Goal: Task Accomplishment & Management: Manage account settings

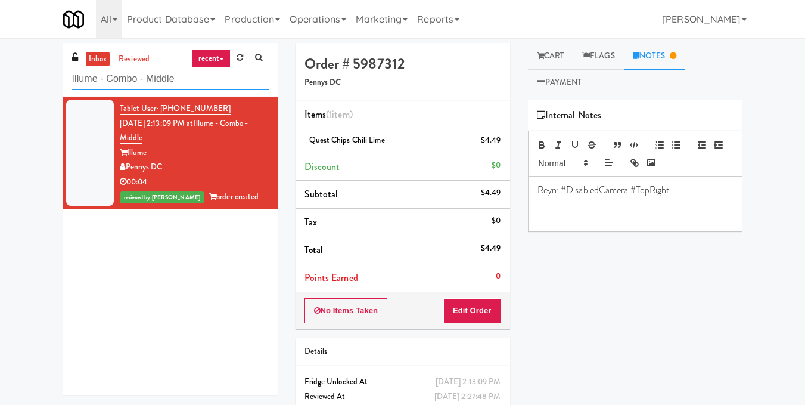
drag, startPoint x: 0, startPoint y: 0, endPoint x: 0, endPoint y: 94, distance: 93.5
click at [0, 94] on div "inbox reviewed recent all unclear take inventory issue suspicious failed recent…" at bounding box center [402, 247] width 805 height 408
paste input "Paradox - Ambient - Left"
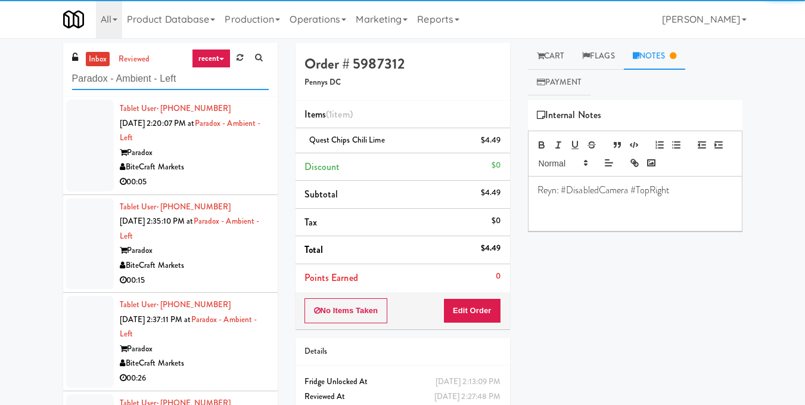
type input "Paradox - Ambient - Left"
click at [238, 166] on div "BiteCraft Markets" at bounding box center [194, 167] width 149 height 15
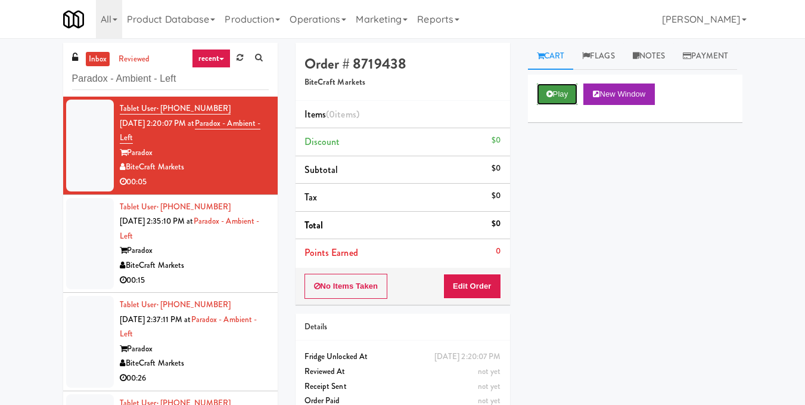
click at [557, 105] on button "Play" at bounding box center [557, 93] width 41 height 21
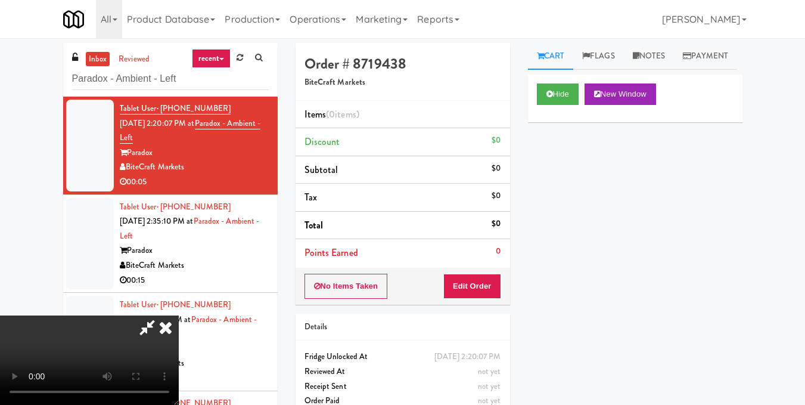
click at [179, 315] on video at bounding box center [89, 359] width 179 height 89
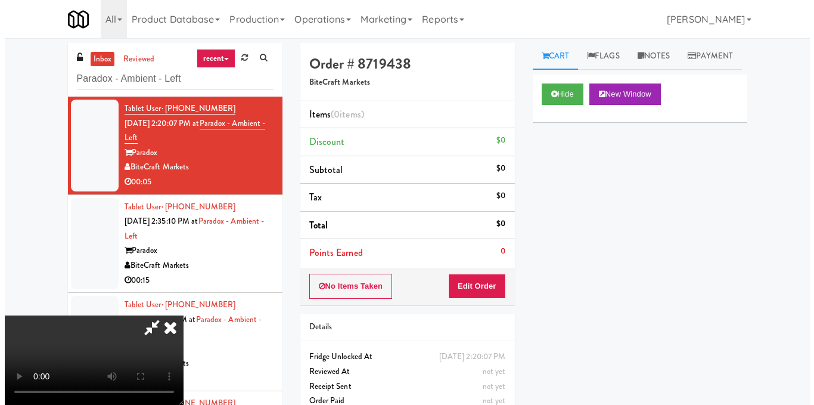
scroll to position [134, 0]
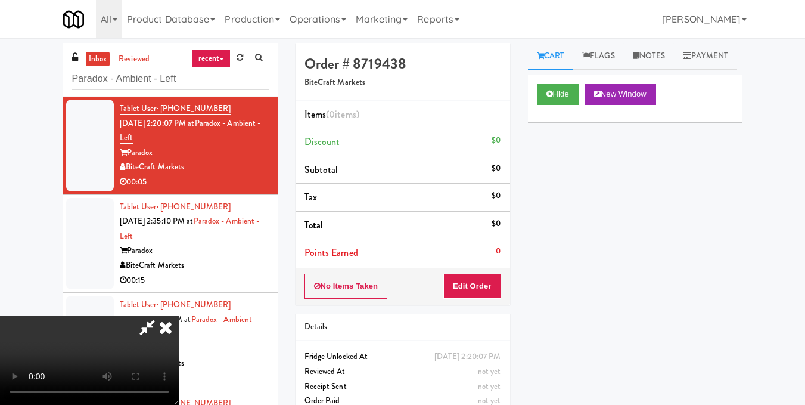
click at [179, 315] on video at bounding box center [89, 359] width 179 height 89
click at [486, 282] on button "Edit Order" at bounding box center [472, 285] width 58 height 25
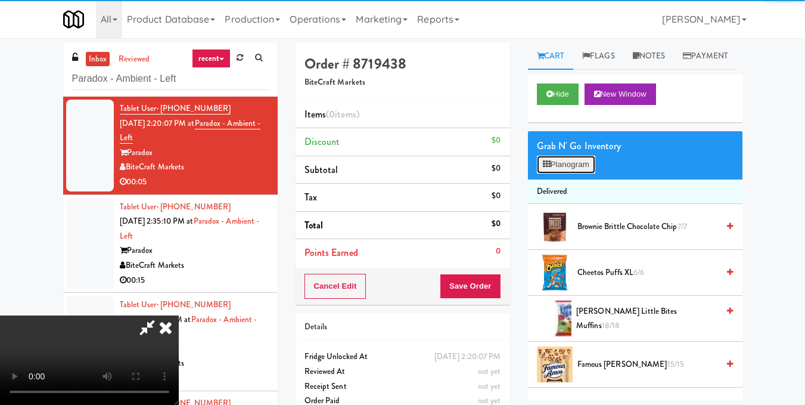
click at [548, 168] on icon at bounding box center [547, 164] width 8 height 8
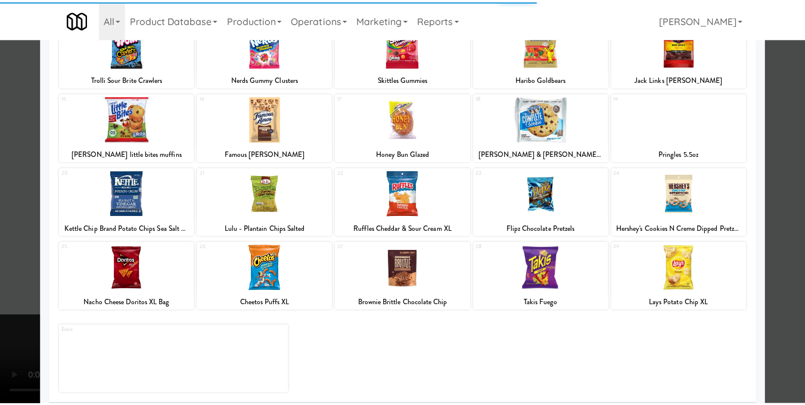
scroll to position [181, 0]
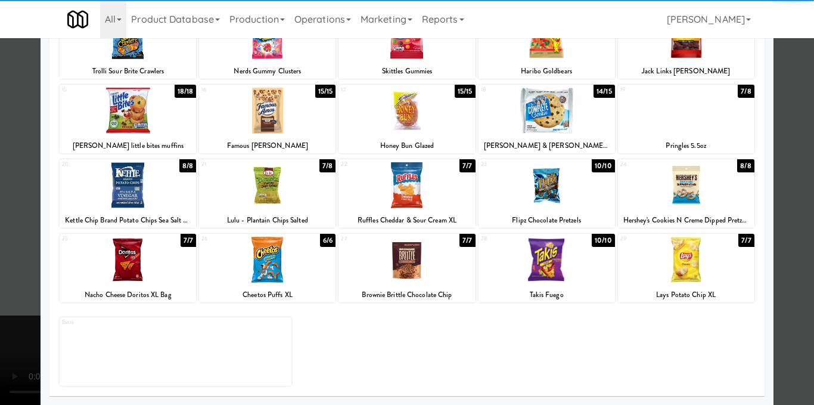
click at [543, 265] on div at bounding box center [546, 260] width 136 height 46
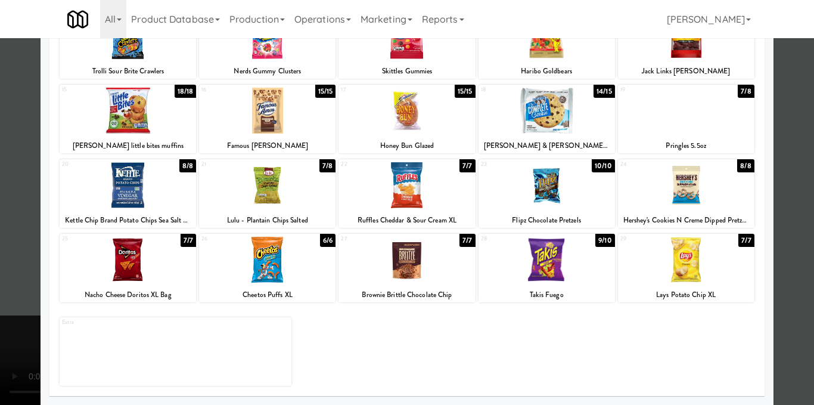
click at [786, 211] on div at bounding box center [407, 202] width 814 height 405
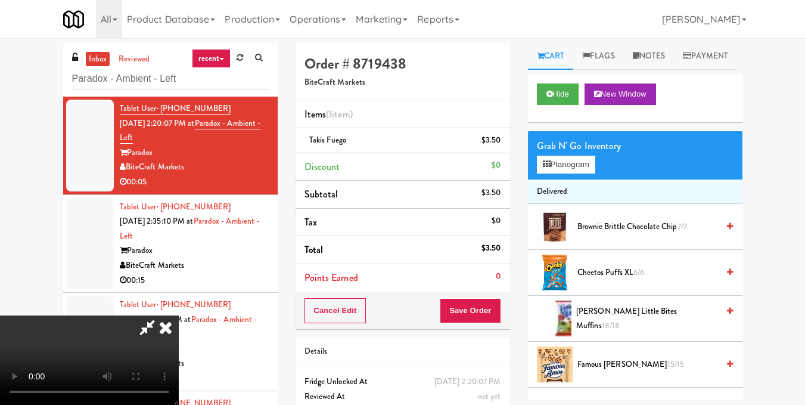
click at [179, 315] on video at bounding box center [89, 359] width 179 height 89
click at [179, 347] on video at bounding box center [89, 359] width 179 height 89
click at [179, 315] on icon at bounding box center [166, 327] width 26 height 24
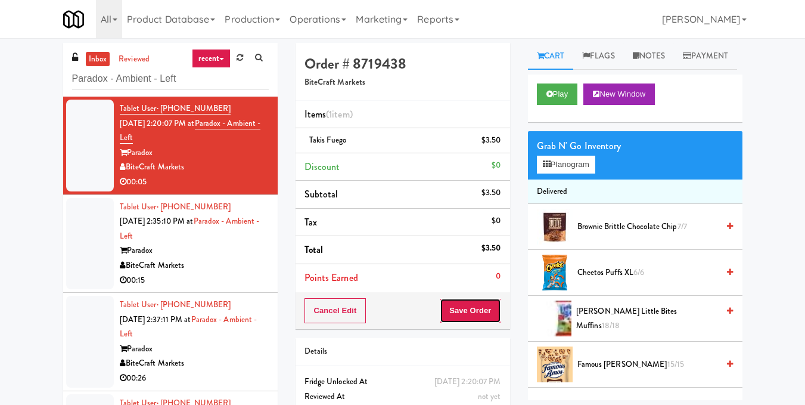
click at [480, 313] on button "Save Order" at bounding box center [470, 310] width 61 height 25
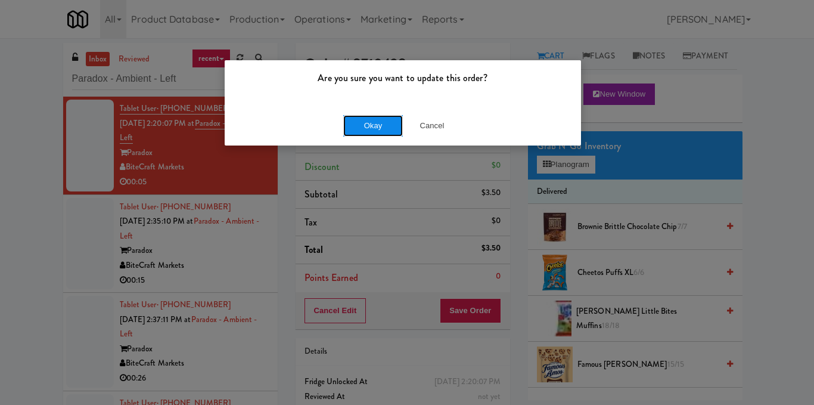
click at [386, 120] on button "Okay" at bounding box center [373, 125] width 60 height 21
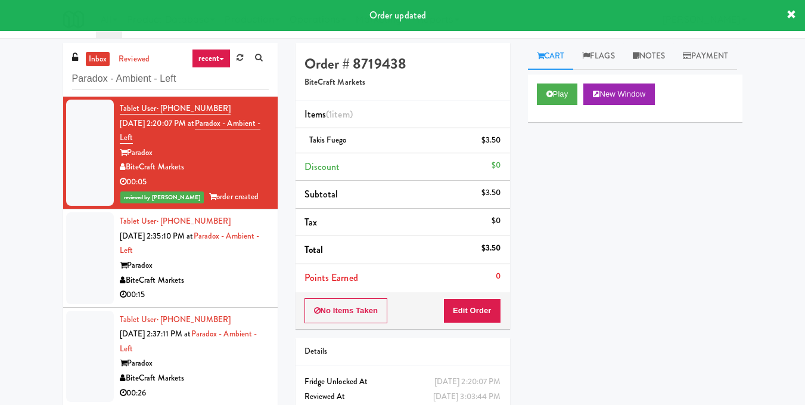
click at [228, 273] on div "BiteCraft Markets" at bounding box center [194, 280] width 149 height 15
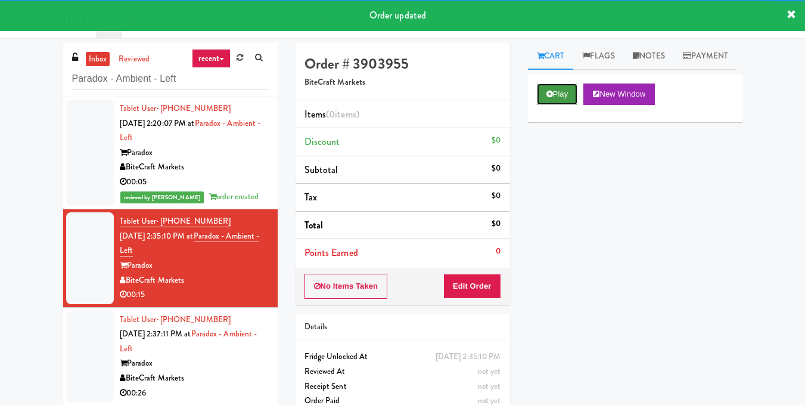
click at [552, 105] on button "Play" at bounding box center [557, 93] width 41 height 21
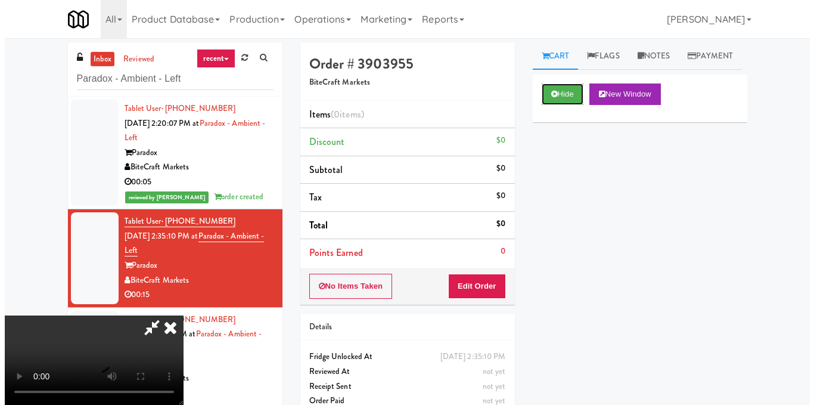
scroll to position [74, 0]
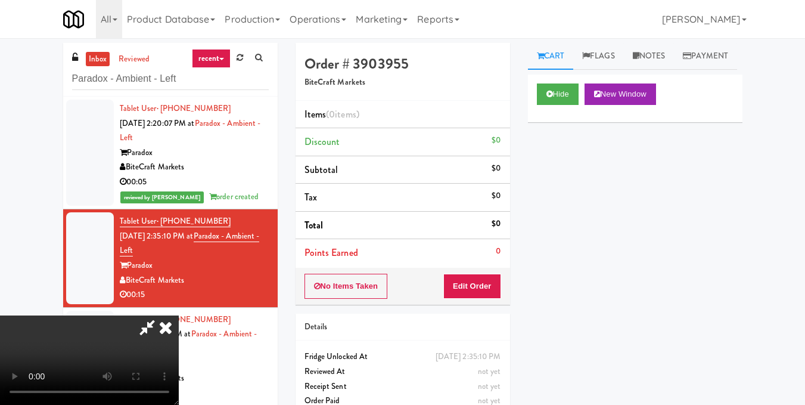
click at [179, 315] on video at bounding box center [89, 359] width 179 height 89
click at [495, 288] on button "Edit Order" at bounding box center [472, 285] width 58 height 25
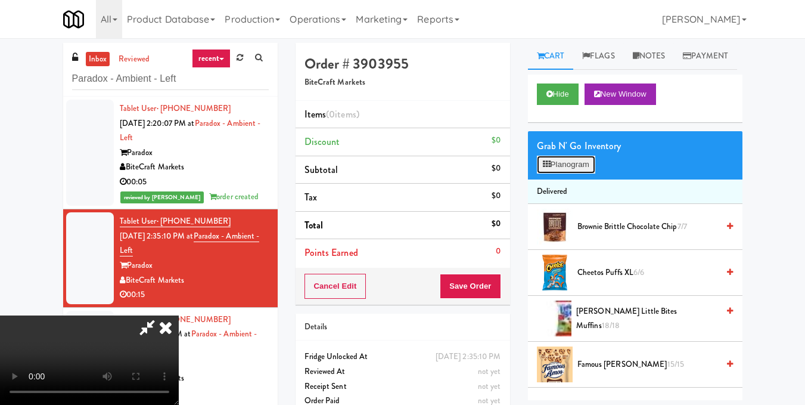
click at [569, 173] on button "Planogram" at bounding box center [566, 165] width 58 height 18
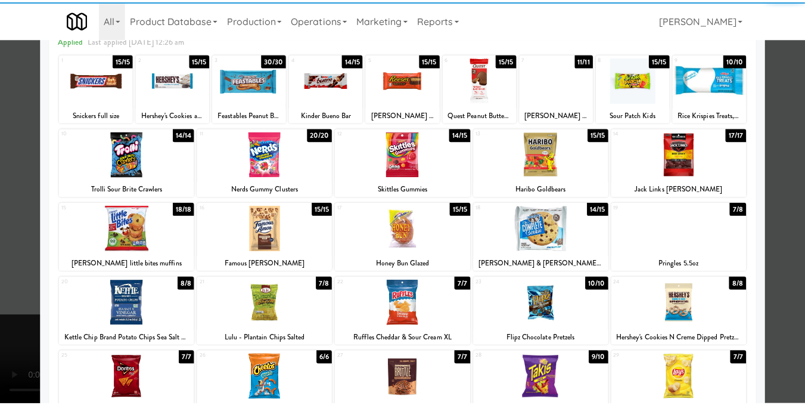
scroll to position [119, 0]
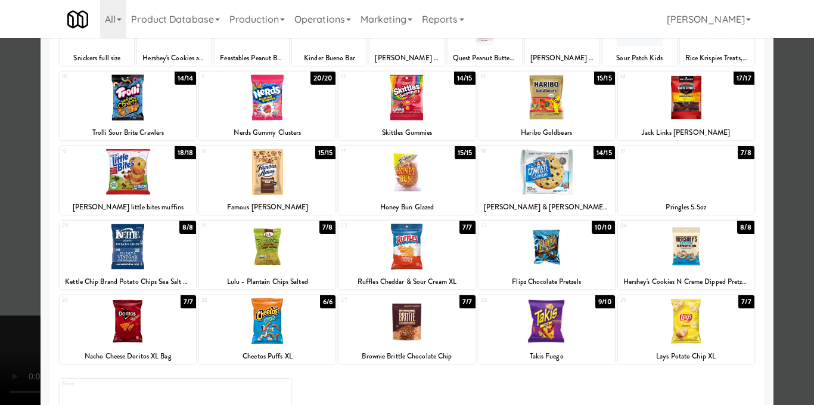
click at [172, 326] on div at bounding box center [128, 321] width 136 height 46
click at [775, 156] on div at bounding box center [407, 202] width 814 height 405
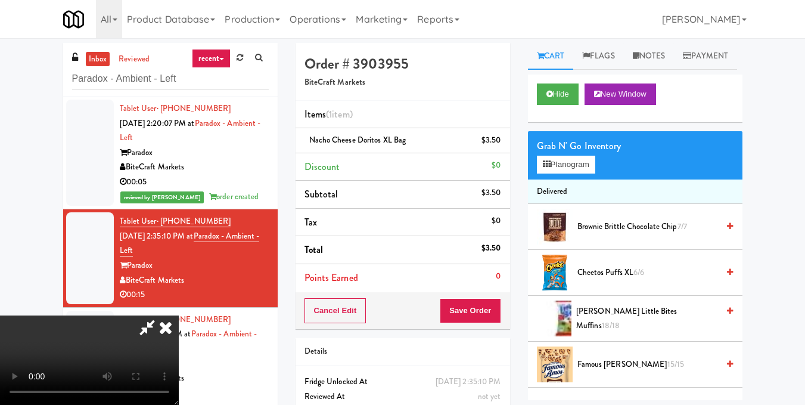
click at [179, 315] on icon at bounding box center [166, 327] width 26 height 24
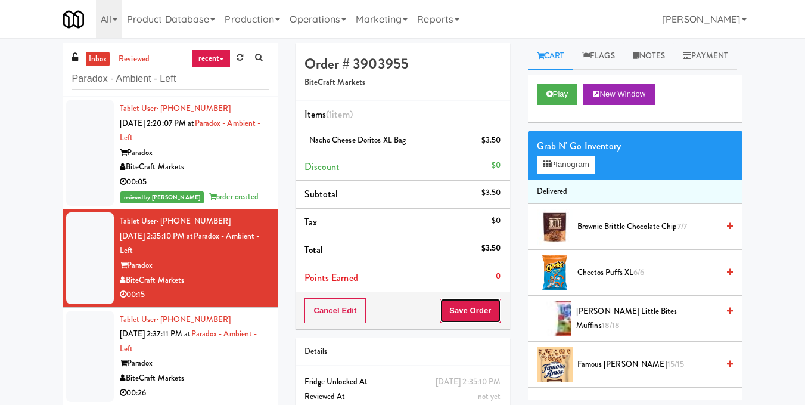
click at [465, 300] on button "Save Order" at bounding box center [470, 310] width 61 height 25
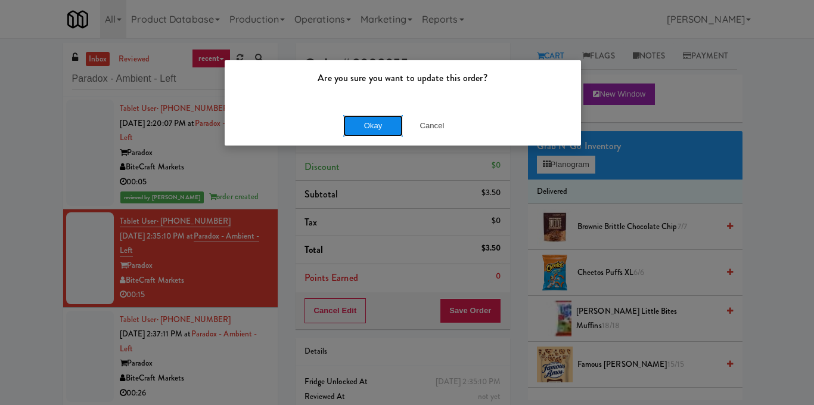
click at [370, 123] on button "Okay" at bounding box center [373, 125] width 60 height 21
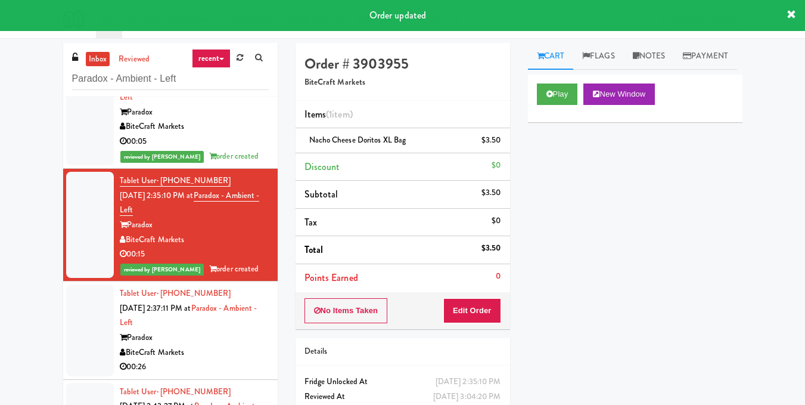
scroll to position [63, 0]
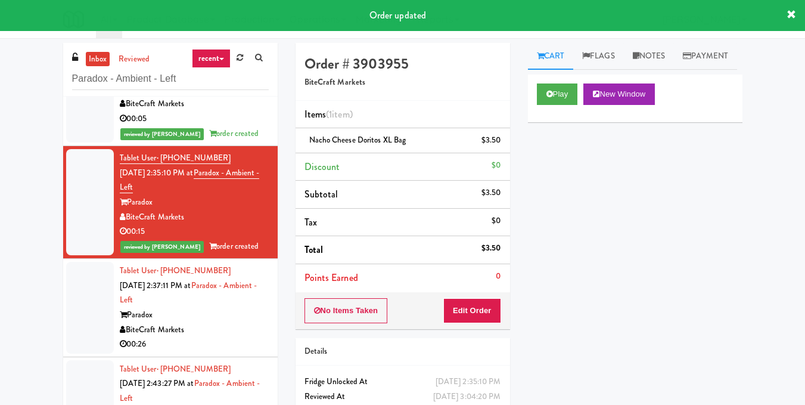
drag, startPoint x: 229, startPoint y: 328, endPoint x: 256, endPoint y: 315, distance: 29.8
click at [229, 328] on div "BiteCraft Markets" at bounding box center [194, 329] width 149 height 15
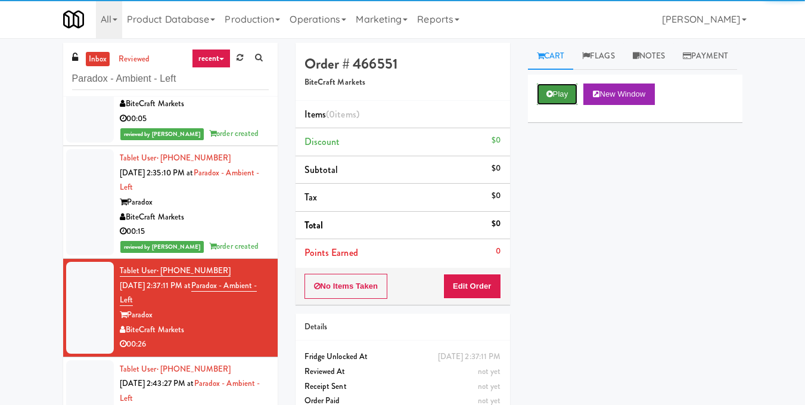
click at [557, 105] on button "Play" at bounding box center [557, 93] width 41 height 21
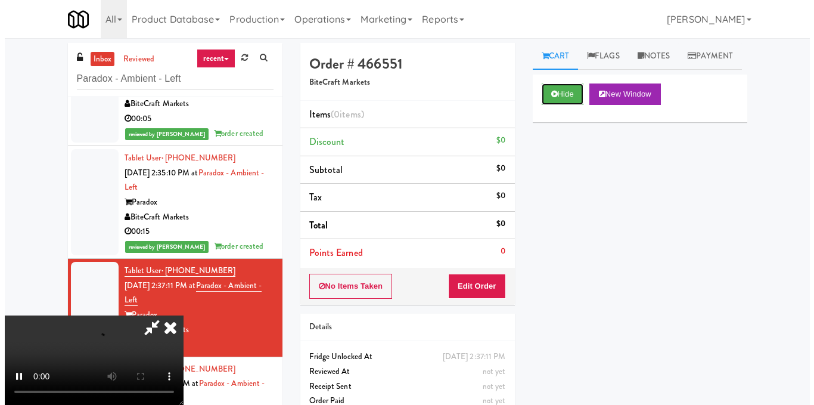
scroll to position [134, 0]
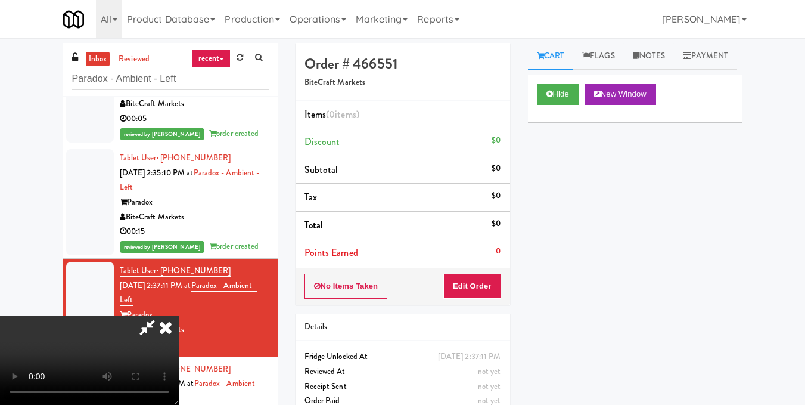
click at [179, 315] on video at bounding box center [89, 359] width 179 height 89
click at [497, 285] on button "Edit Order" at bounding box center [472, 285] width 58 height 25
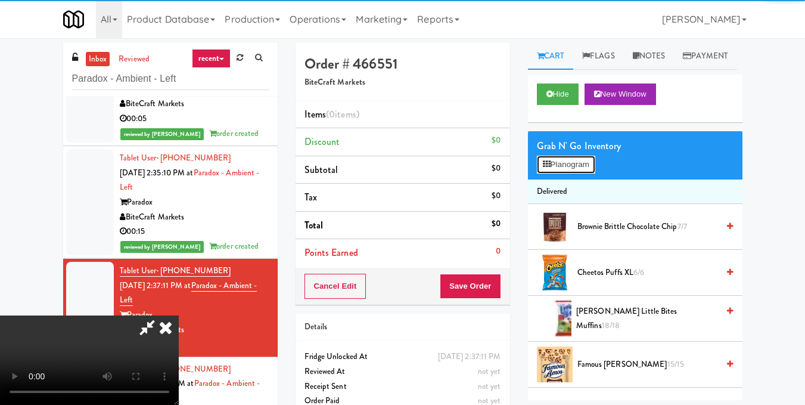
click at [559, 173] on button "Planogram" at bounding box center [566, 165] width 58 height 18
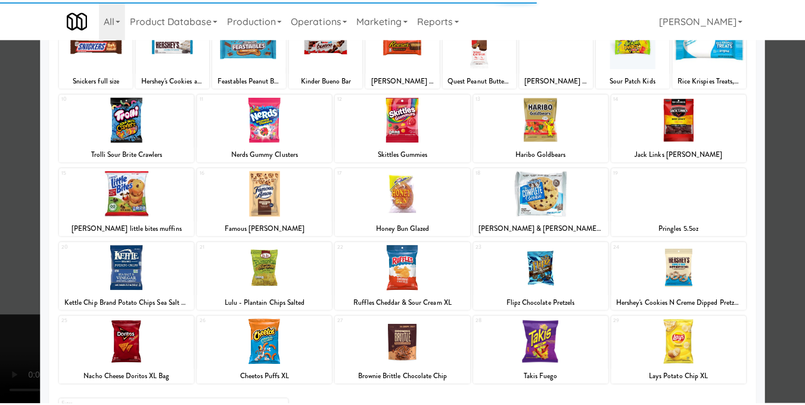
scroll to position [179, 0]
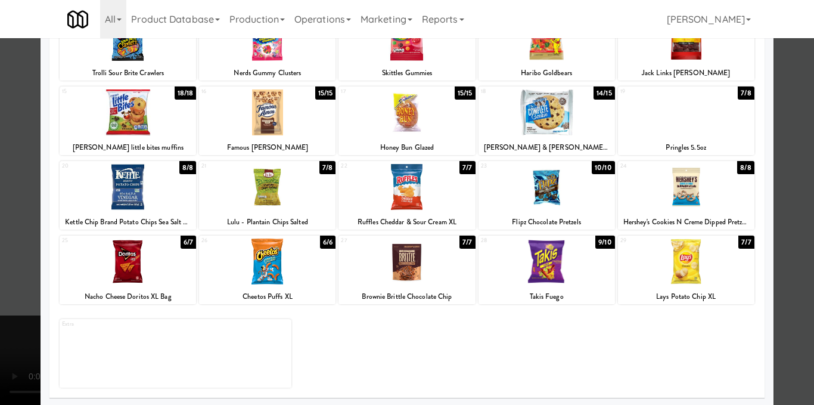
click at [410, 262] on div at bounding box center [406, 261] width 136 height 46
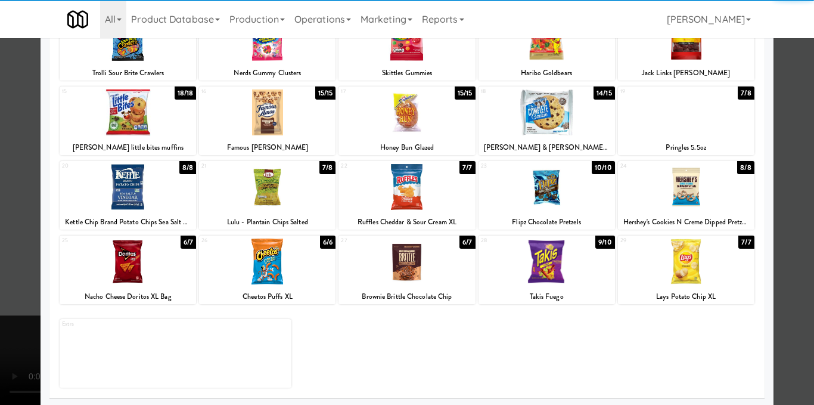
drag, startPoint x: 796, startPoint y: 210, endPoint x: 744, endPoint y: 213, distance: 52.5
click at [797, 210] on div at bounding box center [407, 202] width 814 height 405
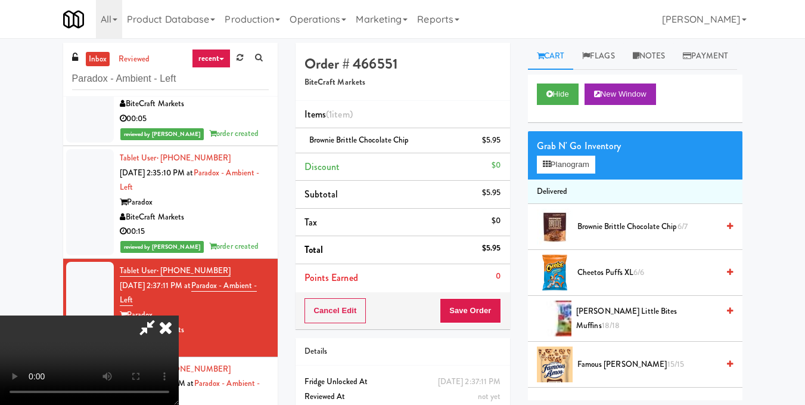
click at [179, 315] on video at bounding box center [89, 359] width 179 height 89
click at [578, 173] on button "Planogram" at bounding box center [566, 165] width 58 height 18
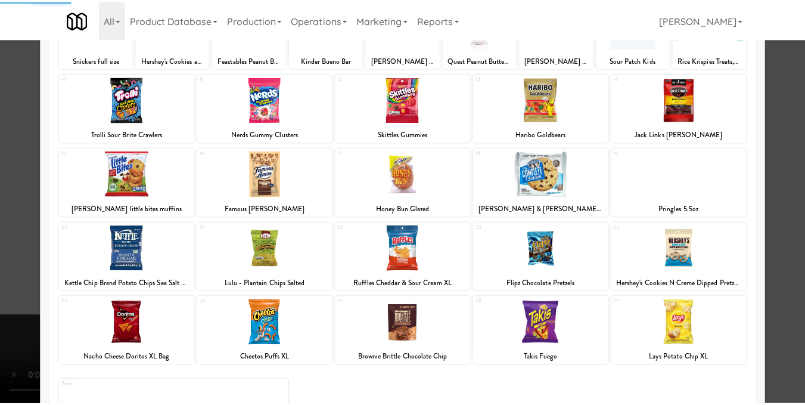
scroll to position [119, 0]
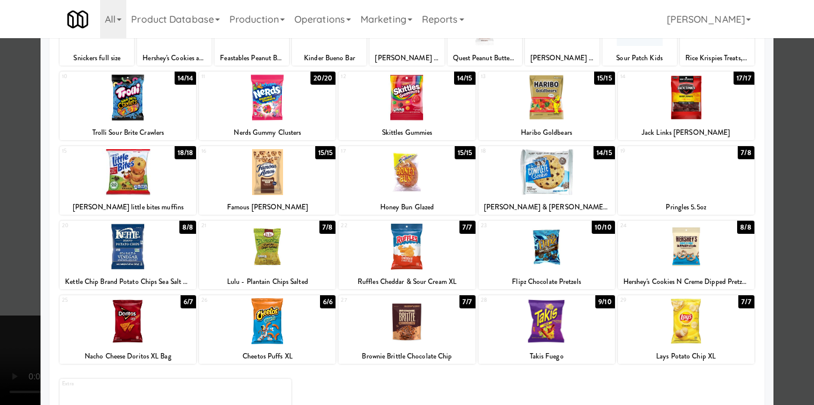
click at [577, 337] on div at bounding box center [546, 321] width 136 height 46
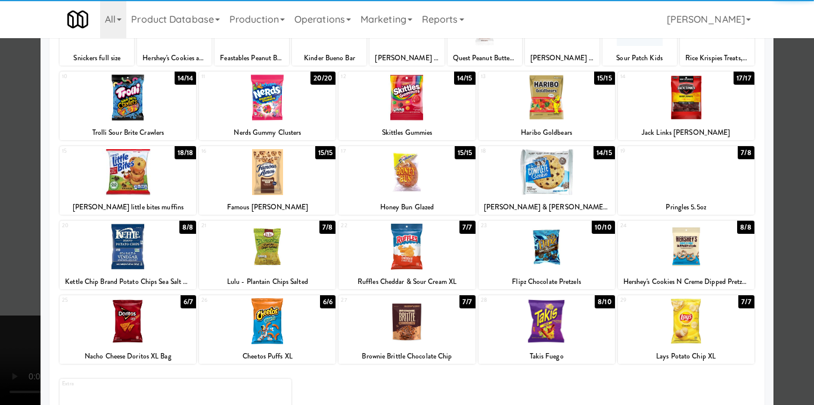
click at [796, 282] on div at bounding box center [407, 202] width 814 height 405
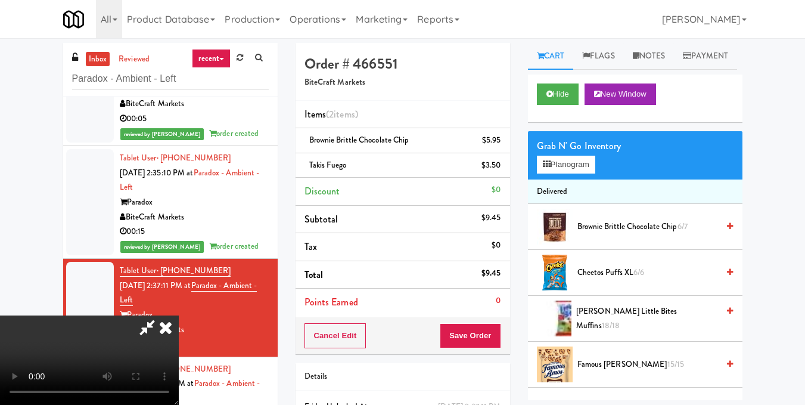
scroll to position [74, 0]
click at [179, 315] on video at bounding box center [89, 359] width 179 height 89
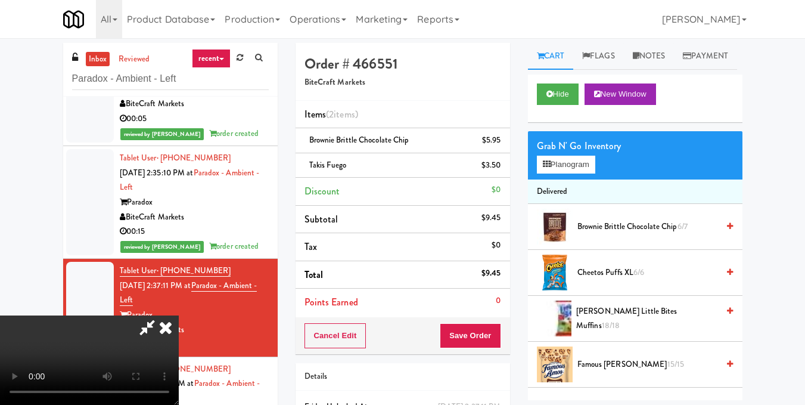
click at [179, 315] on video at bounding box center [89, 359] width 179 height 89
click at [586, 173] on button "Planogram" at bounding box center [566, 165] width 58 height 18
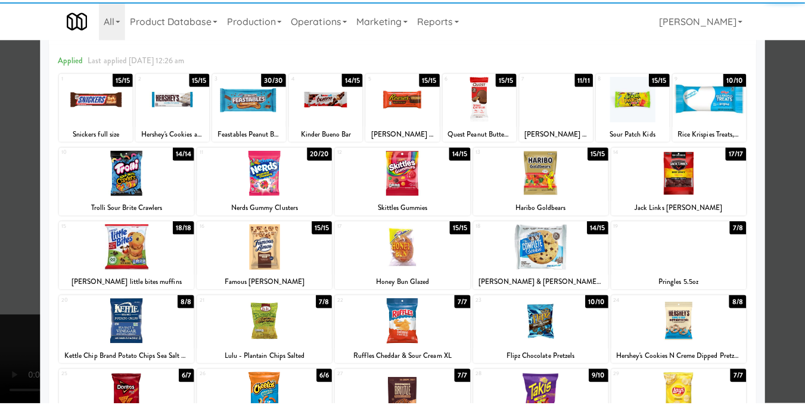
scroll to position [119, 0]
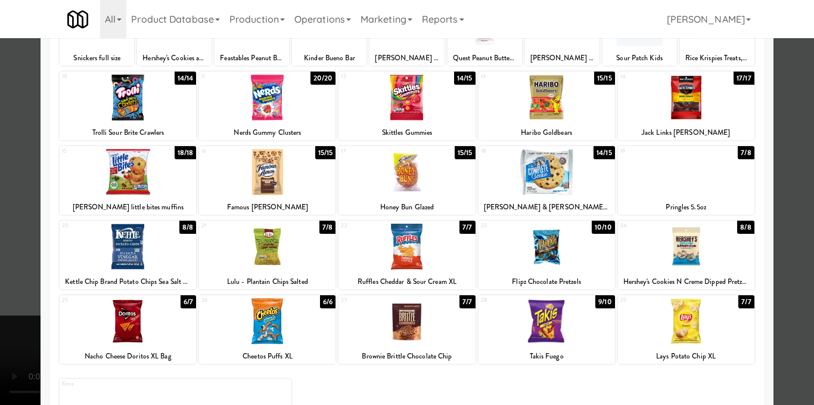
click at [399, 182] on div at bounding box center [406, 172] width 136 height 46
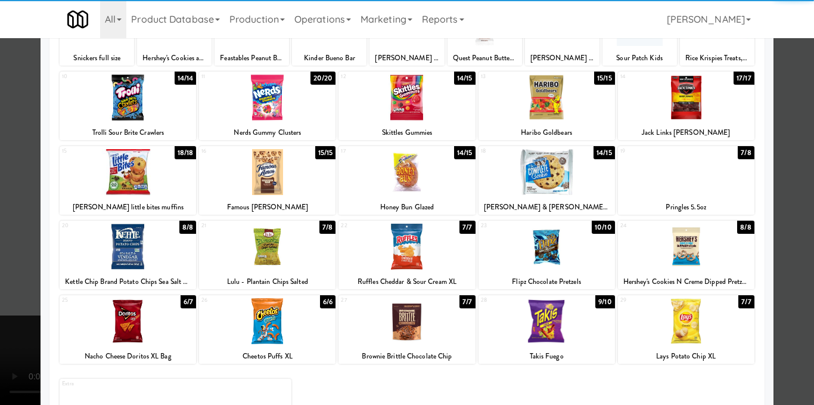
click at [777, 178] on div at bounding box center [407, 202] width 814 height 405
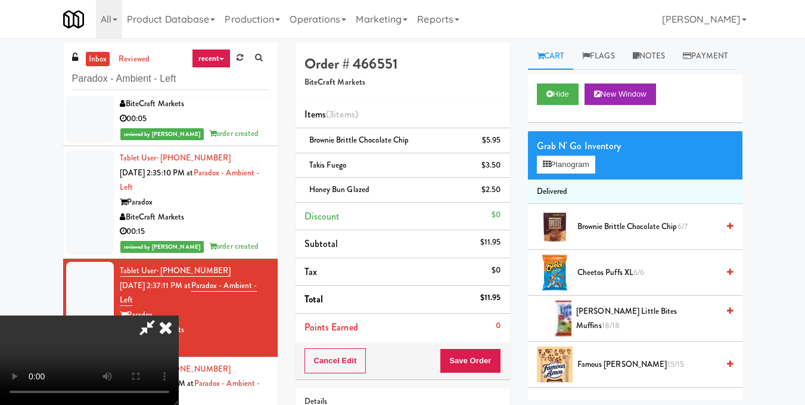
scroll to position [15, 0]
click at [179, 315] on video at bounding box center [89, 359] width 179 height 89
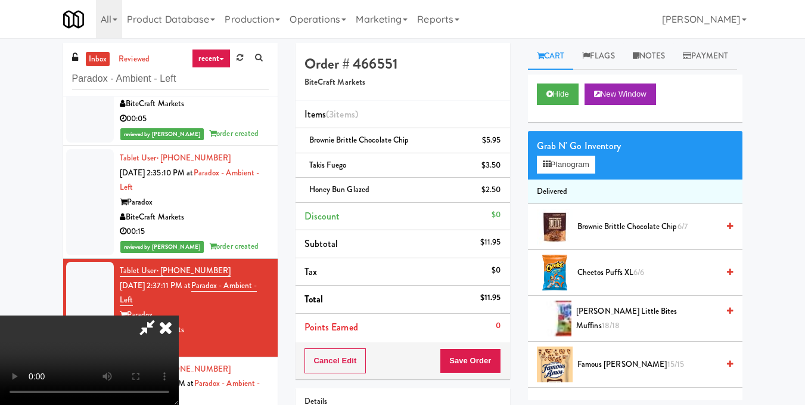
click at [179, 315] on icon at bounding box center [166, 327] width 26 height 24
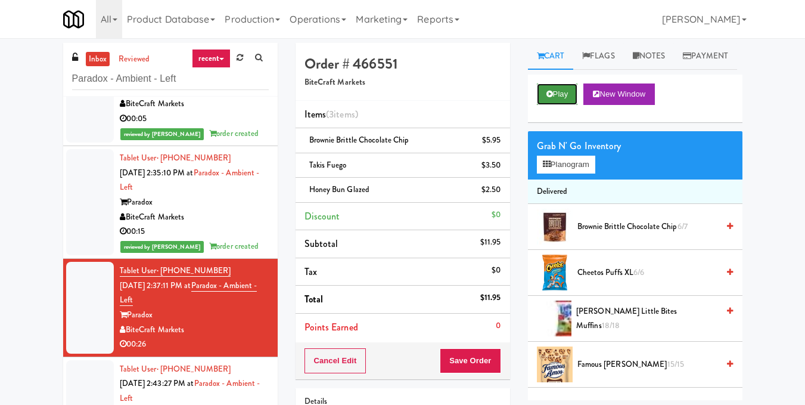
click at [568, 105] on button "Play" at bounding box center [557, 93] width 41 height 21
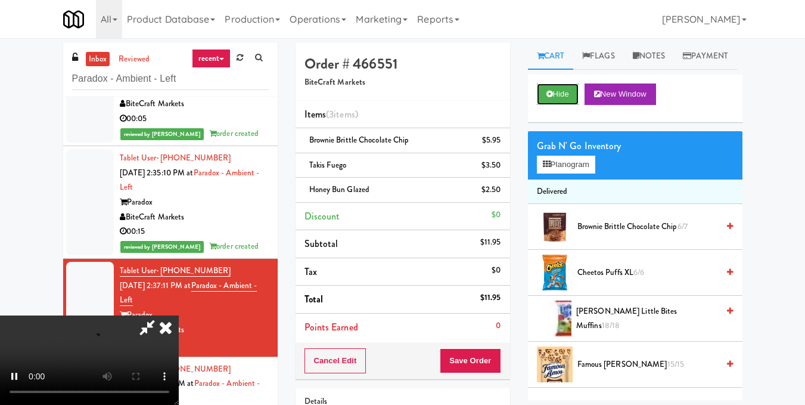
scroll to position [134, 0]
click at [179, 315] on video at bounding box center [89, 359] width 179 height 89
drag, startPoint x: 324, startPoint y: 255, endPoint x: 229, endPoint y: 281, distance: 98.1
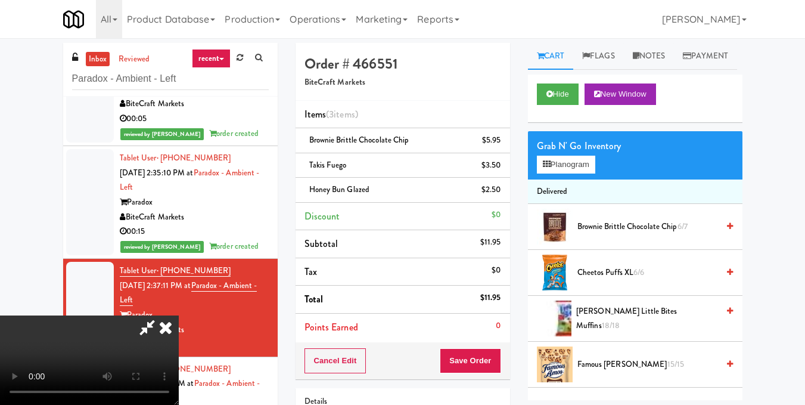
click at [179, 315] on video at bounding box center [89, 359] width 179 height 89
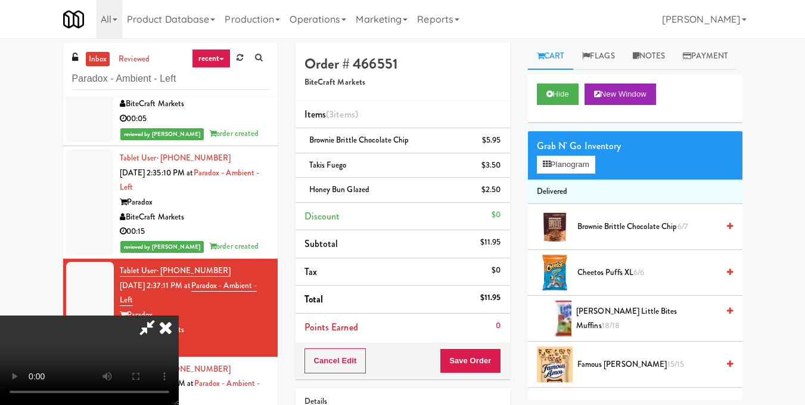
click at [179, 315] on video at bounding box center [89, 359] width 179 height 89
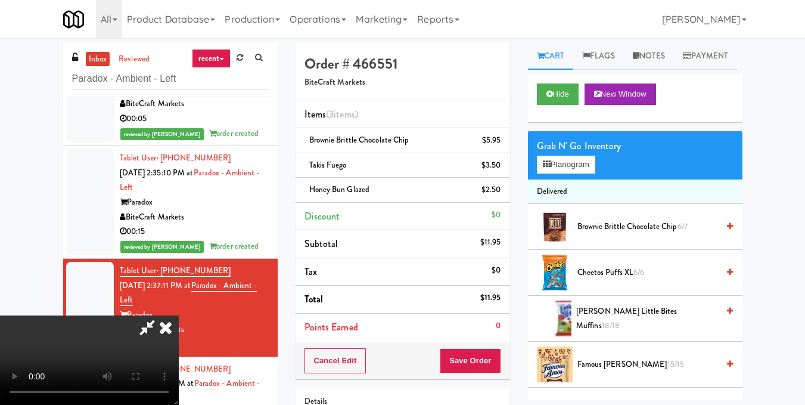
click at [179, 315] on video at bounding box center [89, 359] width 179 height 89
click at [179, 315] on icon at bounding box center [166, 327] width 26 height 24
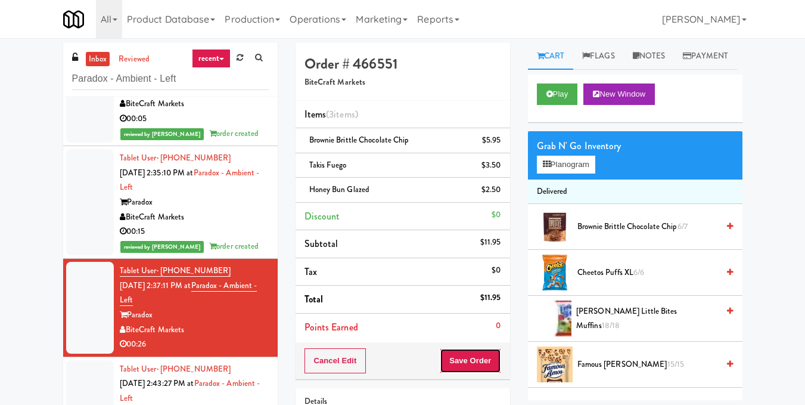
click at [483, 358] on button "Save Order" at bounding box center [470, 360] width 61 height 25
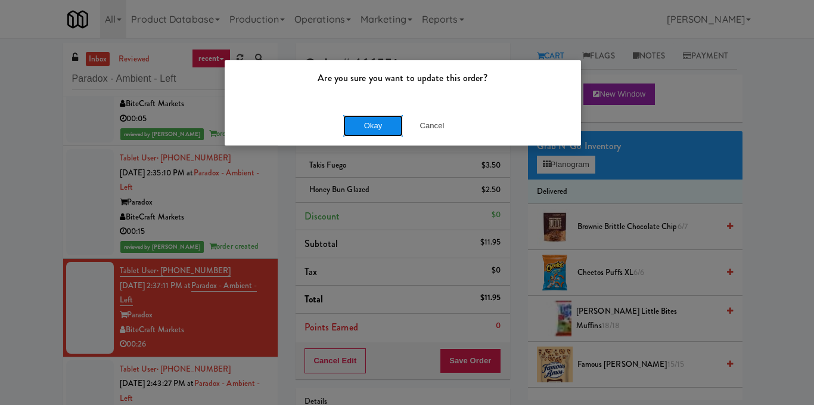
click at [370, 120] on button "Okay" at bounding box center [373, 125] width 60 height 21
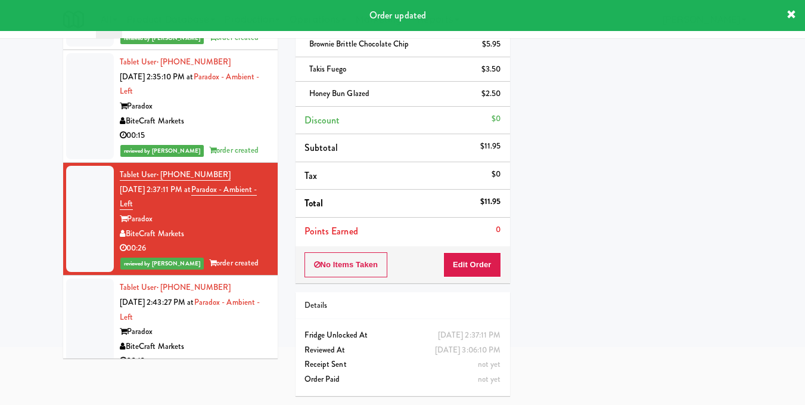
click at [245, 322] on div "Tablet User · (787) 403-2881 [DATE] 2:43:27 PM at Paradox - Ambient - Left Para…" at bounding box center [194, 324] width 149 height 88
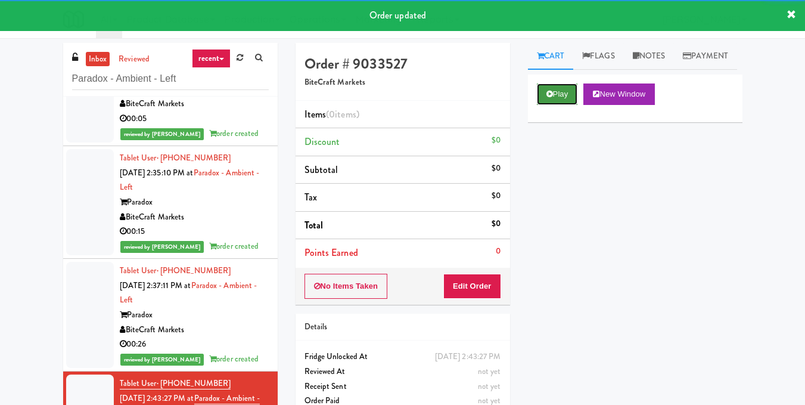
click at [562, 105] on button "Play" at bounding box center [557, 93] width 41 height 21
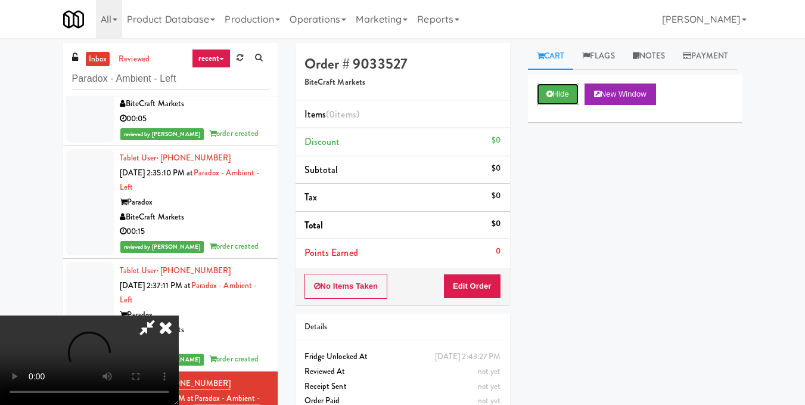
scroll to position [15, 0]
click at [179, 315] on video at bounding box center [89, 359] width 179 height 89
drag, startPoint x: 496, startPoint y: 289, endPoint x: 523, endPoint y: 243, distance: 54.0
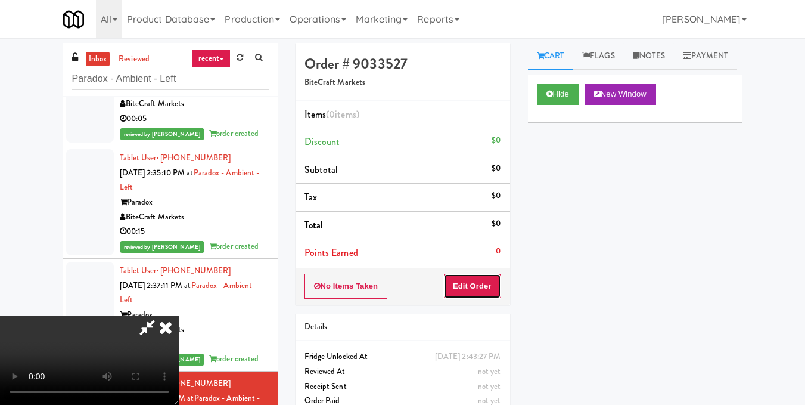
click at [496, 287] on button "Edit Order" at bounding box center [472, 285] width 58 height 25
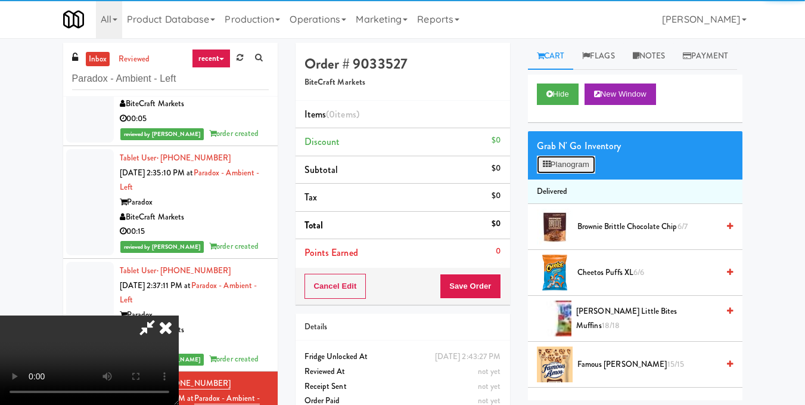
click at [567, 173] on button "Planogram" at bounding box center [566, 165] width 58 height 18
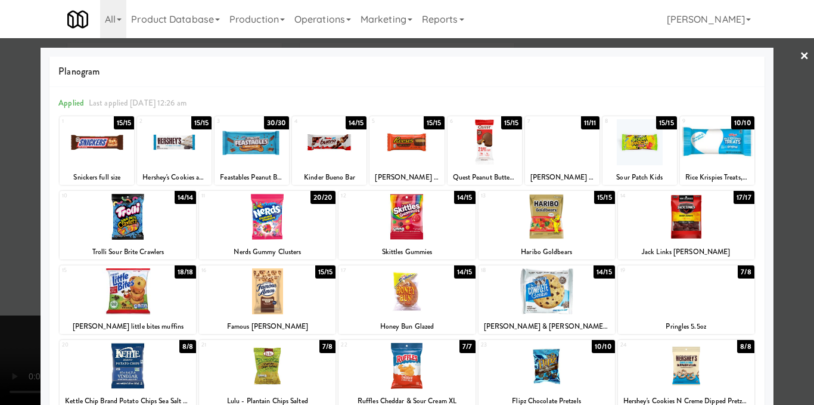
click at [411, 141] on div at bounding box center [406, 142] width 74 height 46
click at [798, 166] on div at bounding box center [407, 202] width 814 height 405
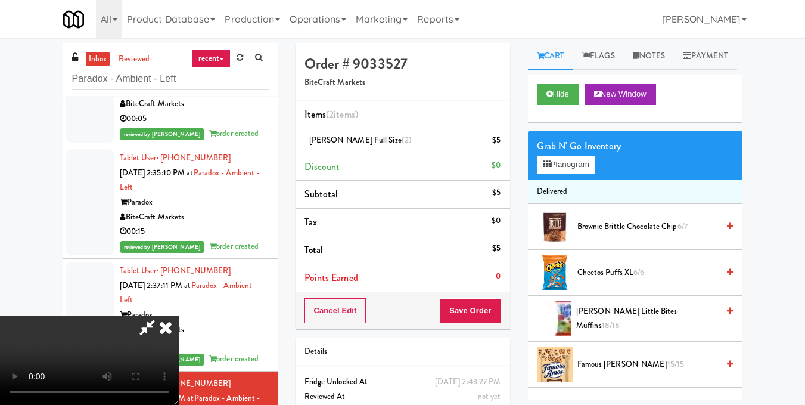
click at [179, 315] on video at bounding box center [89, 359] width 179 height 89
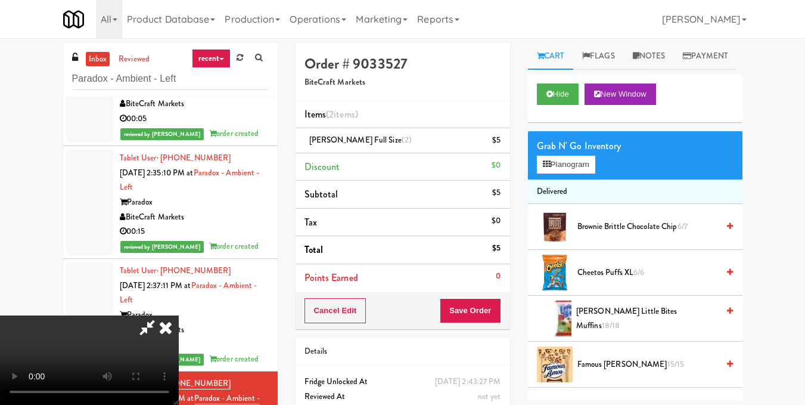
click at [179, 315] on video at bounding box center [89, 359] width 179 height 89
click at [591, 173] on button "Planogram" at bounding box center [566, 165] width 58 height 18
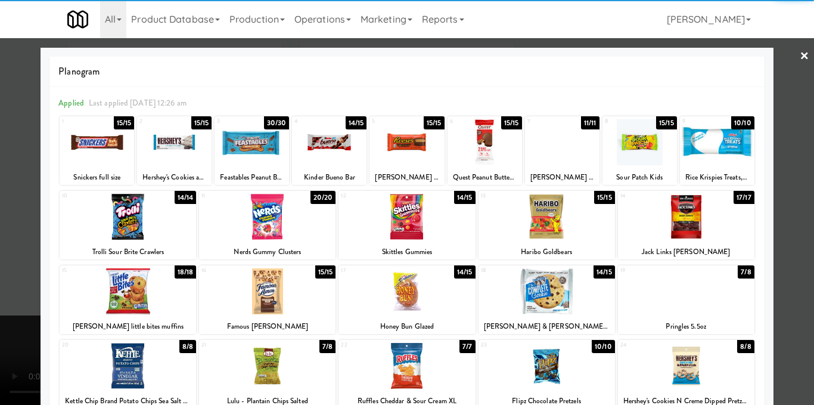
click at [186, 149] on div at bounding box center [174, 142] width 74 height 46
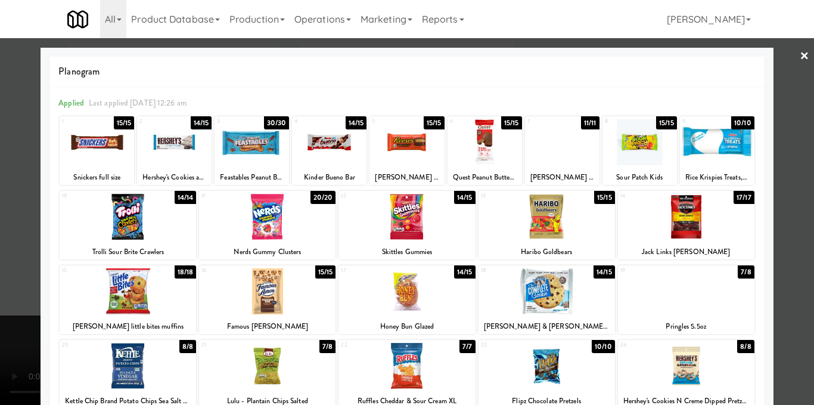
click at [795, 162] on div at bounding box center [407, 202] width 814 height 405
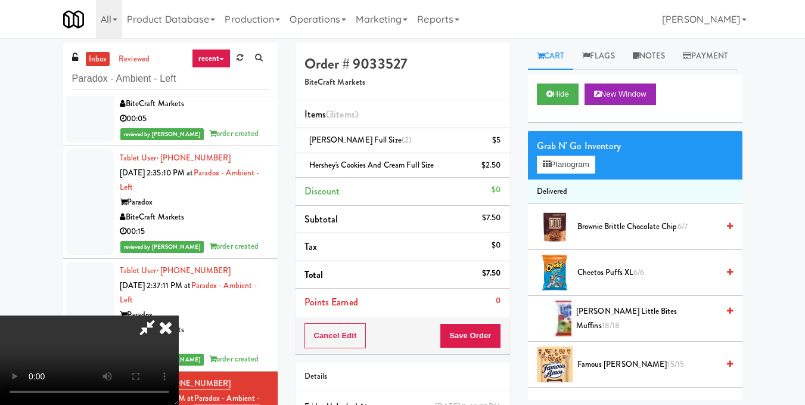
click at [179, 315] on video at bounding box center [89, 359] width 179 height 89
click at [179, 315] on icon at bounding box center [166, 327] width 26 height 24
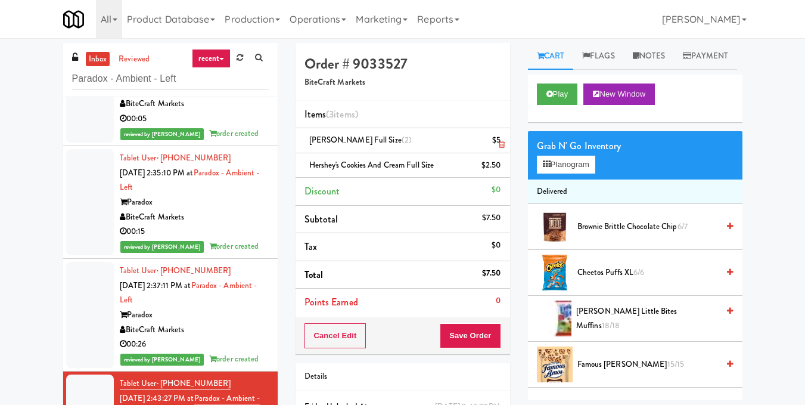
click at [505, 141] on li "[PERSON_NAME] full size (2) $5" at bounding box center [403, 140] width 215 height 25
click at [499, 145] on icon at bounding box center [502, 145] width 6 height 8
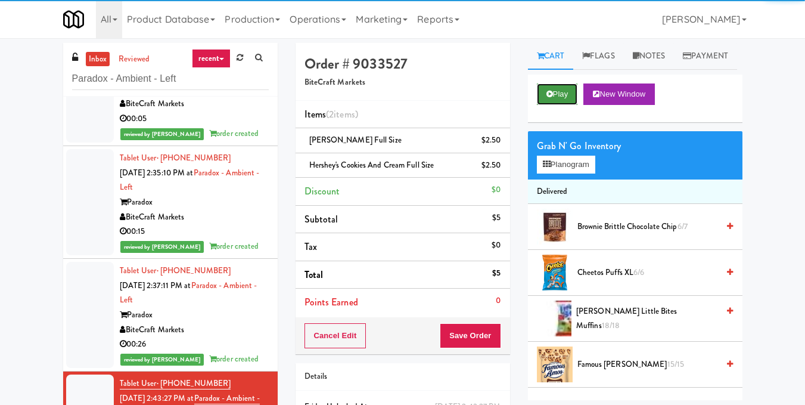
click at [567, 105] on button "Play" at bounding box center [557, 93] width 41 height 21
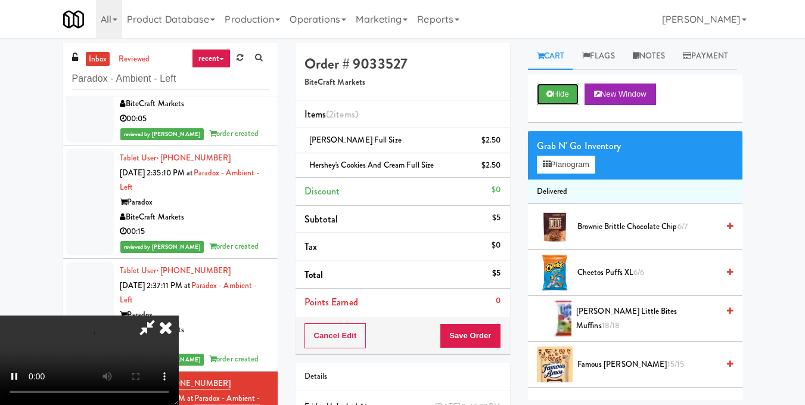
scroll to position [15, 0]
click at [179, 315] on video at bounding box center [89, 359] width 179 height 89
drag, startPoint x: 355, startPoint y: 195, endPoint x: 166, endPoint y: 247, distance: 196.6
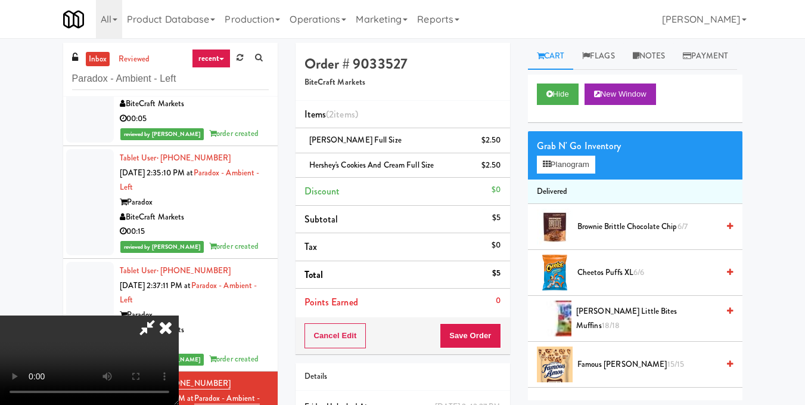
click at [166, 315] on video at bounding box center [89, 359] width 179 height 89
click at [179, 315] on icon at bounding box center [166, 327] width 26 height 24
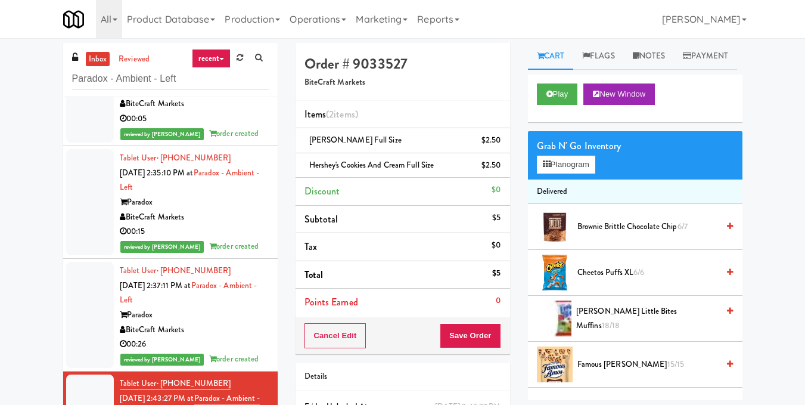
click at [471, 323] on div "Cancel Edit Save Order" at bounding box center [403, 335] width 215 height 37
click at [481, 341] on button "Save Order" at bounding box center [470, 335] width 61 height 25
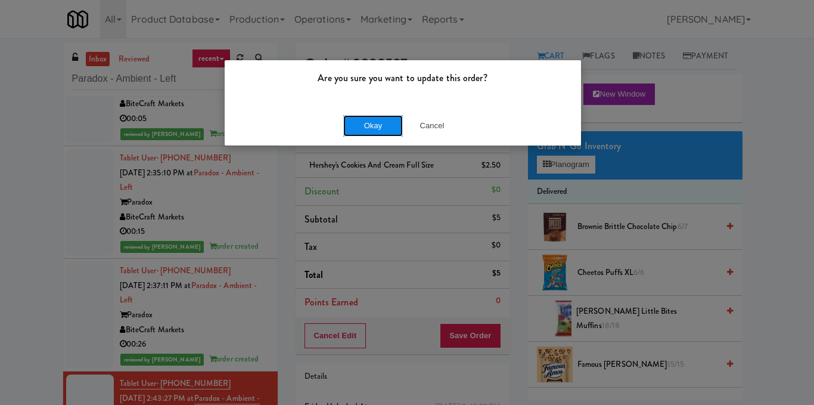
click at [370, 134] on button "Okay" at bounding box center [373, 125] width 60 height 21
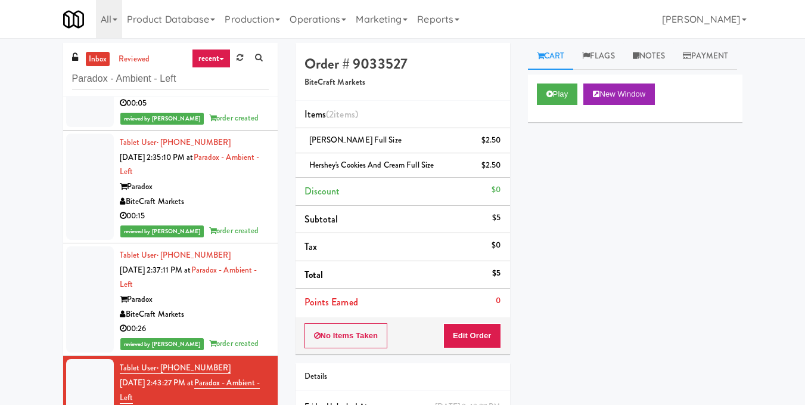
scroll to position [93, 0]
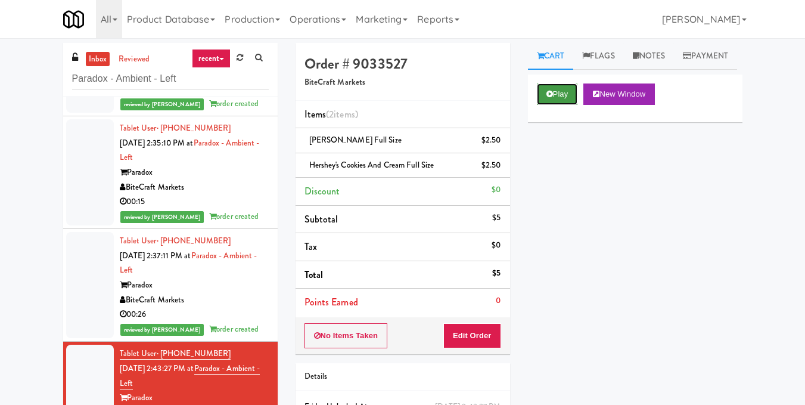
click at [542, 105] on button "Play" at bounding box center [557, 93] width 41 height 21
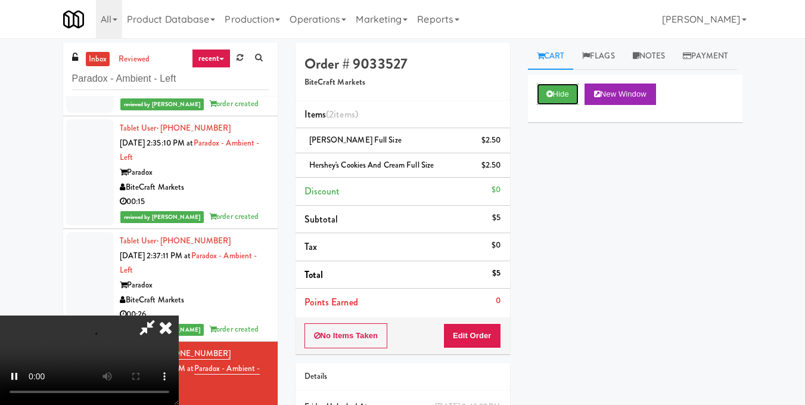
scroll to position [0, 0]
click at [179, 315] on icon at bounding box center [166, 327] width 26 height 24
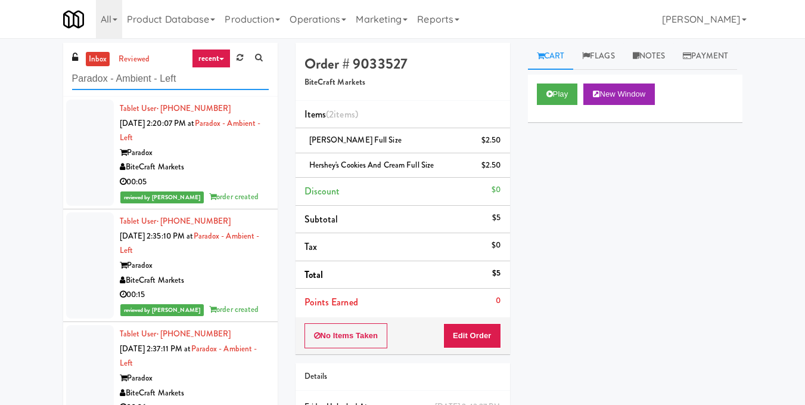
drag, startPoint x: 226, startPoint y: 80, endPoint x: 46, endPoint y: 82, distance: 180.0
click at [46, 82] on div "inbox reviewed recent all unclear take inventory issue suspicious failed recent…" at bounding box center [402, 259] width 805 height 433
paste input "Spring & [PERSON_NAME] - Combo Cooler B"
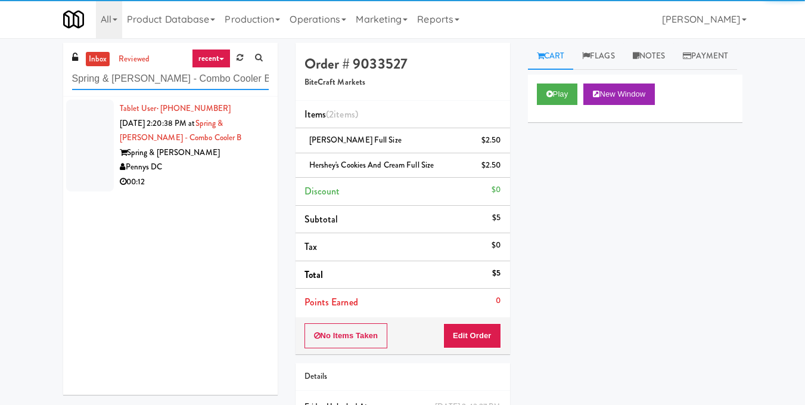
type input "Spring & [PERSON_NAME] - Combo Cooler B"
click at [241, 167] on div "Pennys DC" at bounding box center [194, 167] width 149 height 15
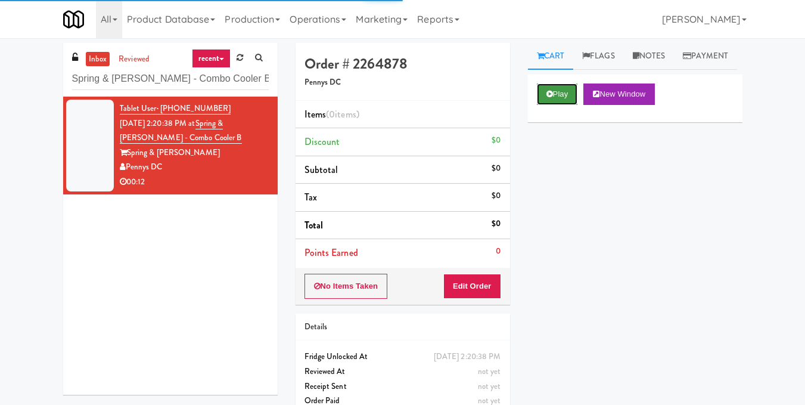
click at [563, 105] on button "Play" at bounding box center [557, 93] width 41 height 21
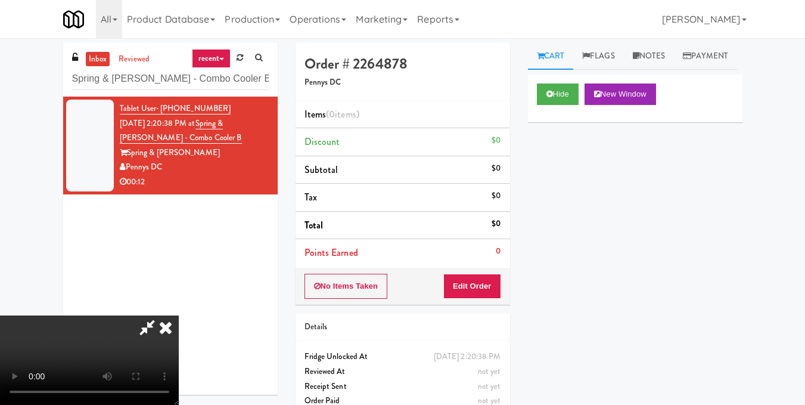
click at [179, 315] on video at bounding box center [89, 359] width 179 height 89
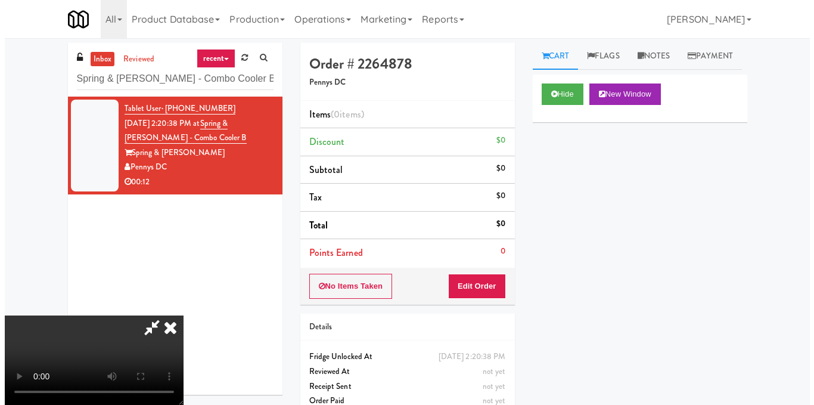
scroll to position [134, 0]
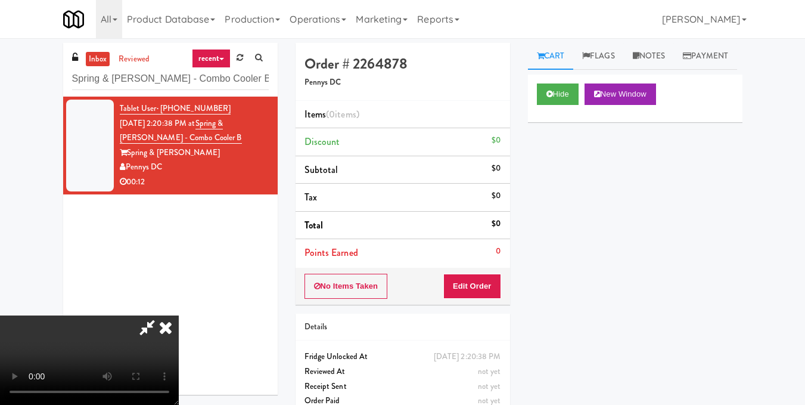
click at [179, 315] on video at bounding box center [89, 359] width 179 height 89
click at [497, 286] on button "Edit Order" at bounding box center [472, 285] width 58 height 25
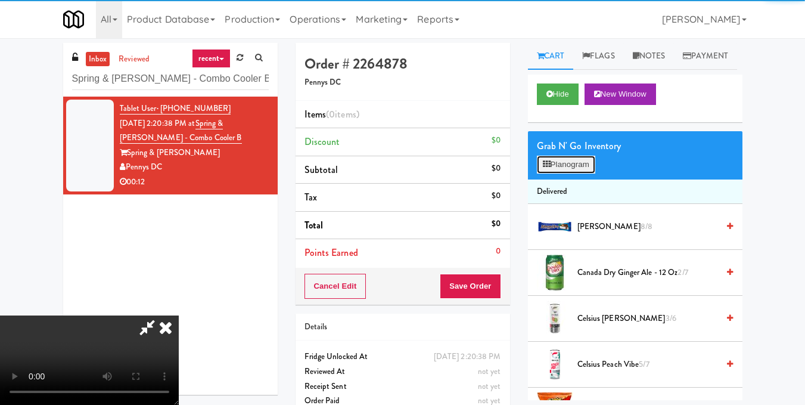
click at [571, 173] on button "Planogram" at bounding box center [566, 165] width 58 height 18
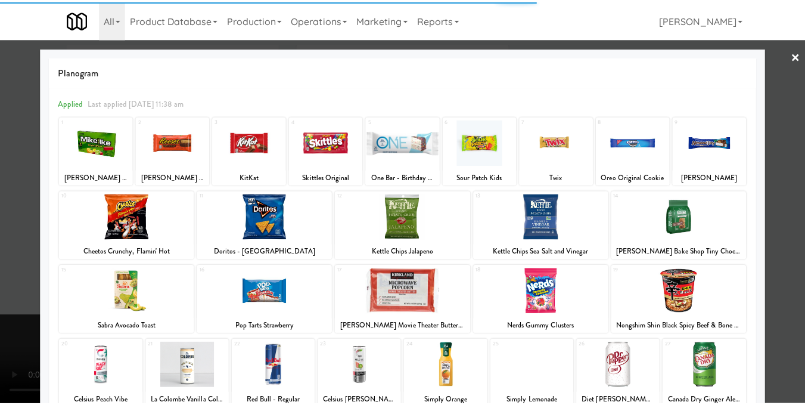
scroll to position [119, 0]
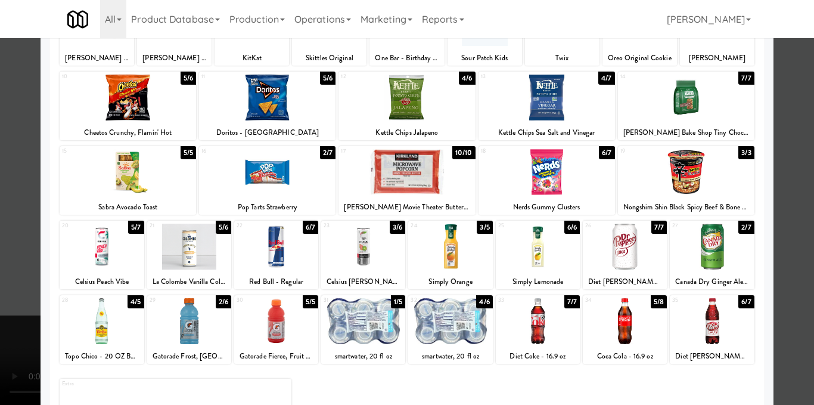
click at [552, 334] on div at bounding box center [538, 321] width 84 height 46
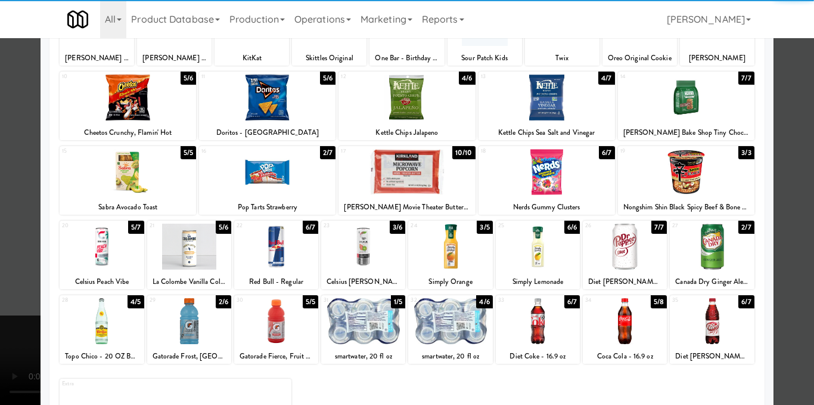
click at [779, 251] on div at bounding box center [407, 202] width 814 height 405
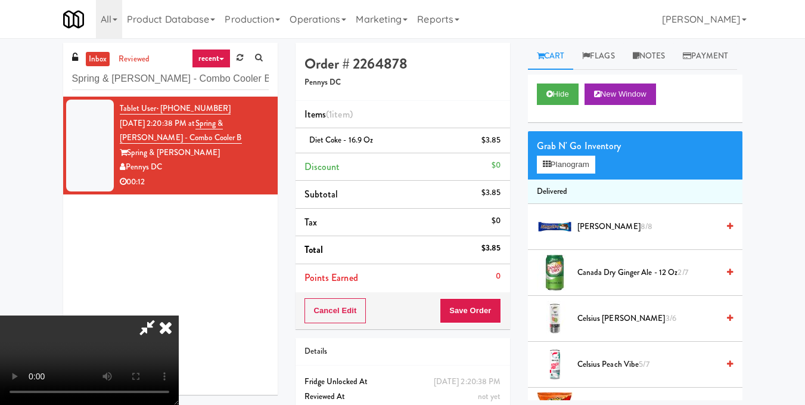
click at [179, 315] on video at bounding box center [89, 359] width 179 height 89
click at [179, 315] on icon at bounding box center [166, 327] width 26 height 24
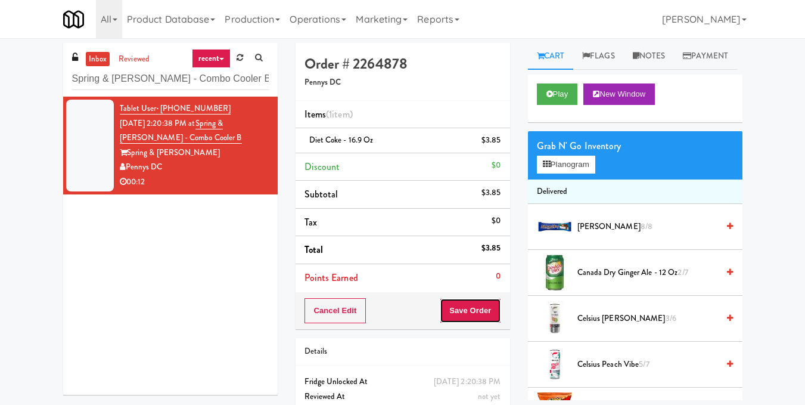
click at [470, 305] on button "Save Order" at bounding box center [470, 310] width 61 height 25
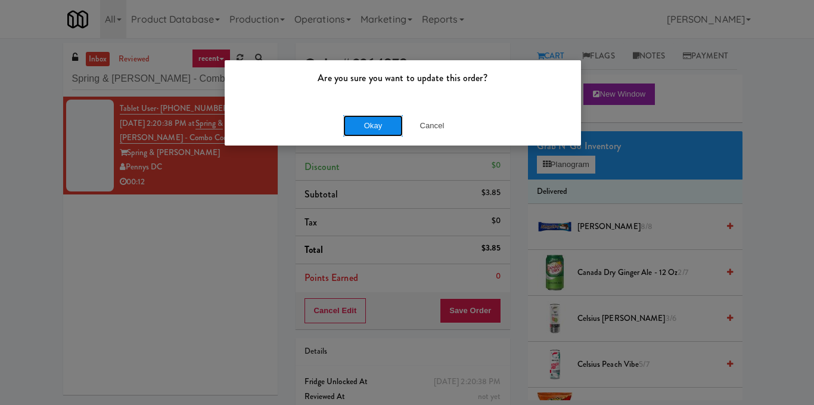
click at [377, 129] on button "Okay" at bounding box center [373, 125] width 60 height 21
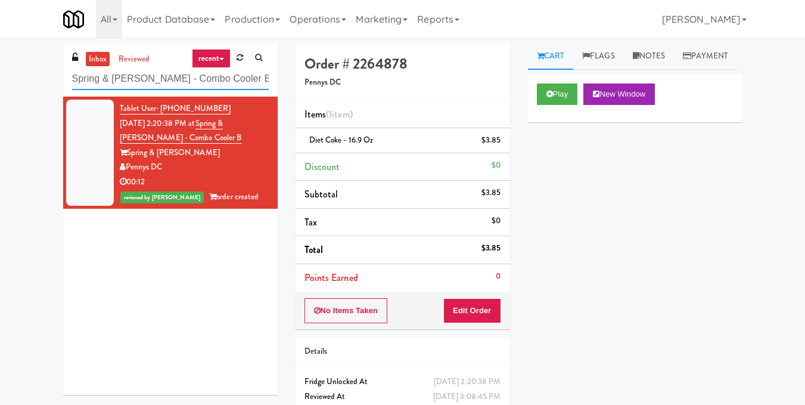
drag, startPoint x: 244, startPoint y: 79, endPoint x: 0, endPoint y: 82, distance: 243.7
click at [0, 82] on div "inbox reviewed recent all unclear take inventory issue suspicious failed recent…" at bounding box center [402, 247] width 805 height 408
paste input "The [PERSON_NAME] - Cooler #1"
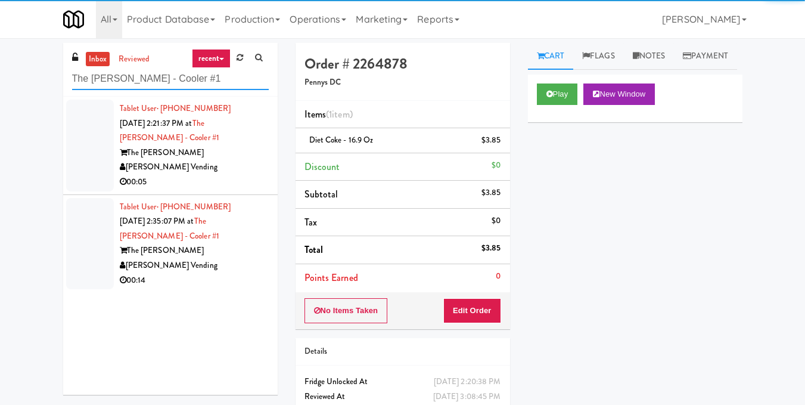
type input "The [PERSON_NAME] - Cooler #1"
click at [233, 181] on div "00:05" at bounding box center [194, 182] width 149 height 15
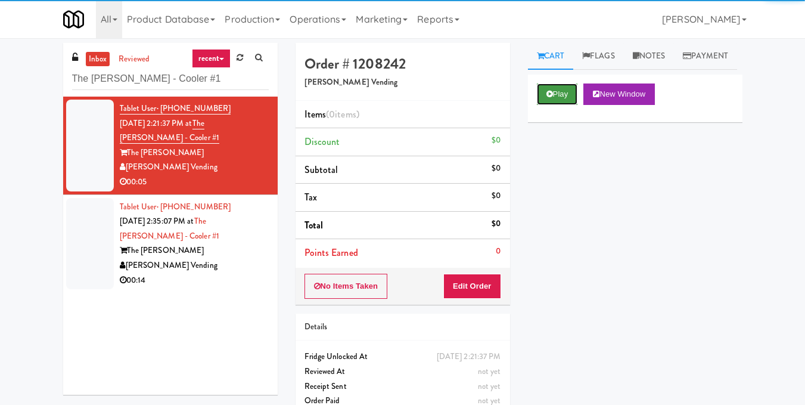
click at [558, 105] on button "Play" at bounding box center [557, 93] width 41 height 21
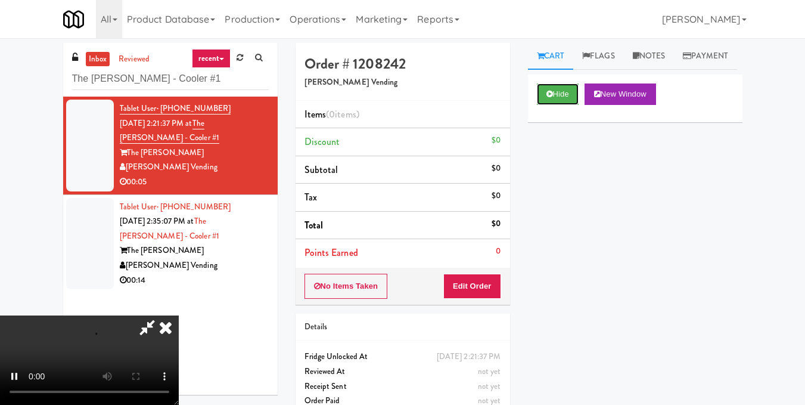
scroll to position [15, 0]
click at [179, 315] on video at bounding box center [89, 359] width 179 height 89
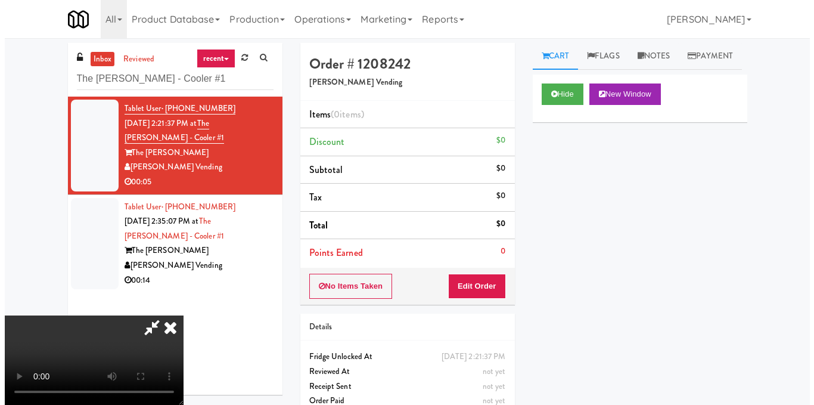
scroll to position [134, 0]
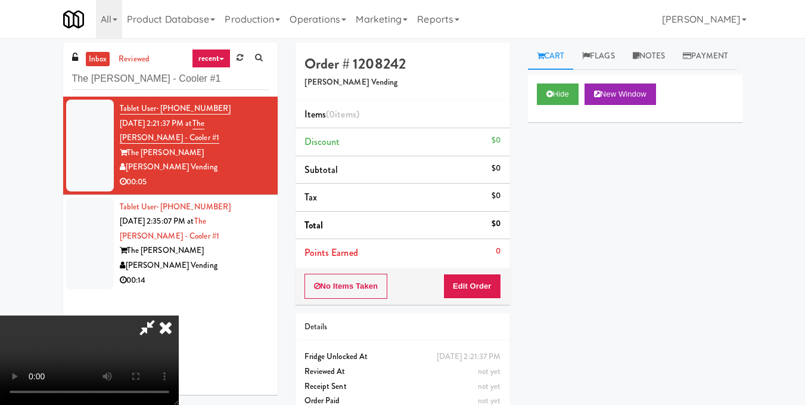
click at [179, 315] on video at bounding box center [89, 359] width 179 height 89
drag, startPoint x: 498, startPoint y: 291, endPoint x: 508, endPoint y: 251, distance: 40.8
click at [497, 291] on button "Edit Order" at bounding box center [472, 285] width 58 height 25
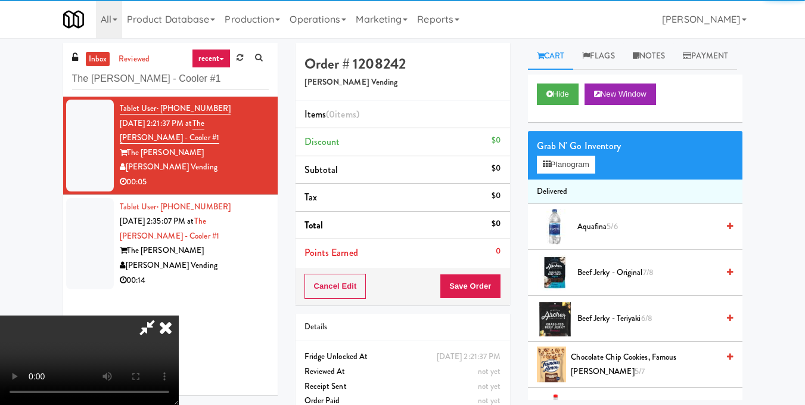
click at [561, 179] on div "Grab N' Go Inventory Planogram" at bounding box center [635, 155] width 215 height 48
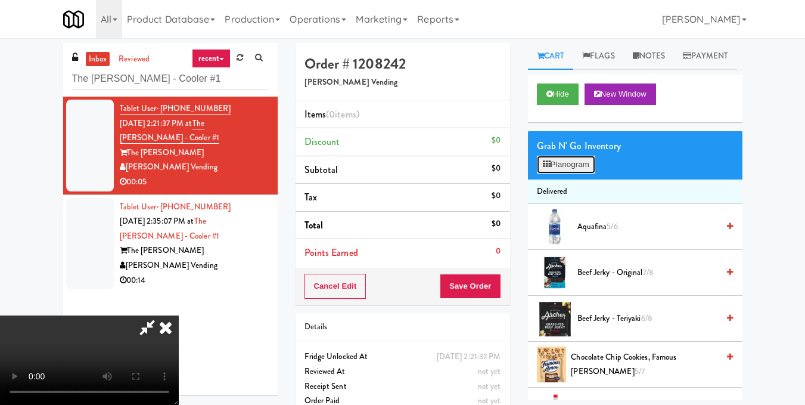
click at [561, 173] on button "Planogram" at bounding box center [566, 165] width 58 height 18
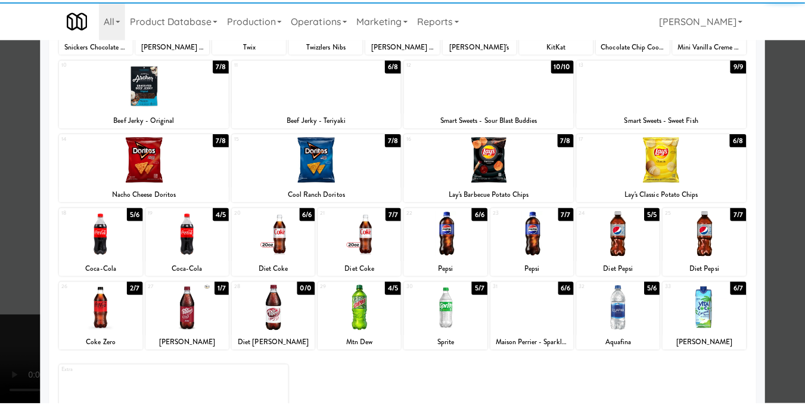
scroll to position [181, 0]
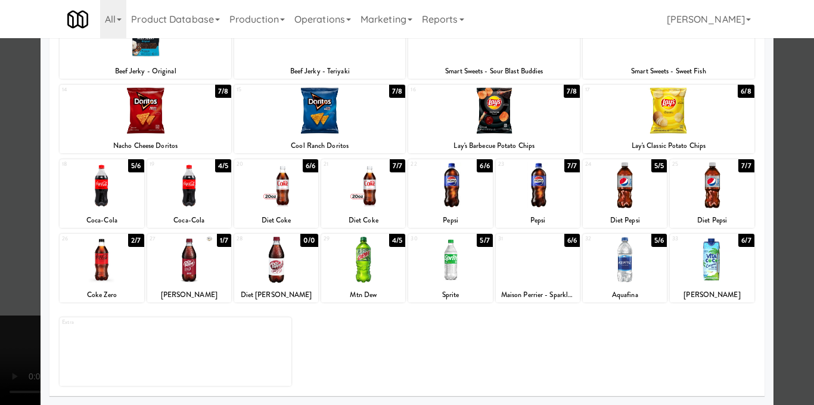
click at [181, 265] on div at bounding box center [189, 260] width 84 height 46
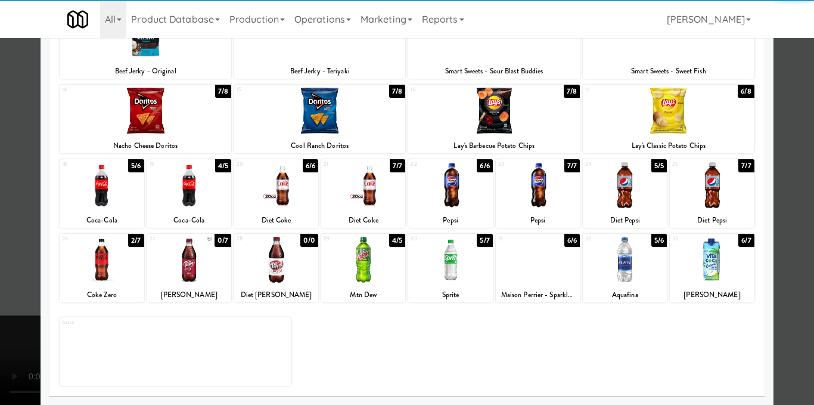
click at [781, 153] on div at bounding box center [407, 202] width 814 height 405
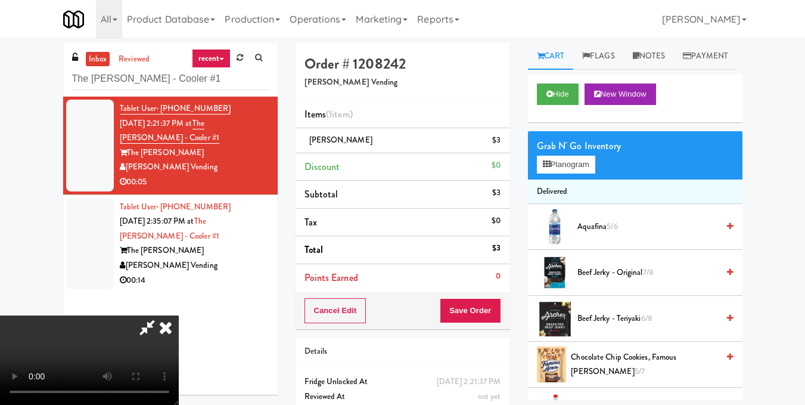
click at [179, 315] on icon at bounding box center [166, 327] width 26 height 24
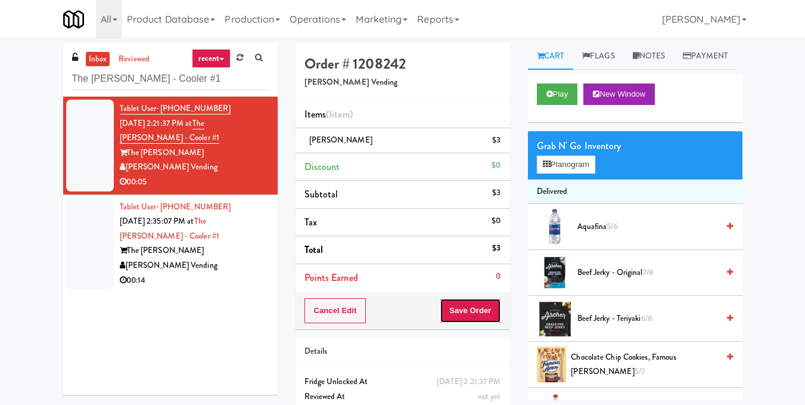
click at [478, 313] on button "Save Order" at bounding box center [470, 310] width 61 height 25
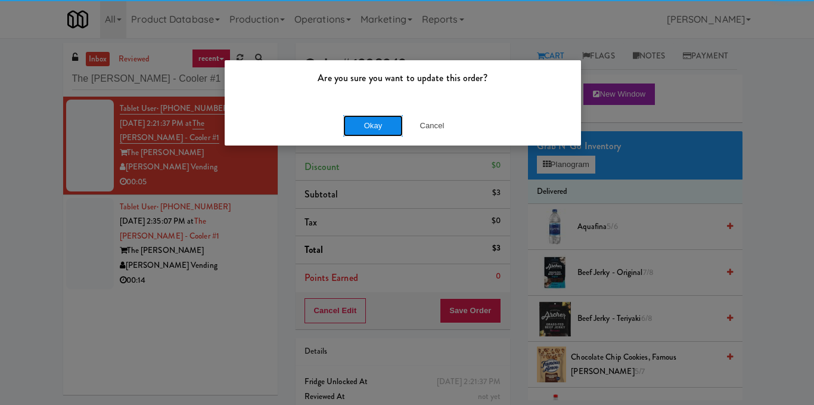
click at [369, 121] on button "Okay" at bounding box center [373, 125] width 60 height 21
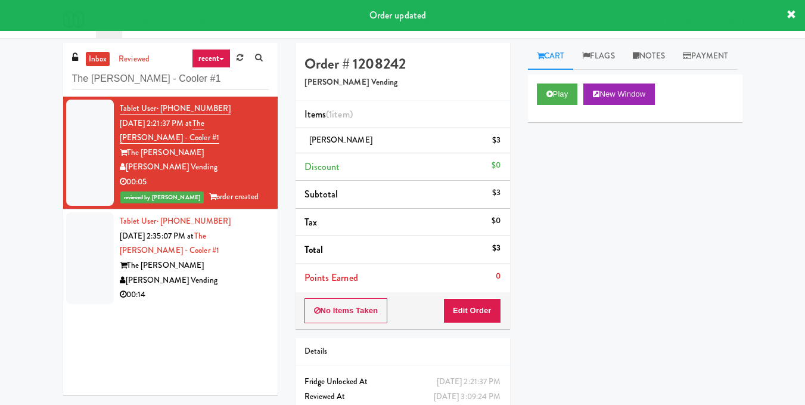
click at [234, 266] on div "The [PERSON_NAME]" at bounding box center [194, 265] width 149 height 15
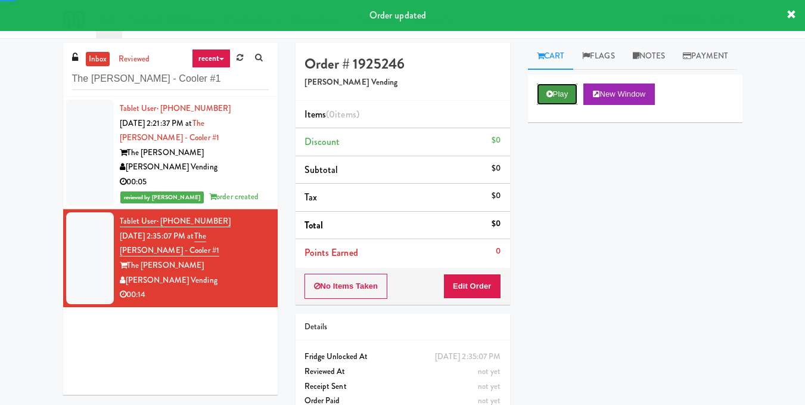
click at [554, 105] on button "Play" at bounding box center [557, 93] width 41 height 21
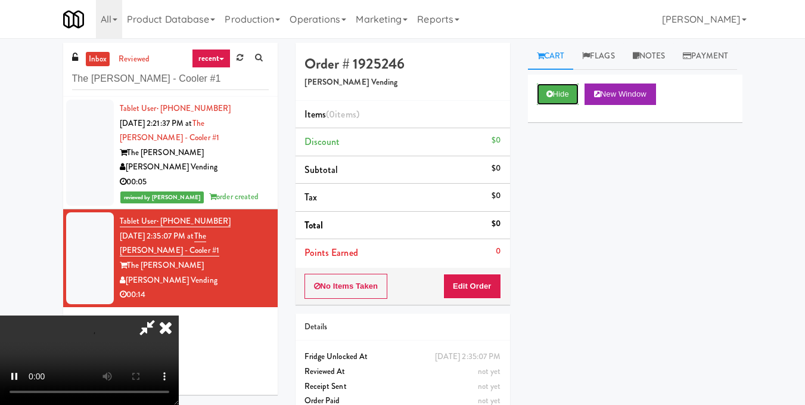
scroll to position [134, 0]
click at [179, 315] on video at bounding box center [89, 359] width 179 height 89
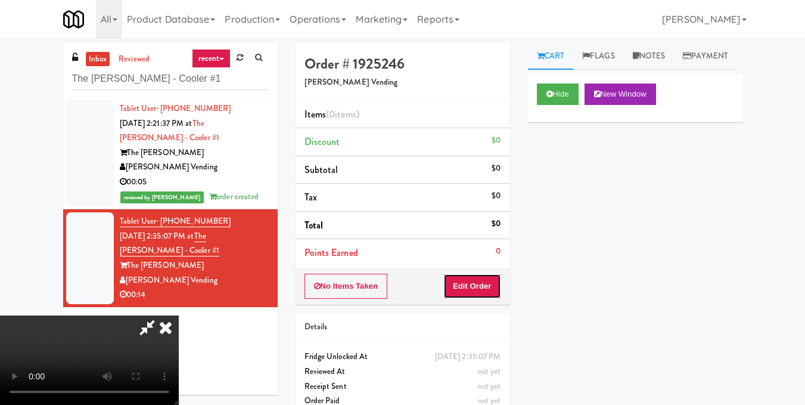
click at [488, 291] on button "Edit Order" at bounding box center [472, 285] width 58 height 25
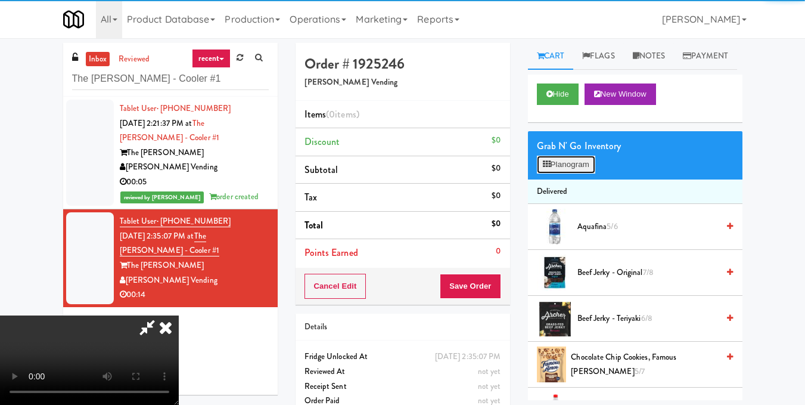
click at [558, 173] on button "Planogram" at bounding box center [566, 165] width 58 height 18
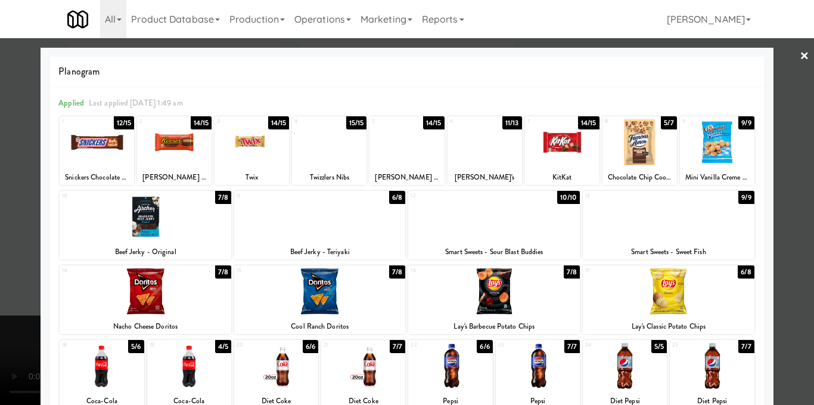
click at [362, 288] on div at bounding box center [320, 291] width 172 height 46
click at [774, 184] on div at bounding box center [407, 202] width 814 height 405
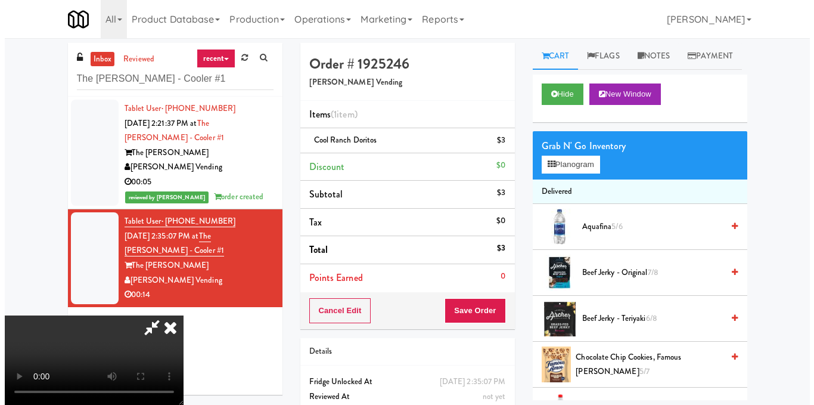
scroll to position [134, 0]
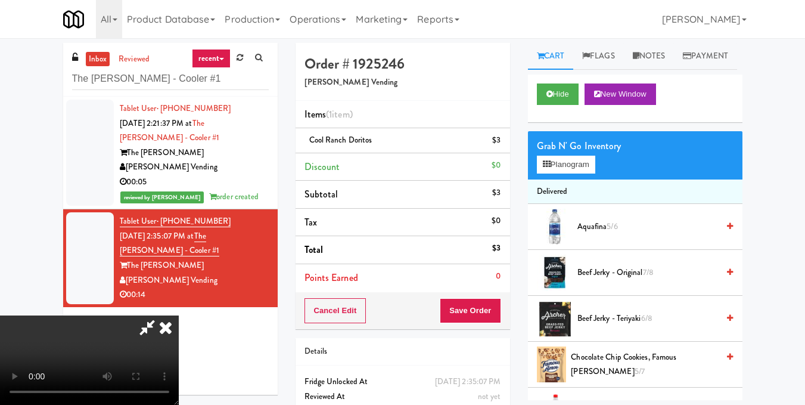
click at [179, 315] on video at bounding box center [89, 359] width 179 height 89
click at [558, 173] on button "Planogram" at bounding box center [566, 165] width 58 height 18
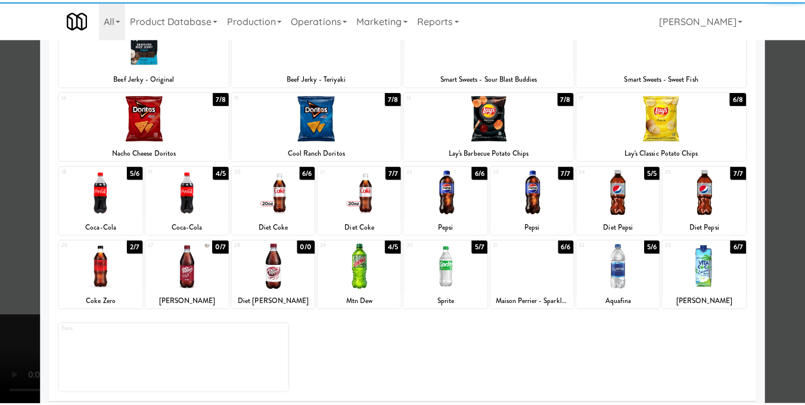
scroll to position [179, 0]
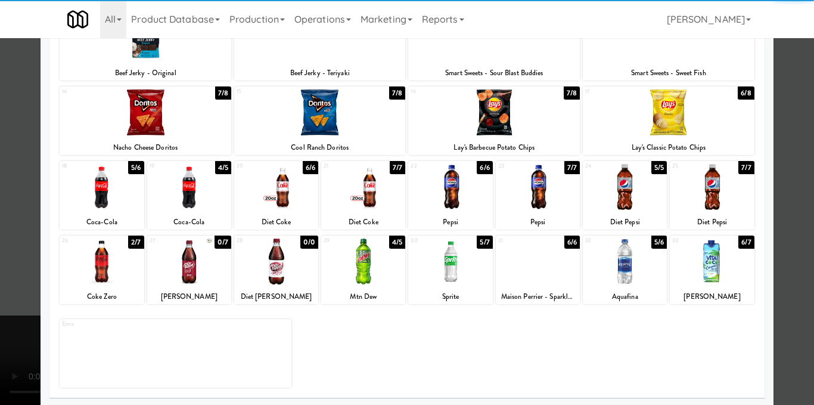
click at [371, 277] on div at bounding box center [363, 261] width 84 height 46
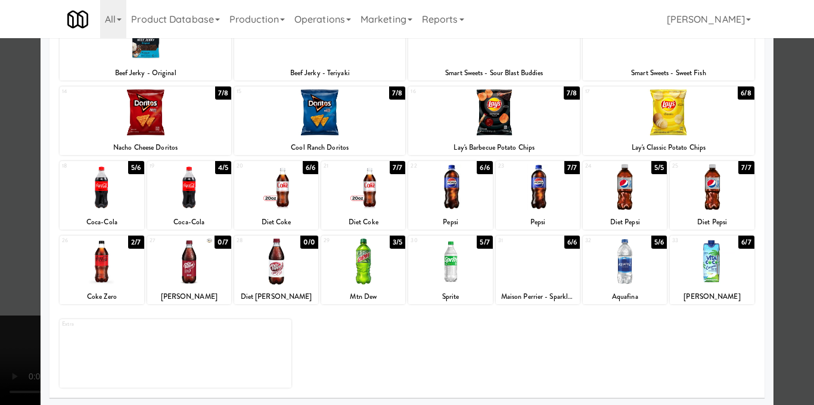
click at [791, 185] on div at bounding box center [407, 202] width 814 height 405
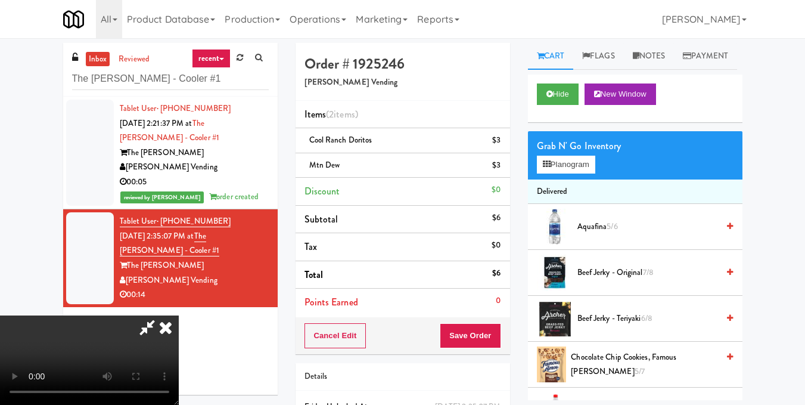
click at [179, 315] on video at bounding box center [89, 359] width 179 height 89
click at [179, 315] on icon at bounding box center [166, 327] width 26 height 24
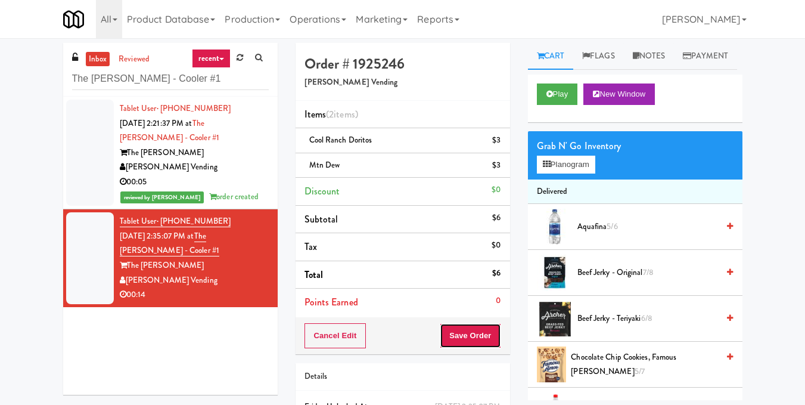
click at [469, 330] on button "Save Order" at bounding box center [470, 335] width 61 height 25
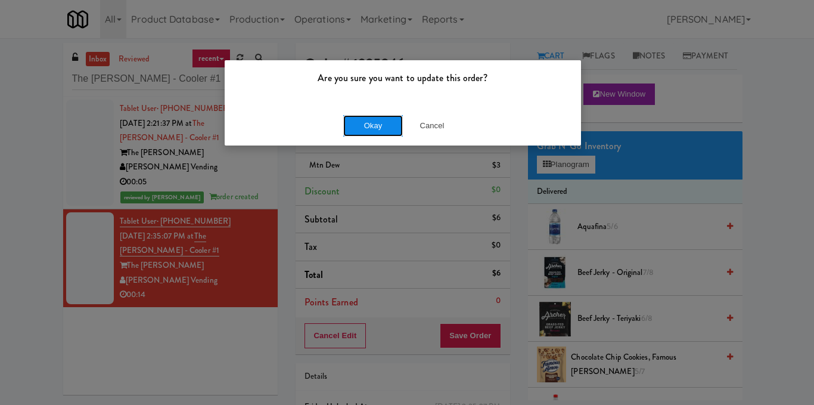
click at [372, 125] on button "Okay" at bounding box center [373, 125] width 60 height 21
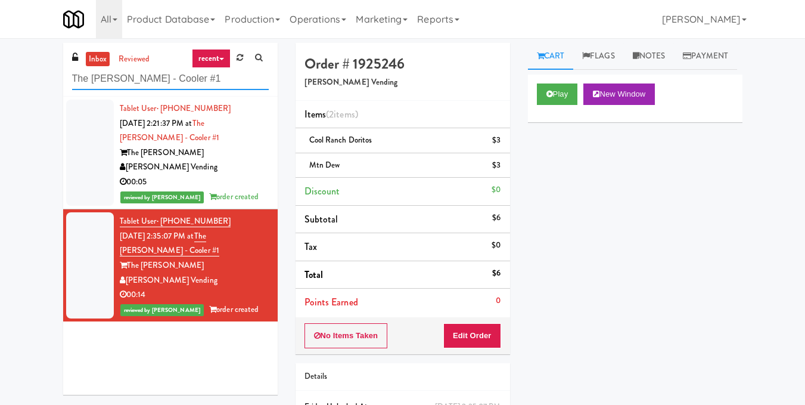
drag, startPoint x: 207, startPoint y: 75, endPoint x: 0, endPoint y: 133, distance: 214.8
click at [0, 133] on div "inbox reviewed recent all unclear take inventory issue suspicious failed recent…" at bounding box center [402, 259] width 805 height 433
paste input "[PERSON_NAME][GEOGRAPHIC_DATA][PERSON_NAME] - Emergency Room"
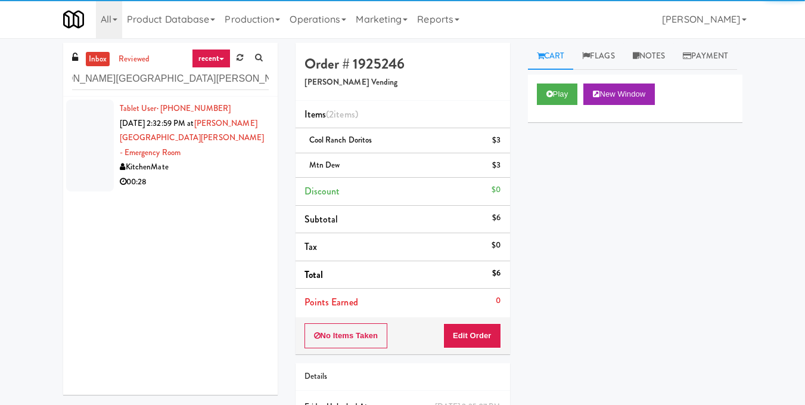
click at [229, 175] on li "Tablet User · (437) 776-0509 [DATE] 2:32:59 PM at [PERSON_NAME][GEOGRAPHIC_DATA…" at bounding box center [170, 146] width 215 height 98
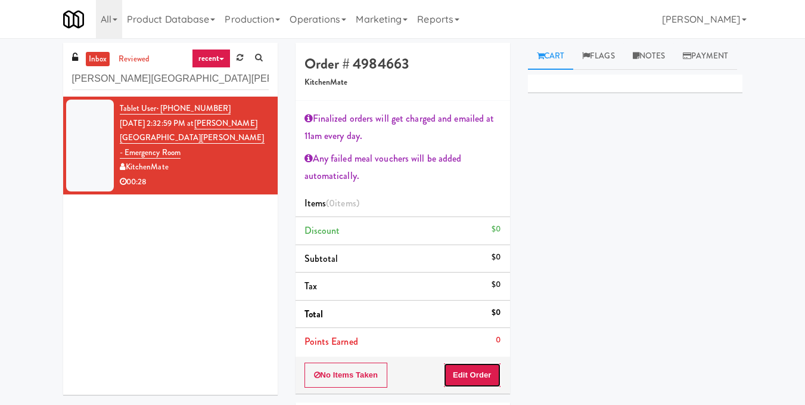
click at [458, 374] on button "Edit Order" at bounding box center [472, 374] width 58 height 25
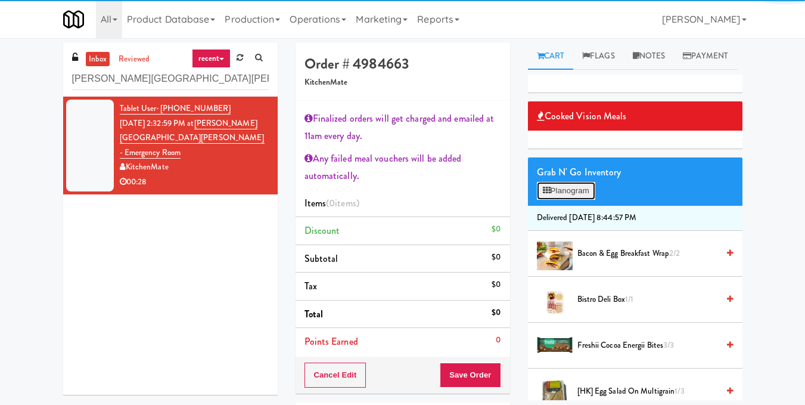
click at [559, 200] on button "Planogram" at bounding box center [566, 191] width 58 height 18
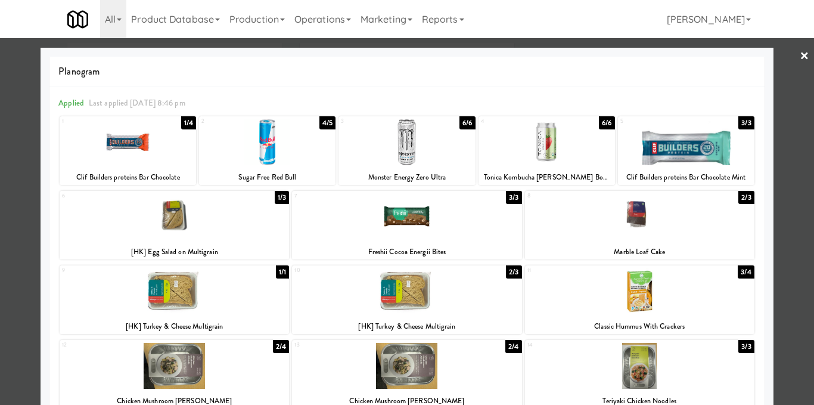
click at [147, 155] on div at bounding box center [128, 142] width 136 height 46
click at [801, 273] on div at bounding box center [407, 202] width 814 height 405
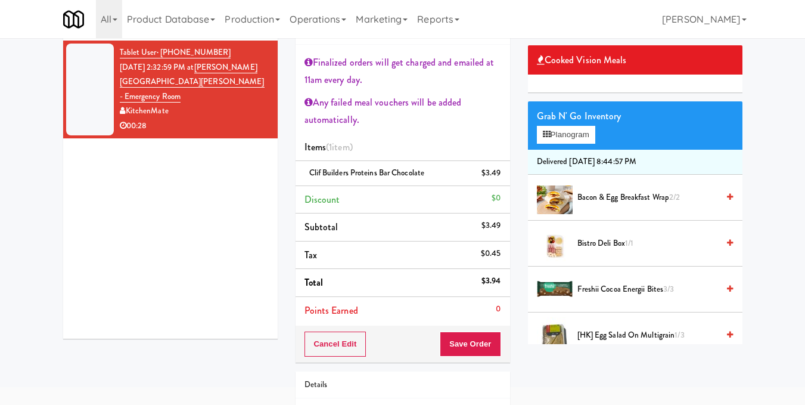
scroll to position [150, 0]
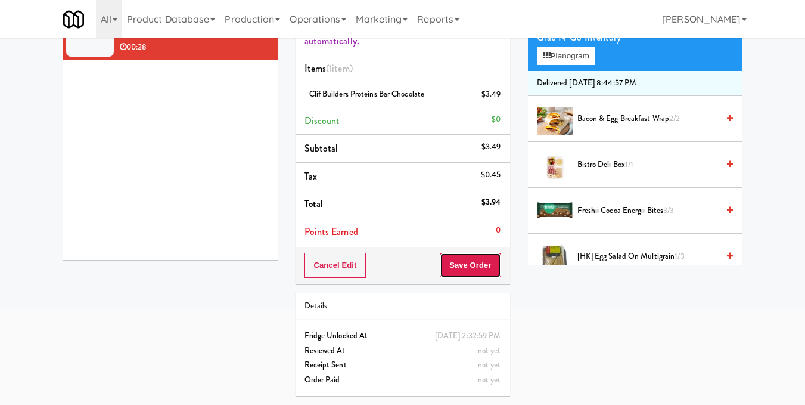
click at [480, 259] on button "Save Order" at bounding box center [470, 265] width 61 height 25
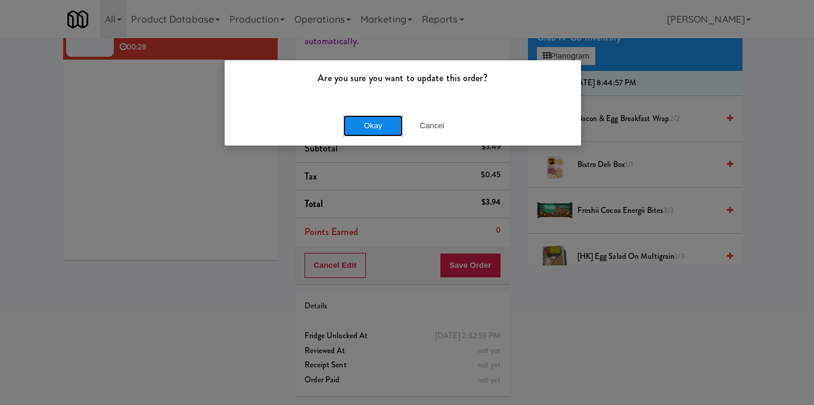
click at [378, 122] on button "Okay" at bounding box center [373, 125] width 60 height 21
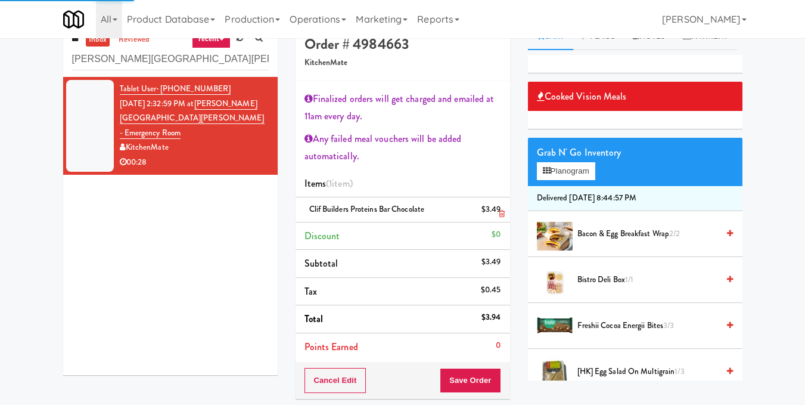
scroll to position [0, 0]
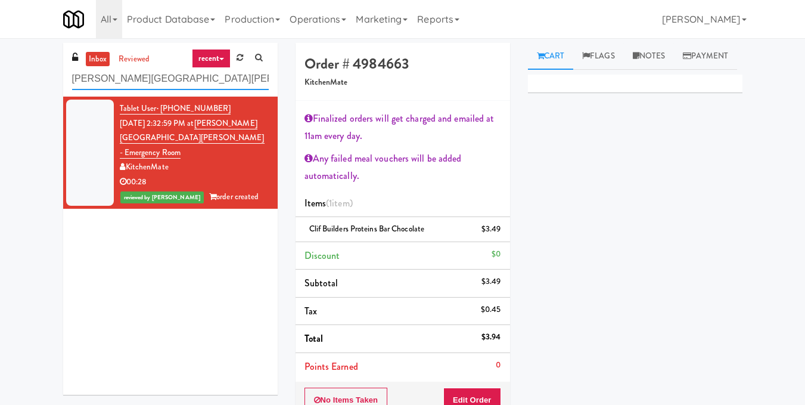
click at [237, 70] on input "[PERSON_NAME][GEOGRAPHIC_DATA][PERSON_NAME] - Emergency Room" at bounding box center [170, 79] width 197 height 22
paste input "Crossing West - Cooler - Right"
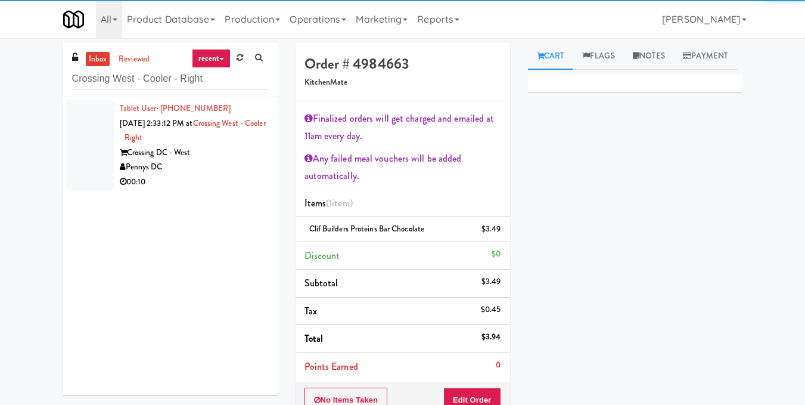
click at [230, 163] on div "Pennys DC" at bounding box center [194, 167] width 149 height 15
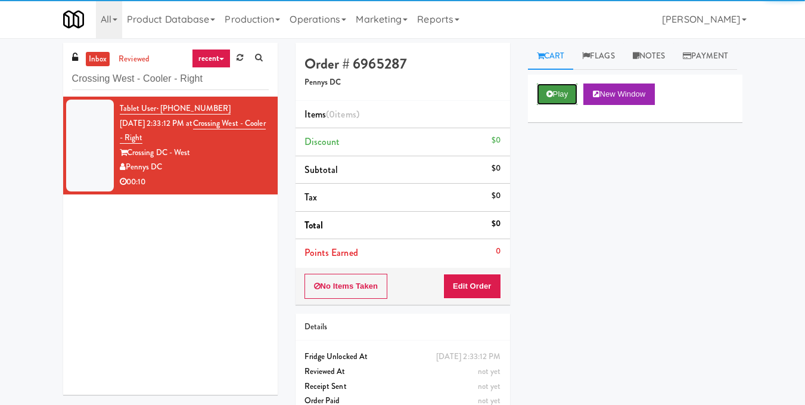
click at [559, 105] on button "Play" at bounding box center [557, 93] width 41 height 21
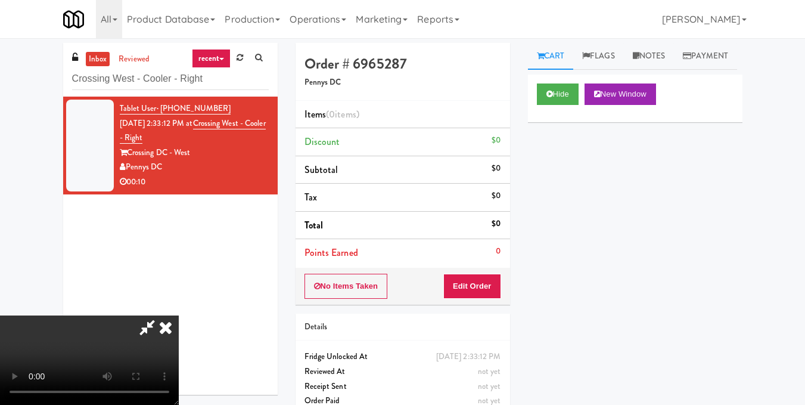
click at [179, 315] on video at bounding box center [89, 359] width 179 height 89
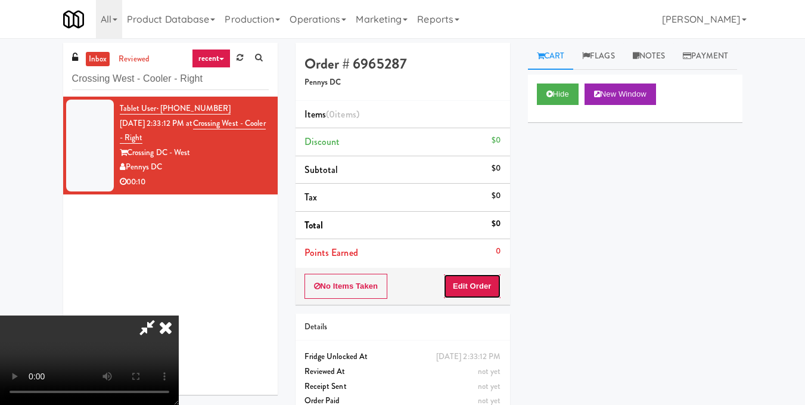
click at [490, 292] on button "Edit Order" at bounding box center [472, 285] width 58 height 25
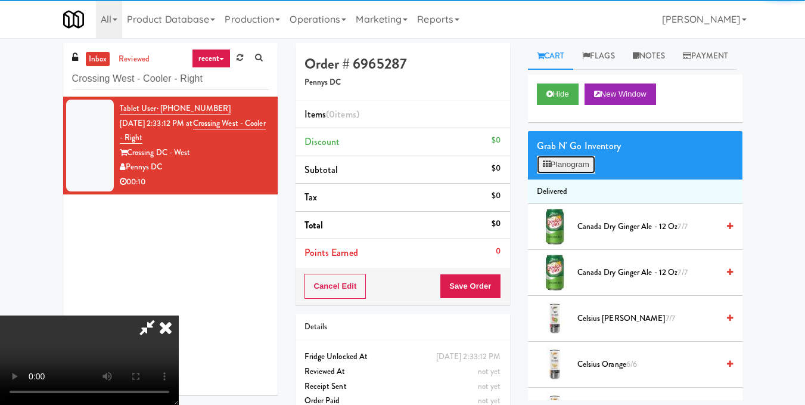
click at [571, 173] on button "Planogram" at bounding box center [566, 165] width 58 height 18
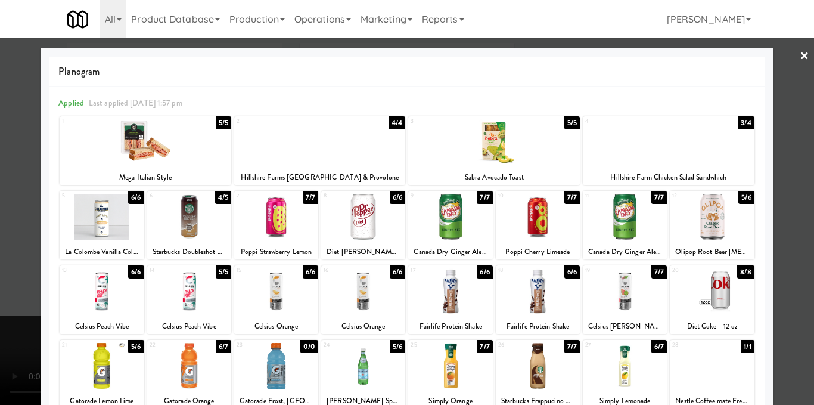
click at [117, 224] on div at bounding box center [102, 217] width 84 height 46
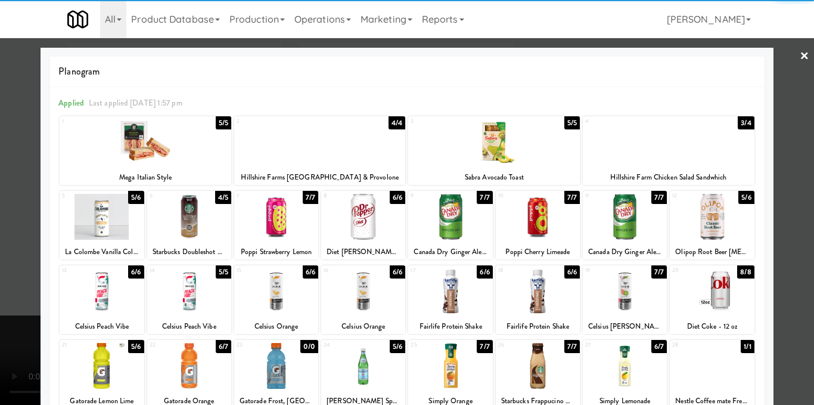
click at [789, 215] on div at bounding box center [407, 202] width 814 height 405
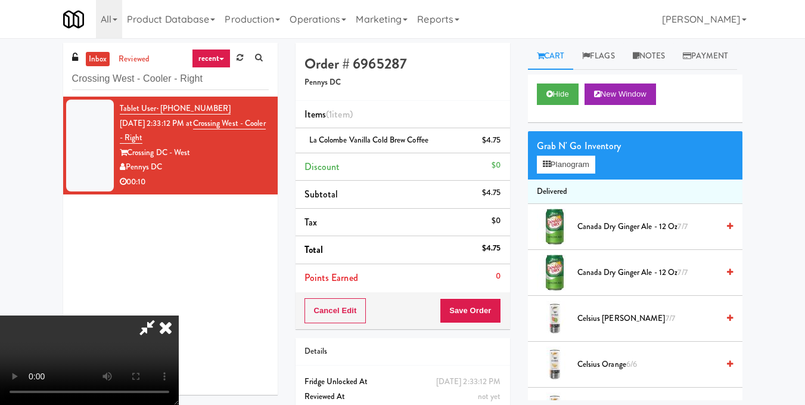
click at [179, 315] on video at bounding box center [89, 359] width 179 height 89
click at [179, 315] on icon at bounding box center [166, 327] width 26 height 24
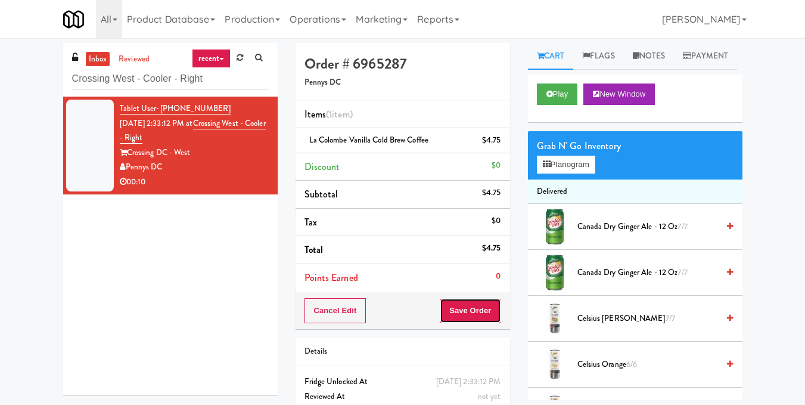
click at [471, 313] on button "Save Order" at bounding box center [470, 310] width 61 height 25
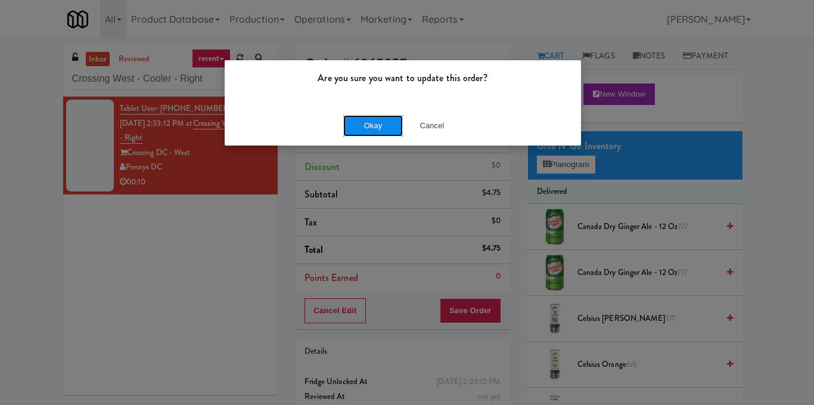
click at [376, 132] on button "Okay" at bounding box center [373, 125] width 60 height 21
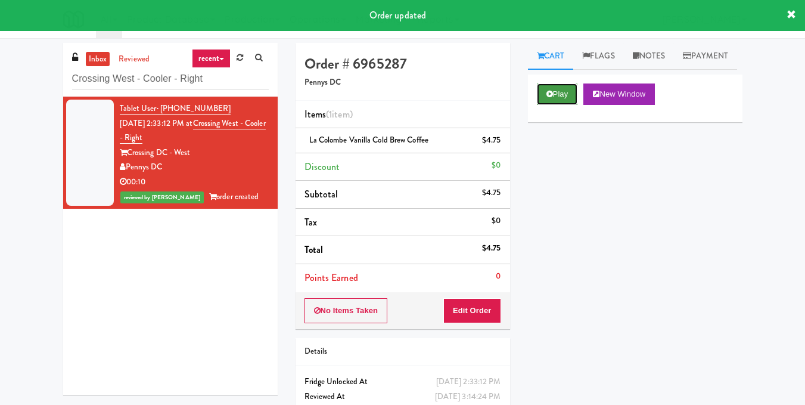
click at [559, 105] on button "Play" at bounding box center [557, 93] width 41 height 21
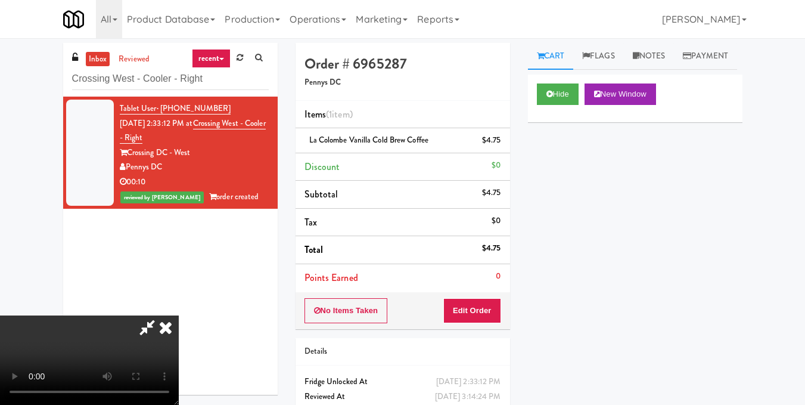
click at [179, 315] on icon at bounding box center [166, 327] width 26 height 24
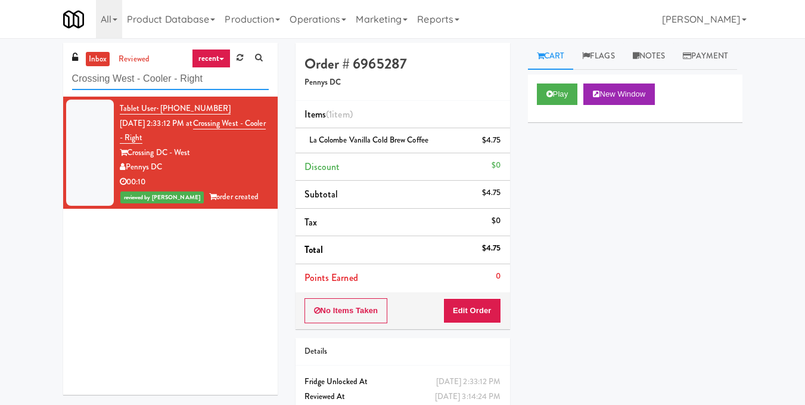
drag, startPoint x: 57, startPoint y: 70, endPoint x: 23, endPoint y: 66, distance: 34.2
click at [24, 64] on div "inbox reviewed recent all unclear take inventory issue suspicious failed recent…" at bounding box center [402, 247] width 805 height 408
paste input "Sage - Right - [MEDICAL_DATA]"
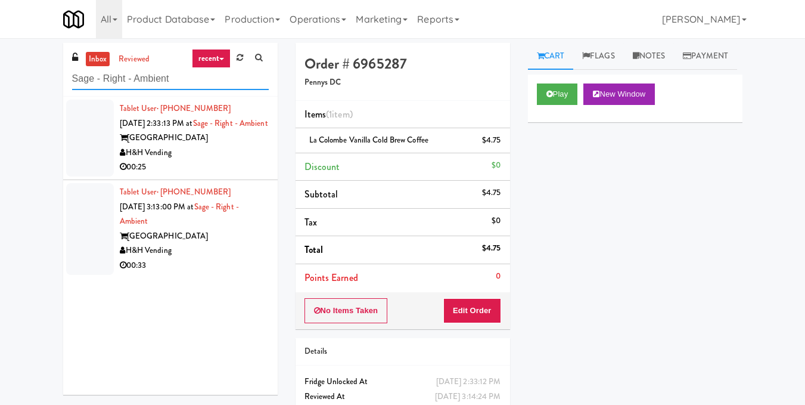
type input "Sage - Right - Ambient"
click at [209, 145] on div "[GEOGRAPHIC_DATA]" at bounding box center [194, 137] width 149 height 15
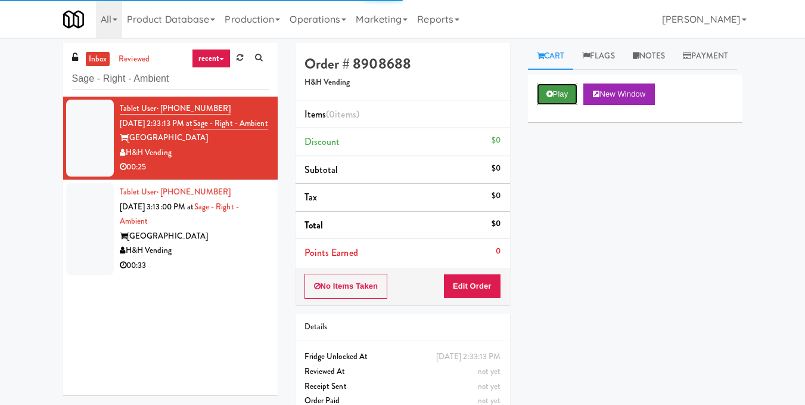
click at [572, 105] on button "Play" at bounding box center [557, 93] width 41 height 21
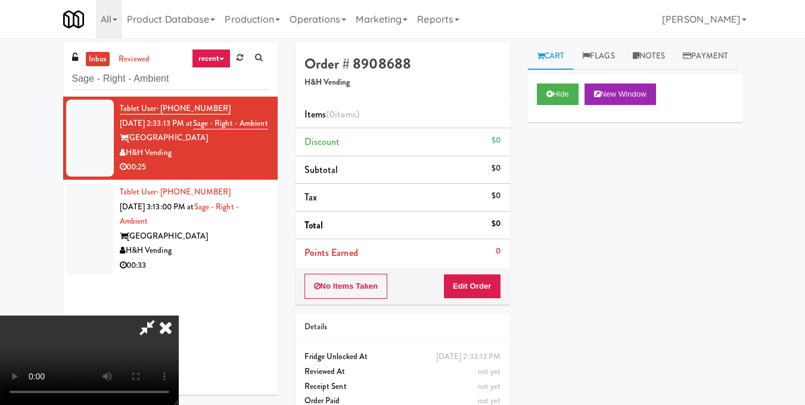
click at [179, 315] on video at bounding box center [89, 359] width 179 height 89
click at [489, 290] on button "Edit Order" at bounding box center [472, 285] width 58 height 25
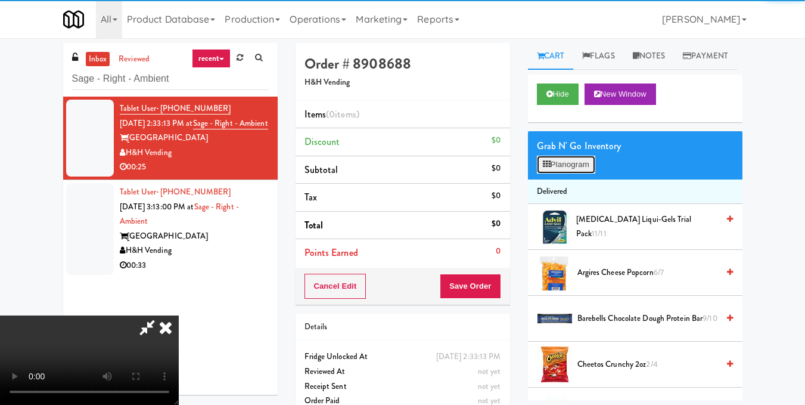
click at [558, 173] on button "Planogram" at bounding box center [566, 165] width 58 height 18
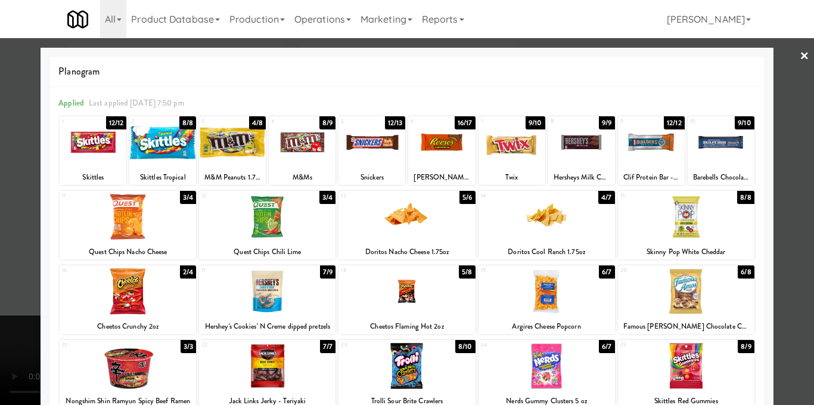
click at [561, 223] on div at bounding box center [546, 217] width 136 height 46
click at [770, 202] on div at bounding box center [407, 202] width 814 height 405
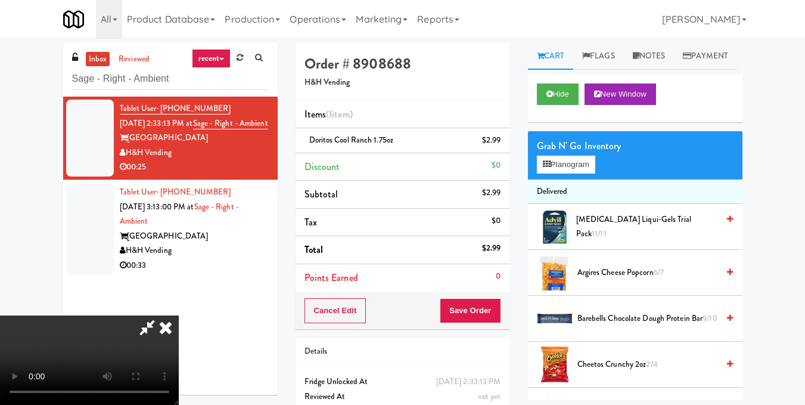
click at [179, 315] on video at bounding box center [89, 359] width 179 height 89
click at [179, 315] on icon at bounding box center [166, 327] width 26 height 24
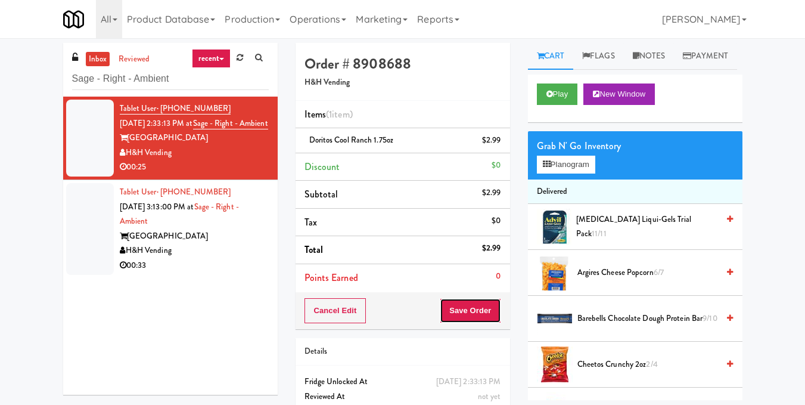
click at [462, 304] on button "Save Order" at bounding box center [470, 310] width 61 height 25
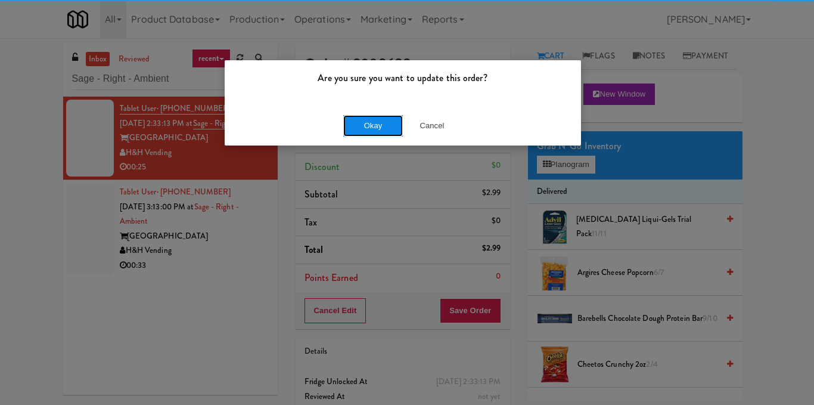
click at [380, 129] on button "Okay" at bounding box center [373, 125] width 60 height 21
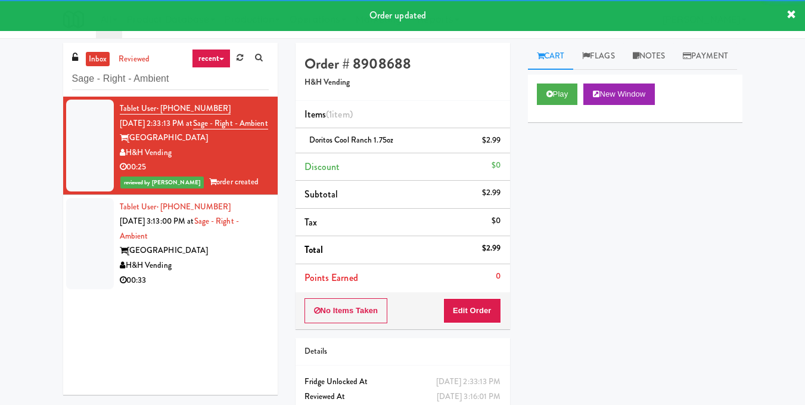
click at [238, 273] on div "H&H Vending" at bounding box center [194, 265] width 149 height 15
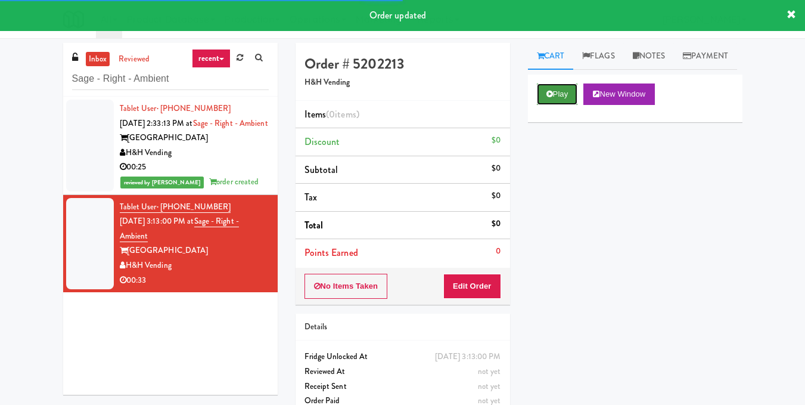
click at [551, 105] on button "Play" at bounding box center [557, 93] width 41 height 21
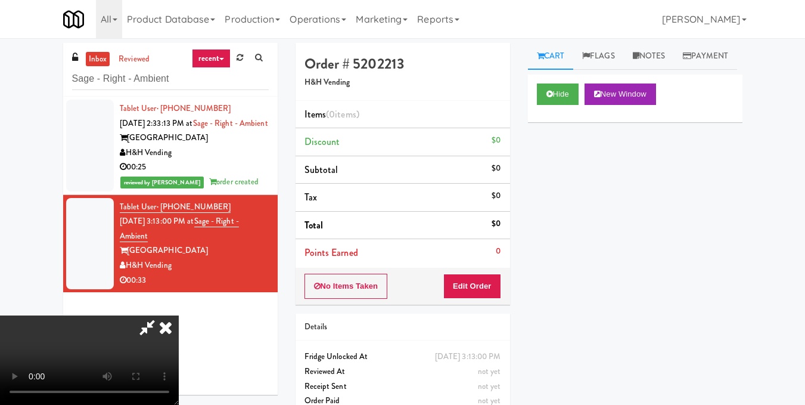
click at [179, 315] on video at bounding box center [89, 359] width 179 height 89
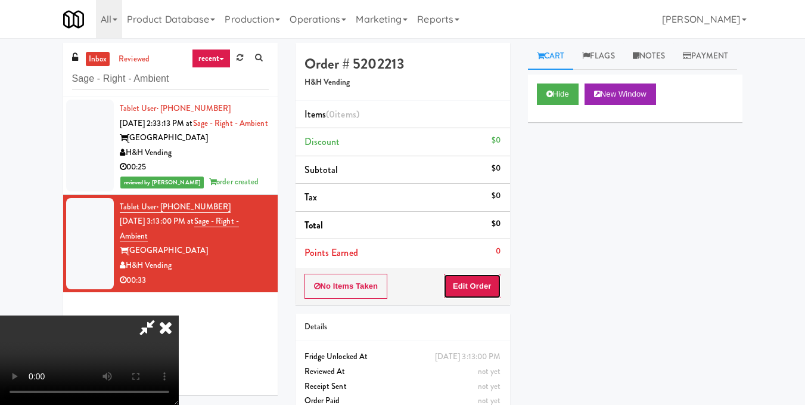
click at [490, 290] on button "Edit Order" at bounding box center [472, 285] width 58 height 25
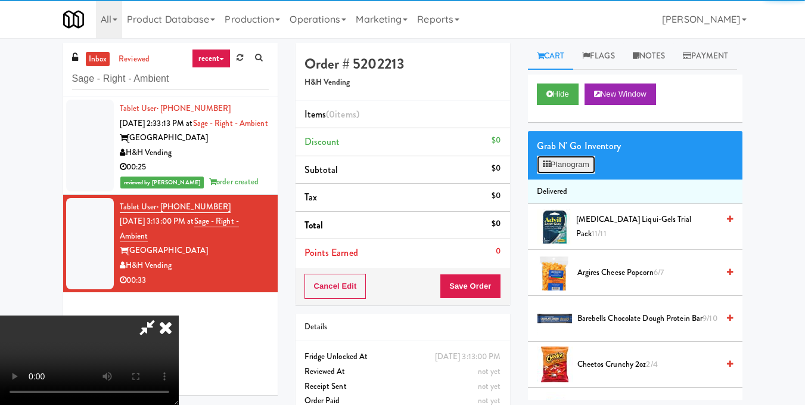
click at [556, 173] on button "Planogram" at bounding box center [566, 165] width 58 height 18
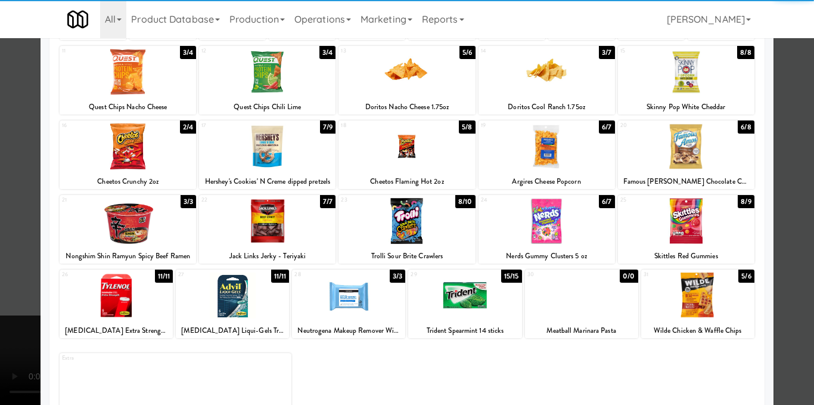
scroll to position [181, 0]
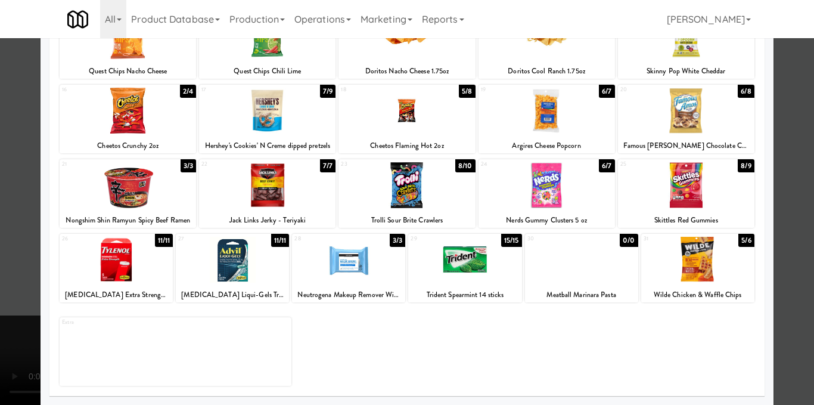
click at [487, 270] on div at bounding box center [464, 260] width 113 height 46
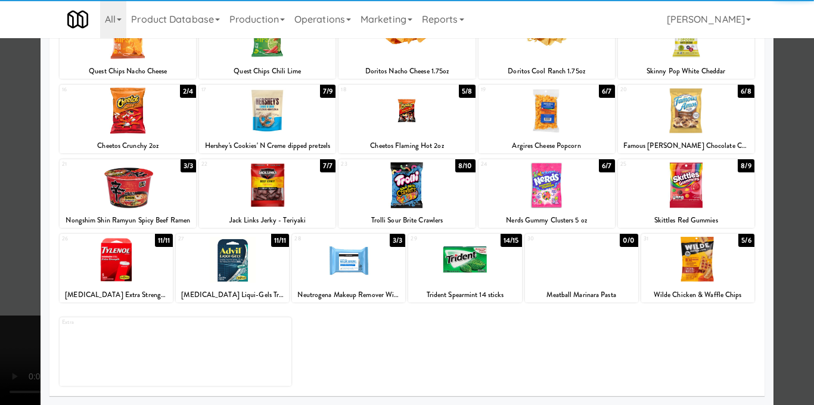
click at [782, 217] on div at bounding box center [407, 202] width 814 height 405
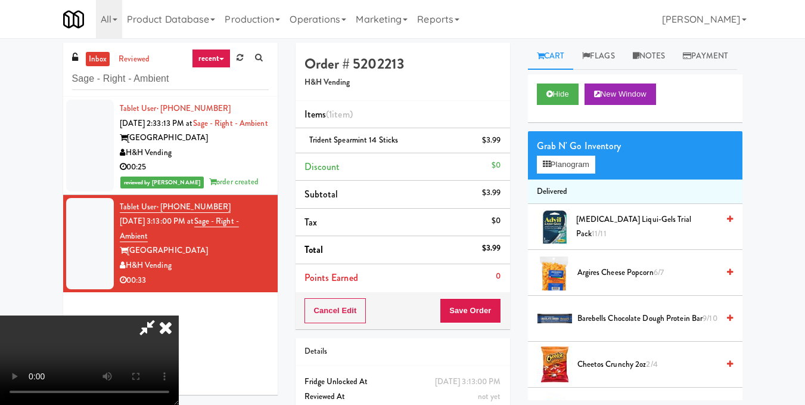
click at [179, 315] on video at bounding box center [89, 359] width 179 height 89
click at [589, 173] on button "Planogram" at bounding box center [566, 165] width 58 height 18
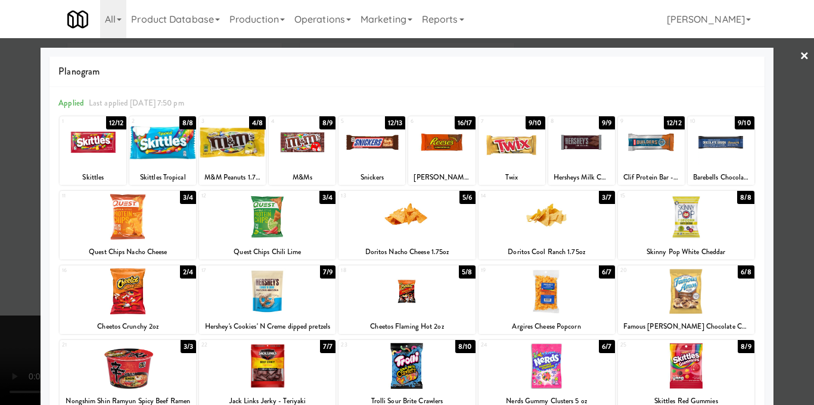
click at [785, 199] on div at bounding box center [407, 202] width 814 height 405
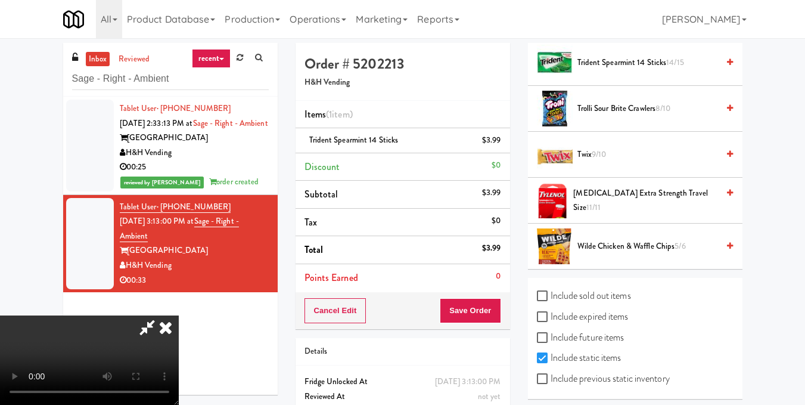
scroll to position [1345, 0]
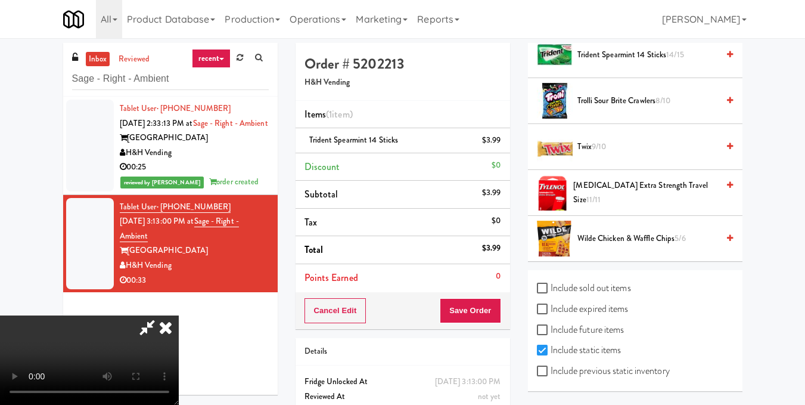
click at [610, 368] on label "Include previous static inventory" at bounding box center [603, 371] width 133 height 18
click at [551, 368] on input "Include previous static inventory" at bounding box center [544, 371] width 14 height 10
checkbox input "true"
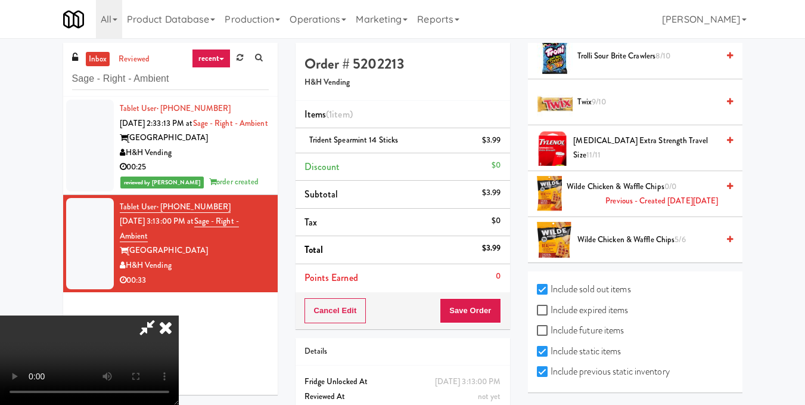
scroll to position [1957, 0]
click at [565, 307] on label "Include expired items" at bounding box center [583, 309] width 92 height 18
click at [551, 307] on input "Include expired items" at bounding box center [544, 309] width 14 height 10
checkbox input "true"
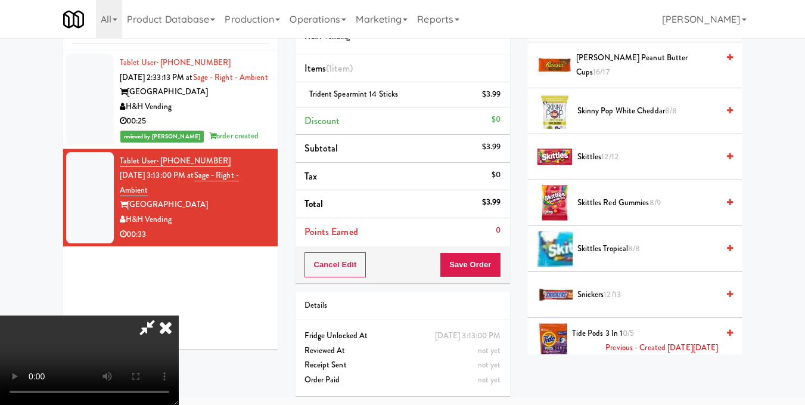
scroll to position [1481, 0]
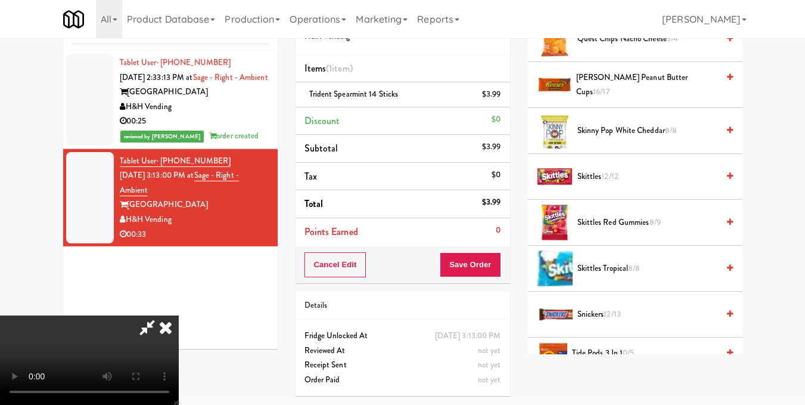
drag, startPoint x: 666, startPoint y: 266, endPoint x: 769, endPoint y: 285, distance: 105.3
click at [769, 285] on div "inbox reviewed recent all unclear take inventory issue suspicious failed recent…" at bounding box center [402, 201] width 805 height 408
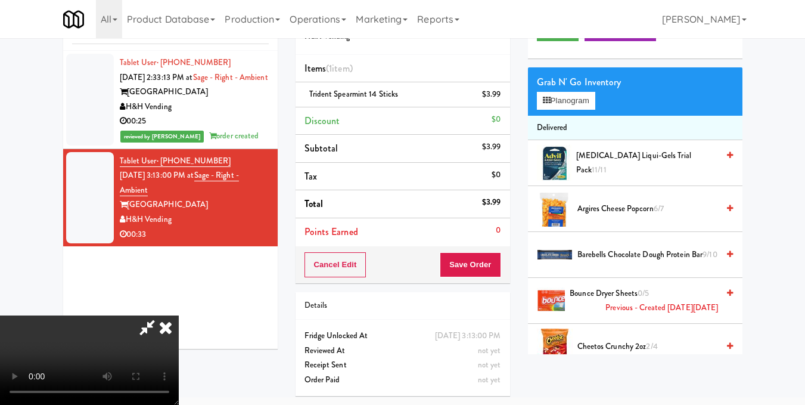
scroll to position [0, 0]
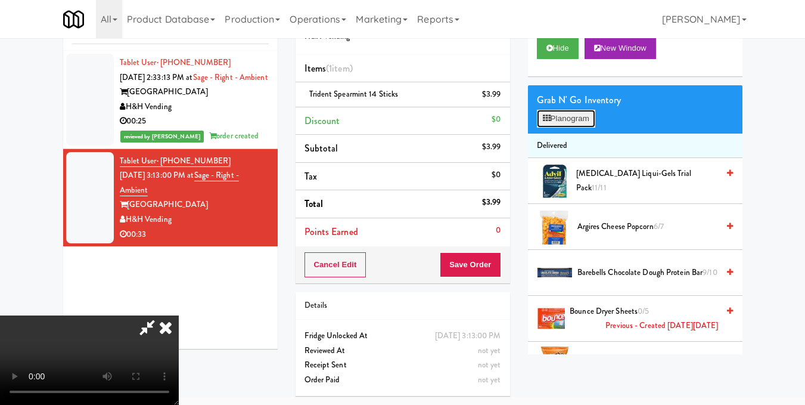
click at [586, 128] on button "Planogram" at bounding box center [566, 119] width 58 height 18
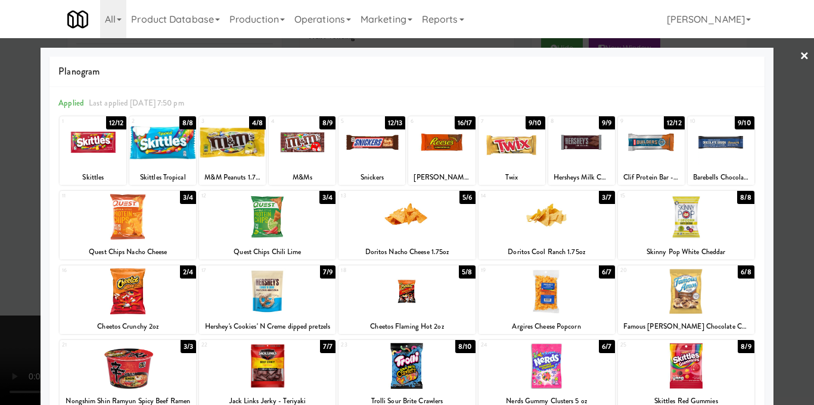
click at [722, 142] on div at bounding box center [721, 142] width 67 height 46
click at [779, 161] on div at bounding box center [407, 202] width 814 height 405
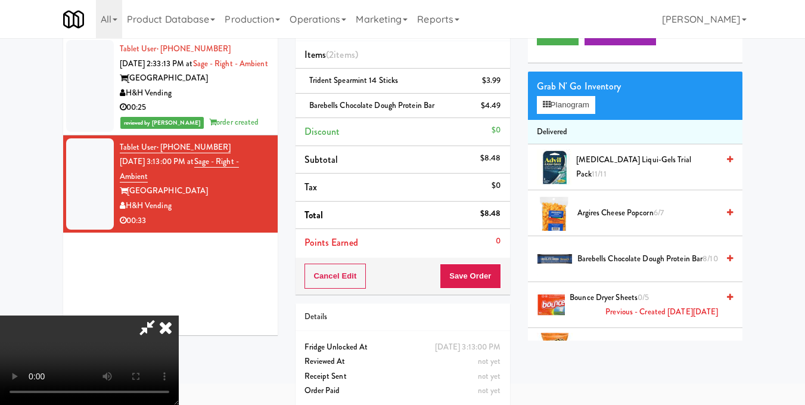
scroll to position [38, 0]
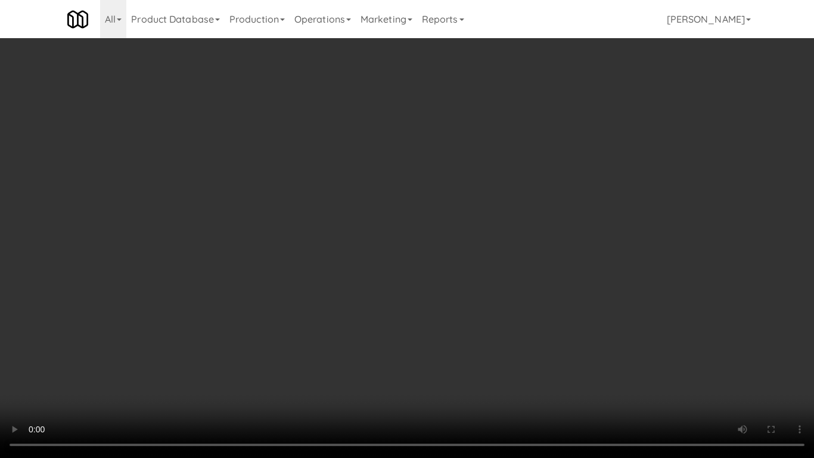
click at [396, 309] on video at bounding box center [407, 229] width 814 height 458
click at [411, 296] on video at bounding box center [407, 229] width 814 height 458
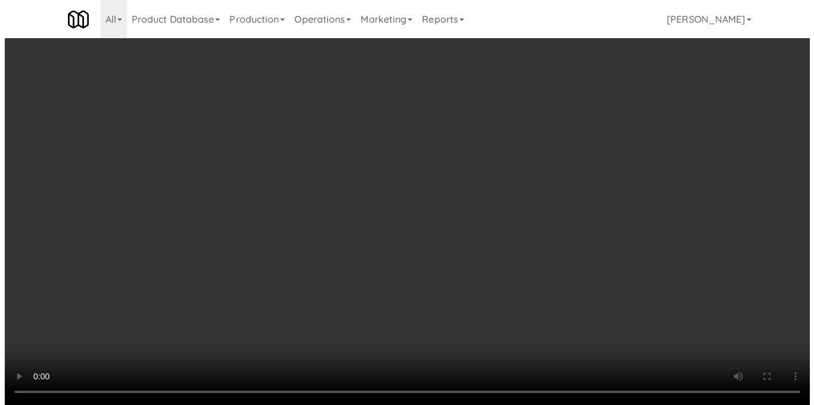
scroll to position [0, 0]
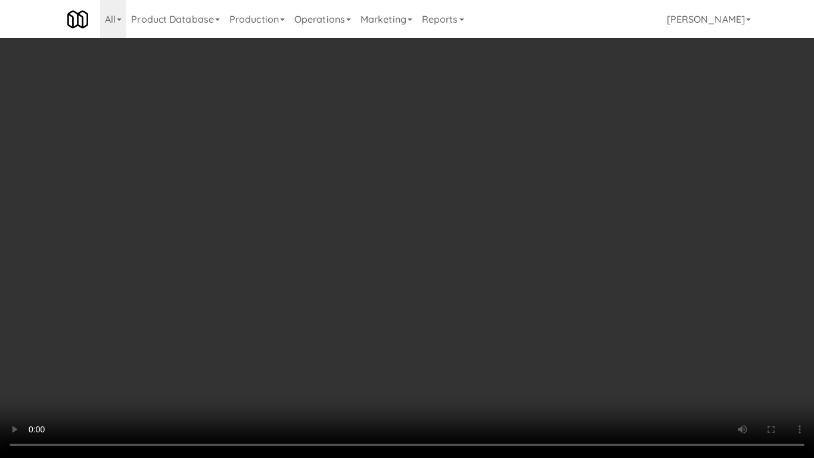
click at [431, 324] on video at bounding box center [407, 229] width 814 height 458
click at [312, 234] on video at bounding box center [407, 229] width 814 height 458
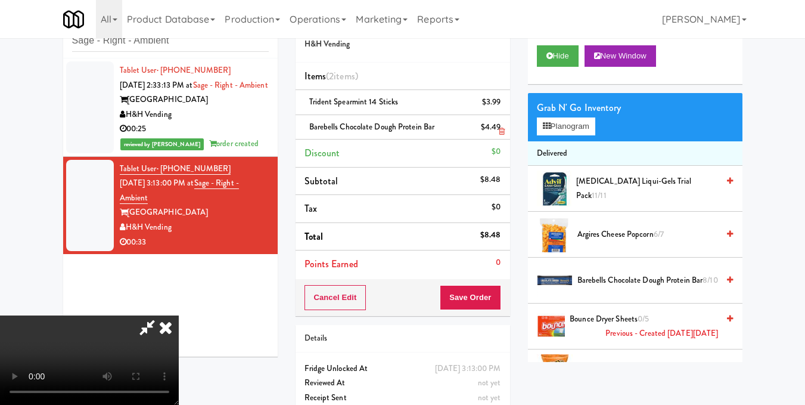
click at [499, 129] on icon at bounding box center [502, 132] width 6 height 8
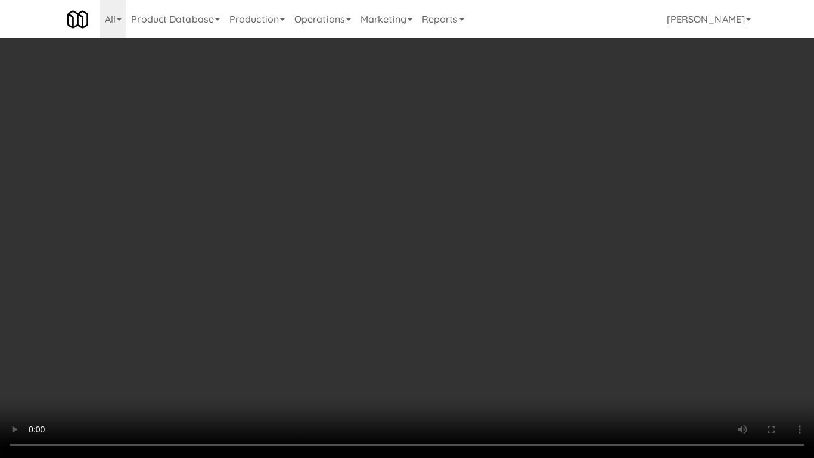
click at [360, 269] on video at bounding box center [407, 229] width 814 height 458
click at [352, 281] on video at bounding box center [407, 229] width 814 height 458
click at [345, 287] on video at bounding box center [407, 229] width 814 height 458
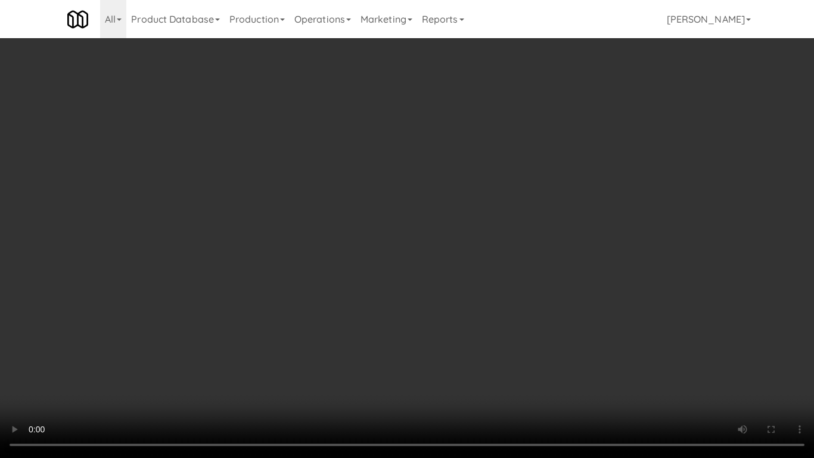
click at [345, 287] on video at bounding box center [407, 229] width 814 height 458
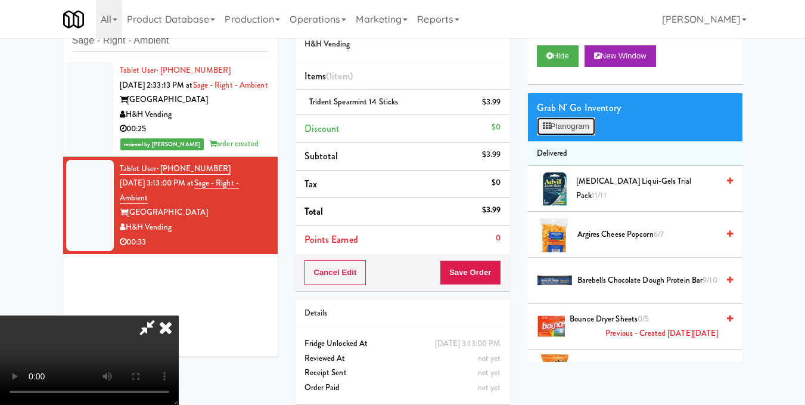
click at [587, 135] on button "Planogram" at bounding box center [566, 126] width 58 height 18
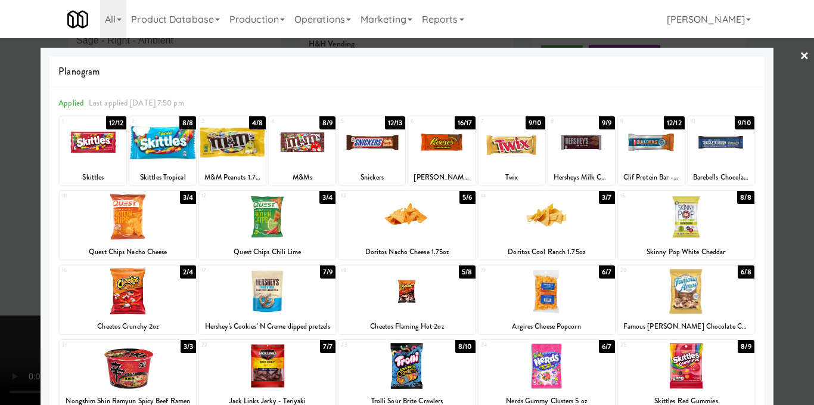
drag, startPoint x: 233, startPoint y: 147, endPoint x: 325, endPoint y: 132, distance: 93.1
click at [232, 147] on div at bounding box center [232, 142] width 67 height 46
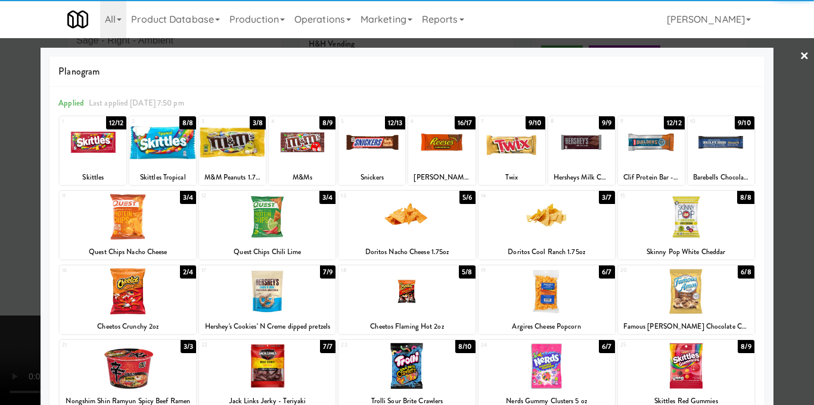
click at [795, 173] on div at bounding box center [407, 202] width 814 height 405
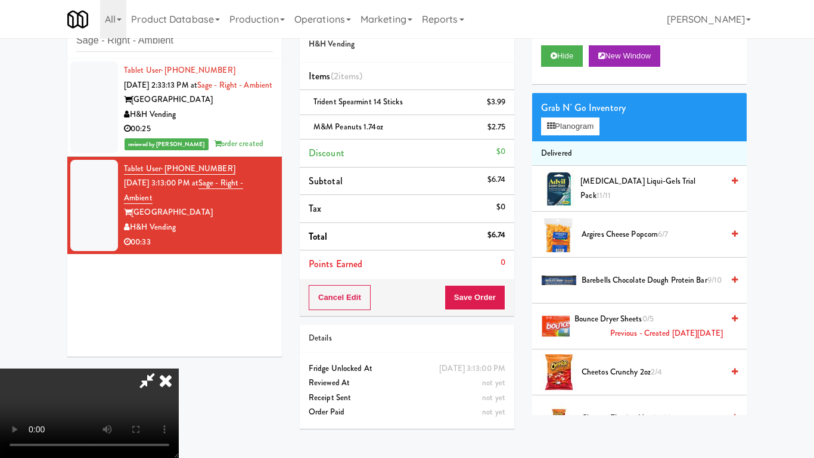
click at [179, 368] on video at bounding box center [89, 412] width 179 height 89
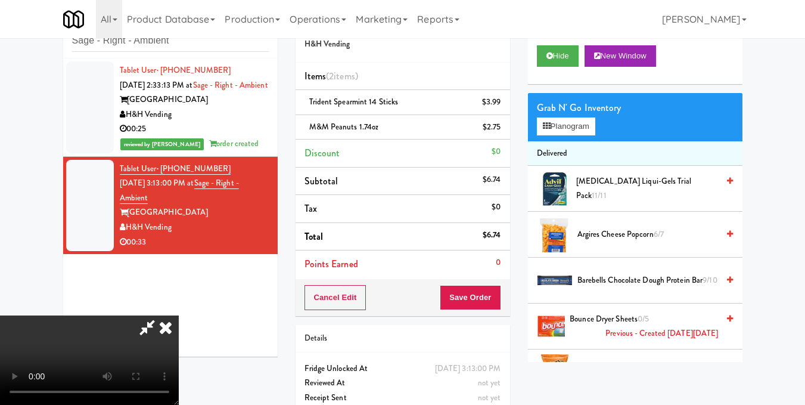
click at [179, 315] on icon at bounding box center [166, 327] width 26 height 24
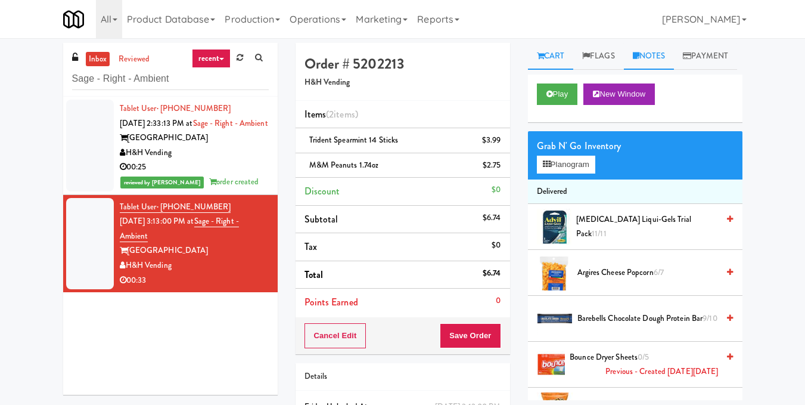
click at [642, 61] on link "Notes" at bounding box center [649, 56] width 51 height 27
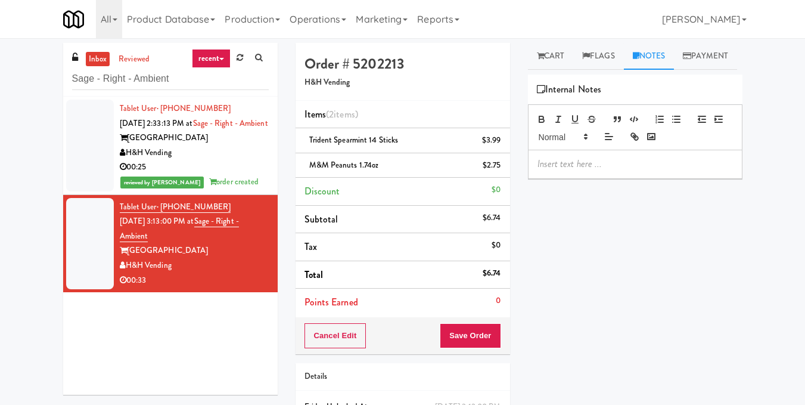
click at [646, 170] on p at bounding box center [634, 163] width 195 height 13
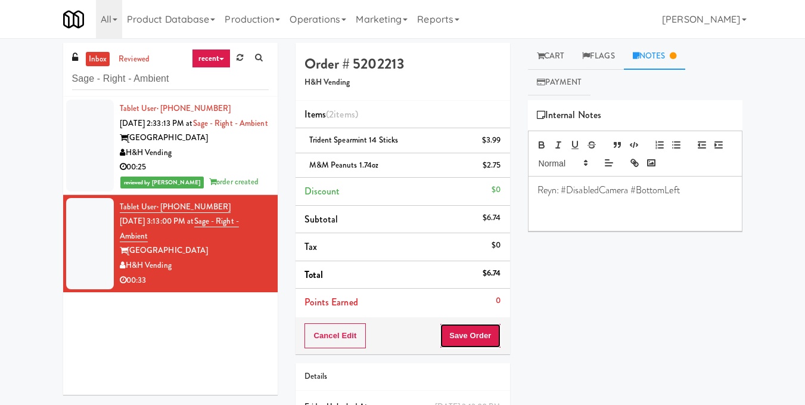
click at [483, 340] on button "Save Order" at bounding box center [470, 335] width 61 height 25
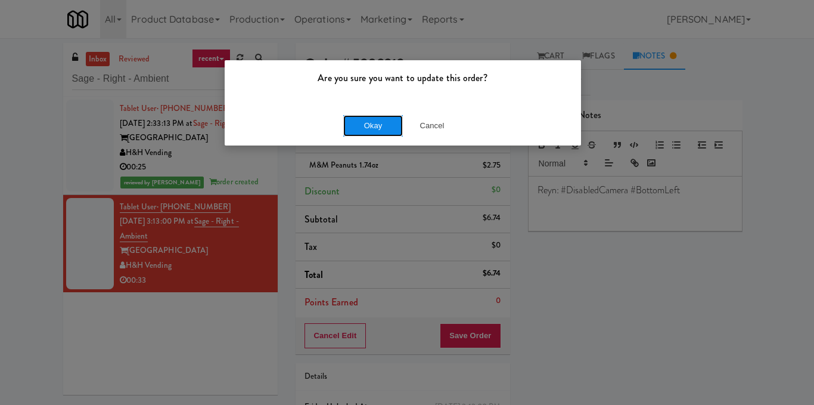
click at [362, 116] on button "Okay" at bounding box center [373, 125] width 60 height 21
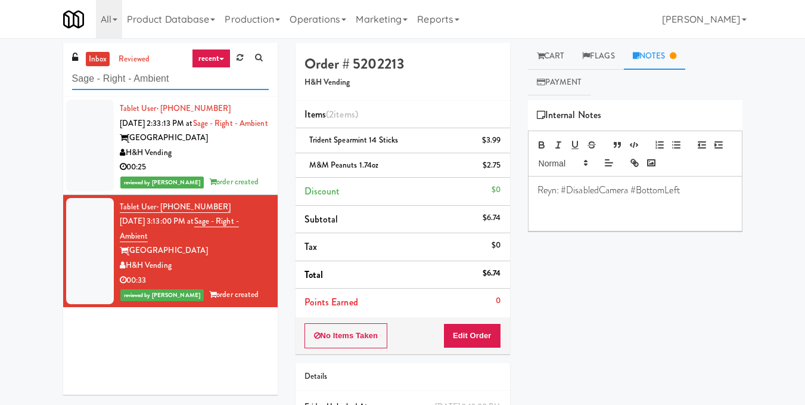
drag, startPoint x: 181, startPoint y: 79, endPoint x: 0, endPoint y: 86, distance: 180.7
click at [0, 86] on div "inbox reviewed recent all unclear take inventory issue suspicious failed recent…" at bounding box center [402, 259] width 805 height 433
paste input "[PERSON_NAME] - Cooler - Lef"
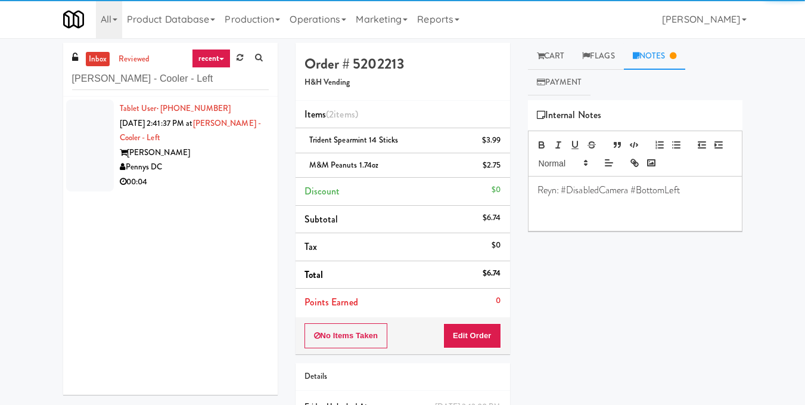
drag, startPoint x: 208, startPoint y: 174, endPoint x: 215, endPoint y: 173, distance: 7.2
click at [209, 173] on div "Tablet User · (917) 331-9907 [DATE] 2:41:37 PM at [PERSON_NAME] - Cooler - Left…" at bounding box center [194, 145] width 149 height 88
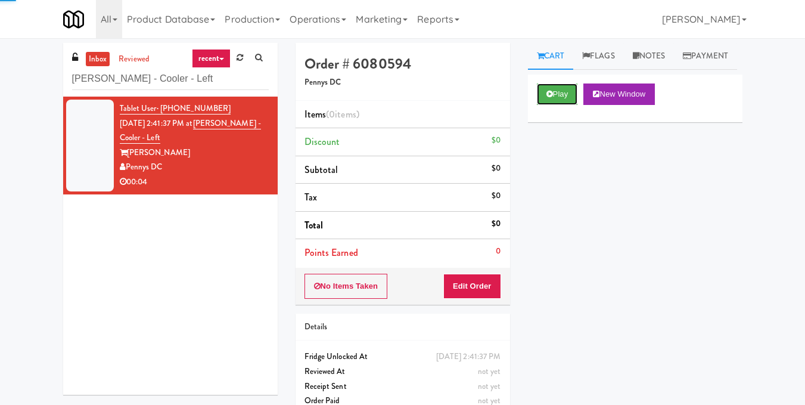
click at [562, 105] on button "Play" at bounding box center [557, 93] width 41 height 21
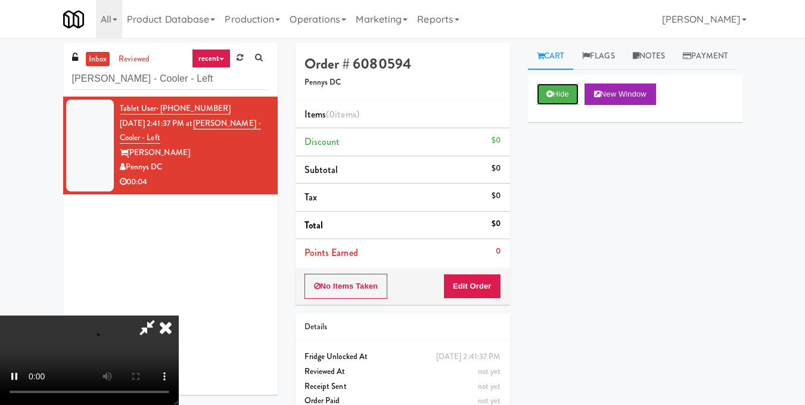
scroll to position [15, 0]
click at [179, 315] on video at bounding box center [89, 359] width 179 height 89
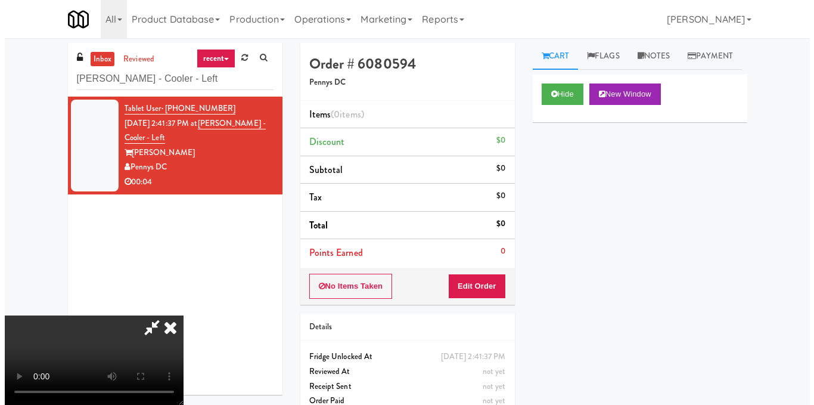
scroll to position [74, 0]
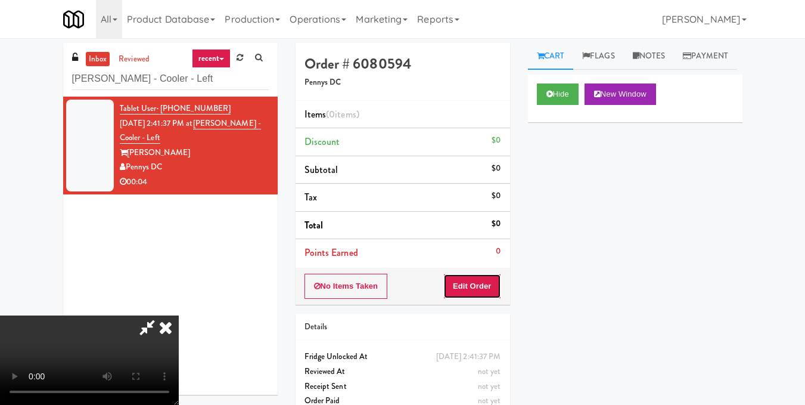
click at [491, 283] on button "Edit Order" at bounding box center [472, 285] width 58 height 25
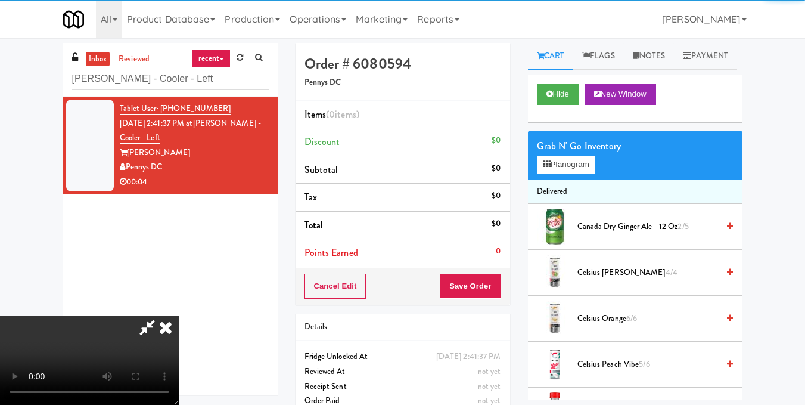
click at [555, 179] on div "Grab N' Go Inventory Planogram" at bounding box center [635, 155] width 215 height 48
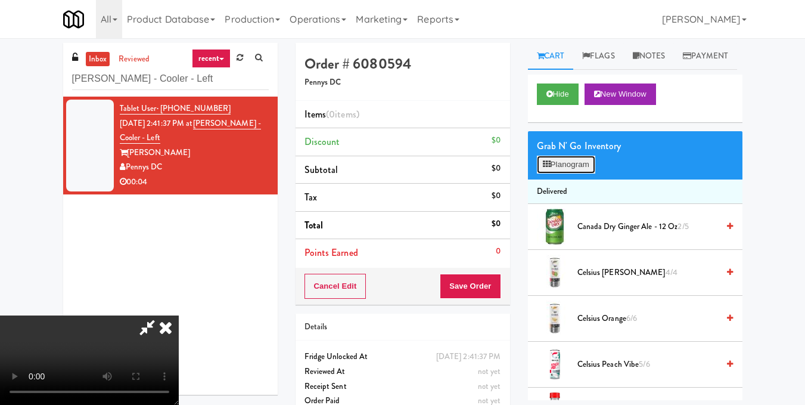
click at [555, 173] on button "Planogram" at bounding box center [566, 165] width 58 height 18
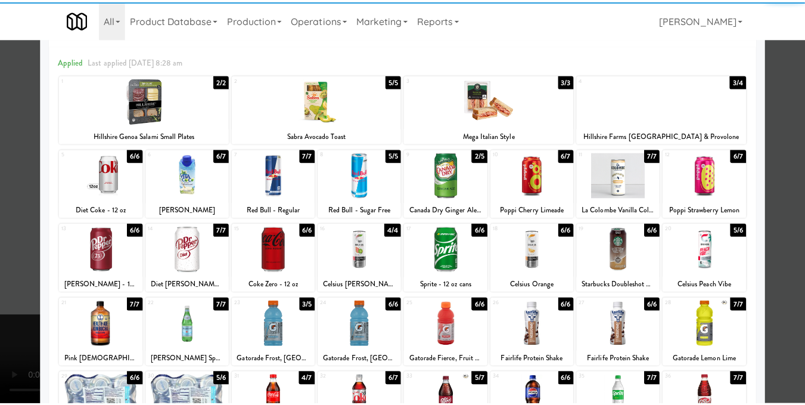
scroll to position [60, 0]
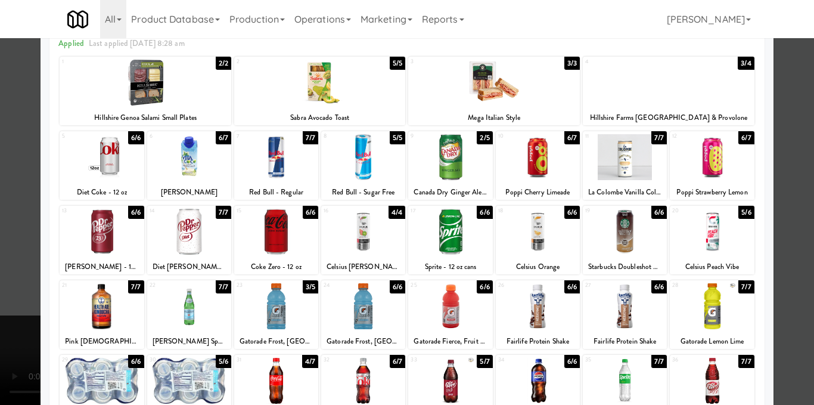
click at [618, 316] on div at bounding box center [625, 306] width 84 height 46
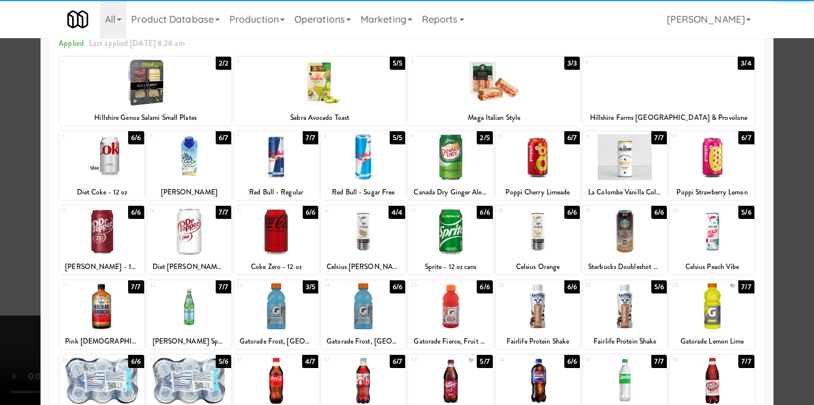
click at [797, 268] on div at bounding box center [407, 202] width 814 height 405
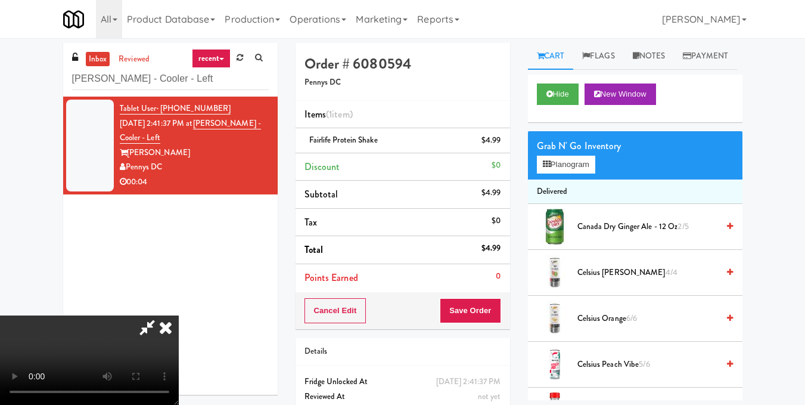
click at [179, 315] on video at bounding box center [89, 359] width 179 height 89
click at [179, 315] on icon at bounding box center [166, 327] width 26 height 24
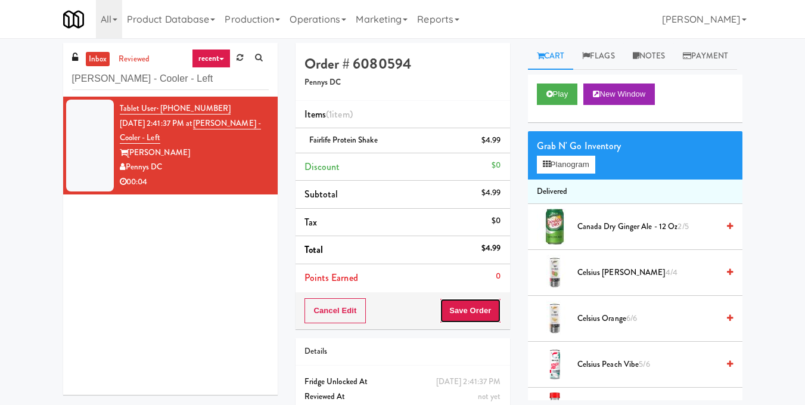
click at [466, 313] on button "Save Order" at bounding box center [470, 310] width 61 height 25
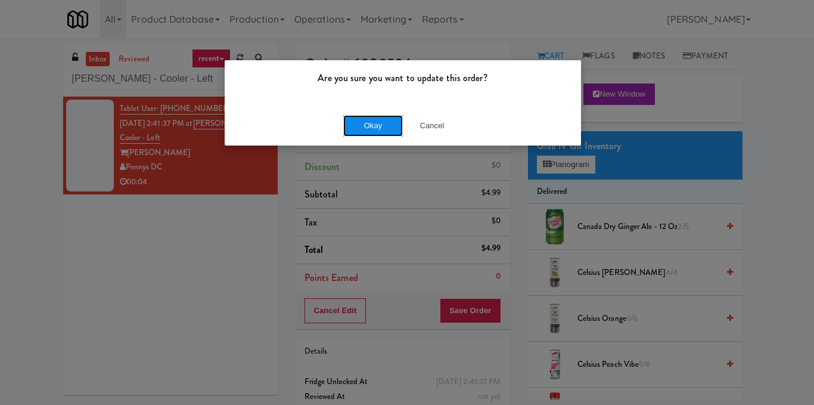
click at [365, 120] on button "Okay" at bounding box center [373, 125] width 60 height 21
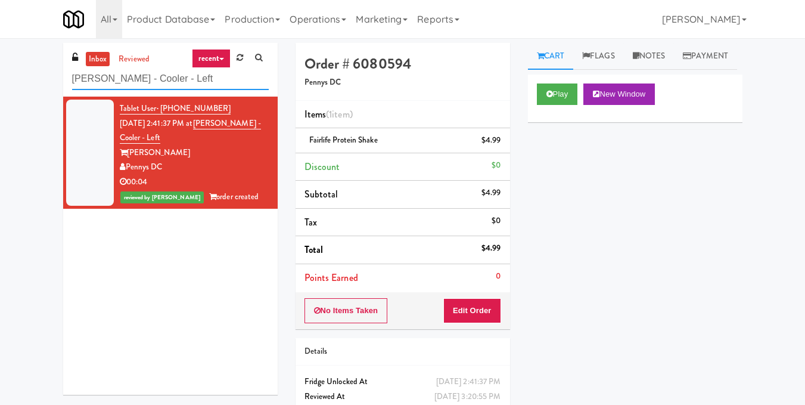
drag, startPoint x: 176, startPoint y: 83, endPoint x: 36, endPoint y: 83, distance: 140.6
click at [40, 88] on div "inbox reviewed recent all unclear take inventory issue suspicious failed recent…" at bounding box center [402, 247] width 805 height 408
paste input "Union24 - Ambient - Left (Little Lobby)"
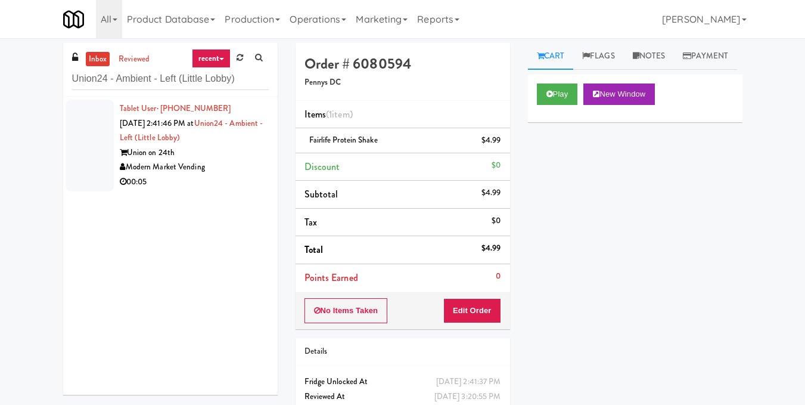
click at [224, 161] on div "Modern Market Vending" at bounding box center [194, 167] width 149 height 15
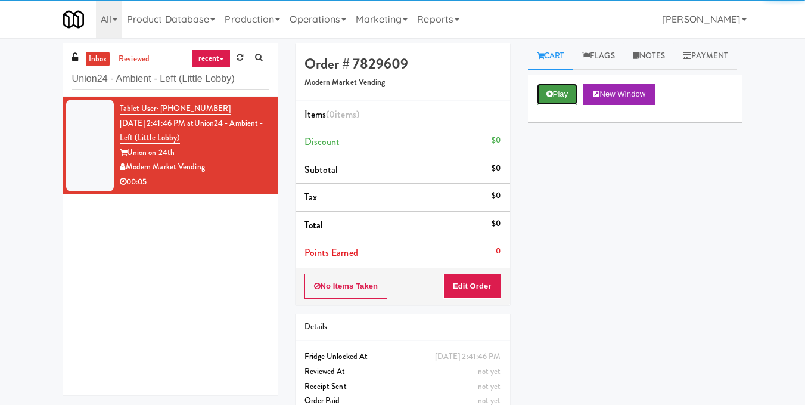
click at [560, 105] on button "Play" at bounding box center [557, 93] width 41 height 21
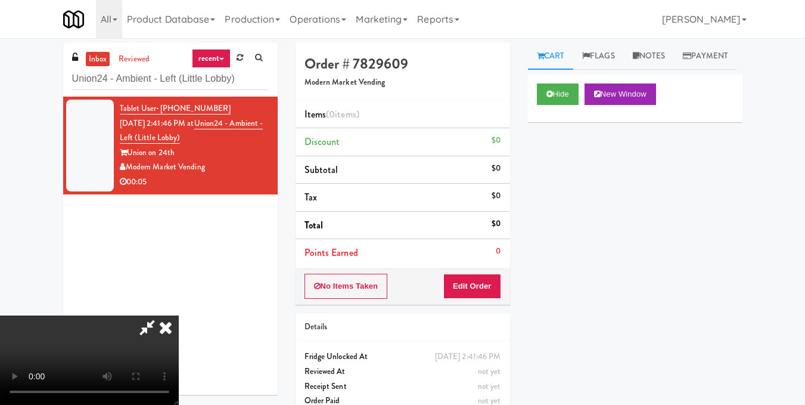
click at [179, 315] on video at bounding box center [89, 359] width 179 height 89
click at [497, 282] on button "Edit Order" at bounding box center [472, 285] width 58 height 25
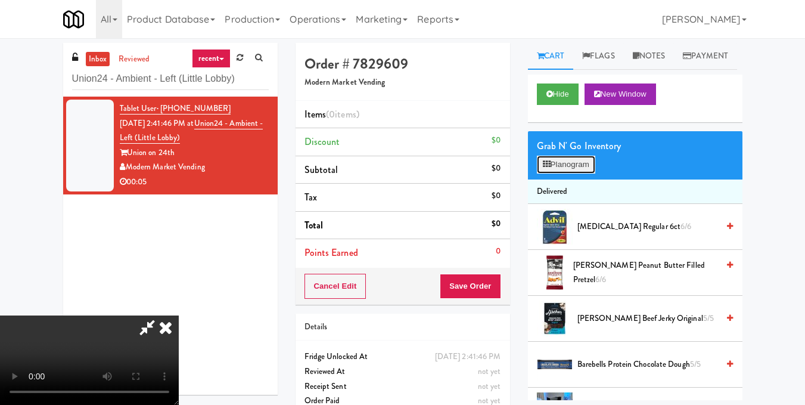
click at [562, 173] on button "Planogram" at bounding box center [566, 165] width 58 height 18
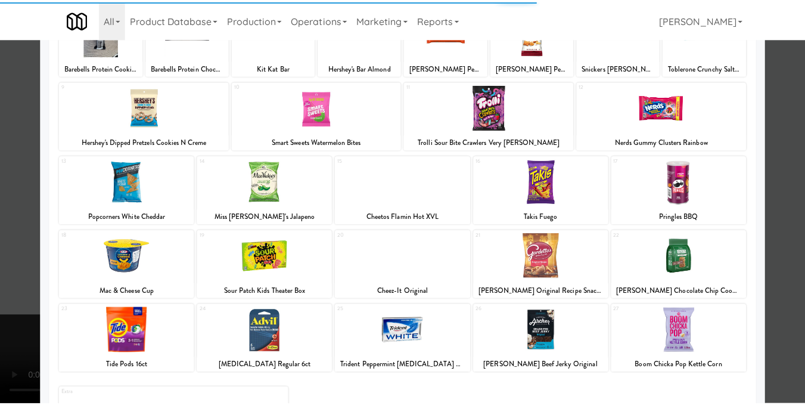
scroll to position [119, 0]
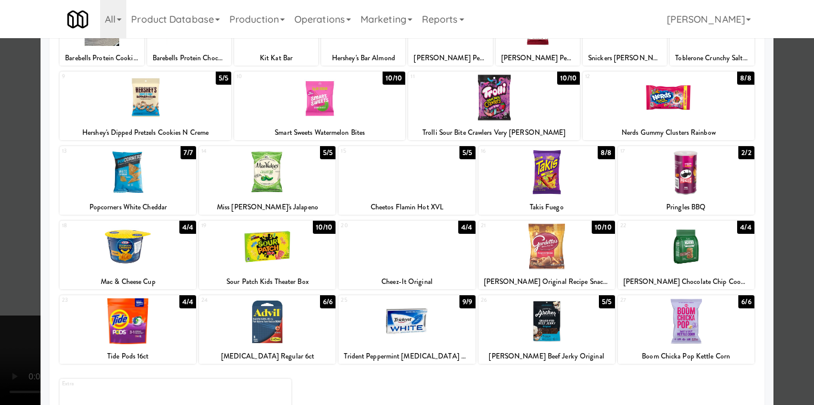
drag, startPoint x: 156, startPoint y: 310, endPoint x: 153, endPoint y: 315, distance: 6.1
click at [153, 315] on div at bounding box center [128, 321] width 136 height 46
click at [779, 204] on div at bounding box center [407, 202] width 814 height 405
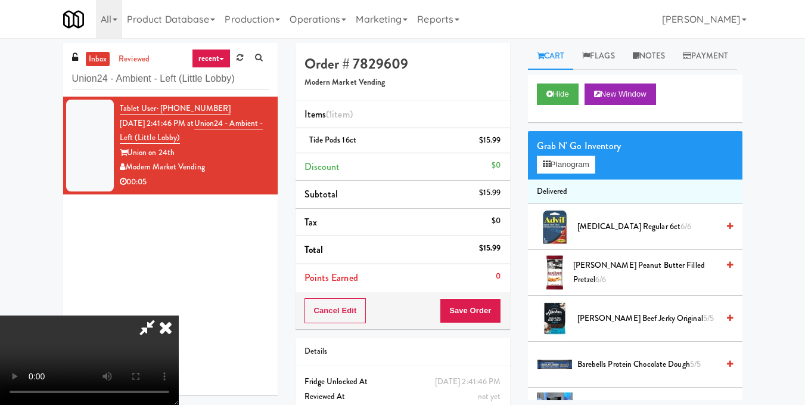
click at [179, 315] on icon at bounding box center [166, 327] width 26 height 24
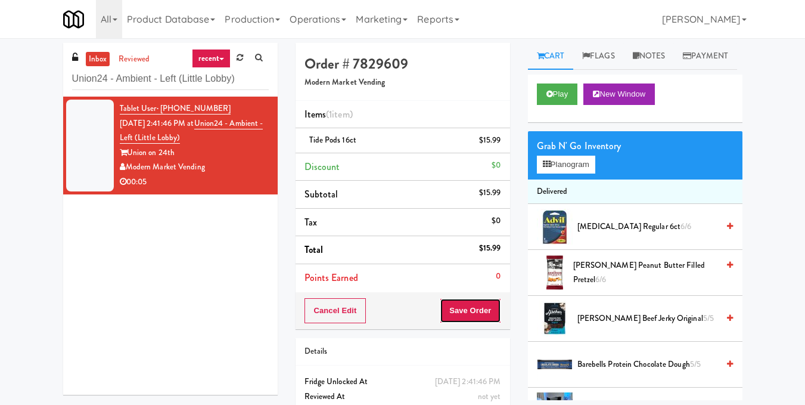
click at [475, 310] on button "Save Order" at bounding box center [470, 310] width 61 height 25
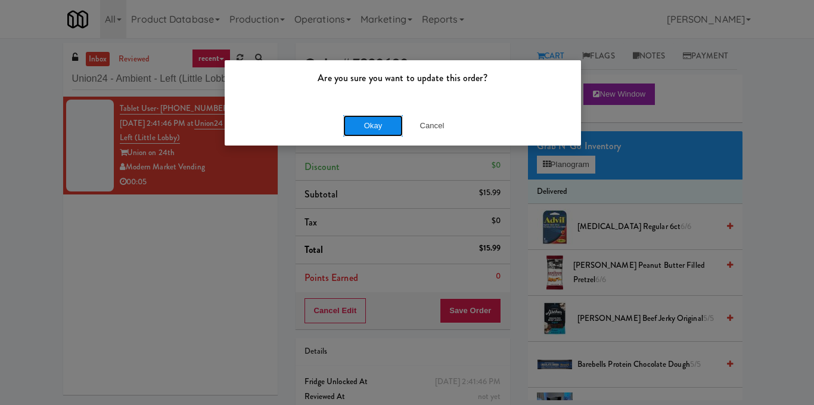
click at [366, 130] on button "Okay" at bounding box center [373, 125] width 60 height 21
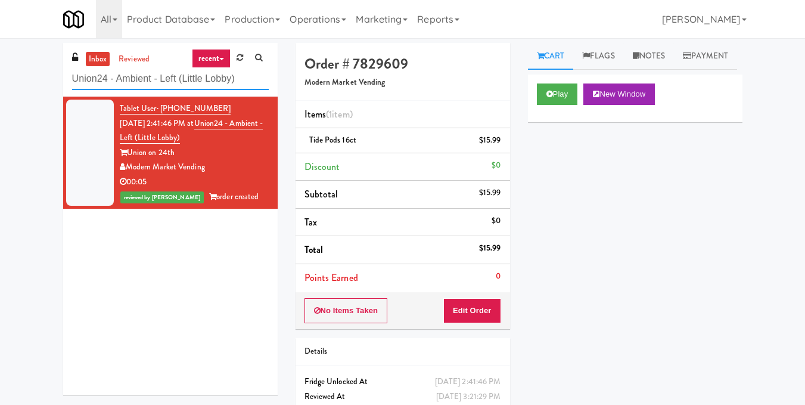
click at [216, 72] on input "Union24 - Ambient - Left (Little Lobby)" at bounding box center [170, 79] width 197 height 22
paste input "Stonebriar #1 Cooler"
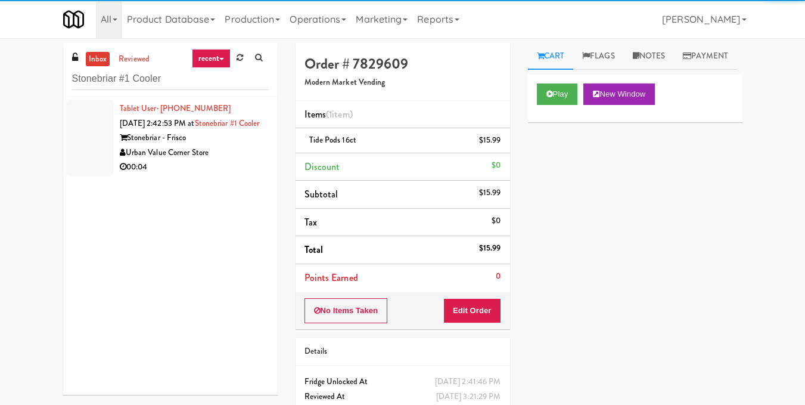
click at [216, 160] on div "Urban Value Corner Store" at bounding box center [194, 152] width 149 height 15
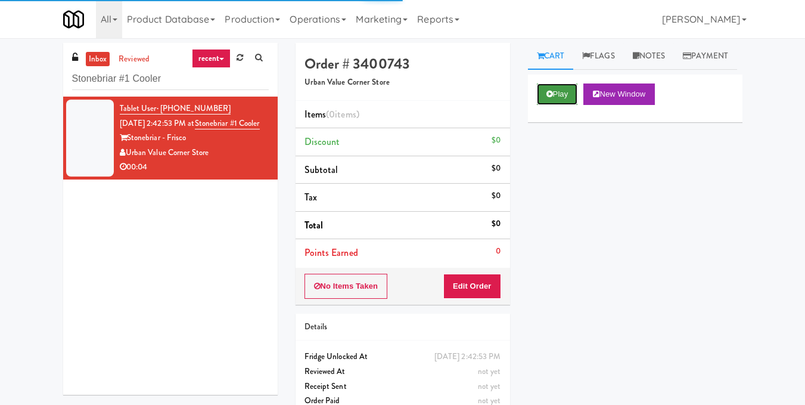
click at [573, 105] on button "Play" at bounding box center [557, 93] width 41 height 21
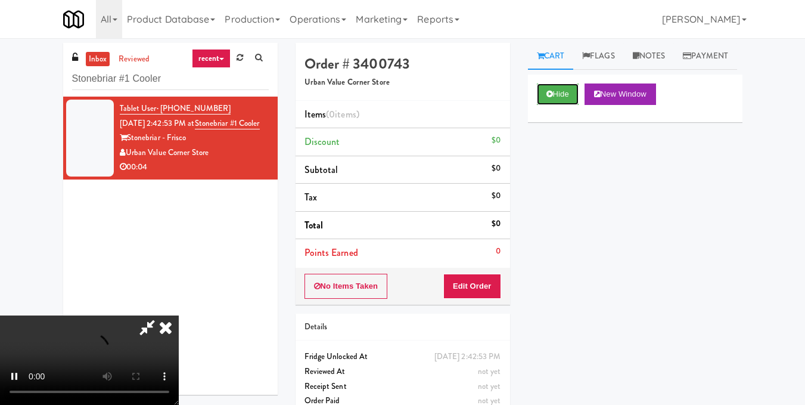
scroll to position [134, 0]
click at [179, 315] on video at bounding box center [89, 359] width 179 height 89
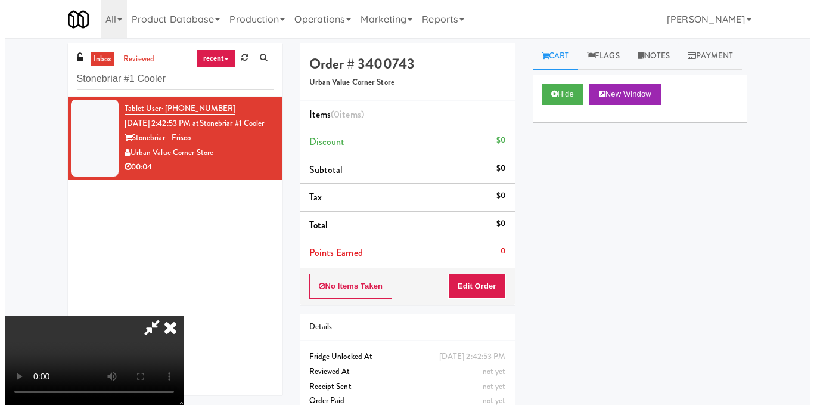
scroll to position [0, 0]
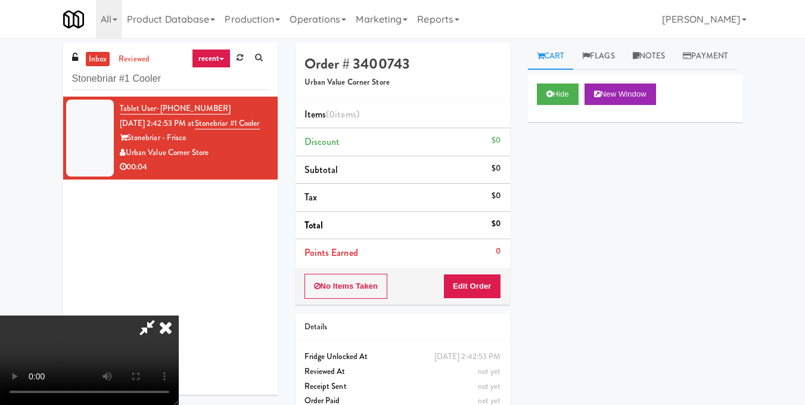
click at [179, 315] on video at bounding box center [89, 359] width 179 height 89
drag, startPoint x: 493, startPoint y: 287, endPoint x: 499, endPoint y: 264, distance: 24.0
click at [493, 287] on button "Edit Order" at bounding box center [472, 285] width 58 height 25
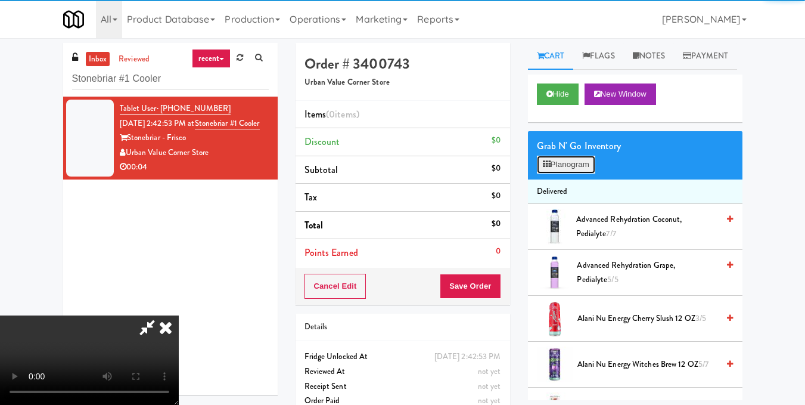
click at [551, 173] on button "Planogram" at bounding box center [566, 165] width 58 height 18
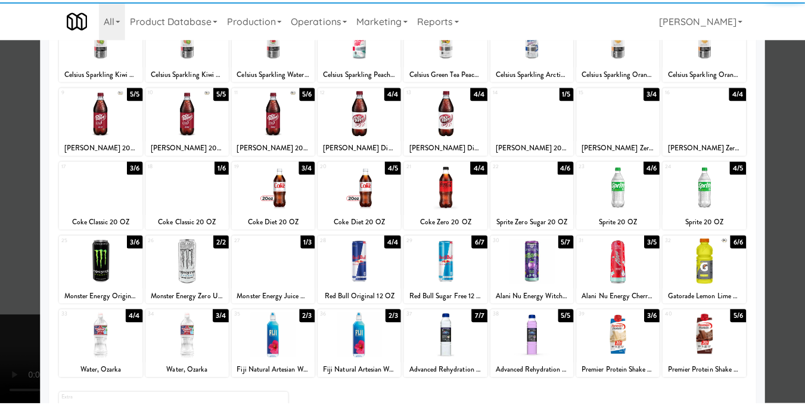
scroll to position [119, 0]
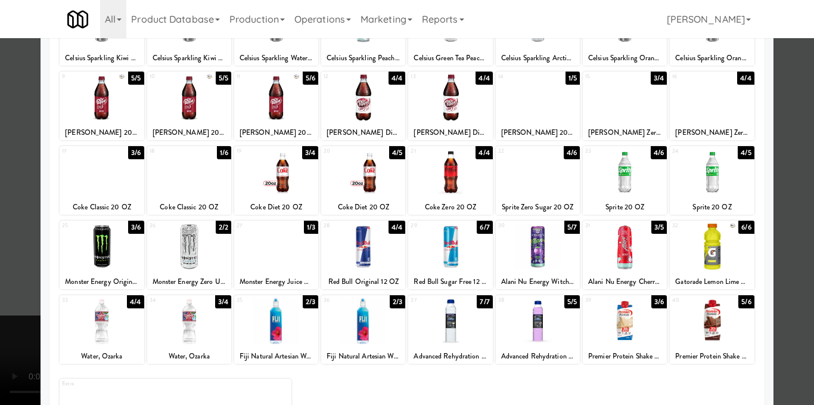
click at [117, 180] on div at bounding box center [102, 172] width 84 height 46
click at [789, 133] on div at bounding box center [407, 202] width 814 height 405
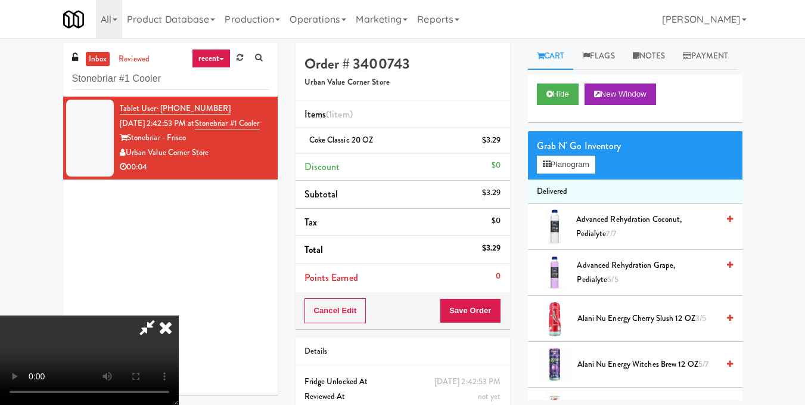
click at [179, 315] on video at bounding box center [89, 359] width 179 height 89
click at [179, 315] on icon at bounding box center [166, 327] width 26 height 24
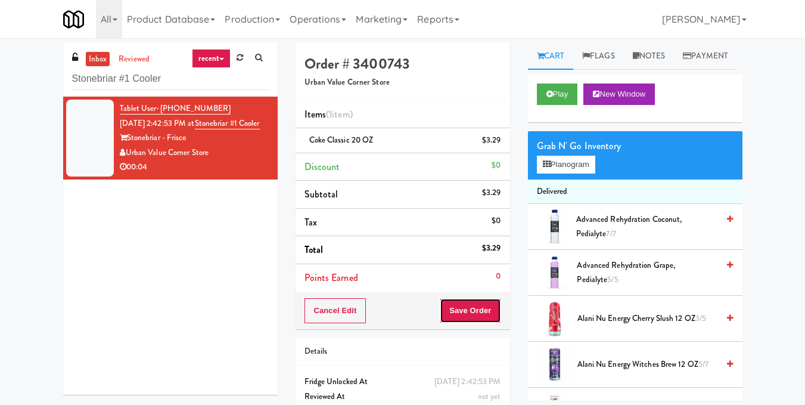
click at [467, 312] on button "Save Order" at bounding box center [470, 310] width 61 height 25
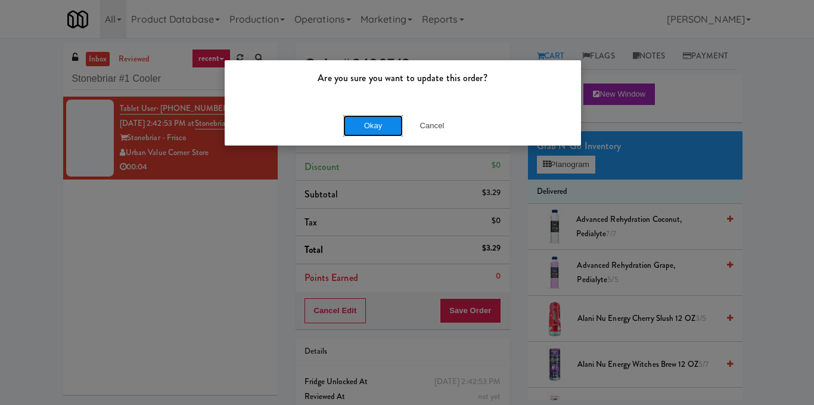
click at [370, 129] on button "Okay" at bounding box center [373, 125] width 60 height 21
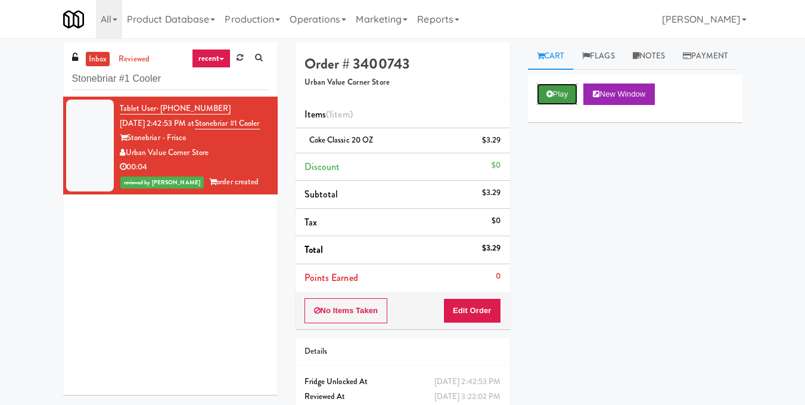
click at [559, 105] on button "Play" at bounding box center [557, 93] width 41 height 21
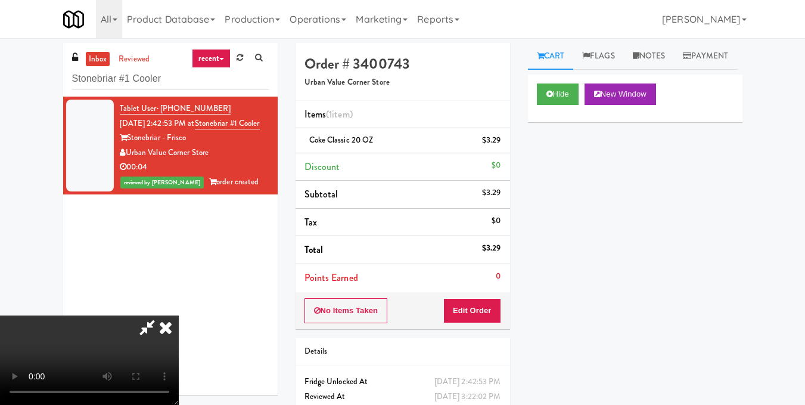
click at [179, 315] on video at bounding box center [89, 359] width 179 height 89
click at [179, 315] on icon at bounding box center [166, 327] width 26 height 24
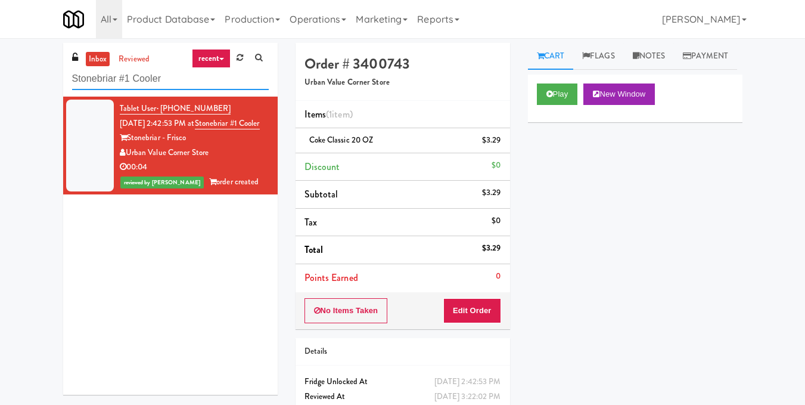
drag, startPoint x: 163, startPoint y: 76, endPoint x: 43, endPoint y: 72, distance: 120.4
click at [51, 72] on div "inbox reviewed recent all unclear take inventory issue suspicious failed recent…" at bounding box center [402, 247] width 805 height 408
paste input "Axis Cooler - Right"
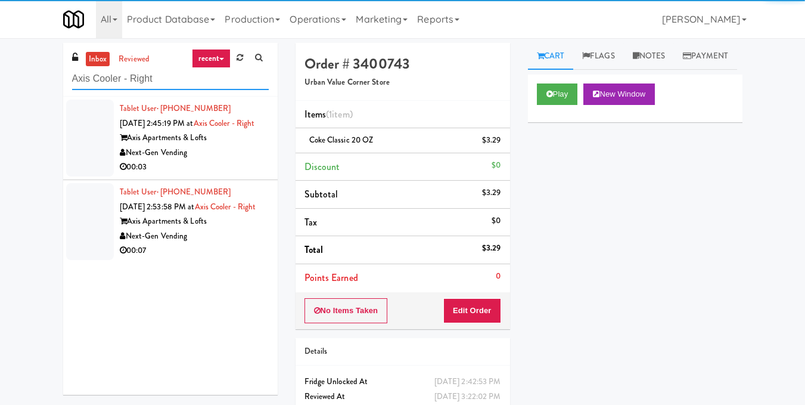
type input "Axis Cooler - Right"
click at [222, 175] on div "00:03" at bounding box center [194, 167] width 149 height 15
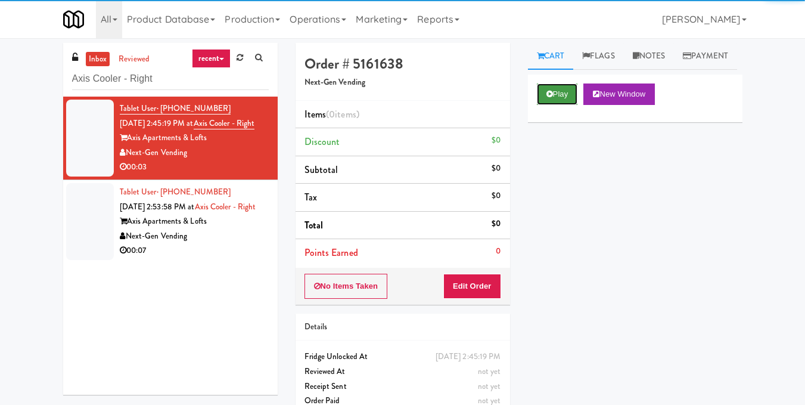
click at [556, 105] on button "Play" at bounding box center [557, 93] width 41 height 21
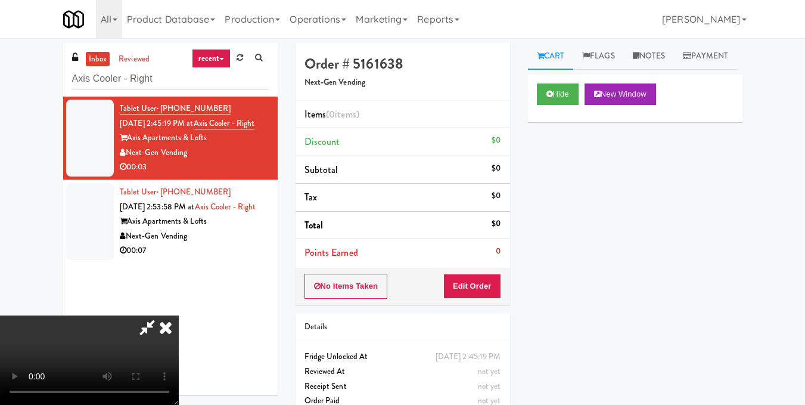
click at [179, 315] on video at bounding box center [89, 359] width 179 height 89
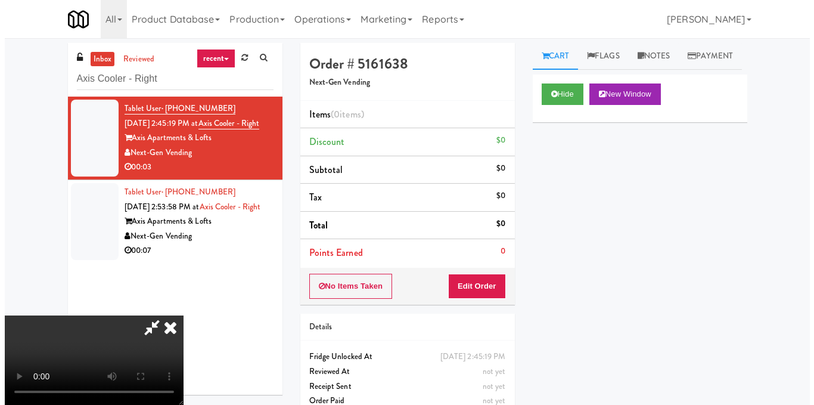
scroll to position [134, 0]
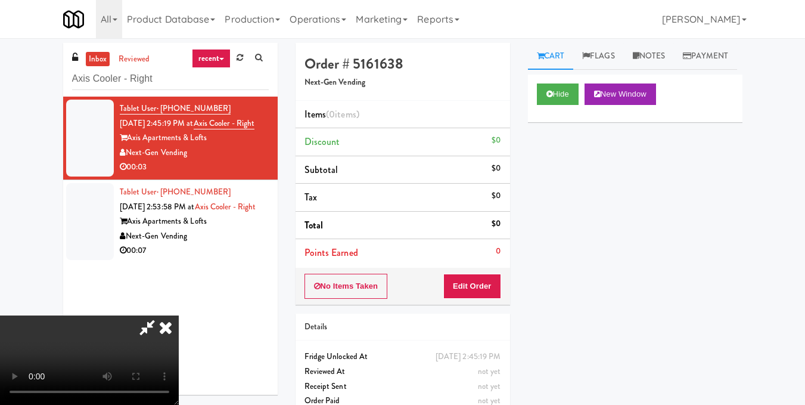
click at [179, 315] on video at bounding box center [89, 359] width 179 height 89
click at [493, 284] on button "Edit Order" at bounding box center [472, 285] width 58 height 25
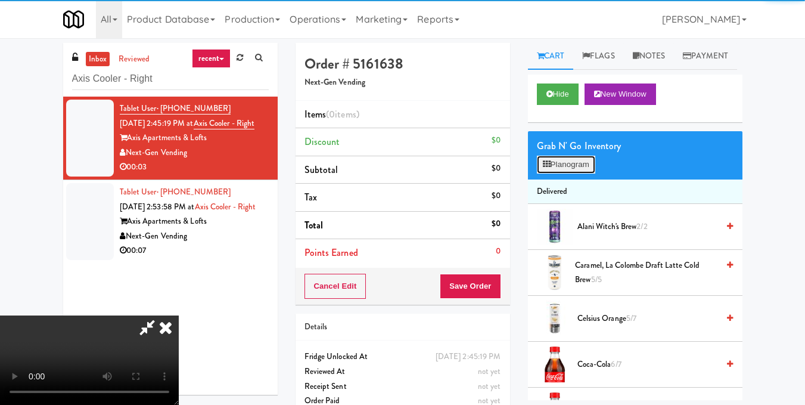
click at [552, 173] on button "Planogram" at bounding box center [566, 165] width 58 height 18
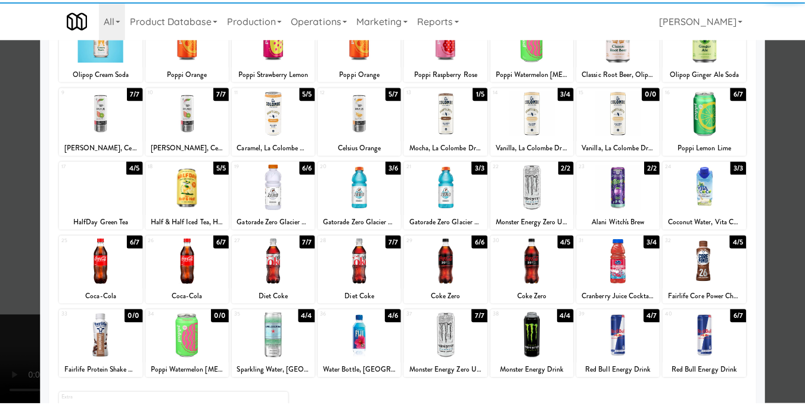
scroll to position [179, 0]
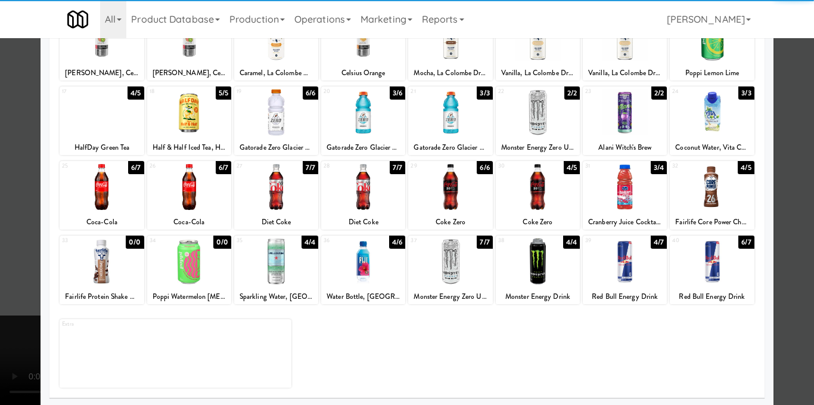
click at [619, 268] on div at bounding box center [625, 261] width 84 height 46
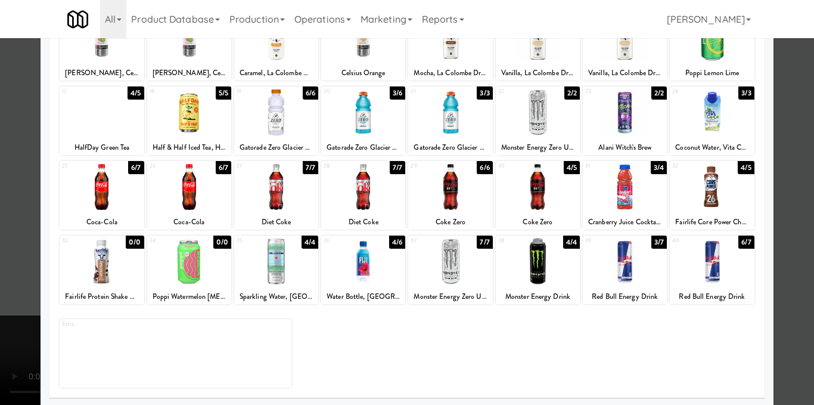
click at [791, 231] on div at bounding box center [407, 202] width 814 height 405
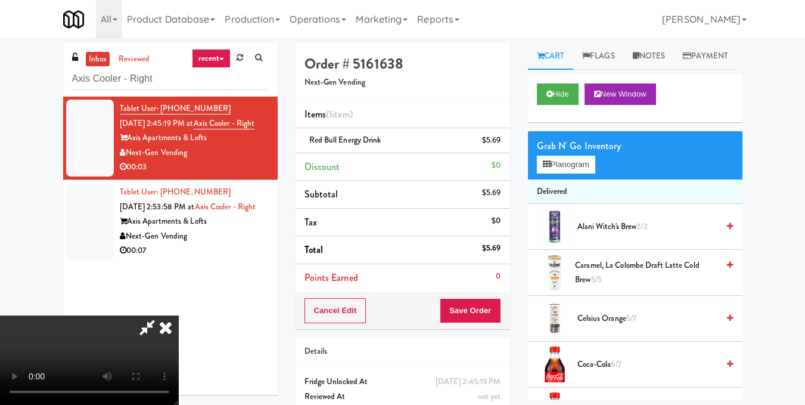
click at [179, 315] on video at bounding box center [89, 359] width 179 height 89
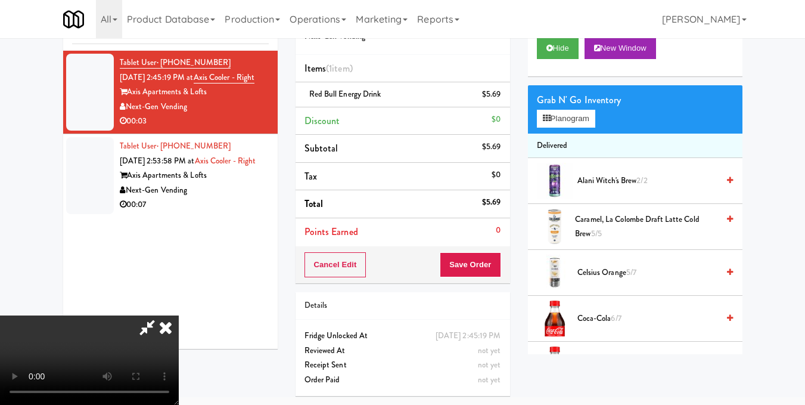
click at [179, 315] on icon at bounding box center [166, 327] width 26 height 24
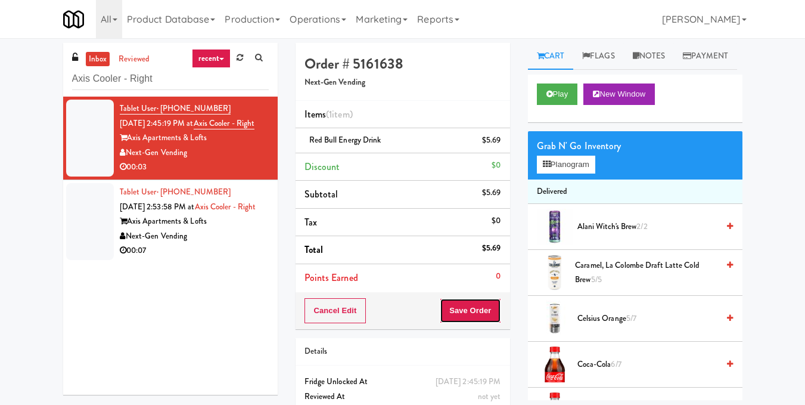
click at [463, 311] on button "Save Order" at bounding box center [470, 310] width 61 height 25
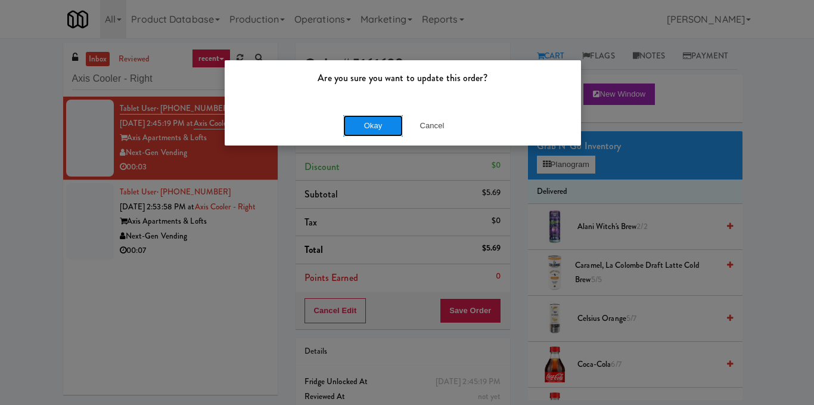
click at [371, 127] on button "Okay" at bounding box center [373, 125] width 60 height 21
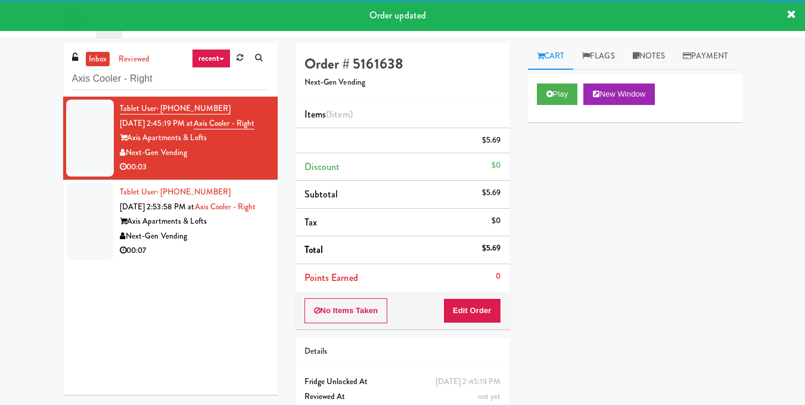
click at [253, 244] on div "Next-Gen Vending" at bounding box center [194, 236] width 149 height 15
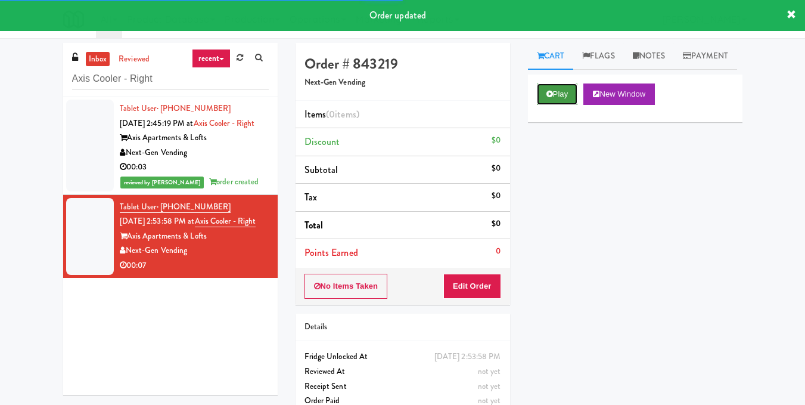
click at [557, 105] on button "Play" at bounding box center [557, 93] width 41 height 21
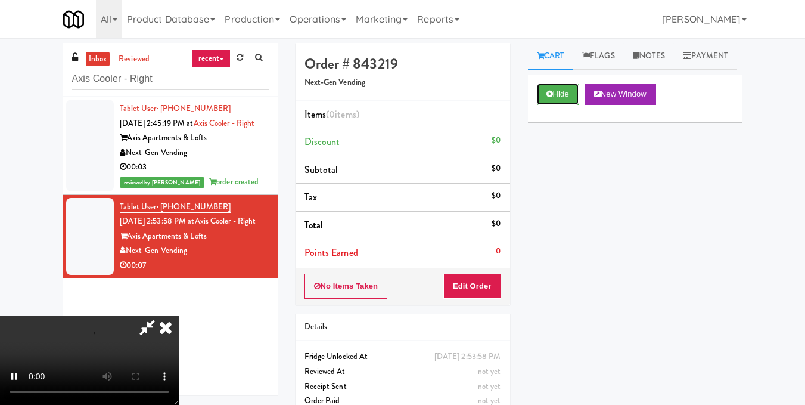
scroll to position [15, 0]
click at [179, 315] on video at bounding box center [89, 359] width 179 height 89
click at [492, 283] on button "Edit Order" at bounding box center [472, 285] width 58 height 25
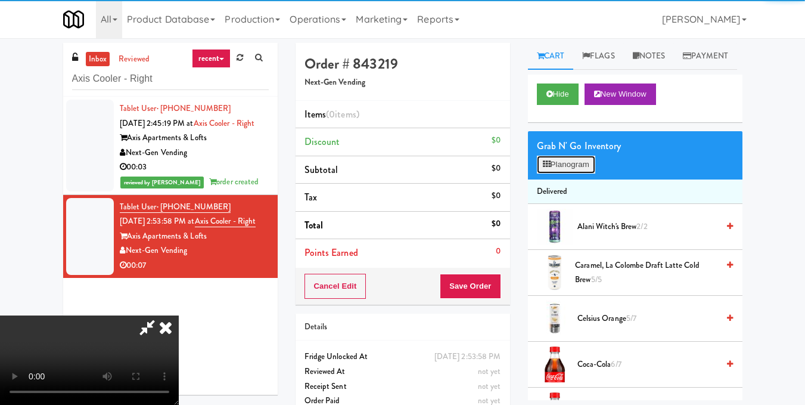
click at [583, 173] on button "Planogram" at bounding box center [566, 165] width 58 height 18
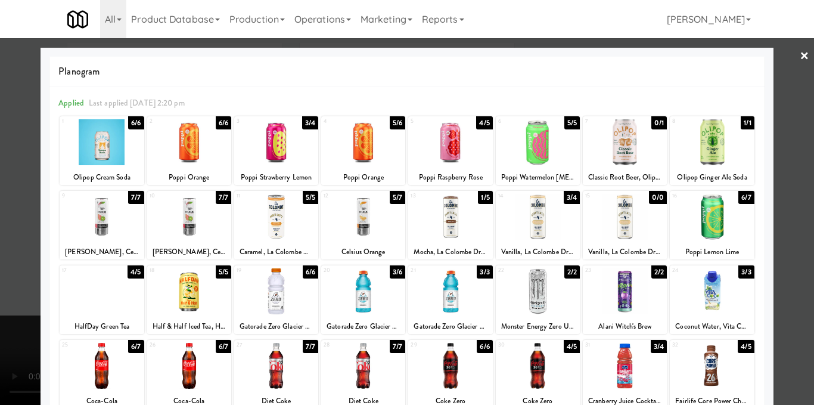
click at [782, 233] on div at bounding box center [407, 202] width 814 height 405
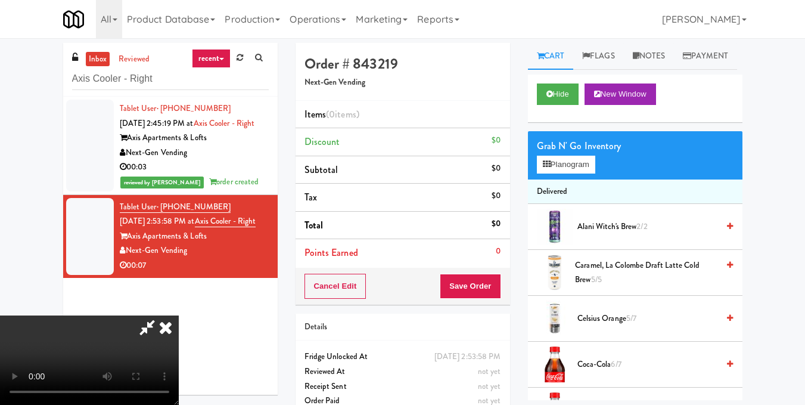
click at [179, 315] on video at bounding box center [89, 359] width 179 height 89
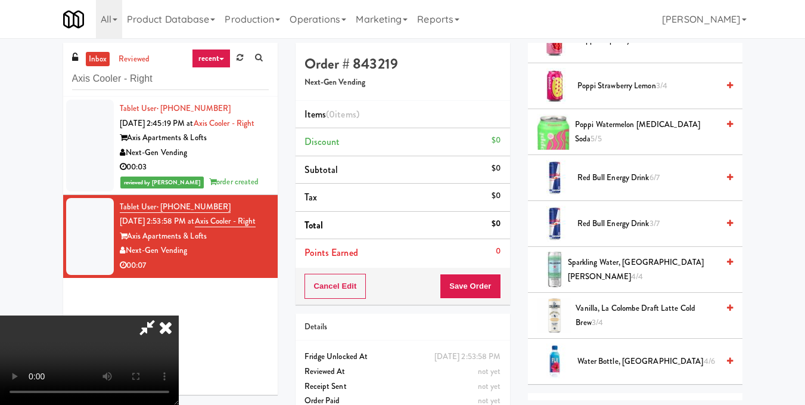
scroll to position [1620, 0]
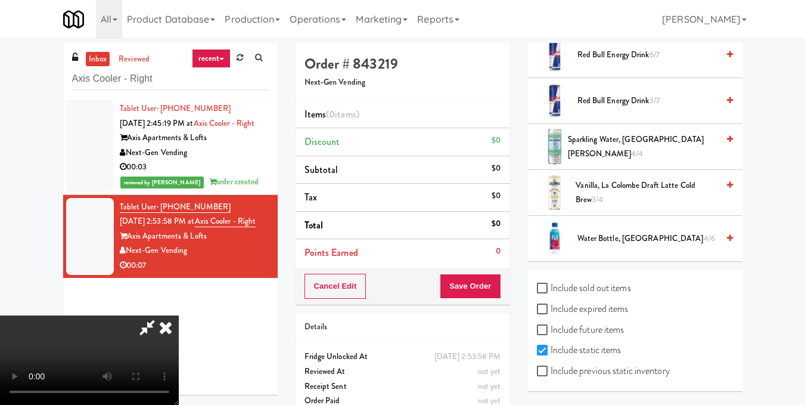
click at [636, 366] on label "Include previous static inventory" at bounding box center [603, 371] width 133 height 18
click at [551, 366] on input "Include previous static inventory" at bounding box center [544, 371] width 14 height 10
checkbox input "true"
click at [604, 312] on label "Include expired items" at bounding box center [583, 309] width 92 height 18
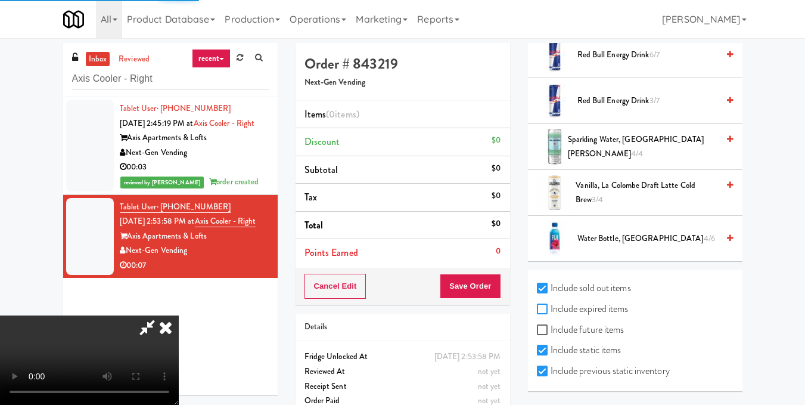
click at [551, 312] on input "Include expired items" at bounding box center [544, 309] width 14 height 10
checkbox input "true"
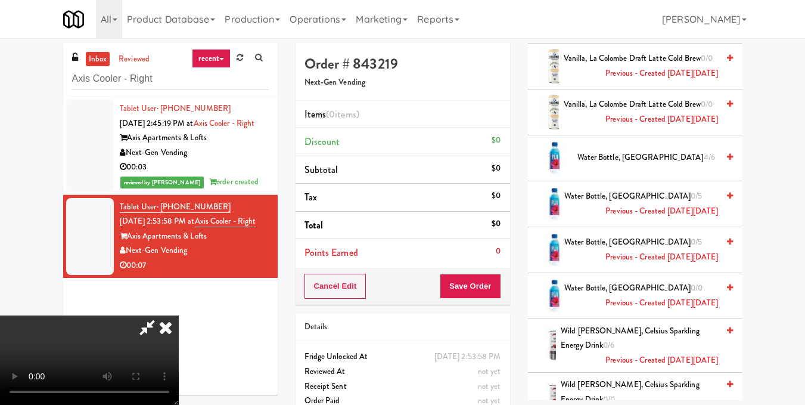
scroll to position [7678, 0]
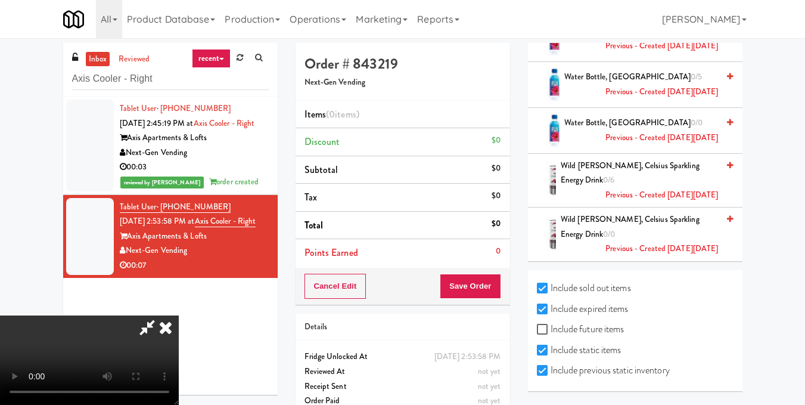
click at [727, 220] on icon at bounding box center [730, 219] width 6 height 8
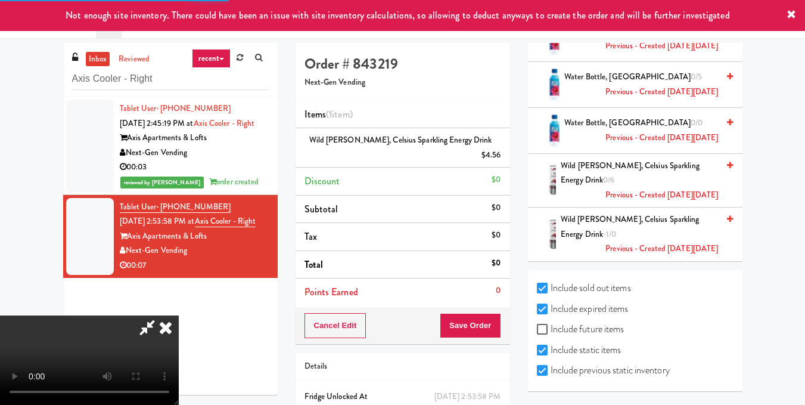
click at [179, 315] on icon at bounding box center [166, 327] width 26 height 24
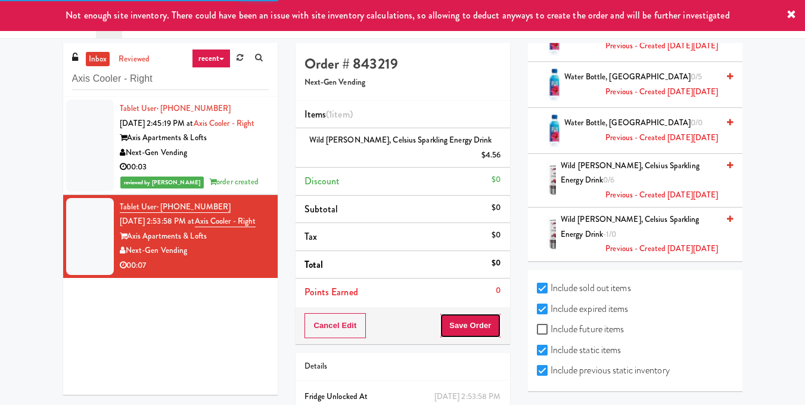
click at [477, 316] on button "Save Order" at bounding box center [470, 325] width 61 height 25
click at [453, 313] on button "Save Order" at bounding box center [470, 325] width 61 height 25
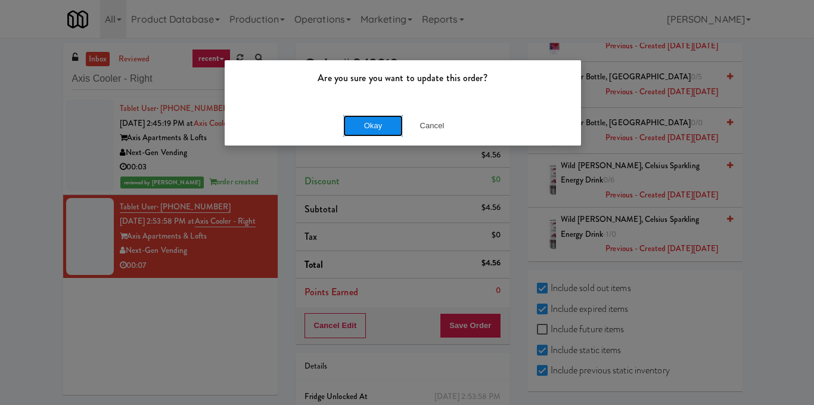
click at [395, 133] on button "Okay" at bounding box center [373, 125] width 60 height 21
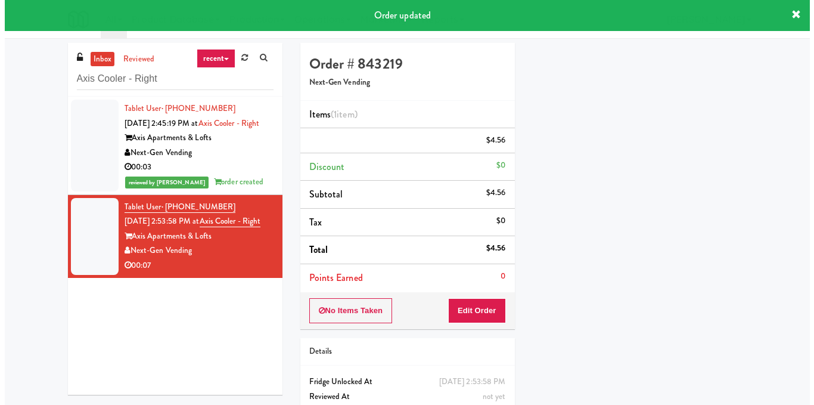
scroll to position [147, 0]
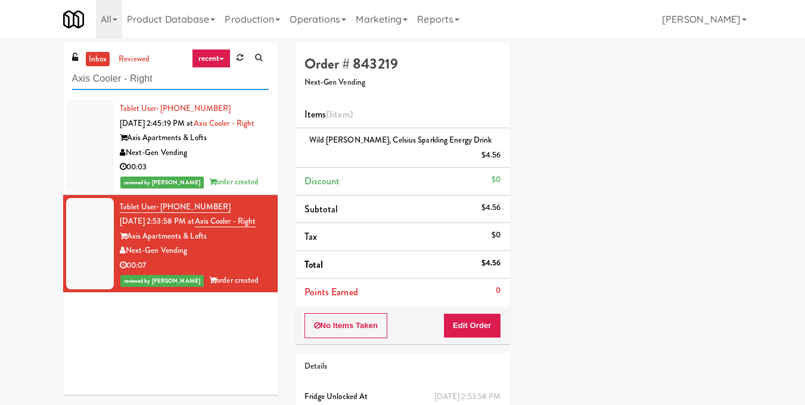
drag, startPoint x: 191, startPoint y: 76, endPoint x: 0, endPoint y: 85, distance: 191.5
click at [0, 85] on div "inbox reviewed recent all unclear take inventory issue suspicious failed recent…" at bounding box center [402, 254] width 805 height 422
paste input "750 N Dearborn - Right- [GEOGRAPHIC_DATA]"
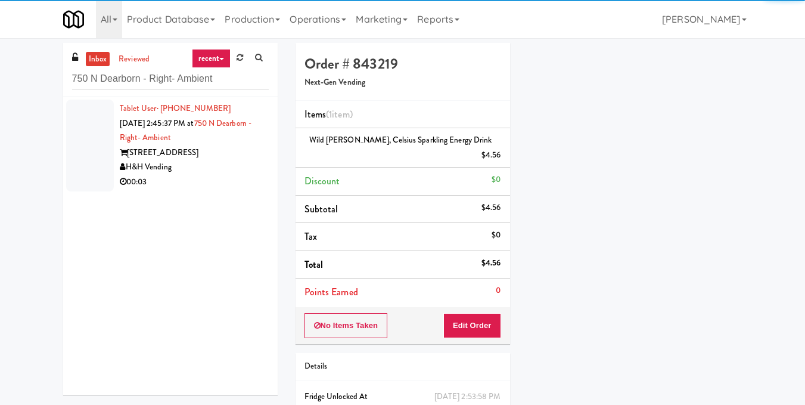
click at [223, 169] on div "H&H Vending" at bounding box center [194, 167] width 149 height 15
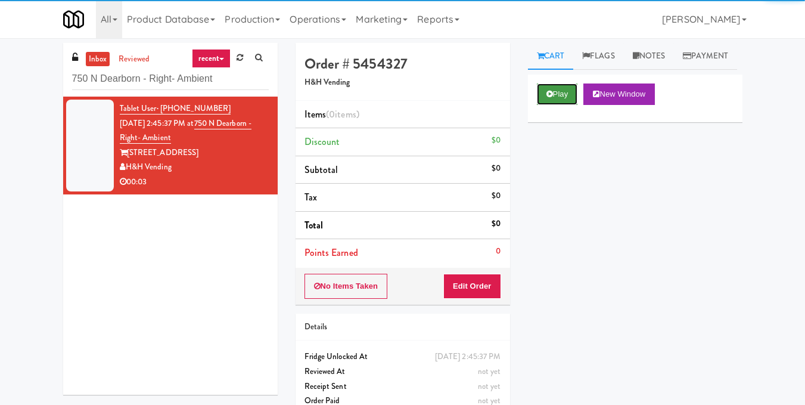
click at [548, 105] on button "Play" at bounding box center [557, 93] width 41 height 21
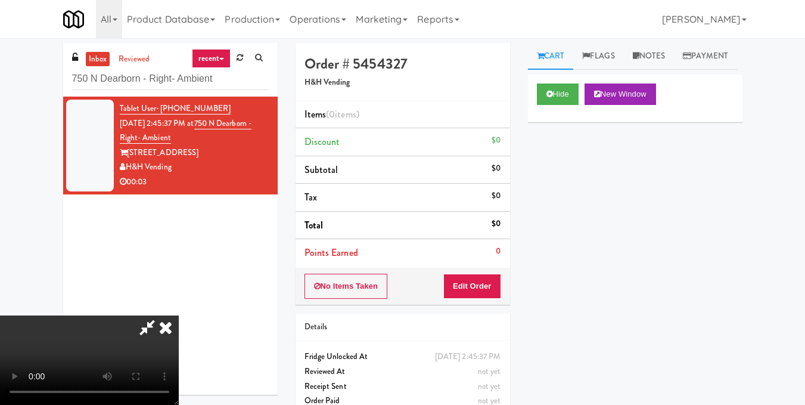
click at [179, 340] on video at bounding box center [89, 359] width 179 height 89
click at [179, 350] on video at bounding box center [89, 359] width 179 height 89
click at [179, 315] on video at bounding box center [89, 359] width 179 height 89
drag, startPoint x: 492, startPoint y: 285, endPoint x: 523, endPoint y: 232, distance: 60.9
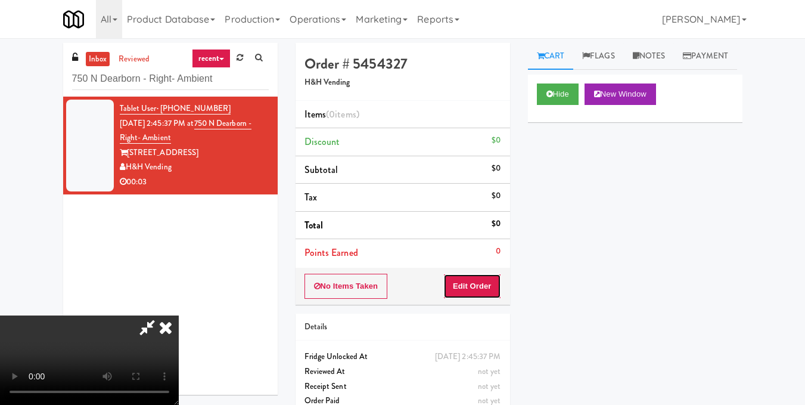
click at [492, 285] on button "Edit Order" at bounding box center [472, 285] width 58 height 25
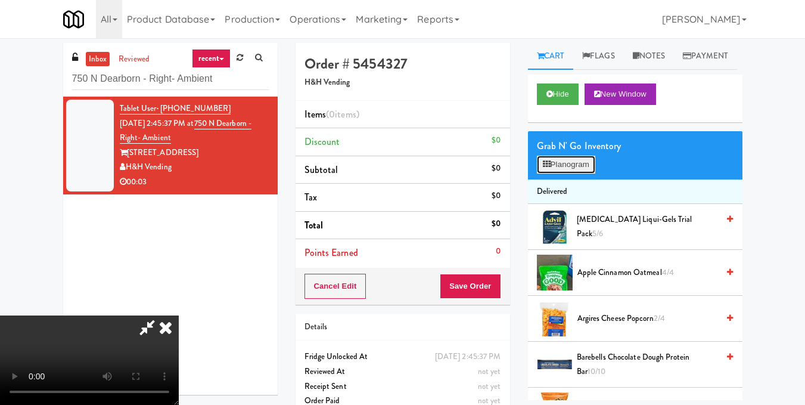
click at [580, 173] on button "Planogram" at bounding box center [566, 165] width 58 height 18
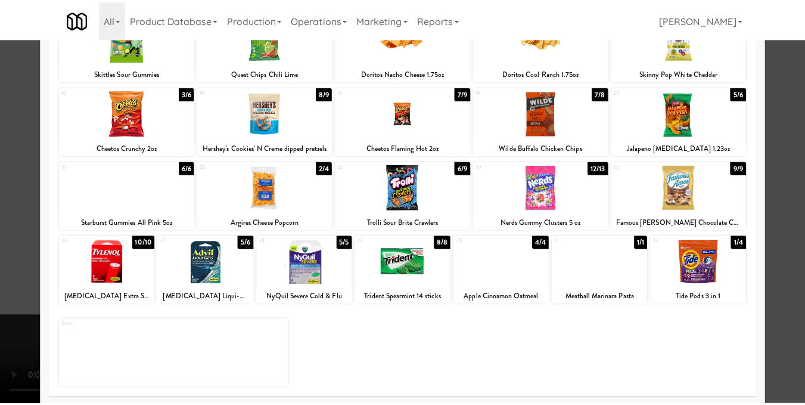
scroll to position [179, 0]
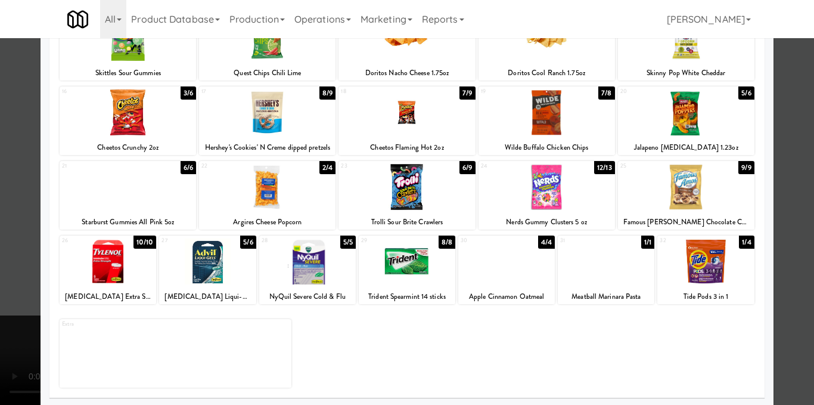
click at [142, 200] on div at bounding box center [128, 187] width 136 height 46
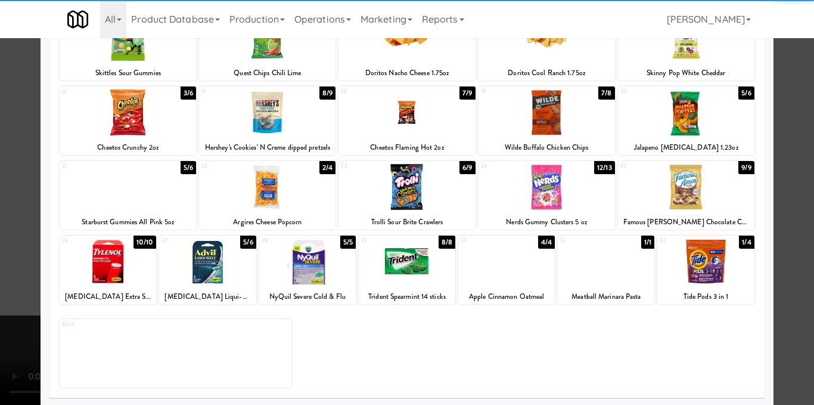
click at [785, 202] on div at bounding box center [407, 202] width 814 height 405
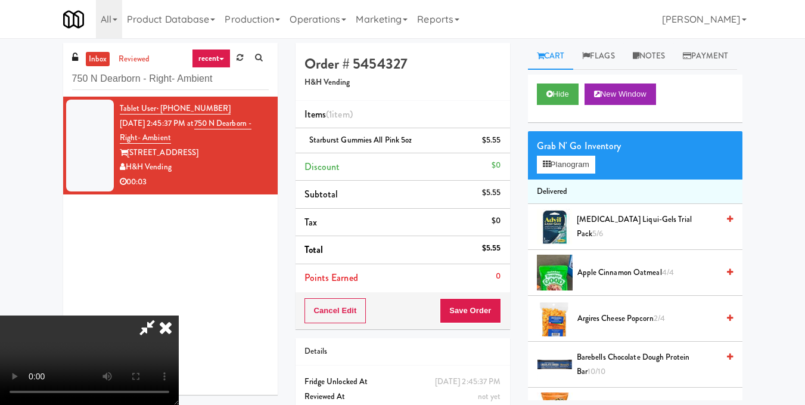
click at [179, 315] on video at bounding box center [89, 359] width 179 height 89
click at [179, 315] on icon at bounding box center [166, 327] width 26 height 24
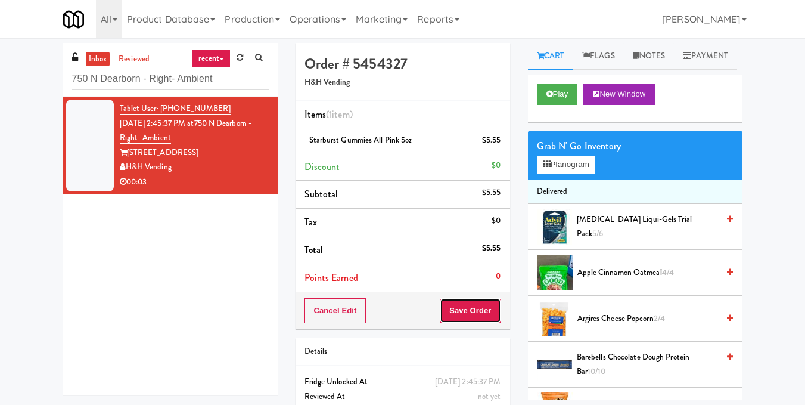
click at [466, 316] on button "Save Order" at bounding box center [470, 310] width 61 height 25
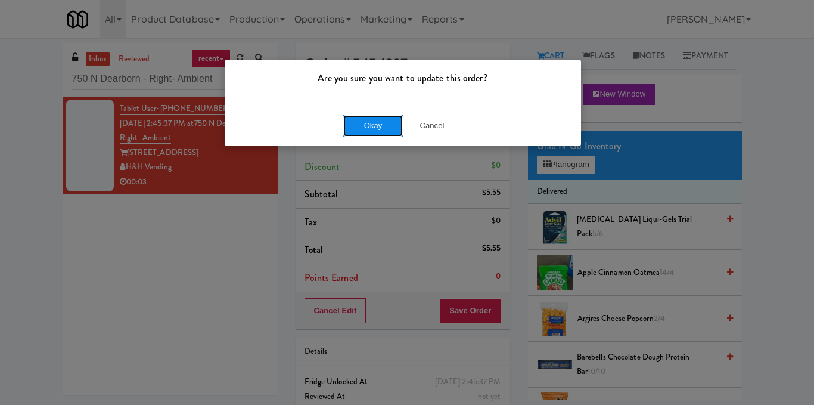
click at [393, 125] on button "Okay" at bounding box center [373, 125] width 60 height 21
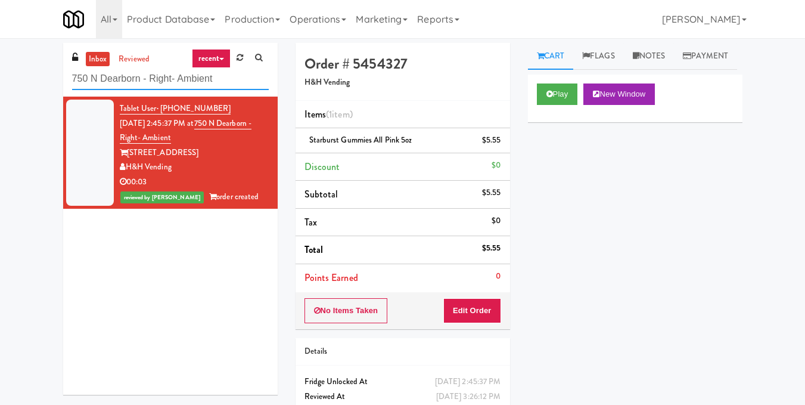
drag, startPoint x: 248, startPoint y: 86, endPoint x: 26, endPoint y: 77, distance: 223.0
click at [26, 78] on div "inbox reviewed recent all unclear take inventory issue suspicious failed recent…" at bounding box center [402, 247] width 805 height 408
paste input "Lofts @ Lincoln - Cooler"
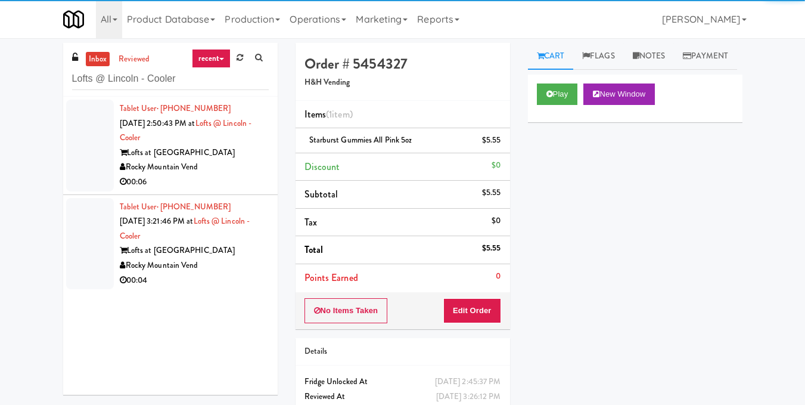
click at [226, 169] on div "Rocky Mountain Vend" at bounding box center [194, 167] width 149 height 15
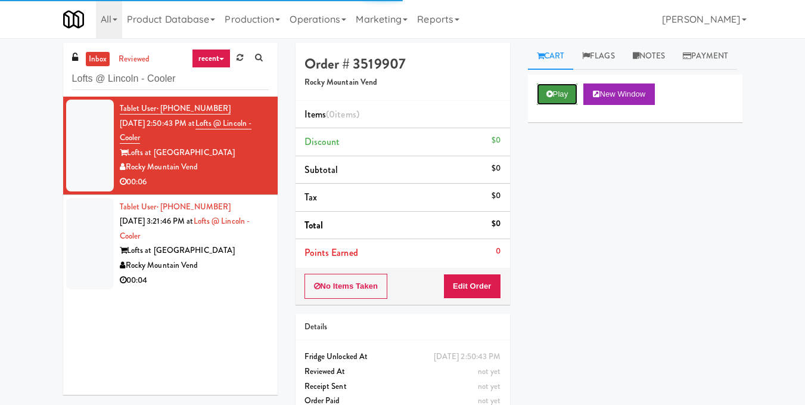
click at [566, 105] on button "Play" at bounding box center [557, 93] width 41 height 21
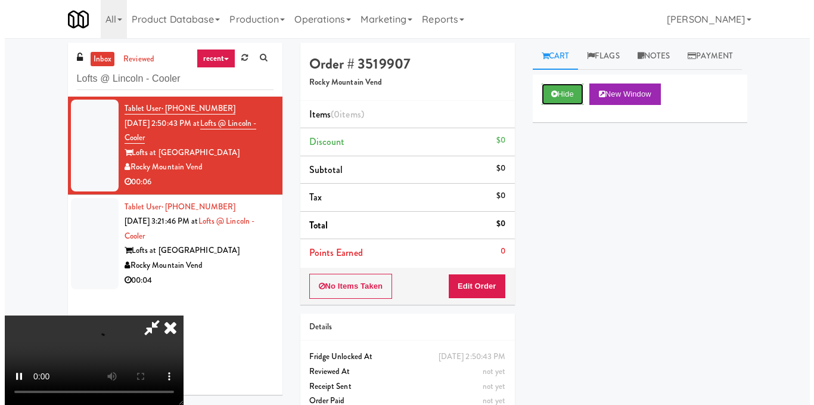
scroll to position [134, 0]
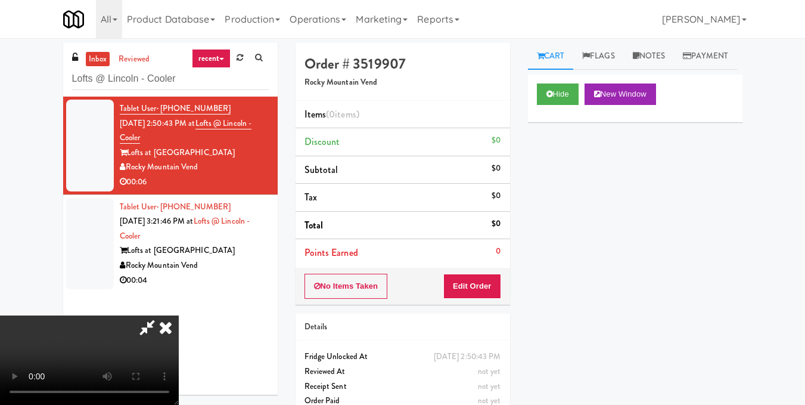
click at [179, 315] on video at bounding box center [89, 359] width 179 height 89
click at [496, 288] on button "Edit Order" at bounding box center [472, 285] width 58 height 25
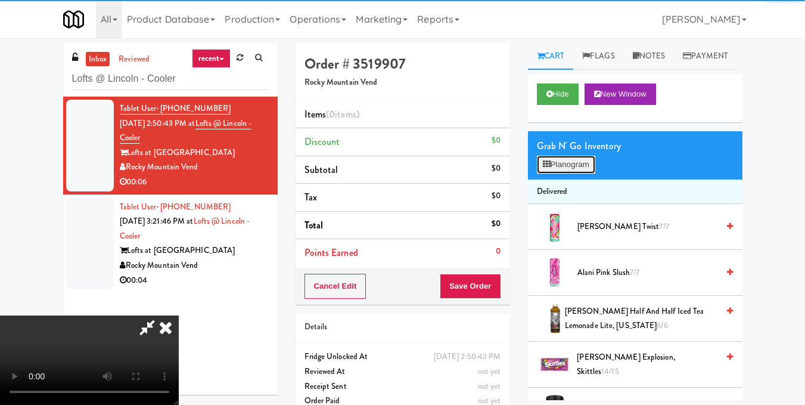
click at [555, 173] on button "Planogram" at bounding box center [566, 165] width 58 height 18
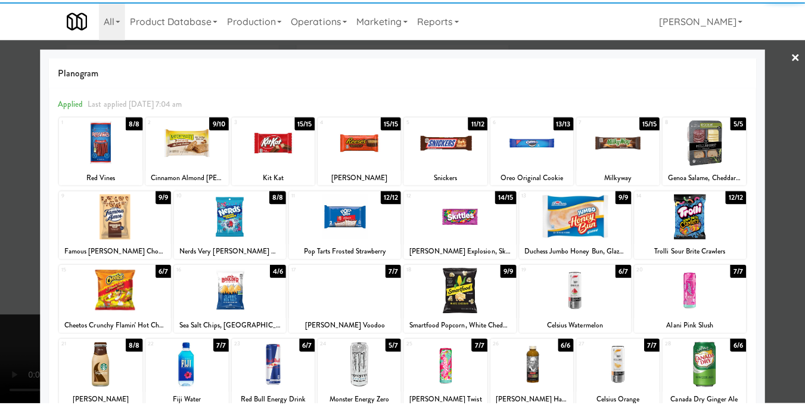
scroll to position [179, 0]
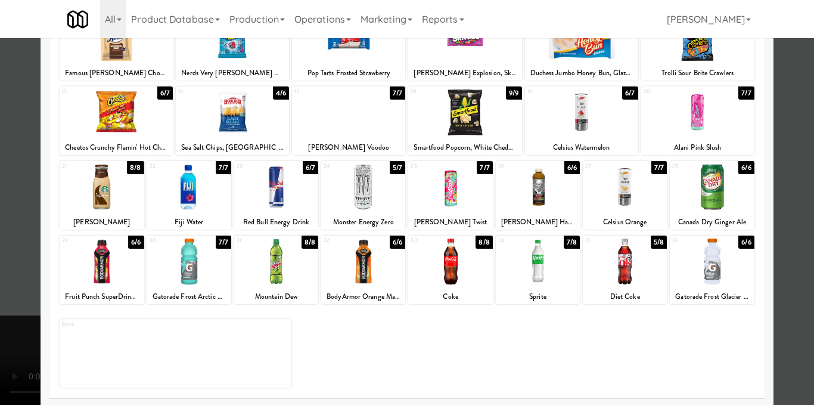
click at [195, 266] on div at bounding box center [189, 261] width 84 height 46
click at [786, 160] on div at bounding box center [407, 202] width 814 height 405
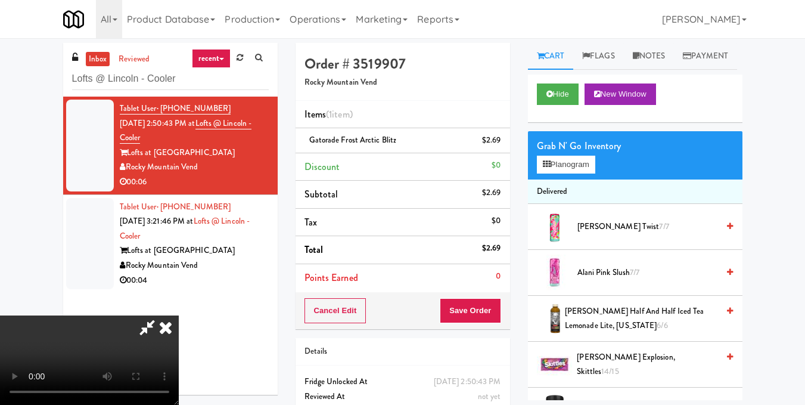
click at [179, 315] on video at bounding box center [89, 359] width 179 height 89
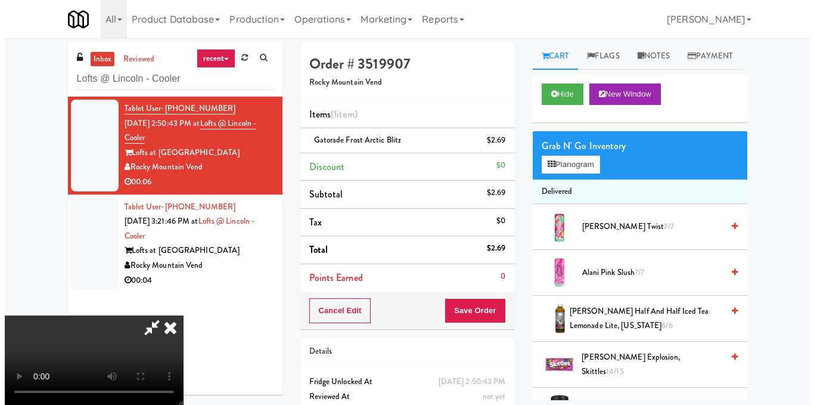
scroll to position [74, 0]
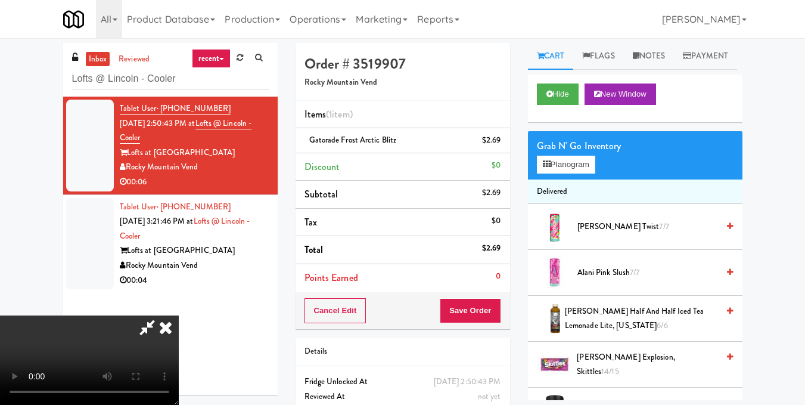
click at [179, 315] on video at bounding box center [89, 359] width 179 height 89
click at [574, 173] on button "Planogram" at bounding box center [566, 165] width 58 height 18
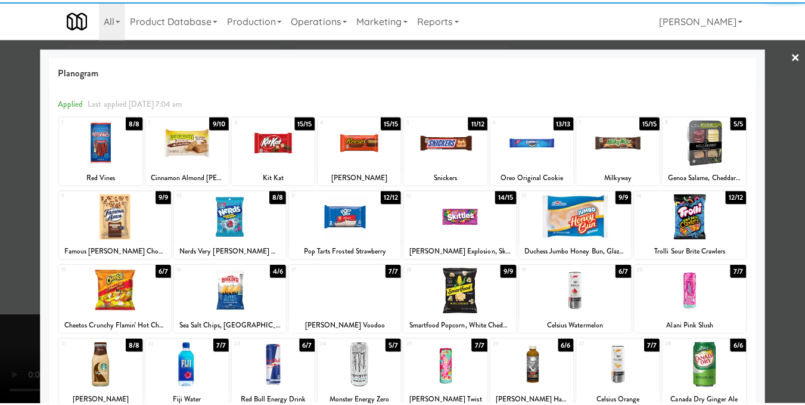
scroll to position [179, 0]
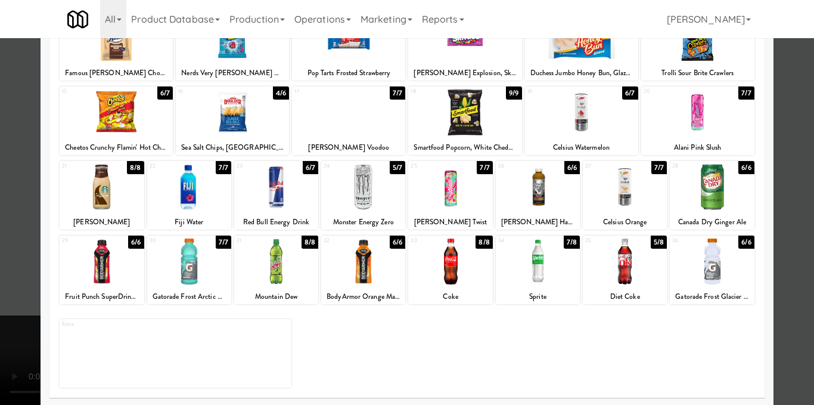
click at [596, 133] on div at bounding box center [581, 112] width 113 height 46
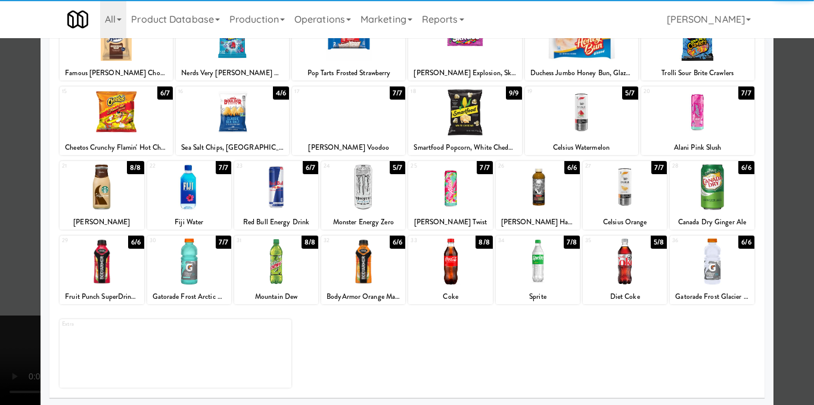
drag, startPoint x: 784, startPoint y: 161, endPoint x: 679, endPoint y: 181, distance: 107.2
click at [785, 163] on div at bounding box center [407, 202] width 814 height 405
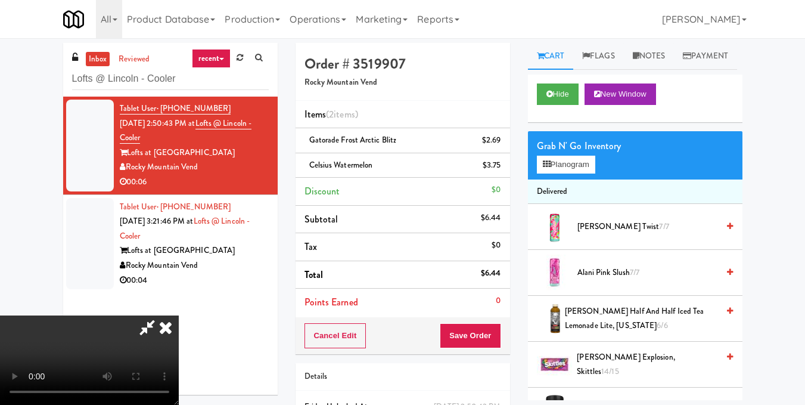
click at [179, 315] on video at bounding box center [89, 359] width 179 height 89
click at [179, 315] on icon at bounding box center [166, 327] width 26 height 24
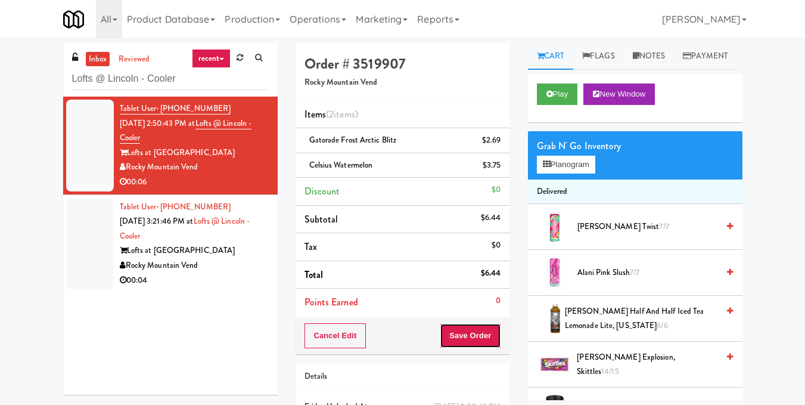
click at [468, 332] on button "Save Order" at bounding box center [470, 335] width 61 height 25
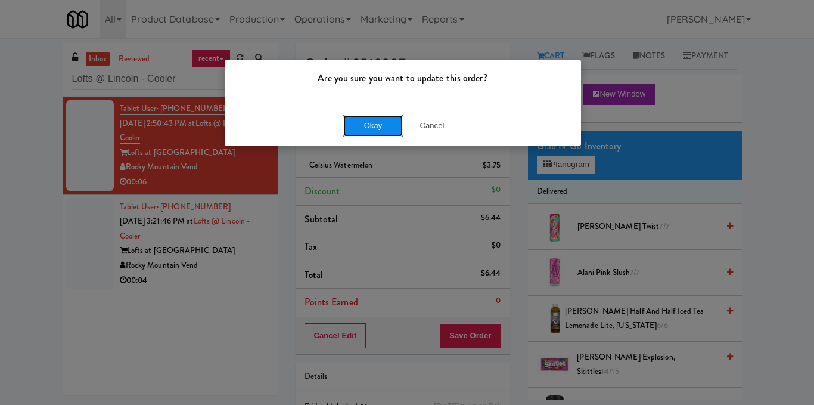
click at [370, 122] on button "Okay" at bounding box center [373, 125] width 60 height 21
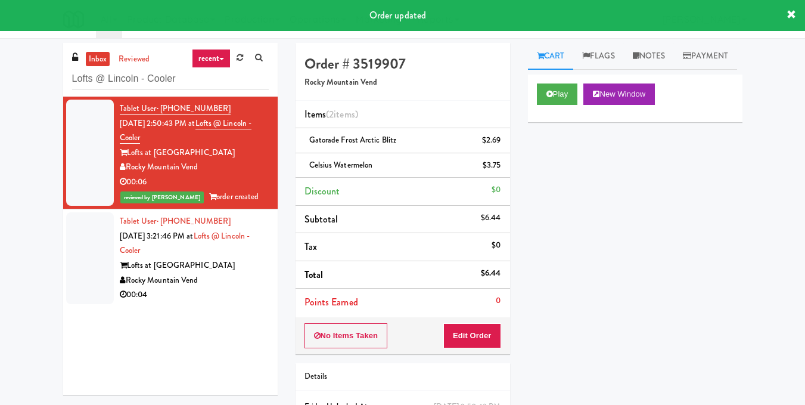
click at [240, 278] on div "Rocky Mountain Vend" at bounding box center [194, 280] width 149 height 15
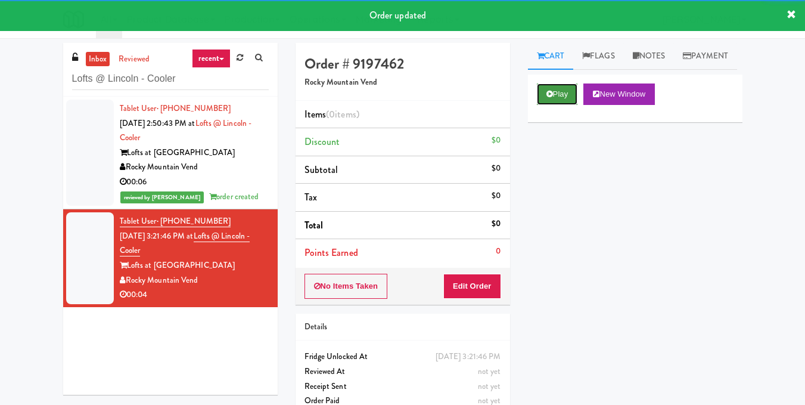
click at [555, 105] on button "Play" at bounding box center [557, 93] width 41 height 21
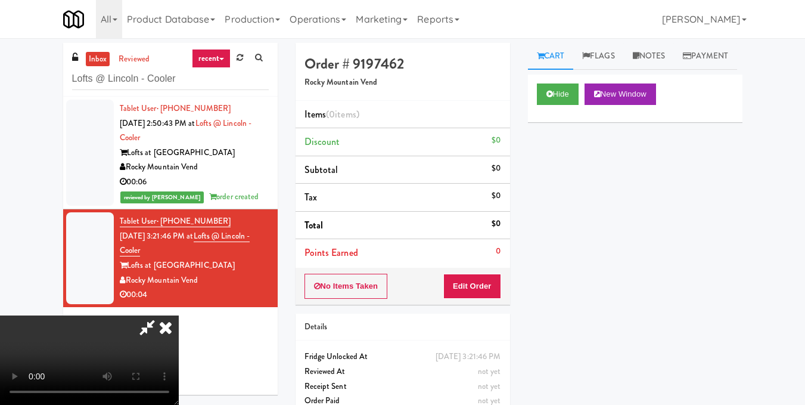
click at [179, 315] on video at bounding box center [89, 359] width 179 height 89
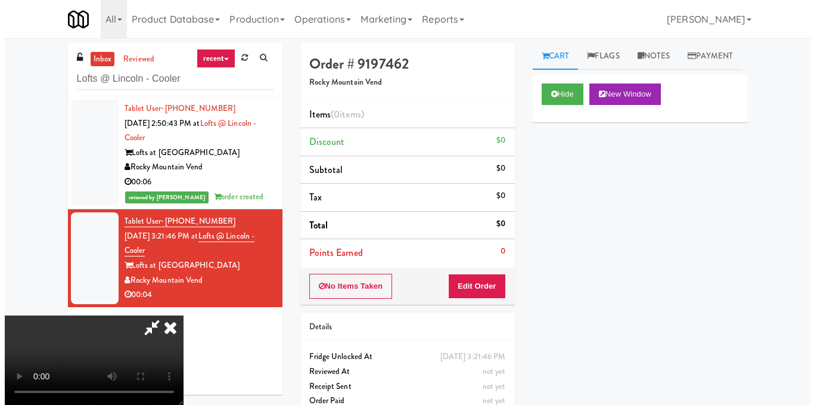
scroll to position [134, 0]
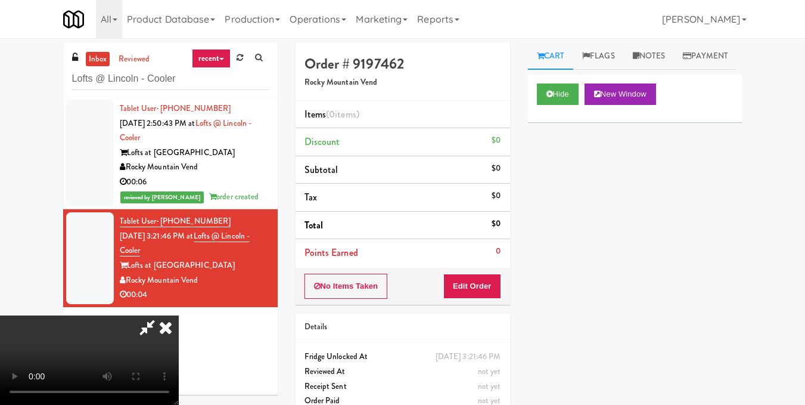
click at [179, 315] on video at bounding box center [89, 359] width 179 height 89
drag, startPoint x: 489, startPoint y: 265, endPoint x: 518, endPoint y: 238, distance: 40.5
click at [487, 284] on button "Edit Order" at bounding box center [472, 285] width 58 height 25
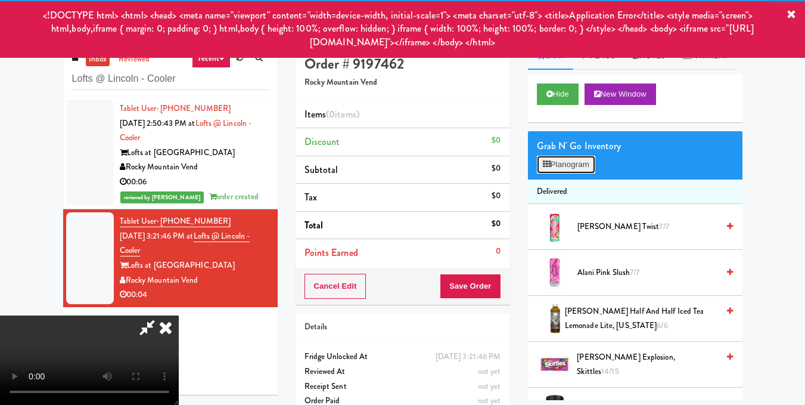
click at [542, 173] on button "Planogram" at bounding box center [566, 165] width 58 height 18
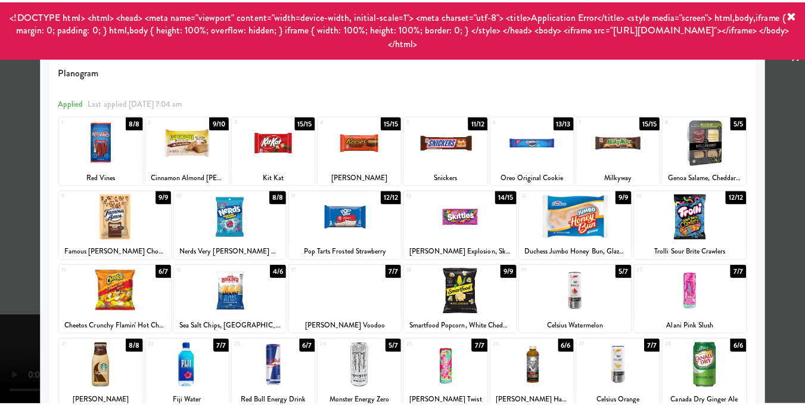
scroll to position [119, 0]
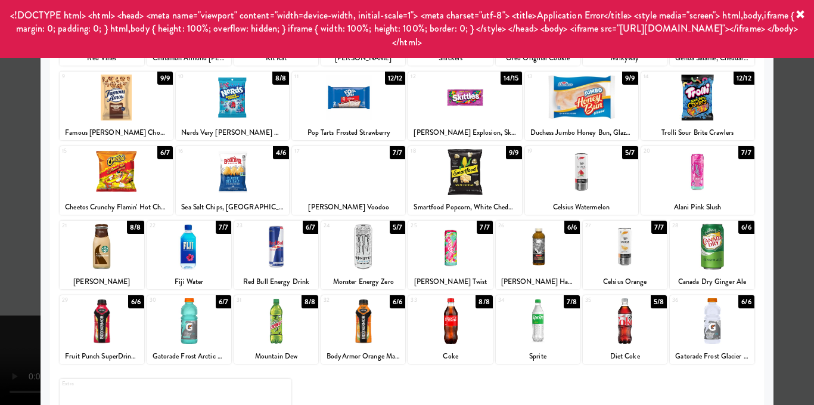
click at [548, 333] on div at bounding box center [538, 321] width 84 height 46
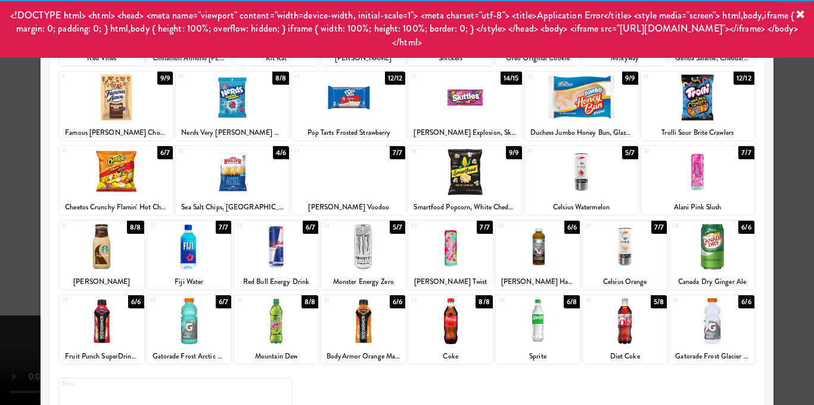
click at [775, 226] on div at bounding box center [407, 202] width 814 height 405
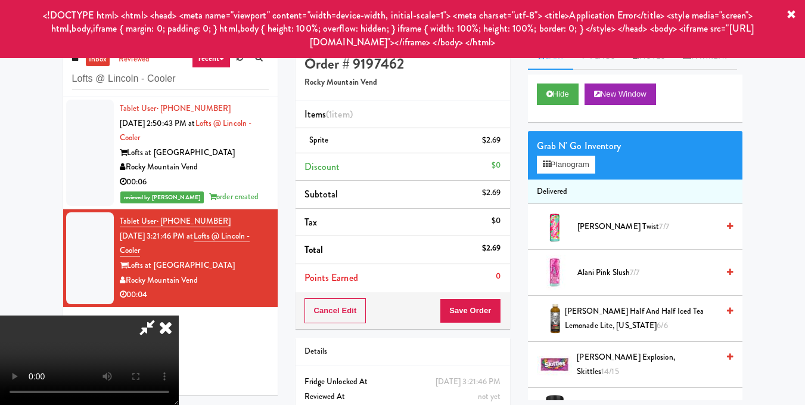
click at [179, 315] on video at bounding box center [89, 359] width 179 height 89
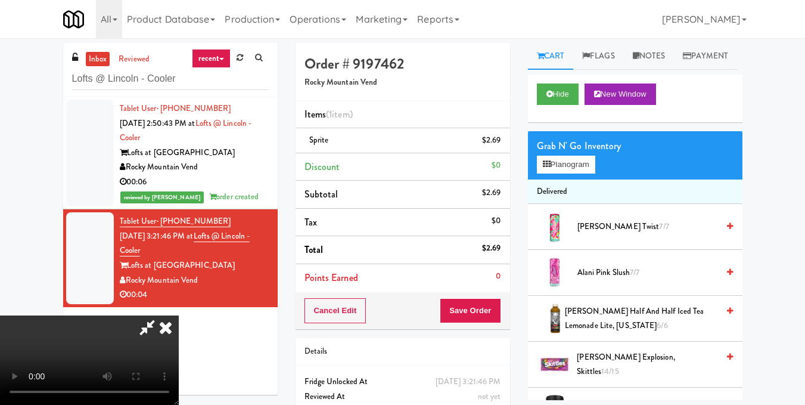
click at [179, 315] on icon at bounding box center [166, 327] width 26 height 24
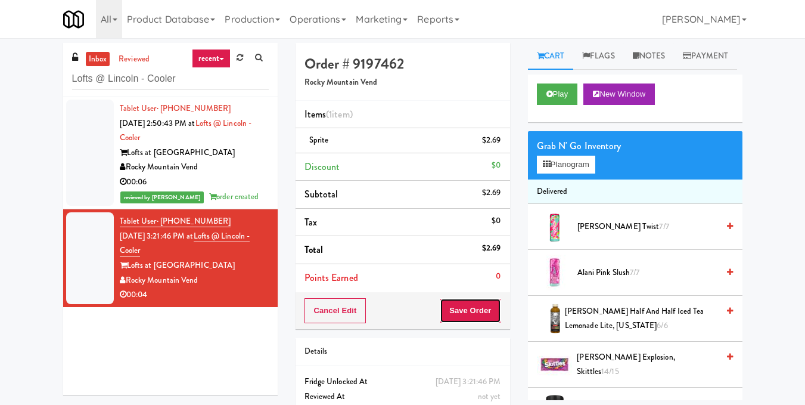
click at [478, 310] on button "Save Order" at bounding box center [470, 310] width 61 height 25
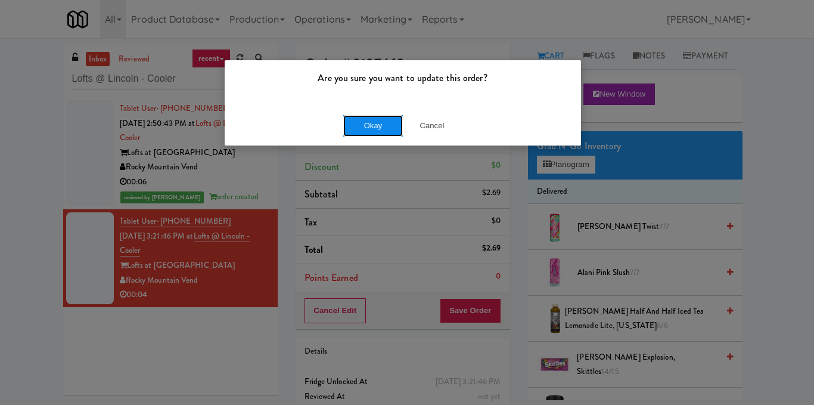
click at [369, 125] on button "Okay" at bounding box center [373, 125] width 60 height 21
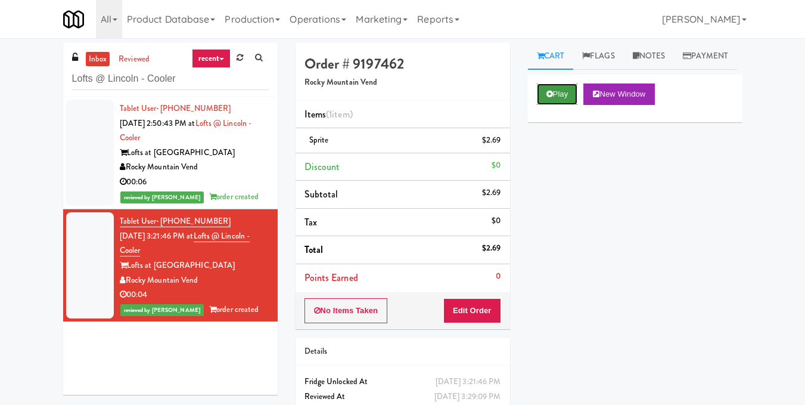
click at [562, 105] on button "Play" at bounding box center [557, 93] width 41 height 21
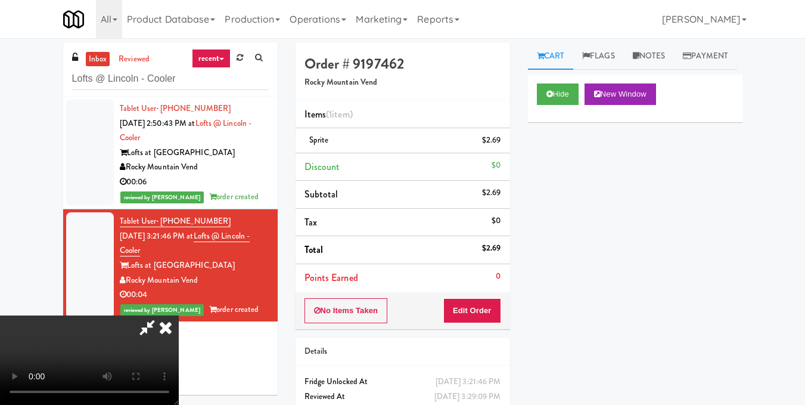
click at [179, 315] on video at bounding box center [89, 359] width 179 height 89
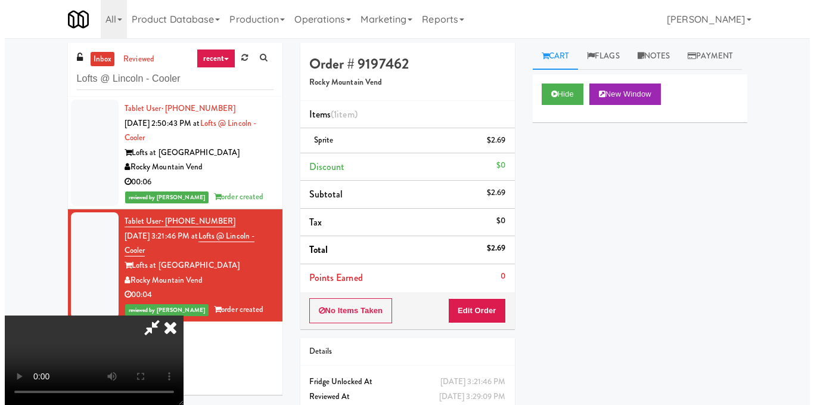
scroll to position [0, 0]
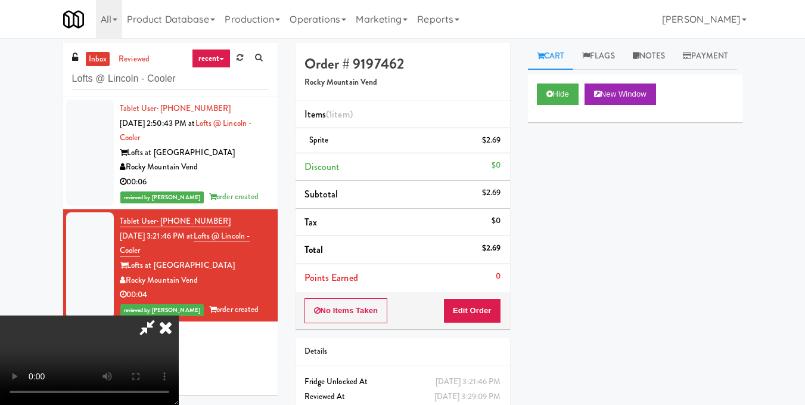
click at [179, 315] on icon at bounding box center [166, 327] width 26 height 24
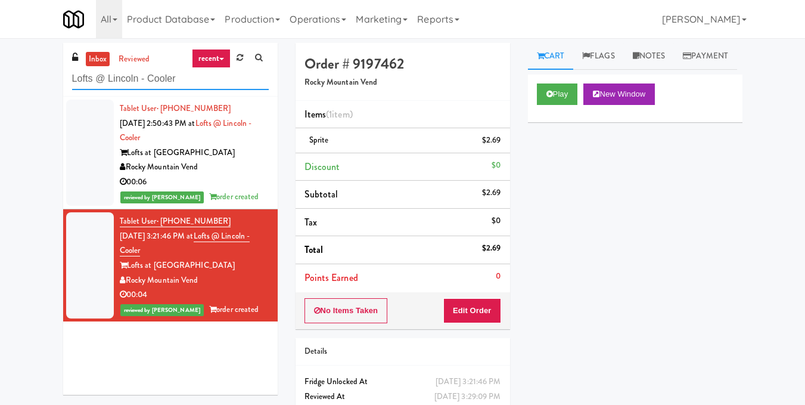
drag, startPoint x: 51, startPoint y: 92, endPoint x: 0, endPoint y: 98, distance: 51.0
click at [0, 98] on div "inbox reviewed recent all unclear take inventory issue suspicious failed recent…" at bounding box center [402, 247] width 805 height 408
paste input "[PERSON_NAME] - Cooler - Right"
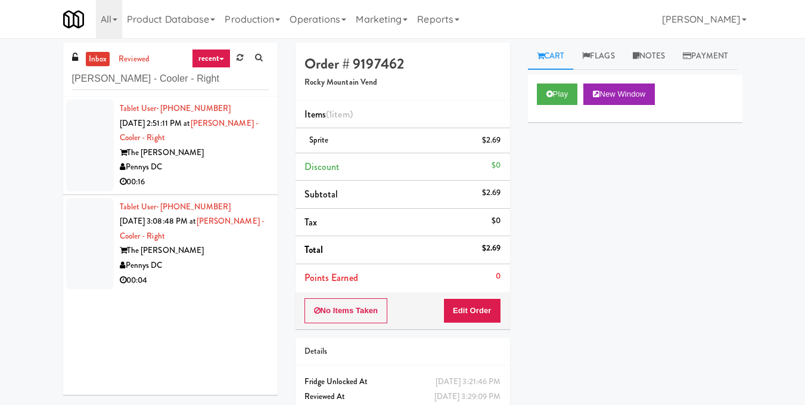
click at [228, 159] on div "The [PERSON_NAME]" at bounding box center [194, 152] width 149 height 15
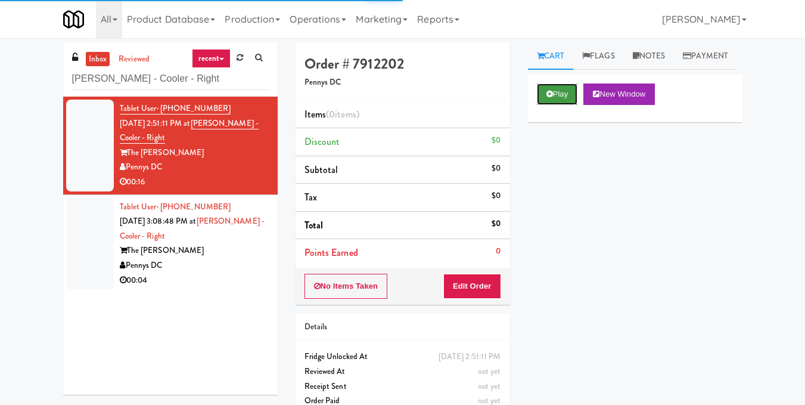
click at [568, 105] on button "Play" at bounding box center [557, 93] width 41 height 21
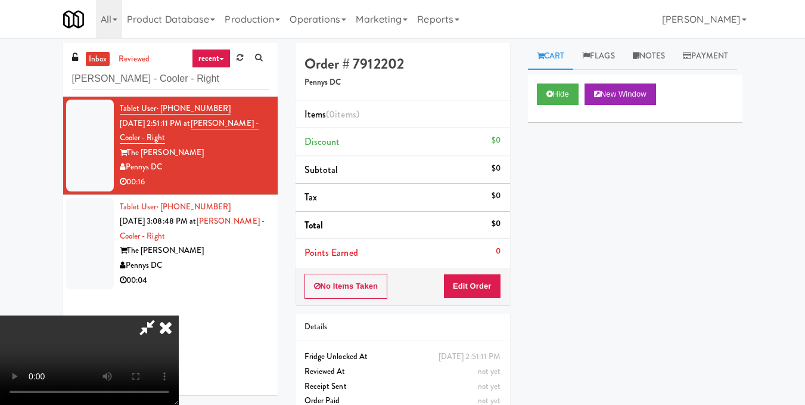
click at [179, 315] on video at bounding box center [89, 359] width 179 height 89
click at [488, 287] on button "Edit Order" at bounding box center [472, 285] width 58 height 25
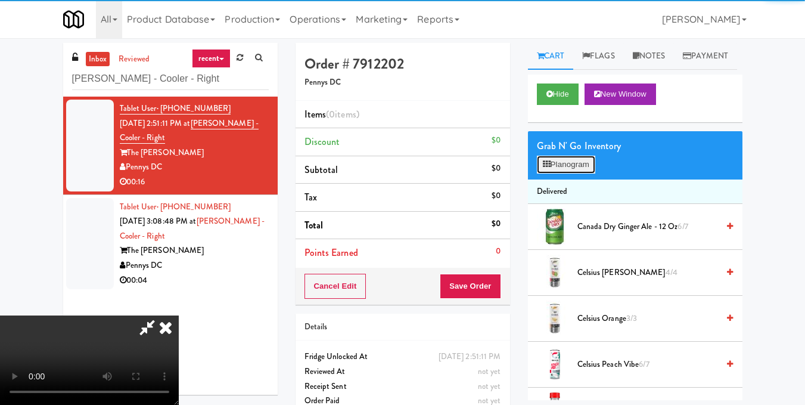
click at [561, 173] on button "Planogram" at bounding box center [566, 165] width 58 height 18
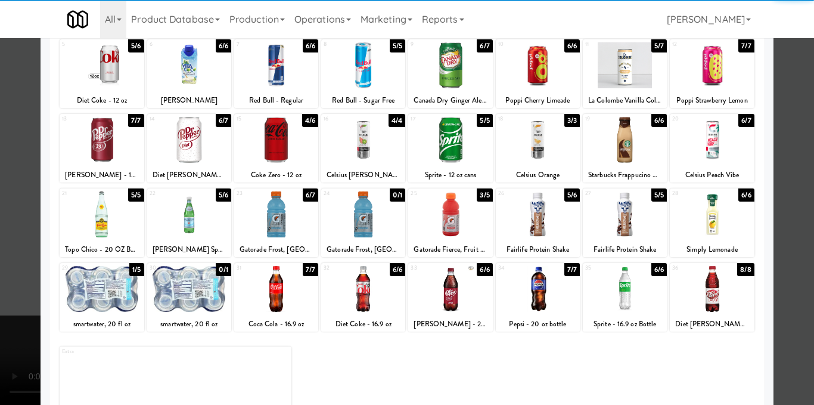
scroll to position [181, 0]
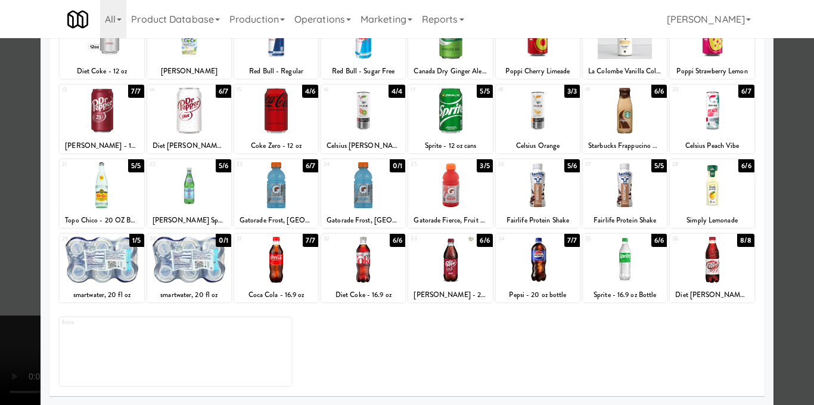
click at [91, 248] on div at bounding box center [102, 260] width 84 height 46
click at [790, 230] on div at bounding box center [407, 202] width 814 height 405
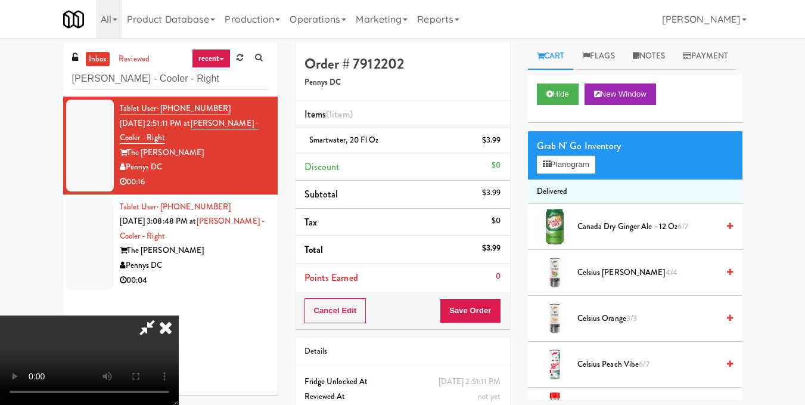
click at [170, 315] on video at bounding box center [89, 359] width 179 height 89
click at [179, 315] on video at bounding box center [89, 359] width 179 height 89
click at [583, 155] on div "Grab N' Go Inventory" at bounding box center [635, 146] width 197 height 18
click at [580, 173] on button "Planogram" at bounding box center [566, 165] width 58 height 18
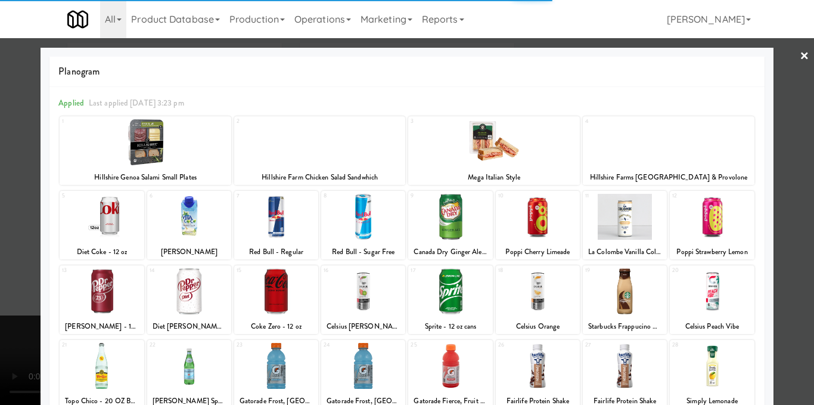
scroll to position [119, 0]
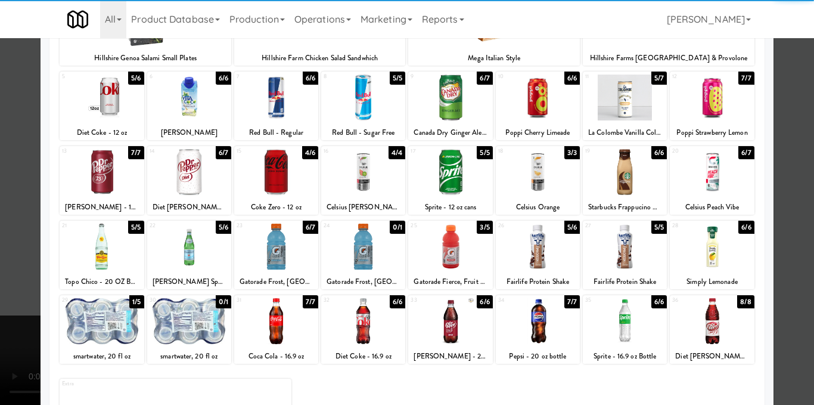
click at [459, 250] on div at bounding box center [450, 246] width 84 height 46
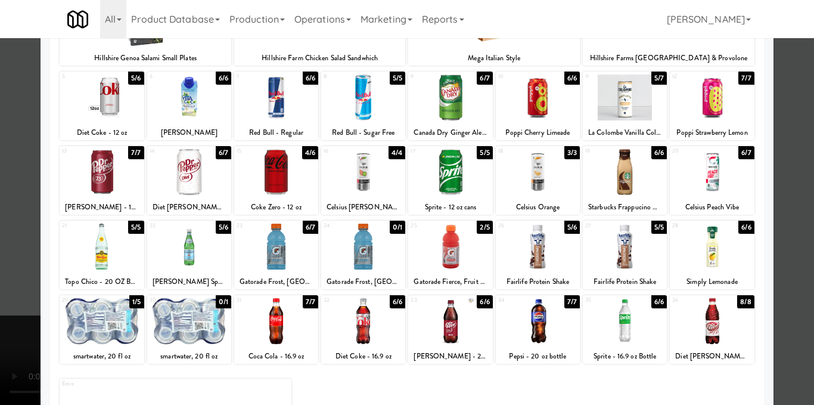
click at [787, 181] on div at bounding box center [407, 202] width 814 height 405
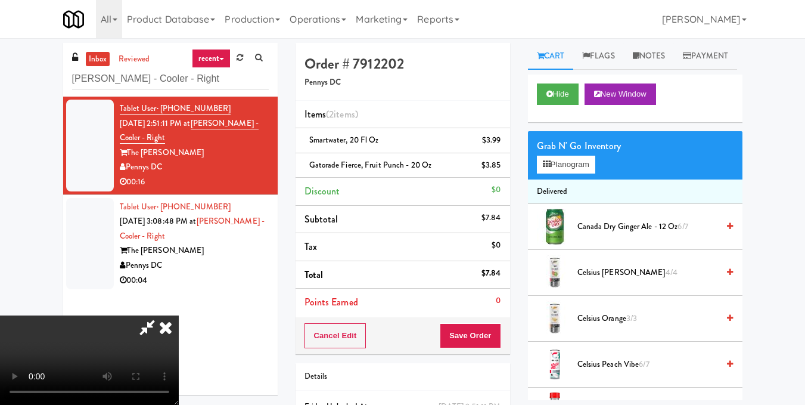
click at [179, 315] on video at bounding box center [89, 359] width 179 height 89
click at [179, 315] on icon at bounding box center [166, 327] width 26 height 24
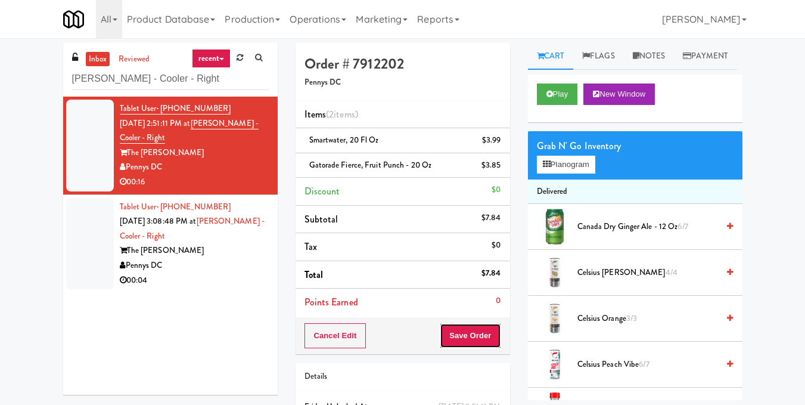
click at [489, 338] on button "Save Order" at bounding box center [470, 335] width 61 height 25
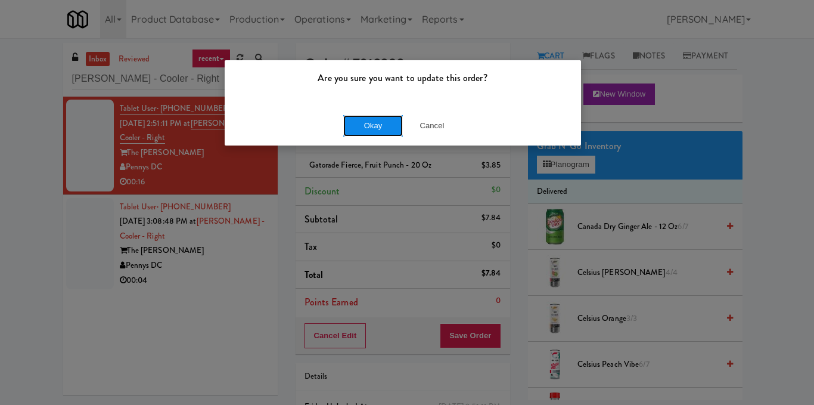
click at [365, 125] on button "Okay" at bounding box center [373, 125] width 60 height 21
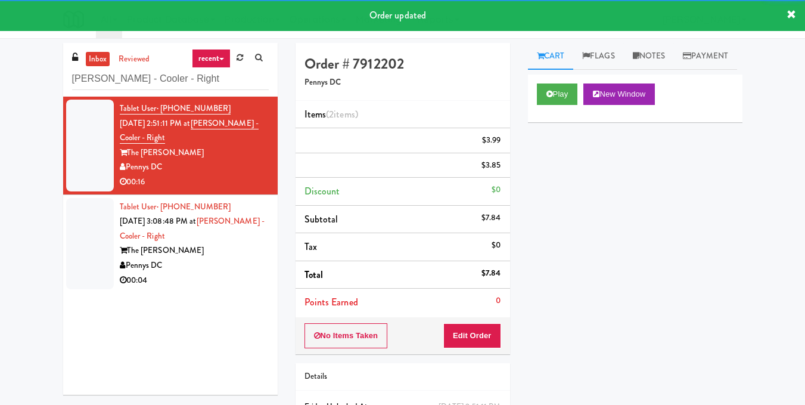
click at [220, 279] on div "00:04" at bounding box center [194, 280] width 149 height 15
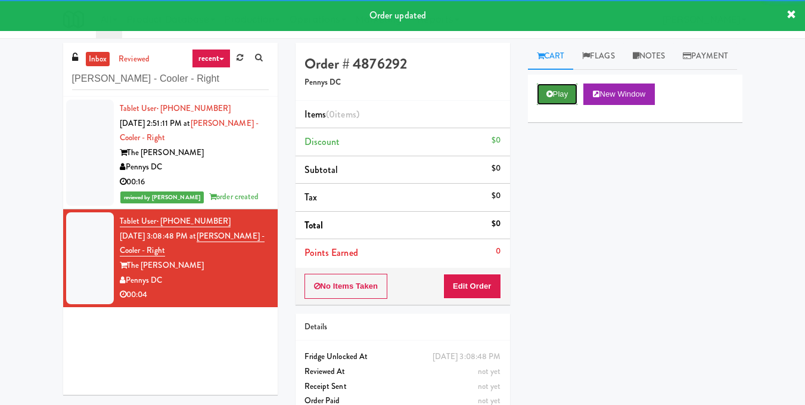
click at [565, 105] on button "Play" at bounding box center [557, 93] width 41 height 21
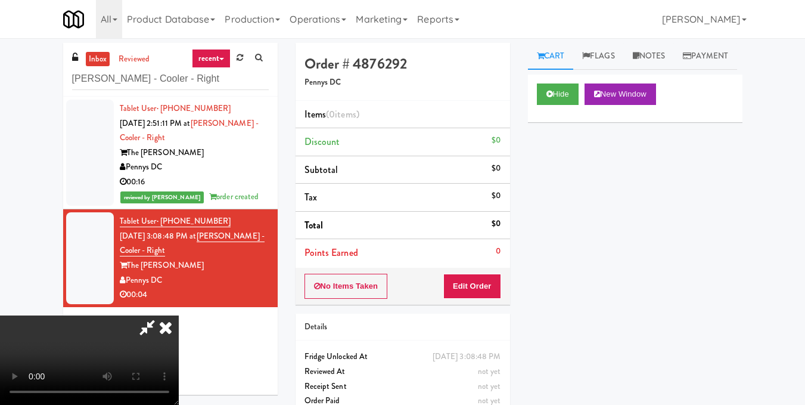
click at [179, 315] on video at bounding box center [89, 359] width 179 height 89
click at [490, 288] on button "Edit Order" at bounding box center [472, 285] width 58 height 25
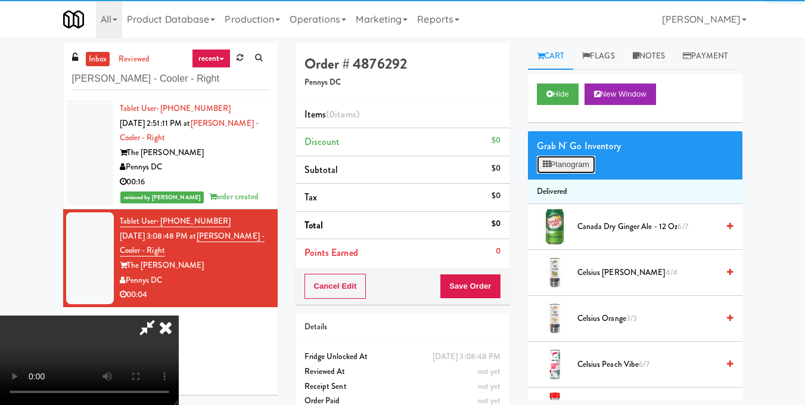
click at [557, 173] on button "Planogram" at bounding box center [566, 165] width 58 height 18
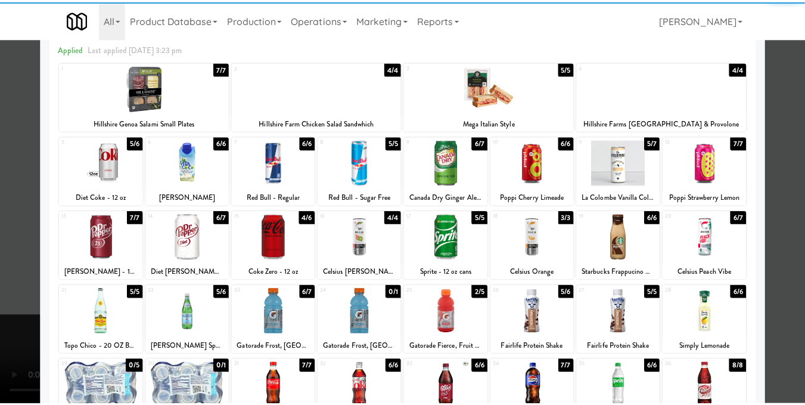
scroll to position [60, 0]
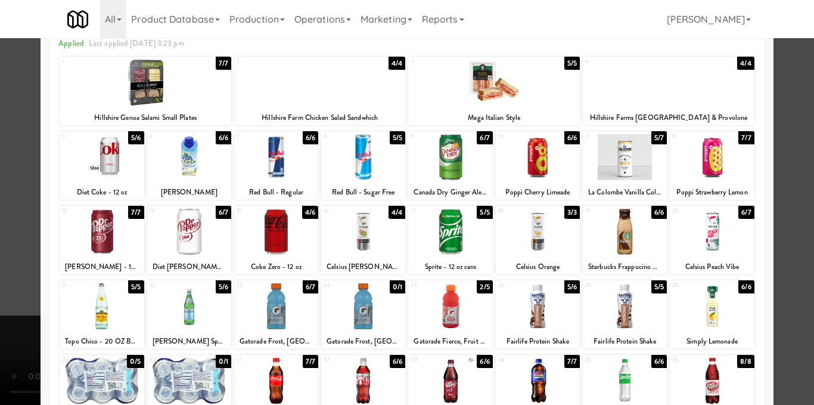
click at [444, 237] on div at bounding box center [450, 232] width 84 height 46
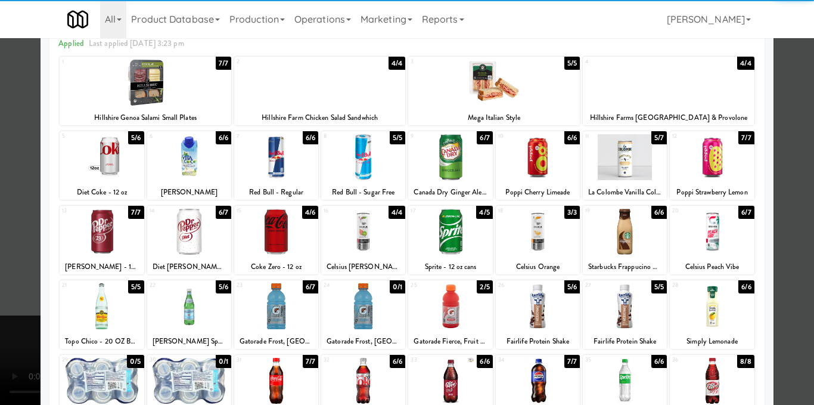
click at [795, 182] on div at bounding box center [407, 202] width 814 height 405
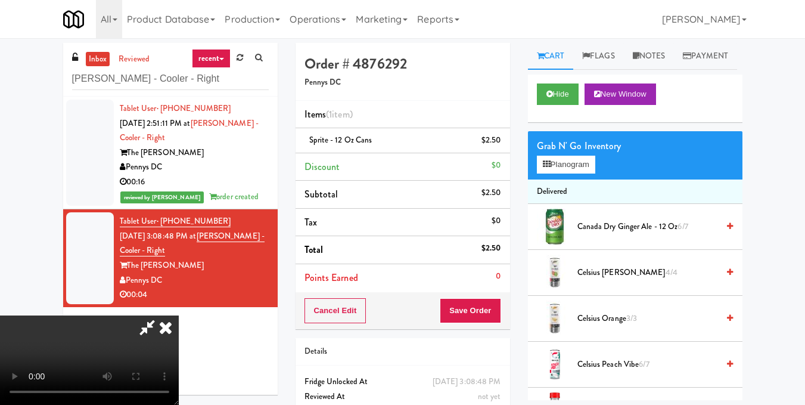
click at [179, 315] on video at bounding box center [89, 359] width 179 height 89
drag, startPoint x: 334, startPoint y: 273, endPoint x: 274, endPoint y: 363, distance: 107.9
drag, startPoint x: 274, startPoint y: 363, endPoint x: 262, endPoint y: 351, distance: 17.3
drag, startPoint x: 262, startPoint y: 351, endPoint x: 234, endPoint y: 343, distance: 28.6
drag, startPoint x: 234, startPoint y: 343, endPoint x: 182, endPoint y: 331, distance: 53.6
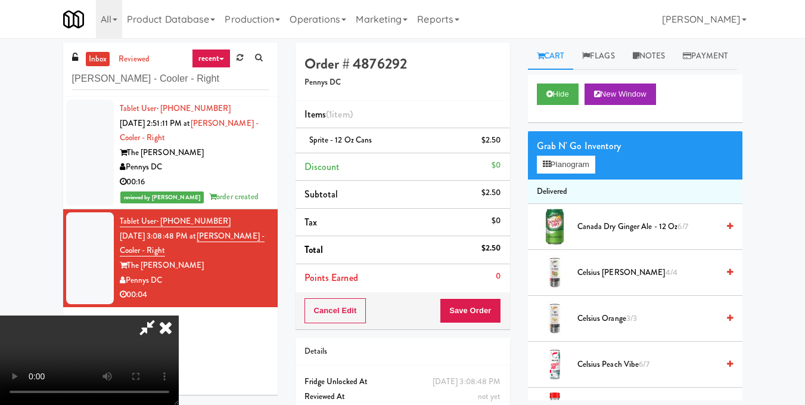
click at [179, 331] on video at bounding box center [89, 359] width 179 height 89
drag, startPoint x: 436, startPoint y: 151, endPoint x: 322, endPoint y: 251, distance: 151.2
click at [179, 315] on video at bounding box center [89, 359] width 179 height 89
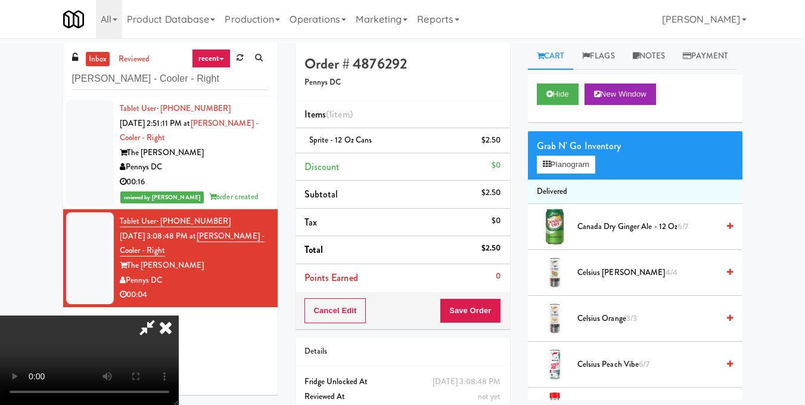
click at [179, 315] on video at bounding box center [89, 359] width 179 height 89
click at [179, 315] on icon at bounding box center [166, 327] width 26 height 24
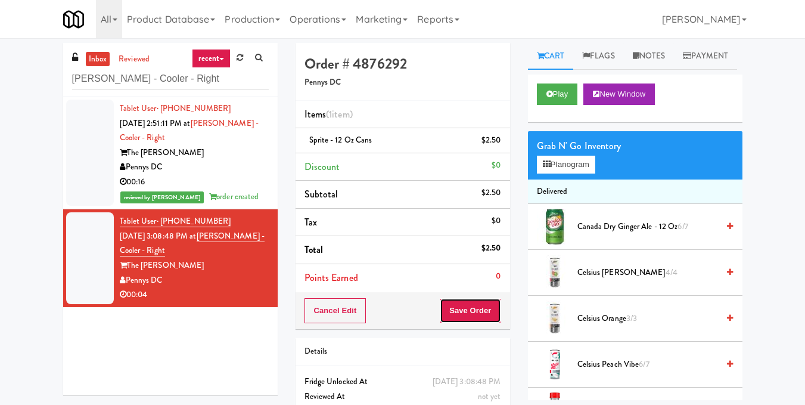
click at [463, 318] on button "Save Order" at bounding box center [470, 310] width 61 height 25
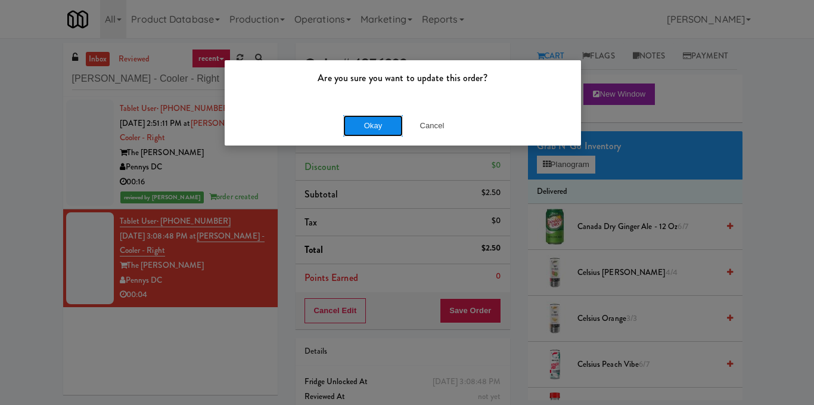
click at [373, 123] on button "Okay" at bounding box center [373, 125] width 60 height 21
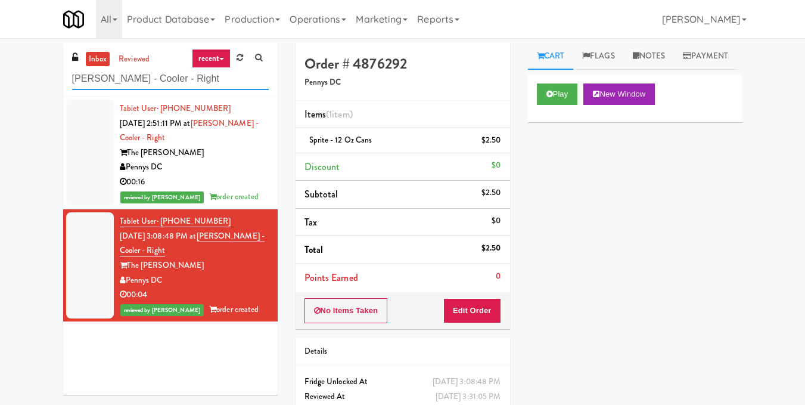
drag, startPoint x: 195, startPoint y: 73, endPoint x: 0, endPoint y: 79, distance: 195.0
click at [0, 79] on div "inbox reviewed recent all unclear take inventory issue suspicious failed recent…" at bounding box center [402, 247] width 805 height 408
paste input "750 N Dearborn - Left - Fridge"
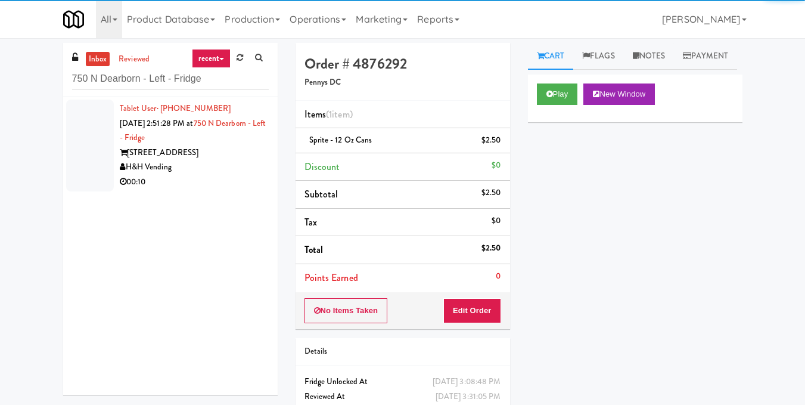
drag, startPoint x: 238, startPoint y: 169, endPoint x: 254, endPoint y: 166, distance: 15.7
click at [240, 169] on div "H&H Vending" at bounding box center [194, 167] width 149 height 15
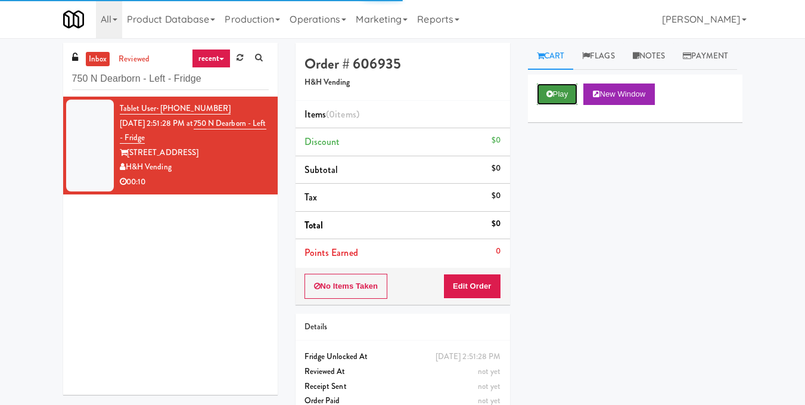
click at [547, 105] on button "Play" at bounding box center [557, 93] width 41 height 21
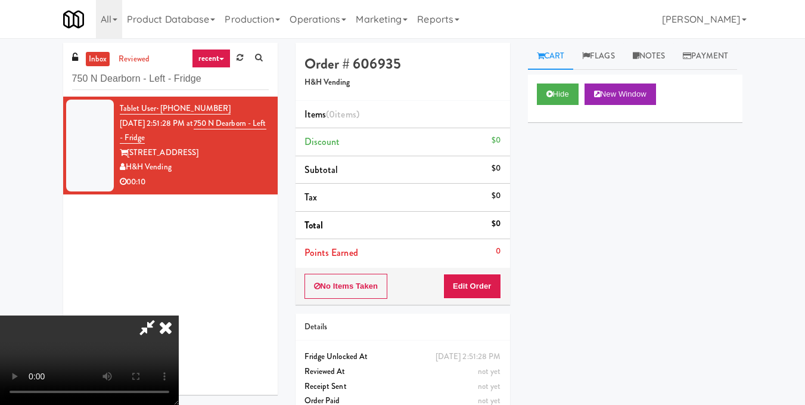
click at [179, 315] on video at bounding box center [89, 359] width 179 height 89
click at [486, 284] on button "Edit Order" at bounding box center [472, 285] width 58 height 25
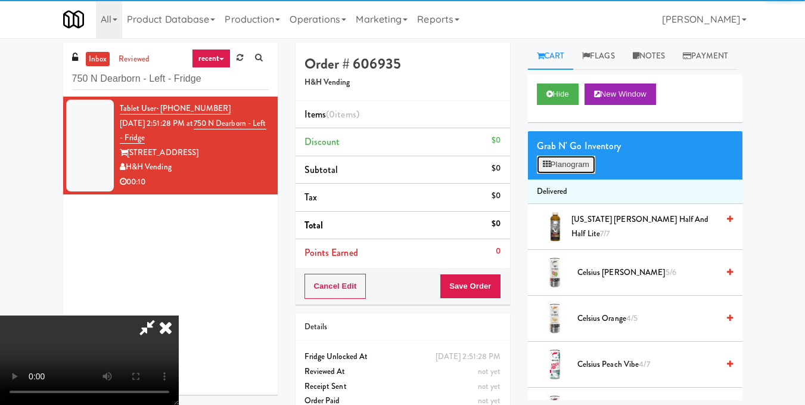
click at [560, 173] on button "Planogram" at bounding box center [566, 165] width 58 height 18
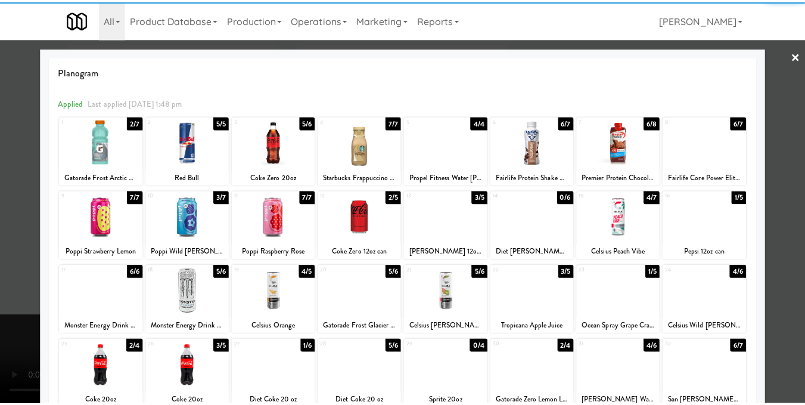
scroll to position [179, 0]
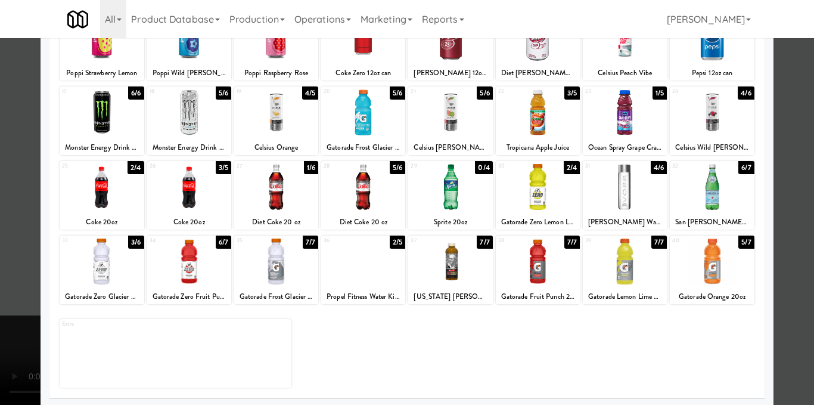
click at [296, 199] on div at bounding box center [276, 187] width 84 height 46
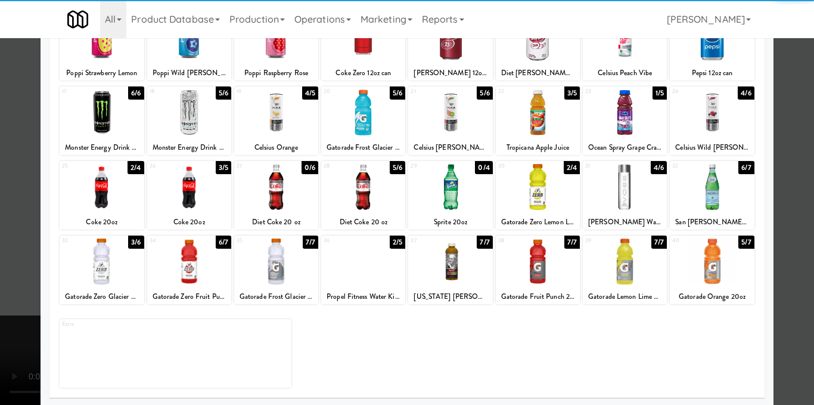
click at [786, 251] on div at bounding box center [407, 202] width 814 height 405
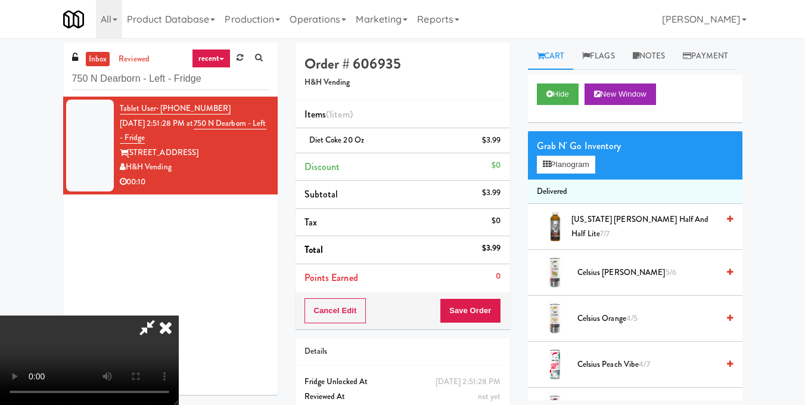
click at [179, 315] on video at bounding box center [89, 359] width 179 height 89
click at [179, 315] on icon at bounding box center [166, 327] width 26 height 24
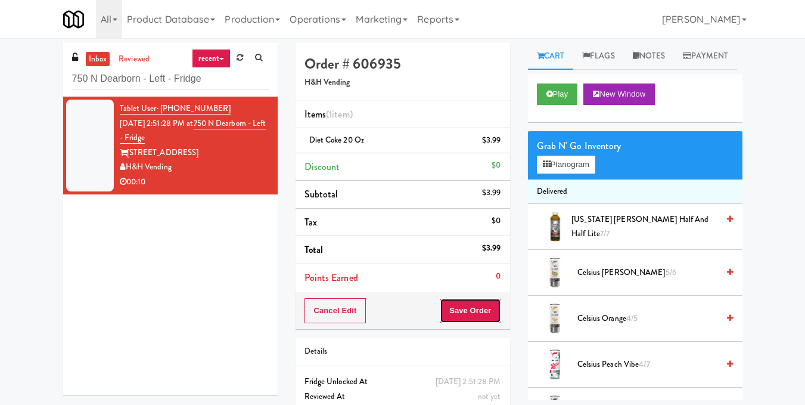
click at [456, 303] on button "Save Order" at bounding box center [470, 310] width 61 height 25
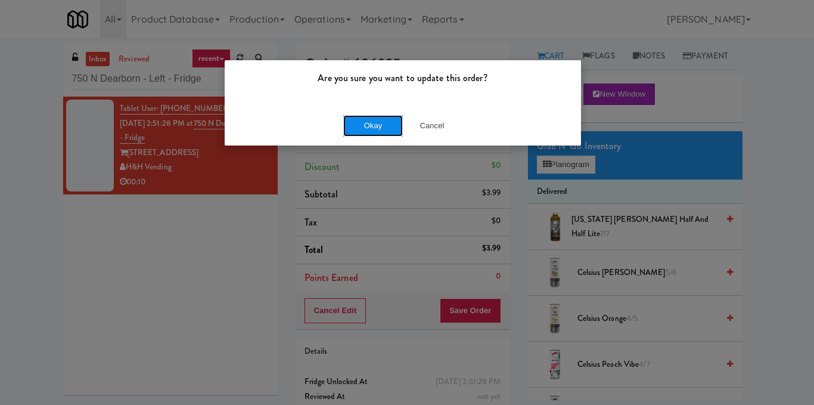
click at [386, 123] on button "Okay" at bounding box center [373, 125] width 60 height 21
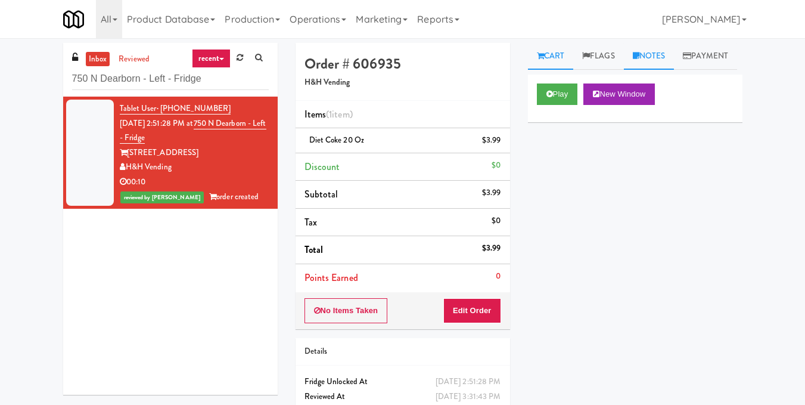
click at [648, 47] on link "Notes" at bounding box center [649, 56] width 51 height 27
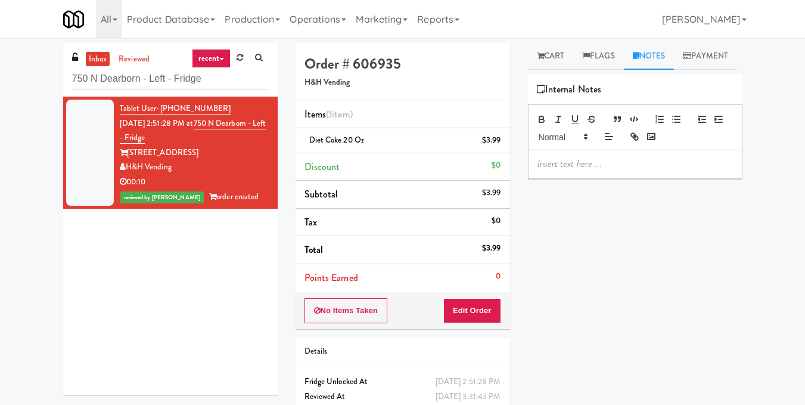
click at [569, 170] on p at bounding box center [634, 163] width 195 height 13
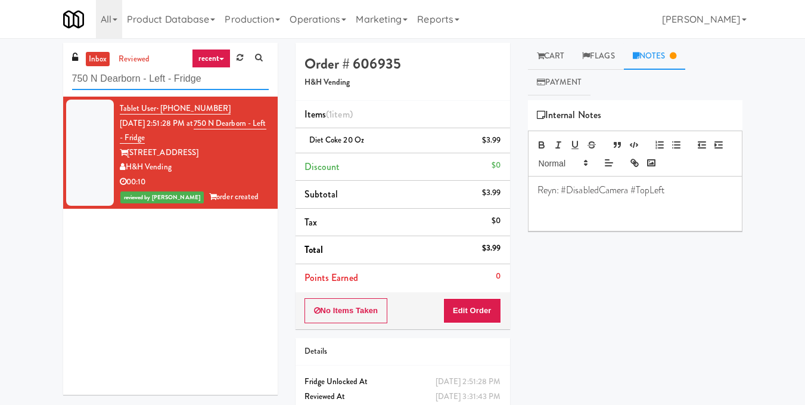
drag, startPoint x: 205, startPoint y: 83, endPoint x: 31, endPoint y: 39, distance: 179.5
click at [31, 39] on div "inbox reviewed recent all unclear take inventory issue suspicious failed recent…" at bounding box center [402, 244] width 805 height 412
paste input "Ventana Combo Machin"
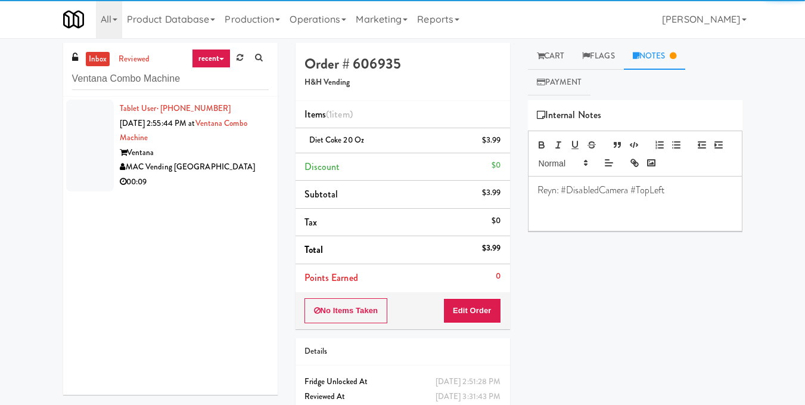
click at [238, 173] on div "MAC Vending [GEOGRAPHIC_DATA]" at bounding box center [194, 167] width 149 height 15
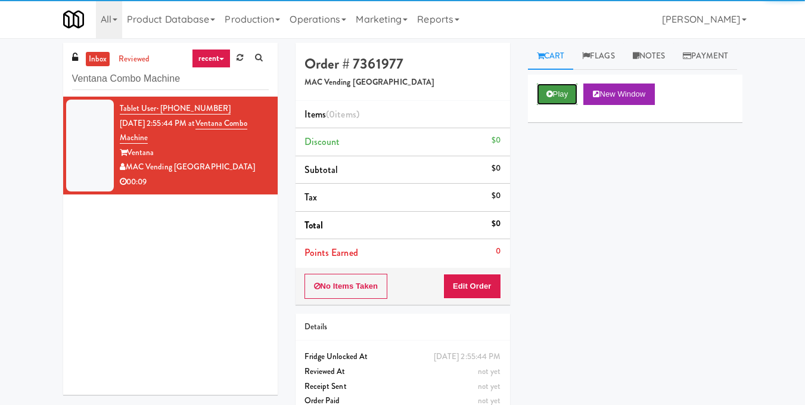
click at [552, 98] on icon at bounding box center [549, 94] width 7 height 8
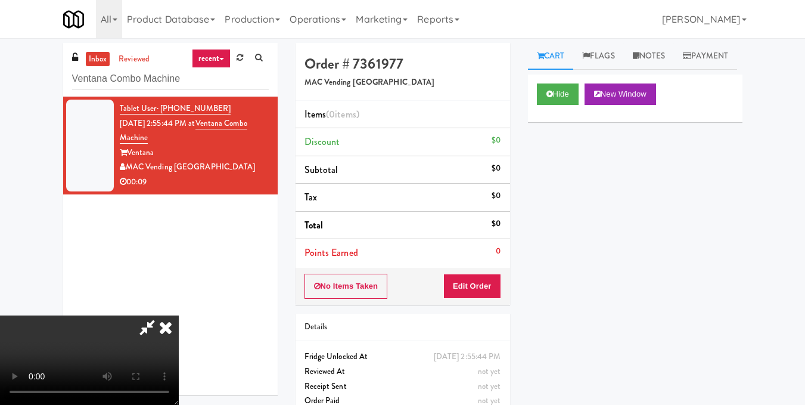
click at [179, 315] on video at bounding box center [89, 359] width 179 height 89
click at [496, 282] on button "Edit Order" at bounding box center [472, 285] width 58 height 25
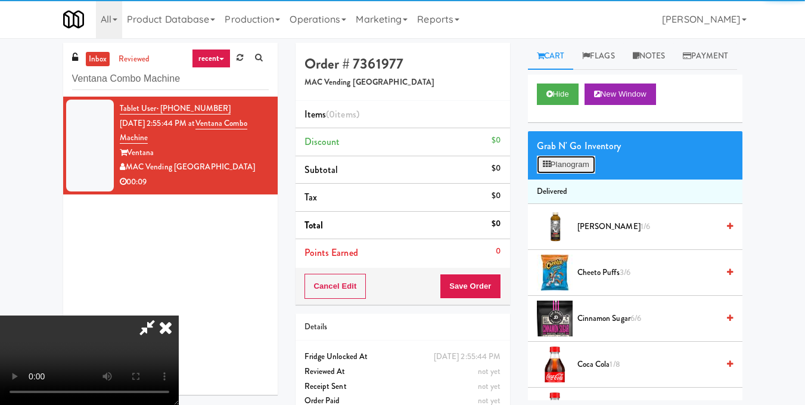
click at [549, 168] on icon at bounding box center [547, 164] width 8 height 8
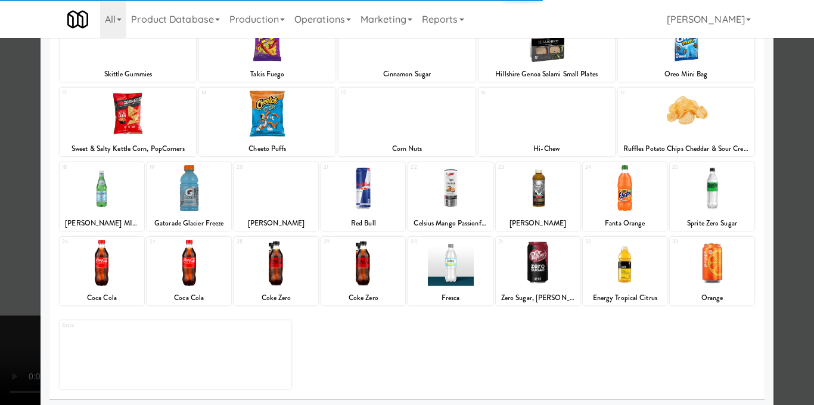
scroll to position [179, 0]
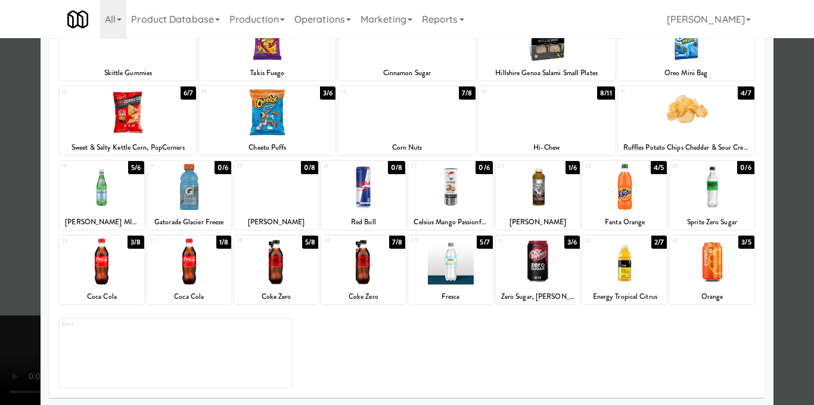
click at [543, 278] on div at bounding box center [538, 261] width 84 height 46
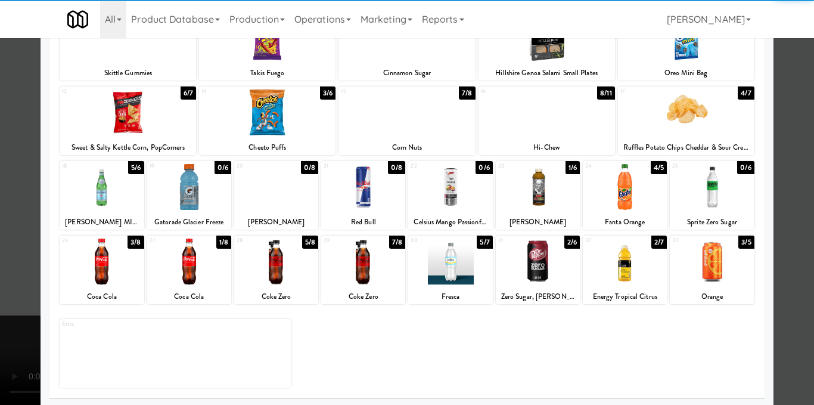
click at [782, 214] on div at bounding box center [407, 202] width 814 height 405
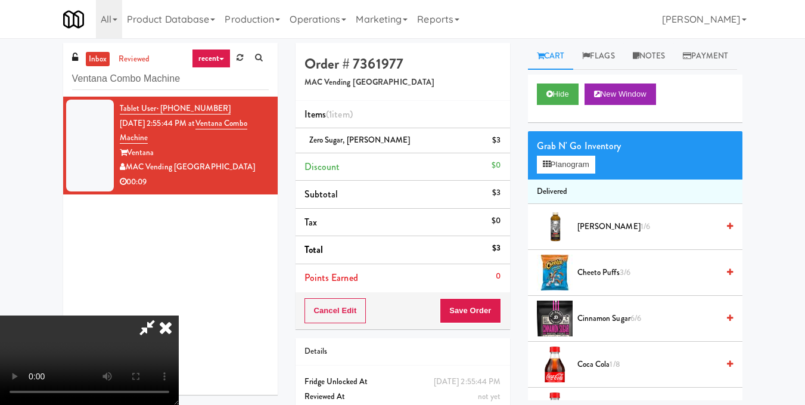
click at [179, 315] on video at bounding box center [89, 359] width 179 height 89
click at [559, 173] on button "Planogram" at bounding box center [566, 165] width 58 height 18
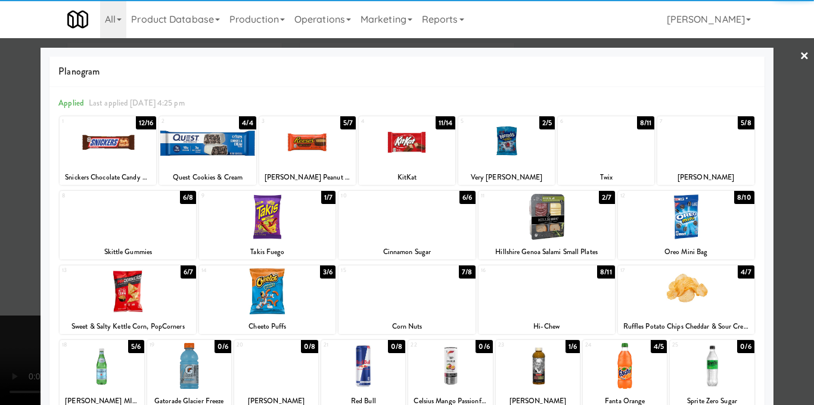
click at [383, 126] on div "4" at bounding box center [384, 121] width 46 height 10
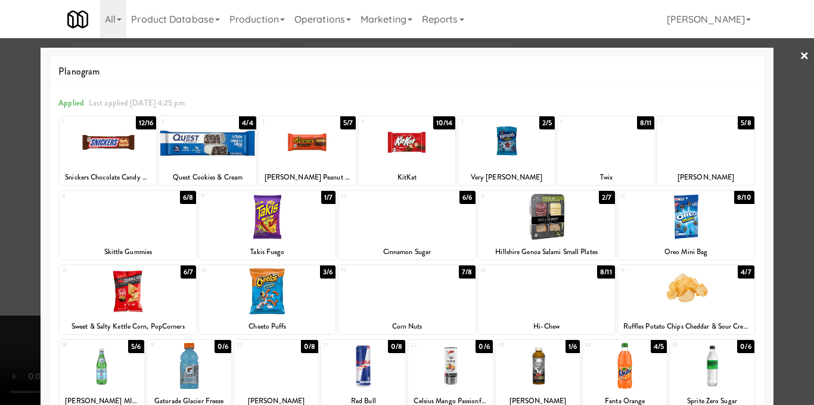
click at [785, 169] on div at bounding box center [407, 202] width 814 height 405
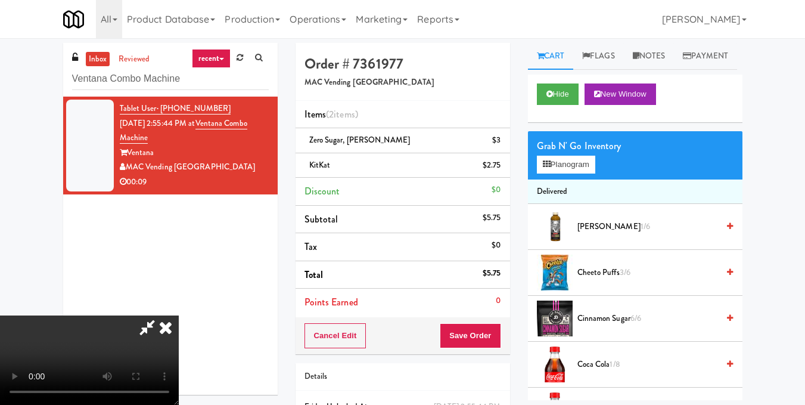
click at [179, 315] on video at bounding box center [89, 359] width 179 height 89
click at [161, 315] on icon at bounding box center [146, 327] width 27 height 24
click at [459, 337] on button "Save Order" at bounding box center [470, 335] width 61 height 25
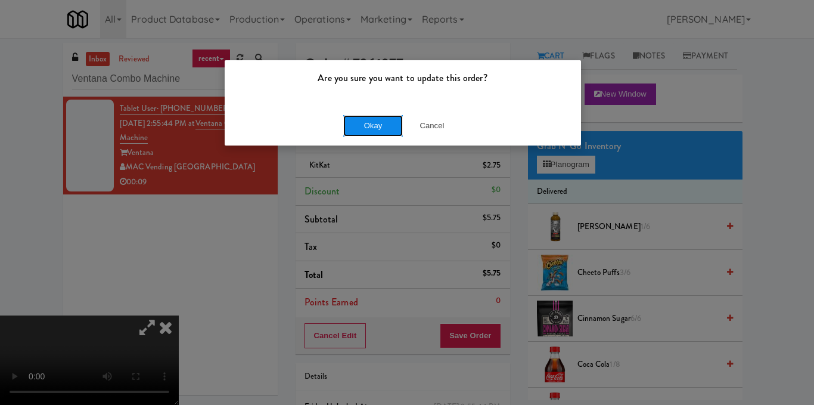
click at [387, 129] on button "Okay" at bounding box center [373, 125] width 60 height 21
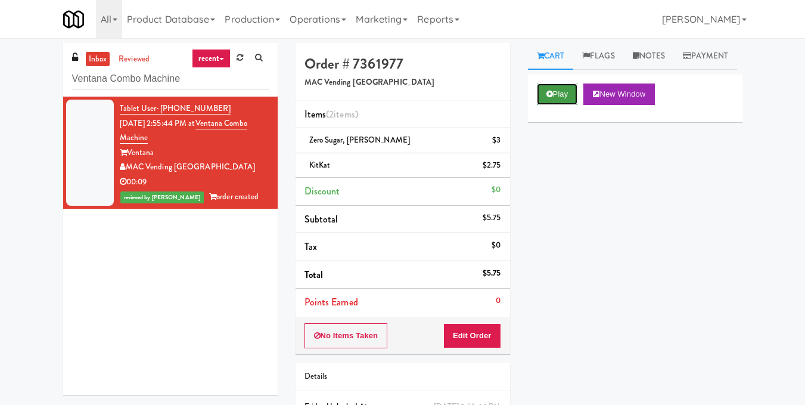
click at [555, 105] on button "Play" at bounding box center [557, 93] width 41 height 21
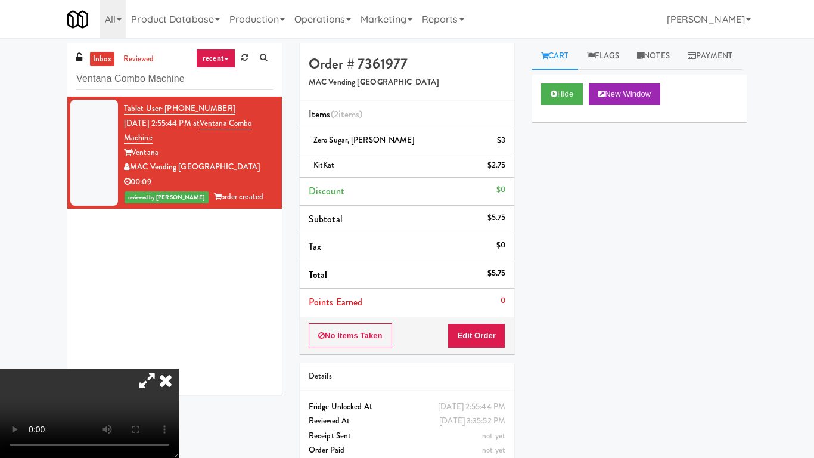
click at [179, 368] on video at bounding box center [89, 412] width 179 height 89
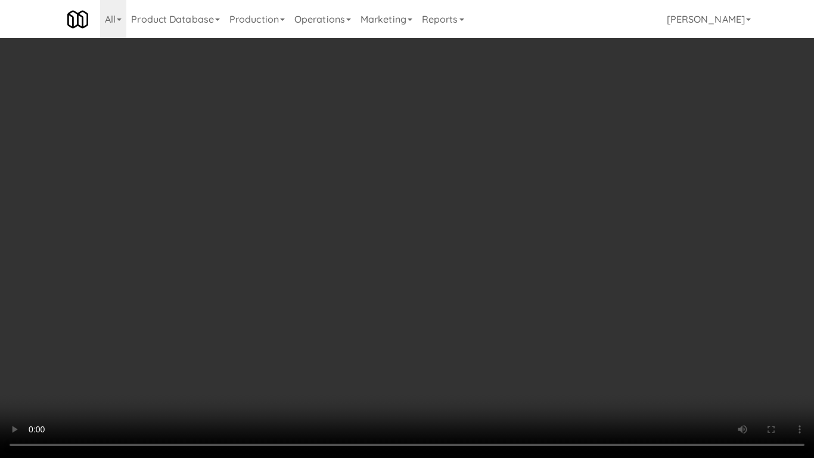
click at [303, 337] on video at bounding box center [407, 229] width 814 height 458
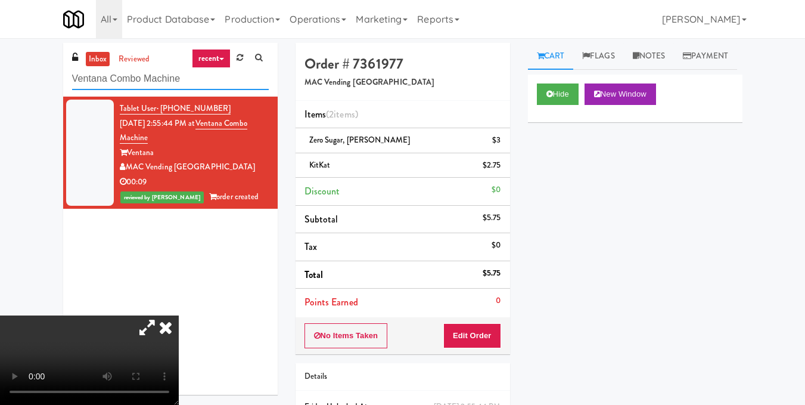
drag, startPoint x: 188, startPoint y: 77, endPoint x: 0, endPoint y: 86, distance: 187.9
click at [0, 86] on div "inbox reviewed recent all unclear take inventory issue suspicious failed recent…" at bounding box center [402, 259] width 805 height 433
paste input "Atwater - Pantry - Right"
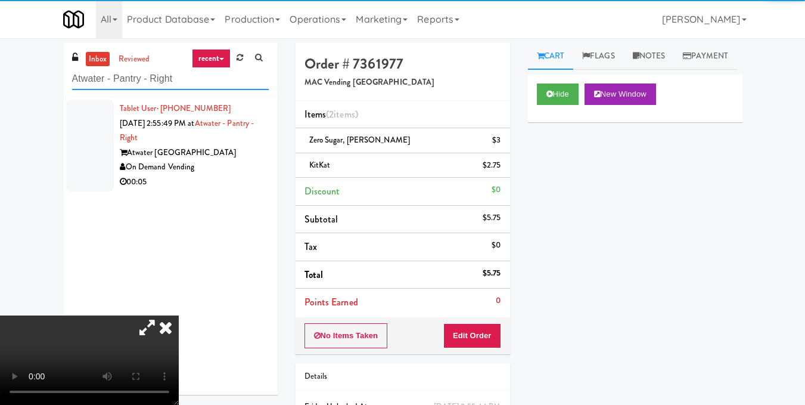
type input "Atwater - Pantry - Right"
click at [254, 170] on div "On Demand Vending" at bounding box center [194, 167] width 149 height 15
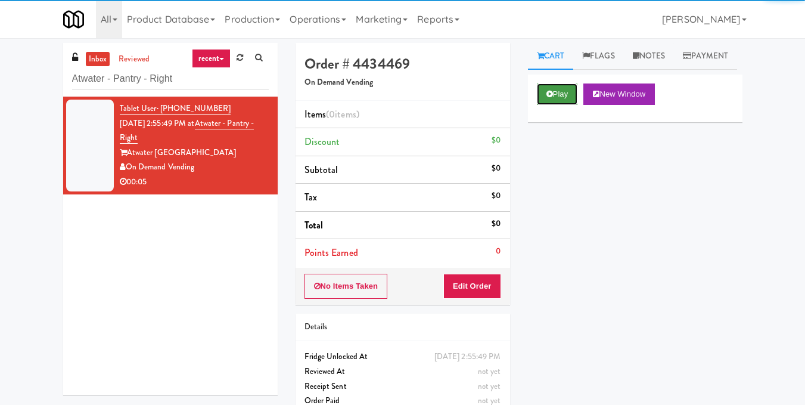
click at [562, 105] on button "Play" at bounding box center [557, 93] width 41 height 21
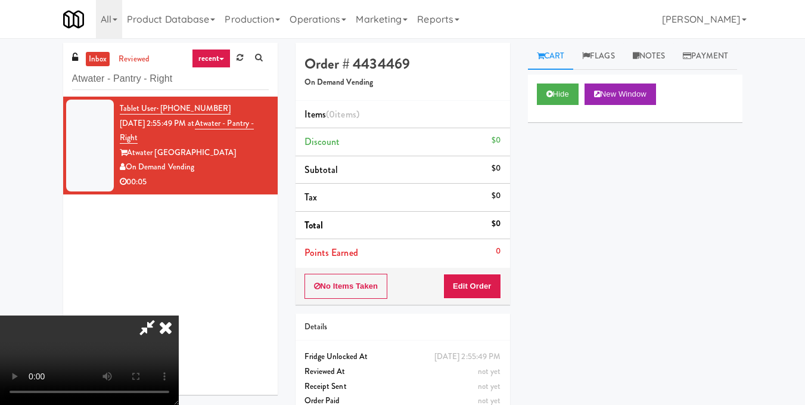
click at [179, 315] on video at bounding box center [89, 359] width 179 height 89
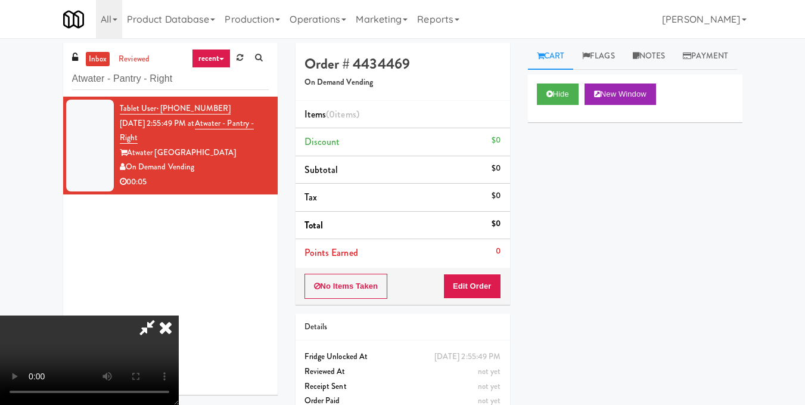
click at [179, 315] on video at bounding box center [89, 359] width 179 height 89
click at [489, 277] on button "Edit Order" at bounding box center [472, 285] width 58 height 25
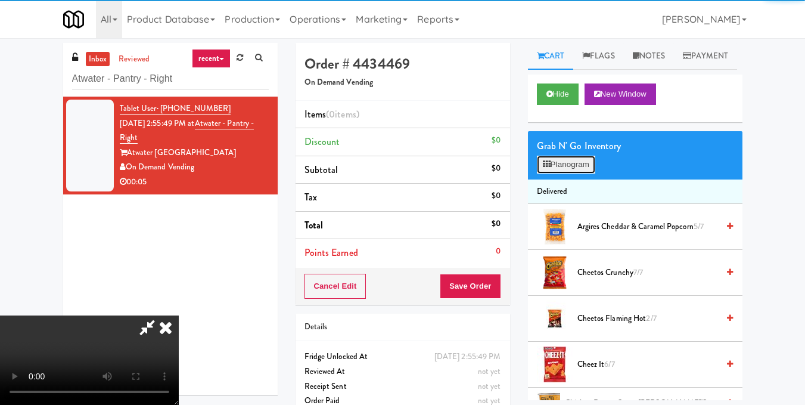
click at [546, 173] on button "Planogram" at bounding box center [566, 165] width 58 height 18
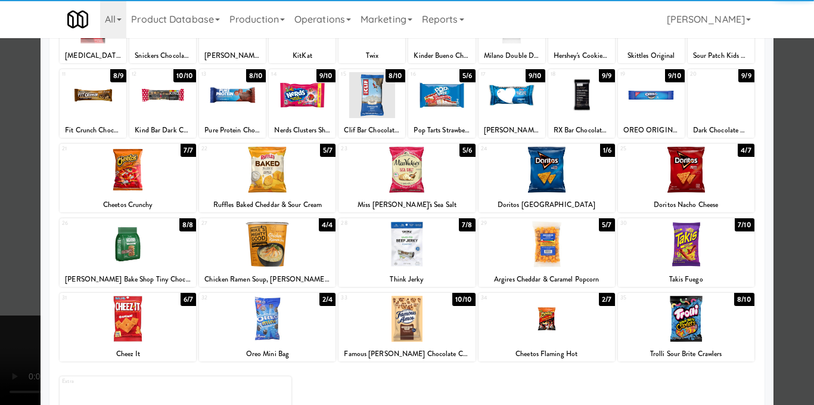
scroll to position [179, 0]
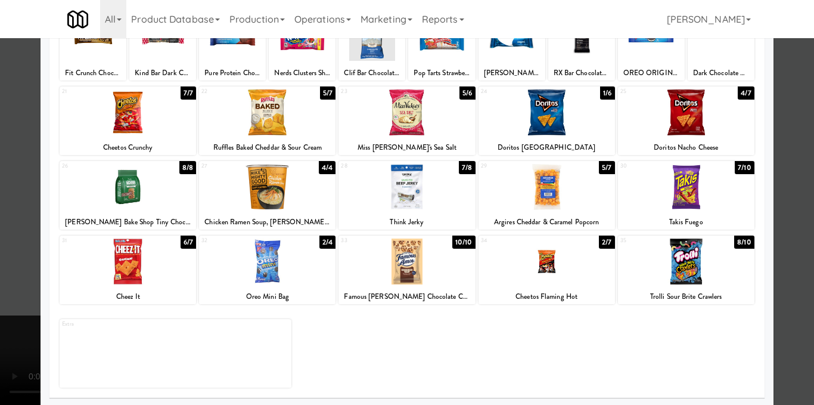
click at [115, 248] on div at bounding box center [128, 261] width 136 height 46
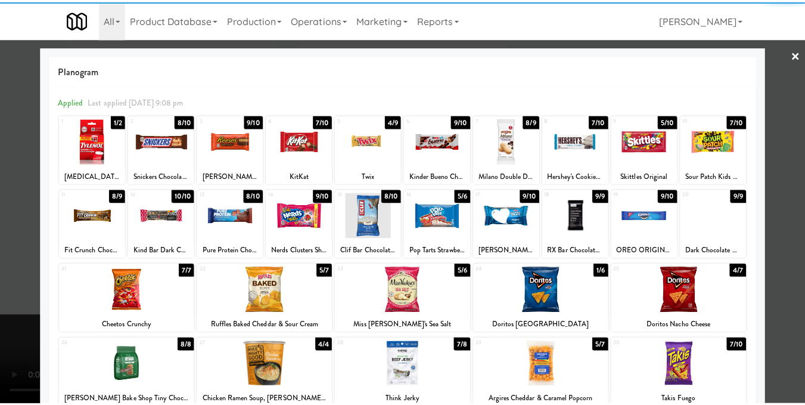
scroll to position [0, 0]
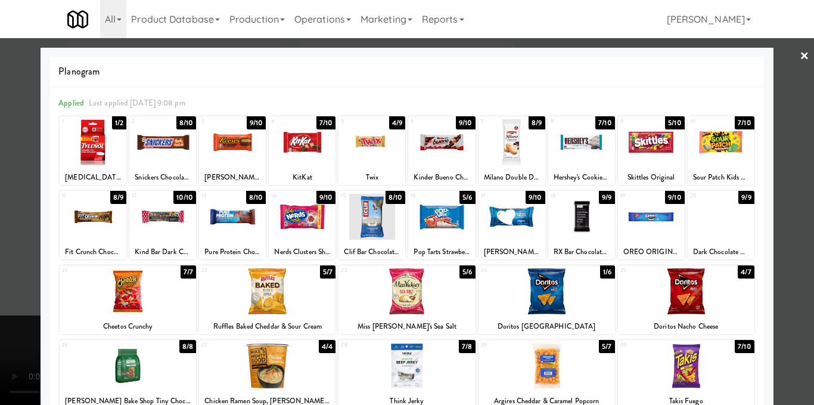
click at [232, 224] on div at bounding box center [232, 217] width 67 height 46
click at [787, 191] on div at bounding box center [407, 202] width 814 height 405
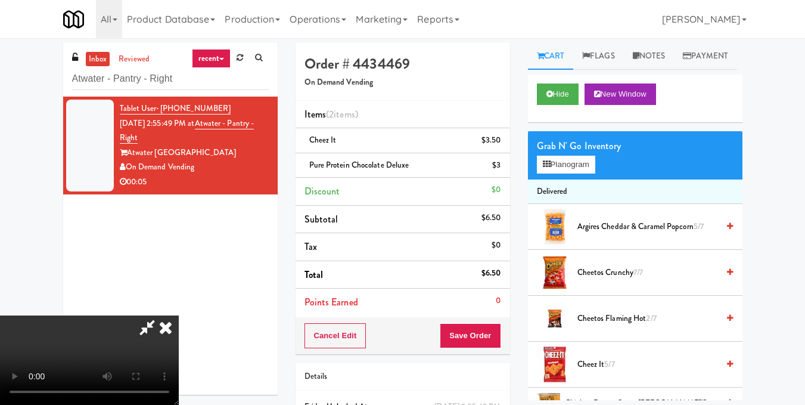
click at [179, 315] on video at bounding box center [89, 359] width 179 height 89
click at [179, 315] on icon at bounding box center [166, 327] width 26 height 24
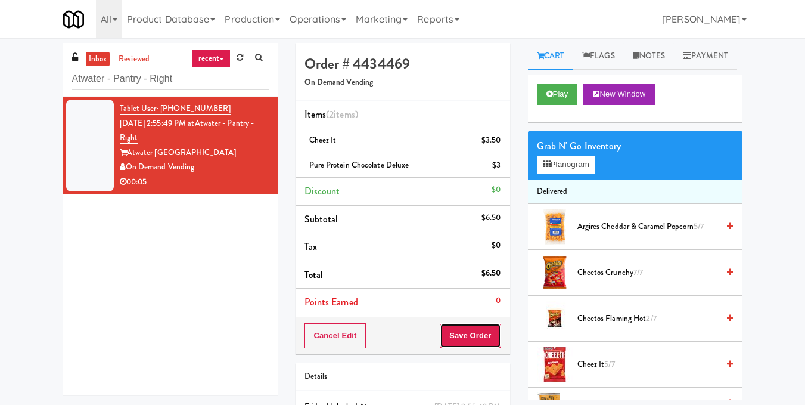
click at [468, 337] on button "Save Order" at bounding box center [470, 335] width 61 height 25
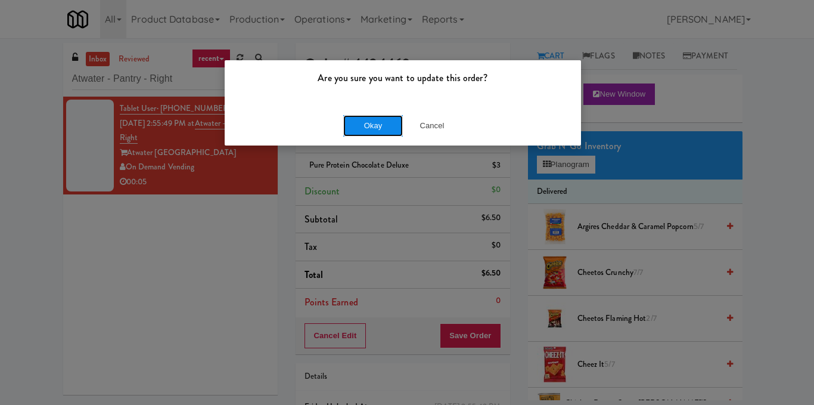
click at [372, 116] on button "Okay" at bounding box center [373, 125] width 60 height 21
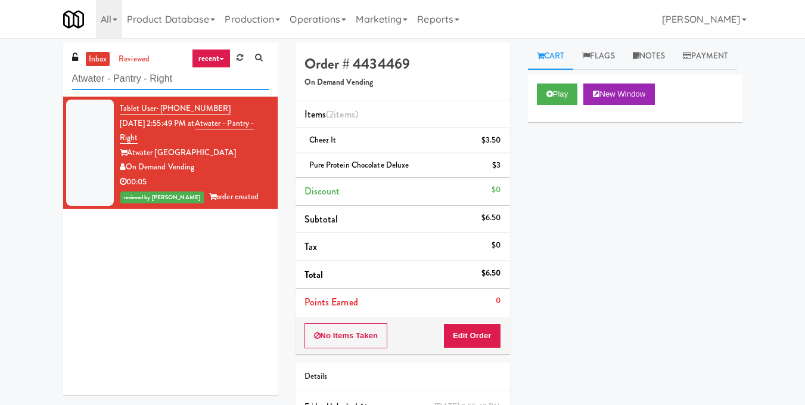
click at [0, 104] on div "inbox reviewed recent all unclear take inventory issue suspicious failed recent…" at bounding box center [402, 259] width 805 height 433
paste input "La Plaza - Cooler 2 Mid"
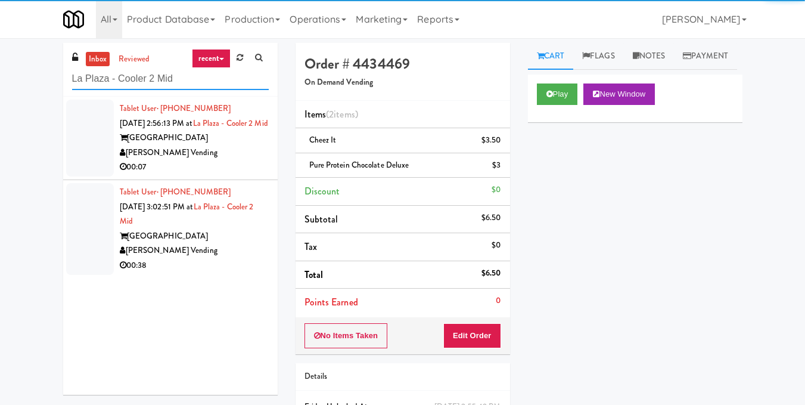
type input "La Plaza - Cooler 2 Mid"
click at [219, 160] on div "[PERSON_NAME] Vending" at bounding box center [194, 152] width 149 height 15
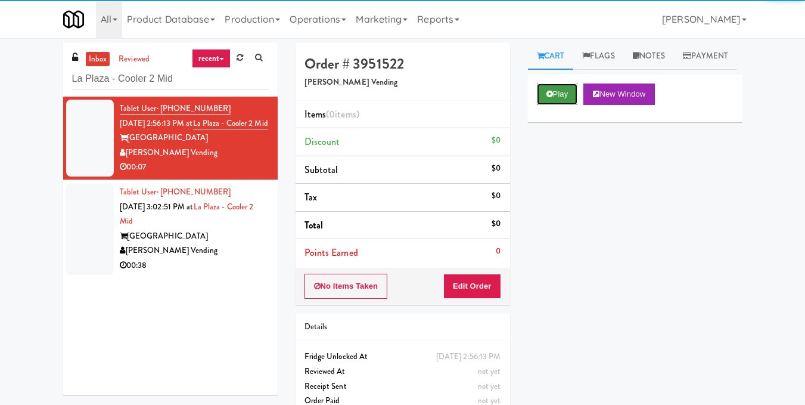
click at [561, 105] on button "Play" at bounding box center [557, 93] width 41 height 21
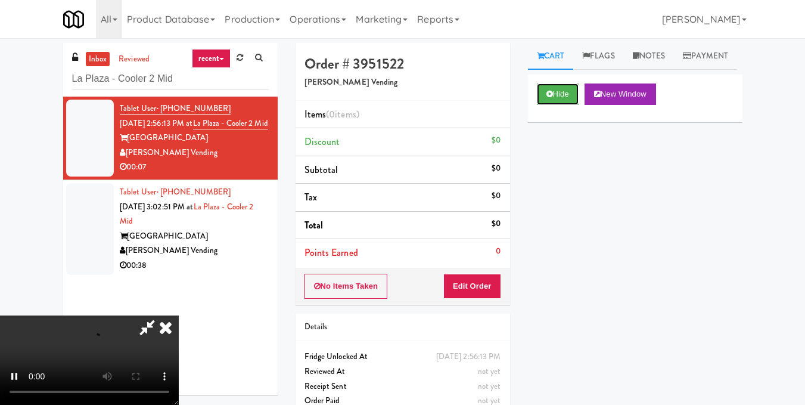
scroll to position [15, 0]
click at [179, 315] on video at bounding box center [89, 359] width 179 height 89
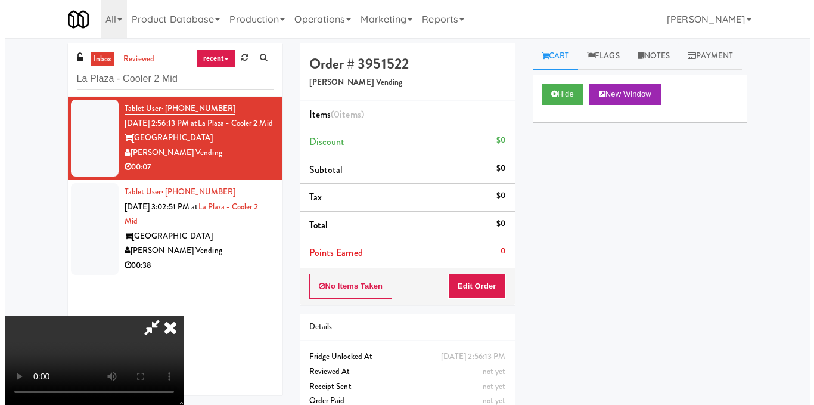
scroll to position [74, 0]
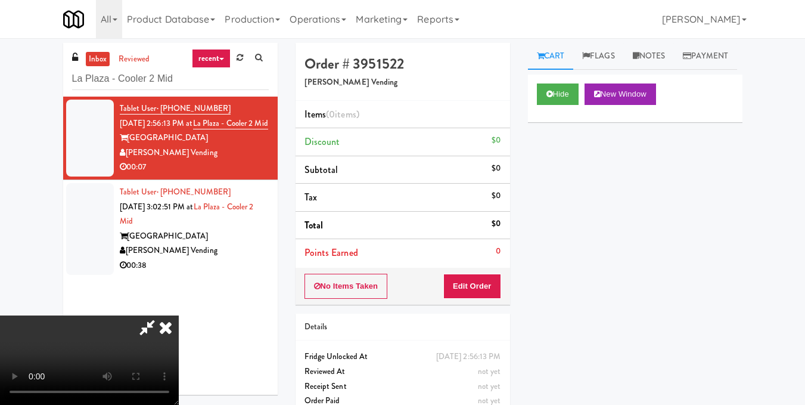
click at [179, 315] on video at bounding box center [89, 359] width 179 height 89
click at [499, 287] on button "Edit Order" at bounding box center [472, 285] width 58 height 25
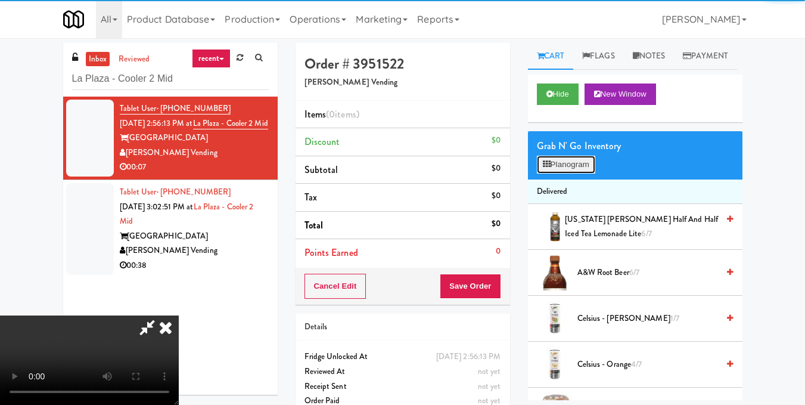
click at [571, 173] on button "Planogram" at bounding box center [566, 165] width 58 height 18
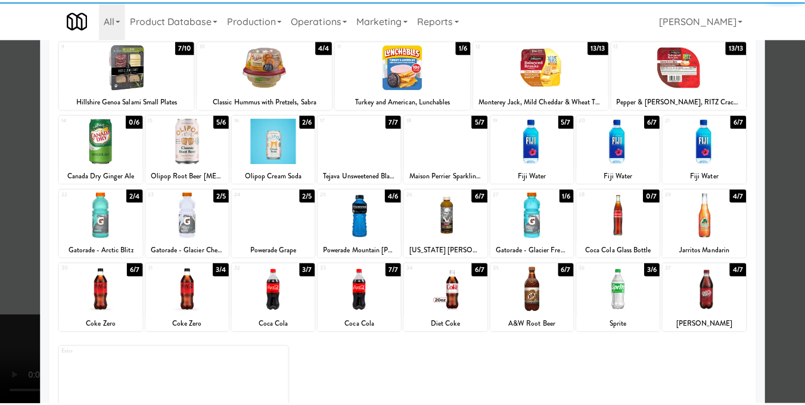
scroll to position [179, 0]
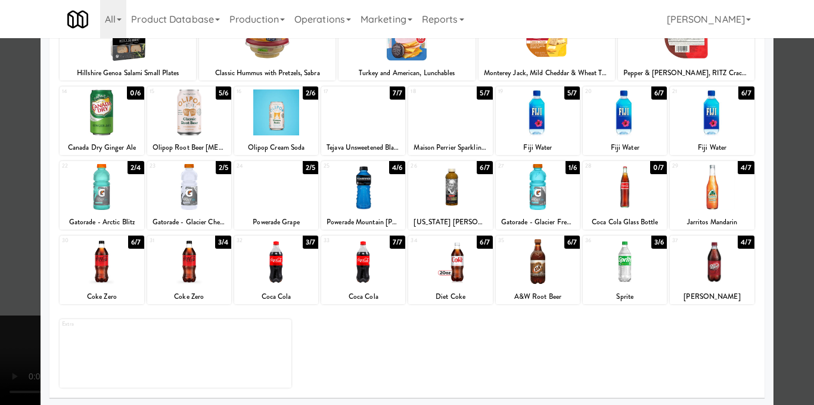
click at [554, 194] on div at bounding box center [538, 187] width 84 height 46
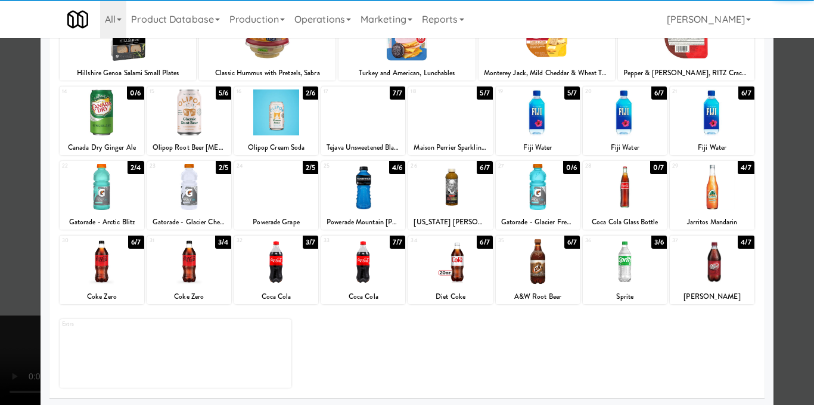
click at [784, 209] on div at bounding box center [407, 202] width 814 height 405
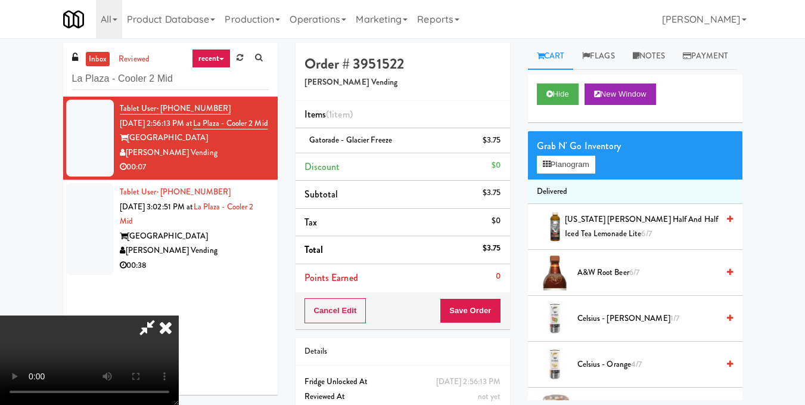
click at [179, 315] on video at bounding box center [89, 359] width 179 height 89
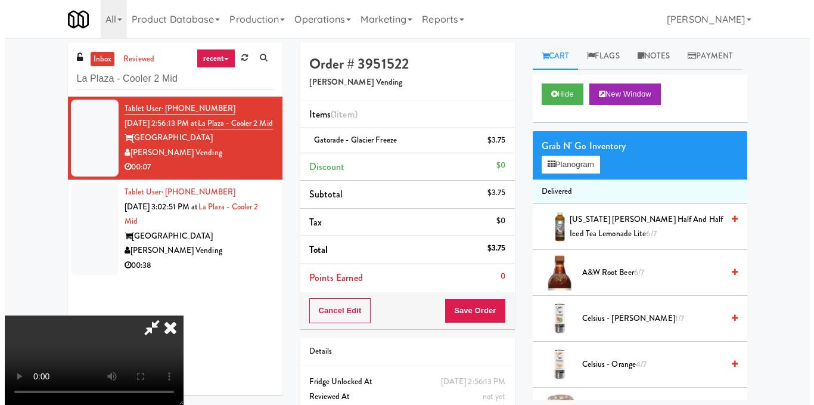
scroll to position [15, 0]
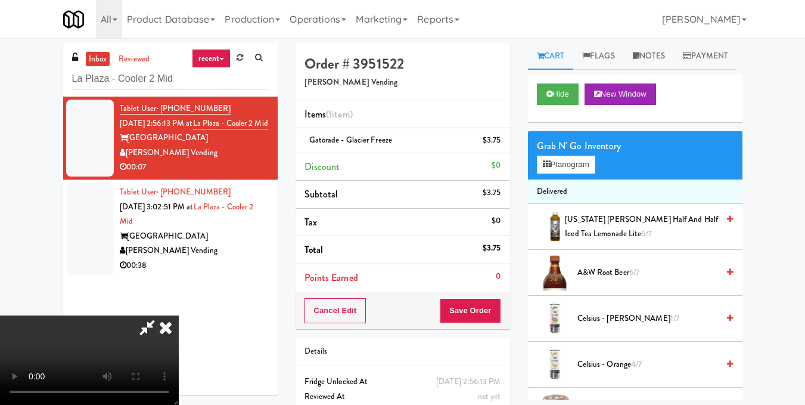
click at [179, 315] on video at bounding box center [89, 359] width 179 height 89
click at [557, 173] on button "Planogram" at bounding box center [566, 165] width 58 height 18
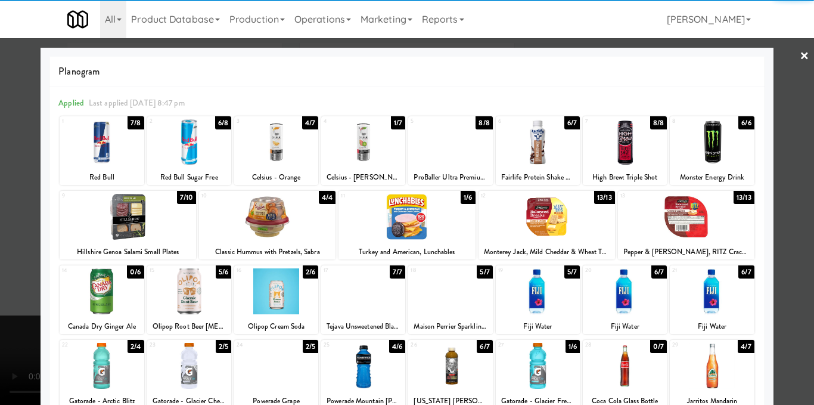
click at [203, 295] on div at bounding box center [189, 291] width 84 height 46
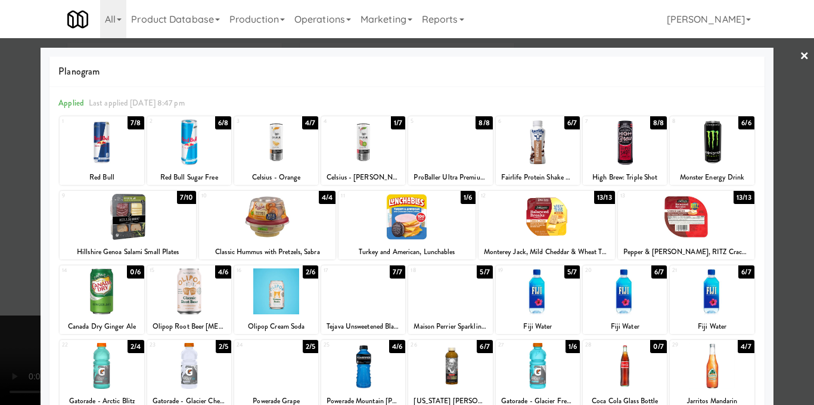
click at [794, 247] on div at bounding box center [407, 202] width 814 height 405
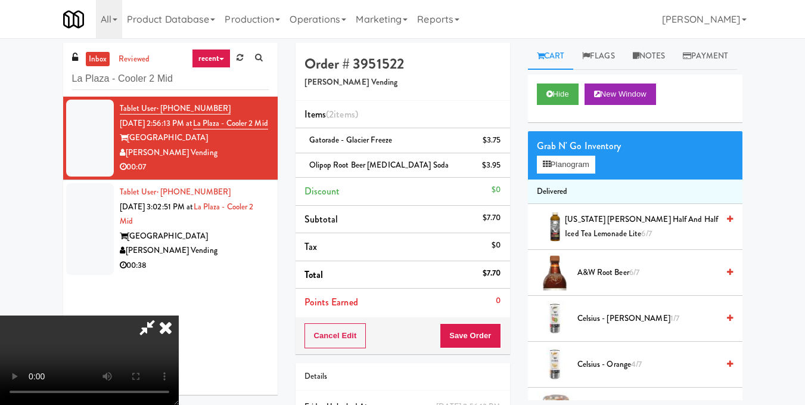
click at [179, 315] on video at bounding box center [89, 359] width 179 height 89
click at [161, 315] on icon at bounding box center [146, 327] width 27 height 24
click at [474, 326] on button "Save Order" at bounding box center [470, 335] width 61 height 25
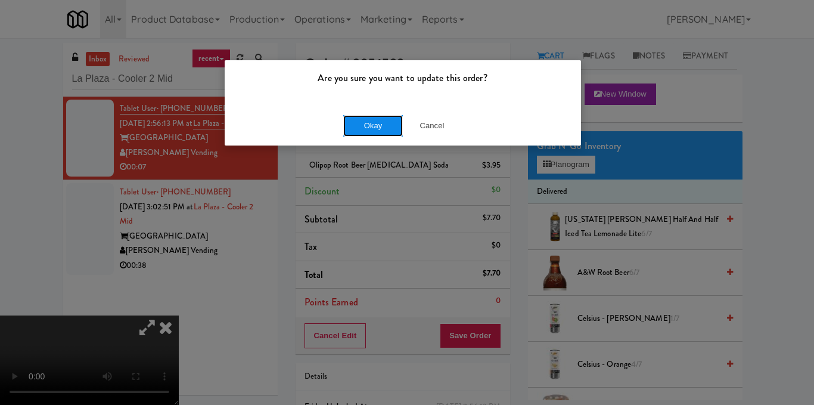
click at [374, 119] on button "Okay" at bounding box center [373, 125] width 60 height 21
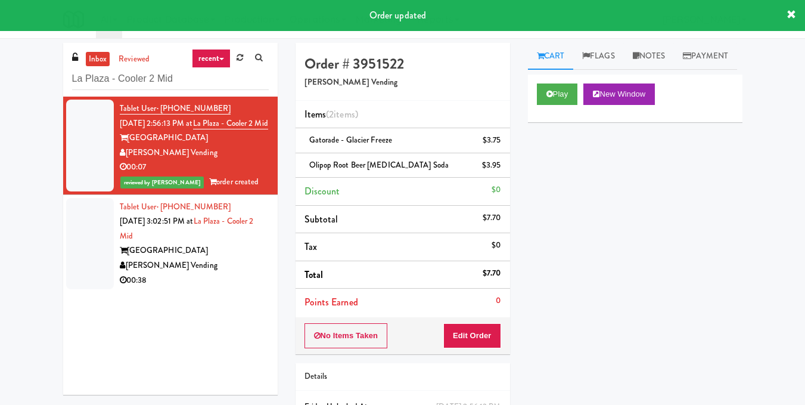
click at [212, 273] on div "[PERSON_NAME] Vending" at bounding box center [194, 265] width 149 height 15
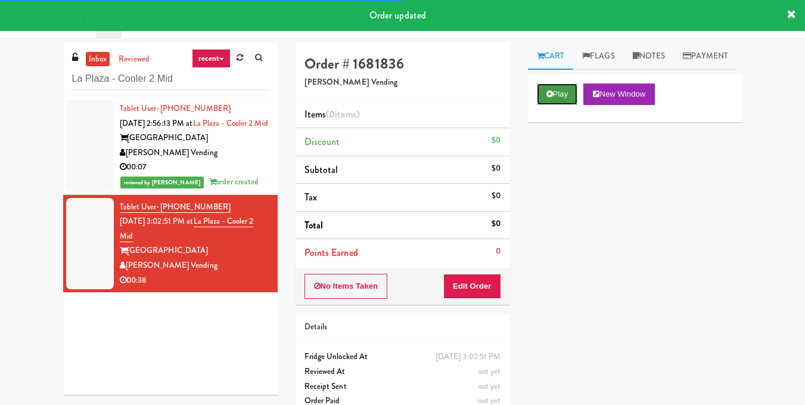
click at [558, 105] on button "Play" at bounding box center [557, 93] width 41 height 21
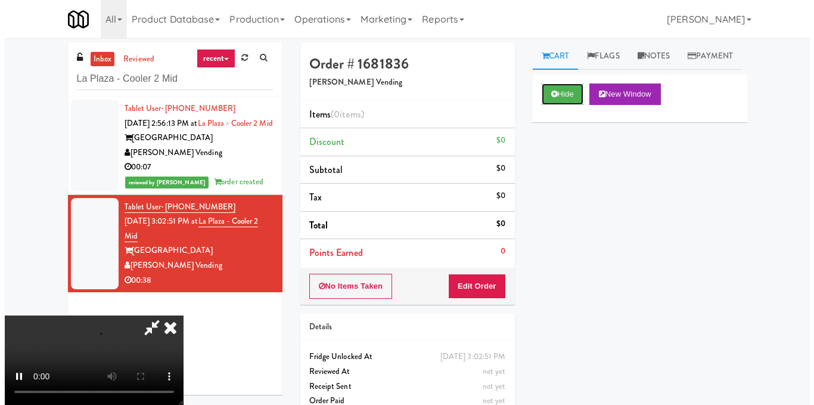
scroll to position [15, 0]
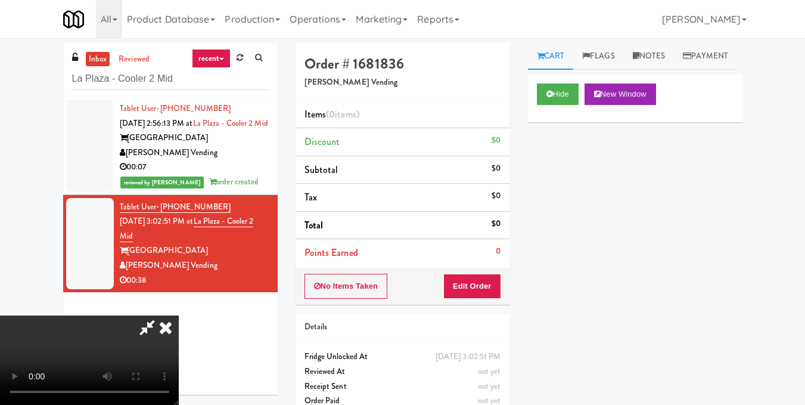
click at [179, 315] on video at bounding box center [89, 359] width 179 height 89
click at [495, 286] on button "Edit Order" at bounding box center [472, 285] width 58 height 25
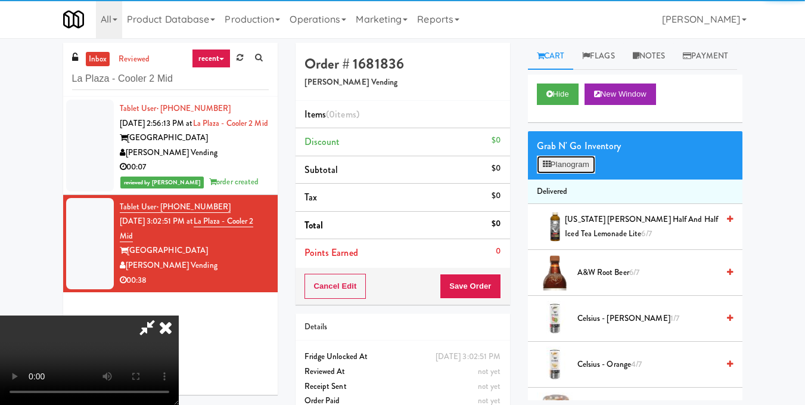
click at [553, 173] on button "Planogram" at bounding box center [566, 165] width 58 height 18
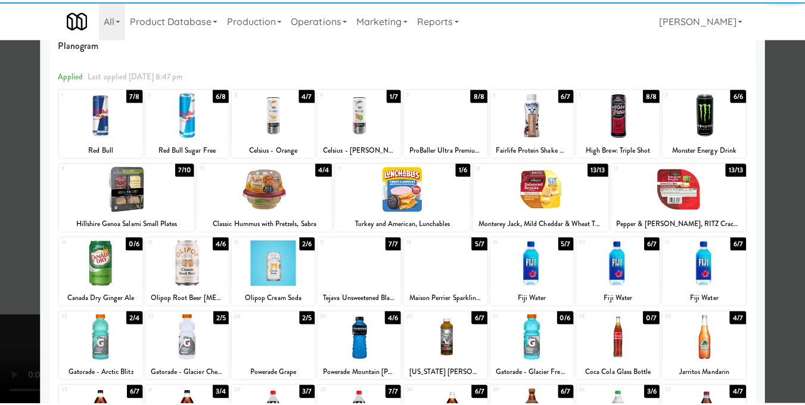
scroll to position [60, 0]
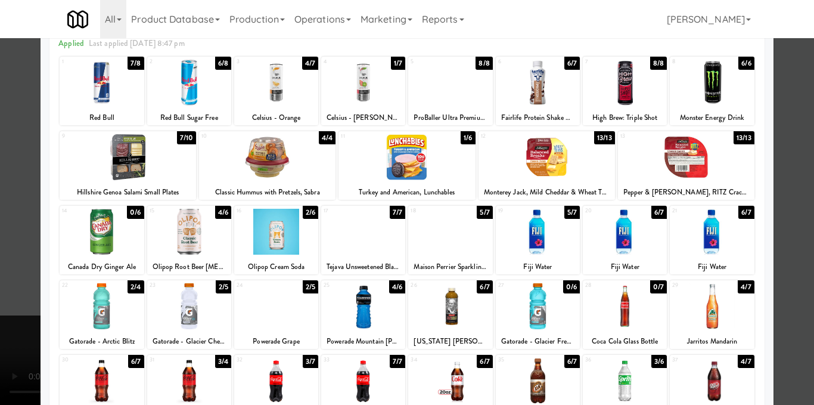
click at [623, 241] on div at bounding box center [625, 232] width 84 height 46
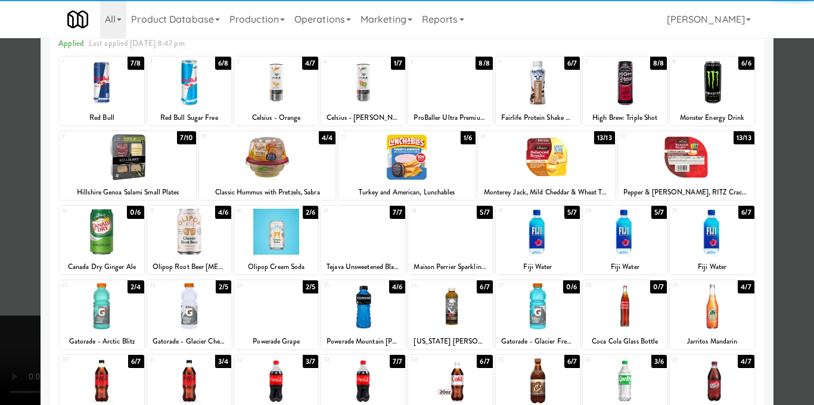
click at [781, 216] on div at bounding box center [407, 202] width 814 height 405
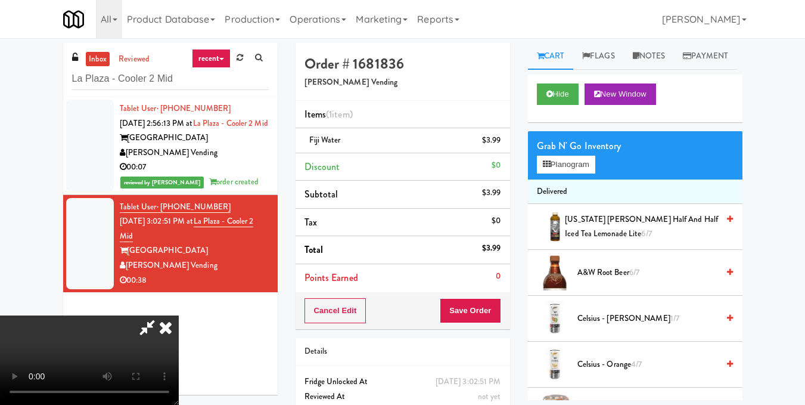
click at [179, 315] on video at bounding box center [89, 359] width 179 height 89
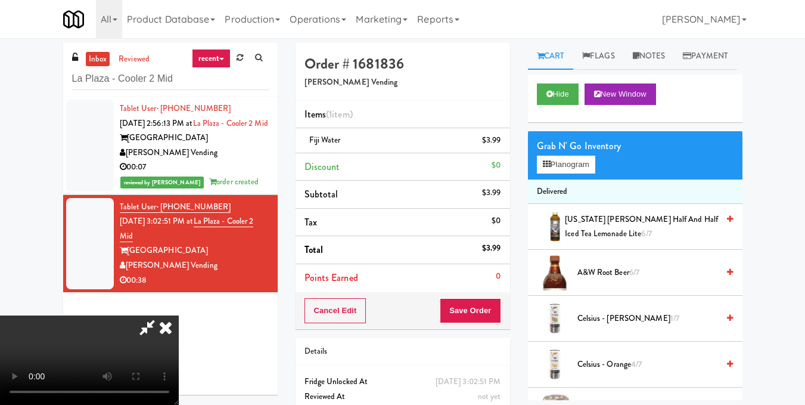
click at [179, 315] on video at bounding box center [89, 359] width 179 height 89
click at [179, 315] on icon at bounding box center [166, 327] width 26 height 24
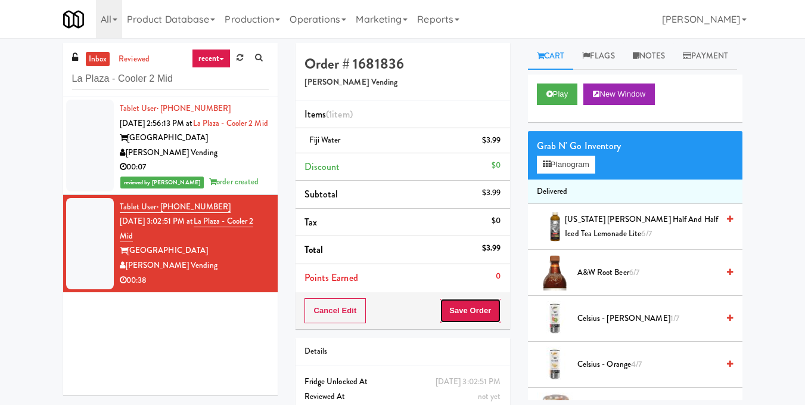
click at [481, 303] on button "Save Order" at bounding box center [470, 310] width 61 height 25
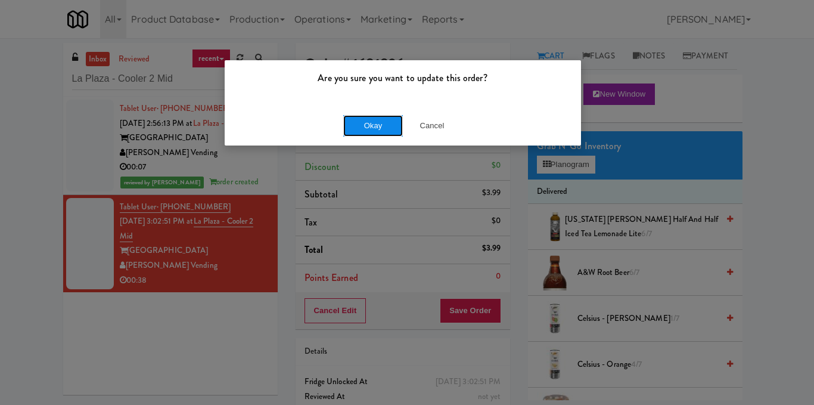
click at [388, 130] on button "Okay" at bounding box center [373, 125] width 60 height 21
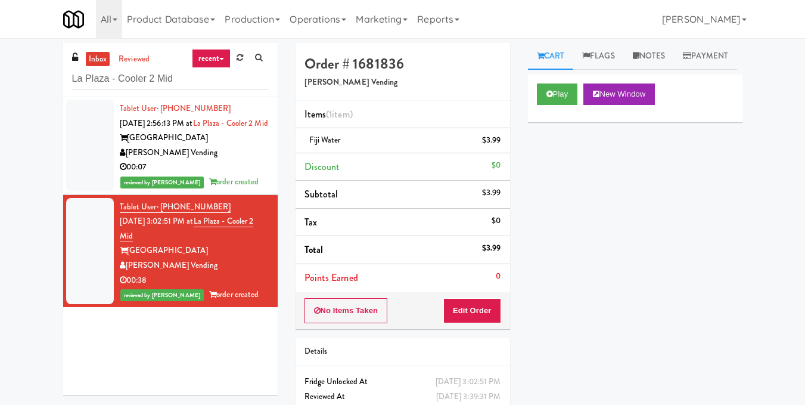
drag, startPoint x: 207, startPoint y: 90, endPoint x: 21, endPoint y: 95, distance: 186.0
click at [21, 95] on div "inbox reviewed recent all unclear take inventory issue suspicious failed recent…" at bounding box center [402, 247] width 805 height 408
click at [201, 85] on input "La Plaza - Cooler 2 Mid" at bounding box center [170, 79] width 197 height 22
drag, startPoint x: 201, startPoint y: 85, endPoint x: 0, endPoint y: 109, distance: 202.2
click at [0, 109] on div "inbox reviewed recent all unclear take inventory issue suspicious failed recent…" at bounding box center [402, 247] width 805 height 408
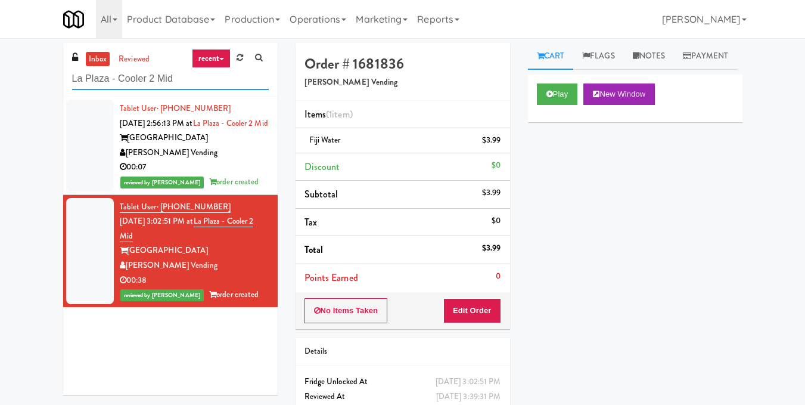
paste input "Paradox - Ambient - Left"
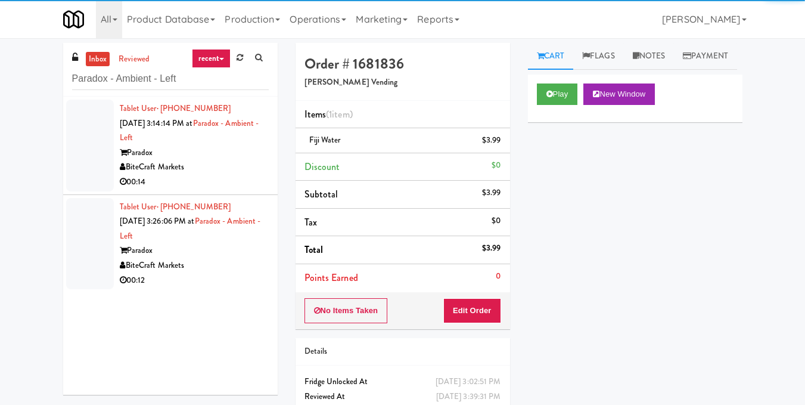
click at [224, 189] on li "Tablet User · (786) 523-3787 [DATE] 3:14:14 PM at Paradox - Ambient - Left Para…" at bounding box center [170, 146] width 215 height 98
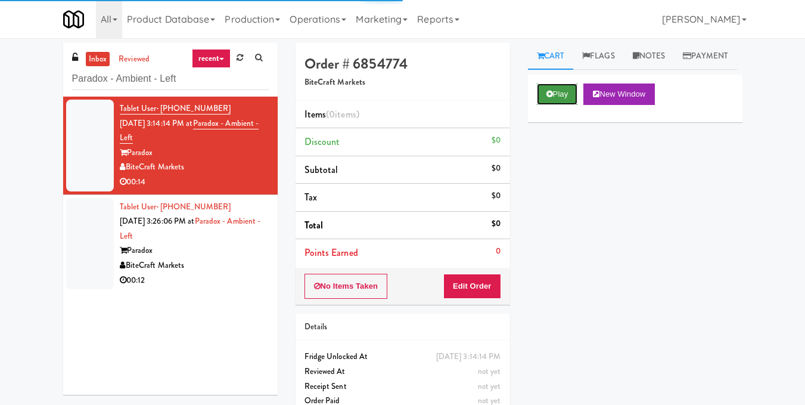
click at [564, 105] on button "Play" at bounding box center [557, 93] width 41 height 21
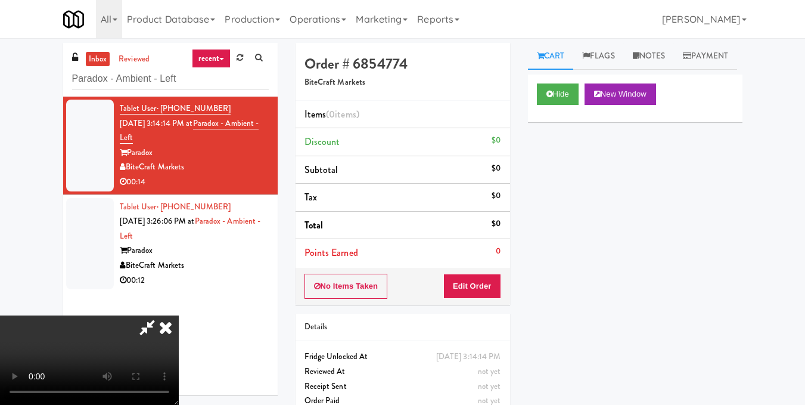
click at [179, 315] on video at bounding box center [89, 359] width 179 height 89
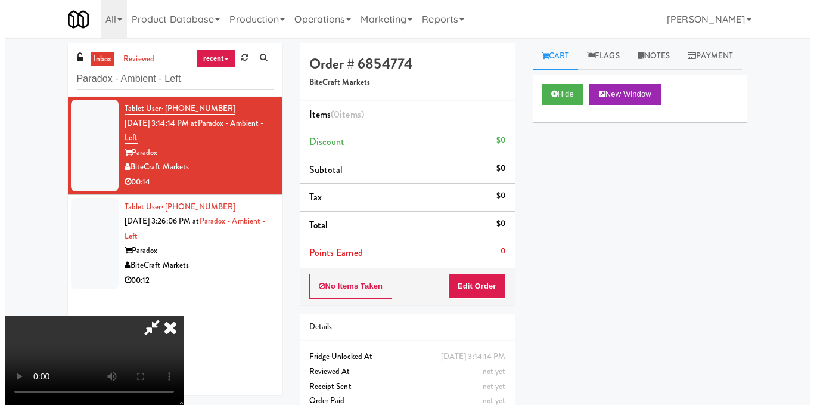
scroll to position [134, 0]
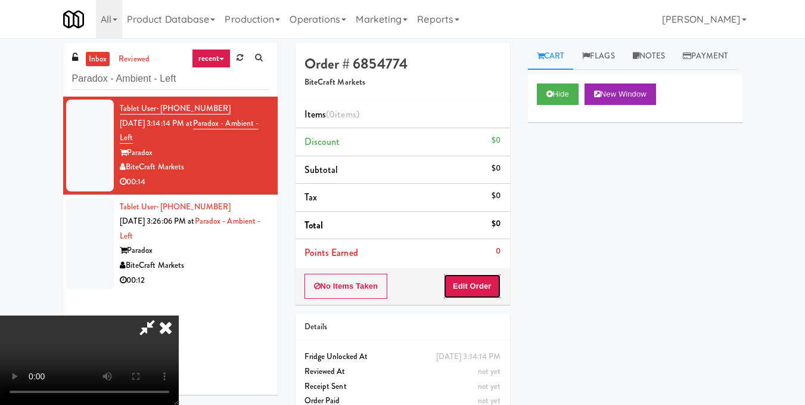
click at [490, 283] on button "Edit Order" at bounding box center [472, 285] width 58 height 25
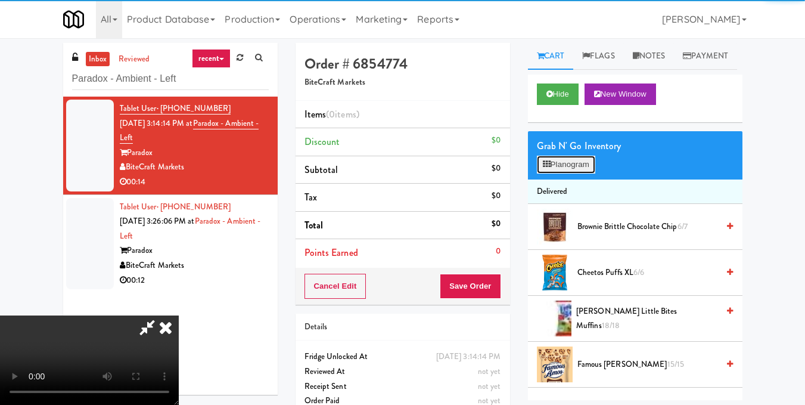
click at [574, 173] on button "Planogram" at bounding box center [566, 165] width 58 height 18
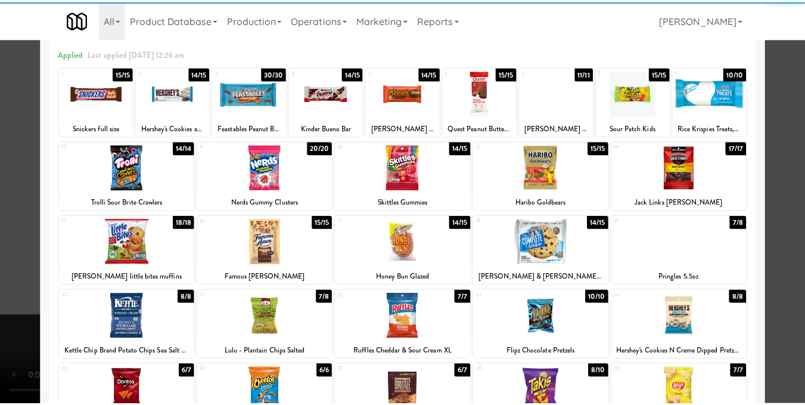
scroll to position [179, 0]
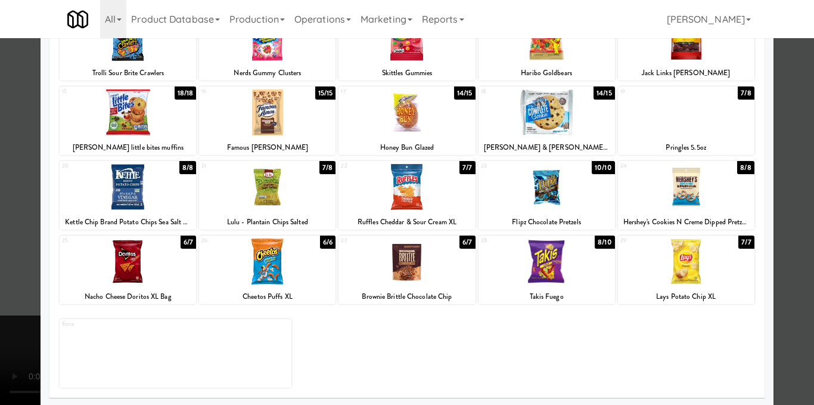
click at [273, 269] on div at bounding box center [267, 261] width 136 height 46
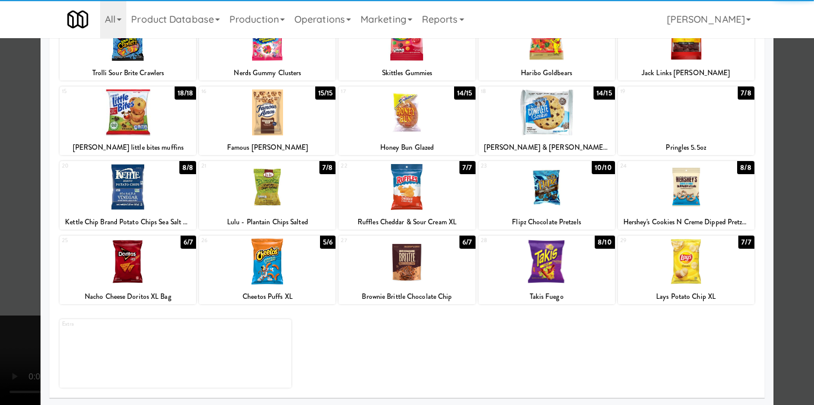
click at [791, 215] on div at bounding box center [407, 202] width 814 height 405
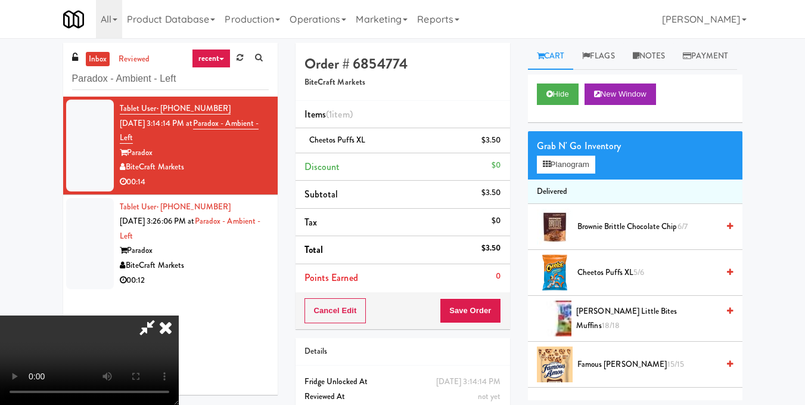
click at [179, 315] on video at bounding box center [89, 359] width 179 height 89
click at [179, 315] on icon at bounding box center [166, 327] width 26 height 24
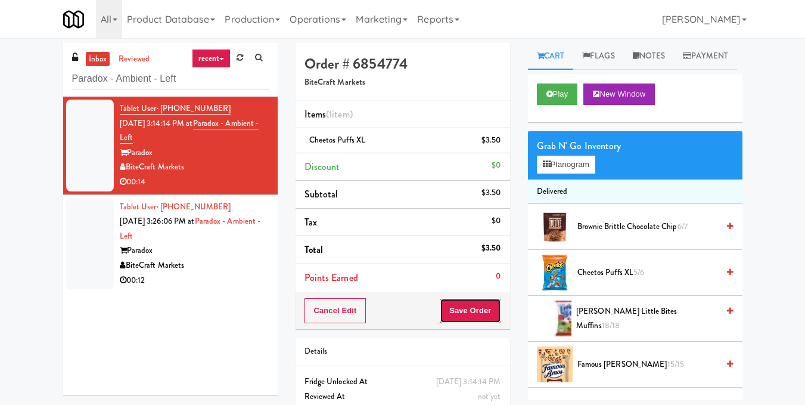
click at [487, 315] on button "Save Order" at bounding box center [470, 310] width 61 height 25
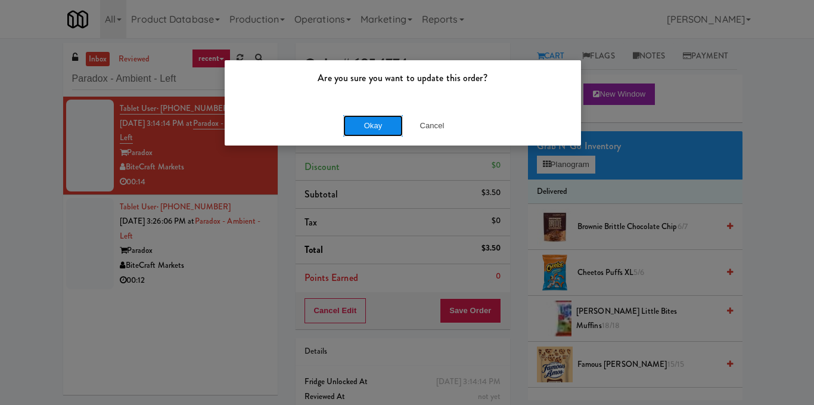
click at [378, 130] on button "Okay" at bounding box center [373, 125] width 60 height 21
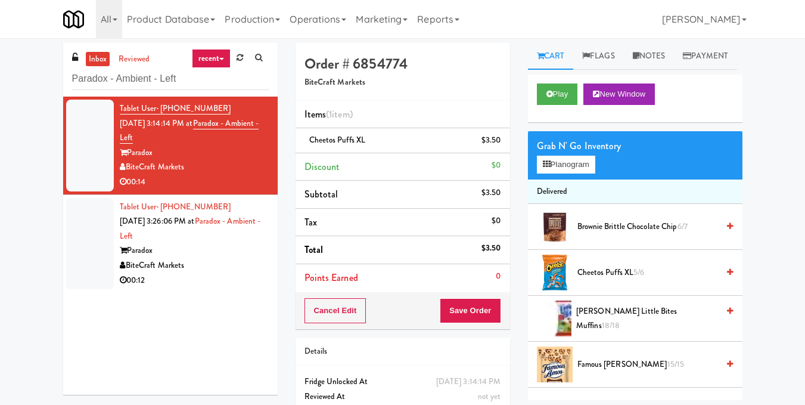
click at [198, 262] on div "BiteCraft Markets" at bounding box center [194, 265] width 149 height 15
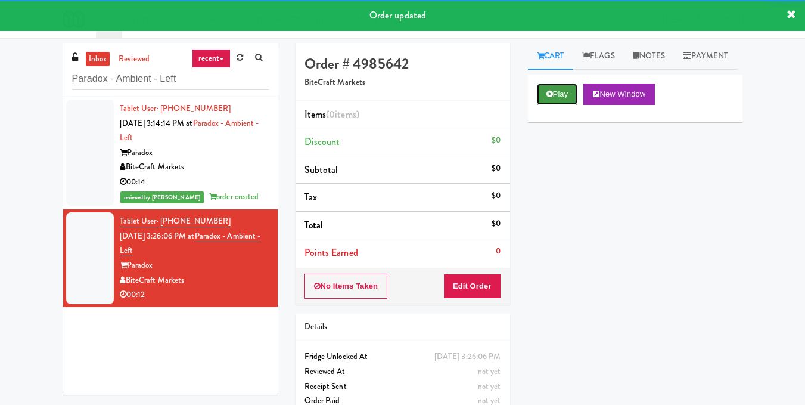
click at [568, 105] on button "Play" at bounding box center [557, 93] width 41 height 21
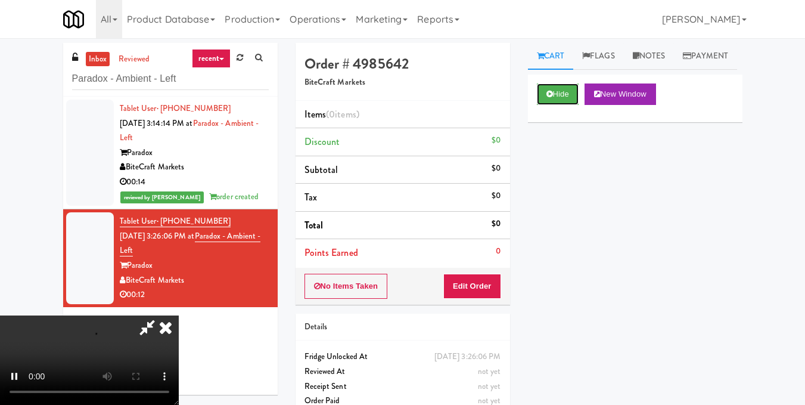
scroll to position [74, 0]
click at [179, 315] on video at bounding box center [89, 359] width 179 height 89
click at [496, 288] on button "Edit Order" at bounding box center [472, 285] width 58 height 25
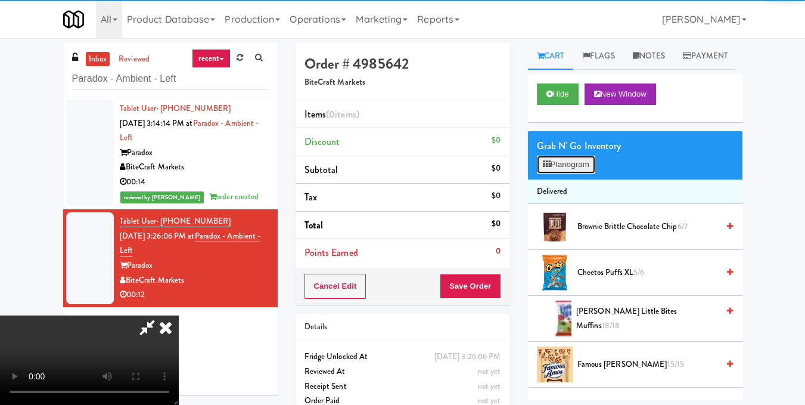
click at [550, 168] on icon at bounding box center [547, 164] width 8 height 8
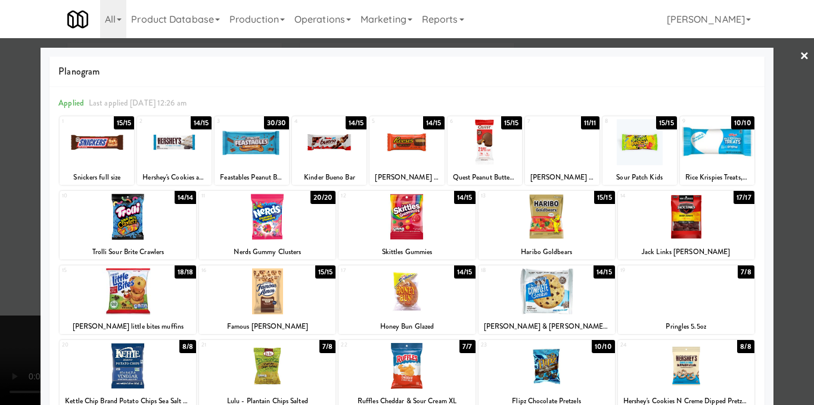
click at [291, 222] on div at bounding box center [267, 217] width 136 height 46
click at [789, 219] on div at bounding box center [407, 202] width 814 height 405
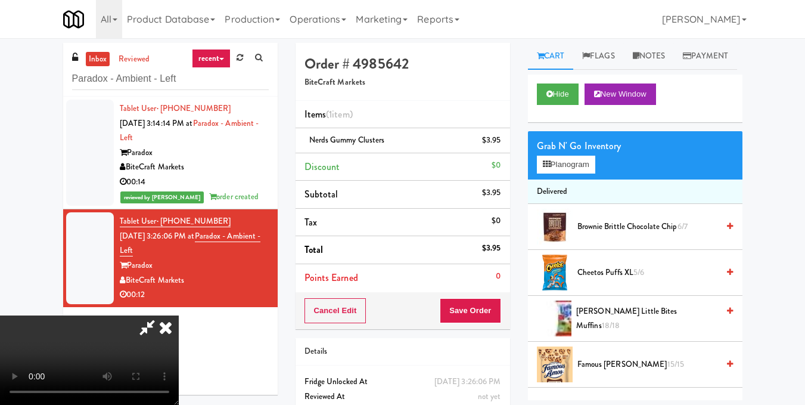
click at [179, 315] on video at bounding box center [89, 359] width 179 height 89
click at [179, 315] on icon at bounding box center [166, 327] width 26 height 24
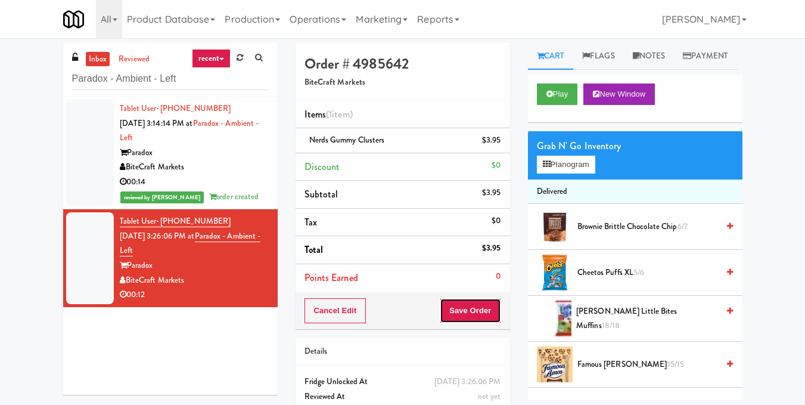
click at [469, 312] on button "Save Order" at bounding box center [470, 310] width 61 height 25
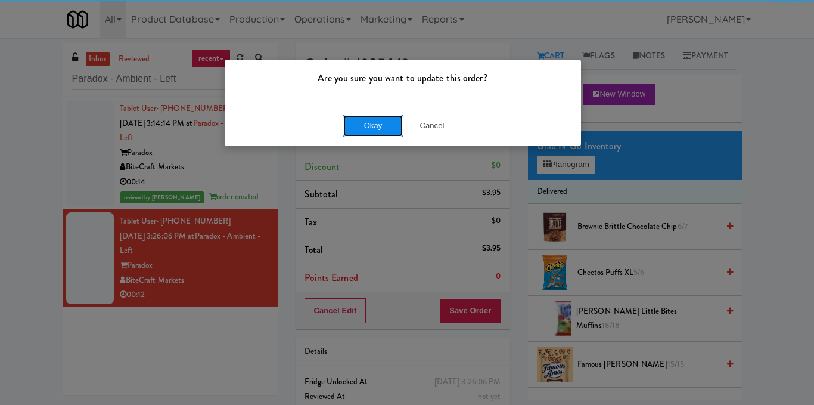
click at [383, 123] on button "Okay" at bounding box center [373, 125] width 60 height 21
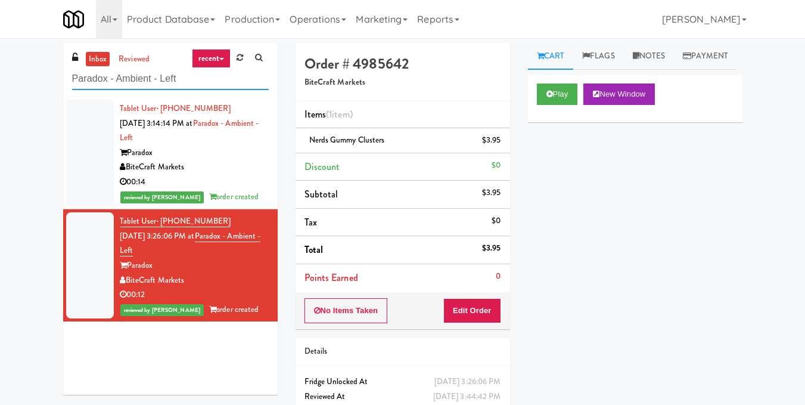
click at [0, 88] on div "inbox reviewed recent all unclear take inventory issue suspicious failed recent…" at bounding box center [402, 247] width 805 height 408
paste input "Kinetic"
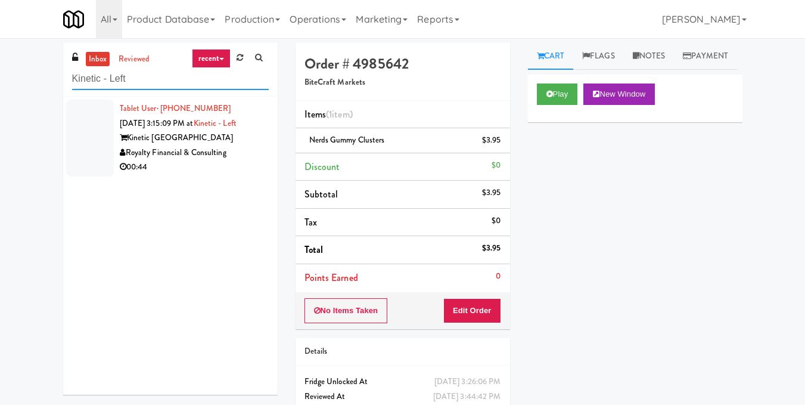
type input "Kinetic - Left"
click at [264, 151] on li "Tablet User · (469) 267-1899 [DATE] 3:15:09 PM at Kinetic - Left Kinetic Atlant…" at bounding box center [170, 138] width 215 height 83
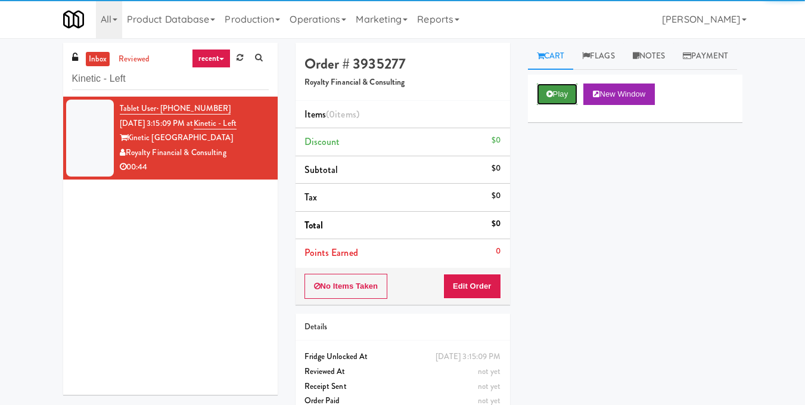
click at [559, 105] on button "Play" at bounding box center [557, 93] width 41 height 21
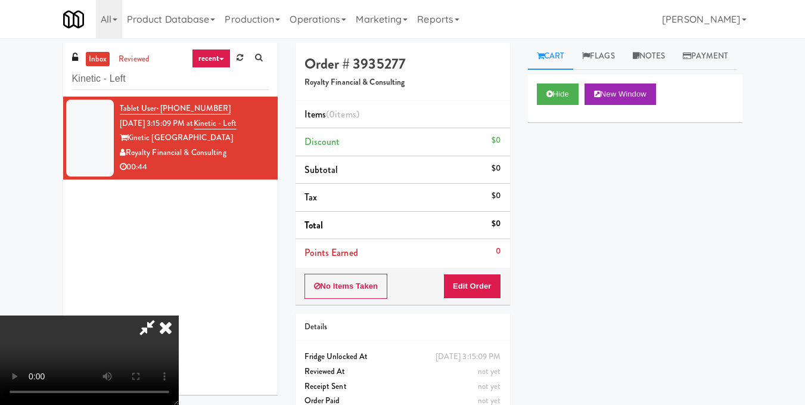
click at [179, 315] on video at bounding box center [89, 359] width 179 height 89
drag, startPoint x: 491, startPoint y: 279, endPoint x: 506, endPoint y: 241, distance: 41.2
click at [490, 279] on button "Edit Order" at bounding box center [472, 285] width 58 height 25
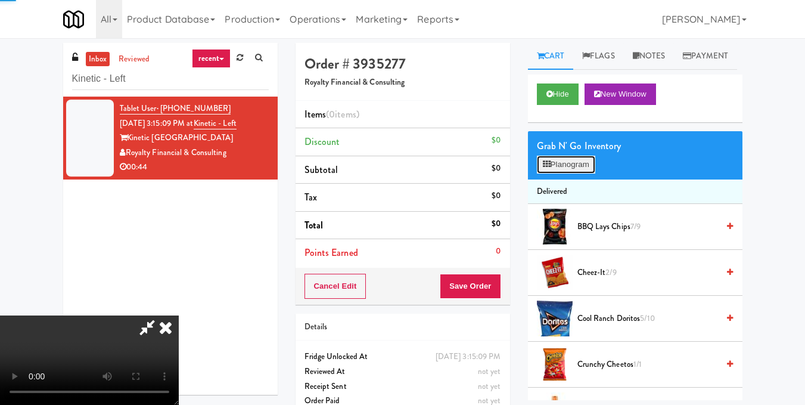
click at [552, 173] on button "Planogram" at bounding box center [566, 165] width 58 height 18
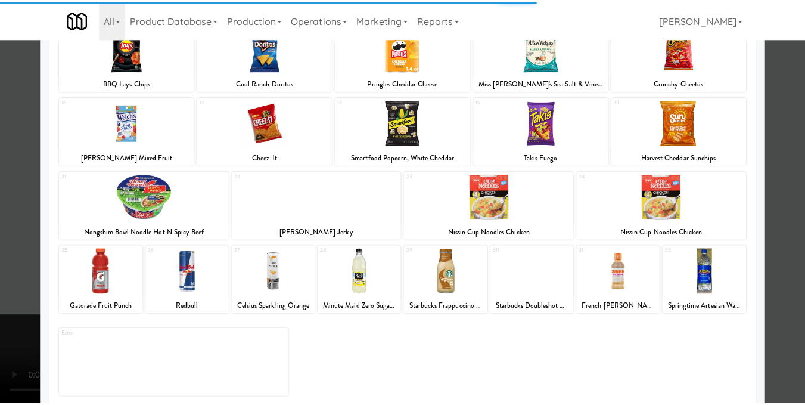
scroll to position [181, 0]
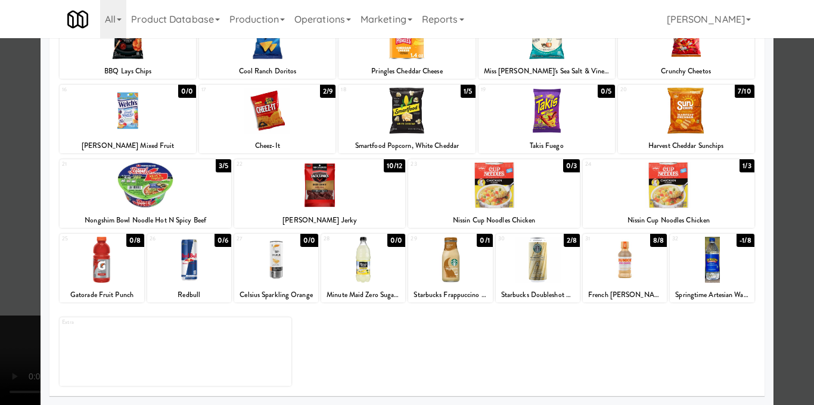
click at [706, 262] on div at bounding box center [712, 260] width 84 height 46
click at [773, 251] on div at bounding box center [407, 202] width 814 height 405
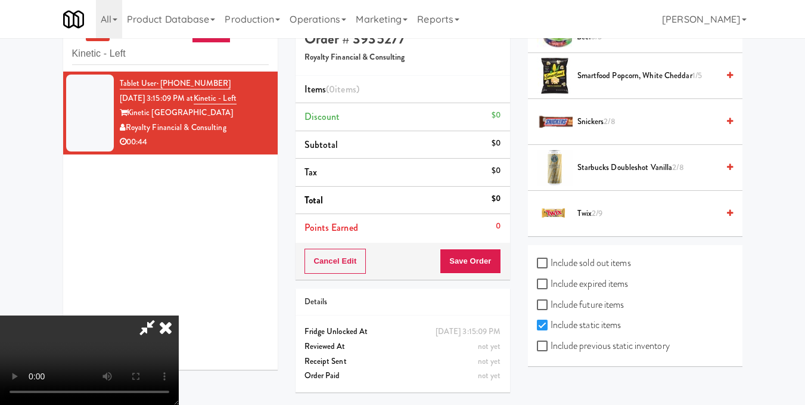
scroll to position [38, 0]
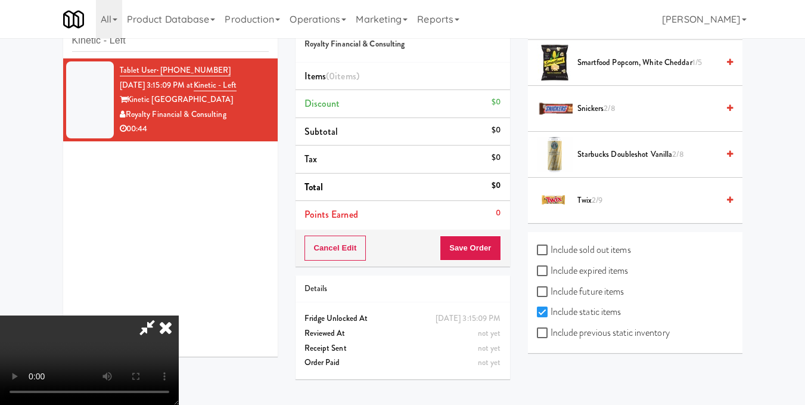
drag, startPoint x: 627, startPoint y: 348, endPoint x: 624, endPoint y: 339, distance: 9.6
click at [627, 349] on div "Include sold out items Include expired items Include future items Include stati…" at bounding box center [635, 292] width 215 height 121
click at [623, 332] on label "Include previous static inventory" at bounding box center [603, 333] width 133 height 18
click at [551, 332] on input "Include previous static inventory" at bounding box center [544, 333] width 14 height 10
checkbox input "true"
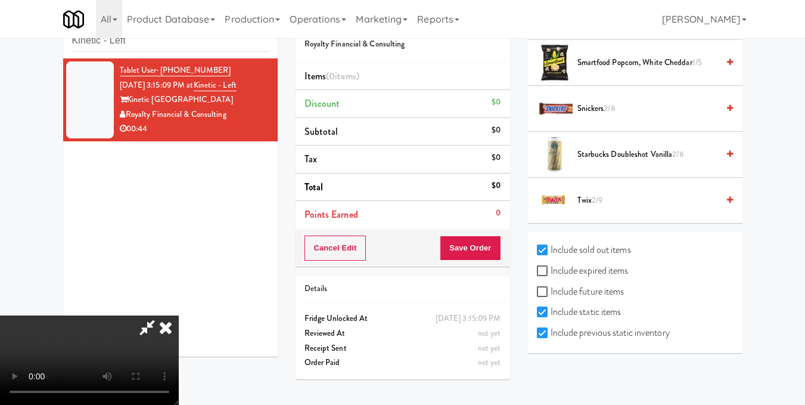
checkbox input "true"
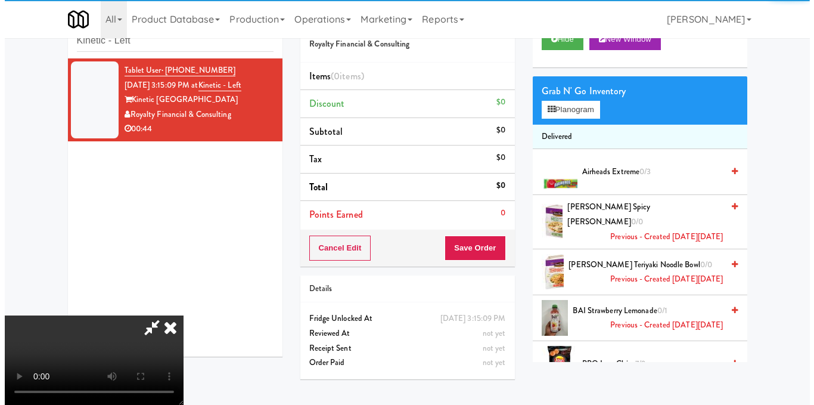
scroll to position [0, 0]
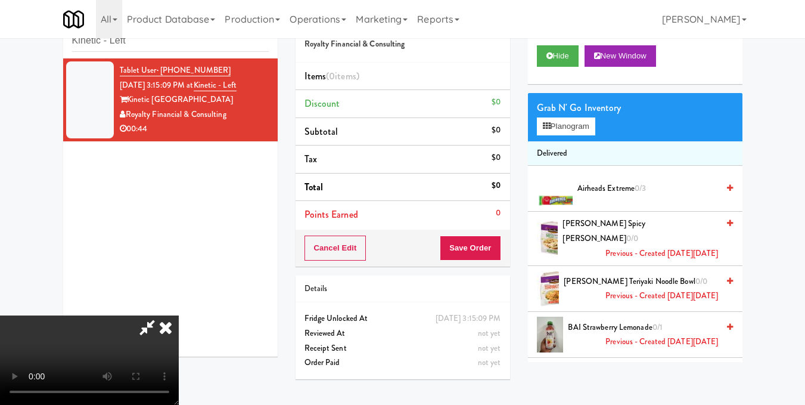
click at [571, 117] on div "Grab N' Go Inventory" at bounding box center [635, 108] width 197 height 18
click at [588, 135] on button "Planogram" at bounding box center [566, 126] width 58 height 18
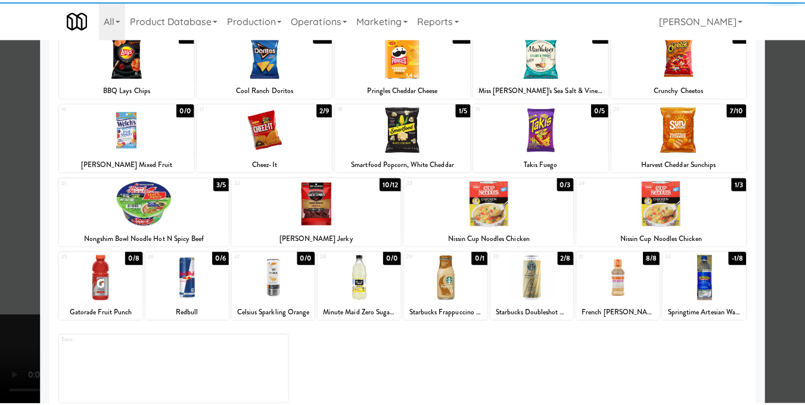
scroll to position [179, 0]
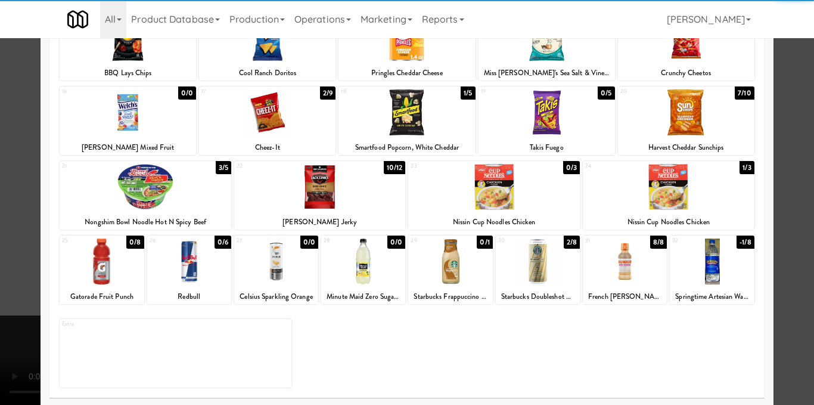
click at [713, 268] on div at bounding box center [712, 261] width 84 height 46
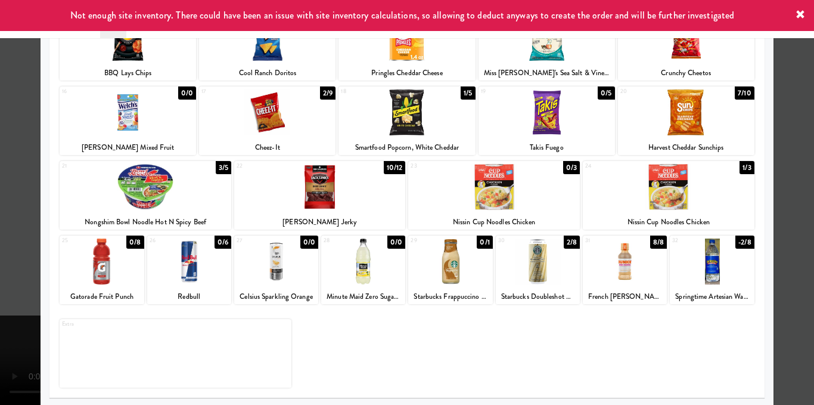
click at [777, 262] on div at bounding box center [407, 202] width 814 height 405
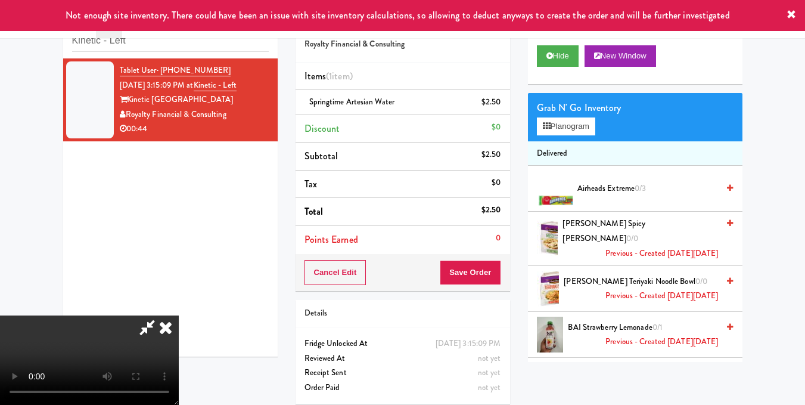
scroll to position [358, 0]
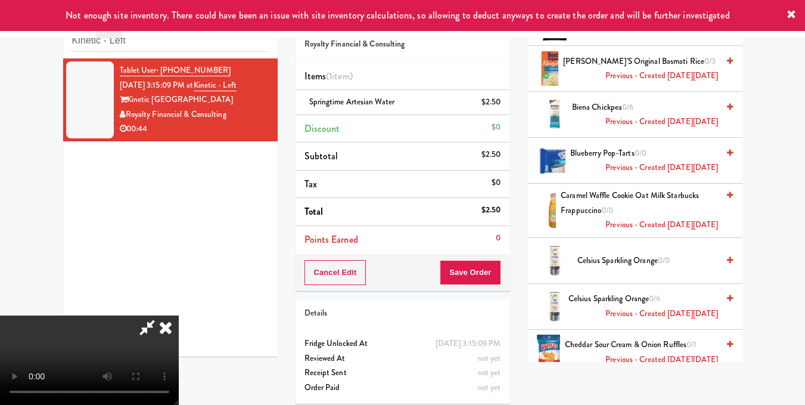
click at [179, 315] on video at bounding box center [89, 359] width 179 height 89
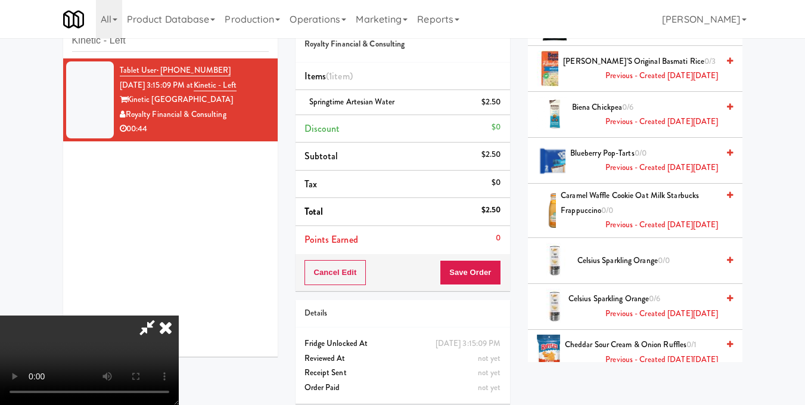
click at [179, 315] on video at bounding box center [89, 359] width 179 height 89
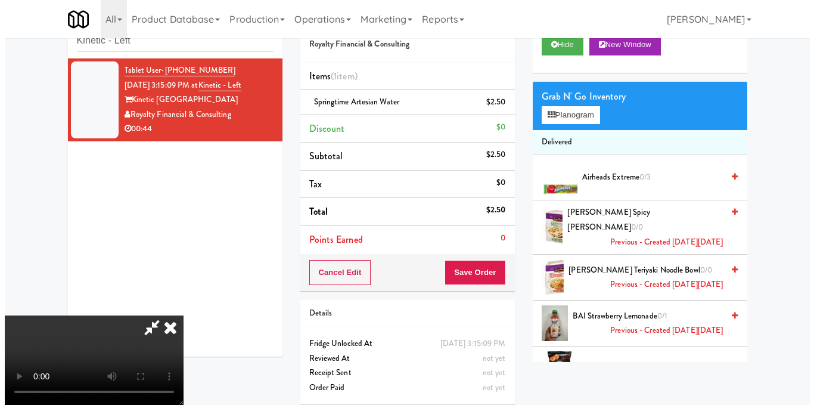
scroll to position [0, 0]
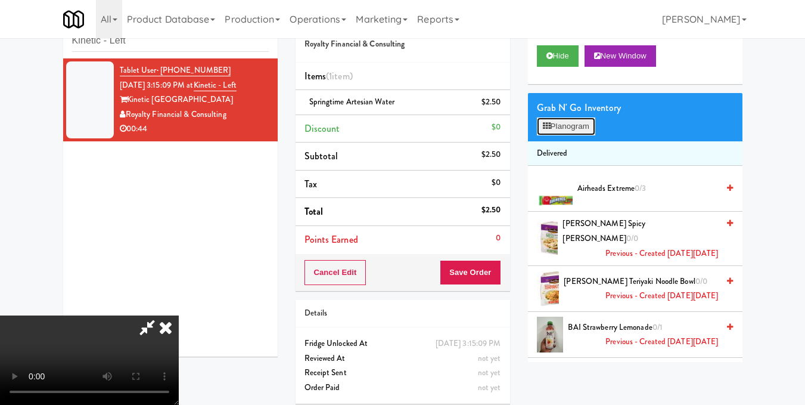
click at [570, 135] on button "Planogram" at bounding box center [566, 126] width 58 height 18
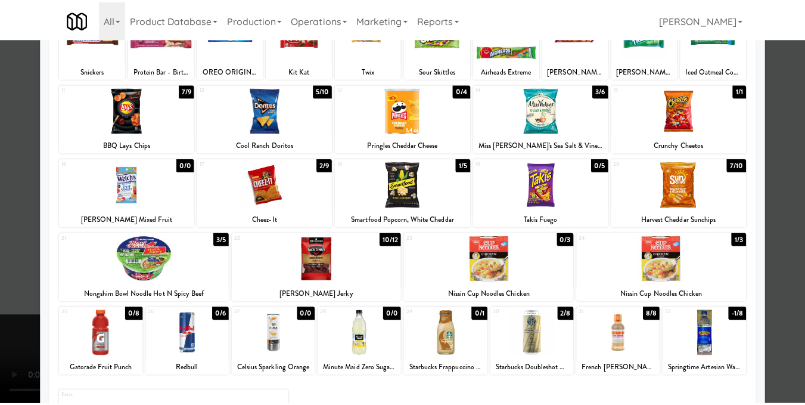
scroll to position [181, 0]
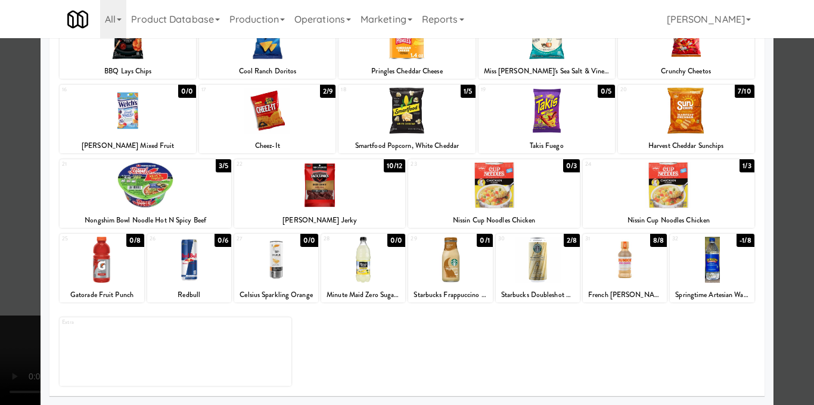
click at [794, 241] on div at bounding box center [407, 202] width 814 height 405
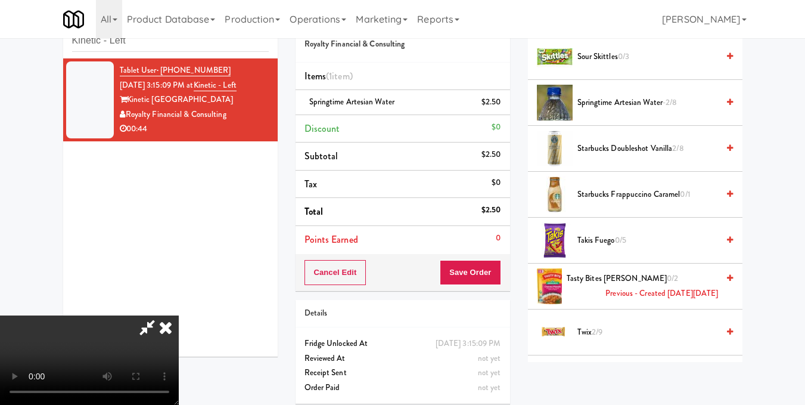
scroll to position [2264, 0]
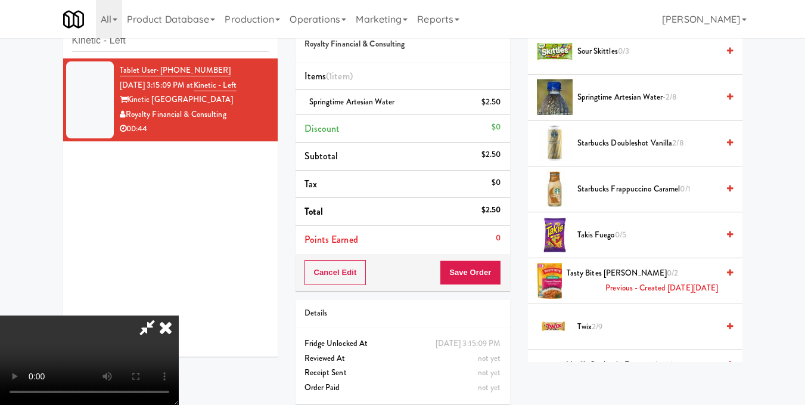
click at [727, 101] on icon at bounding box center [730, 97] width 6 height 8
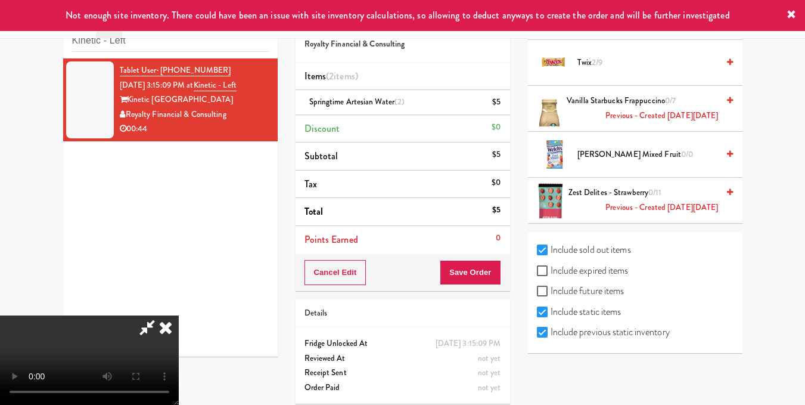
scroll to position [2256, 0]
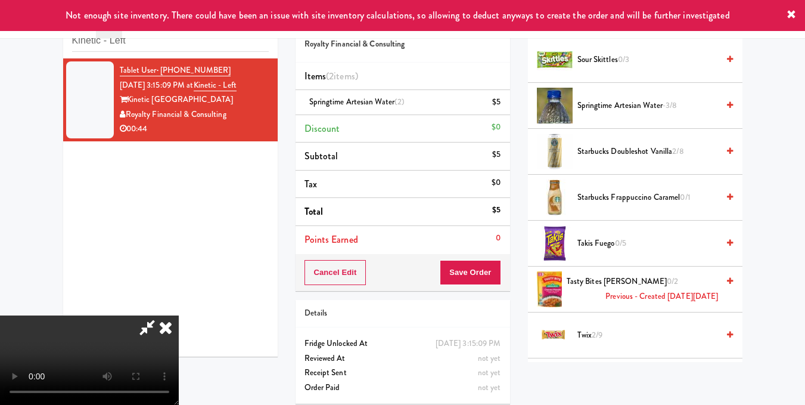
click at [179, 315] on video at bounding box center [89, 359] width 179 height 89
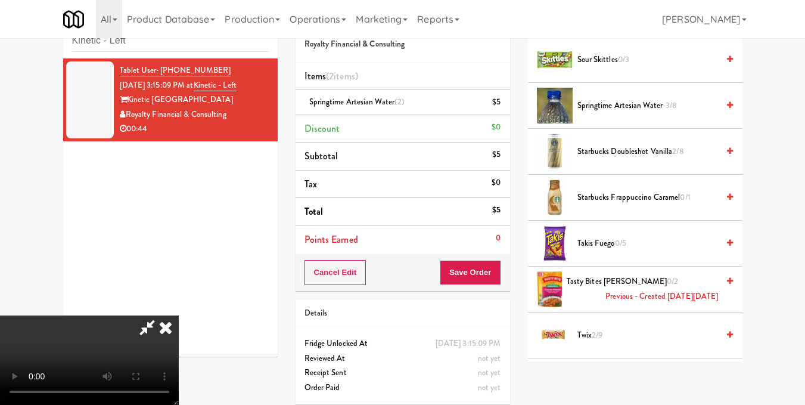
click at [179, 315] on video at bounding box center [89, 359] width 179 height 89
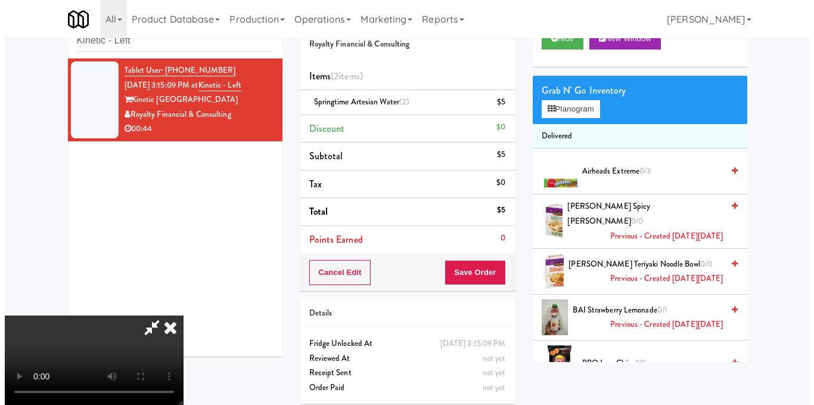
scroll to position [0, 0]
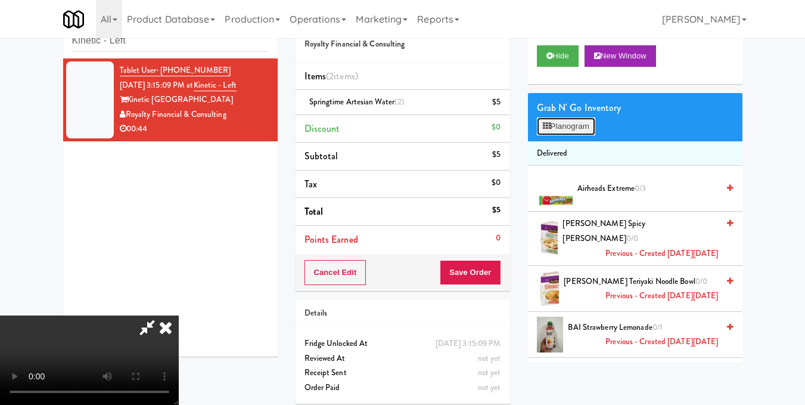
click at [571, 135] on button "Planogram" at bounding box center [566, 126] width 58 height 18
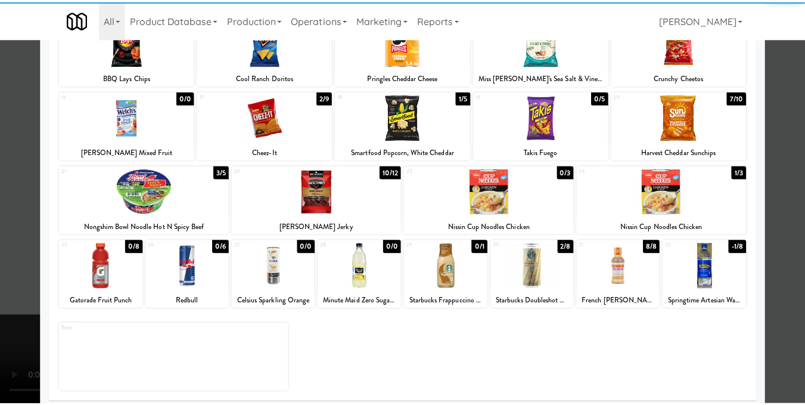
scroll to position [181, 0]
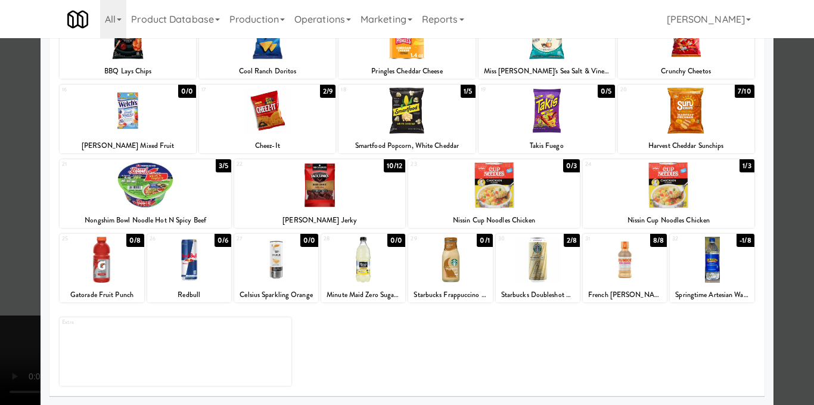
click at [371, 269] on div at bounding box center [363, 260] width 84 height 46
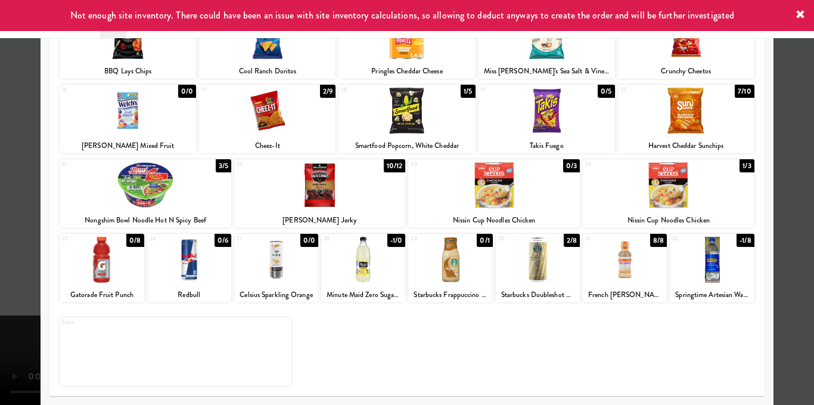
click at [788, 172] on div at bounding box center [407, 202] width 814 height 405
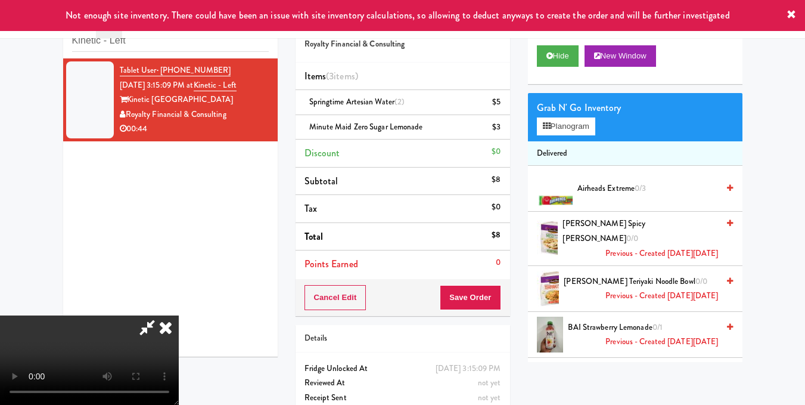
click at [179, 315] on video at bounding box center [89, 359] width 179 height 89
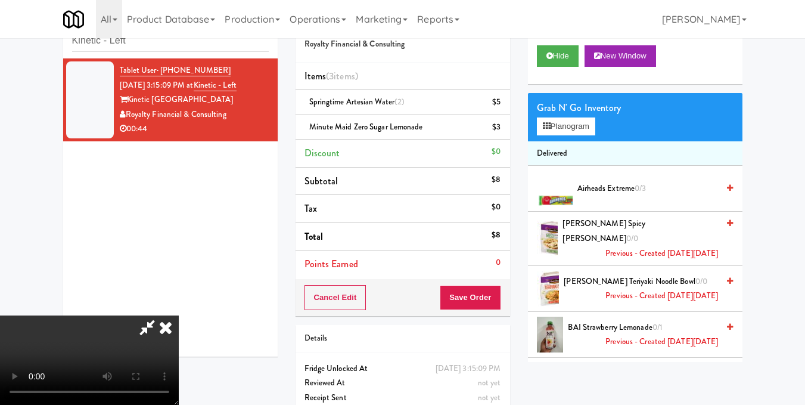
drag, startPoint x: 473, startPoint y: 144, endPoint x: 434, endPoint y: 148, distance: 38.9
click at [179, 315] on icon at bounding box center [166, 327] width 26 height 24
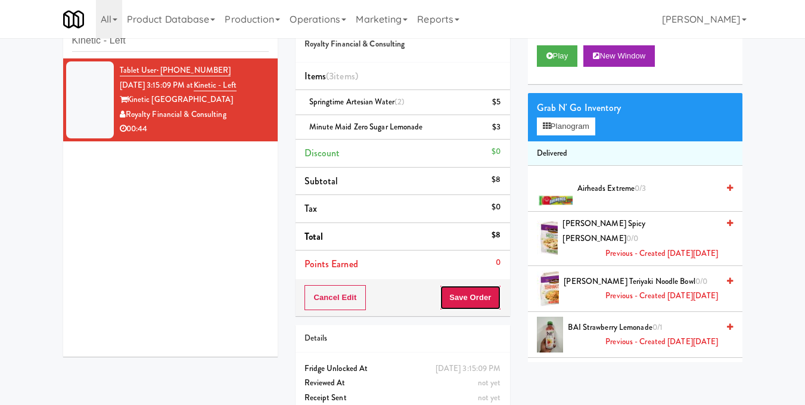
click at [478, 296] on button "Save Order" at bounding box center [470, 297] width 61 height 25
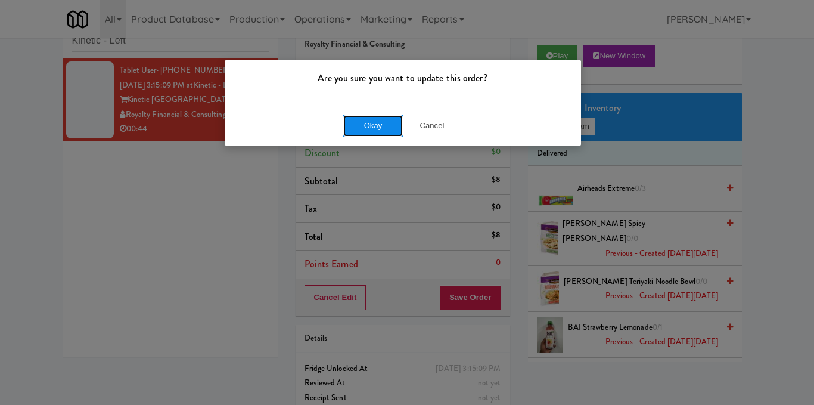
click at [369, 117] on button "Okay" at bounding box center [373, 125] width 60 height 21
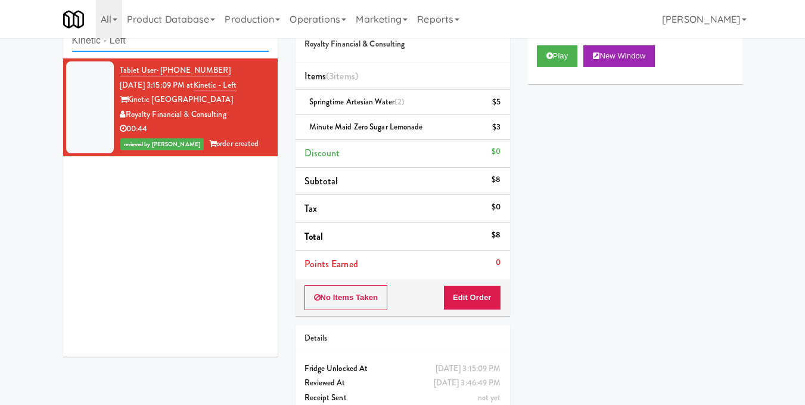
drag, startPoint x: 159, startPoint y: 46, endPoint x: 0, endPoint y: 65, distance: 160.2
click at [0, 65] on div "inbox reviewed recent all unclear take inventory issue suspicious failed recent…" at bounding box center [402, 221] width 805 height 433
paste input "Aperture UCF - Cooler"
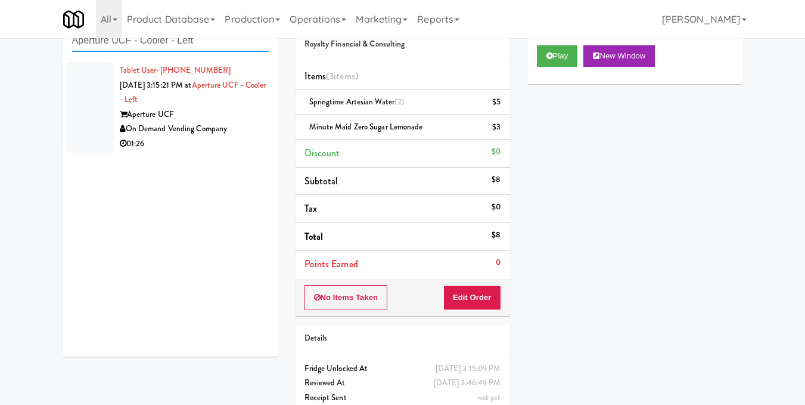
type input "Aperture UCF - Cooler - Left"
click at [232, 111] on div "Aperture UCF" at bounding box center [194, 114] width 149 height 15
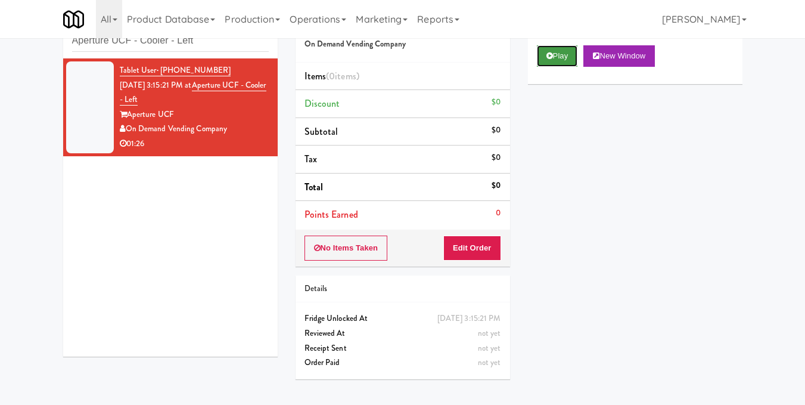
click at [542, 67] on button "Play" at bounding box center [557, 55] width 41 height 21
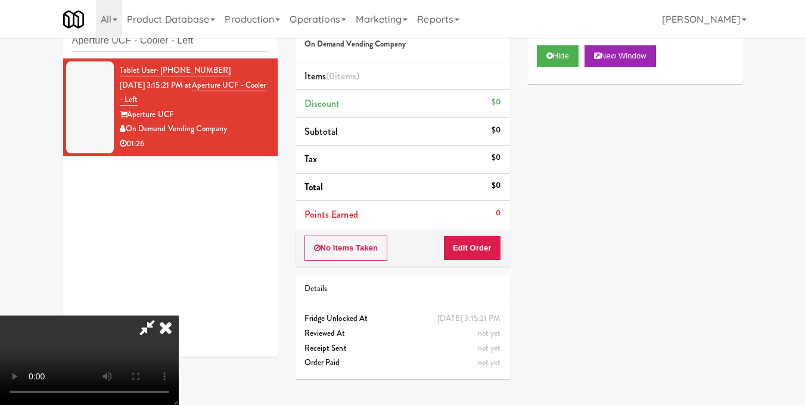
scroll to position [15, 0]
click at [179, 315] on video at bounding box center [89, 359] width 179 height 89
click at [495, 254] on button "Edit Order" at bounding box center [472, 247] width 58 height 25
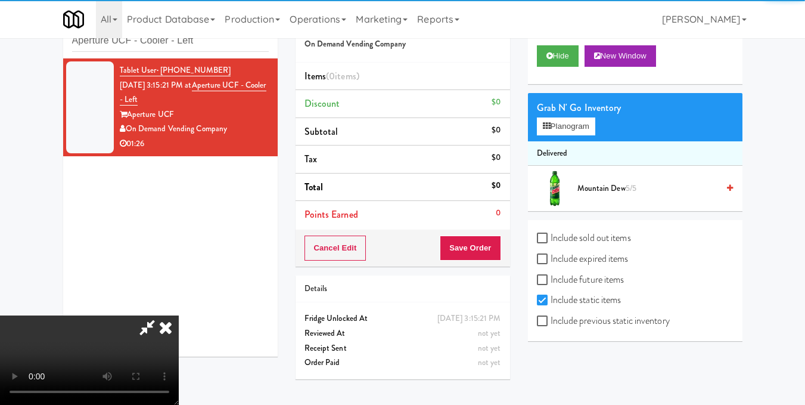
click at [571, 141] on div "Grab N' Go Inventory Planogram" at bounding box center [635, 117] width 215 height 48
click at [570, 135] on button "Planogram" at bounding box center [566, 126] width 58 height 18
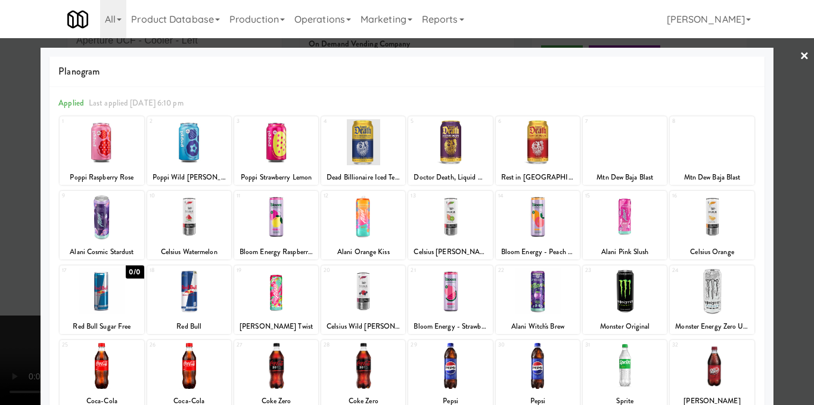
click at [616, 154] on div at bounding box center [625, 142] width 84 height 46
click at [778, 163] on div at bounding box center [407, 202] width 814 height 405
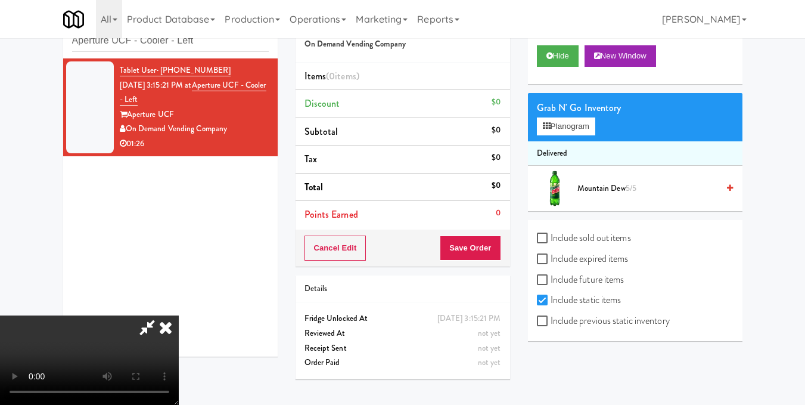
click at [589, 330] on label "Include previous static inventory" at bounding box center [603, 321] width 133 height 18
click at [551, 326] on input "Include previous static inventory" at bounding box center [544, 321] width 14 height 10
checkbox input "true"
click at [587, 135] on button "Planogram" at bounding box center [566, 126] width 58 height 18
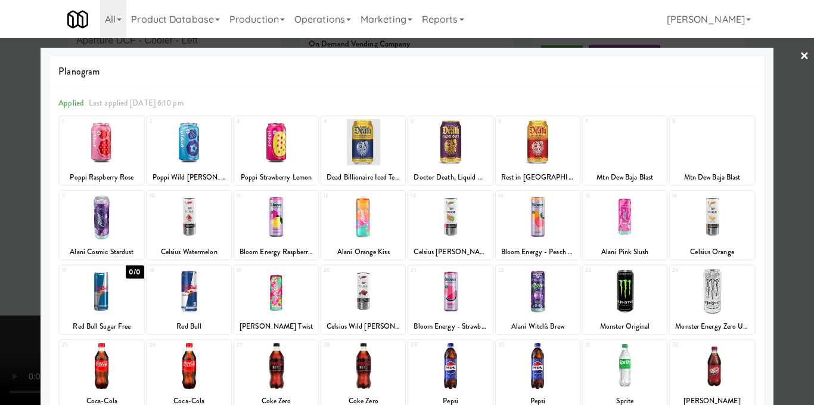
click at [629, 148] on div at bounding box center [625, 142] width 84 height 46
click at [781, 155] on div at bounding box center [407, 202] width 814 height 405
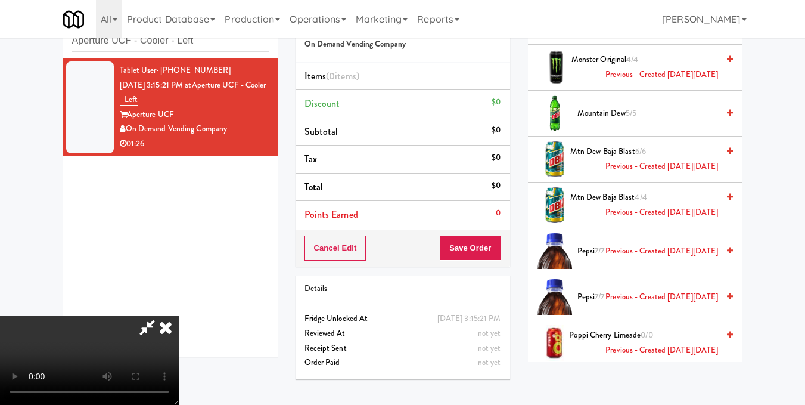
scroll to position [2026, 0]
click at [727, 156] on icon at bounding box center [730, 152] width 6 height 8
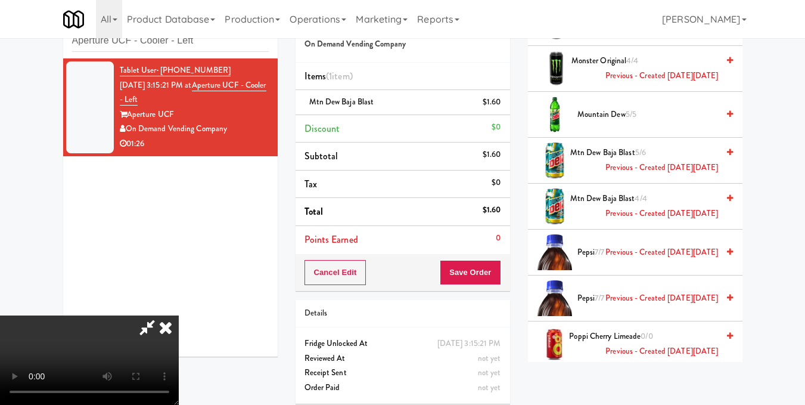
scroll to position [0, 0]
click at [179, 315] on icon at bounding box center [166, 327] width 26 height 24
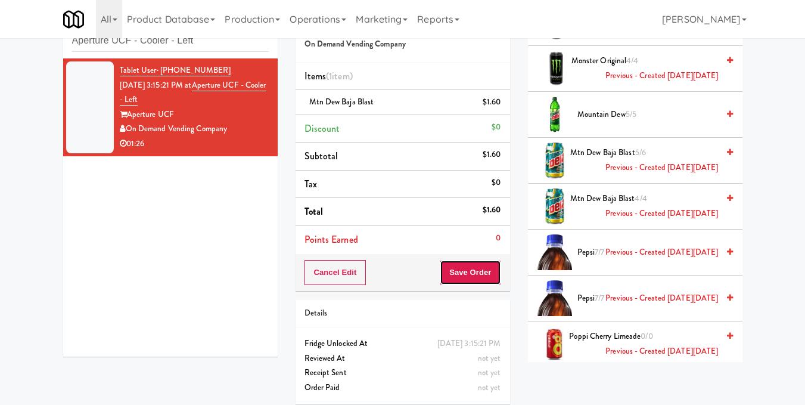
click at [478, 269] on button "Save Order" at bounding box center [470, 272] width 61 height 25
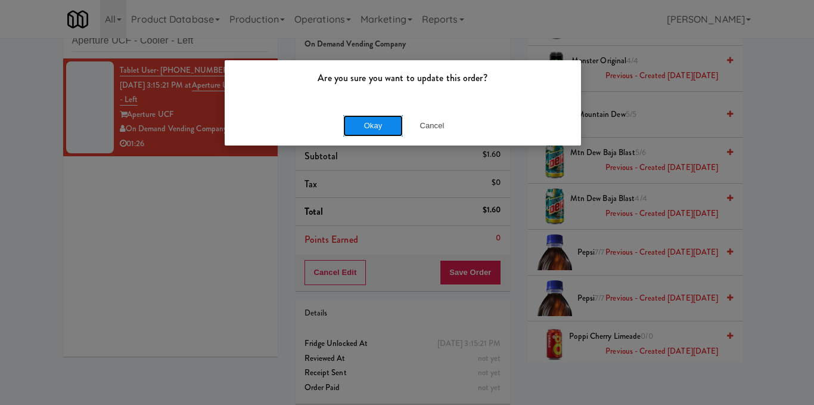
click at [373, 119] on button "Okay" at bounding box center [373, 125] width 60 height 21
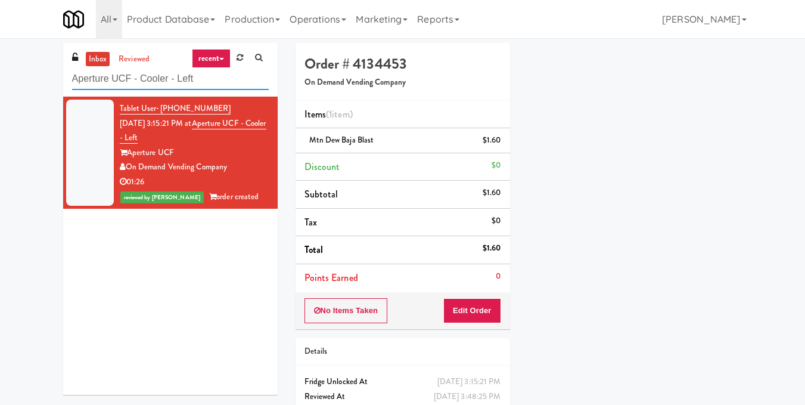
drag, startPoint x: 209, startPoint y: 77, endPoint x: 0, endPoint y: 100, distance: 210.4
click at [0, 102] on div "inbox reviewed recent all unclear take inventory issue suspicious failed recent…" at bounding box center [402, 247] width 805 height 408
paste input "930 W [PERSON_NAME] - Combo"
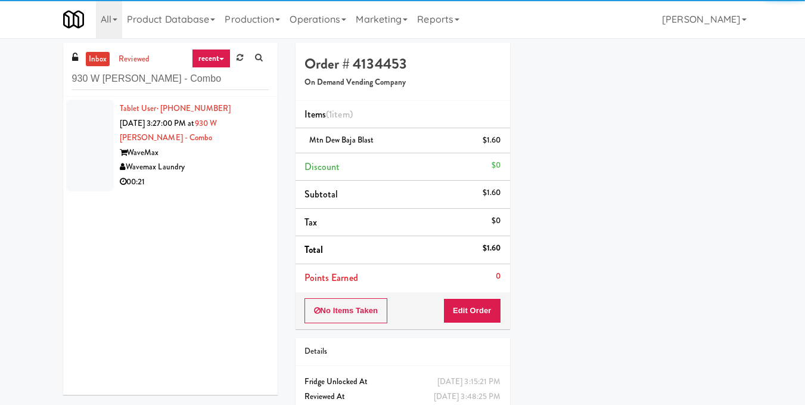
click at [229, 177] on div "00:21" at bounding box center [194, 182] width 149 height 15
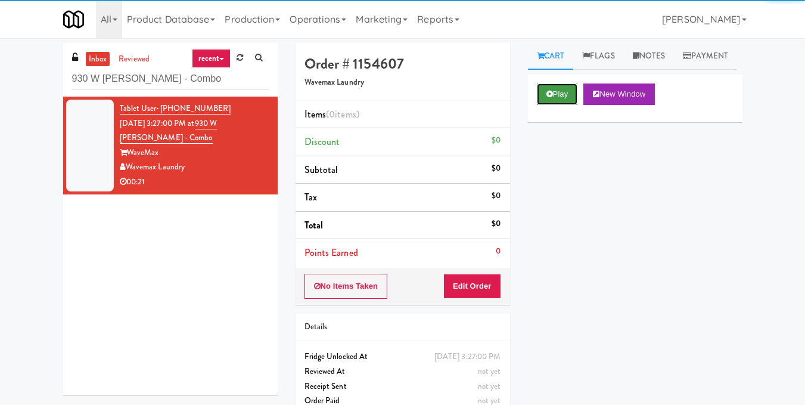
click at [561, 105] on button "Play" at bounding box center [557, 93] width 41 height 21
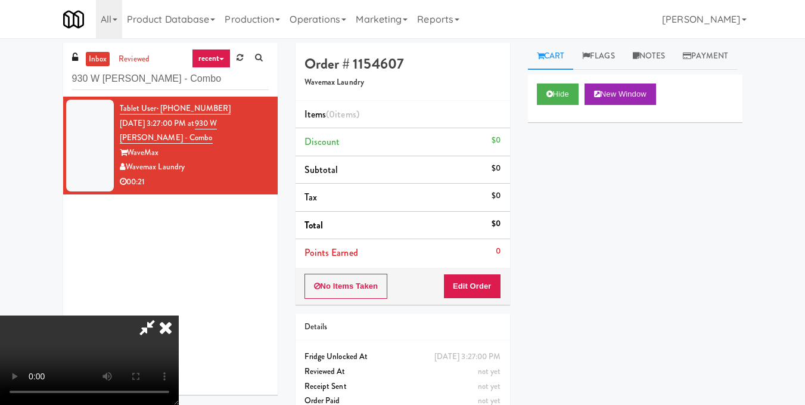
click at [179, 315] on video at bounding box center [89, 359] width 179 height 89
click at [489, 282] on button "Edit Order" at bounding box center [472, 285] width 58 height 25
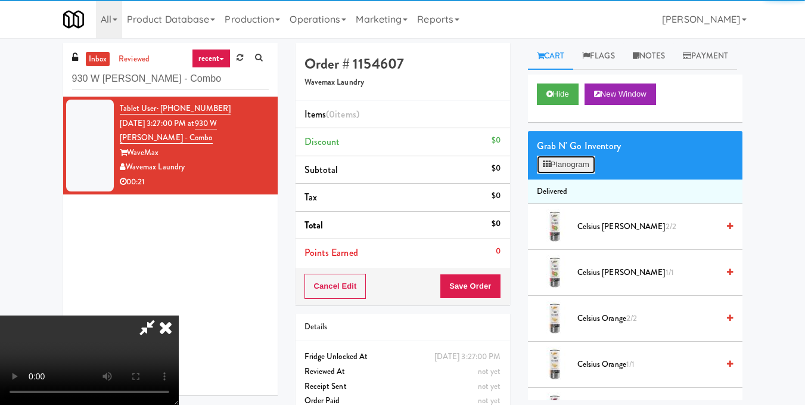
click at [550, 173] on button "Planogram" at bounding box center [566, 165] width 58 height 18
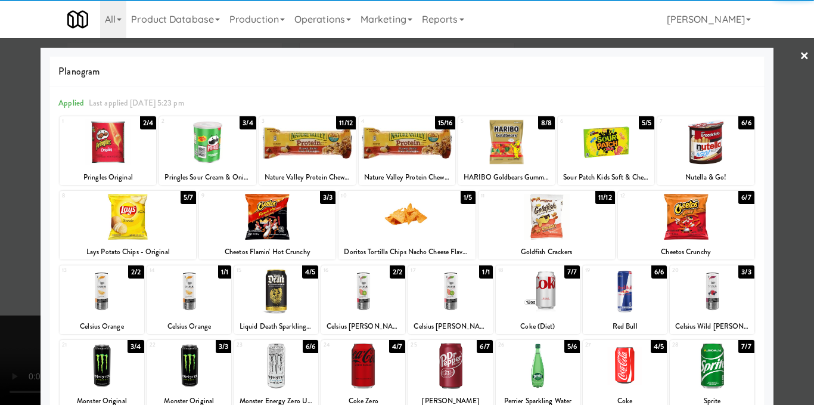
scroll to position [119, 0]
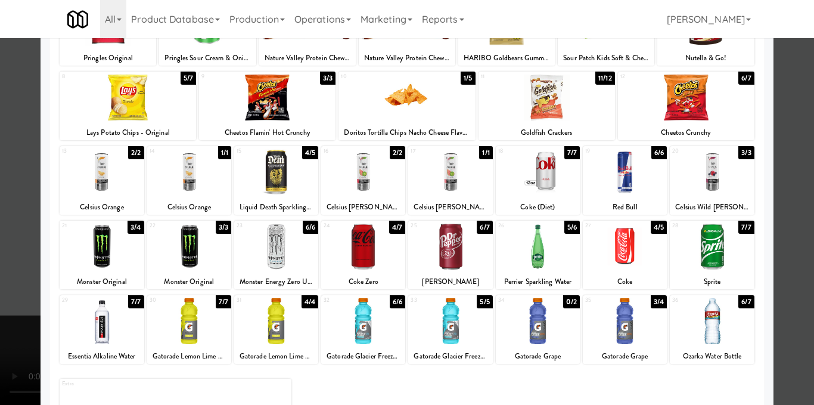
click at [685, 117] on div at bounding box center [686, 97] width 136 height 46
click at [790, 164] on div at bounding box center [407, 202] width 814 height 405
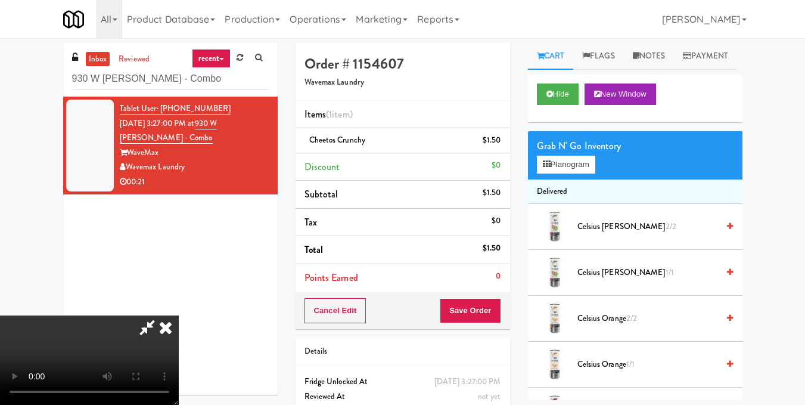
click at [179, 315] on video at bounding box center [89, 359] width 179 height 89
click at [564, 173] on button "Planogram" at bounding box center [566, 165] width 58 height 18
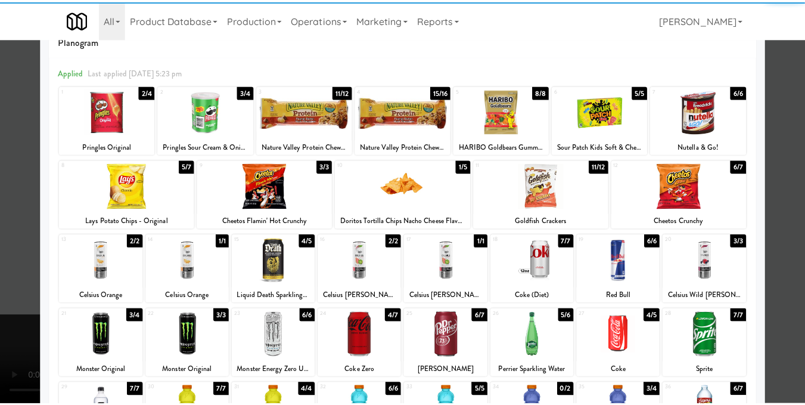
scroll to position [60, 0]
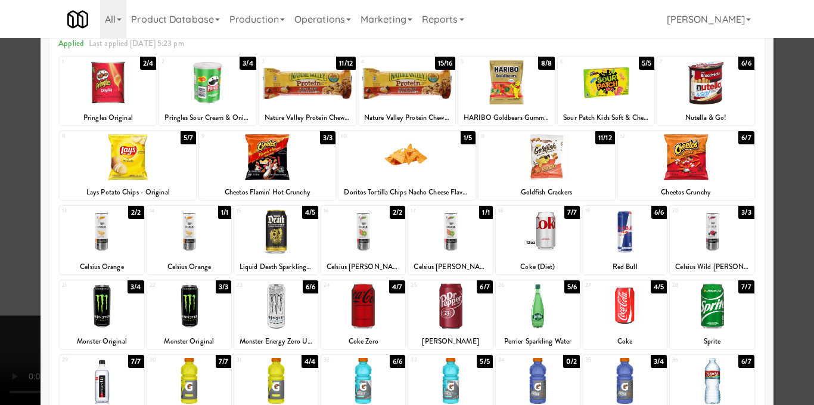
click at [554, 293] on div at bounding box center [538, 306] width 84 height 46
click at [781, 226] on div at bounding box center [407, 202] width 814 height 405
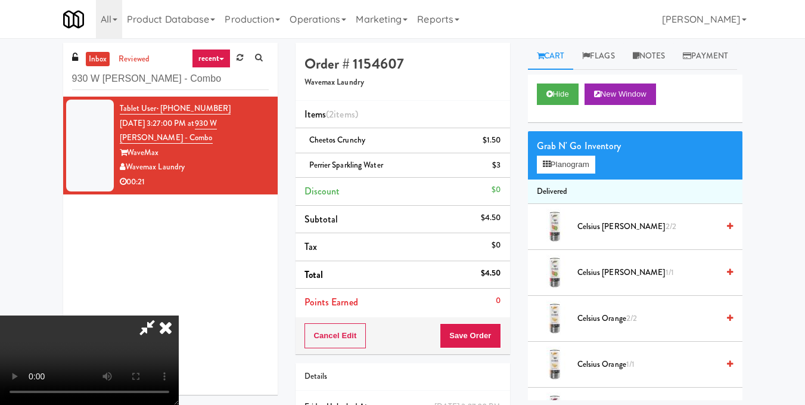
click at [179, 315] on video at bounding box center [89, 359] width 179 height 89
click at [179, 315] on icon at bounding box center [166, 327] width 26 height 24
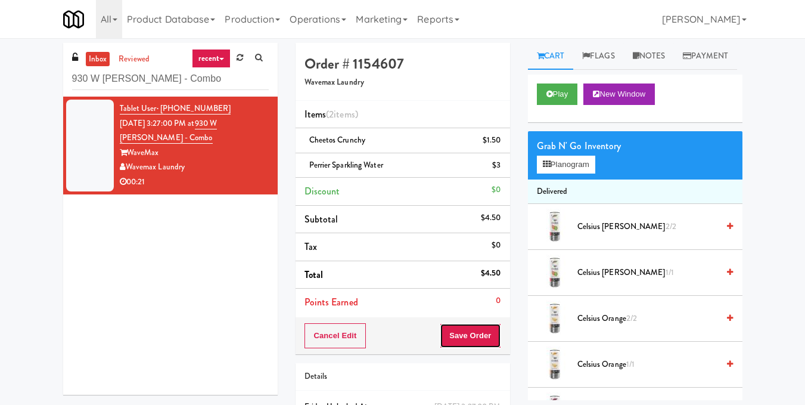
click at [471, 330] on button "Save Order" at bounding box center [470, 335] width 61 height 25
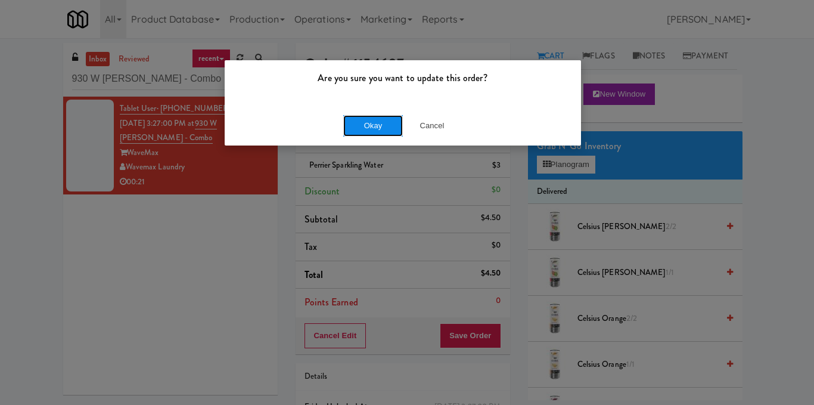
click at [379, 125] on button "Okay" at bounding box center [373, 125] width 60 height 21
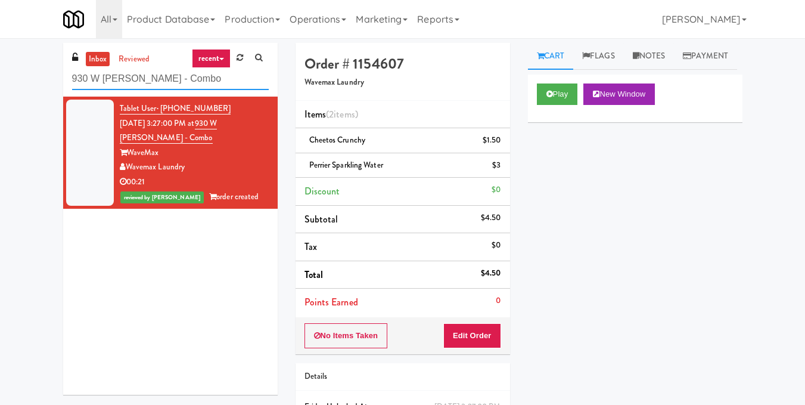
drag, startPoint x: 198, startPoint y: 82, endPoint x: 0, endPoint y: 73, distance: 198.0
click at [0, 73] on div "inbox reviewed recent all unclear take inventory issue suspicious failed recent…" at bounding box center [402, 259] width 805 height 433
paste input "Railside-Pantry-Right"
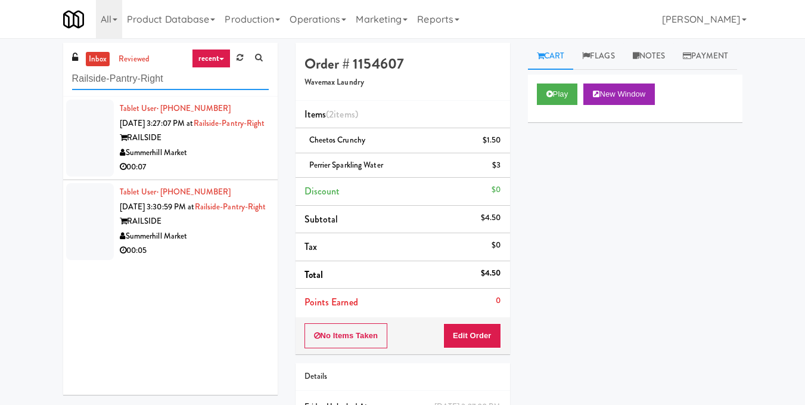
type input "Railside-Pantry-Right"
click at [240, 145] on div "RAILSIDE" at bounding box center [194, 137] width 149 height 15
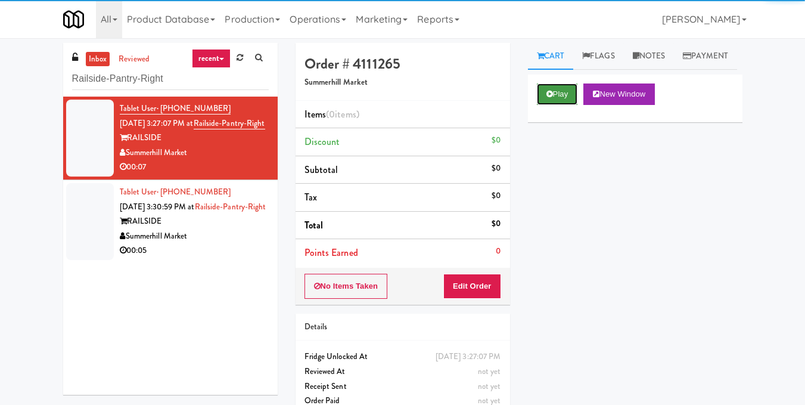
click at [561, 105] on button "Play" at bounding box center [557, 93] width 41 height 21
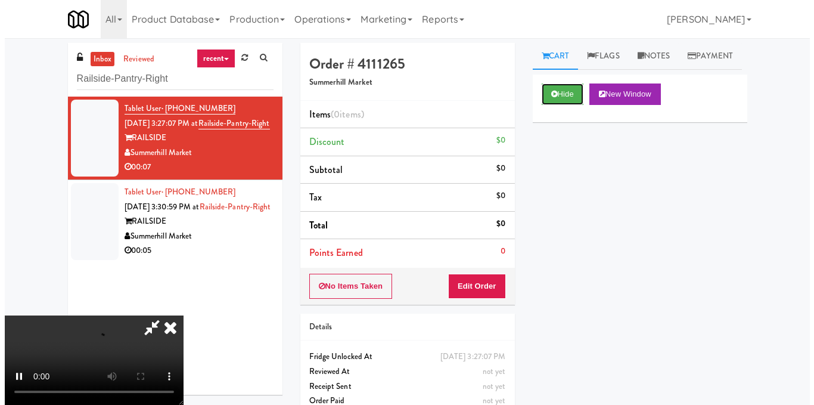
scroll to position [134, 0]
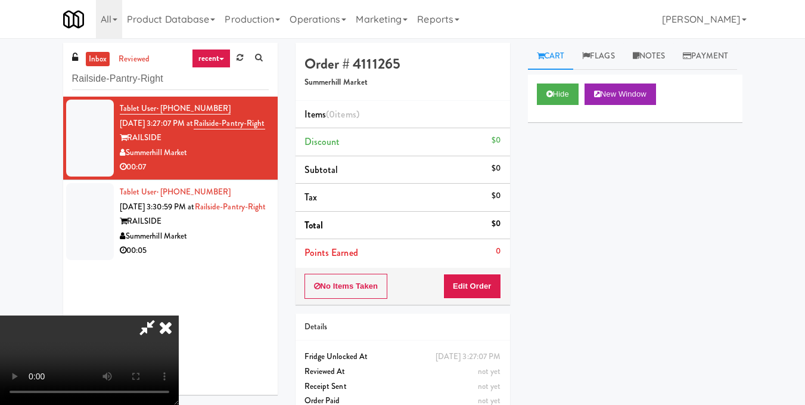
click at [179, 315] on video at bounding box center [89, 359] width 179 height 89
click at [499, 287] on button "Edit Order" at bounding box center [472, 285] width 58 height 25
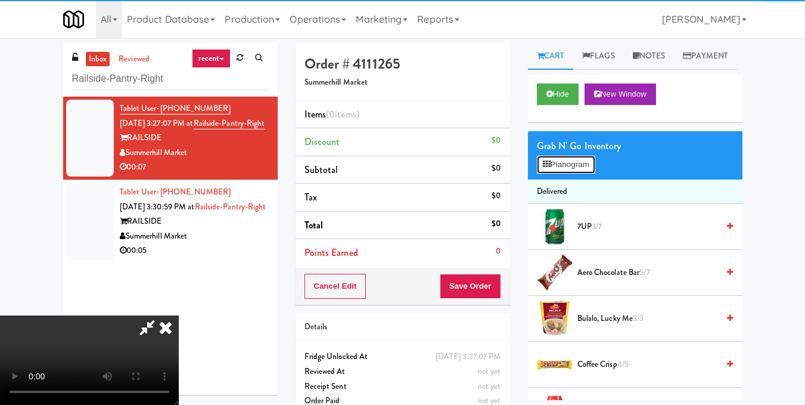
click at [577, 173] on button "Planogram" at bounding box center [566, 165] width 58 height 18
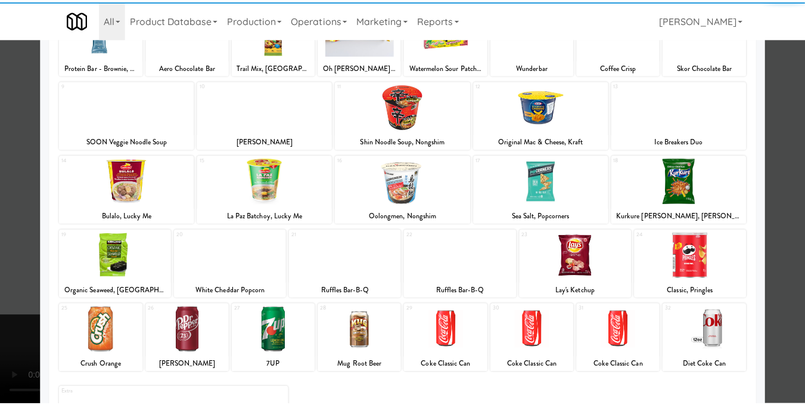
scroll to position [119, 0]
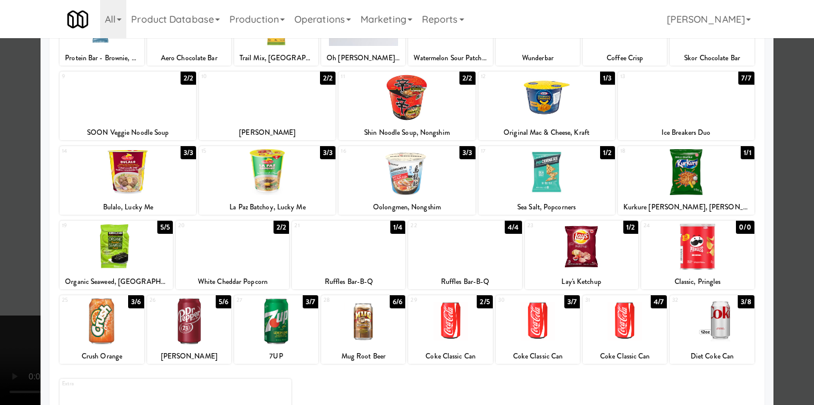
click at [446, 328] on div at bounding box center [450, 321] width 84 height 46
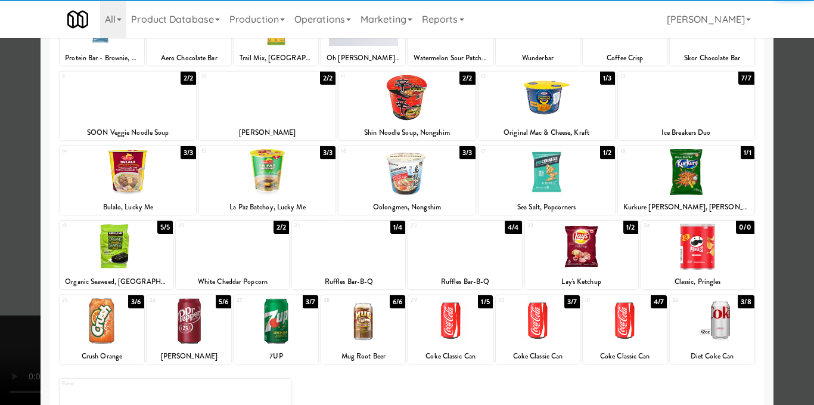
click at [787, 234] on div at bounding box center [407, 202] width 814 height 405
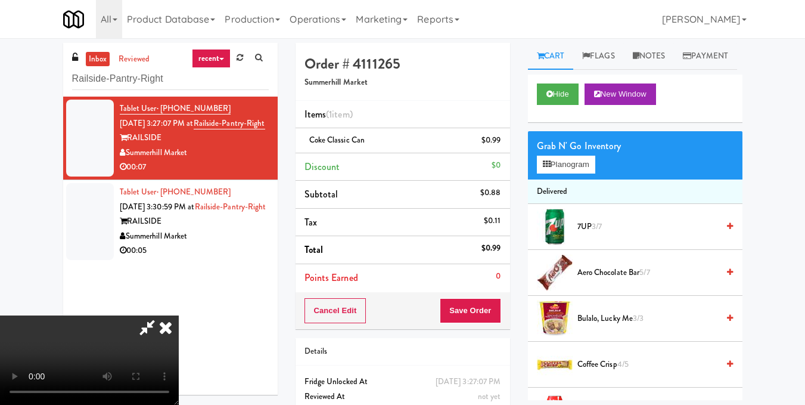
click at [179, 315] on video at bounding box center [89, 359] width 179 height 89
click at [179, 315] on icon at bounding box center [166, 327] width 26 height 24
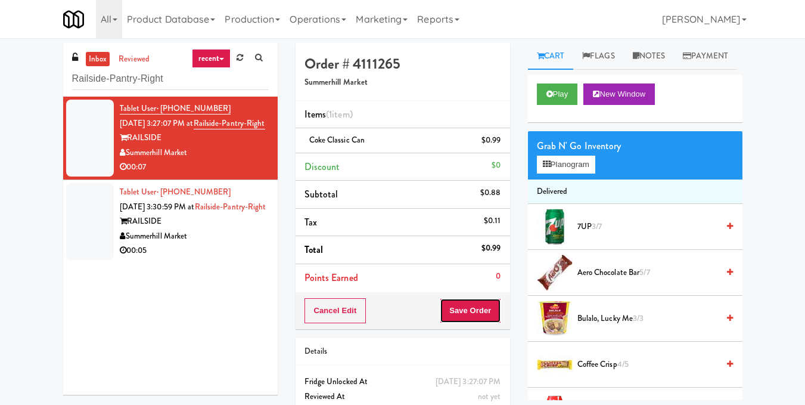
click at [470, 313] on button "Save Order" at bounding box center [470, 310] width 61 height 25
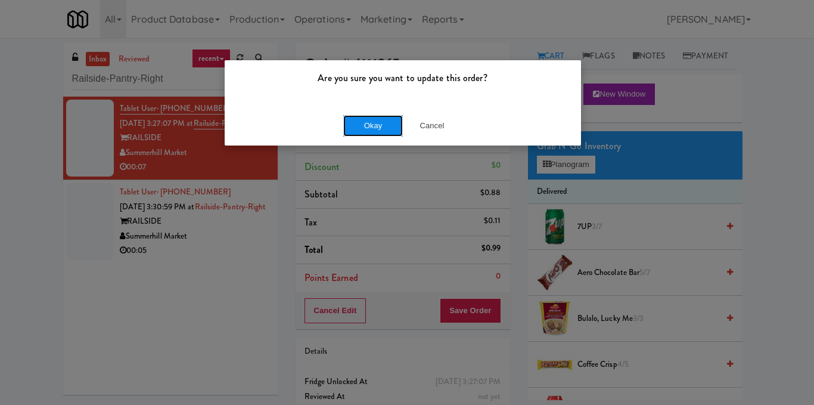
click at [378, 128] on button "Okay" at bounding box center [373, 125] width 60 height 21
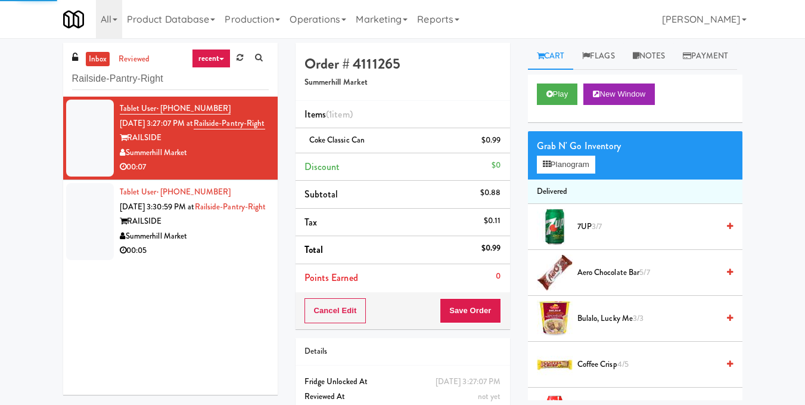
click at [239, 229] on div "RAILSIDE" at bounding box center [194, 221] width 149 height 15
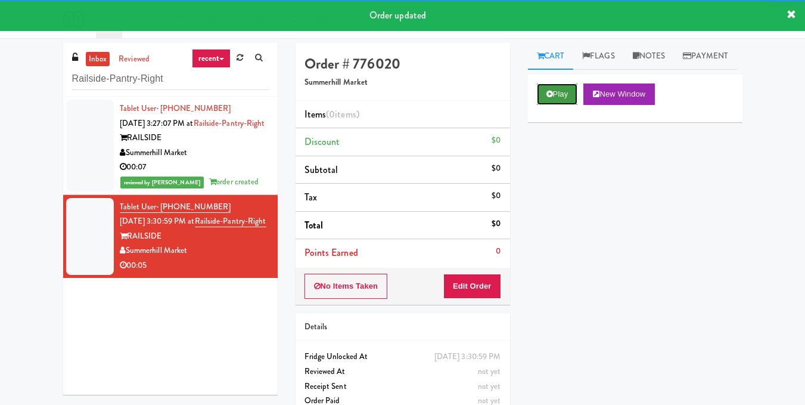
click at [565, 105] on button "Play" at bounding box center [557, 93] width 41 height 21
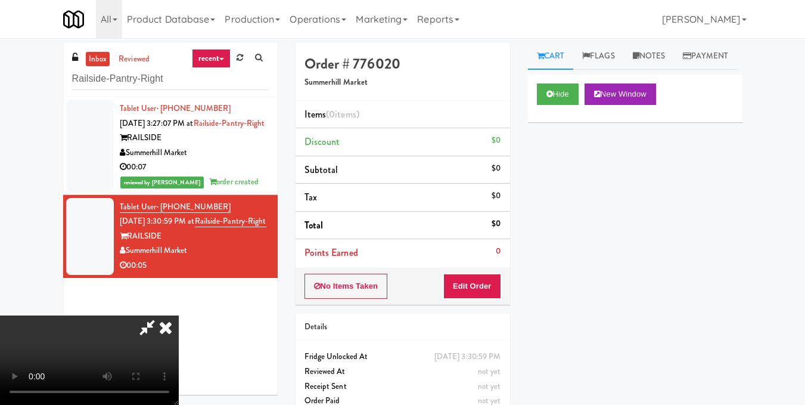
click at [179, 315] on video at bounding box center [89, 359] width 179 height 89
click at [494, 284] on button "Edit Order" at bounding box center [472, 285] width 58 height 25
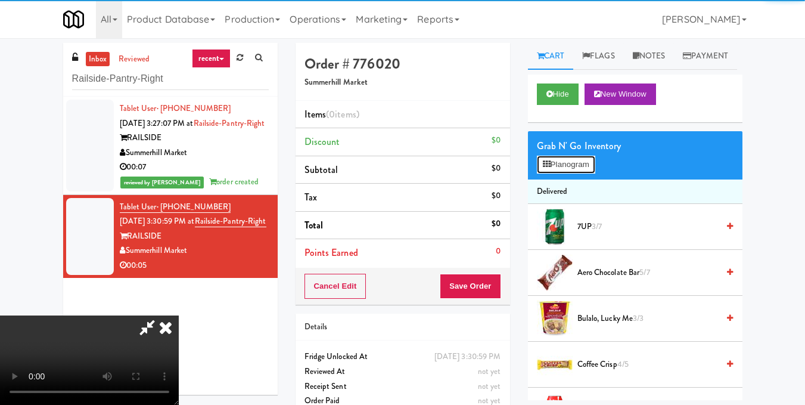
click at [577, 173] on button "Planogram" at bounding box center [566, 165] width 58 height 18
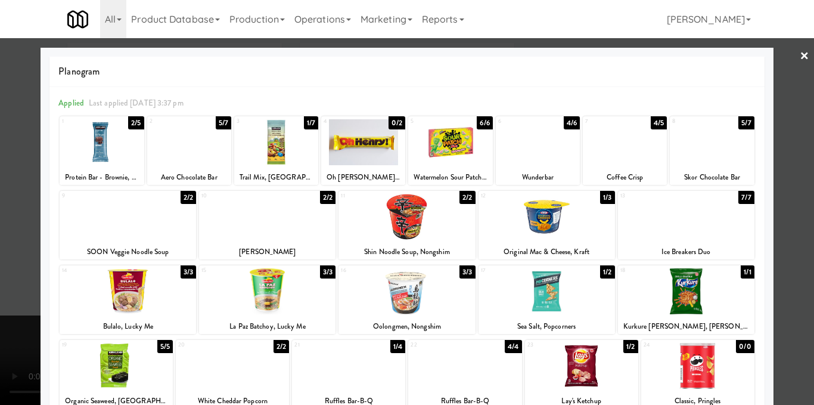
click at [539, 148] on div at bounding box center [538, 142] width 84 height 46
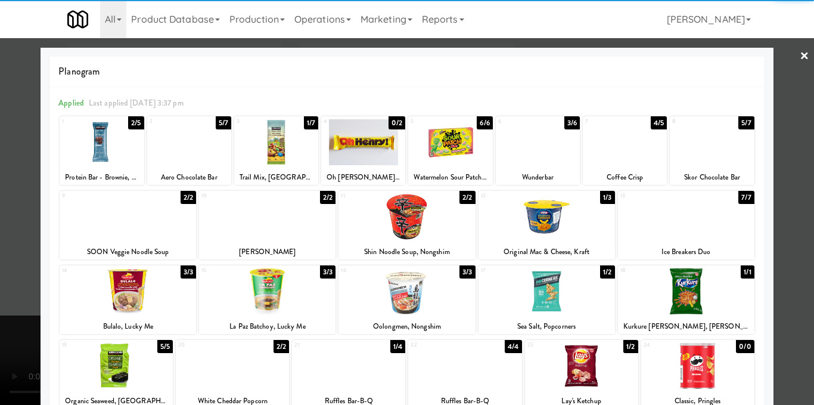
click at [782, 135] on div at bounding box center [407, 202] width 814 height 405
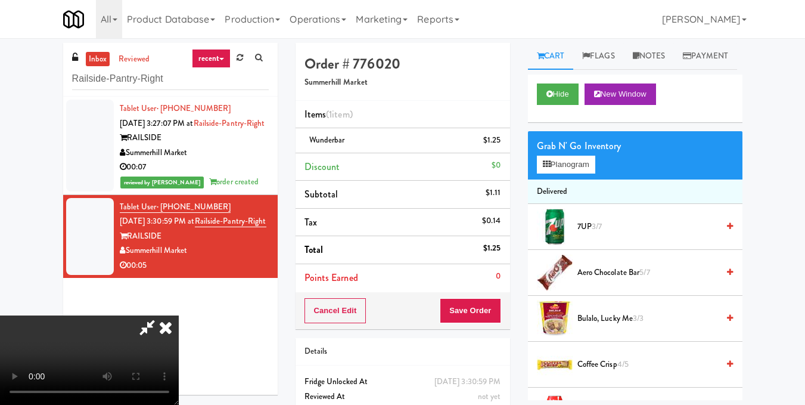
click at [179, 315] on video at bounding box center [89, 359] width 179 height 89
click at [543, 168] on icon at bounding box center [547, 164] width 8 height 8
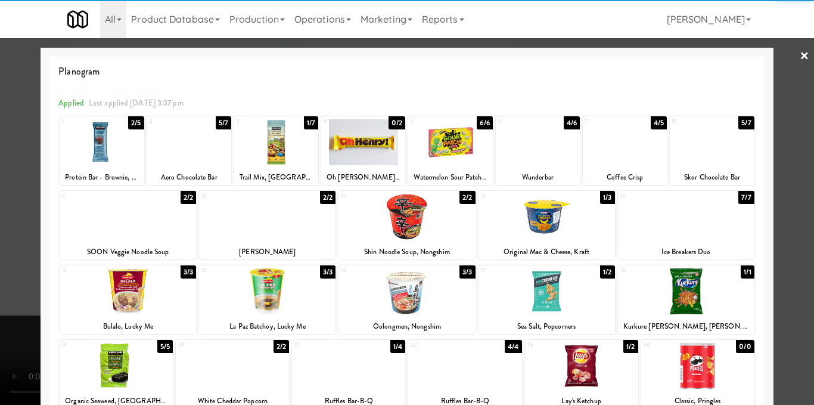
click at [797, 157] on div at bounding box center [407, 202] width 814 height 405
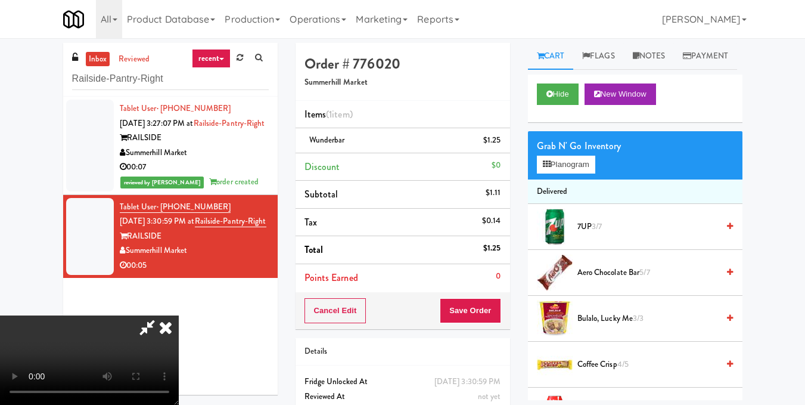
click at [179, 315] on icon at bounding box center [166, 327] width 26 height 24
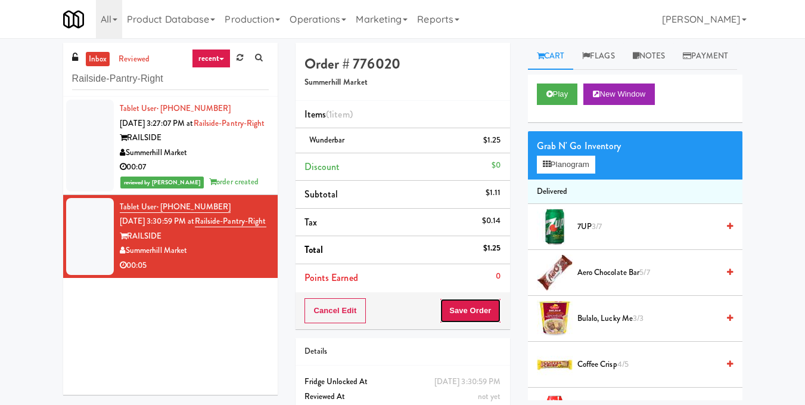
click at [464, 318] on button "Save Order" at bounding box center [470, 310] width 61 height 25
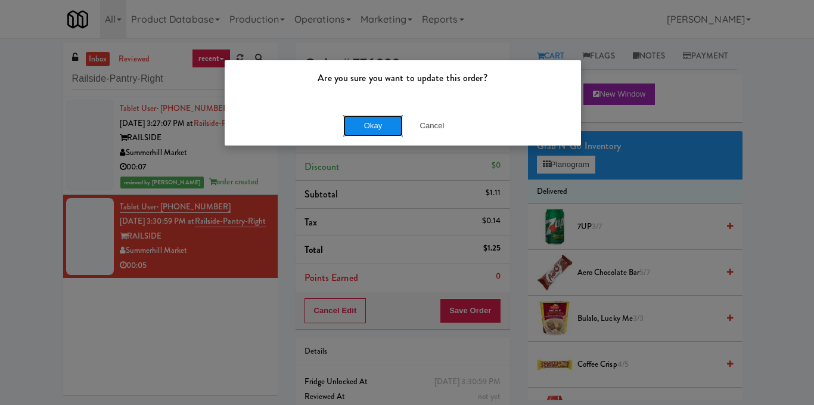
click at [366, 123] on button "Okay" at bounding box center [373, 125] width 60 height 21
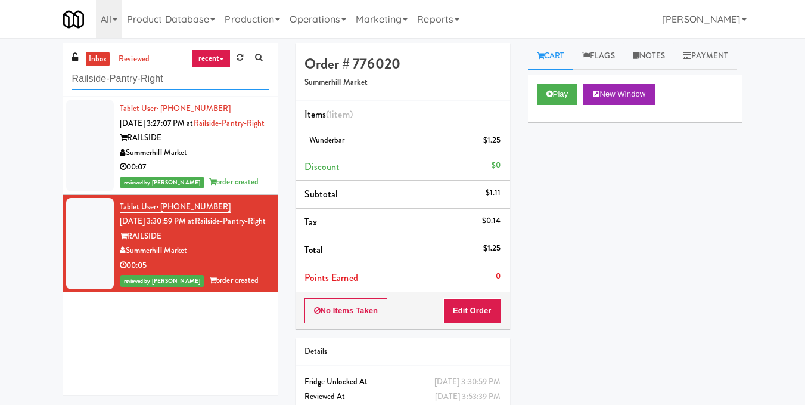
drag, startPoint x: 198, startPoint y: 72, endPoint x: 0, endPoint y: 88, distance: 198.5
click at [0, 88] on div "inbox reviewed recent all unclear take inventory issue suspicious failed recent…" at bounding box center [402, 247] width 805 height 408
paste input "Element25 - Fridge"
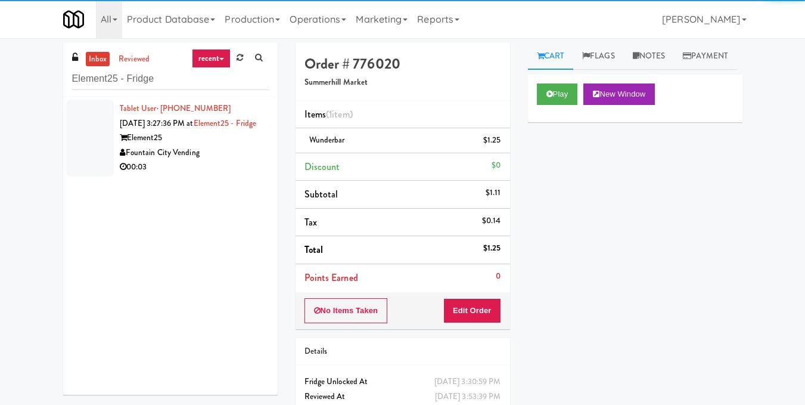
click at [250, 145] on div "Element25" at bounding box center [194, 137] width 149 height 15
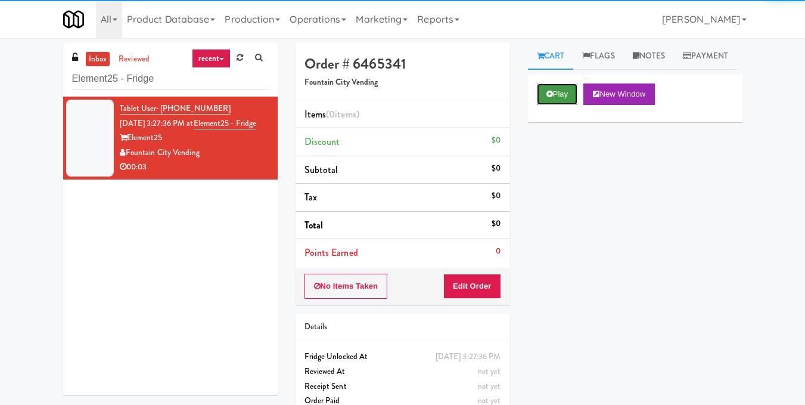
click at [556, 105] on button "Play" at bounding box center [557, 93] width 41 height 21
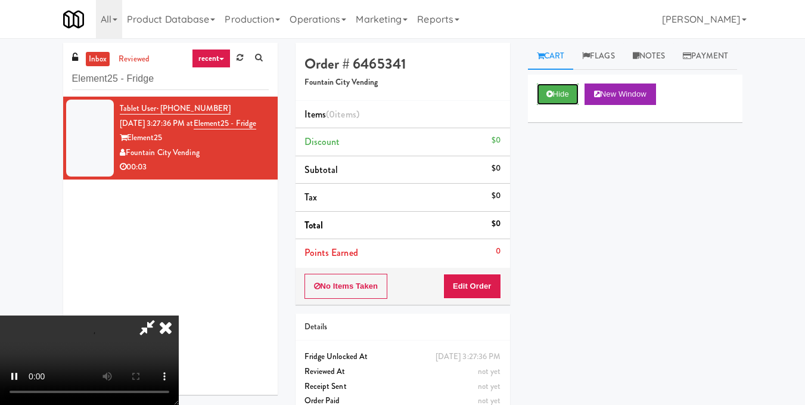
scroll to position [134, 0]
click at [179, 315] on video at bounding box center [89, 359] width 179 height 89
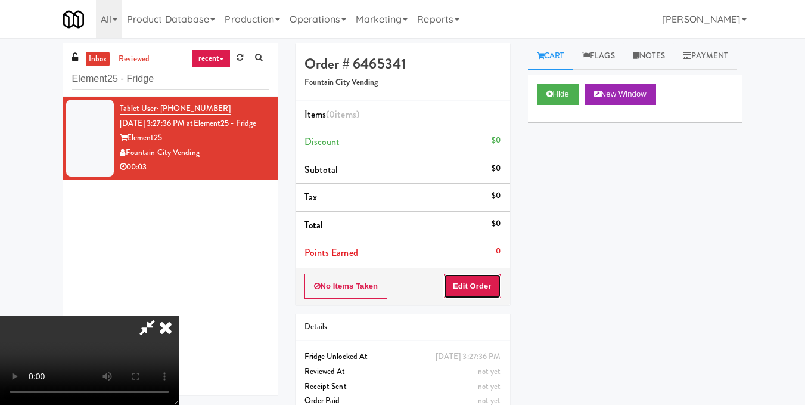
click at [492, 281] on button "Edit Order" at bounding box center [472, 285] width 58 height 25
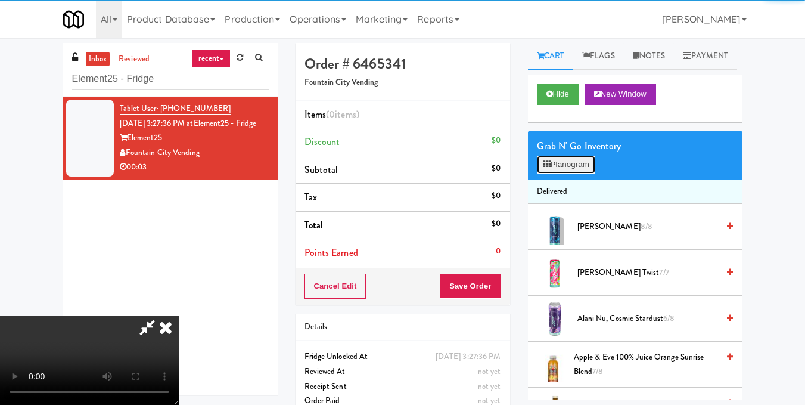
click at [585, 173] on button "Planogram" at bounding box center [566, 165] width 58 height 18
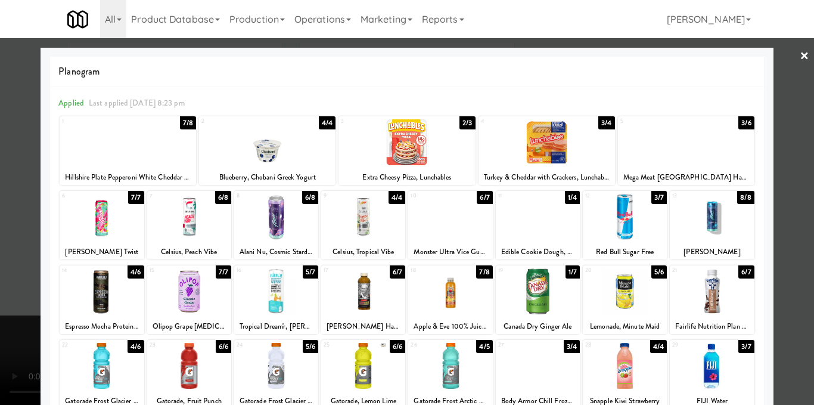
click at [539, 225] on div at bounding box center [538, 217] width 84 height 46
click at [784, 216] on div at bounding box center [407, 202] width 814 height 405
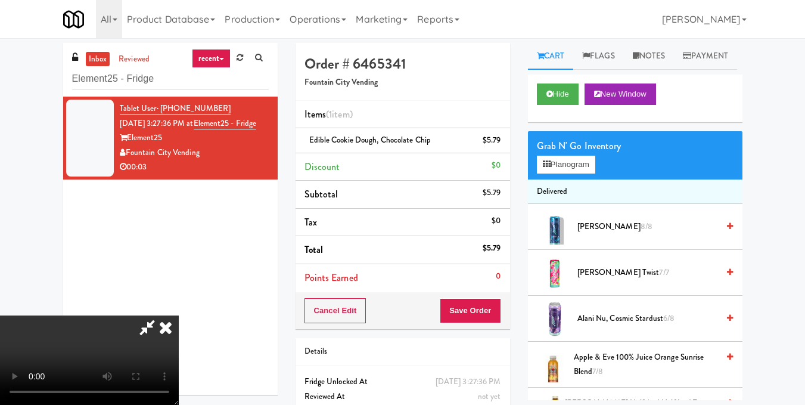
click at [179, 315] on video at bounding box center [89, 359] width 179 height 89
click at [179, 315] on icon at bounding box center [166, 327] width 26 height 24
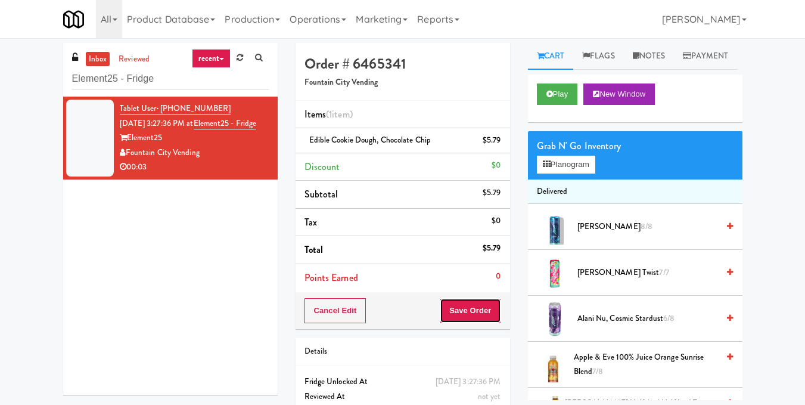
click at [476, 303] on button "Save Order" at bounding box center [470, 310] width 61 height 25
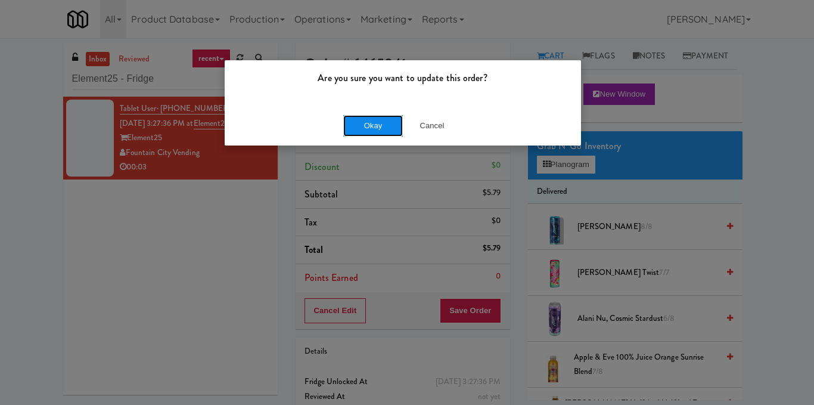
click at [386, 128] on button "Okay" at bounding box center [373, 125] width 60 height 21
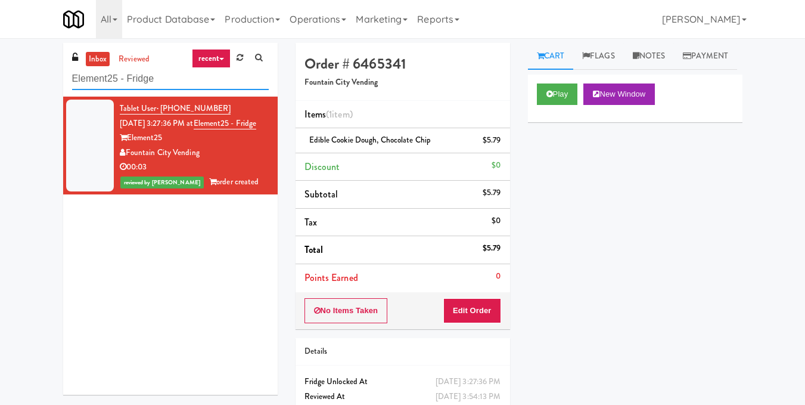
drag, startPoint x: 185, startPoint y: 85, endPoint x: 0, endPoint y: 107, distance: 186.6
click at [0, 107] on div "inbox reviewed recent all unclear take inventory issue suspicious failed recent…" at bounding box center [402, 247] width 805 height 408
paste input "111 W [PERSON_NAME] - Left"
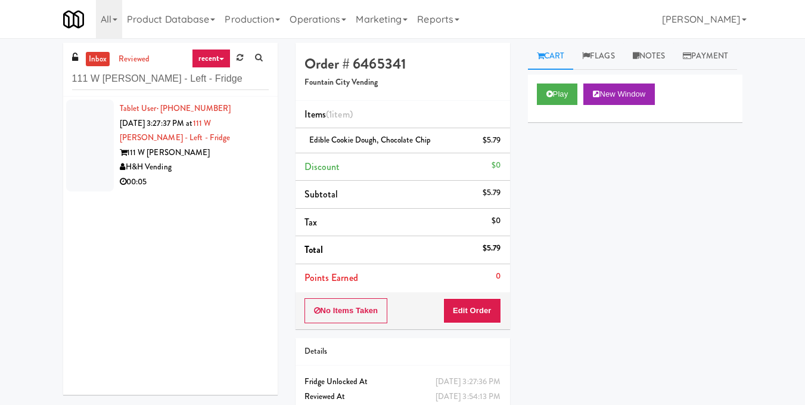
click at [246, 163] on div "H&H Vending" at bounding box center [194, 167] width 149 height 15
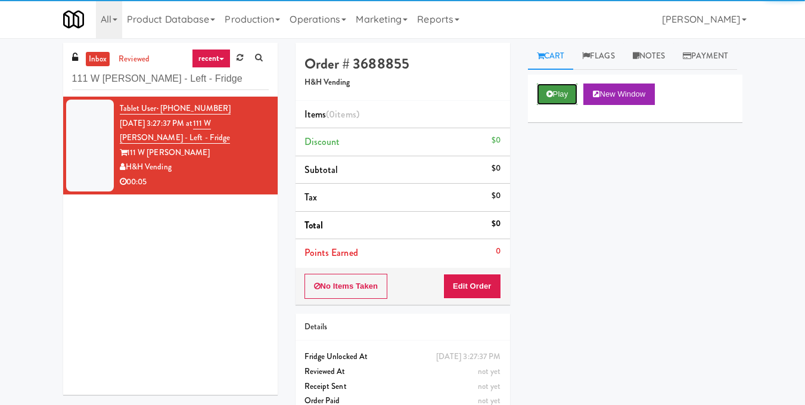
click at [572, 105] on button "Play" at bounding box center [557, 93] width 41 height 21
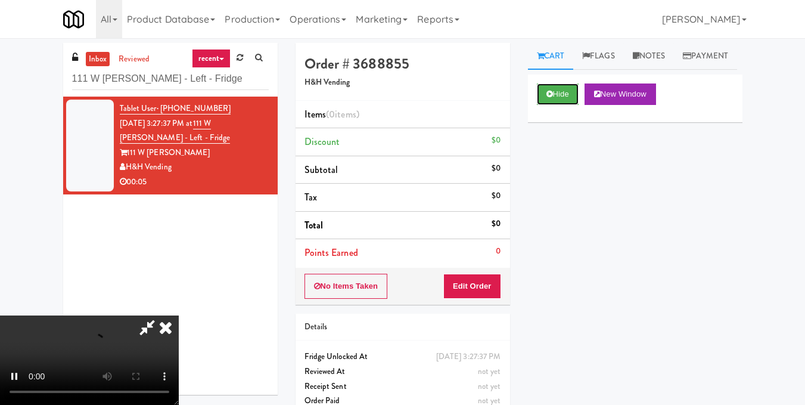
scroll to position [15, 0]
click at [179, 315] on video at bounding box center [89, 359] width 179 height 89
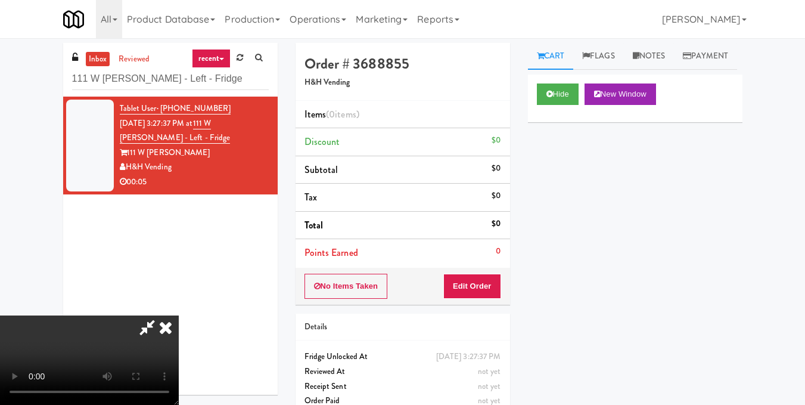
click at [179, 315] on video at bounding box center [89, 359] width 179 height 89
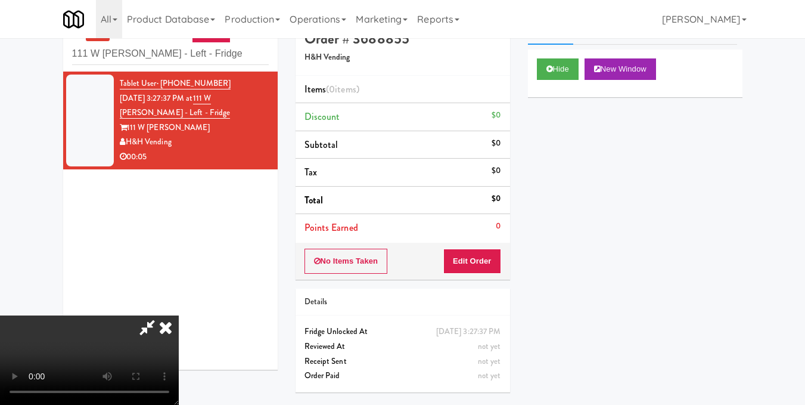
scroll to position [38, 0]
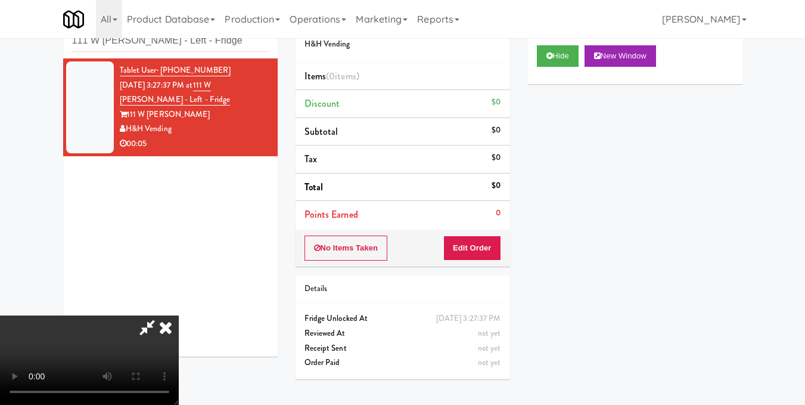
click at [502, 246] on div "No Items Taken Edit Order" at bounding box center [403, 247] width 215 height 37
click at [489, 247] on button "Edit Order" at bounding box center [472, 247] width 58 height 25
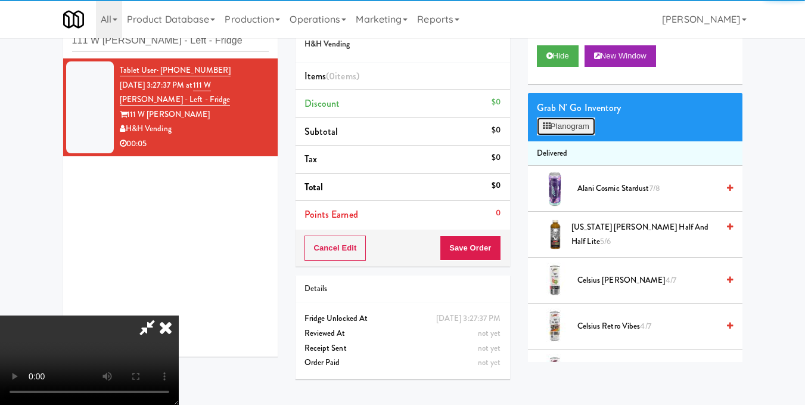
click at [563, 135] on button "Planogram" at bounding box center [566, 126] width 58 height 18
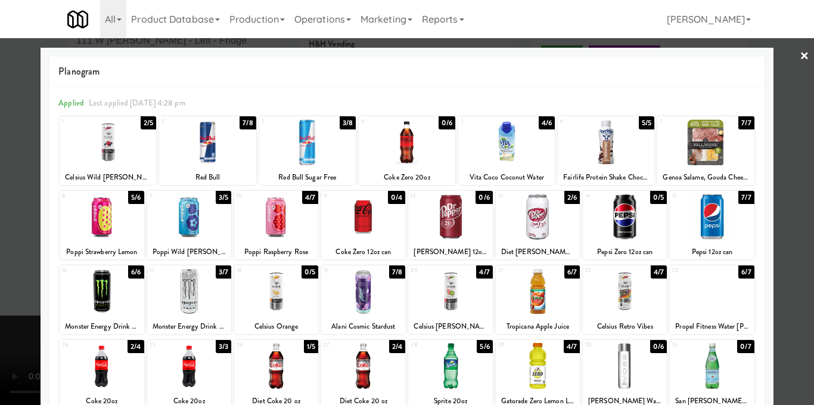
click at [192, 303] on div at bounding box center [189, 291] width 84 height 46
click at [783, 218] on div at bounding box center [407, 202] width 814 height 405
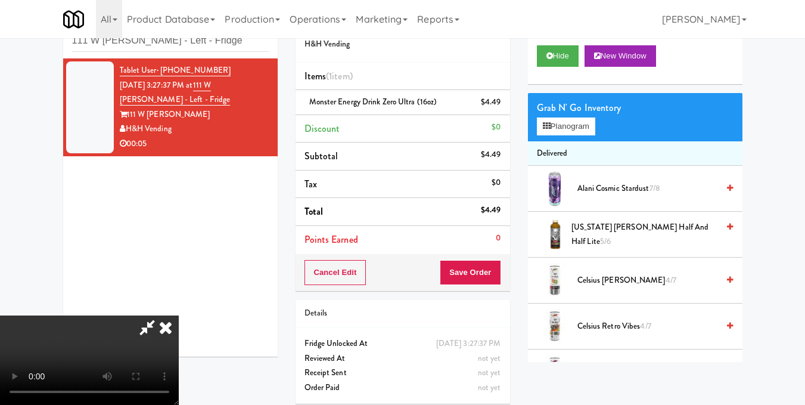
scroll to position [134, 0]
click at [179, 315] on video at bounding box center [89, 359] width 179 height 89
click at [179, 315] on icon at bounding box center [166, 327] width 26 height 24
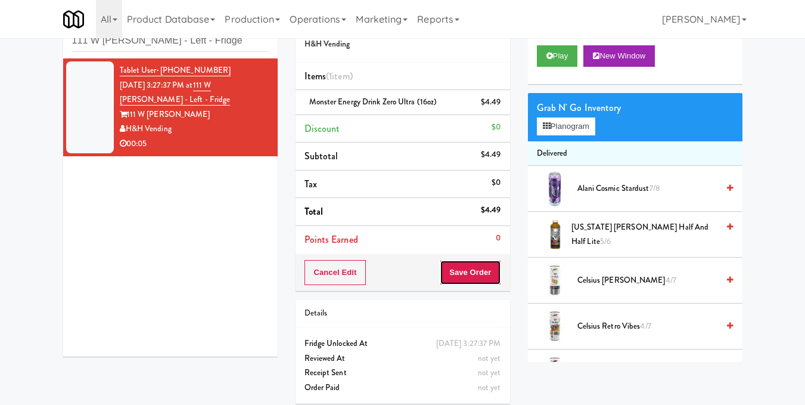
click at [469, 271] on button "Save Order" at bounding box center [470, 272] width 61 height 25
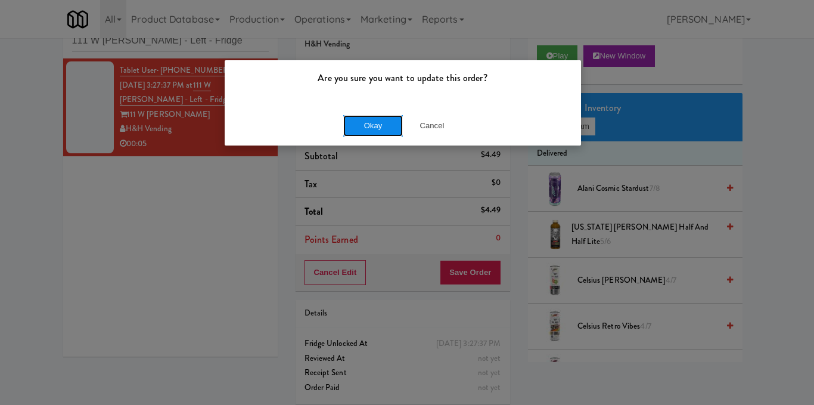
click at [384, 124] on button "Okay" at bounding box center [373, 125] width 60 height 21
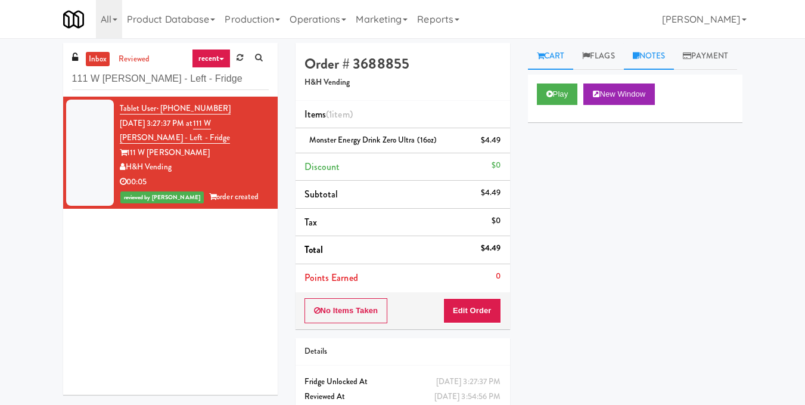
click at [646, 62] on link "Notes" at bounding box center [649, 56] width 51 height 27
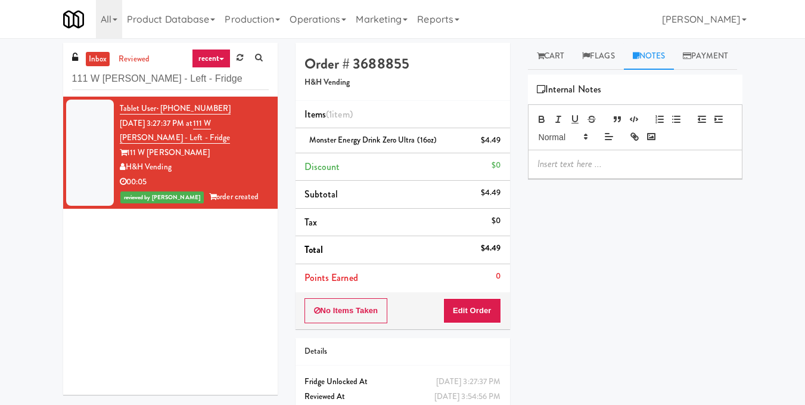
click at [614, 178] on div at bounding box center [635, 163] width 213 height 27
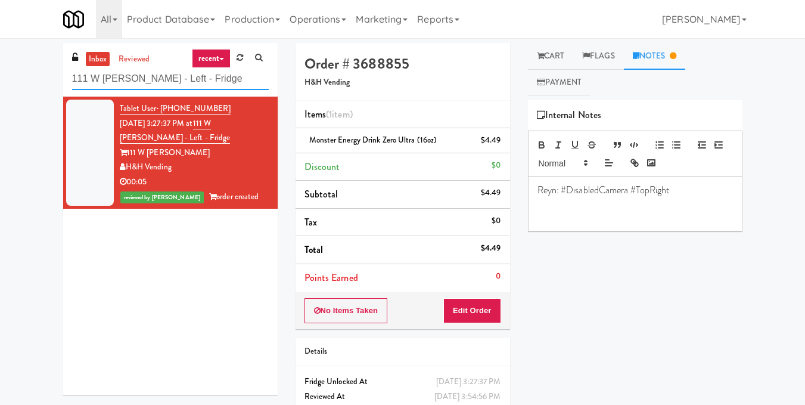
drag, startPoint x: 204, startPoint y: 82, endPoint x: 0, endPoint y: 73, distance: 204.6
click at [0, 73] on div "inbox reviewed recent all unclear take inventory issue suspicious failed recent…" at bounding box center [402, 247] width 805 height 408
paste input "Elara - Cooler - Right"
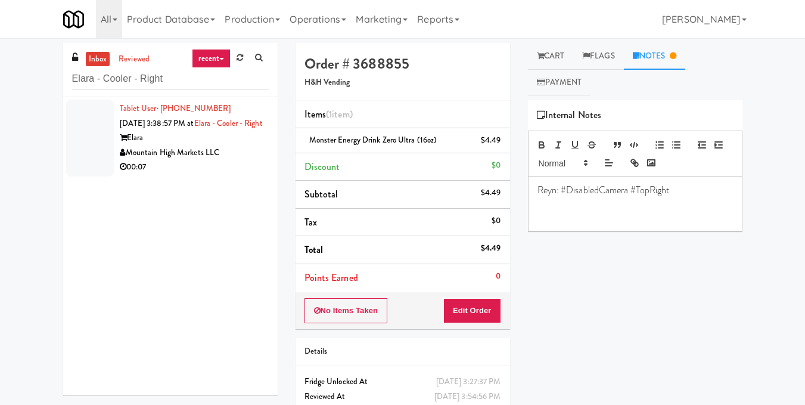
click at [234, 160] on div "Mountain High Markets LLC" at bounding box center [194, 152] width 149 height 15
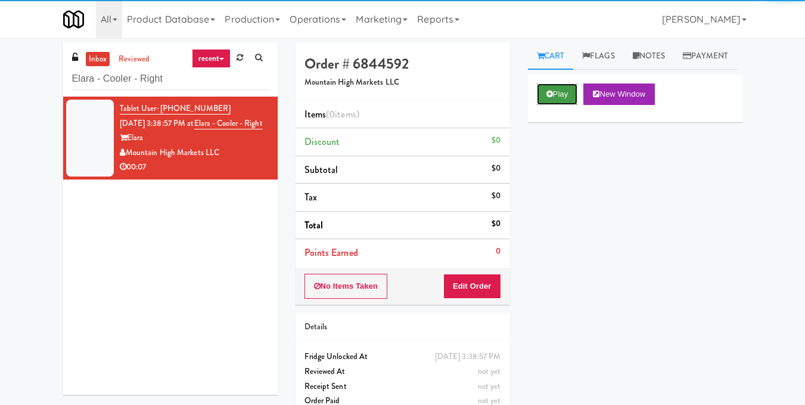
click at [558, 105] on button "Play" at bounding box center [557, 93] width 41 height 21
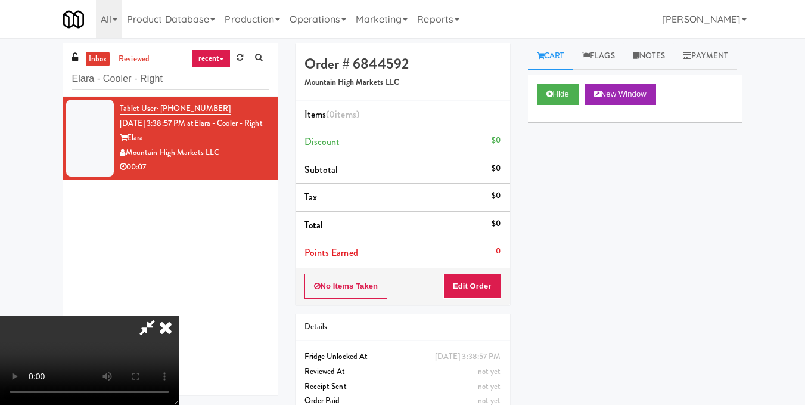
click at [179, 315] on video at bounding box center [89, 359] width 179 height 89
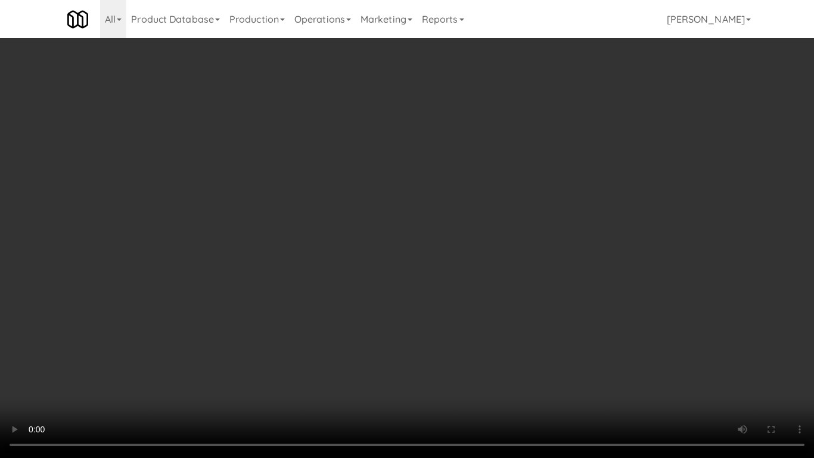
click at [364, 350] on video at bounding box center [407, 229] width 814 height 458
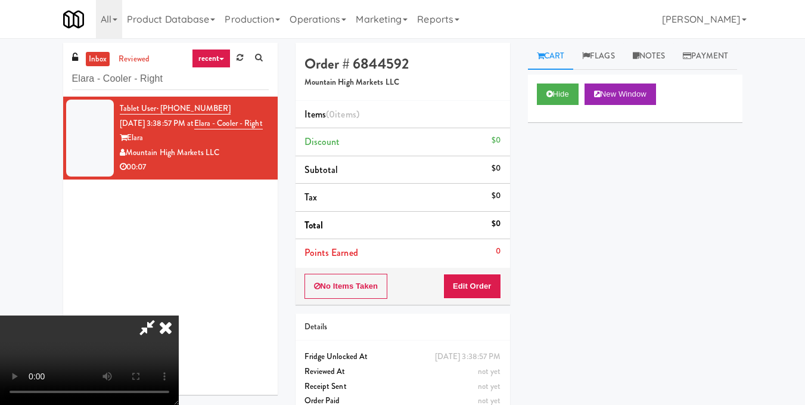
click at [179, 315] on video at bounding box center [89, 359] width 179 height 89
click at [499, 285] on button "Edit Order" at bounding box center [472, 285] width 58 height 25
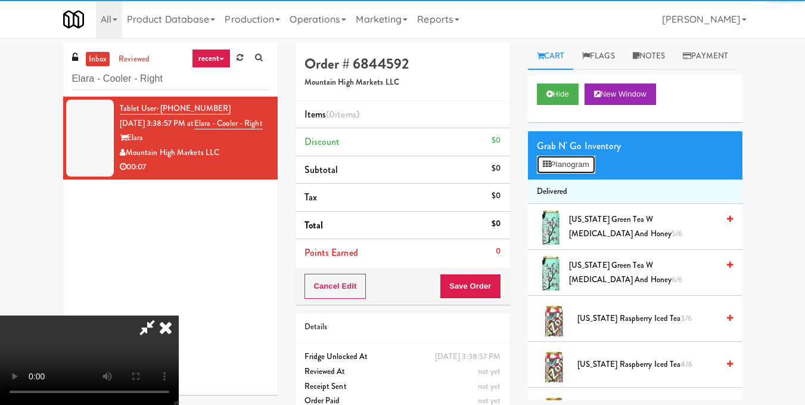
click at [570, 173] on button "Planogram" at bounding box center [566, 165] width 58 height 18
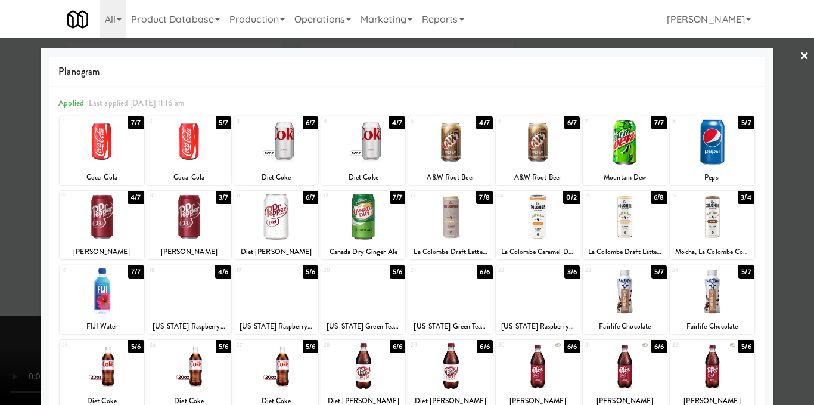
click at [618, 145] on div at bounding box center [625, 142] width 84 height 46
click at [788, 170] on div at bounding box center [407, 202] width 814 height 405
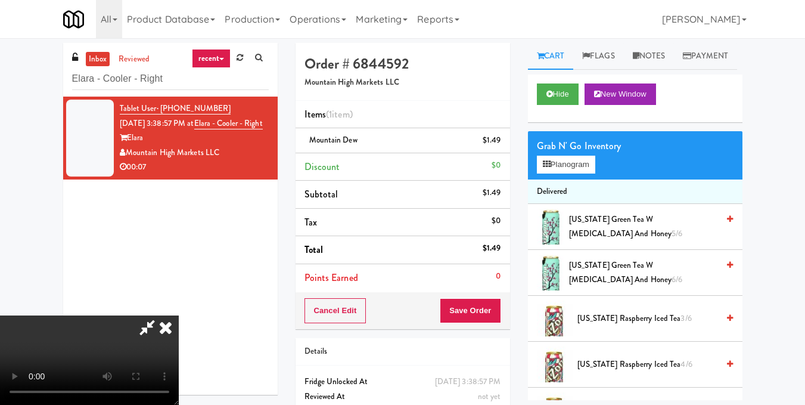
click at [179, 315] on video at bounding box center [89, 359] width 179 height 89
click at [179, 315] on icon at bounding box center [166, 327] width 26 height 24
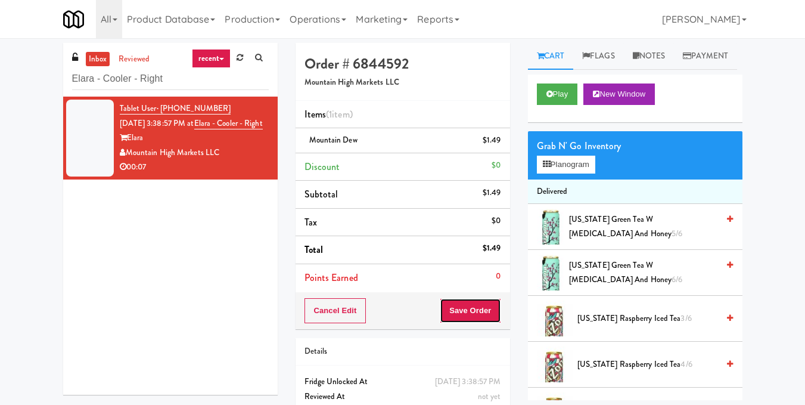
click at [480, 317] on button "Save Order" at bounding box center [470, 310] width 61 height 25
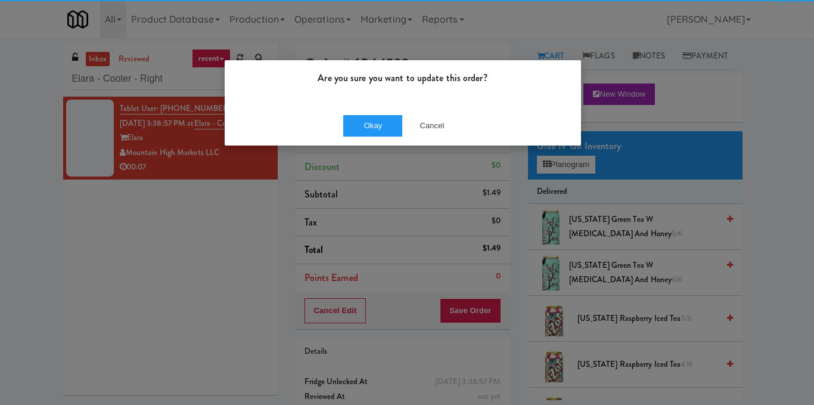
click at [369, 114] on div "Okay Cancel" at bounding box center [403, 125] width 356 height 40
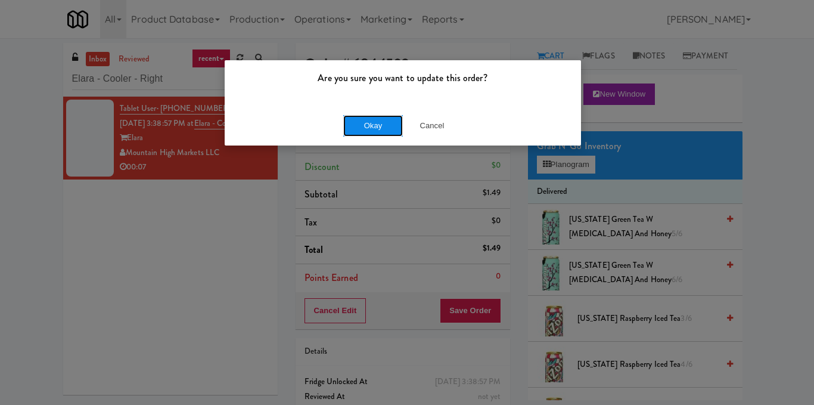
click at [360, 118] on button "Okay" at bounding box center [373, 125] width 60 height 21
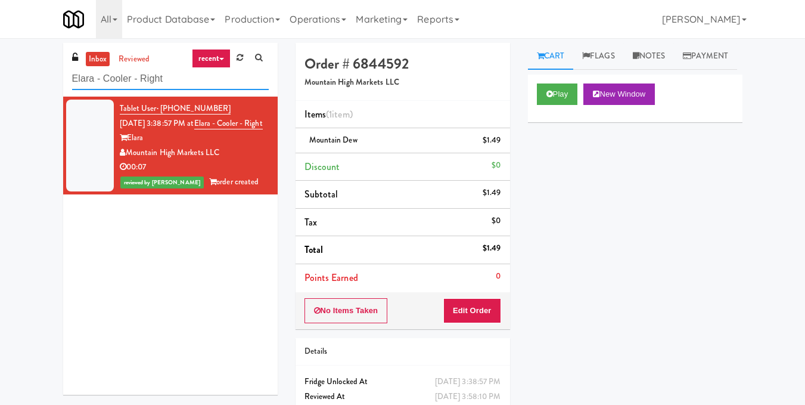
drag, startPoint x: 188, startPoint y: 79, endPoint x: 0, endPoint y: 57, distance: 189.0
click at [0, 57] on div "inbox reviewed recent all unclear take inventory issue suspicious failed recent…" at bounding box center [402, 247] width 805 height 408
paste input "Optima - Left - Fridge"
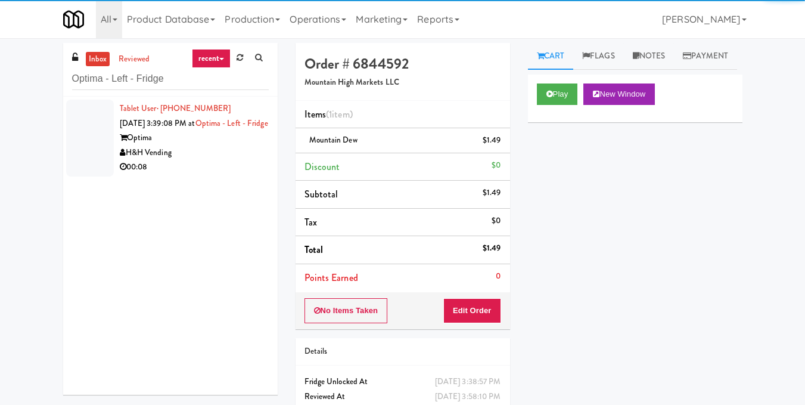
click at [215, 175] on div "00:08" at bounding box center [194, 167] width 149 height 15
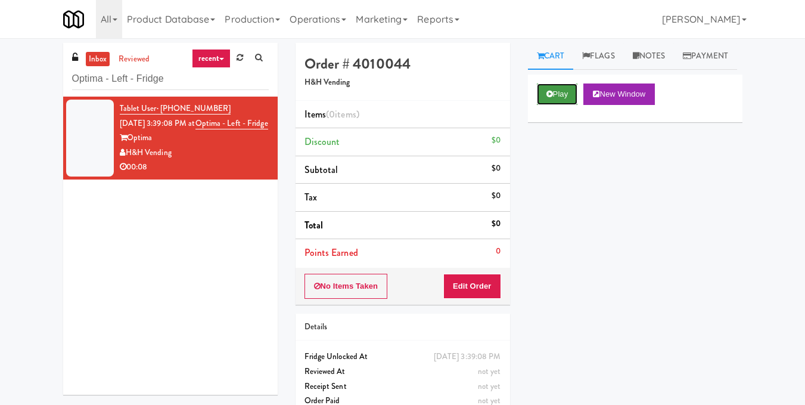
click at [552, 98] on icon at bounding box center [549, 94] width 7 height 8
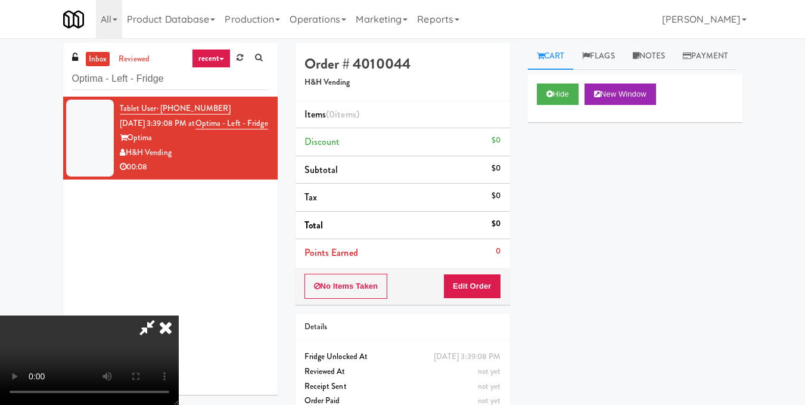
click at [179, 315] on video at bounding box center [89, 359] width 179 height 89
click at [484, 284] on button "Edit Order" at bounding box center [472, 285] width 58 height 25
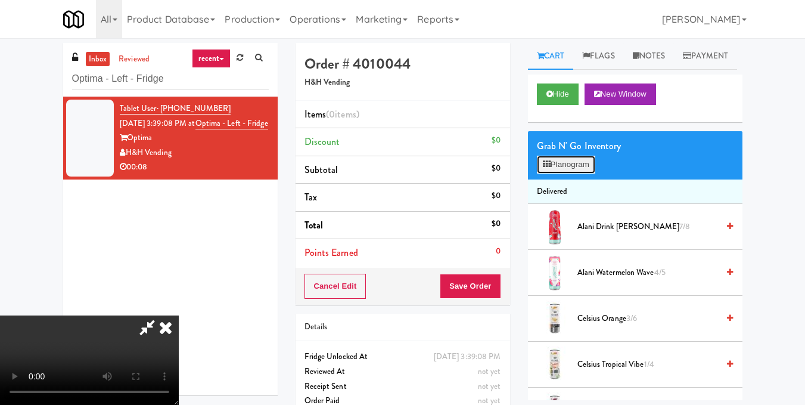
click at [562, 173] on button "Planogram" at bounding box center [566, 165] width 58 height 18
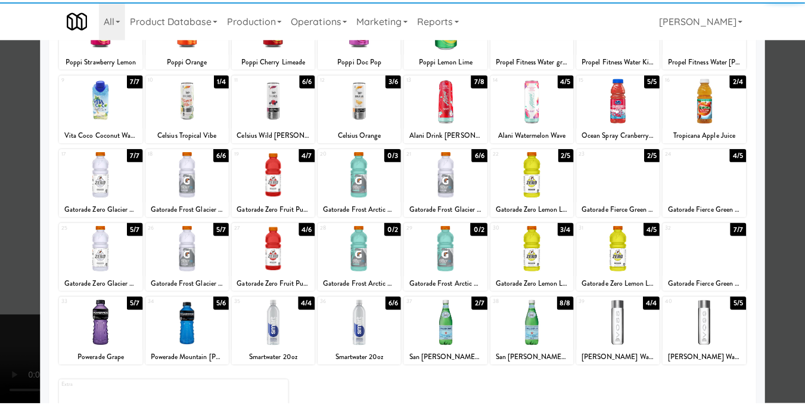
scroll to position [119, 0]
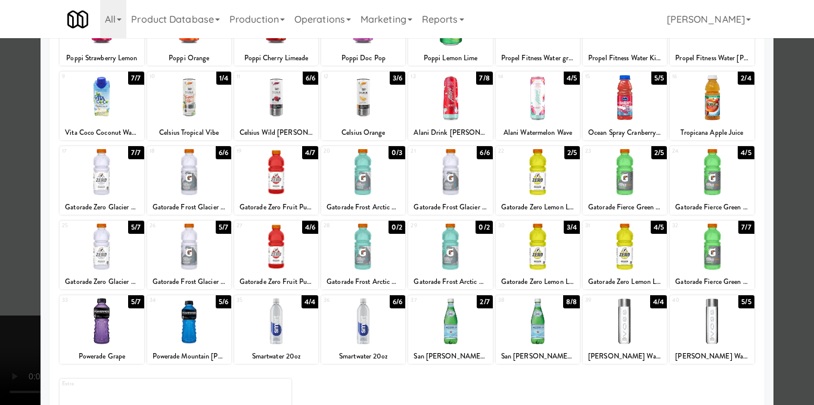
click at [608, 185] on div at bounding box center [625, 172] width 84 height 46
click at [783, 208] on div at bounding box center [407, 202] width 814 height 405
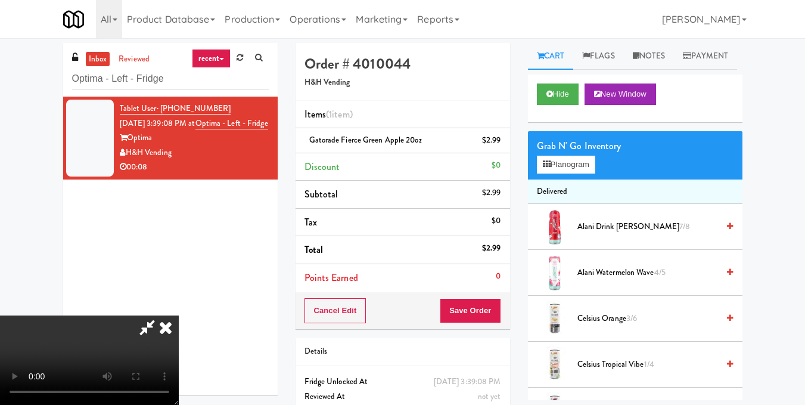
click at [179, 315] on video at bounding box center [89, 359] width 179 height 89
click at [179, 315] on icon at bounding box center [166, 327] width 26 height 24
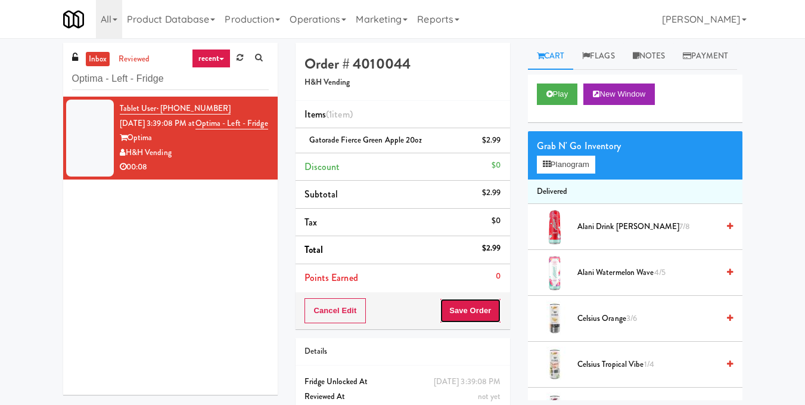
click at [492, 314] on button "Save Order" at bounding box center [470, 310] width 61 height 25
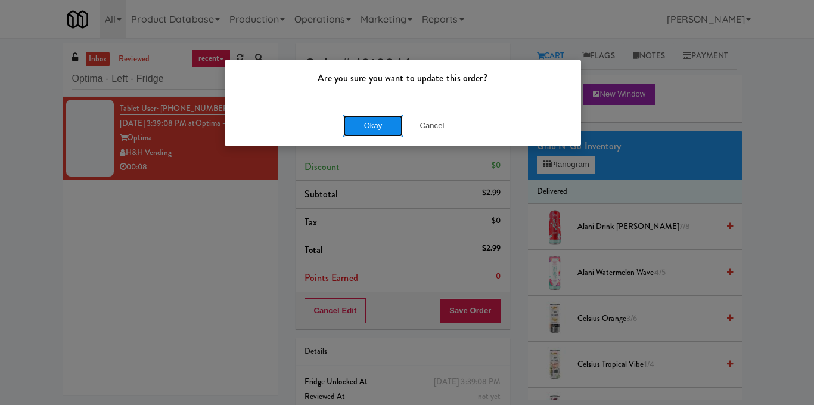
click at [372, 122] on button "Okay" at bounding box center [373, 125] width 60 height 21
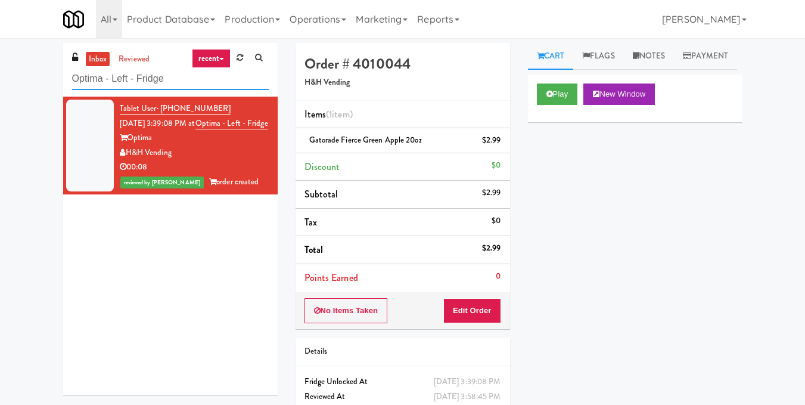
drag, startPoint x: 196, startPoint y: 82, endPoint x: 2, endPoint y: 102, distance: 194.7
click at [0, 101] on div "inbox reviewed recent all unclear take inventory issue suspicious failed recent…" at bounding box center [402, 247] width 805 height 408
paste input "Icon - Cooler - Right"
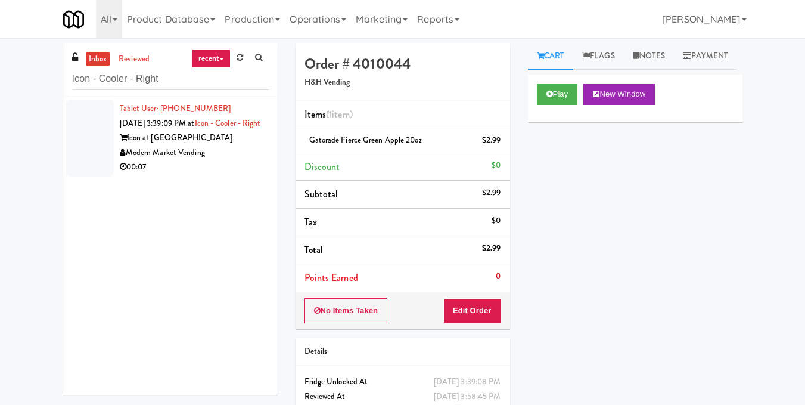
click at [245, 160] on div "Modern Market Vending" at bounding box center [194, 152] width 149 height 15
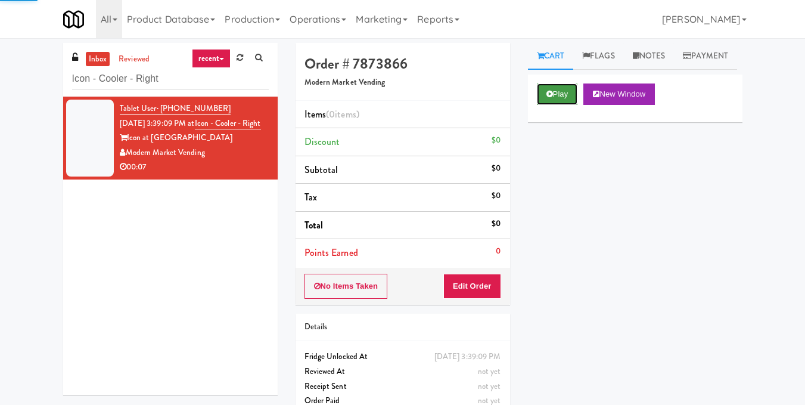
click at [567, 105] on button "Play" at bounding box center [557, 93] width 41 height 21
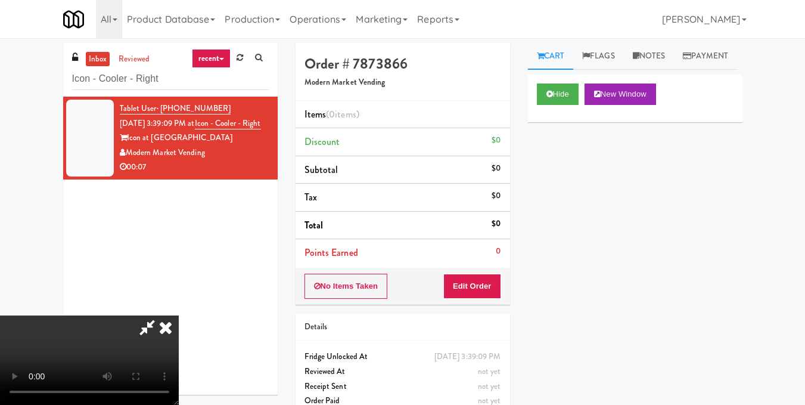
click at [179, 315] on video at bounding box center [89, 359] width 179 height 89
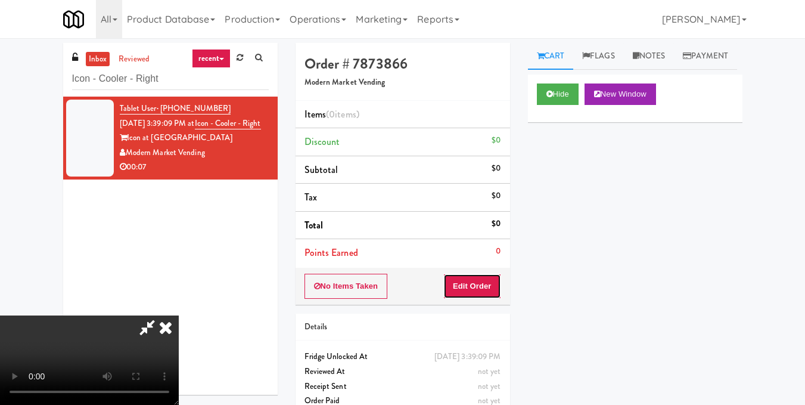
click at [496, 282] on button "Edit Order" at bounding box center [472, 285] width 58 height 25
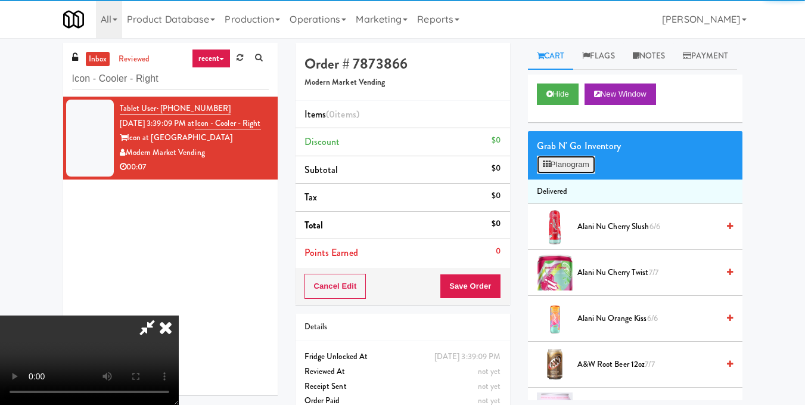
click at [558, 173] on button "Planogram" at bounding box center [566, 165] width 58 height 18
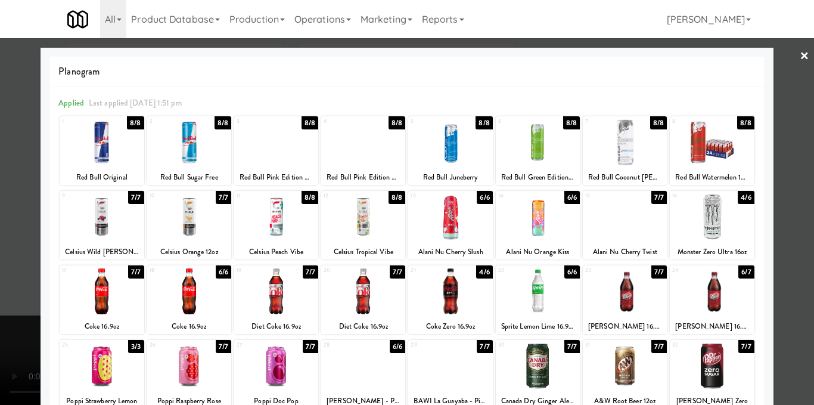
drag, startPoint x: 462, startPoint y: 302, endPoint x: 465, endPoint y: 291, distance: 11.1
click at [462, 301] on div at bounding box center [450, 291] width 84 height 46
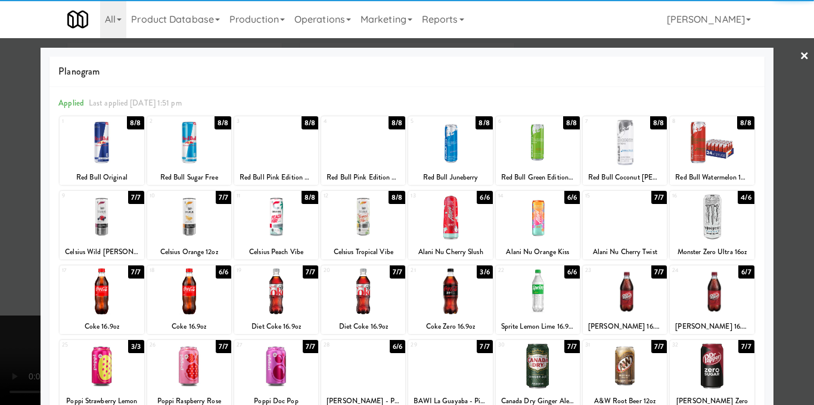
click at [785, 220] on div at bounding box center [407, 202] width 814 height 405
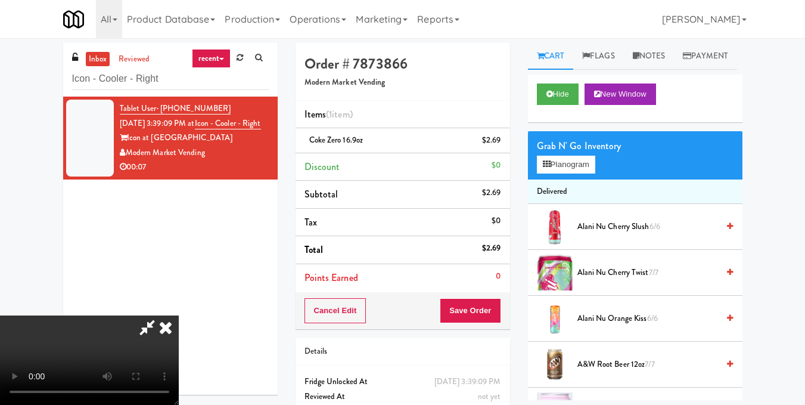
click at [179, 315] on video at bounding box center [89, 359] width 179 height 89
drag, startPoint x: 455, startPoint y: 56, endPoint x: 454, endPoint y: 63, distance: 6.6
click at [161, 315] on icon at bounding box center [146, 327] width 27 height 24
click at [469, 316] on button "Save Order" at bounding box center [470, 310] width 61 height 25
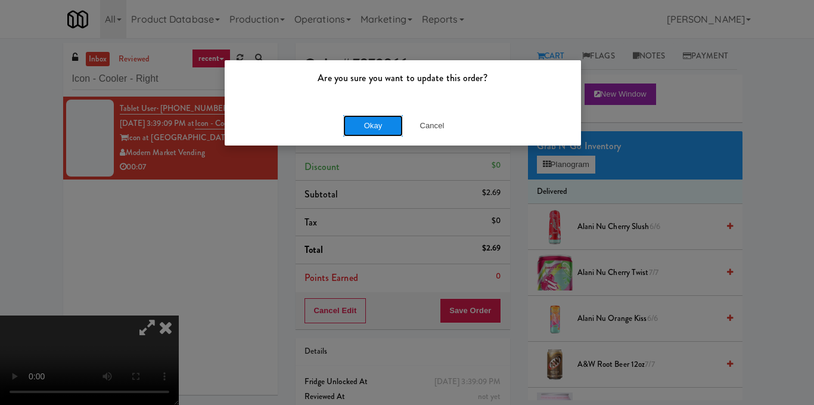
click at [387, 129] on button "Okay" at bounding box center [373, 125] width 60 height 21
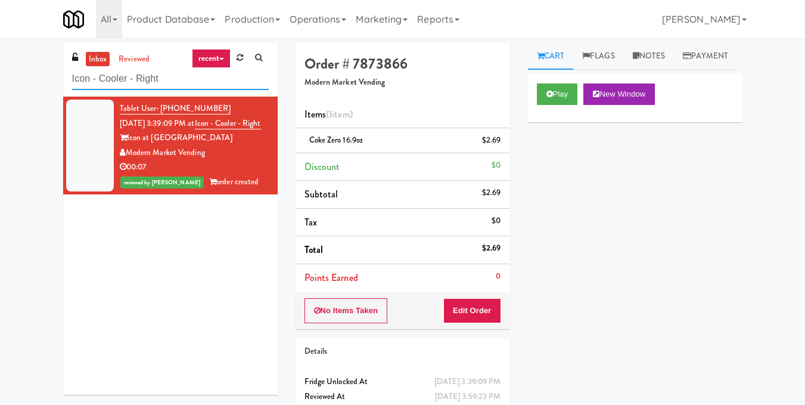
drag, startPoint x: 184, startPoint y: 76, endPoint x: 4, endPoint y: 65, distance: 180.3
click at [0, 60] on div "inbox reviewed recent all unclear take inventory issue suspicious failed recent…" at bounding box center [402, 247] width 805 height 408
paste input "Elara - Pantry - Lef"
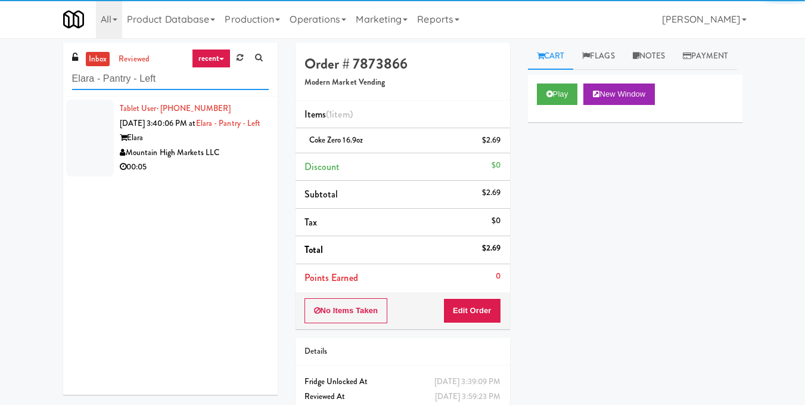
type input "Elara - Pantry - Left"
click at [254, 175] on div "00:05" at bounding box center [194, 167] width 149 height 15
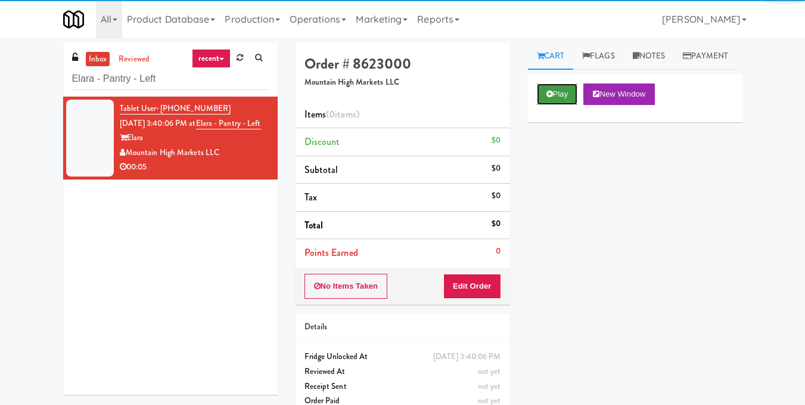
click at [568, 105] on button "Play" at bounding box center [557, 93] width 41 height 21
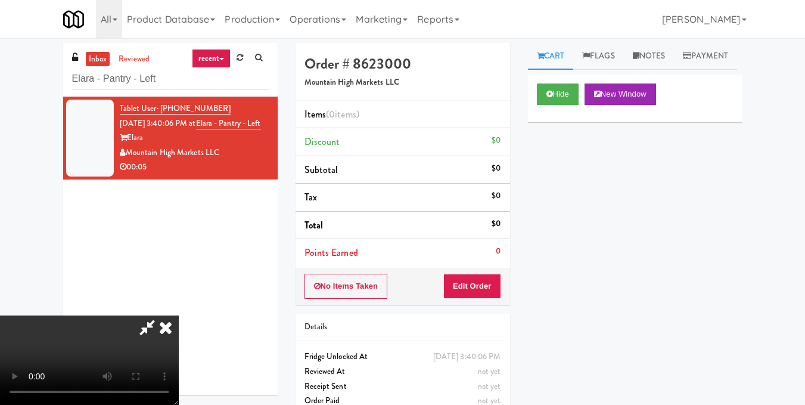
click at [179, 315] on video at bounding box center [89, 359] width 179 height 89
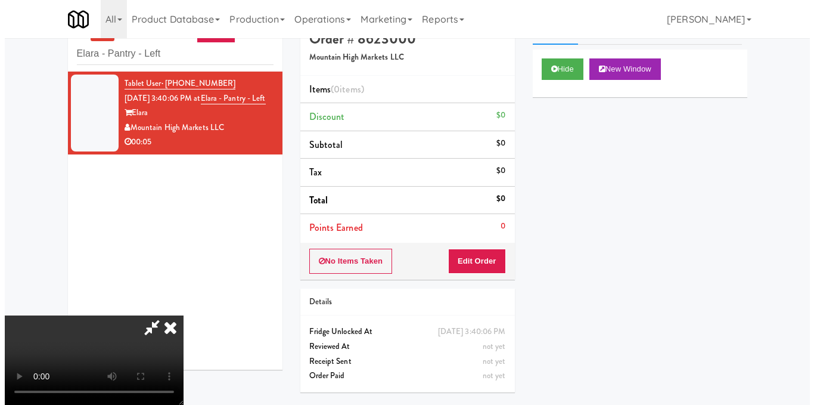
scroll to position [38, 0]
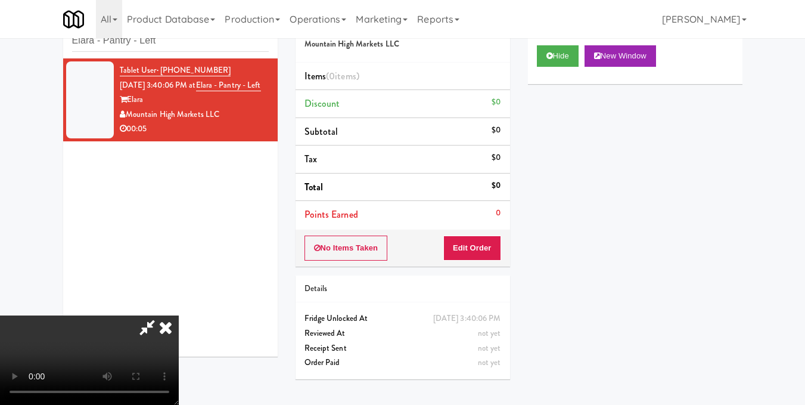
click at [179, 325] on video at bounding box center [89, 359] width 179 height 89
click at [495, 247] on button "Edit Order" at bounding box center [472, 247] width 58 height 25
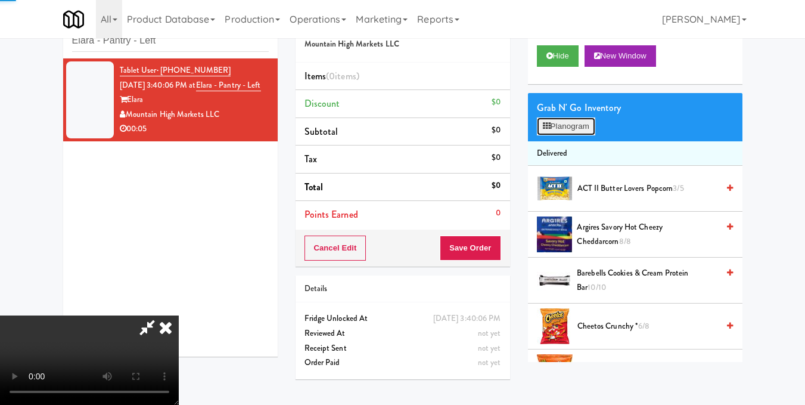
click at [558, 135] on button "Planogram" at bounding box center [566, 126] width 58 height 18
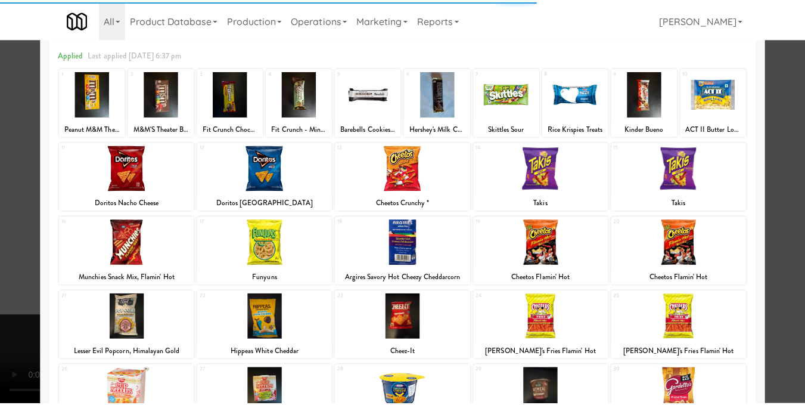
scroll to position [119, 0]
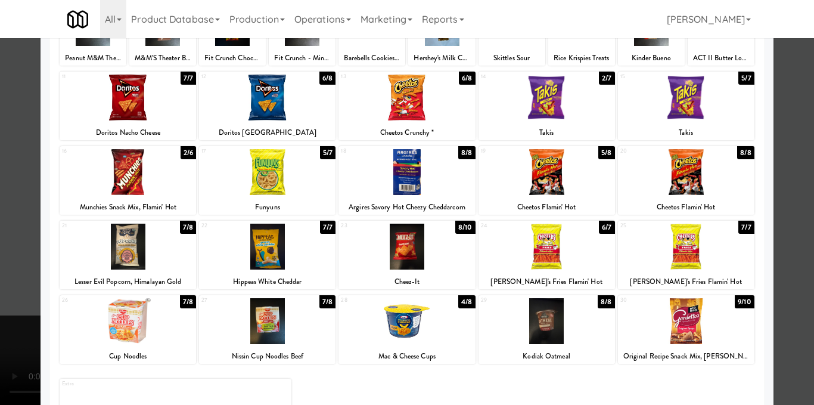
click at [95, 244] on div at bounding box center [128, 246] width 136 height 46
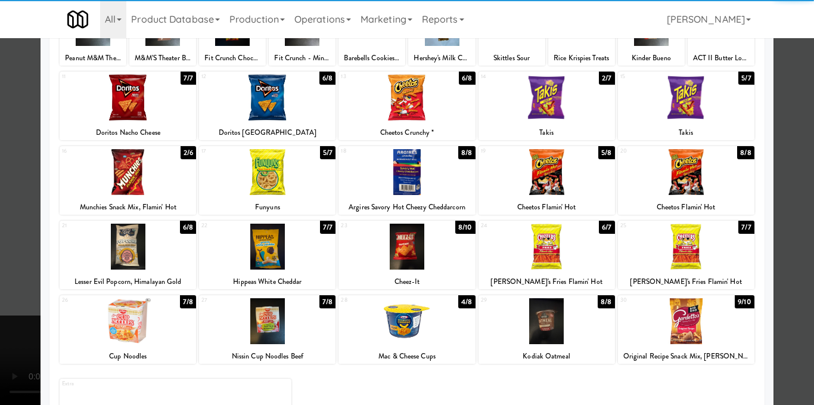
click at [795, 198] on div at bounding box center [407, 202] width 814 height 405
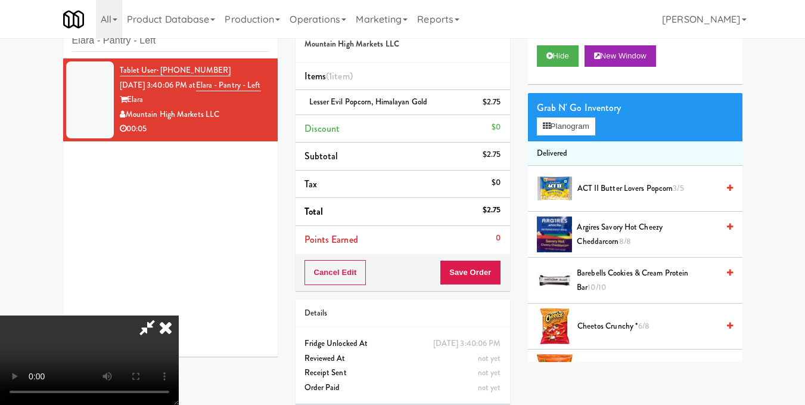
click at [179, 315] on video at bounding box center [89, 359] width 179 height 89
click at [179, 315] on icon at bounding box center [166, 327] width 26 height 24
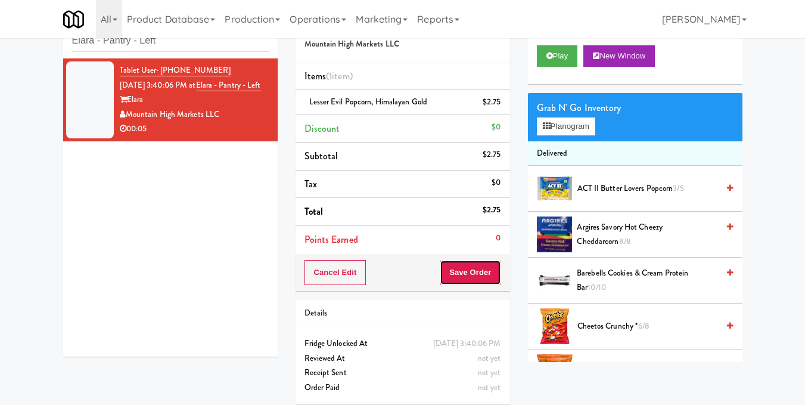
click at [483, 278] on button "Save Order" at bounding box center [470, 272] width 61 height 25
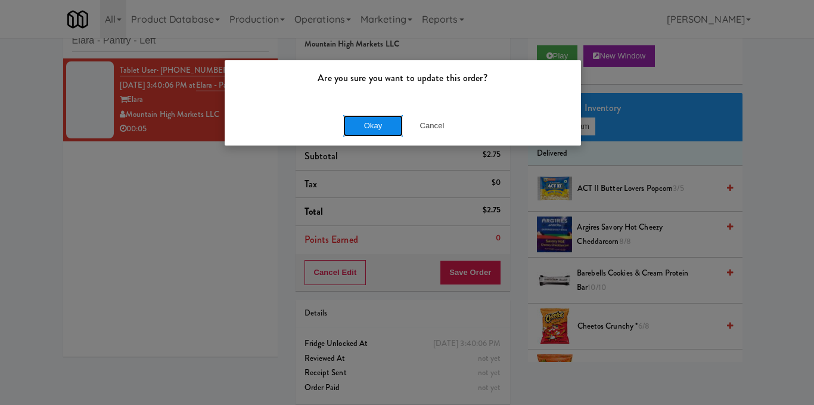
click at [380, 125] on button "Okay" at bounding box center [373, 125] width 60 height 21
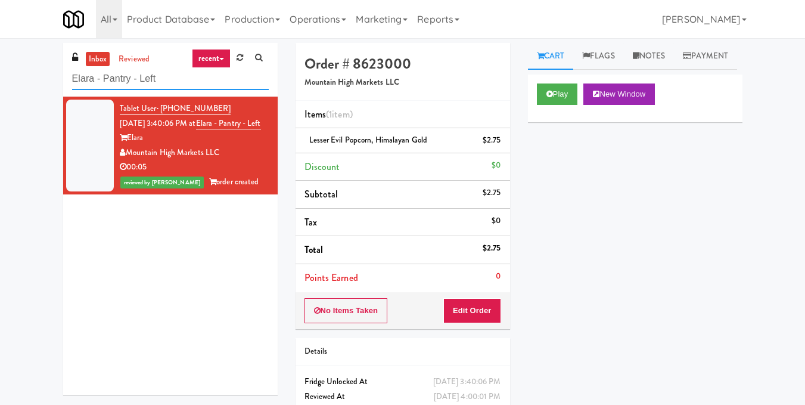
drag, startPoint x: 204, startPoint y: 88, endPoint x: 0, endPoint y: 85, distance: 204.4
click at [0, 85] on div "inbox reviewed recent all unclear take inventory issue suspicious failed recent…" at bounding box center [402, 247] width 805 height 408
paste input "Gallery 64 - Pantry - V2"
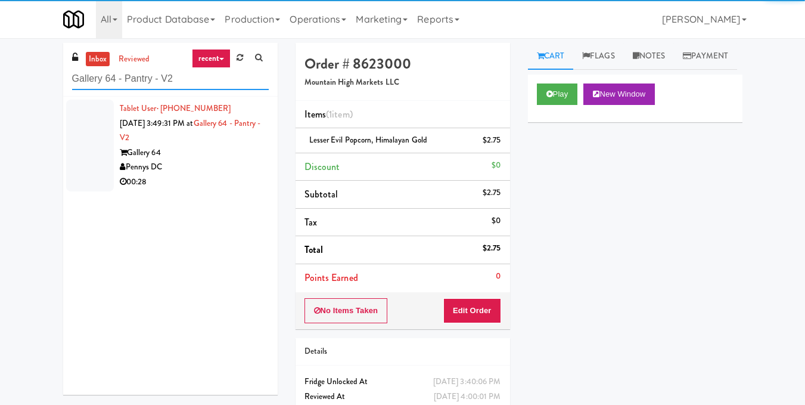
type input "Gallery 64 - Pantry - V2"
click at [217, 179] on div "00:28" at bounding box center [194, 182] width 149 height 15
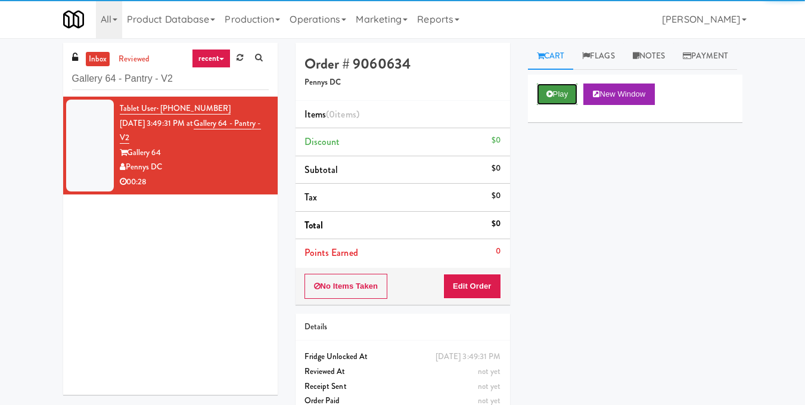
click at [551, 98] on icon at bounding box center [549, 94] width 7 height 8
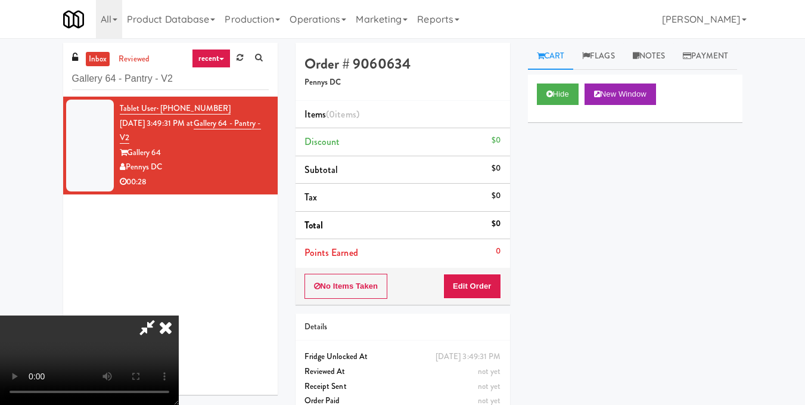
click at [179, 315] on video at bounding box center [89, 359] width 179 height 89
click at [496, 286] on button "Edit Order" at bounding box center [472, 285] width 58 height 25
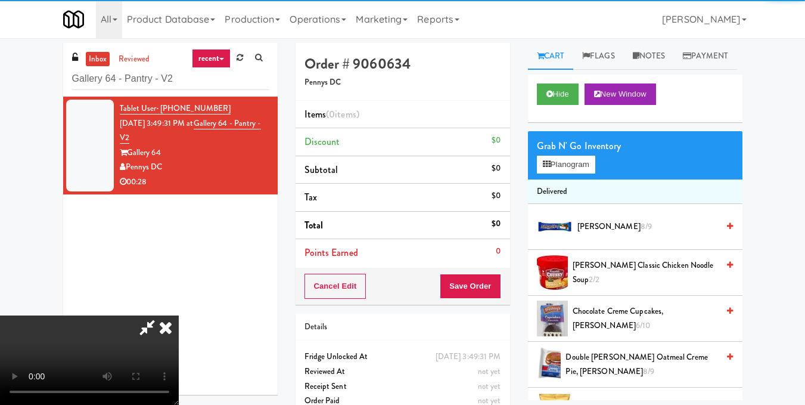
click at [580, 155] on div "Grab N' Go Inventory" at bounding box center [635, 146] width 197 height 18
click at [579, 173] on button "Planogram" at bounding box center [566, 165] width 58 height 18
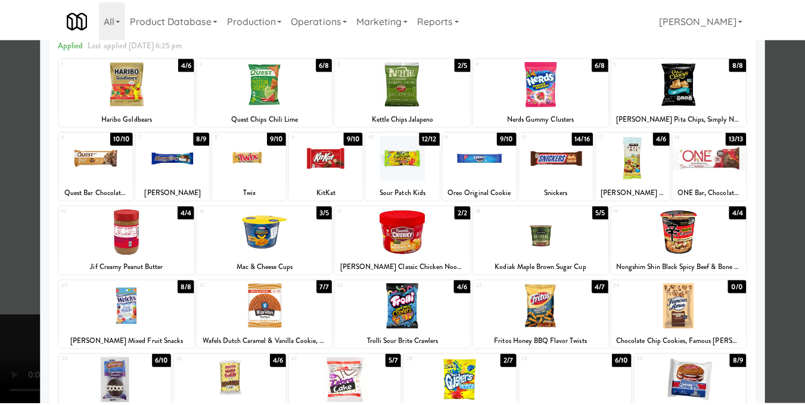
scroll to position [60, 0]
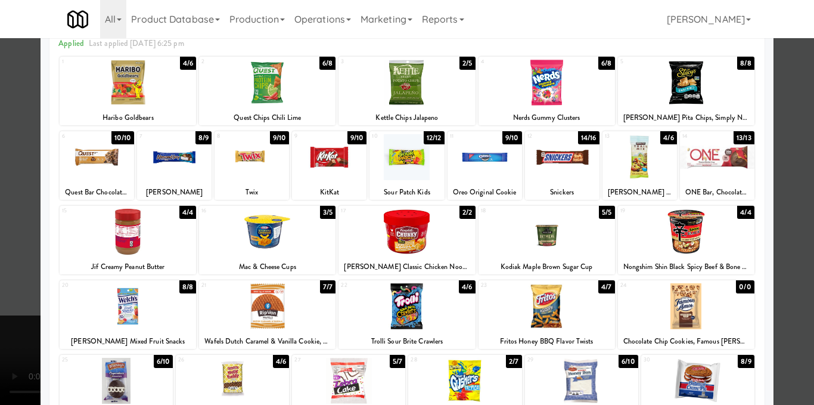
click at [790, 244] on div at bounding box center [407, 202] width 814 height 405
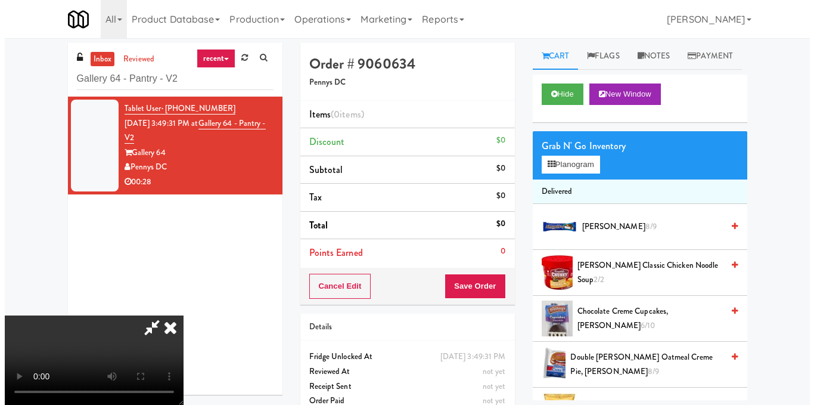
scroll to position [60, 0]
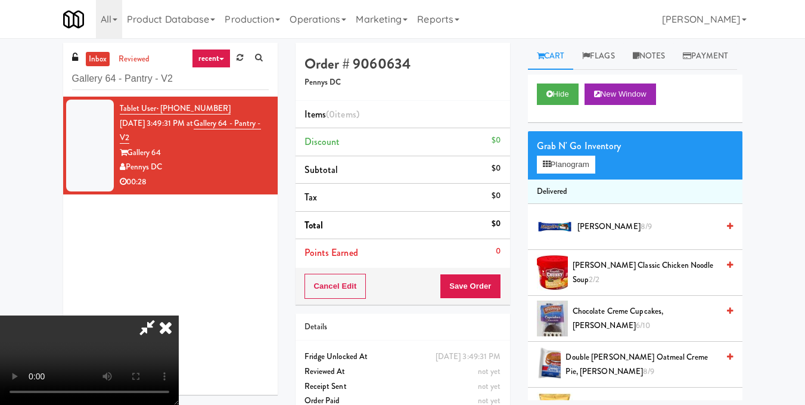
click at [179, 328] on video at bounding box center [89, 359] width 179 height 89
click at [179, 324] on video at bounding box center [89, 359] width 179 height 89
click at [565, 179] on div "Grab N' Go Inventory Planogram" at bounding box center [635, 155] width 215 height 48
click at [580, 173] on button "Planogram" at bounding box center [566, 165] width 58 height 18
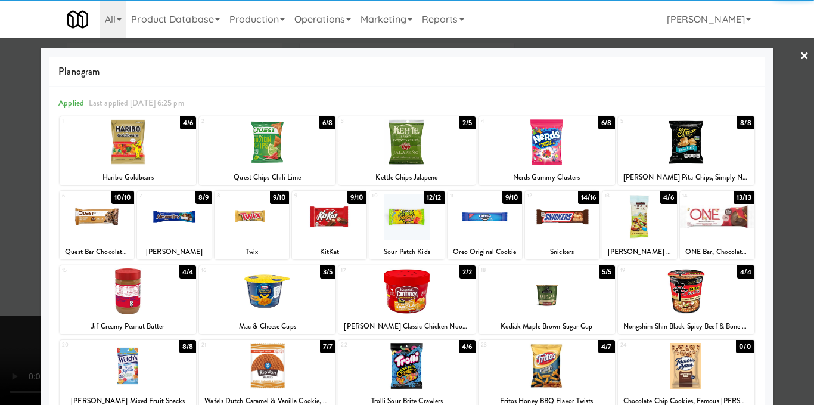
click at [562, 219] on div at bounding box center [562, 217] width 74 height 46
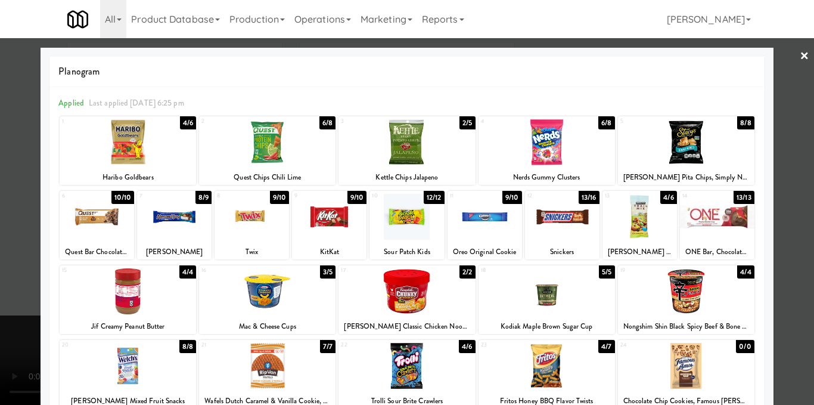
click at [782, 256] on div at bounding box center [407, 202] width 814 height 405
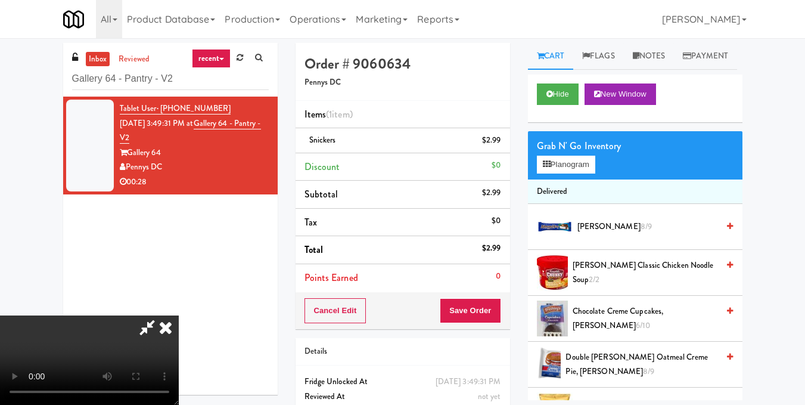
click at [179, 318] on video at bounding box center [89, 359] width 179 height 89
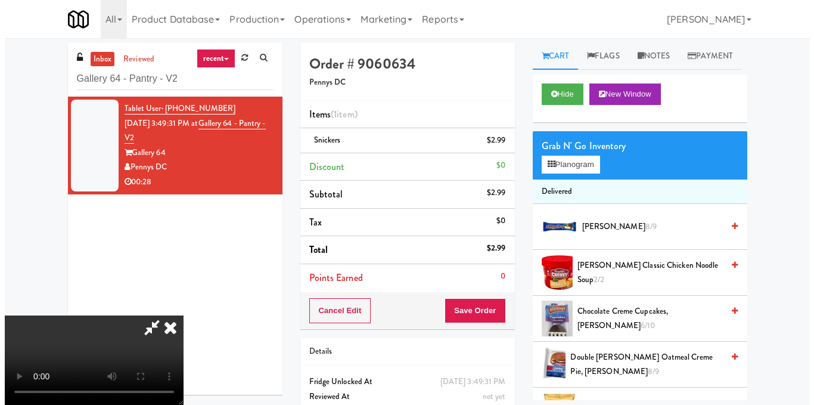
scroll to position [134, 0]
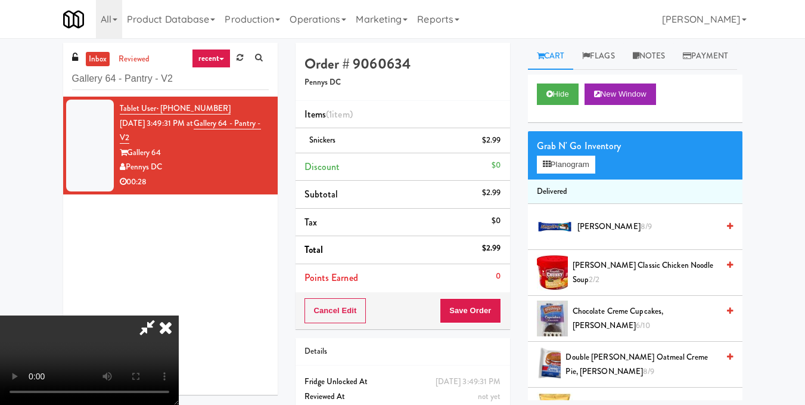
click at [179, 315] on video at bounding box center [89, 359] width 179 height 89
click at [569, 173] on button "Planogram" at bounding box center [566, 165] width 58 height 18
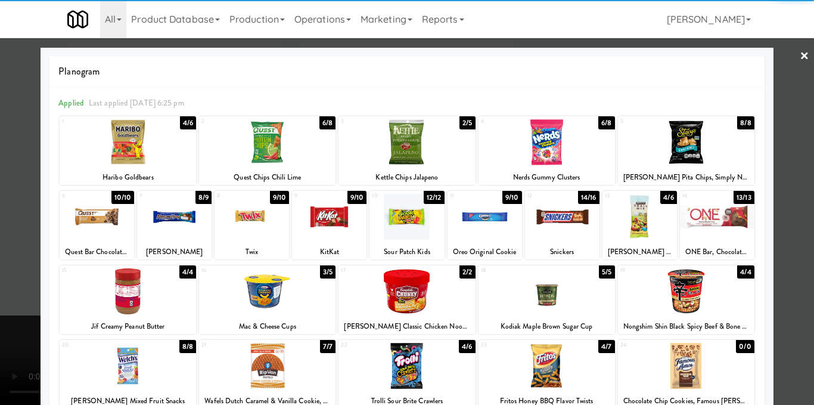
scroll to position [179, 0]
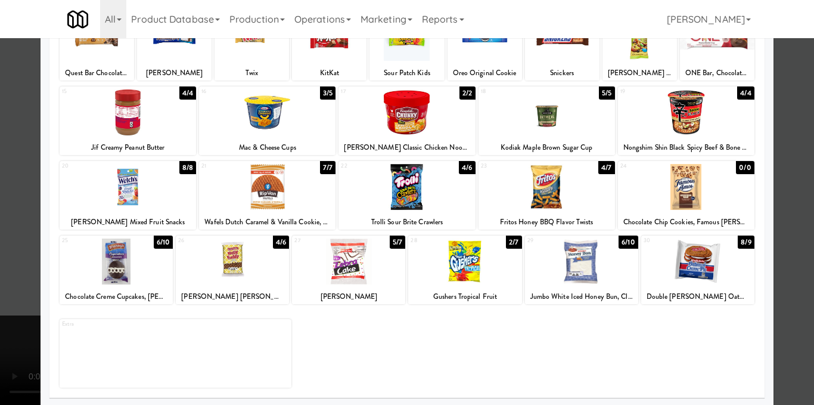
click at [770, 188] on div at bounding box center [407, 202] width 814 height 405
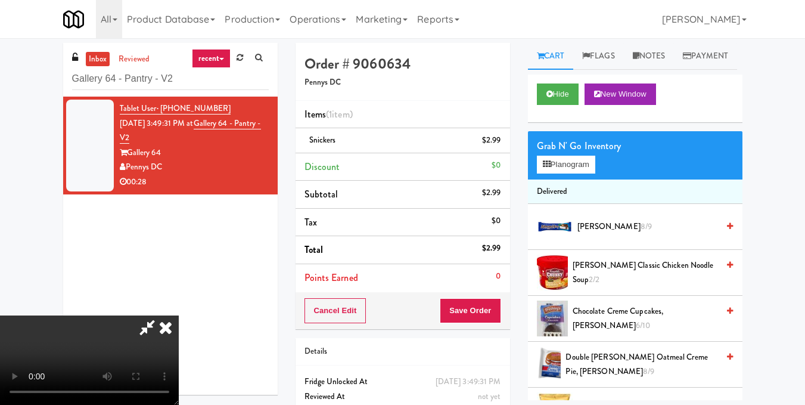
click at [179, 317] on video at bounding box center [89, 359] width 179 height 89
click at [561, 173] on button "Planogram" at bounding box center [566, 165] width 58 height 18
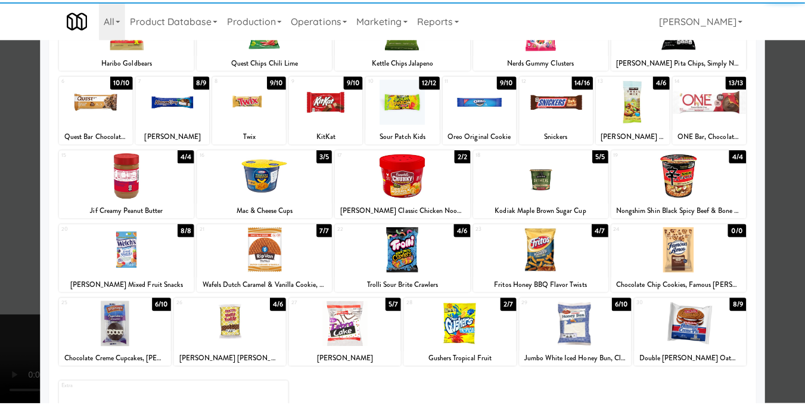
scroll to position [119, 0]
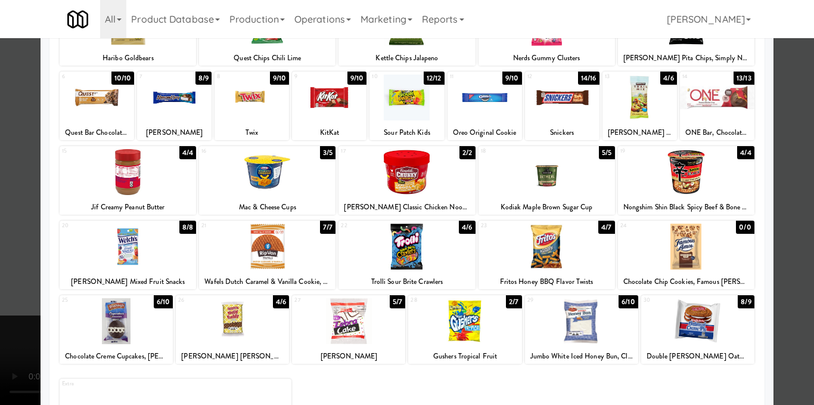
click at [767, 237] on div at bounding box center [407, 202] width 814 height 405
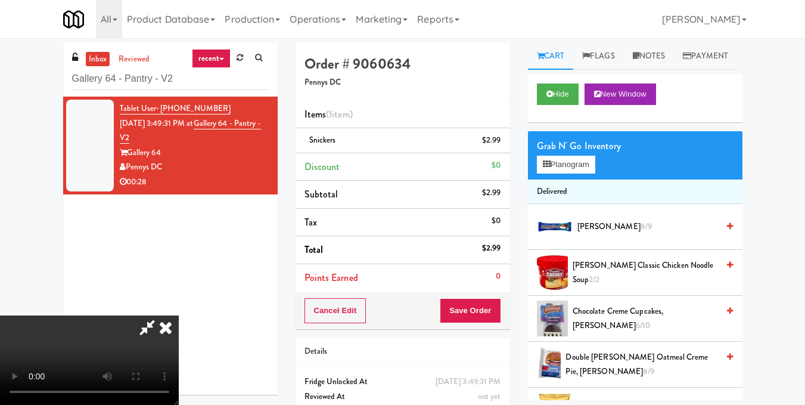
scroll to position [134, 0]
click at [548, 168] on icon at bounding box center [547, 164] width 8 height 8
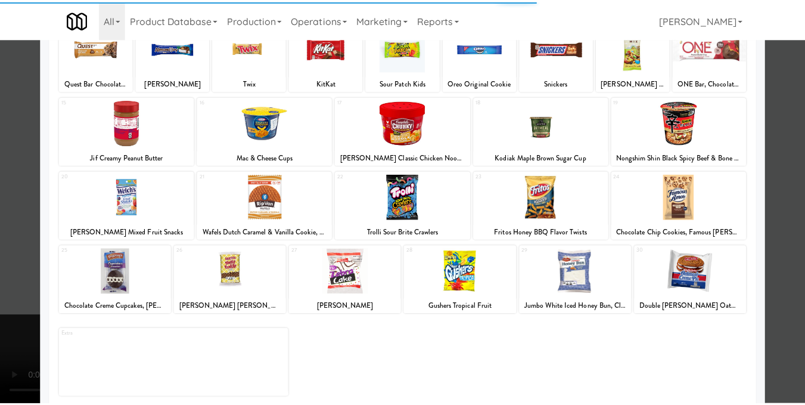
scroll to position [181, 0]
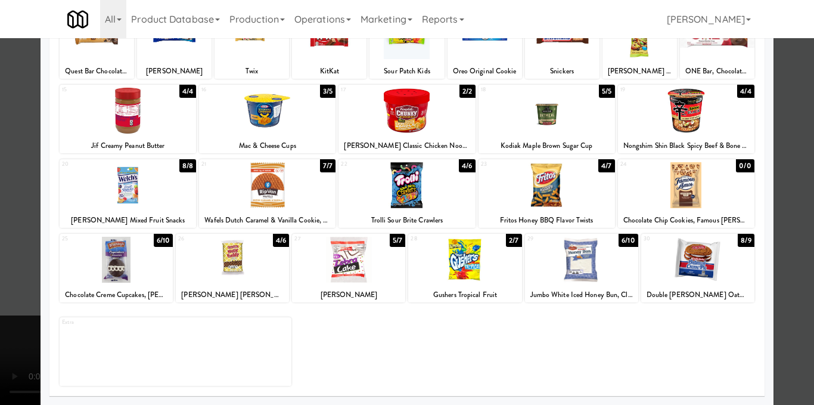
click at [358, 274] on div at bounding box center [348, 260] width 113 height 46
drag, startPoint x: 782, startPoint y: 215, endPoint x: 750, endPoint y: 219, distance: 32.4
click at [783, 216] on div at bounding box center [407, 202] width 814 height 405
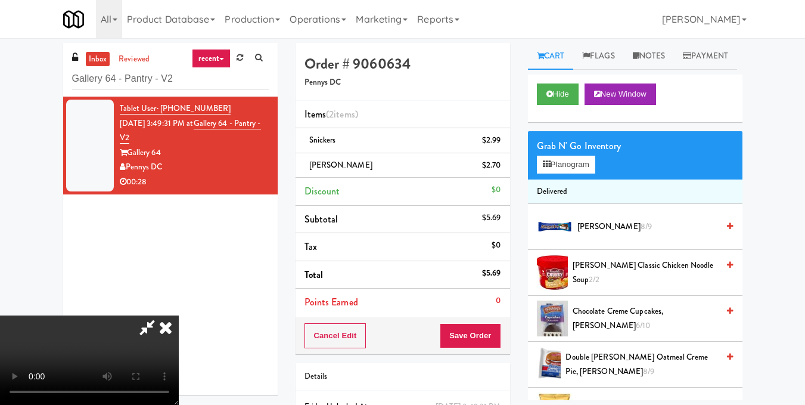
click at [179, 315] on video at bounding box center [89, 359] width 179 height 89
click at [179, 315] on icon at bounding box center [166, 327] width 26 height 24
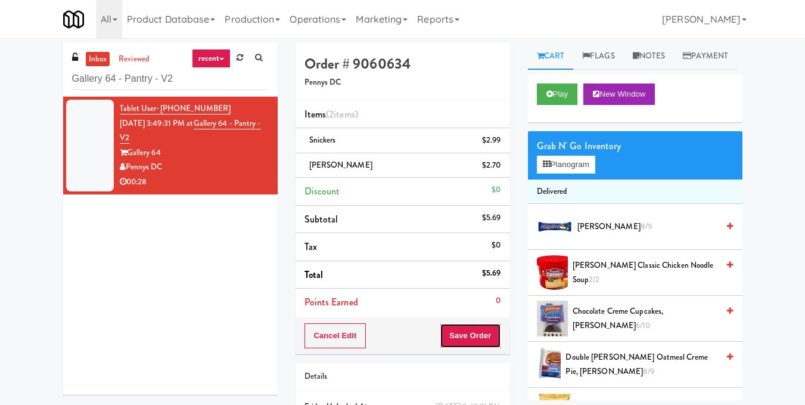
click at [477, 340] on button "Save Order" at bounding box center [470, 335] width 61 height 25
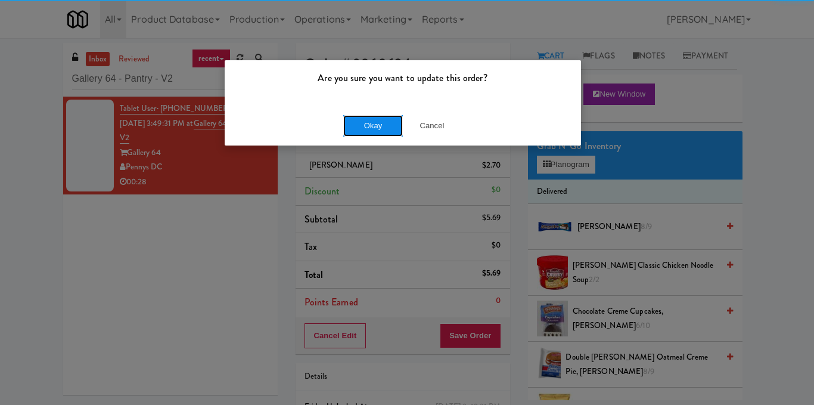
click at [371, 123] on button "Okay" at bounding box center [373, 125] width 60 height 21
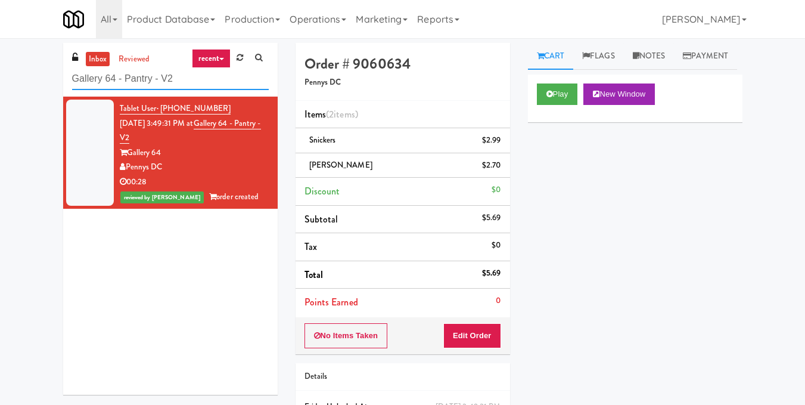
drag, startPoint x: 209, startPoint y: 85, endPoint x: 0, endPoint y: 100, distance: 209.0
click at [0, 100] on div "inbox reviewed recent all unclear take inventory issue suspicious failed recent…" at bounding box center [402, 259] width 805 height 433
paste input "[GEOGRAPHIC_DATA] - A-Wing, Level 0"
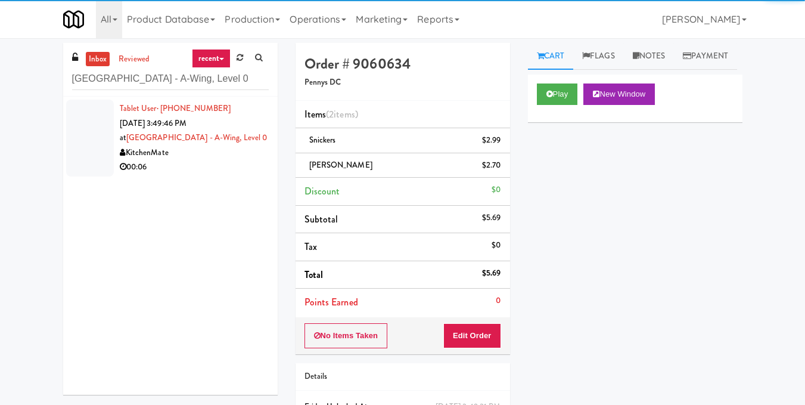
click at [256, 173] on div "00:06" at bounding box center [194, 167] width 149 height 15
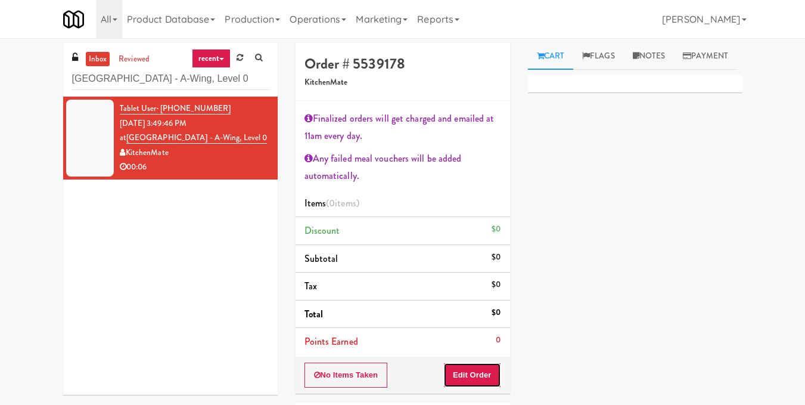
drag, startPoint x: 472, startPoint y: 377, endPoint x: 492, endPoint y: 285, distance: 93.8
click at [471, 377] on button "Edit Order" at bounding box center [472, 374] width 58 height 25
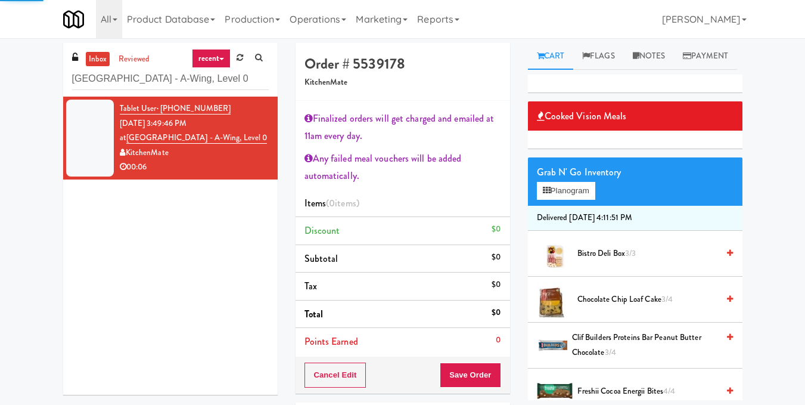
click at [556, 181] on div "Grab N' Go Inventory" at bounding box center [635, 172] width 197 height 18
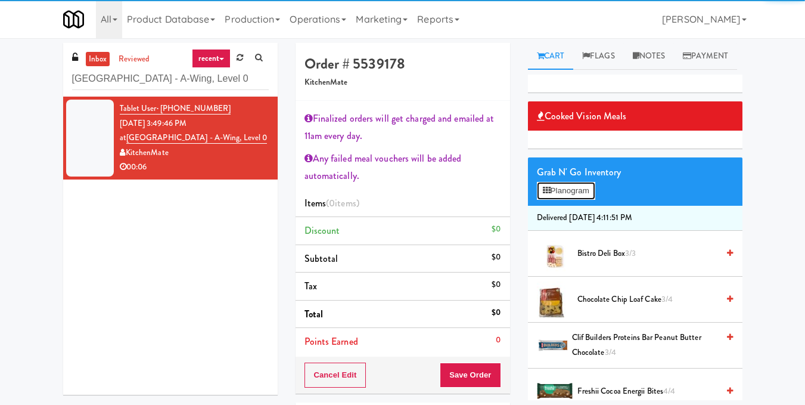
click at [559, 200] on button "Planogram" at bounding box center [566, 191] width 58 height 18
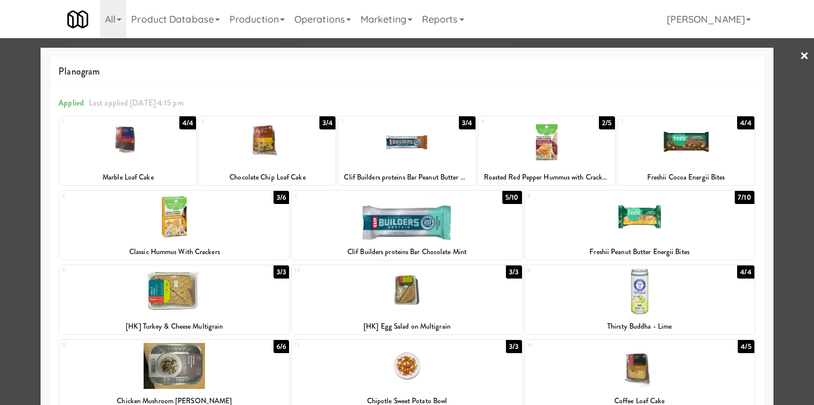
click at [552, 153] on div at bounding box center [546, 142] width 136 height 46
click at [801, 170] on div at bounding box center [407, 202] width 814 height 405
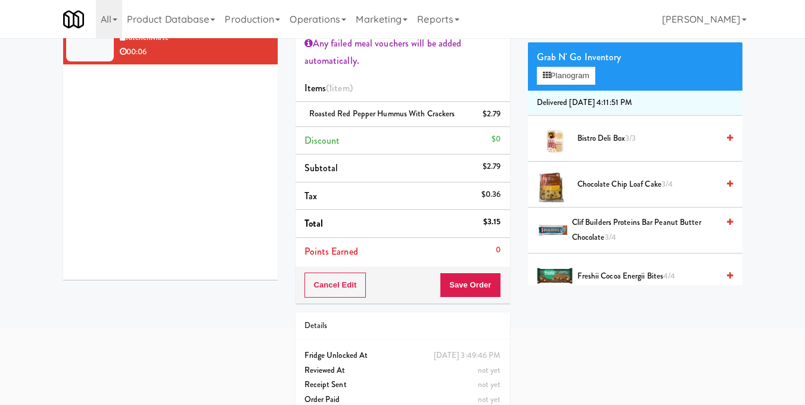
scroll to position [119, 0]
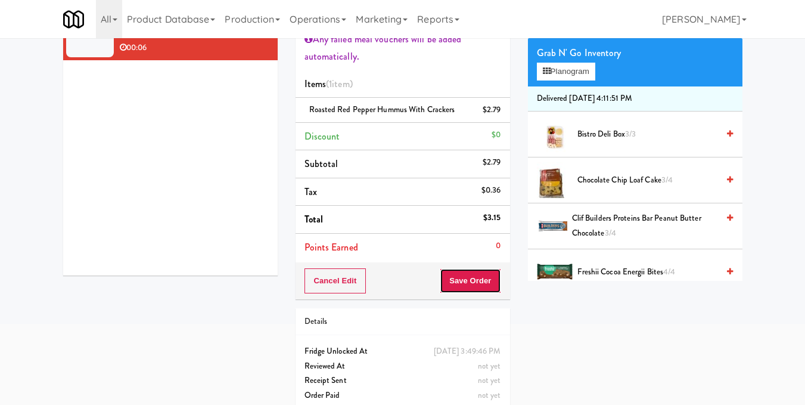
click at [473, 285] on button "Save Order" at bounding box center [470, 280] width 61 height 25
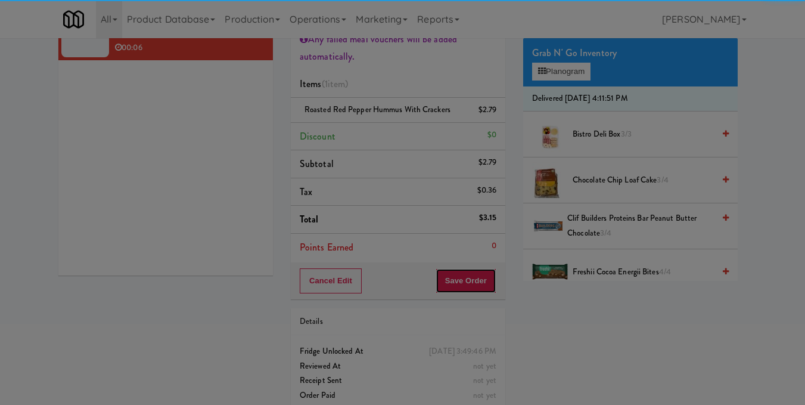
scroll to position [0, 0]
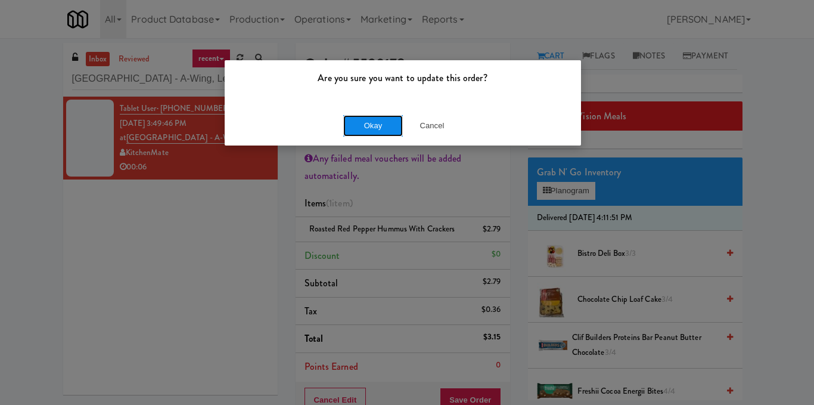
click at [386, 125] on button "Okay" at bounding box center [373, 125] width 60 height 21
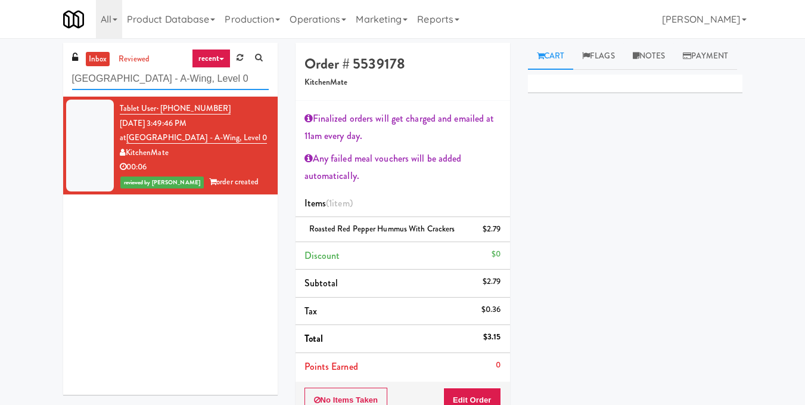
click at [224, 82] on input "[GEOGRAPHIC_DATA] - A-Wing, Level 0" at bounding box center [170, 79] width 197 height 22
paste input "[GEOGRAPHIC_DATA] - [GEOGRAPHIC_DATA]"
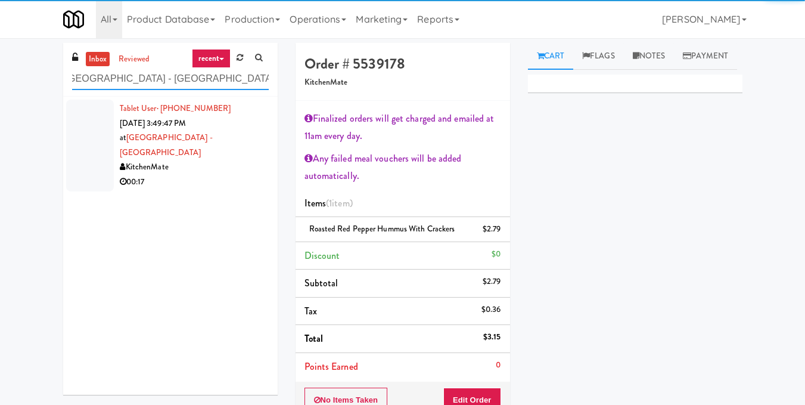
type input "[GEOGRAPHIC_DATA] - [GEOGRAPHIC_DATA]"
click at [237, 160] on div "KitchenMate" at bounding box center [194, 167] width 149 height 15
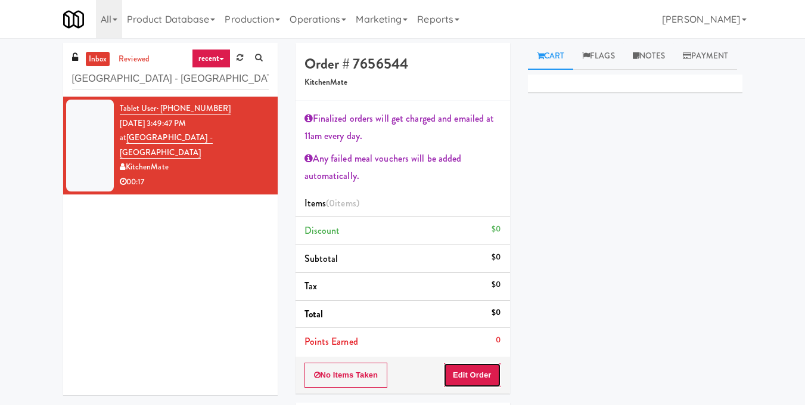
click at [459, 366] on button "Edit Order" at bounding box center [472, 374] width 58 height 25
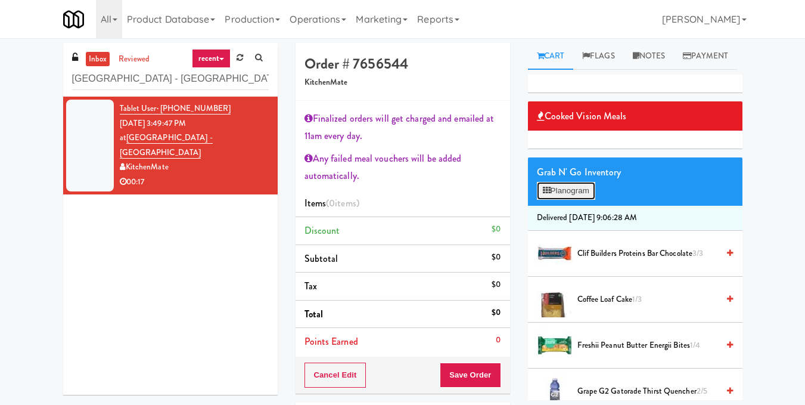
click at [573, 200] on button "Planogram" at bounding box center [566, 191] width 58 height 18
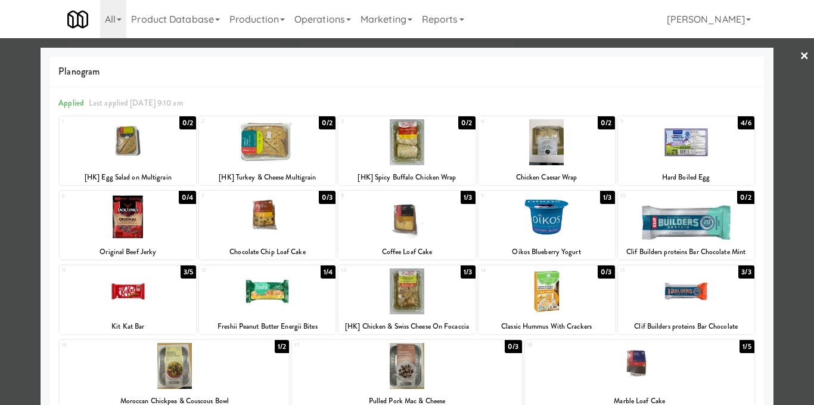
click at [297, 221] on div at bounding box center [267, 217] width 136 height 46
click at [778, 210] on div at bounding box center [407, 202] width 814 height 405
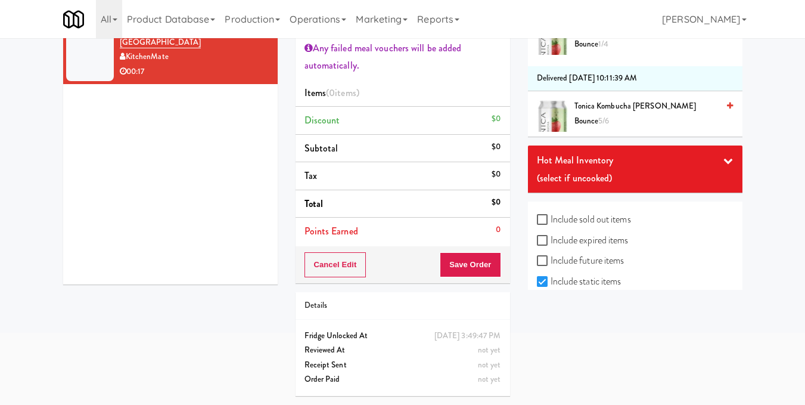
scroll to position [1508, 0]
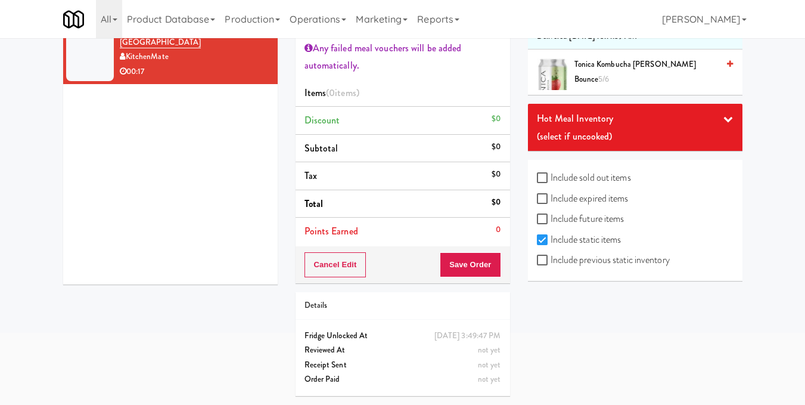
click at [658, 251] on label "Include previous static inventory" at bounding box center [603, 260] width 133 height 18
click at [551, 256] on input "Include previous static inventory" at bounding box center [544, 261] width 14 height 10
checkbox input "true"
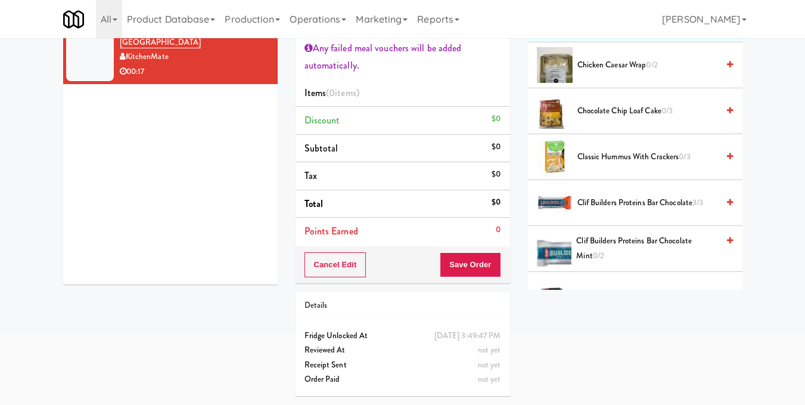
scroll to position [0, 0]
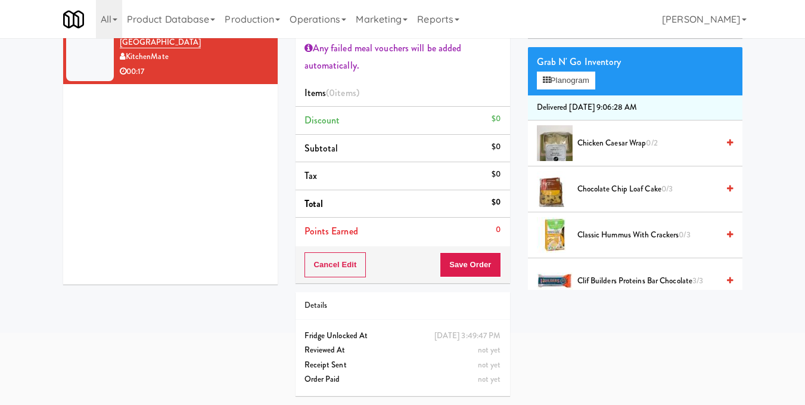
click at [727, 195] on link at bounding box center [730, 189] width 6 height 15
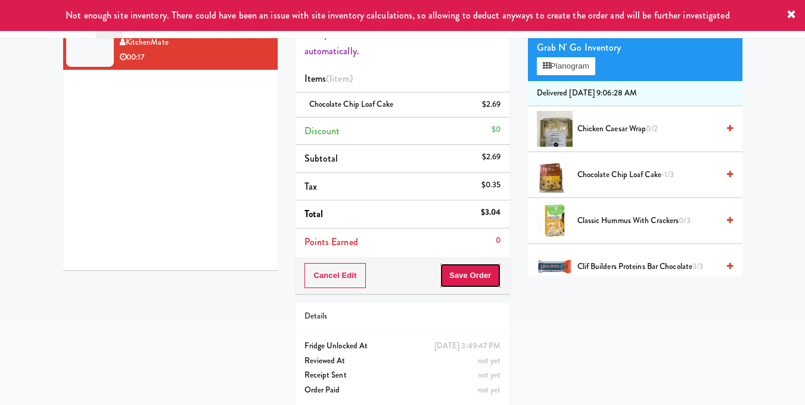
click at [467, 285] on button "Save Order" at bounding box center [470, 275] width 61 height 25
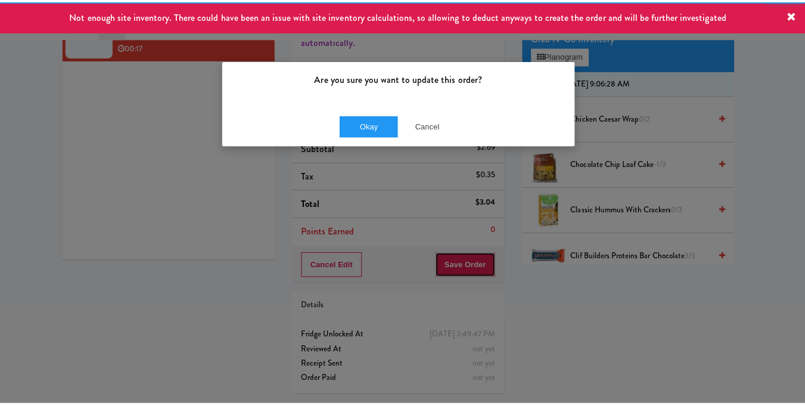
scroll to position [150, 0]
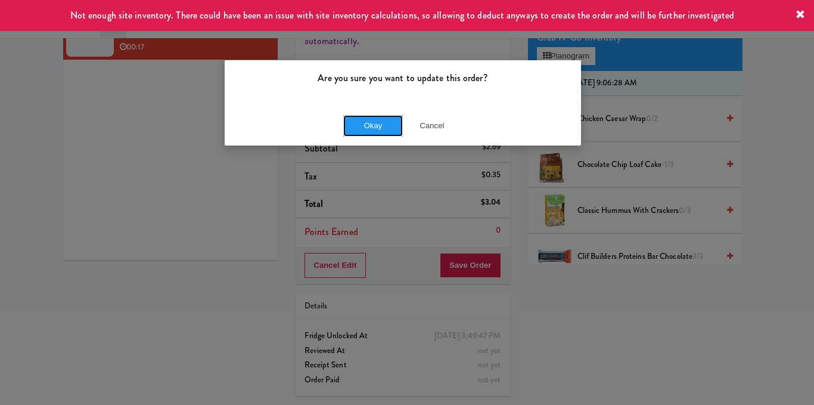
drag, startPoint x: 363, startPoint y: 116, endPoint x: 382, endPoint y: 2, distance: 115.3
click at [362, 116] on button "Okay" at bounding box center [373, 125] width 60 height 21
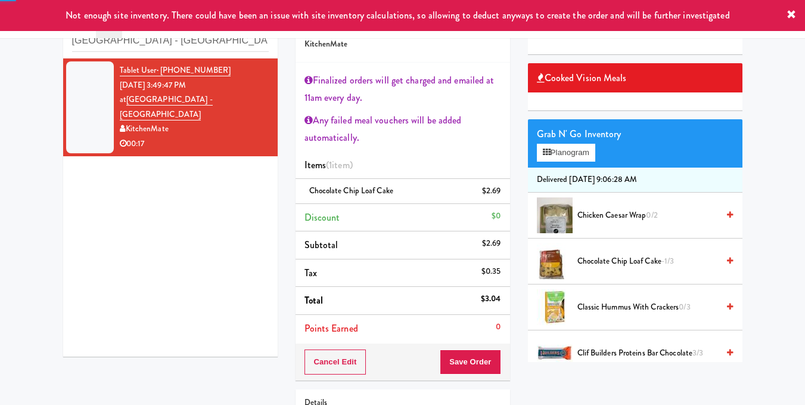
scroll to position [0, 0]
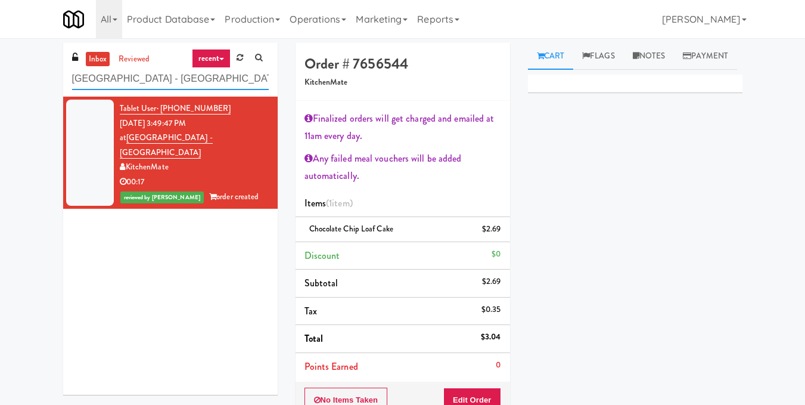
click at [199, 73] on input "[GEOGRAPHIC_DATA] - [GEOGRAPHIC_DATA]" at bounding box center [170, 79] width 197 height 22
click at [200, 76] on input "[GEOGRAPHIC_DATA] - [GEOGRAPHIC_DATA]" at bounding box center [170, 79] width 197 height 22
click at [201, 77] on input "[GEOGRAPHIC_DATA] - [GEOGRAPHIC_DATA]" at bounding box center [170, 79] width 197 height 22
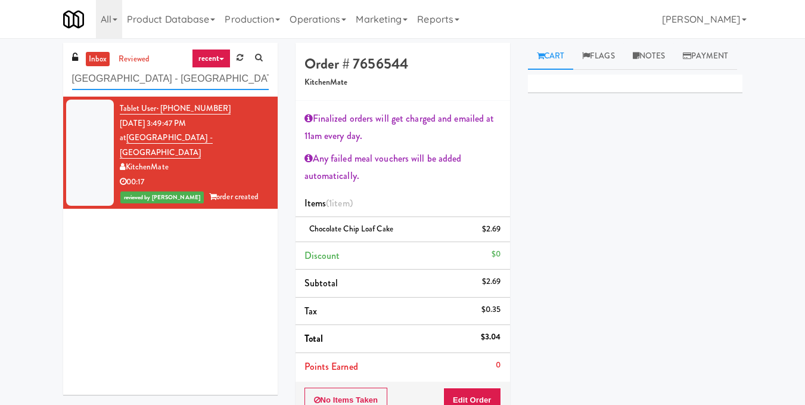
click at [201, 77] on input "[GEOGRAPHIC_DATA] - [GEOGRAPHIC_DATA]" at bounding box center [170, 79] width 197 height 22
paste input "First Street - Cooler - Left"
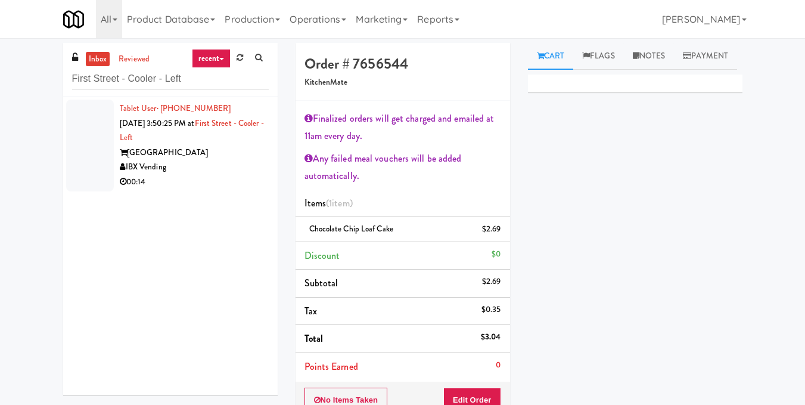
click at [242, 167] on div "IBX Vending" at bounding box center [194, 167] width 149 height 15
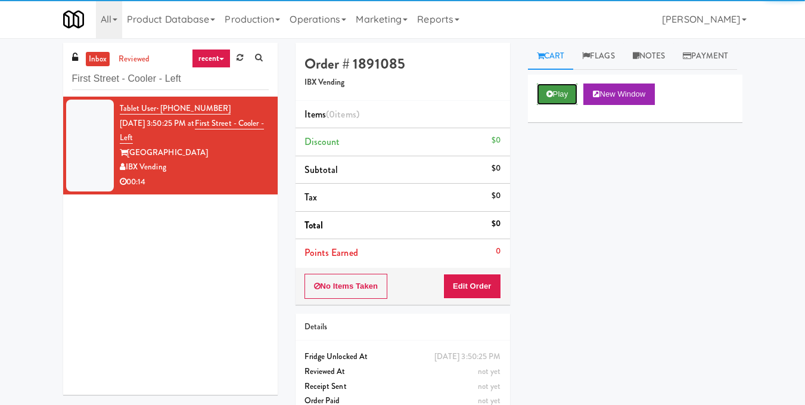
click at [561, 105] on button "Play" at bounding box center [557, 93] width 41 height 21
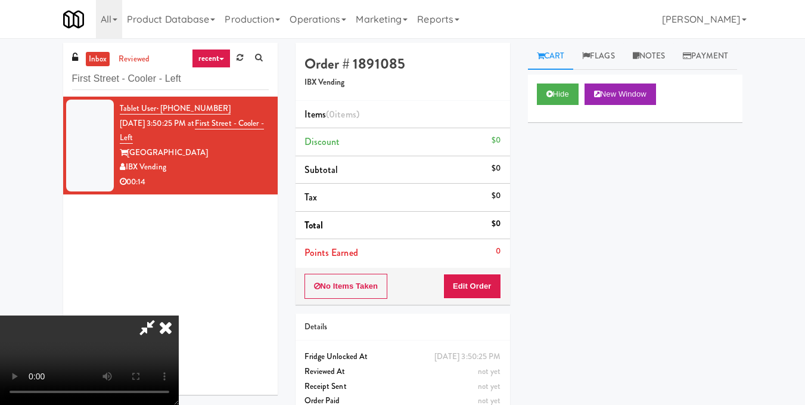
click at [179, 315] on video at bounding box center [89, 359] width 179 height 89
click at [495, 278] on button "Edit Order" at bounding box center [472, 285] width 58 height 25
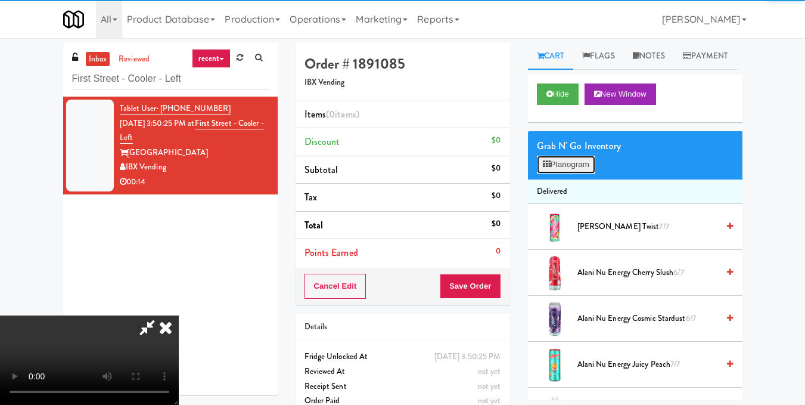
click at [569, 173] on button "Planogram" at bounding box center [566, 165] width 58 height 18
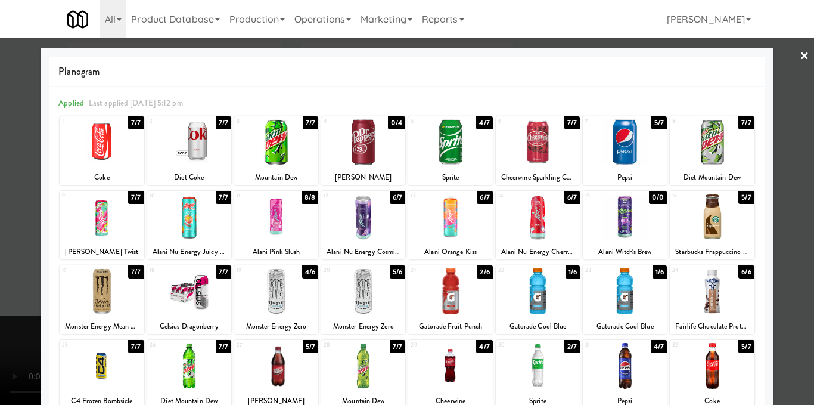
click at [368, 222] on div at bounding box center [363, 217] width 84 height 46
click at [791, 141] on div at bounding box center [407, 202] width 814 height 405
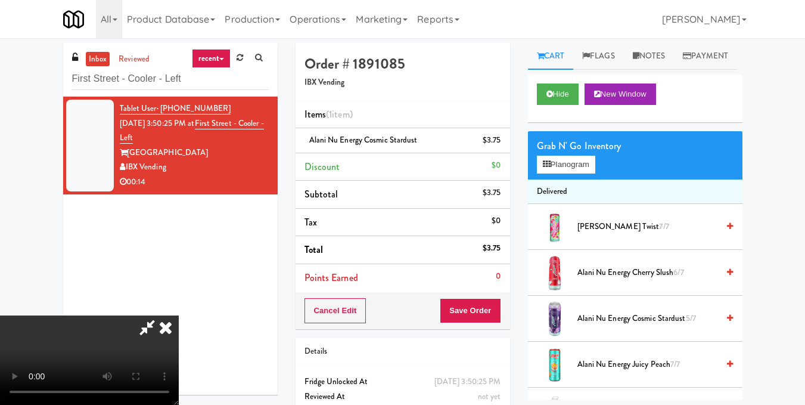
click at [179, 315] on video at bounding box center [89, 359] width 179 height 89
click at [556, 173] on button "Planogram" at bounding box center [566, 165] width 58 height 18
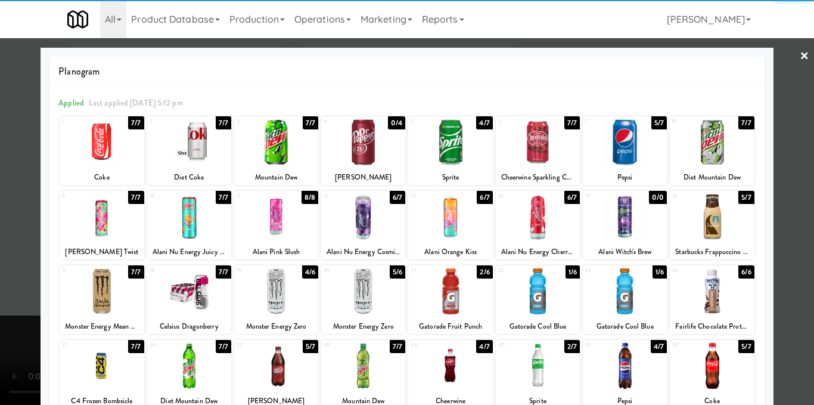
click at [283, 150] on div at bounding box center [276, 142] width 84 height 46
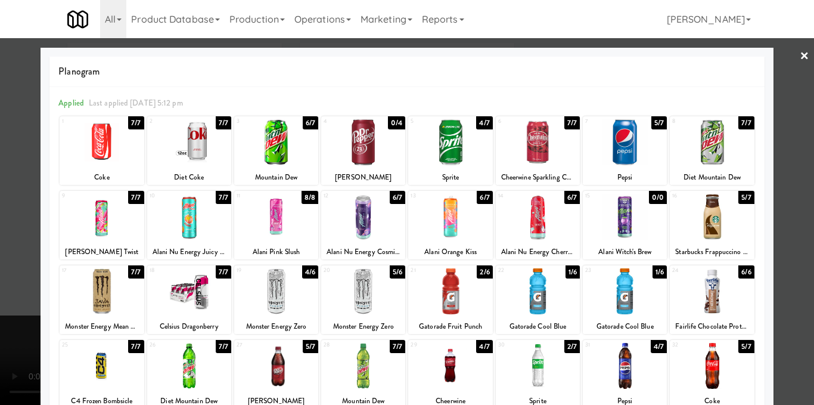
click at [793, 169] on div at bounding box center [407, 202] width 814 height 405
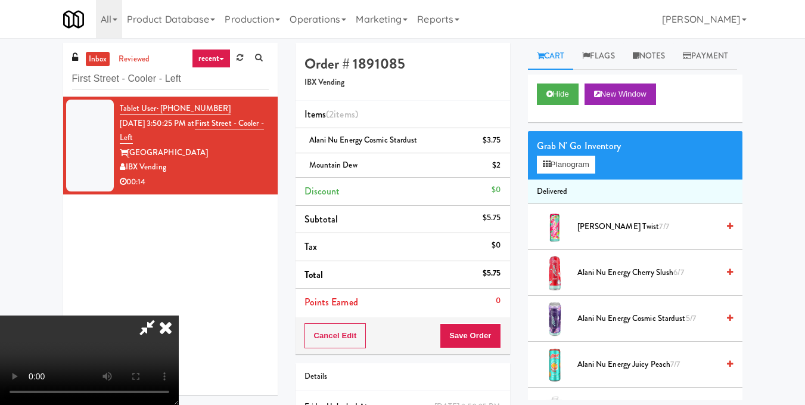
click at [179, 315] on video at bounding box center [89, 359] width 179 height 89
click at [179, 315] on icon at bounding box center [166, 327] width 26 height 24
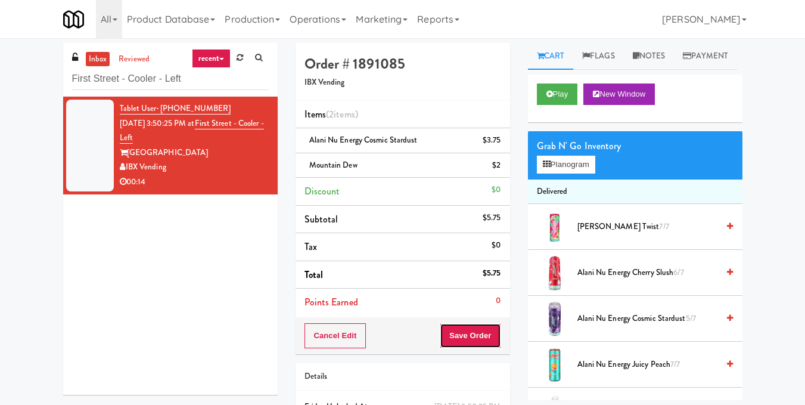
click at [483, 334] on button "Save Order" at bounding box center [470, 335] width 61 height 25
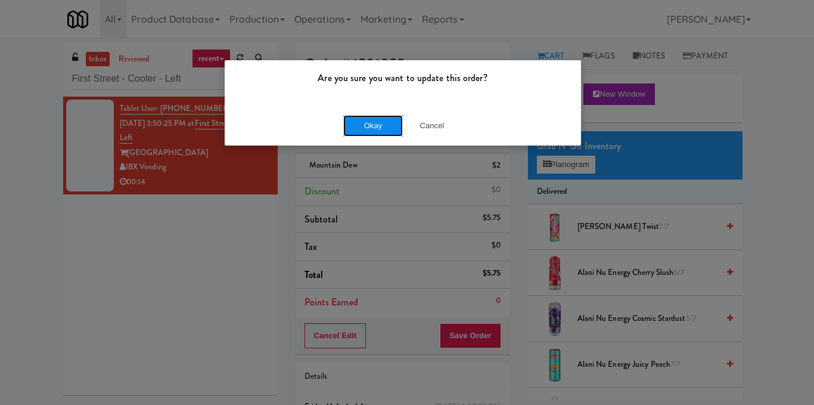
click at [368, 125] on button "Okay" at bounding box center [373, 125] width 60 height 21
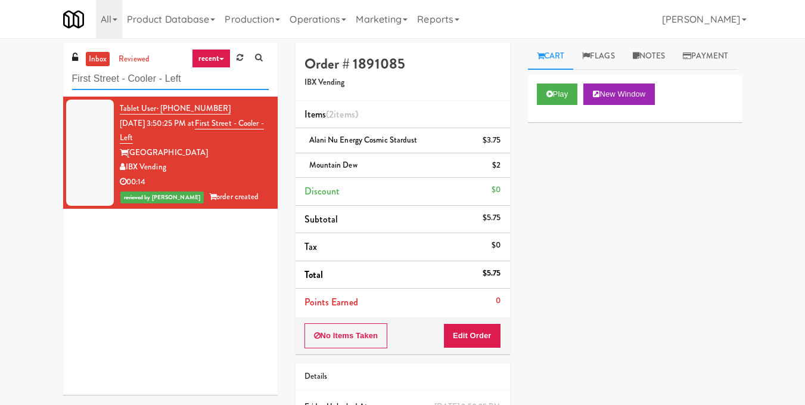
drag, startPoint x: 89, startPoint y: 51, endPoint x: 32, endPoint y: 54, distance: 57.3
click at [33, 54] on div "inbox reviewed recent all unclear take inventory issue suspicious failed recent…" at bounding box center [402, 259] width 805 height 433
paste input "District Cooler Gym"
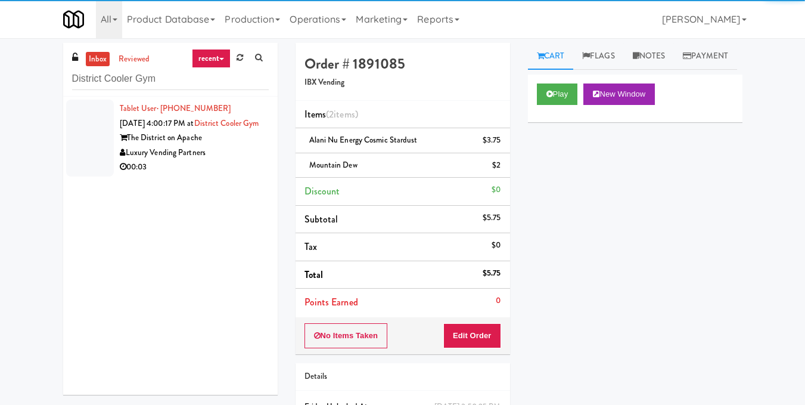
click at [237, 160] on div "Luxury Vending Partners" at bounding box center [194, 152] width 149 height 15
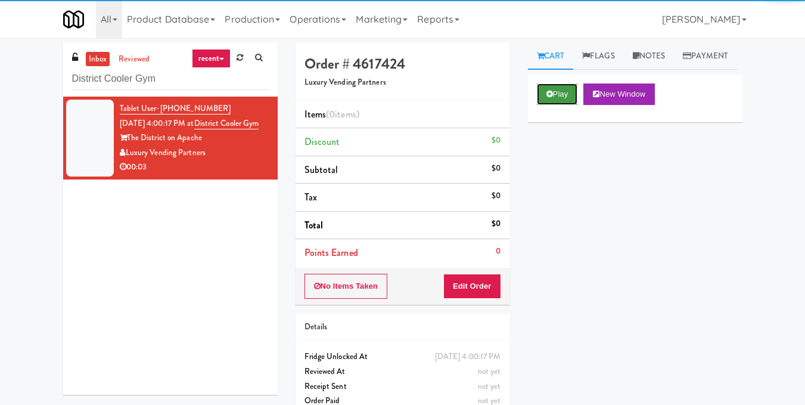
click at [552, 105] on button "Play" at bounding box center [557, 93] width 41 height 21
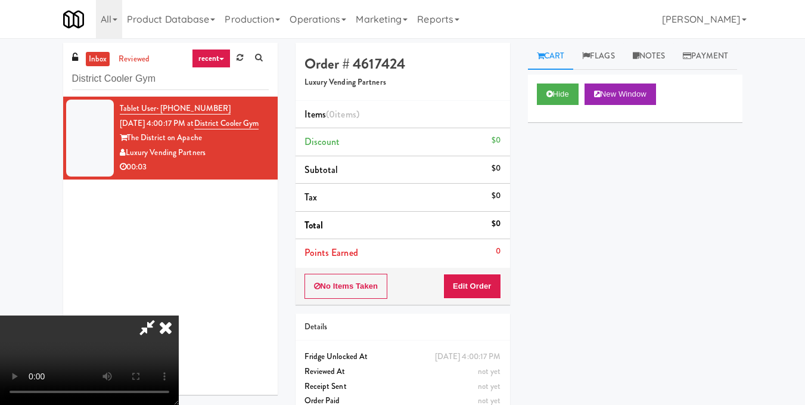
click at [179, 315] on video at bounding box center [89, 359] width 179 height 89
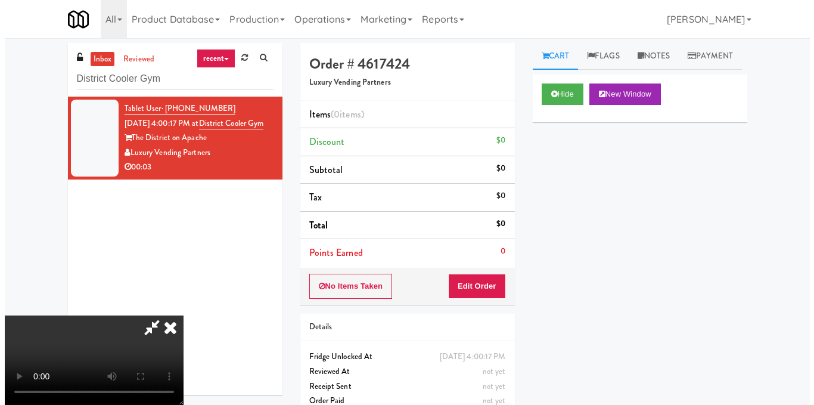
scroll to position [134, 0]
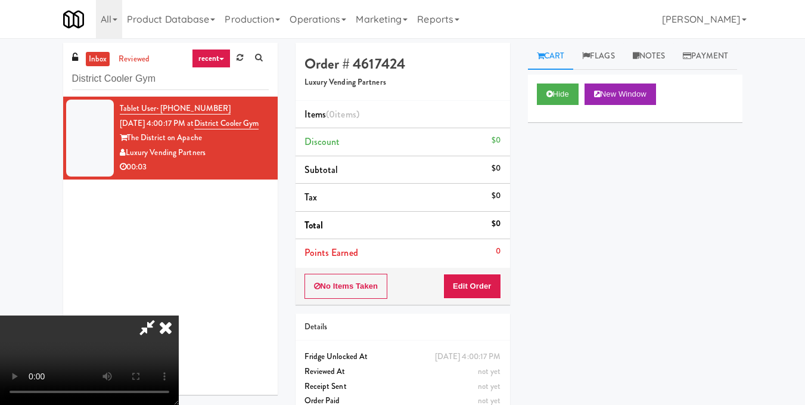
click at [179, 315] on video at bounding box center [89, 359] width 179 height 89
click at [493, 287] on button "Edit Order" at bounding box center [472, 285] width 58 height 25
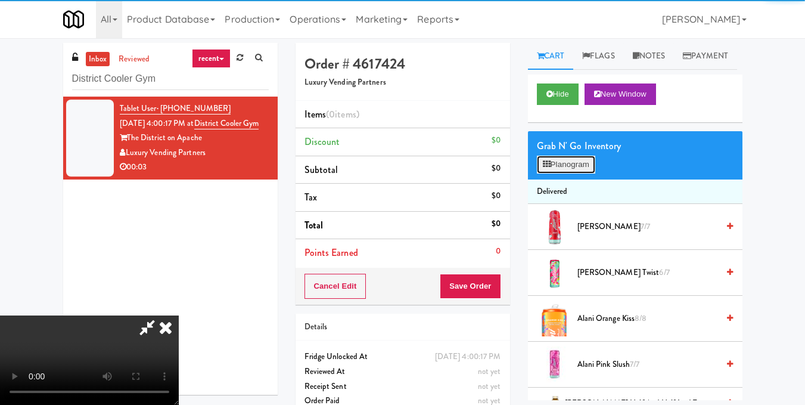
click at [579, 173] on button "Planogram" at bounding box center [566, 165] width 58 height 18
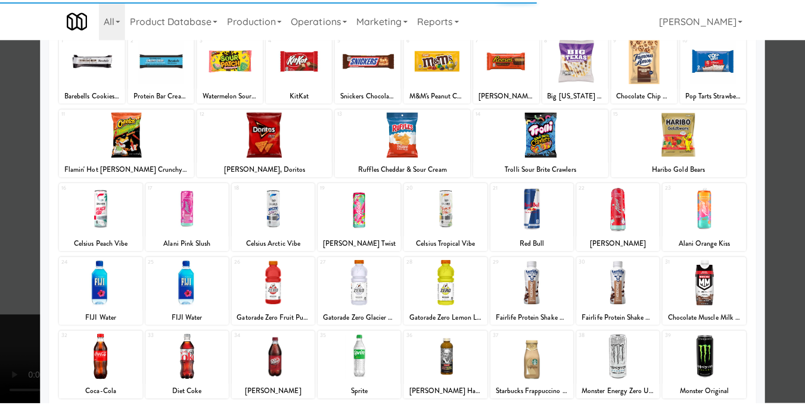
scroll to position [179, 0]
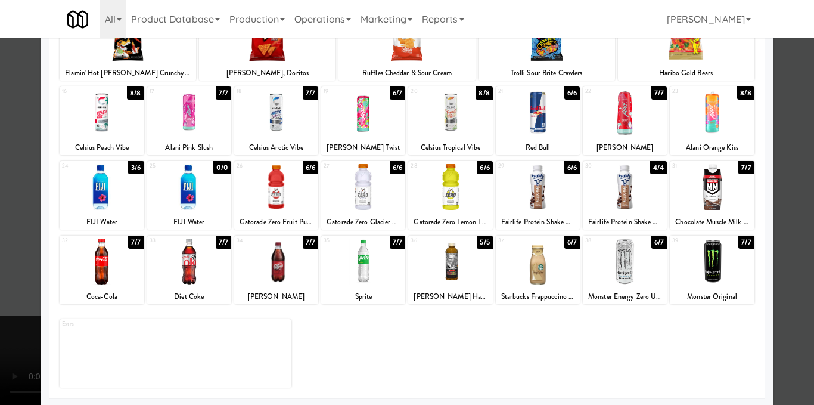
click at [635, 268] on div at bounding box center [625, 261] width 84 height 46
click at [778, 226] on div at bounding box center [407, 202] width 814 height 405
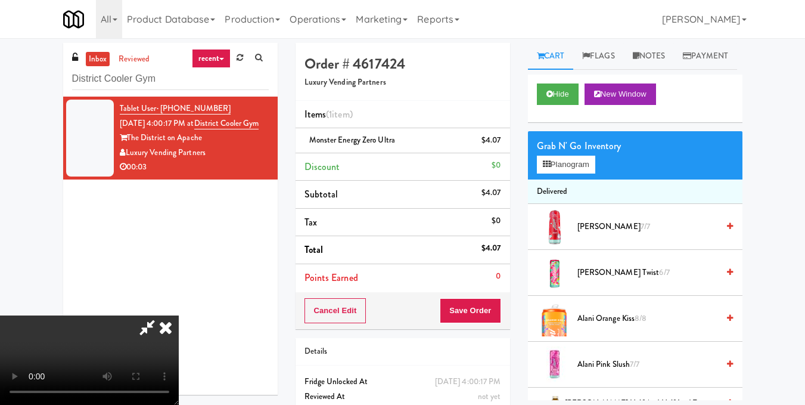
click at [179, 315] on video at bounding box center [89, 359] width 179 height 89
click at [179, 315] on icon at bounding box center [166, 327] width 26 height 24
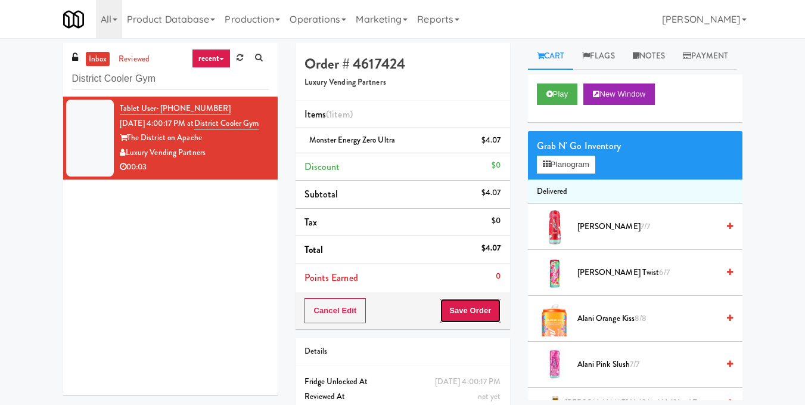
click at [466, 313] on button "Save Order" at bounding box center [470, 310] width 61 height 25
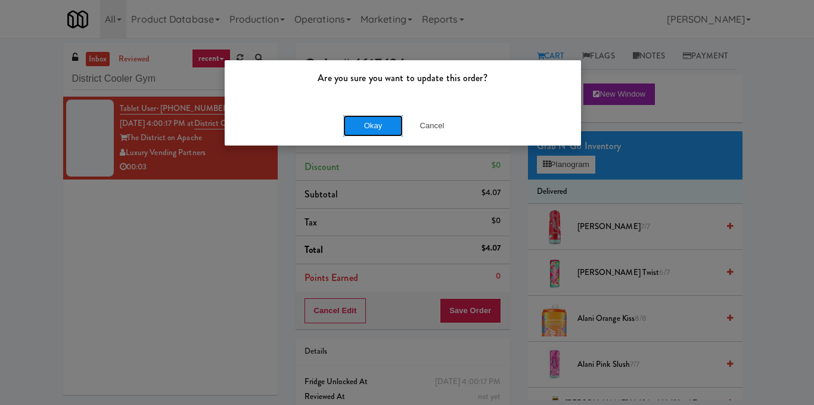
click at [375, 117] on button "Okay" at bounding box center [373, 125] width 60 height 21
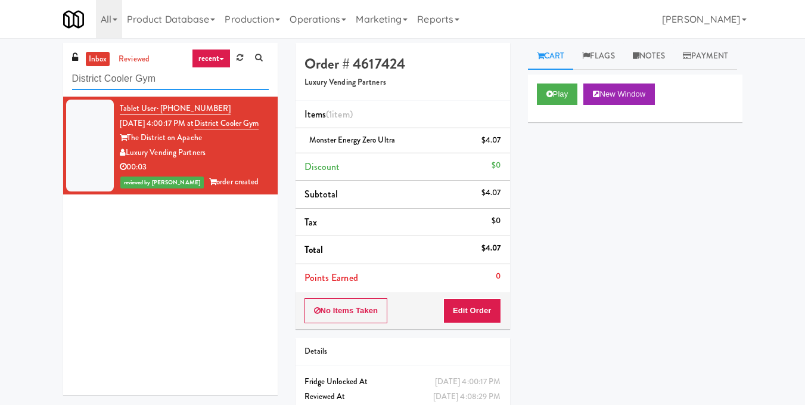
drag, startPoint x: 50, startPoint y: 88, endPoint x: 0, endPoint y: 101, distance: 51.7
click at [0, 101] on div "inbox reviewed recent all unclear take inventory issue suspicious failed recent…" at bounding box center [402, 247] width 805 height 408
paste input "AVE [GEOGRAPHIC_DATA] - Food - Cooler"
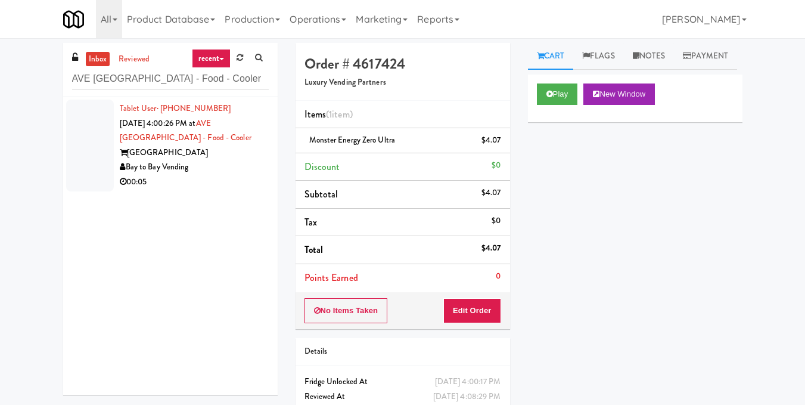
click at [232, 164] on div "Bay to Bay Vending" at bounding box center [194, 167] width 149 height 15
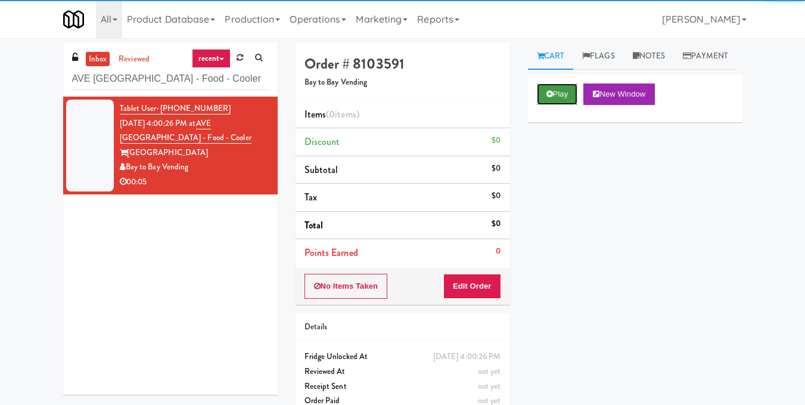
click at [562, 105] on button "Play" at bounding box center [557, 93] width 41 height 21
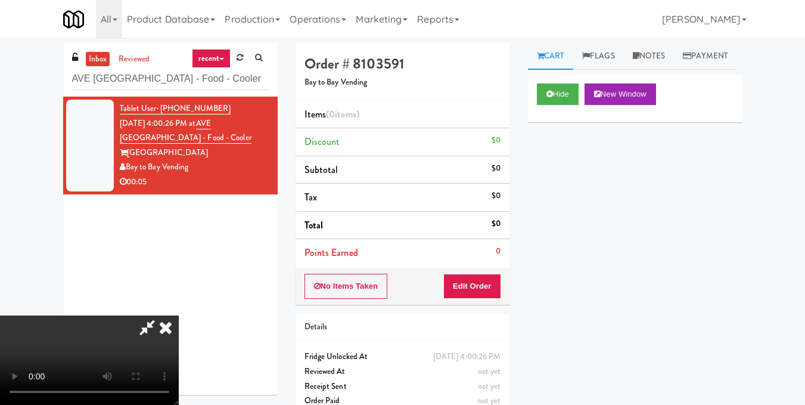
click at [179, 315] on video at bounding box center [89, 359] width 179 height 89
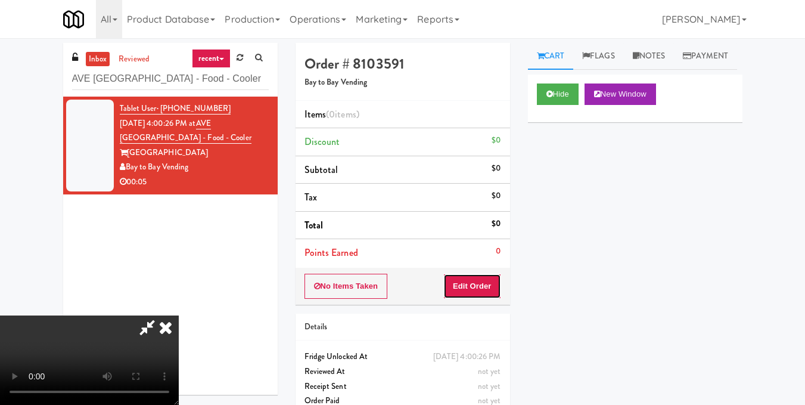
click at [490, 285] on button "Edit Order" at bounding box center [472, 285] width 58 height 25
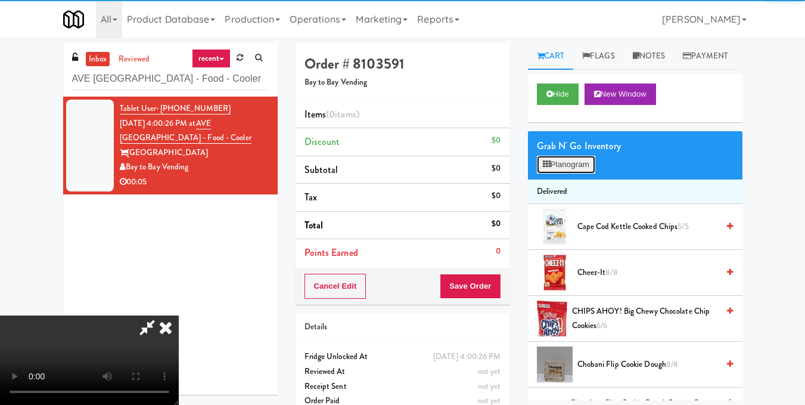
click at [573, 173] on button "Planogram" at bounding box center [566, 165] width 58 height 18
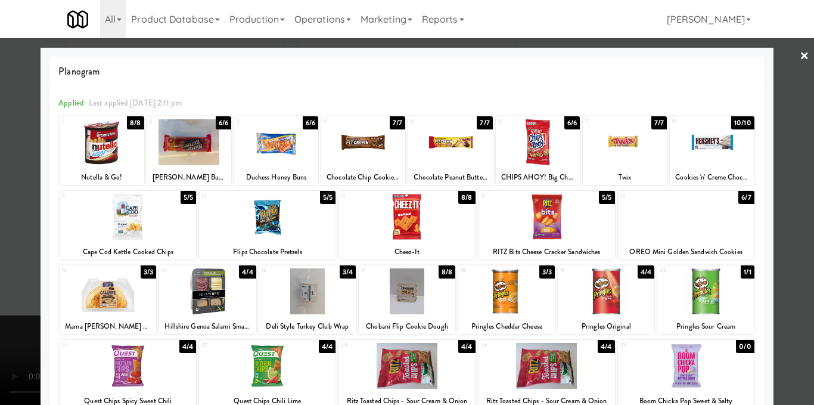
click at [132, 294] on div at bounding box center [108, 291] width 97 height 46
click at [795, 209] on div at bounding box center [407, 202] width 814 height 405
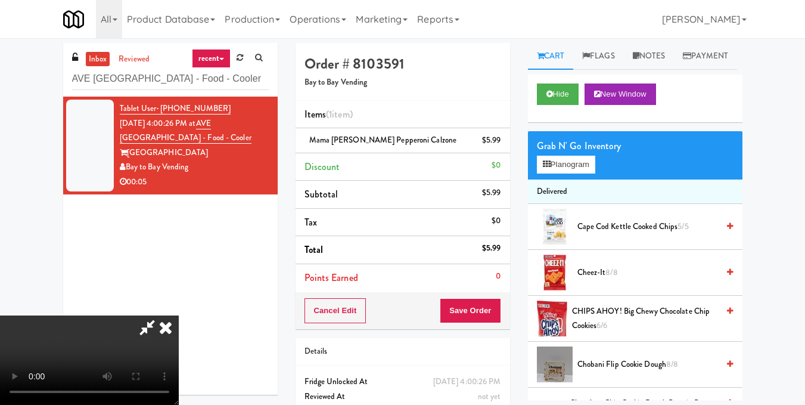
click at [179, 315] on video at bounding box center [89, 359] width 179 height 89
click at [179, 315] on icon at bounding box center [166, 327] width 26 height 24
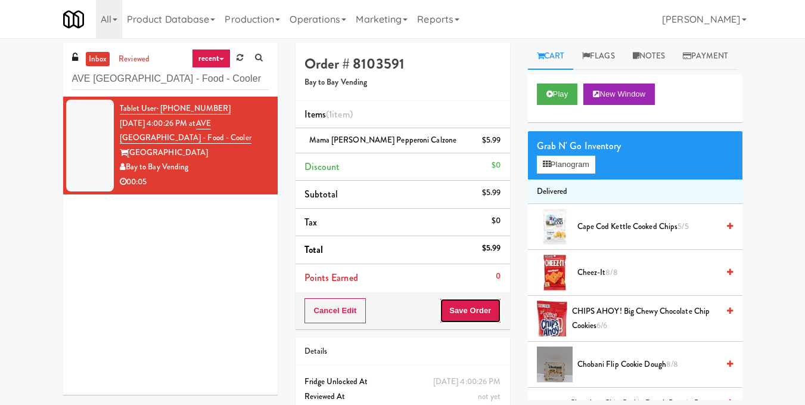
click at [470, 308] on button "Save Order" at bounding box center [470, 310] width 61 height 25
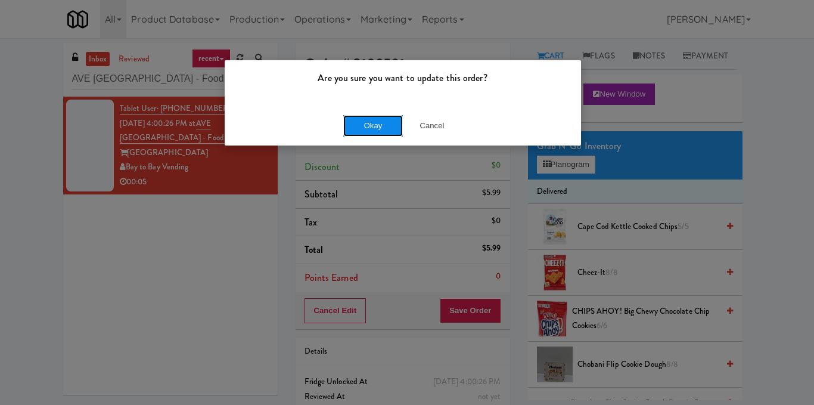
click at [378, 120] on button "Okay" at bounding box center [373, 125] width 60 height 21
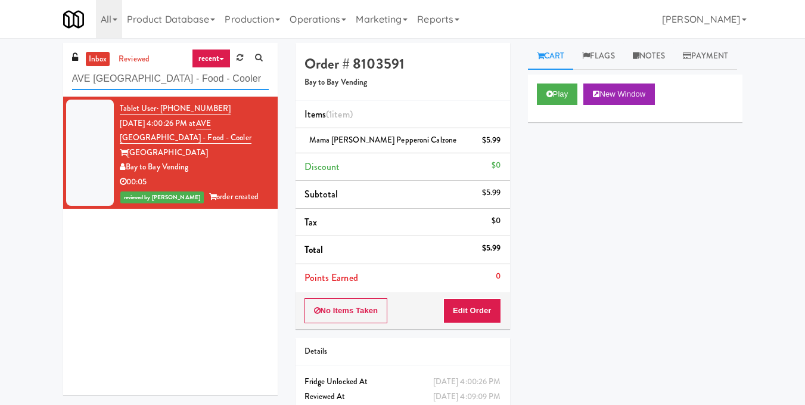
drag, startPoint x: 111, startPoint y: 93, endPoint x: 37, endPoint y: 89, distance: 74.6
click at [37, 89] on div "inbox reviewed recent all unclear take inventory issue suspicious failed recent…" at bounding box center [402, 247] width 805 height 408
paste input "[PERSON_NAME] - Cooler - Right"
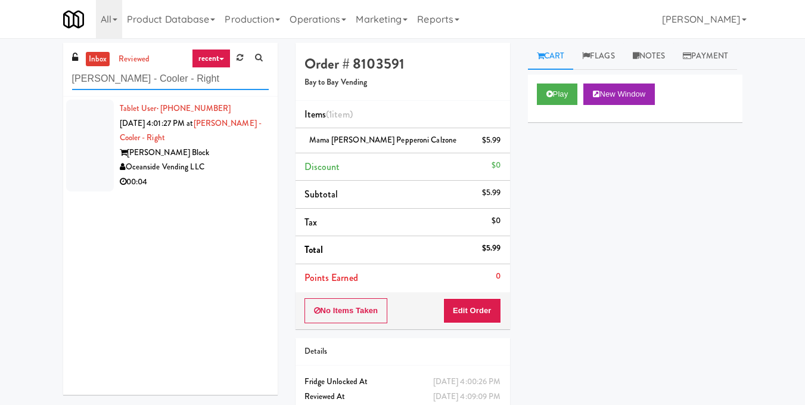
type input "[PERSON_NAME] - Cooler - Right"
click at [226, 159] on div "[PERSON_NAME] Block" at bounding box center [194, 152] width 149 height 15
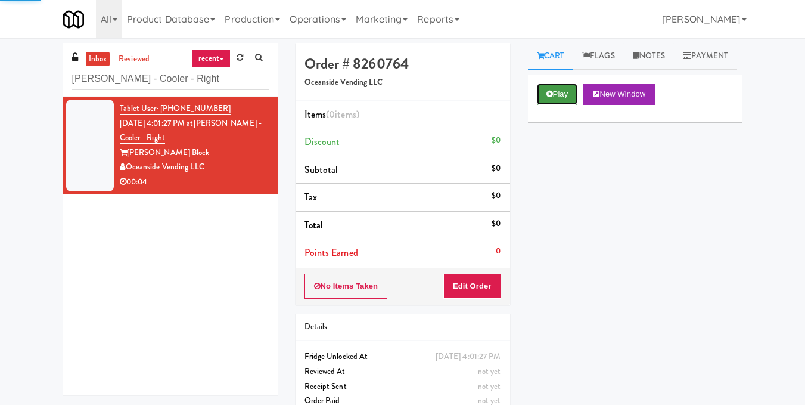
click at [548, 98] on icon at bounding box center [549, 94] width 7 height 8
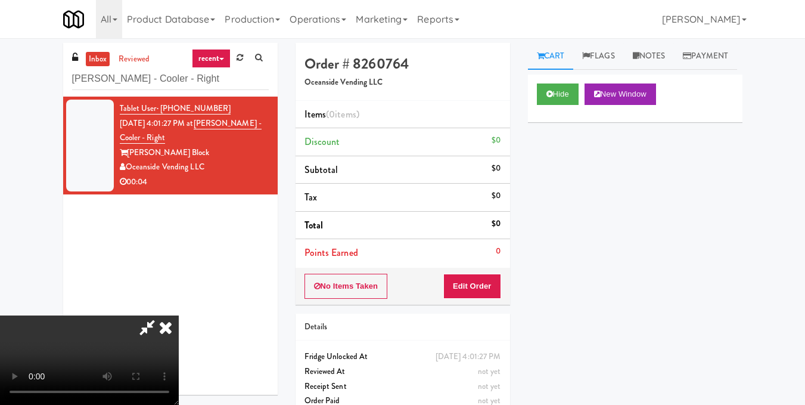
click at [179, 315] on video at bounding box center [89, 359] width 179 height 89
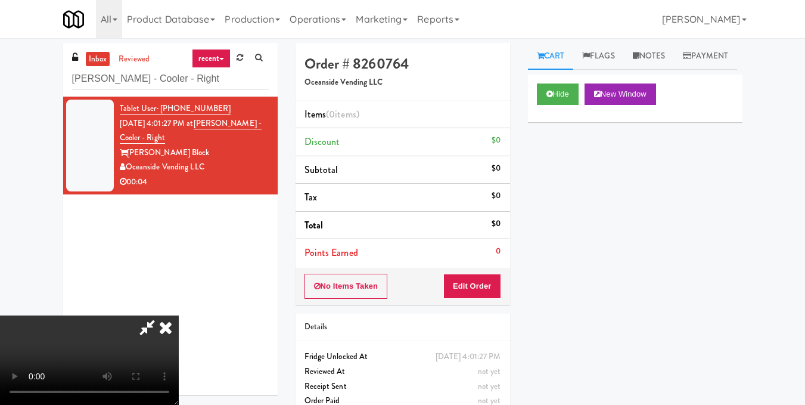
click at [179, 315] on video at bounding box center [89, 359] width 179 height 89
click at [492, 286] on button "Edit Order" at bounding box center [472, 285] width 58 height 25
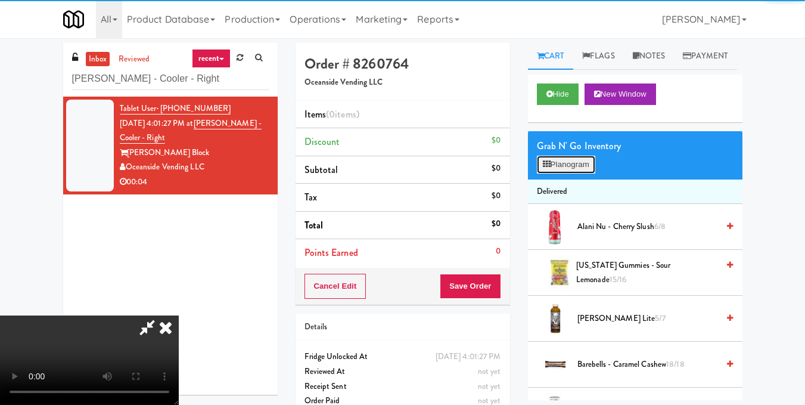
click at [561, 173] on button "Planogram" at bounding box center [566, 165] width 58 height 18
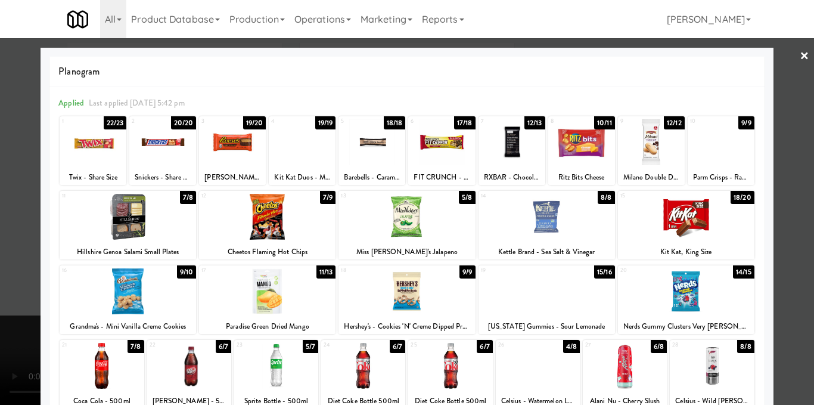
click at [363, 151] on div at bounding box center [371, 142] width 67 height 46
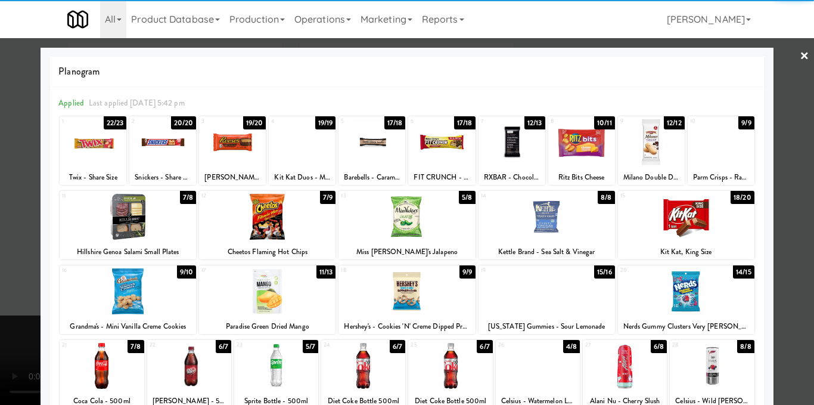
click at [794, 161] on div at bounding box center [407, 202] width 814 height 405
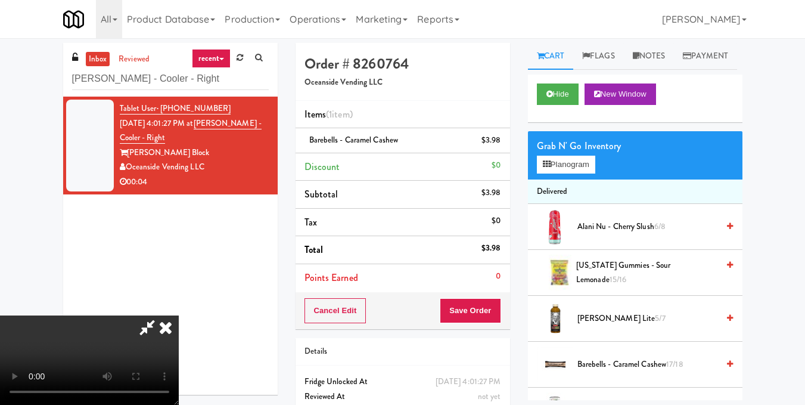
click at [160, 397] on video at bounding box center [89, 359] width 179 height 89
click at [179, 315] on video at bounding box center [89, 359] width 179 height 89
click at [639, 54] on icon at bounding box center [636, 56] width 7 height 8
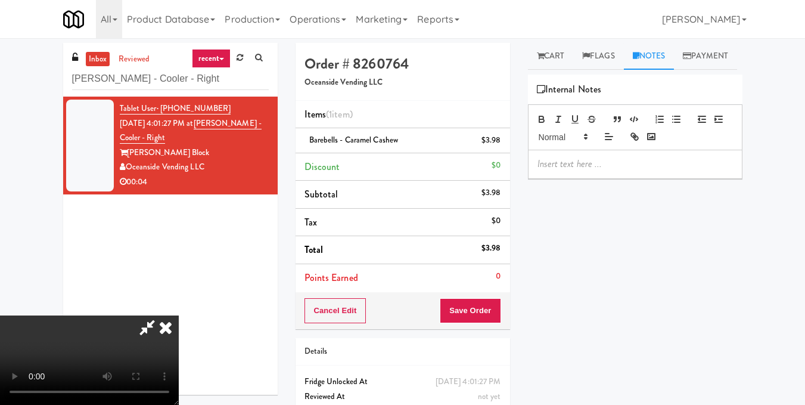
click at [630, 170] on p at bounding box center [634, 163] width 195 height 13
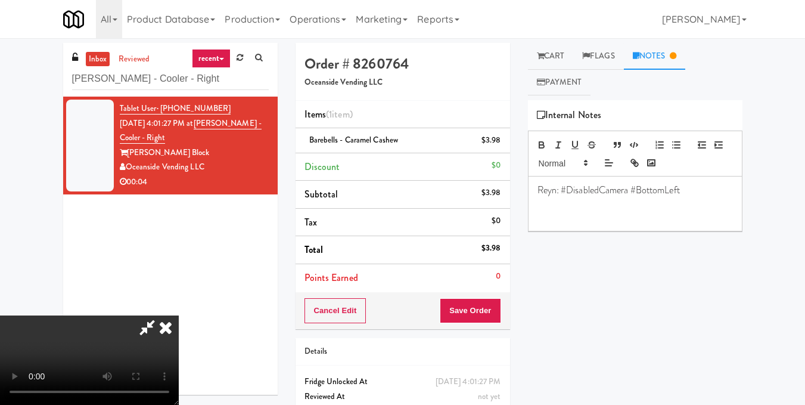
click at [179, 315] on icon at bounding box center [166, 327] width 26 height 24
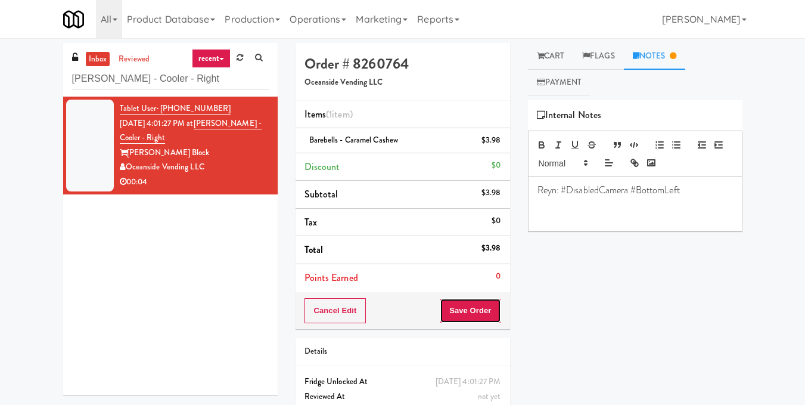
click at [478, 318] on button "Save Order" at bounding box center [470, 310] width 61 height 25
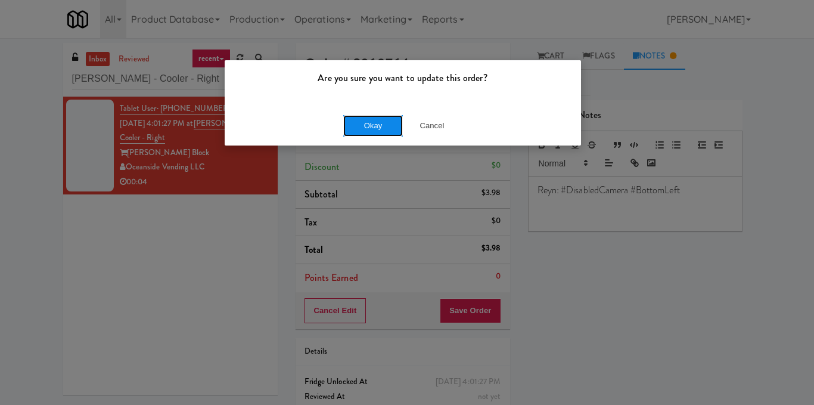
click at [371, 126] on button "Okay" at bounding box center [373, 125] width 60 height 21
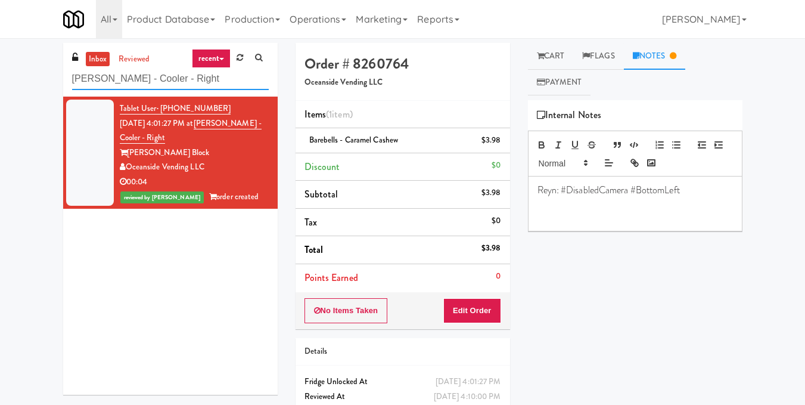
drag, startPoint x: 231, startPoint y: 74, endPoint x: 0, endPoint y: 87, distance: 230.9
click at [0, 87] on div "inbox reviewed recent all unclear take inventory issue suspicious failed recent…" at bounding box center [402, 247] width 805 height 408
paste input "The [PERSON_NAME] - Pantry - Lef"
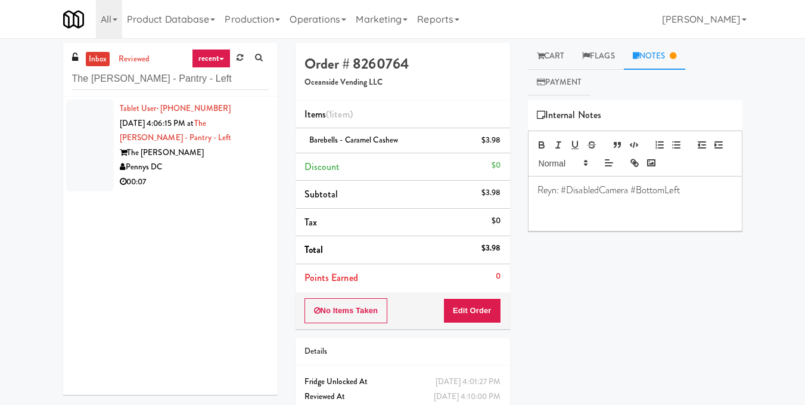
click at [264, 189] on li "Tablet User · (817) 751-9989 [DATE] 4:06:15 PM at The [PERSON_NAME] - Pantry - …" at bounding box center [170, 146] width 215 height 98
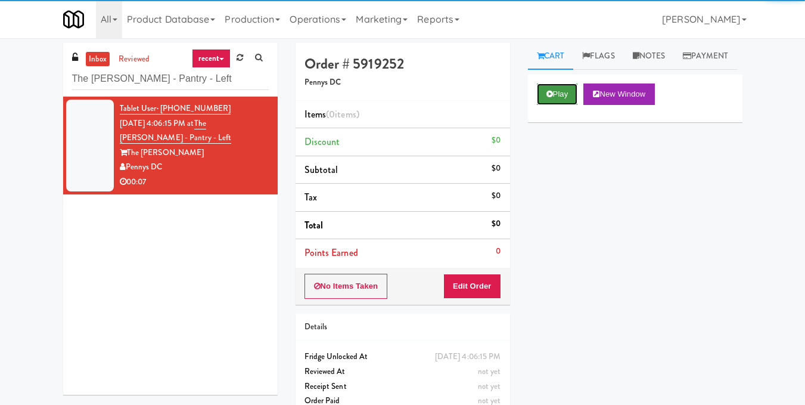
click at [546, 105] on button "Play" at bounding box center [557, 93] width 41 height 21
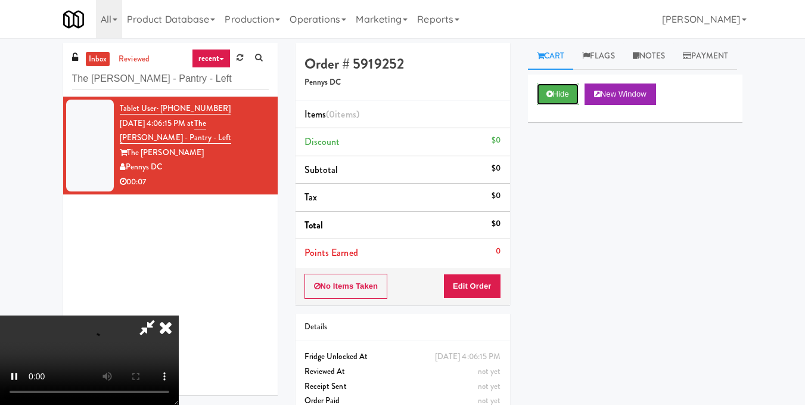
scroll to position [15, 0]
click at [179, 315] on video at bounding box center [89, 359] width 179 height 89
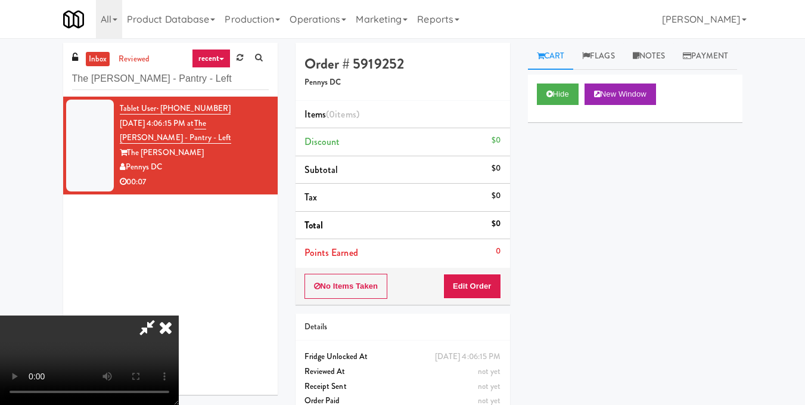
click at [179, 315] on video at bounding box center [89, 359] width 179 height 89
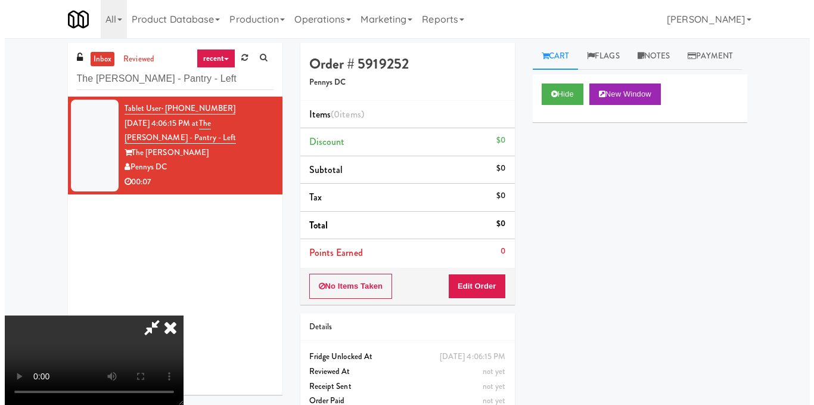
scroll to position [134, 0]
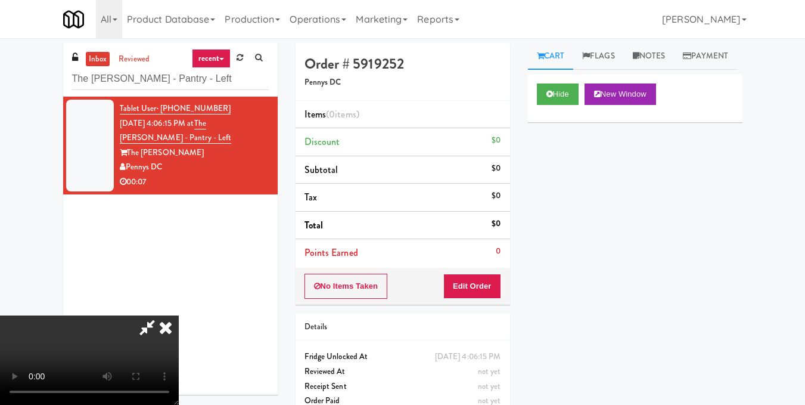
click at [179, 315] on video at bounding box center [89, 359] width 179 height 89
click at [495, 283] on button "Edit Order" at bounding box center [472, 285] width 58 height 25
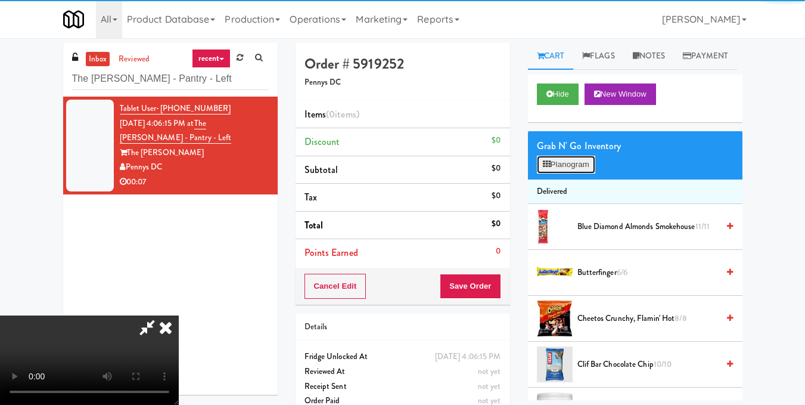
click at [557, 173] on button "Planogram" at bounding box center [566, 165] width 58 height 18
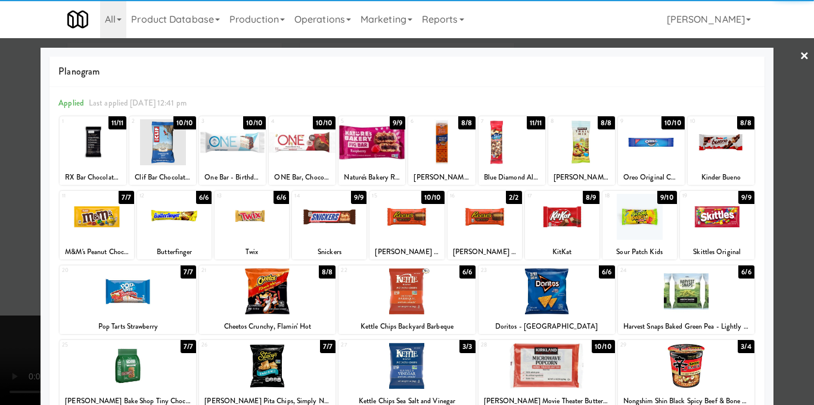
scroll to position [119, 0]
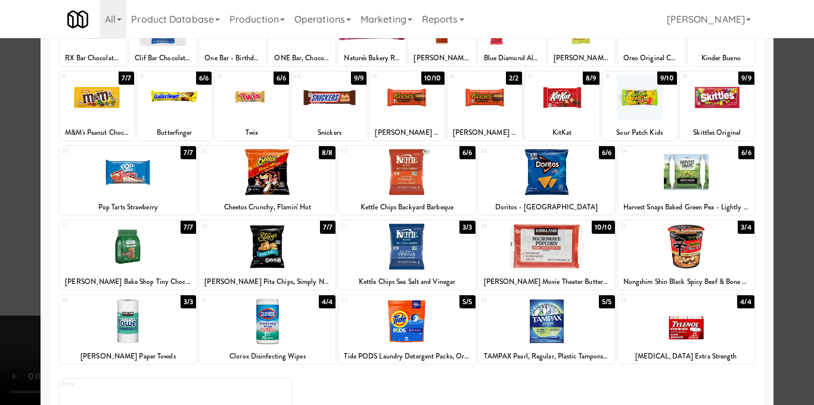
click at [404, 165] on div at bounding box center [406, 172] width 136 height 46
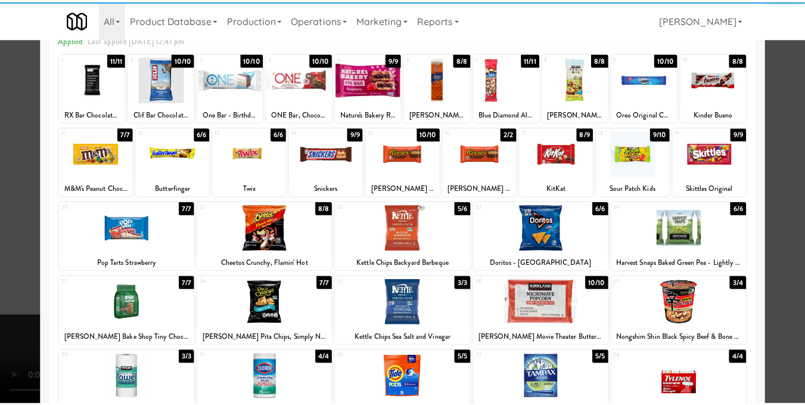
scroll to position [0, 0]
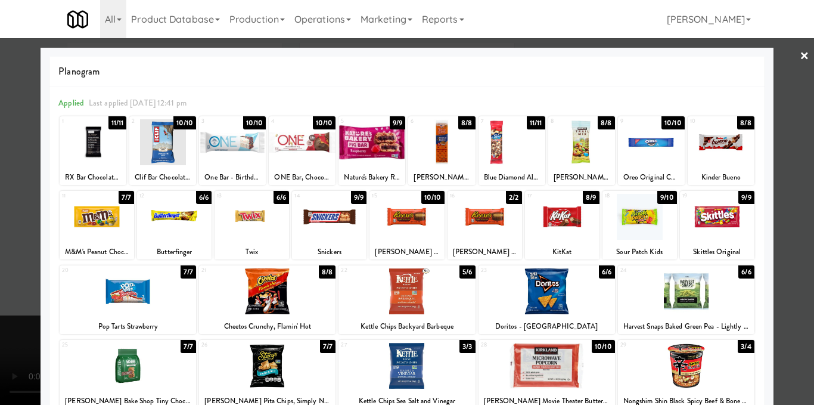
click at [574, 145] on div at bounding box center [581, 142] width 67 height 46
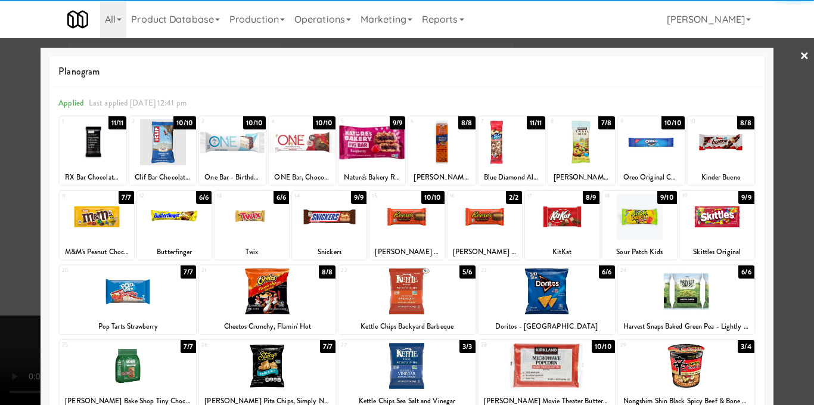
click at [789, 188] on div at bounding box center [407, 202] width 814 height 405
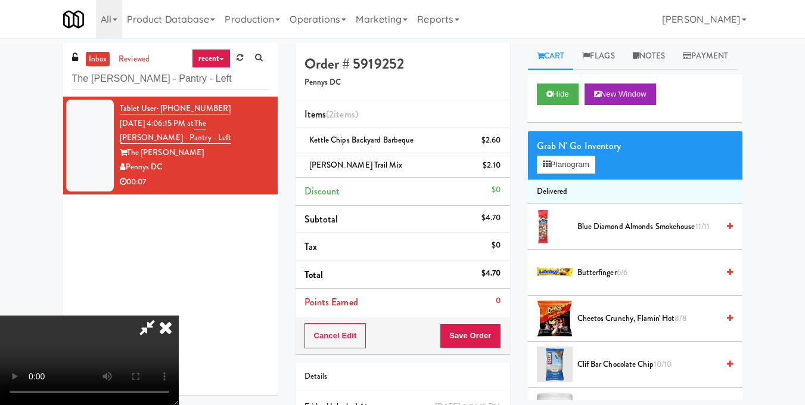
click at [179, 315] on video at bounding box center [89, 359] width 179 height 89
click at [179, 315] on icon at bounding box center [166, 327] width 26 height 24
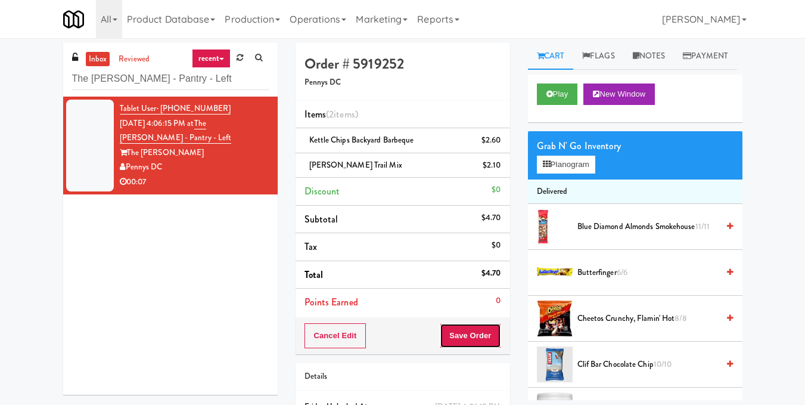
click at [463, 331] on button "Save Order" at bounding box center [470, 335] width 61 height 25
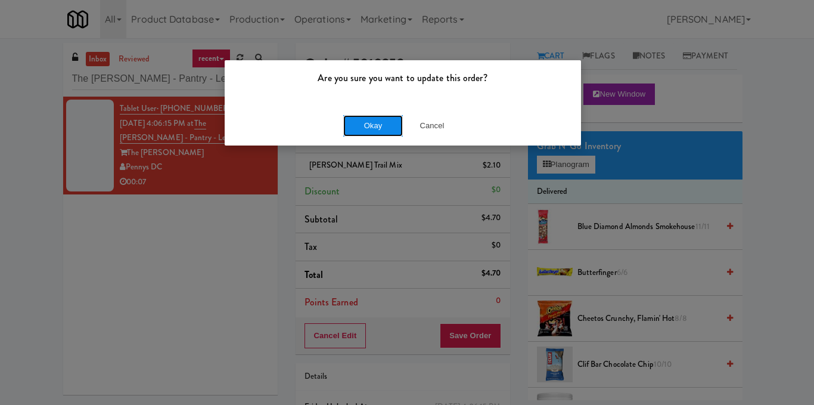
click at [366, 123] on button "Okay" at bounding box center [373, 125] width 60 height 21
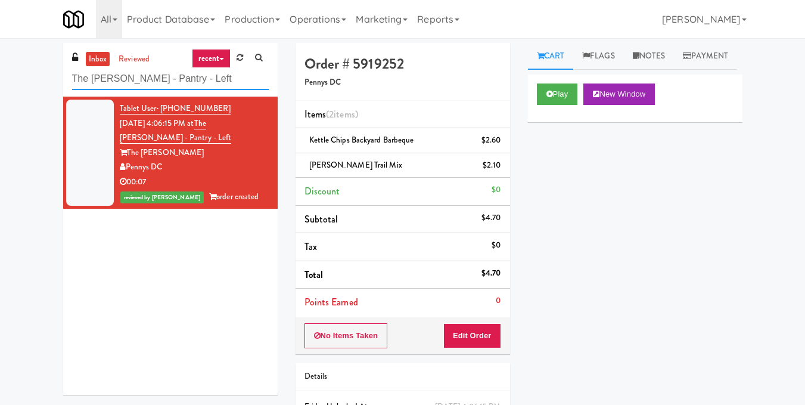
drag, startPoint x: 112, startPoint y: 70, endPoint x: 0, endPoint y: 69, distance: 112.0
click at [0, 69] on div "inbox reviewed recent all unclear take inventory issue suspicious failed recent…" at bounding box center [402, 259] width 805 height 433
paste input "Cold Storage Lofts / Cooler"
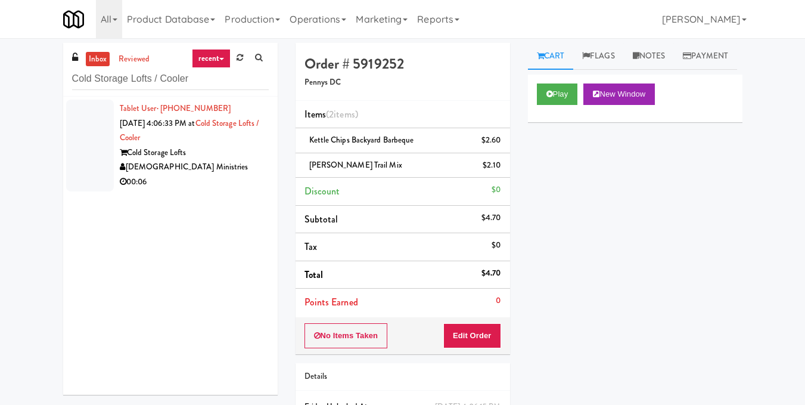
click at [231, 170] on div "[DEMOGRAPHIC_DATA] Ministries" at bounding box center [194, 167] width 149 height 15
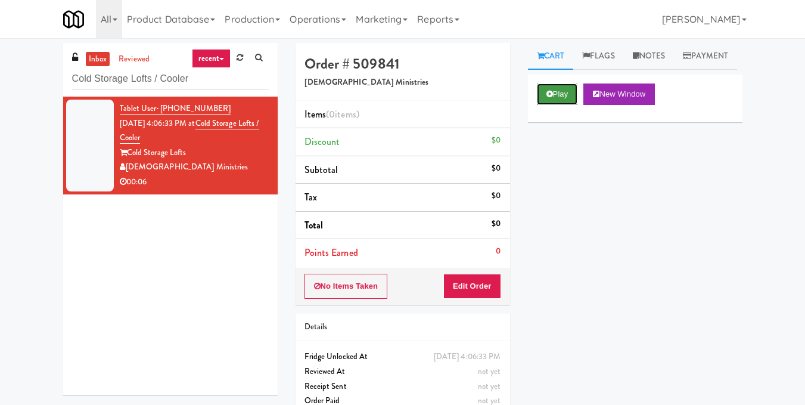
click at [548, 105] on button "Play" at bounding box center [557, 93] width 41 height 21
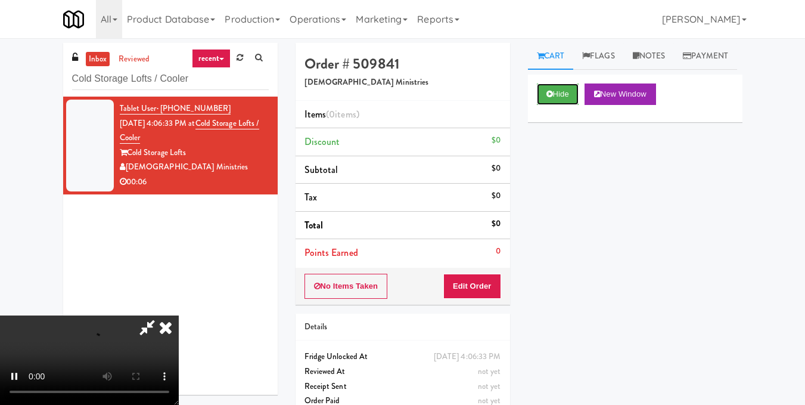
scroll to position [119, 0]
click at [179, 315] on video at bounding box center [89, 359] width 179 height 89
click at [496, 282] on button "Edit Order" at bounding box center [472, 285] width 58 height 25
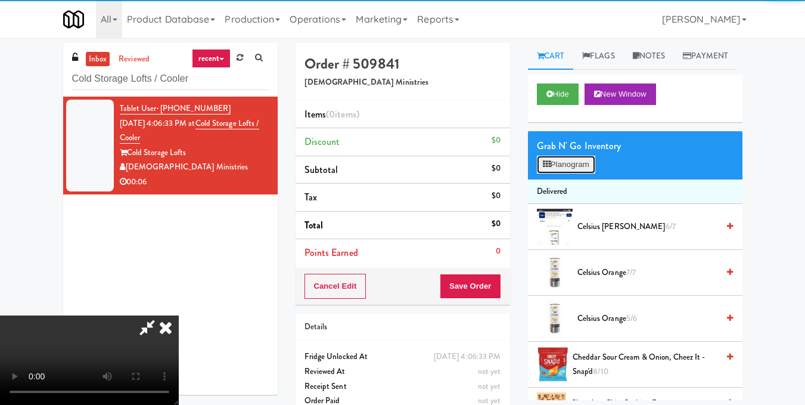
click at [553, 173] on button "Planogram" at bounding box center [566, 165] width 58 height 18
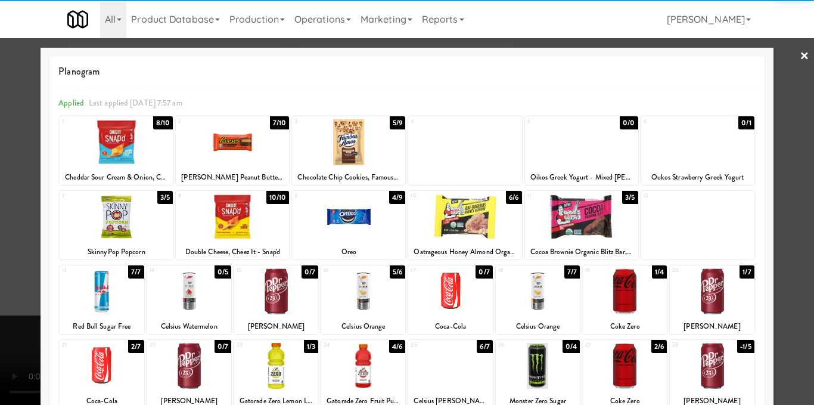
click at [368, 287] on div at bounding box center [363, 291] width 84 height 46
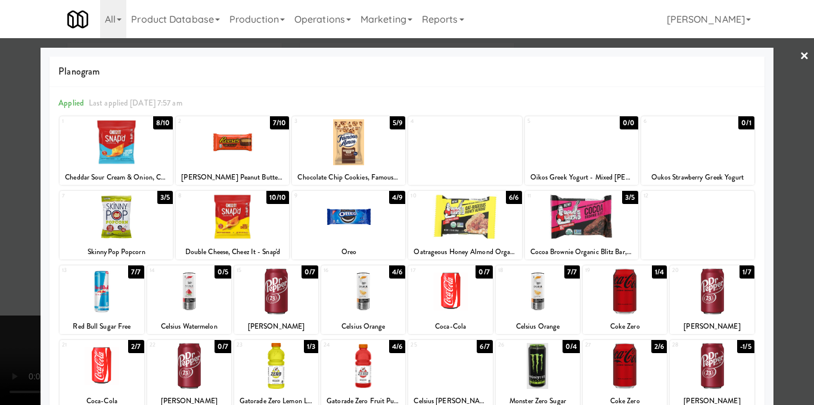
click at [777, 197] on div at bounding box center [407, 202] width 814 height 405
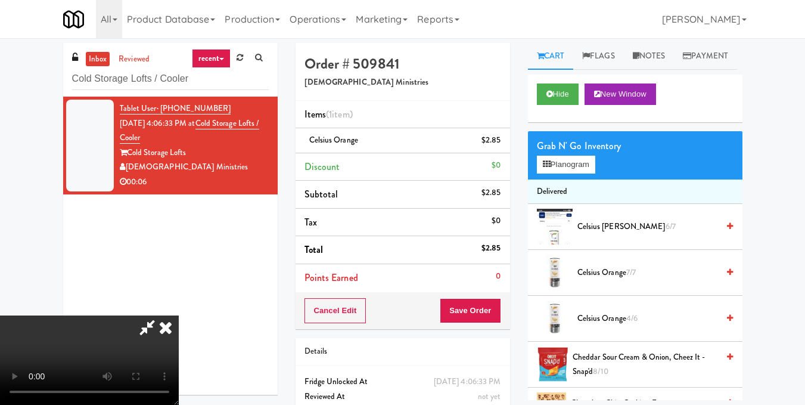
click at [179, 315] on video at bounding box center [89, 359] width 179 height 89
click at [179, 315] on div at bounding box center [89, 359] width 179 height 89
click at [179, 315] on icon at bounding box center [166, 327] width 26 height 24
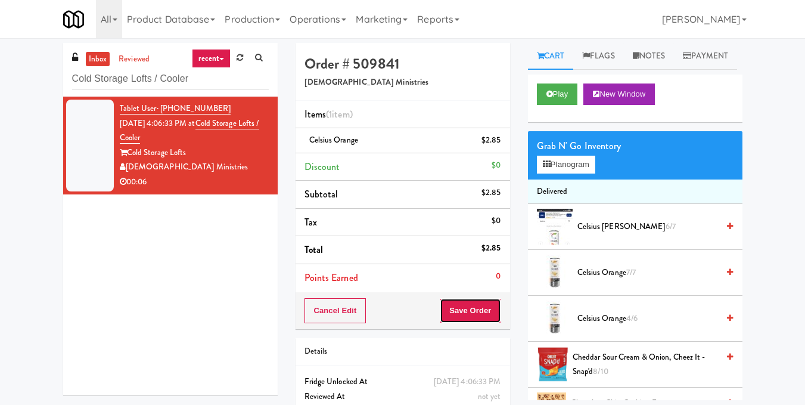
click at [484, 309] on button "Save Order" at bounding box center [470, 310] width 61 height 25
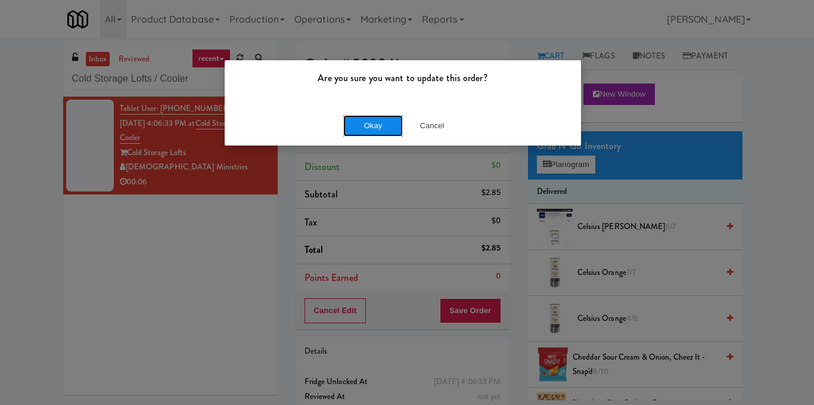
click at [384, 128] on button "Okay" at bounding box center [373, 125] width 60 height 21
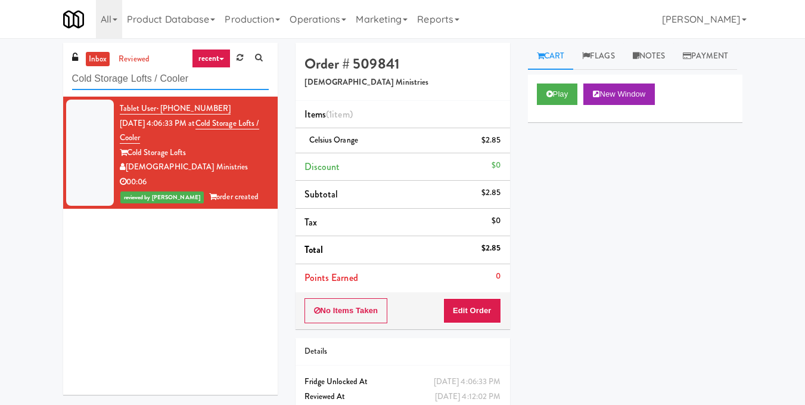
click at [24, 84] on div "inbox reviewed recent all unclear take inventory issue suspicious failed recent…" at bounding box center [402, 247] width 805 height 408
paste input "Park Place - Cooler - Left"
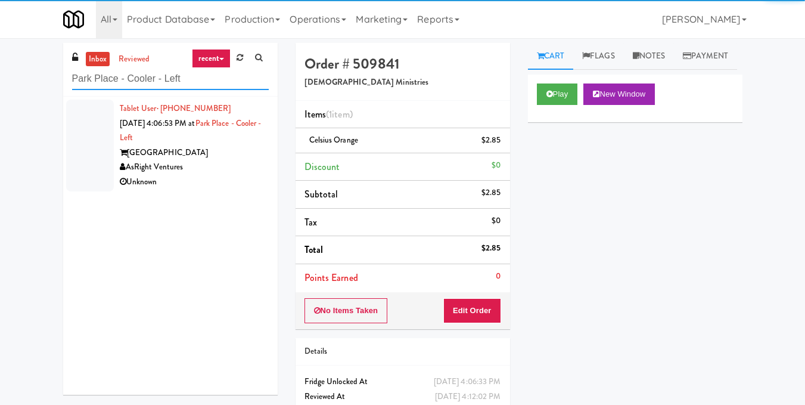
type input "Park Place - Cooler - Left"
click at [220, 166] on div "AsRight Ventures" at bounding box center [194, 167] width 149 height 15
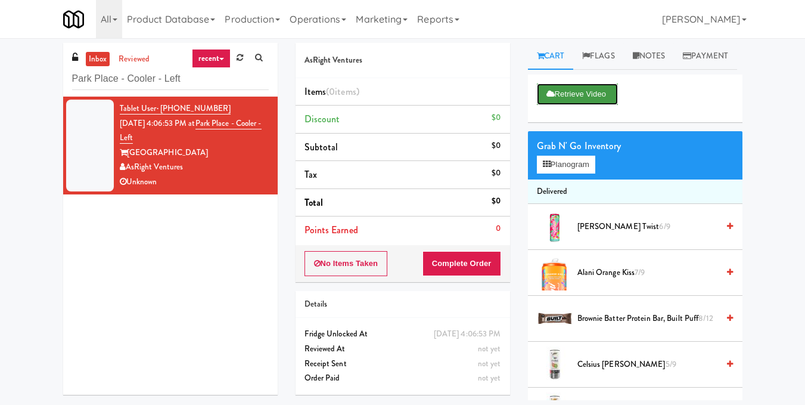
click at [579, 105] on button "Retrieve Video" at bounding box center [577, 93] width 81 height 21
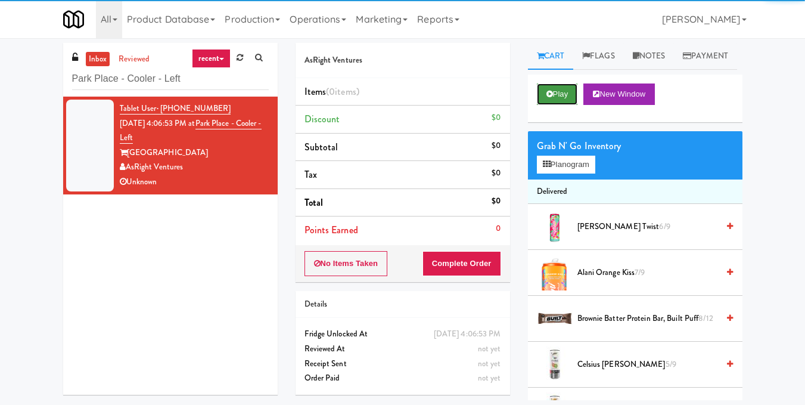
click at [567, 105] on button "Play" at bounding box center [557, 93] width 41 height 21
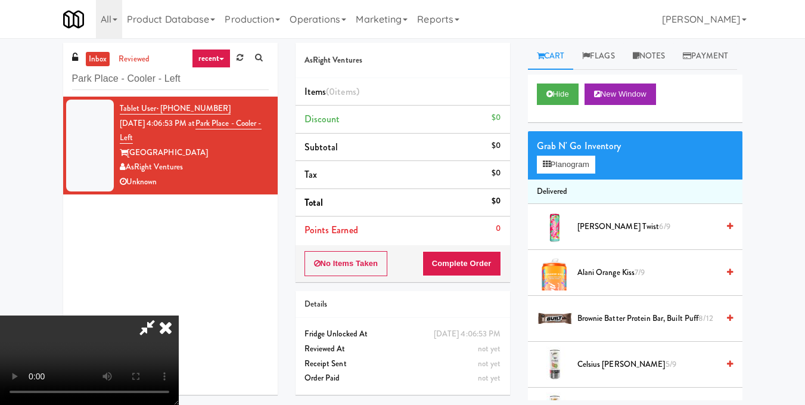
click at [179, 315] on icon at bounding box center [166, 327] width 26 height 24
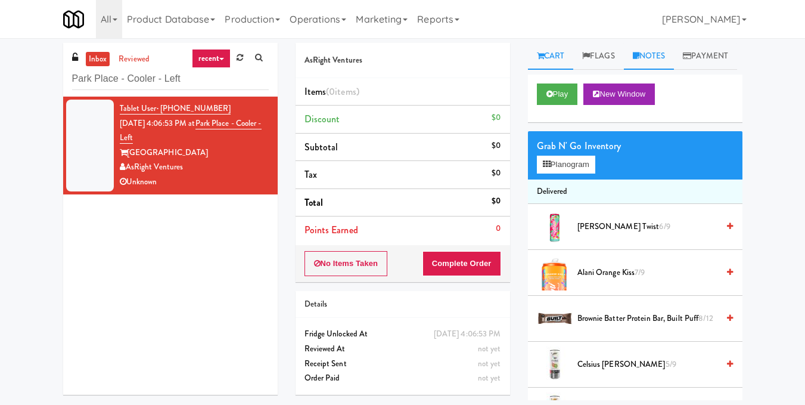
click at [647, 58] on link "Notes" at bounding box center [649, 56] width 51 height 27
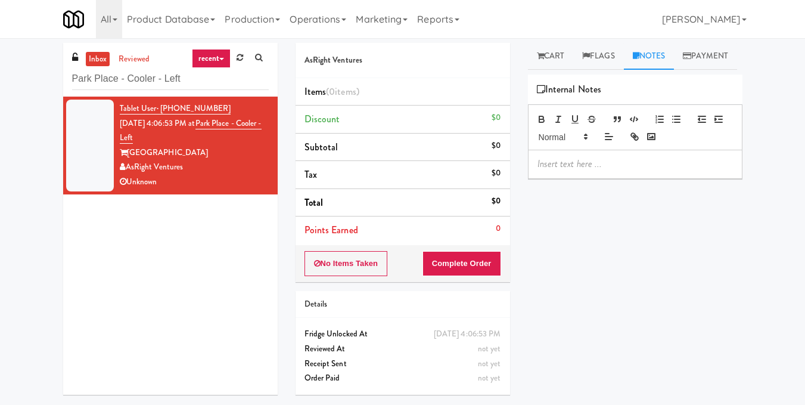
click at [586, 170] on p at bounding box center [634, 163] width 195 height 13
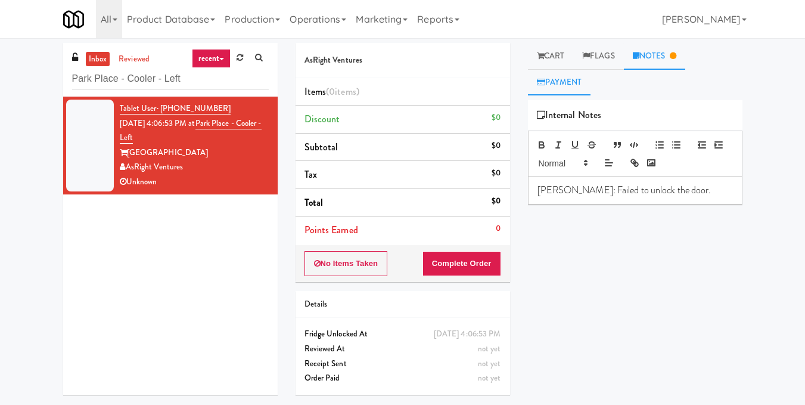
drag, startPoint x: 546, startPoint y: 56, endPoint x: 533, endPoint y: 83, distance: 29.8
click at [546, 56] on link "Cart" at bounding box center [551, 56] width 46 height 27
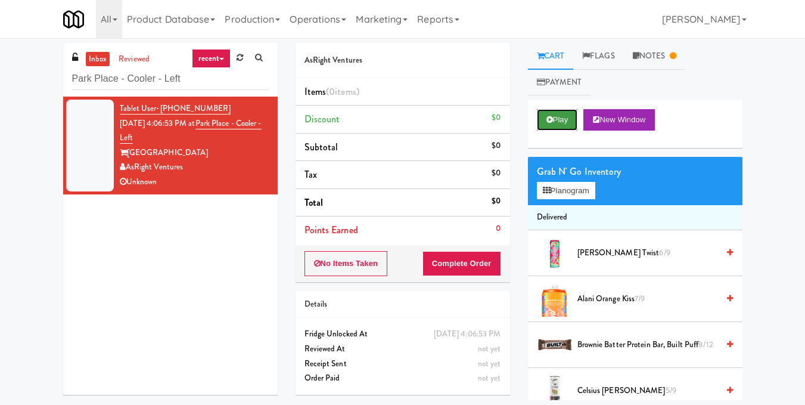
click at [557, 122] on button "Play" at bounding box center [557, 119] width 41 height 21
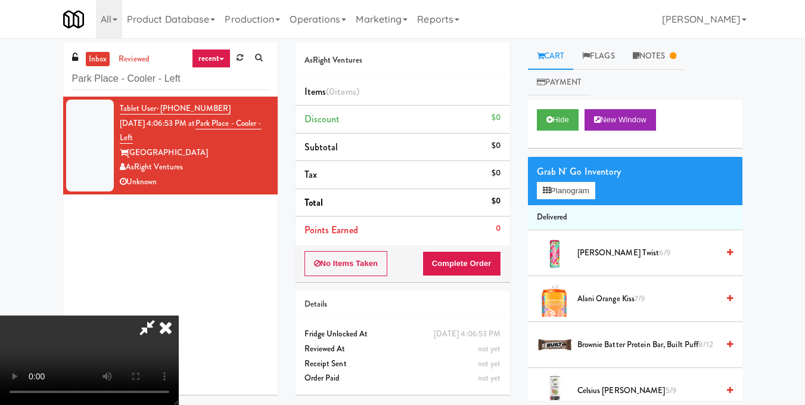
click at [179, 315] on icon at bounding box center [166, 327] width 26 height 24
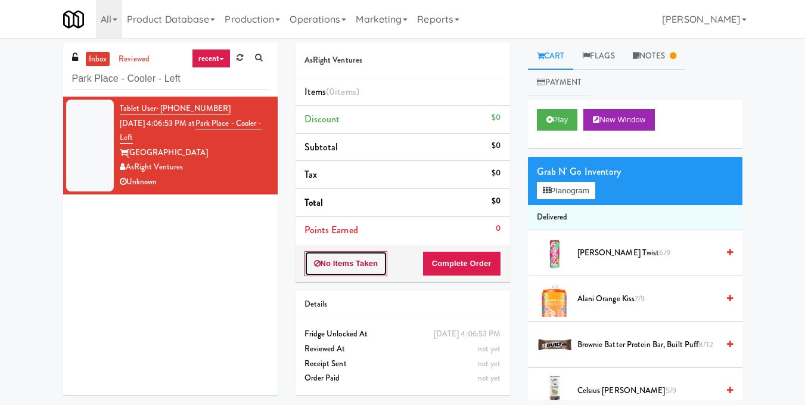
click at [358, 268] on button "No Items Taken" at bounding box center [345, 263] width 83 height 25
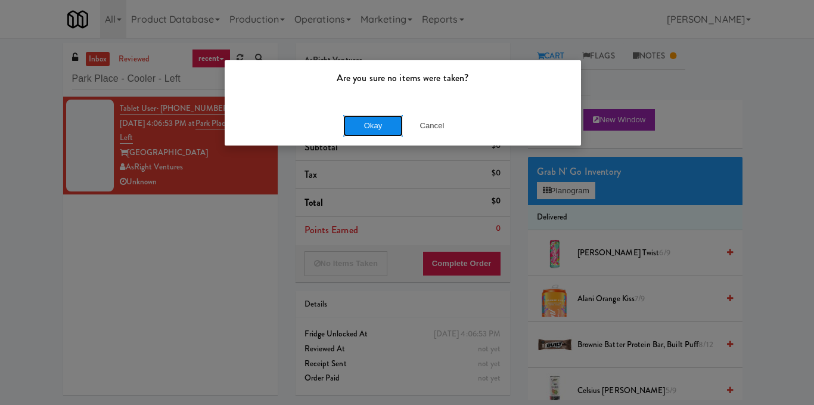
click at [388, 122] on button "Okay" at bounding box center [373, 125] width 60 height 21
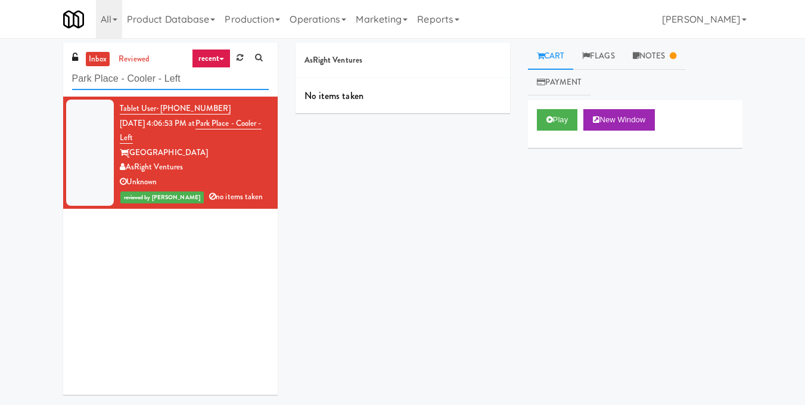
drag, startPoint x: 156, startPoint y: 74, endPoint x: 0, endPoint y: 77, distance: 156.1
click at [0, 76] on div "inbox reviewed recent all unclear take inventory issue suspicious failed recent…" at bounding box center [402, 223] width 805 height 360
paste input "Standard - Drink"
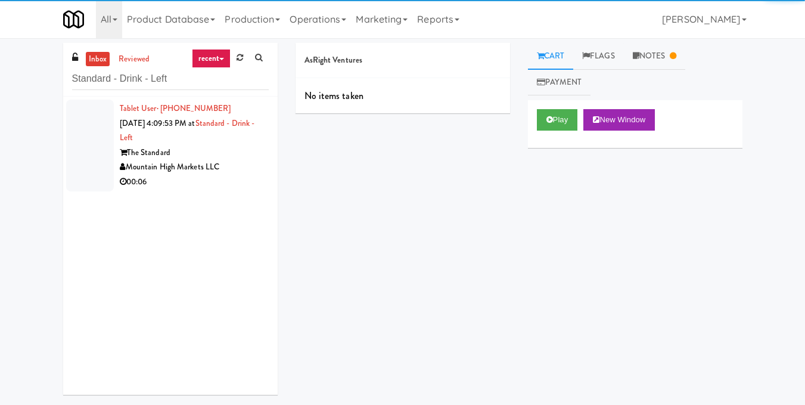
click at [237, 167] on div "Mountain High Markets LLC" at bounding box center [194, 167] width 149 height 15
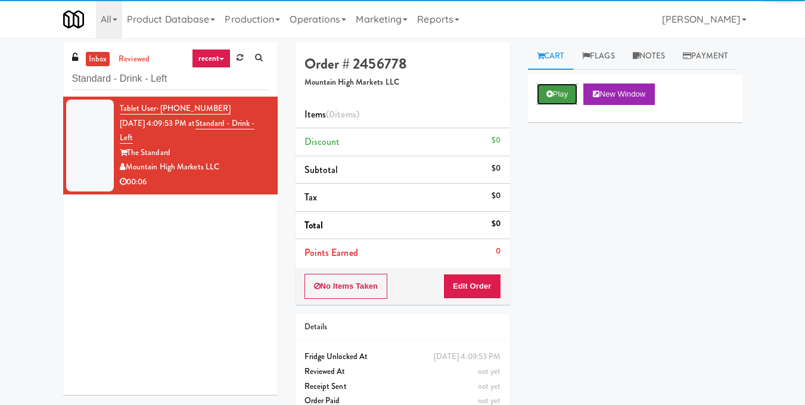
click at [560, 105] on button "Play" at bounding box center [557, 93] width 41 height 21
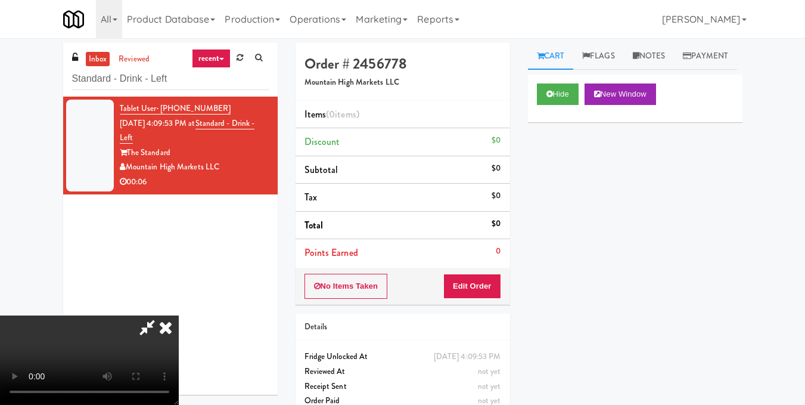
click at [179, 315] on video at bounding box center [89, 359] width 179 height 89
drag, startPoint x: 488, startPoint y: 277, endPoint x: 511, endPoint y: 210, distance: 71.0
click at [488, 278] on button "Edit Order" at bounding box center [472, 285] width 58 height 25
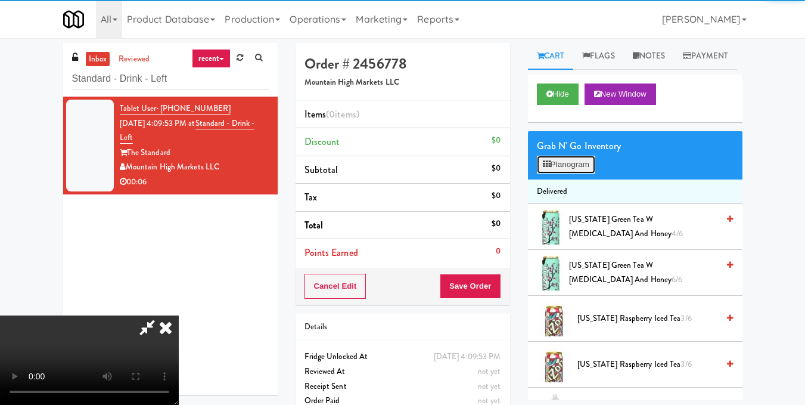
click at [543, 168] on icon at bounding box center [547, 164] width 8 height 8
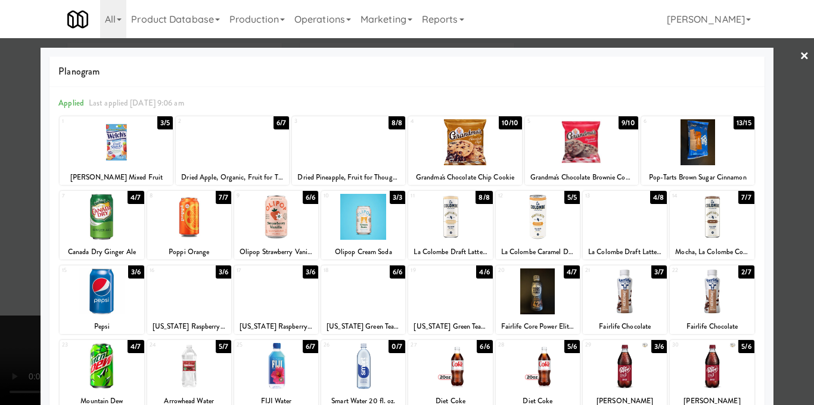
click at [782, 275] on div at bounding box center [407, 202] width 814 height 405
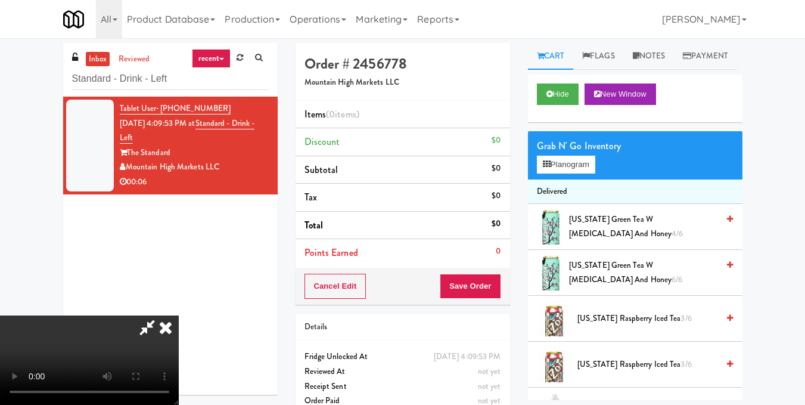
click at [727, 223] on icon at bounding box center [730, 219] width 6 height 8
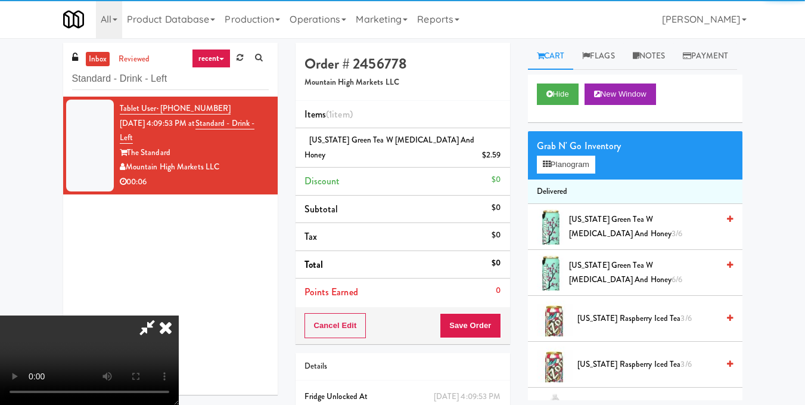
click at [179, 315] on video at bounding box center [89, 359] width 179 height 89
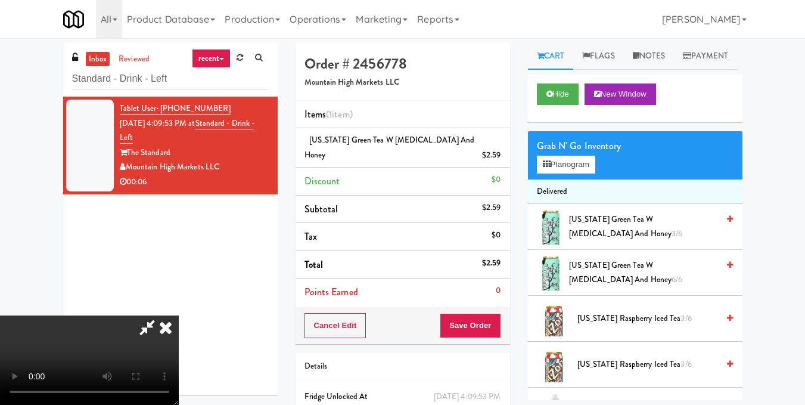
click at [179, 315] on icon at bounding box center [166, 327] width 26 height 24
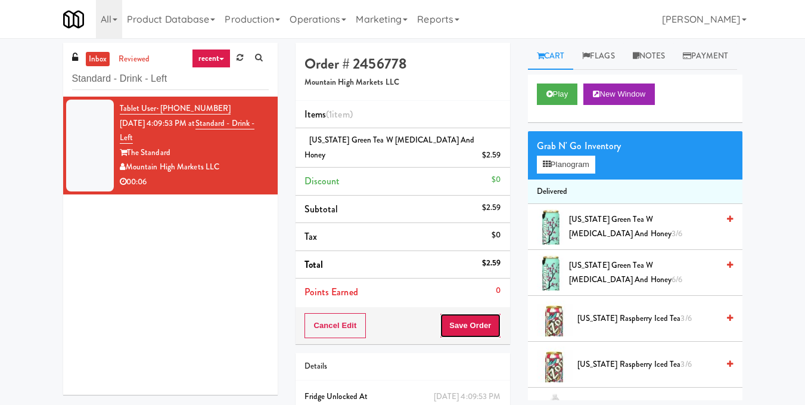
click at [464, 313] on button "Save Order" at bounding box center [470, 325] width 61 height 25
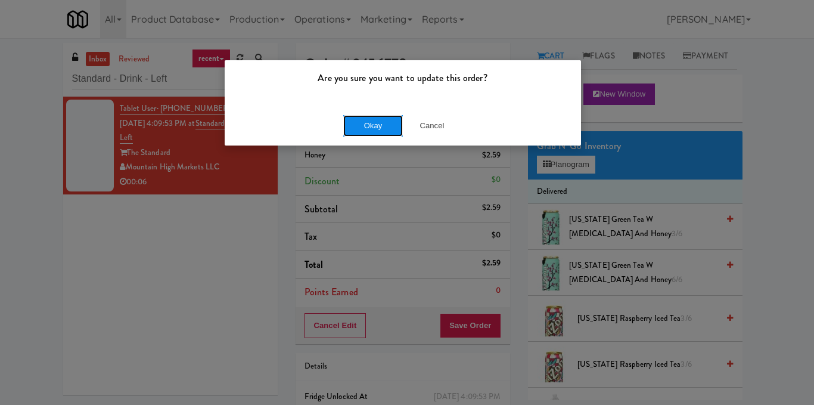
click at [380, 129] on button "Okay" at bounding box center [373, 125] width 60 height 21
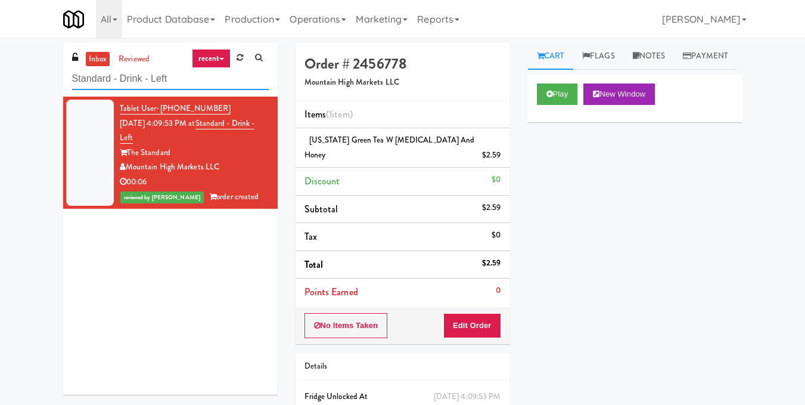
drag, startPoint x: 181, startPoint y: 81, endPoint x: 0, endPoint y: 93, distance: 181.5
click at [0, 93] on div "inbox reviewed recent all unclear take inventory issue suspicious failed recent…" at bounding box center [402, 254] width 805 height 422
paste input "BMP - Cooler"
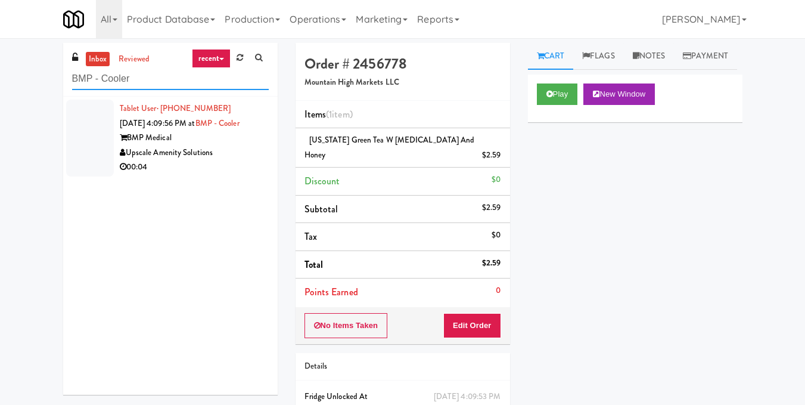
type input "BMP - Cooler"
click at [252, 163] on div "00:04" at bounding box center [194, 167] width 149 height 15
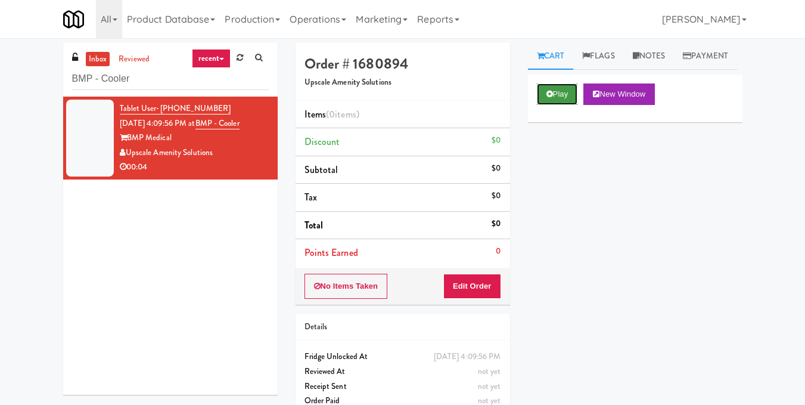
click at [565, 105] on button "Play" at bounding box center [557, 93] width 41 height 21
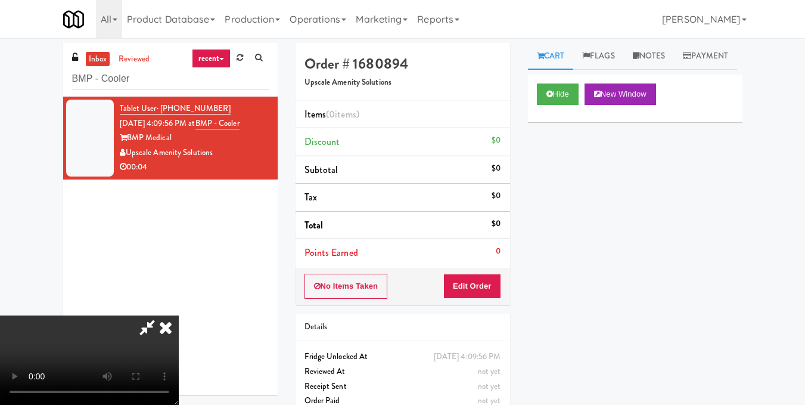
click at [179, 315] on video at bounding box center [89, 359] width 179 height 89
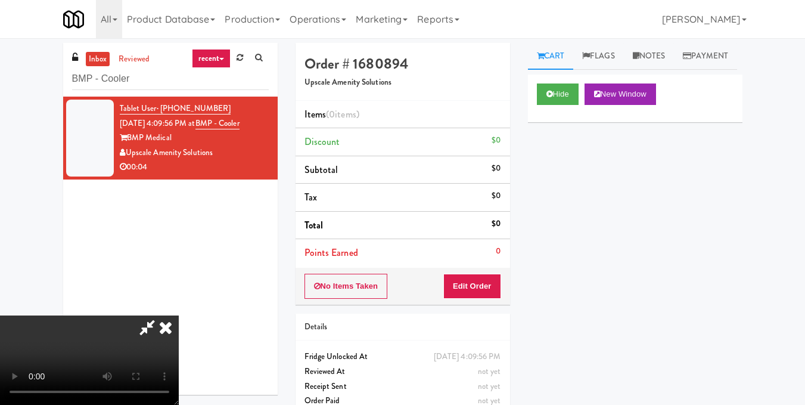
click at [179, 315] on video at bounding box center [89, 359] width 179 height 89
click at [492, 285] on button "Edit Order" at bounding box center [472, 285] width 58 height 25
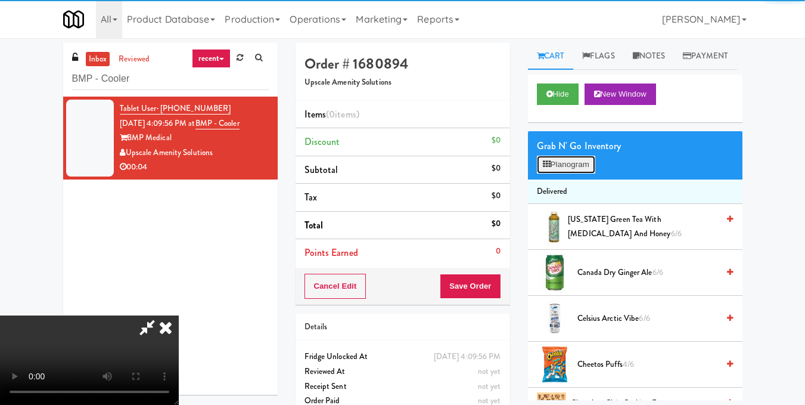
click at [579, 173] on button "Planogram" at bounding box center [566, 165] width 58 height 18
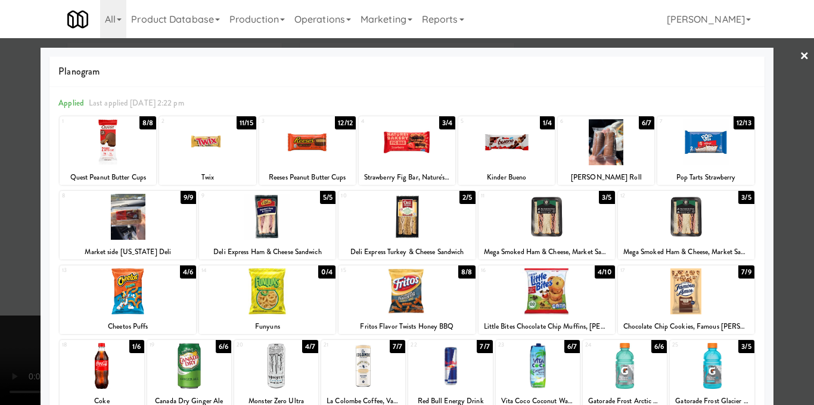
click at [407, 300] on div at bounding box center [406, 291] width 136 height 46
click at [799, 217] on div at bounding box center [407, 202] width 814 height 405
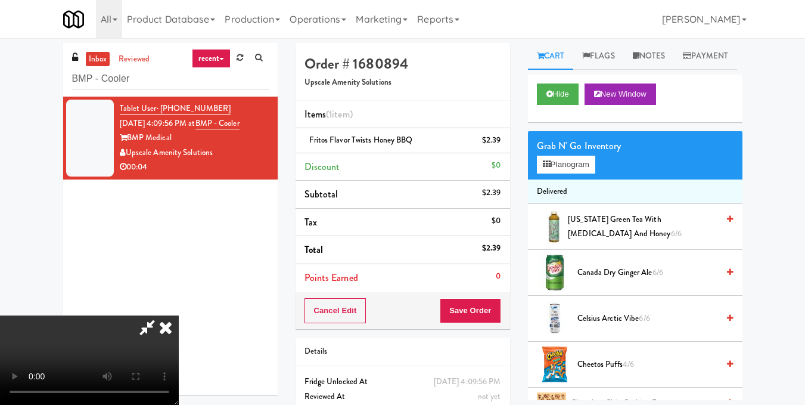
click at [179, 315] on video at bounding box center [89, 359] width 179 height 89
click at [179, 315] on icon at bounding box center [166, 327] width 26 height 24
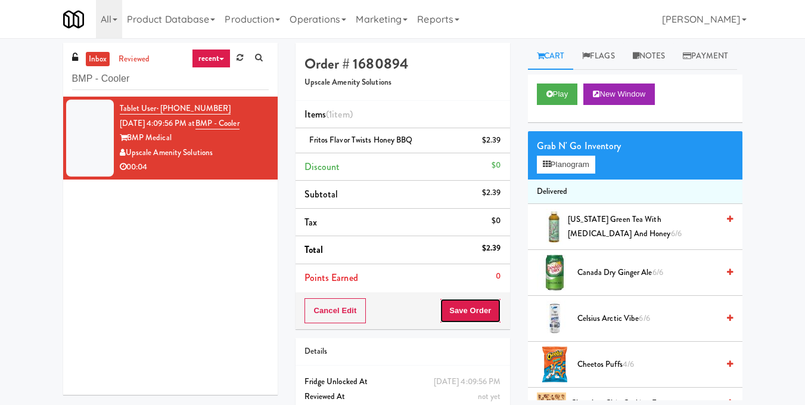
drag, startPoint x: 462, startPoint y: 313, endPoint x: 433, endPoint y: 290, distance: 36.9
click at [463, 313] on button "Save Order" at bounding box center [470, 310] width 61 height 25
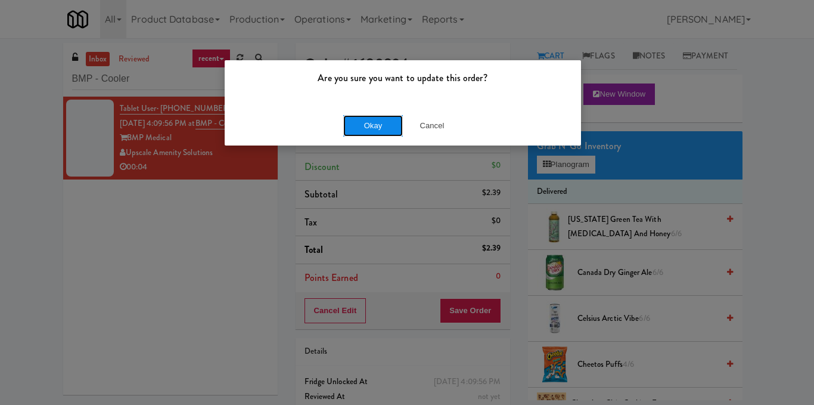
click at [383, 125] on button "Okay" at bounding box center [373, 125] width 60 height 21
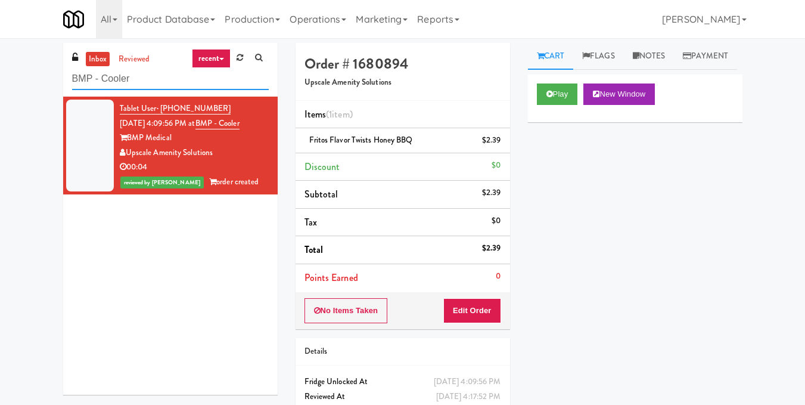
drag, startPoint x: 172, startPoint y: 79, endPoint x: 1, endPoint y: 73, distance: 171.1
click at [0, 73] on div "inbox reviewed recent all unclear take inventory issue suspicious failed recent…" at bounding box center [402, 247] width 805 height 408
paste input "Park on First - Mailroom 1"
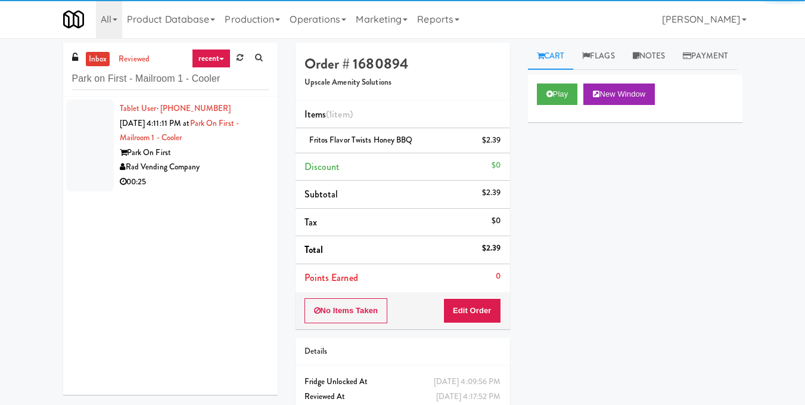
click at [257, 161] on div "Rad Vending Company" at bounding box center [194, 167] width 149 height 15
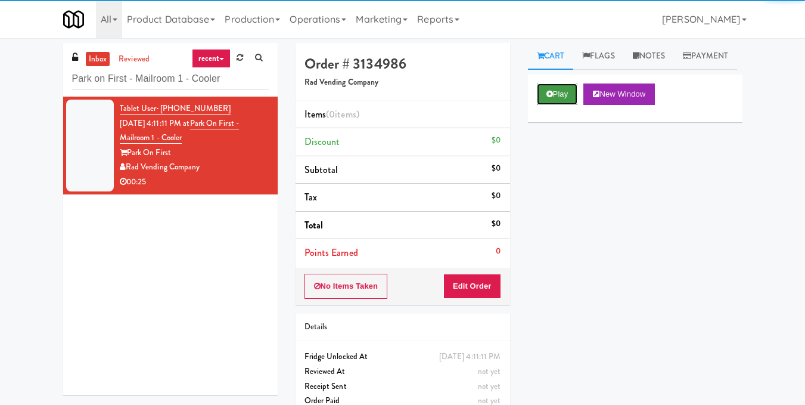
click at [551, 98] on icon at bounding box center [549, 94] width 7 height 8
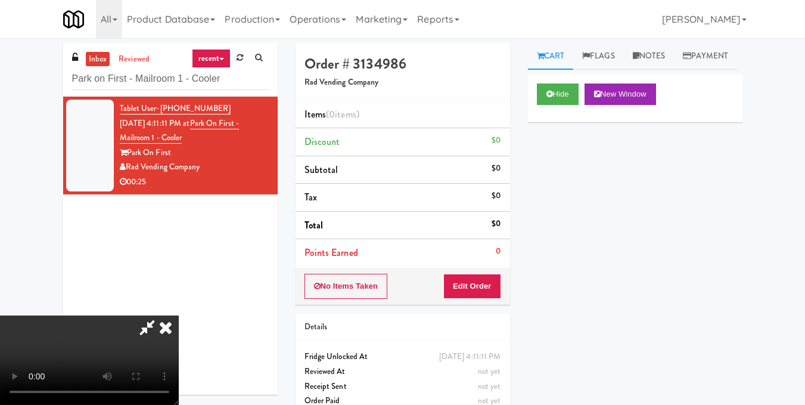
click at [179, 315] on video at bounding box center [89, 359] width 179 height 89
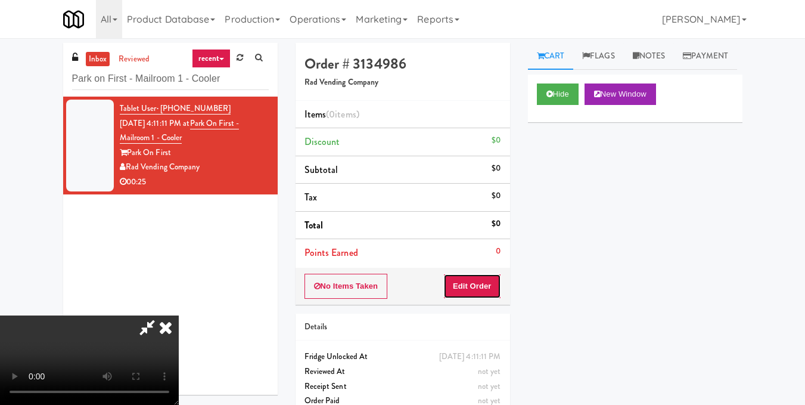
click at [489, 285] on button "Edit Order" at bounding box center [472, 285] width 58 height 25
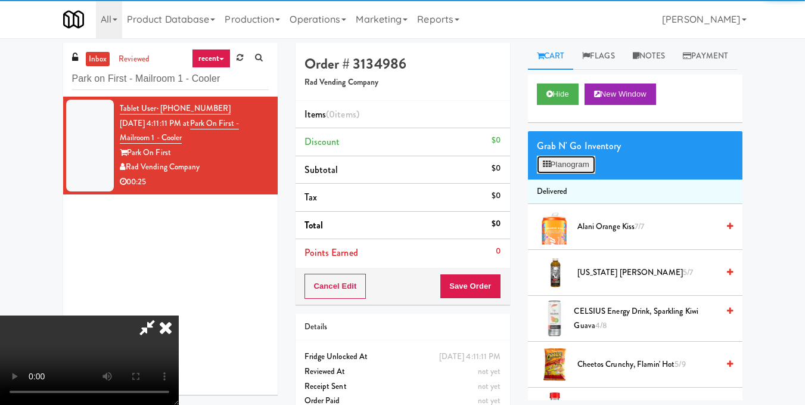
click at [570, 173] on button "Planogram" at bounding box center [566, 165] width 58 height 18
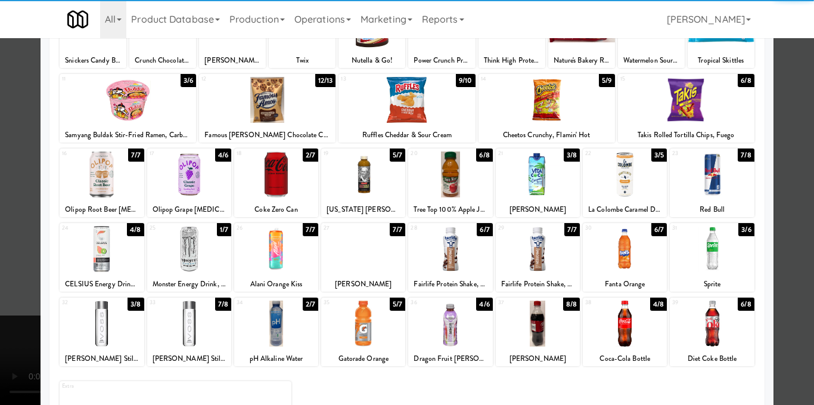
scroll to position [119, 0]
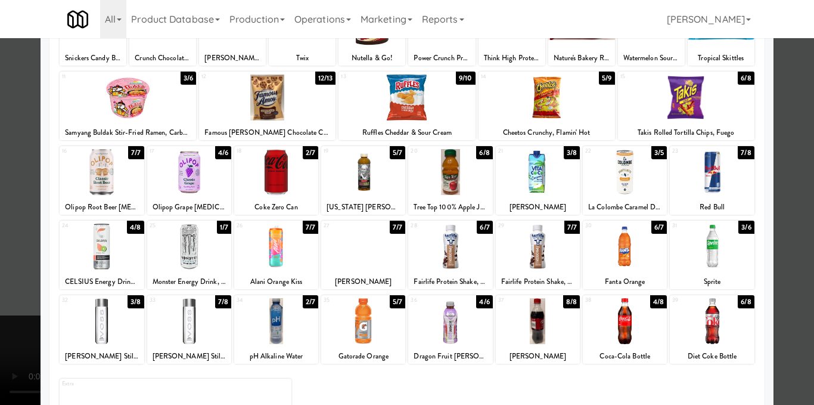
click at [617, 342] on div at bounding box center [625, 321] width 84 height 46
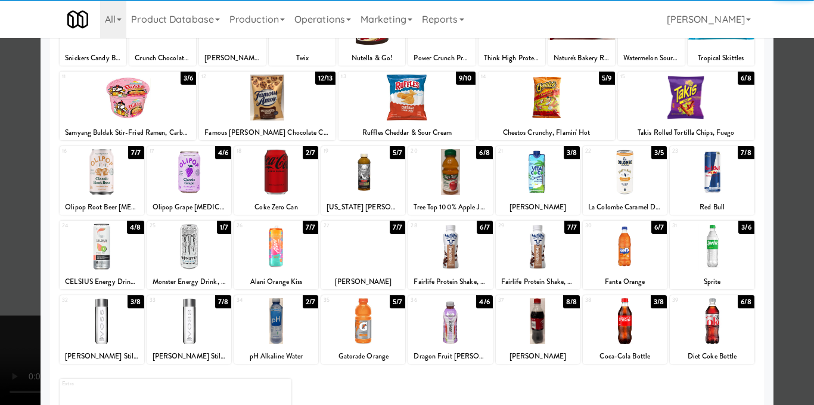
click at [782, 295] on div at bounding box center [407, 202] width 814 height 405
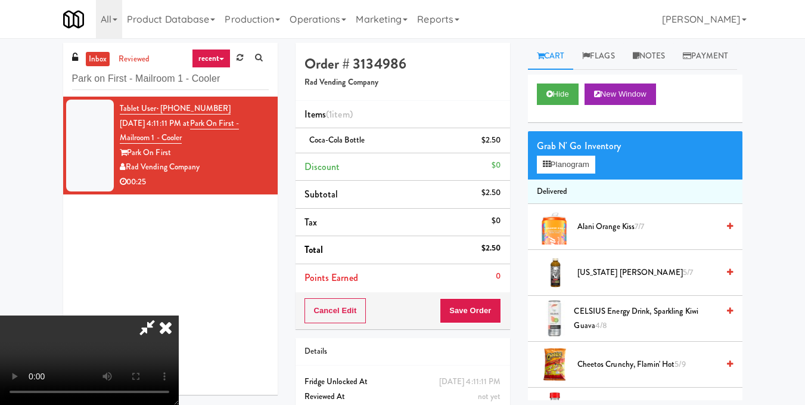
click at [179, 315] on video at bounding box center [89, 359] width 179 height 89
click at [564, 173] on button "Planogram" at bounding box center [566, 165] width 58 height 18
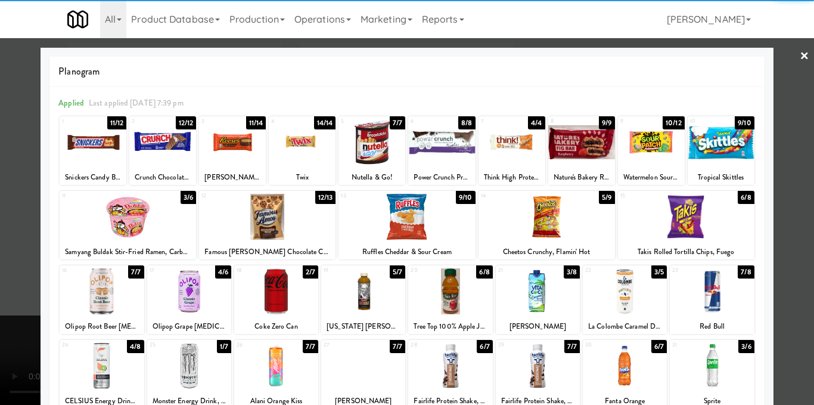
click at [293, 294] on div at bounding box center [276, 291] width 84 height 46
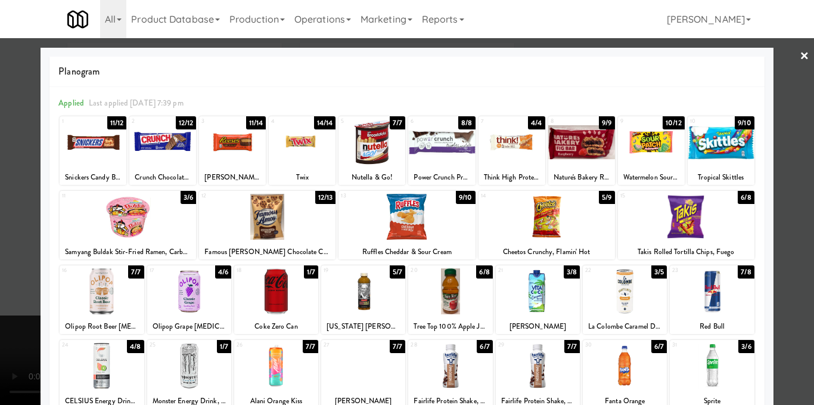
click at [781, 200] on div at bounding box center [407, 202] width 814 height 405
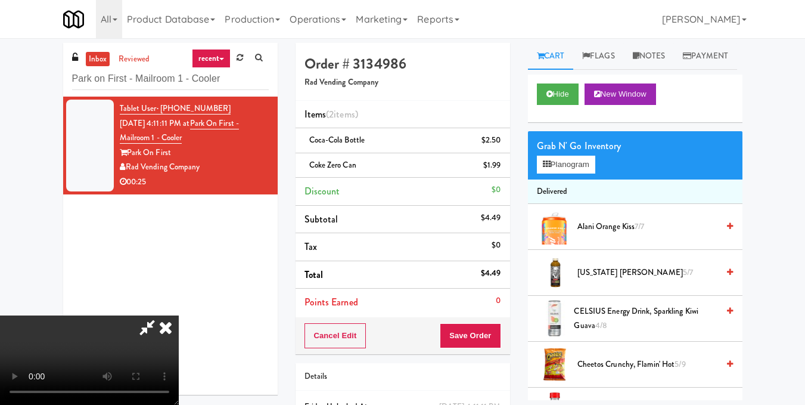
click at [179, 315] on video at bounding box center [89, 359] width 179 height 89
click at [179, 315] on icon at bounding box center [166, 327] width 26 height 24
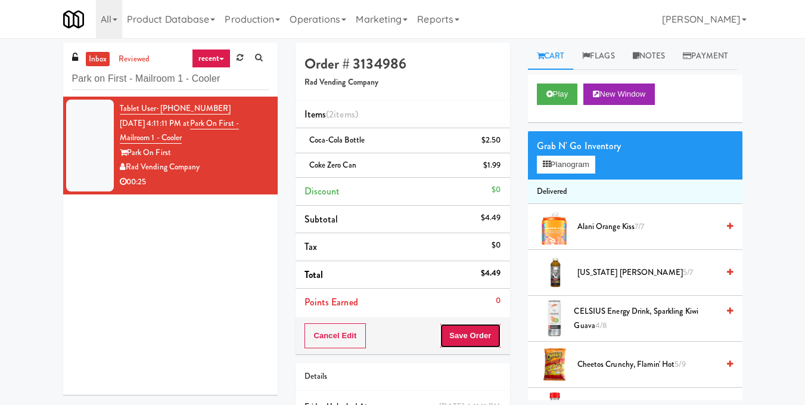
click at [476, 333] on button "Save Order" at bounding box center [470, 335] width 61 height 25
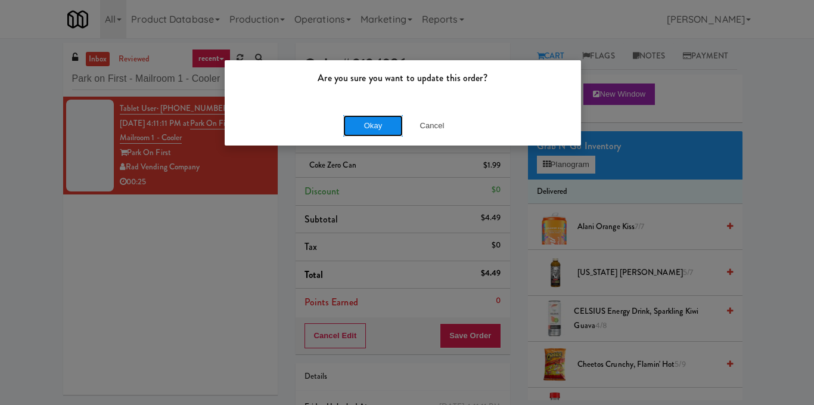
click at [366, 132] on button "Okay" at bounding box center [373, 125] width 60 height 21
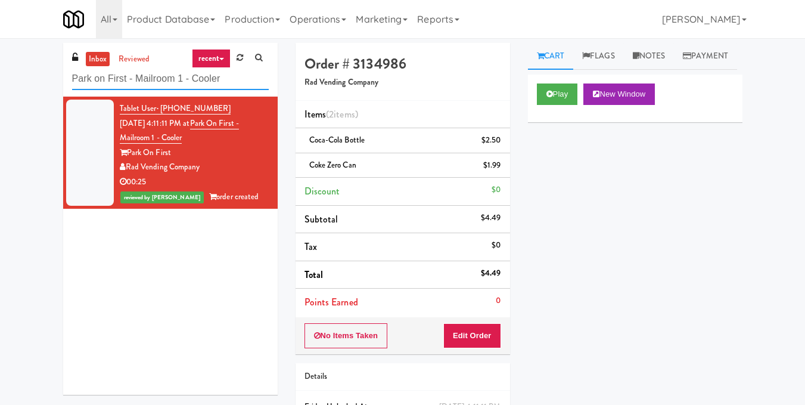
drag, startPoint x: 70, startPoint y: 94, endPoint x: 31, endPoint y: 97, distance: 39.4
click at [32, 97] on div "inbox reviewed recent all unclear take inventory issue suspicious failed recent…" at bounding box center [402, 259] width 805 height 433
paste input "W&W - Combo"
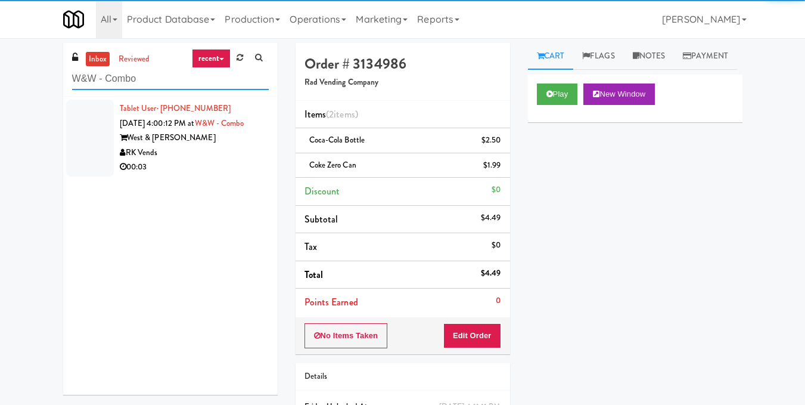
type input "W&W - Combo"
click at [220, 165] on div "00:03" at bounding box center [194, 167] width 149 height 15
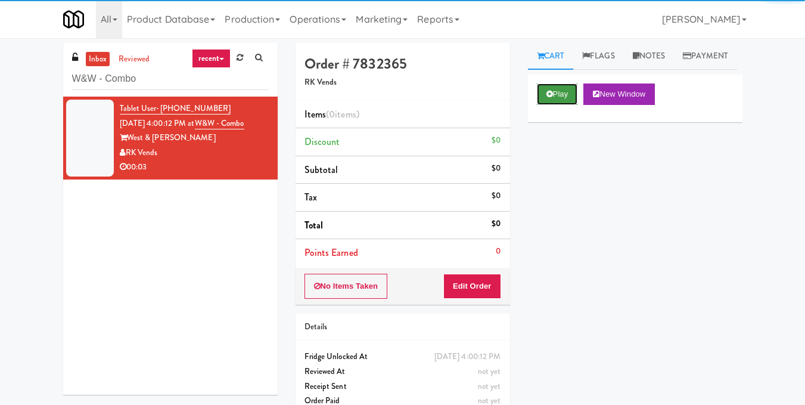
click at [561, 105] on button "Play" at bounding box center [557, 93] width 41 height 21
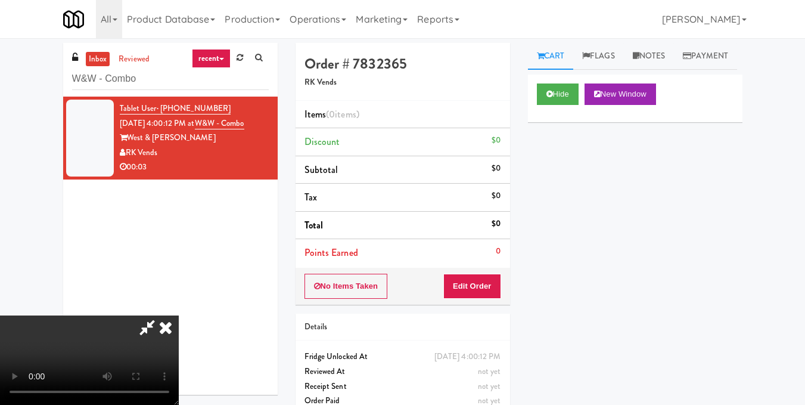
click at [179, 315] on video at bounding box center [89, 359] width 179 height 89
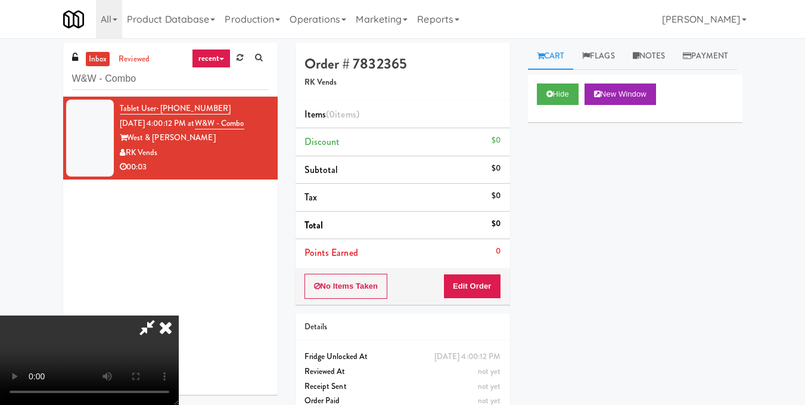
click at [179, 315] on video at bounding box center [89, 359] width 179 height 89
click at [495, 284] on button "Edit Order" at bounding box center [472, 285] width 58 height 25
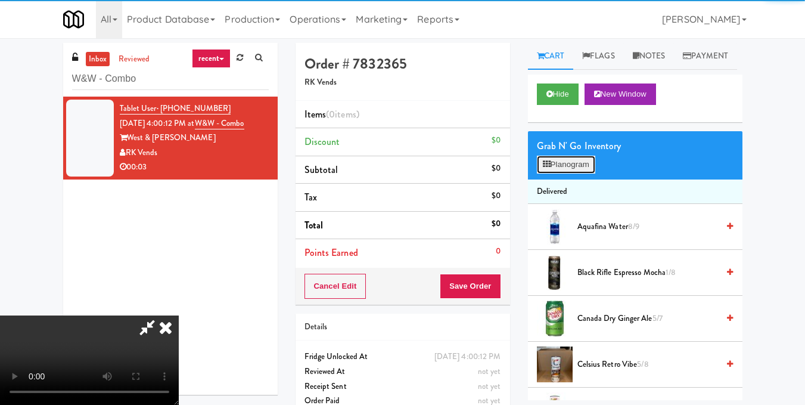
click at [580, 173] on button "Planogram" at bounding box center [566, 165] width 58 height 18
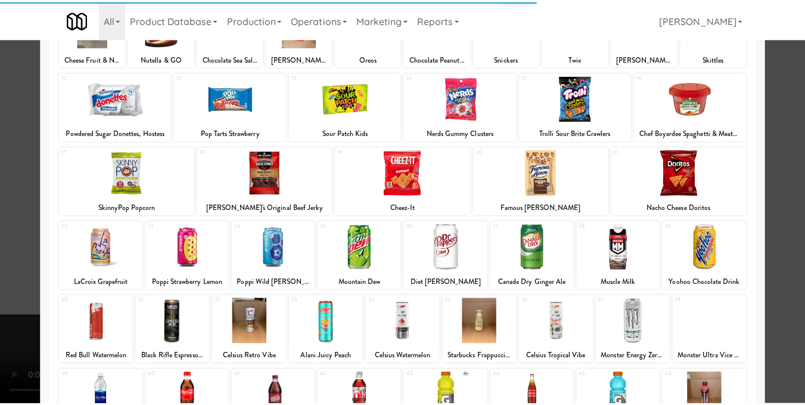
scroll to position [119, 0]
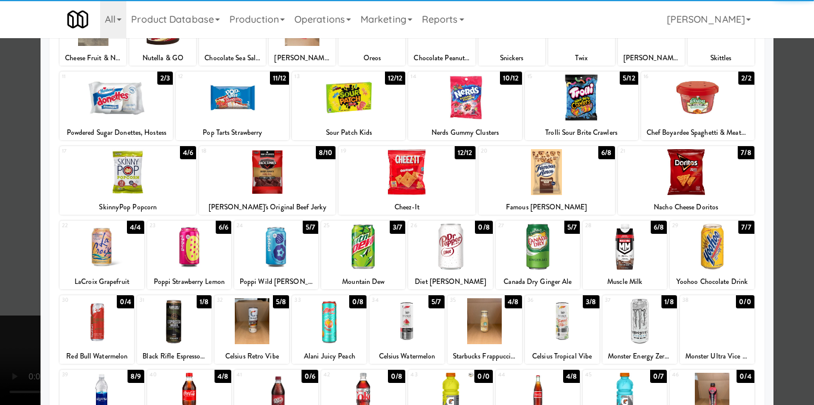
click at [367, 247] on div at bounding box center [363, 246] width 84 height 46
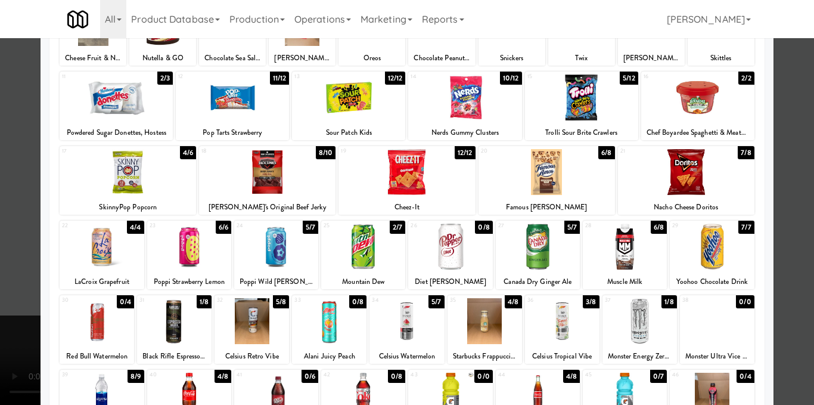
click at [798, 160] on div at bounding box center [407, 202] width 814 height 405
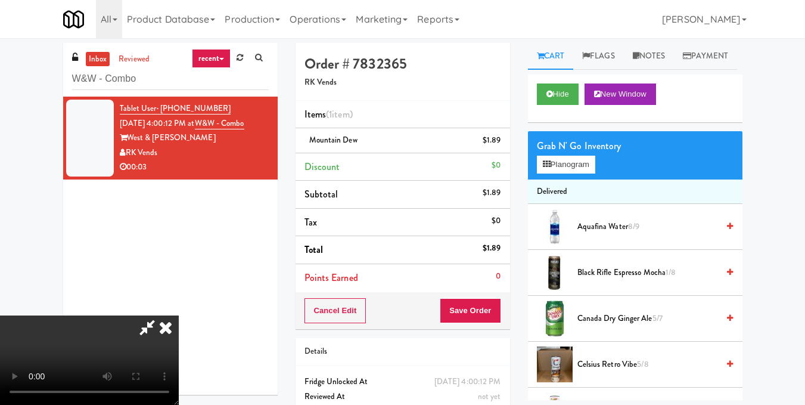
click at [179, 315] on video at bounding box center [89, 359] width 179 height 89
click at [179, 315] on icon at bounding box center [166, 327] width 26 height 24
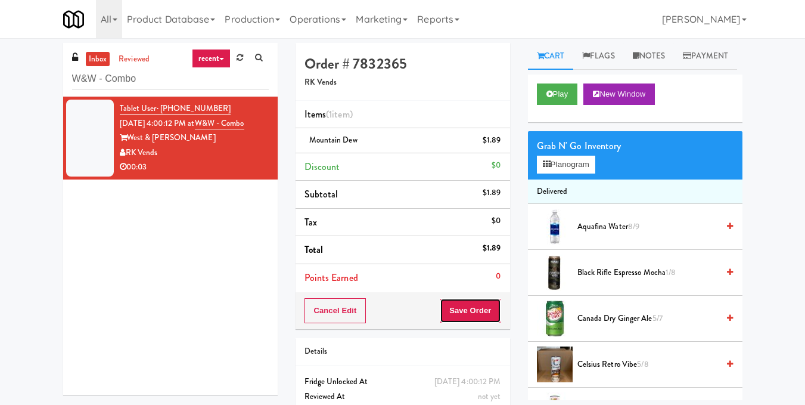
click at [474, 311] on button "Save Order" at bounding box center [470, 310] width 61 height 25
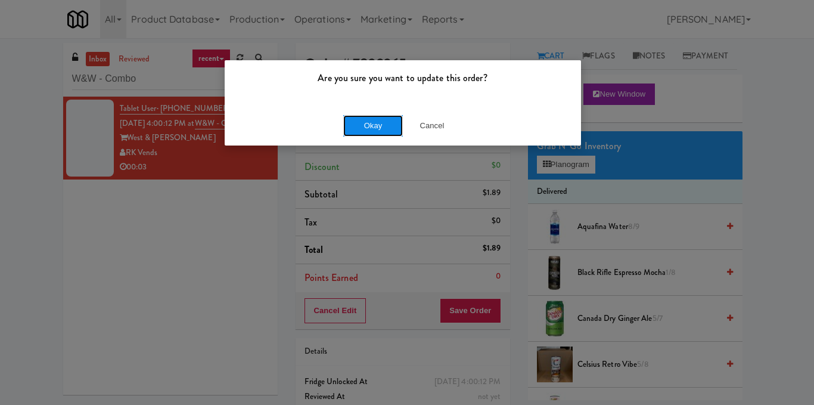
click at [378, 130] on button "Okay" at bounding box center [373, 125] width 60 height 21
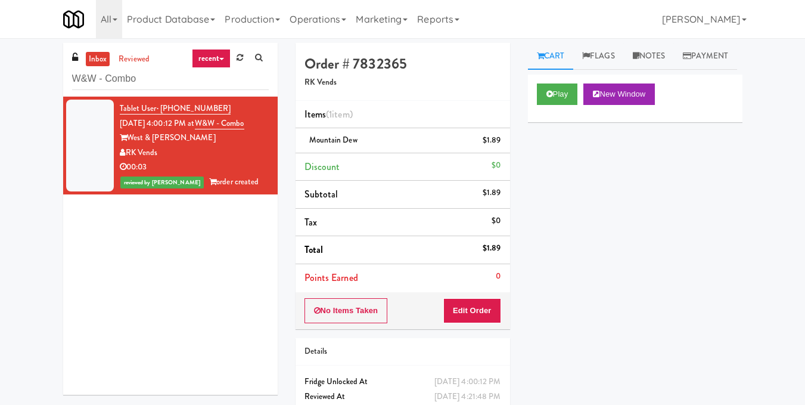
drag, startPoint x: 206, startPoint y: 94, endPoint x: 17, endPoint y: 88, distance: 189.0
click at [18, 88] on div "inbox reviewed recent all unclear take inventory issue suspicious failed recent…" at bounding box center [402, 247] width 805 height 408
click at [150, 73] on input "W&W - Combo" at bounding box center [170, 79] width 197 height 22
click at [0, 83] on div "inbox reviewed recent all unclear take inventory issue suspicious failed recent…" at bounding box center [402, 247] width 805 height 408
paste input "450 [GEOGRAPHIC_DATA] - Left - Fridge"
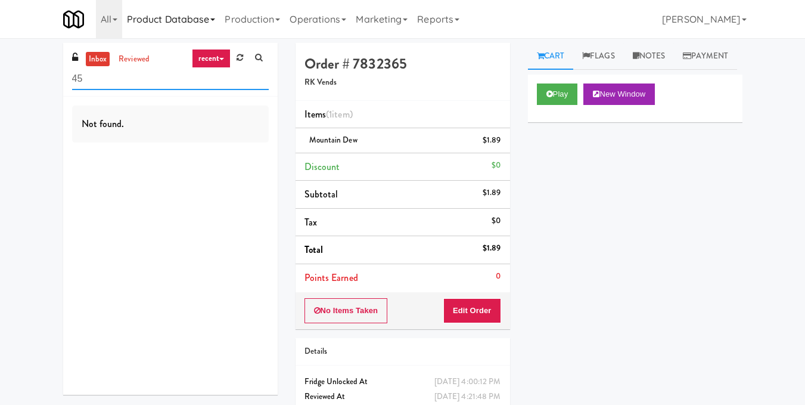
type input "4"
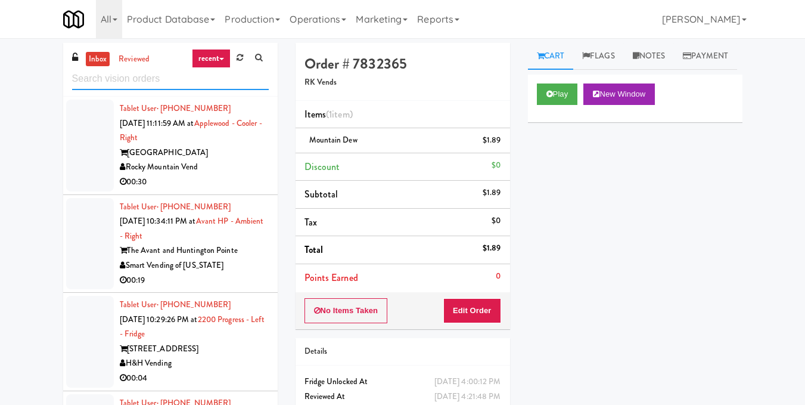
click at [153, 69] on input "text" at bounding box center [170, 79] width 197 height 22
paste input "Gallery 64 - Pantry - V2"
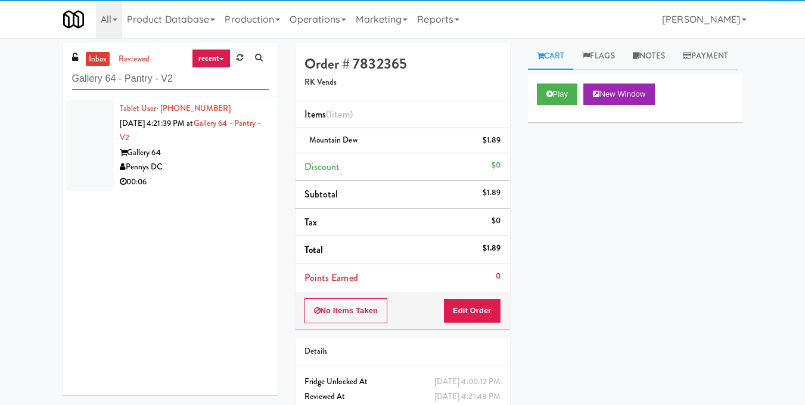
type input "Gallery 64 - Pantry - V2"
click at [204, 170] on div "Pennys DC" at bounding box center [194, 167] width 149 height 15
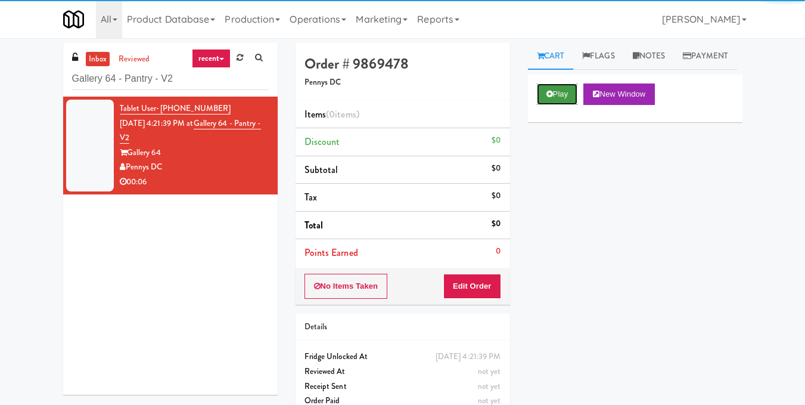
click at [554, 105] on button "Play" at bounding box center [557, 93] width 41 height 21
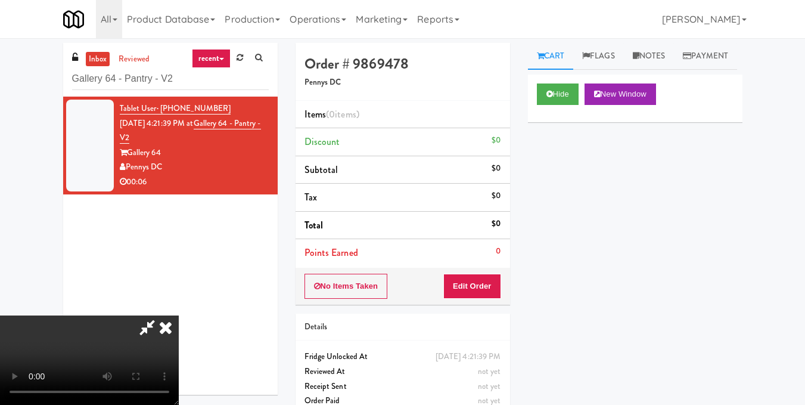
click at [179, 315] on video at bounding box center [89, 359] width 179 height 89
click at [179, 315] on icon at bounding box center [166, 327] width 26 height 24
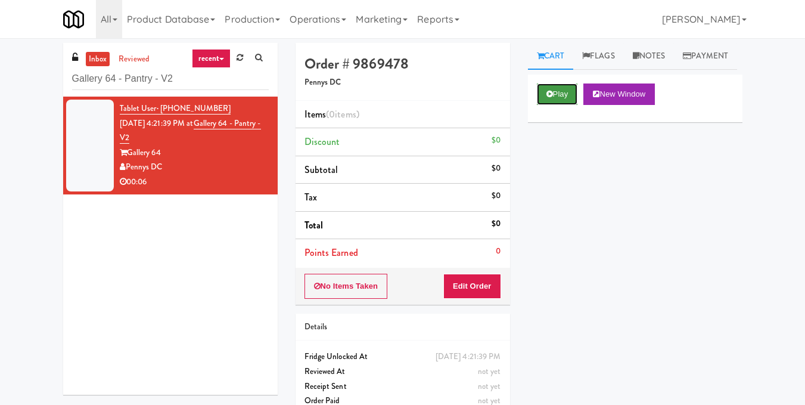
click at [564, 105] on button "Play" at bounding box center [557, 93] width 41 height 21
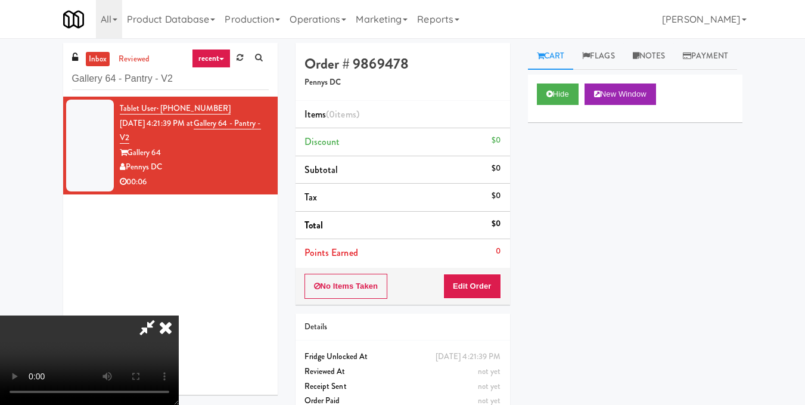
click at [179, 315] on video at bounding box center [89, 359] width 179 height 89
click at [179, 315] on icon at bounding box center [166, 327] width 26 height 24
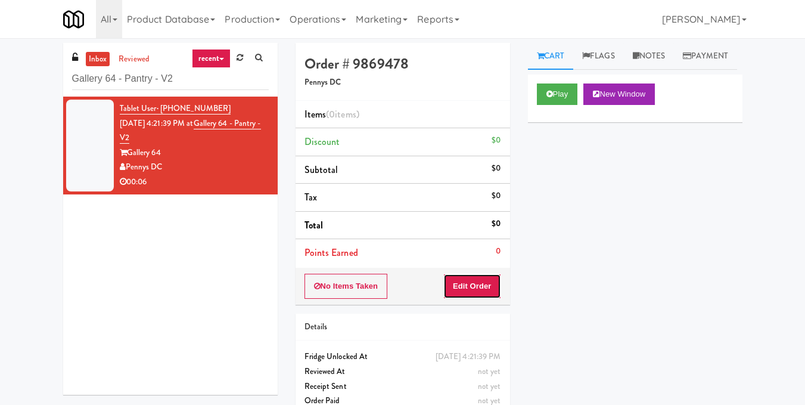
click at [482, 296] on button "Edit Order" at bounding box center [472, 285] width 58 height 25
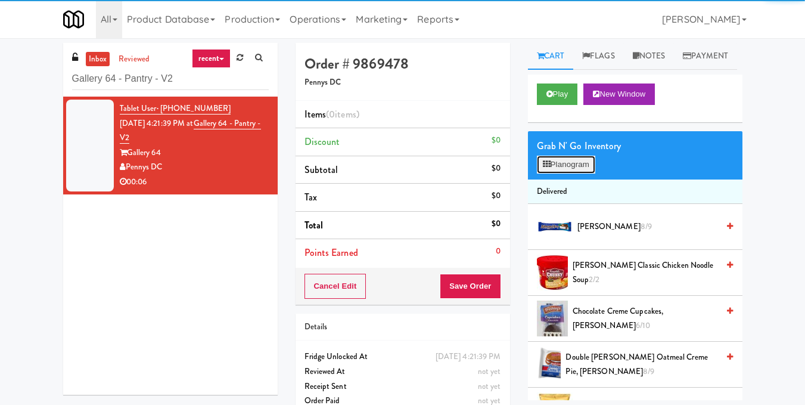
click at [569, 173] on button "Planogram" at bounding box center [566, 165] width 58 height 18
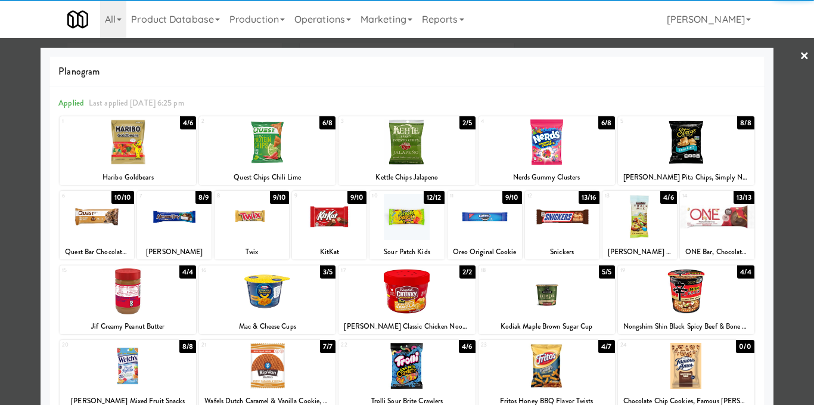
click at [260, 229] on div at bounding box center [252, 217] width 74 height 46
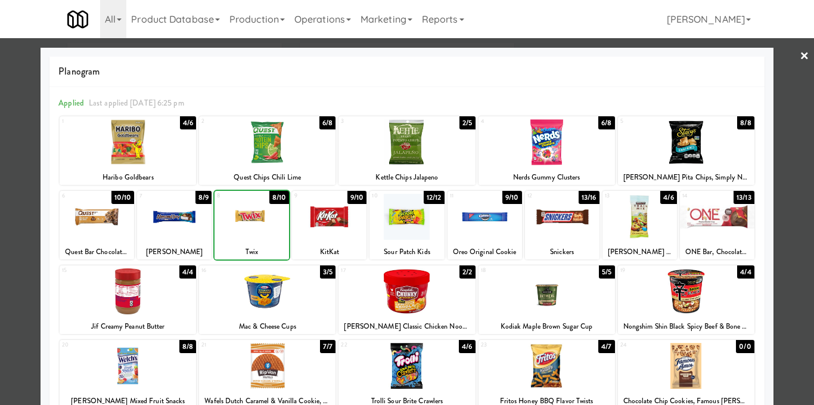
click at [259, 227] on div at bounding box center [252, 217] width 74 height 46
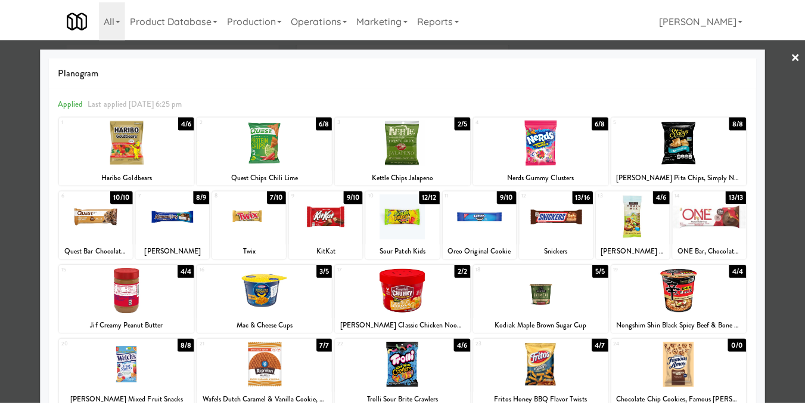
scroll to position [1, 0]
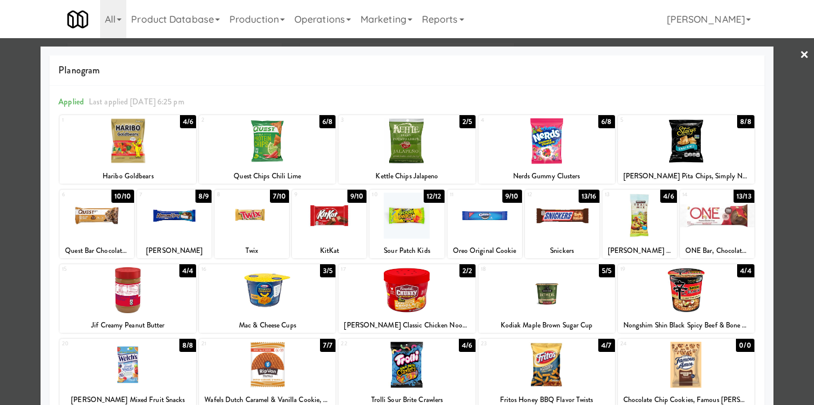
click at [783, 192] on div at bounding box center [407, 202] width 814 height 405
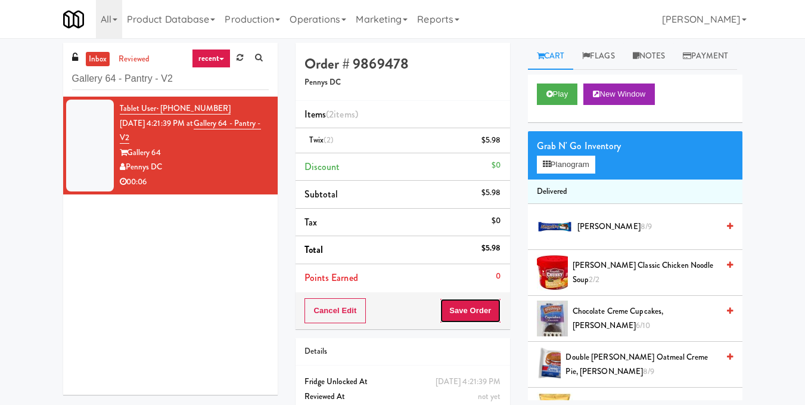
click at [481, 319] on button "Save Order" at bounding box center [470, 310] width 61 height 25
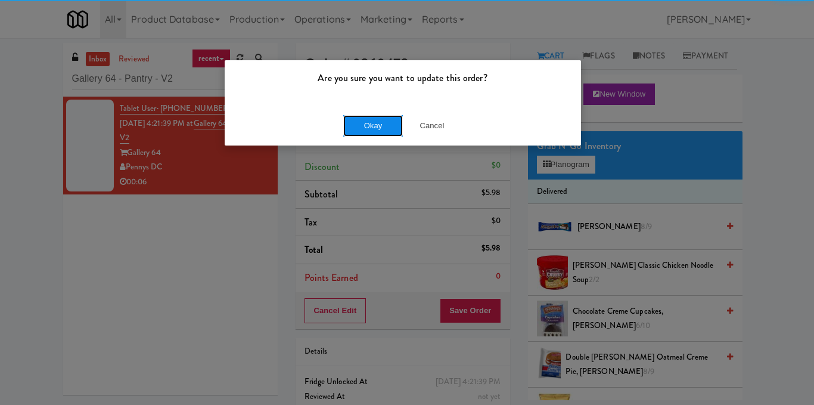
click at [362, 130] on button "Okay" at bounding box center [373, 125] width 60 height 21
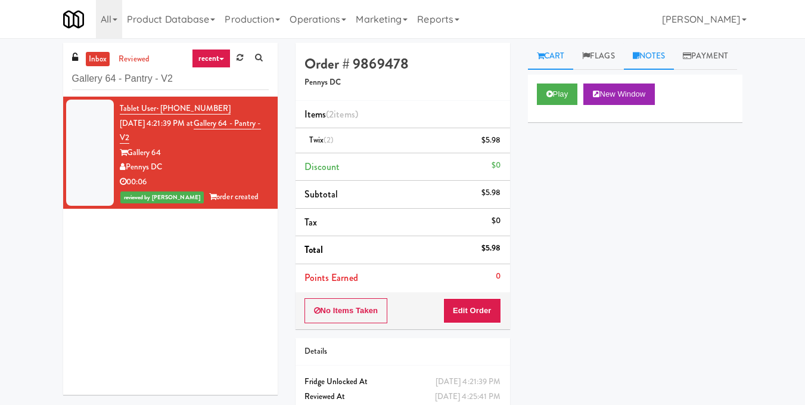
click at [649, 48] on link "Notes" at bounding box center [649, 56] width 51 height 27
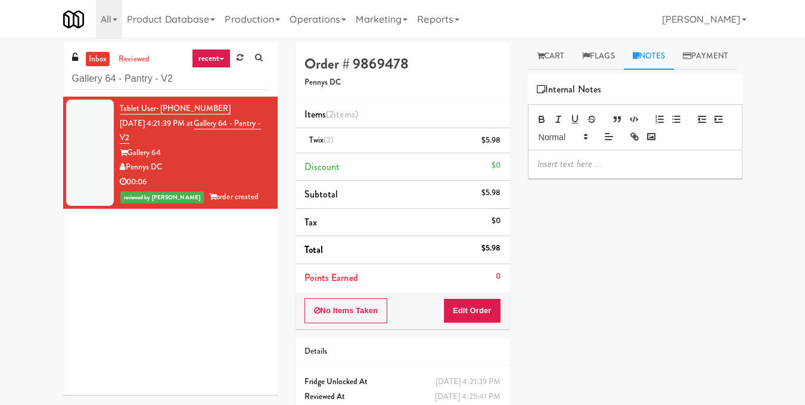
click at [614, 170] on p at bounding box center [634, 163] width 195 height 13
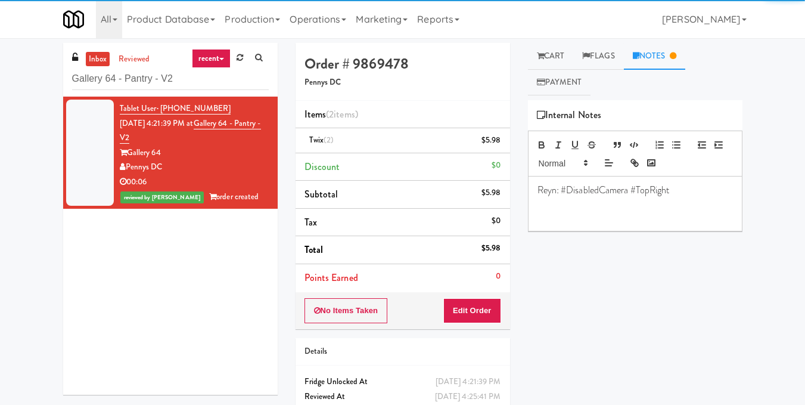
click at [676, 191] on p "Reyn: #DisabledCamera #TopRight" at bounding box center [634, 190] width 195 height 13
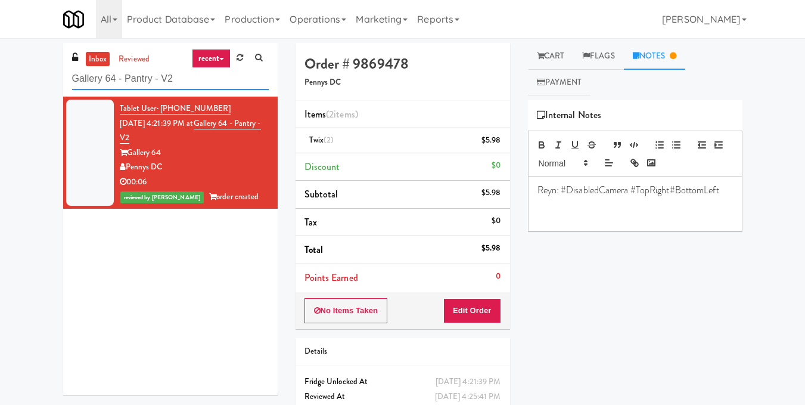
drag, startPoint x: 0, startPoint y: 82, endPoint x: 0, endPoint y: 73, distance: 8.3
click at [0, 75] on div "inbox reviewed recent all unclear take inventory issue suspicious failed recent…" at bounding box center [402, 247] width 805 height 408
paste input "Cirrus - Cooler - Right"
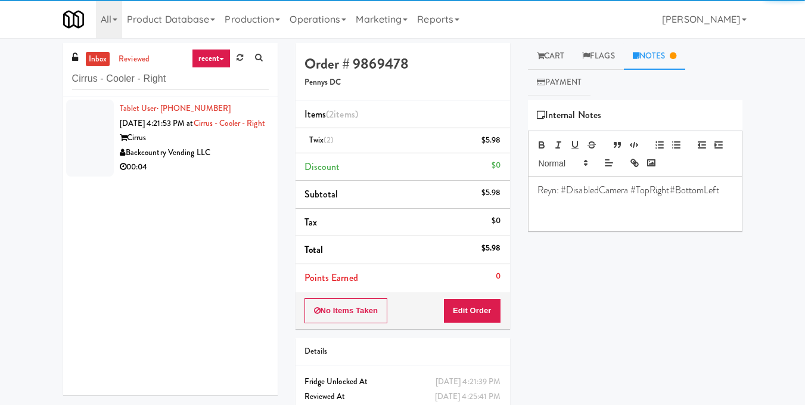
drag, startPoint x: 223, startPoint y: 167, endPoint x: 399, endPoint y: 138, distance: 178.7
click at [223, 160] on div "Backcountry Vending LLC" at bounding box center [194, 152] width 149 height 15
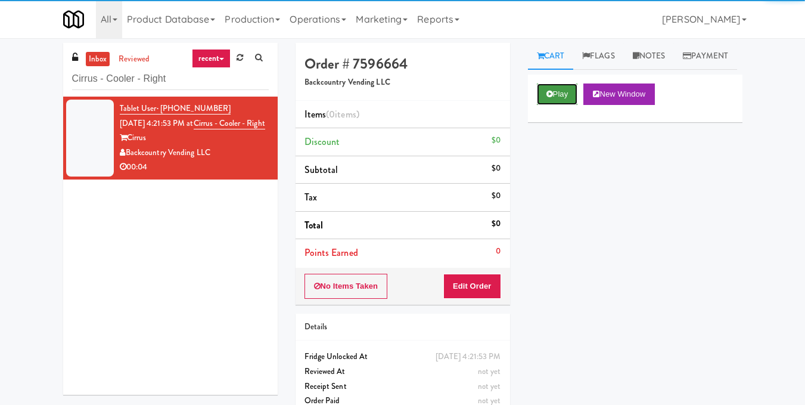
click at [561, 105] on button "Play" at bounding box center [557, 93] width 41 height 21
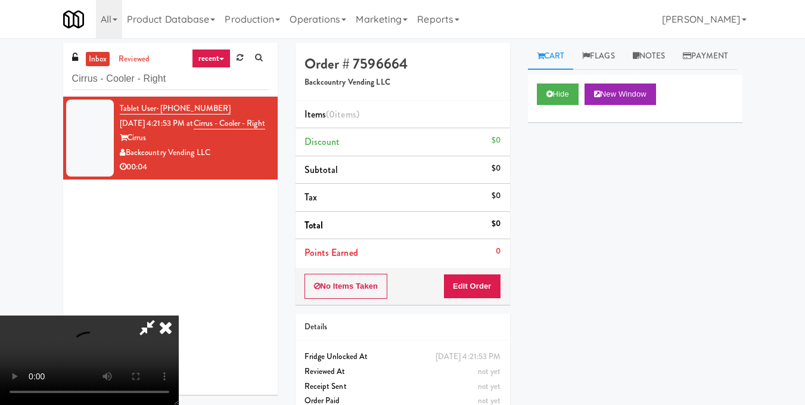
click at [179, 315] on video at bounding box center [89, 359] width 179 height 89
click at [495, 281] on button "Edit Order" at bounding box center [472, 285] width 58 height 25
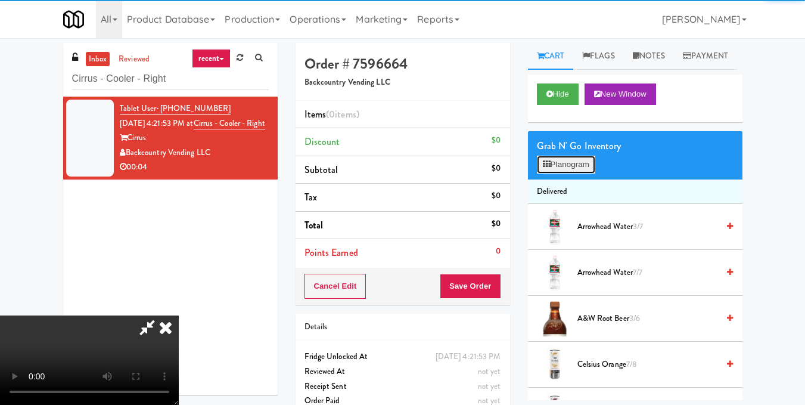
click at [560, 173] on button "Planogram" at bounding box center [566, 165] width 58 height 18
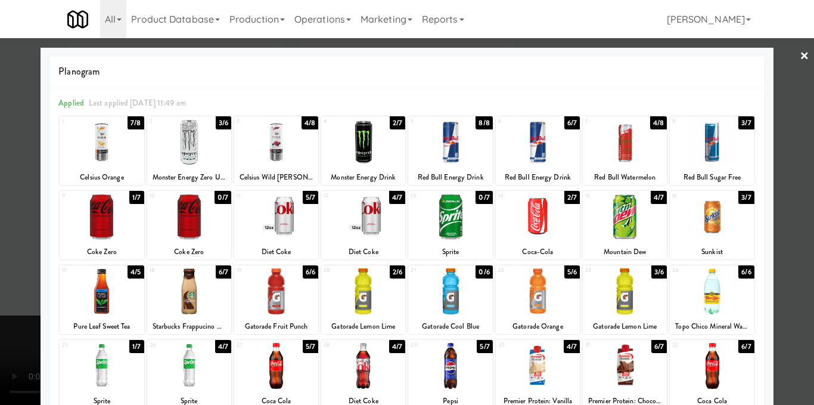
scroll to position [60, 0]
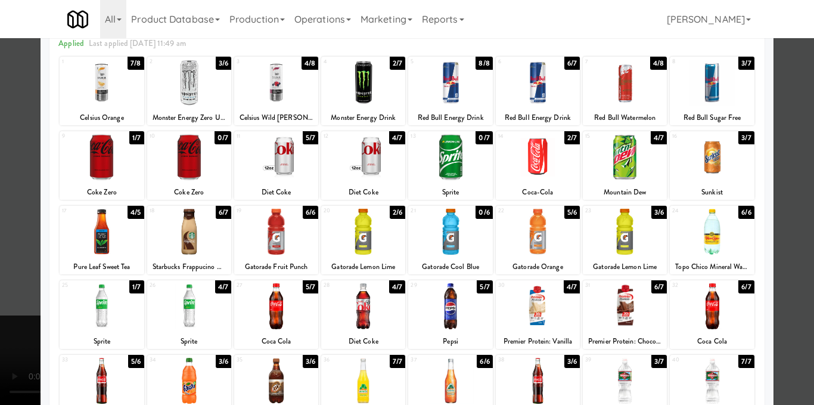
click at [282, 314] on div at bounding box center [276, 306] width 84 height 46
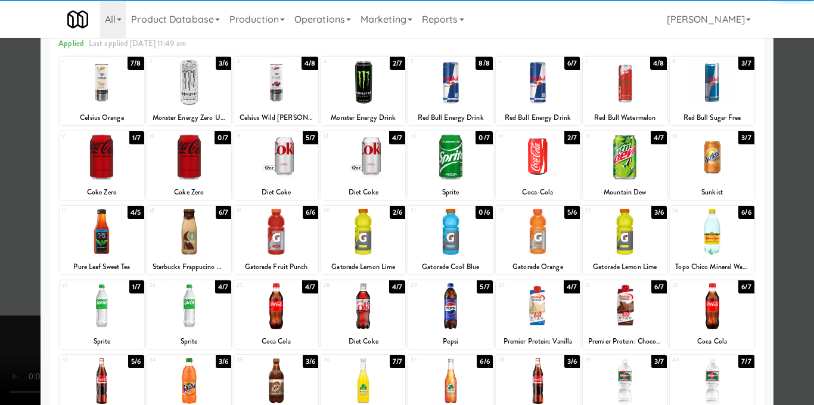
click at [779, 170] on div at bounding box center [407, 202] width 814 height 405
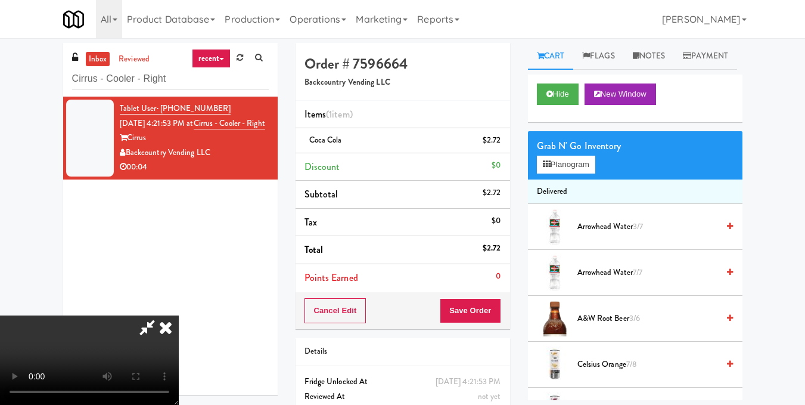
click at [179, 315] on video at bounding box center [89, 359] width 179 height 89
click at [179, 315] on icon at bounding box center [166, 327] width 26 height 24
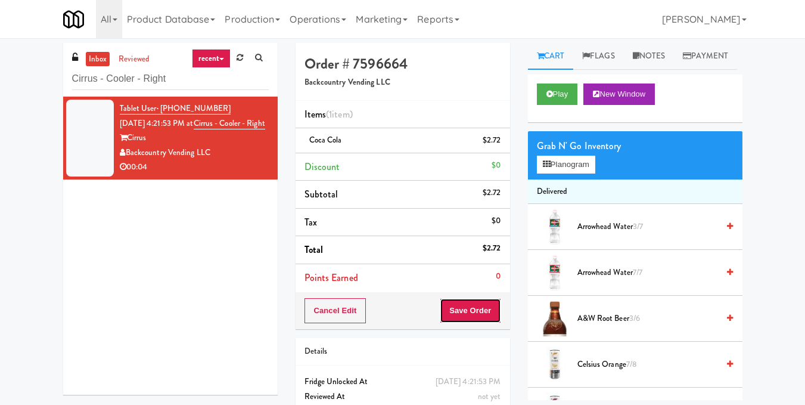
click at [452, 303] on button "Save Order" at bounding box center [470, 310] width 61 height 25
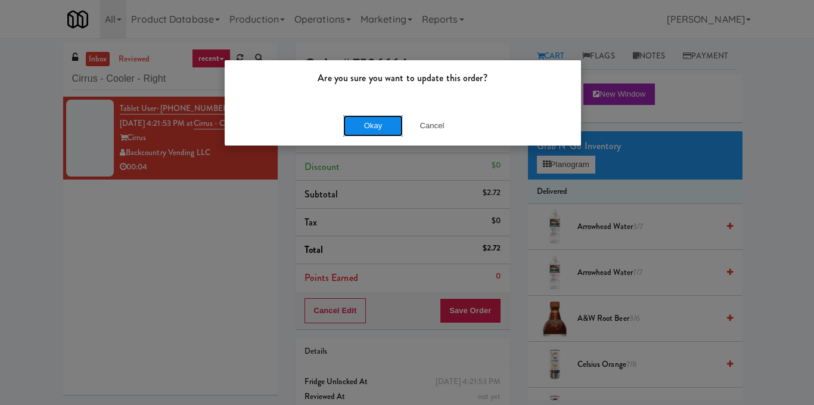
click at [363, 132] on button "Okay" at bounding box center [373, 125] width 60 height 21
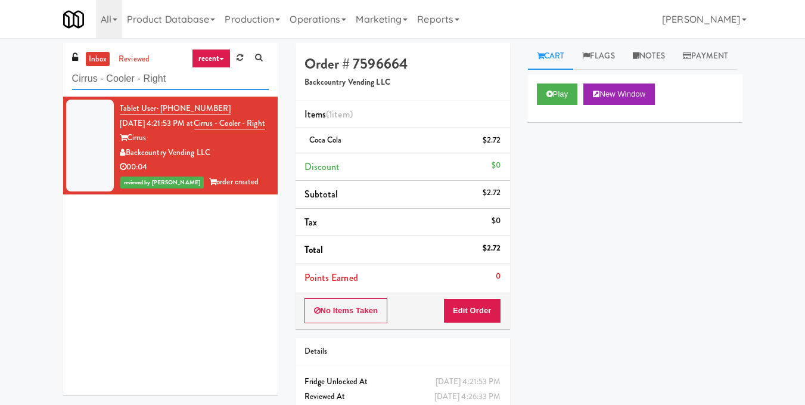
drag, startPoint x: 190, startPoint y: 79, endPoint x: 0, endPoint y: 77, distance: 190.1
click at [0, 77] on div "inbox reviewed recent all unclear take inventory issue suspicious failed recent…" at bounding box center [402, 247] width 805 height 408
paste input "Kado - Combo Cooler"
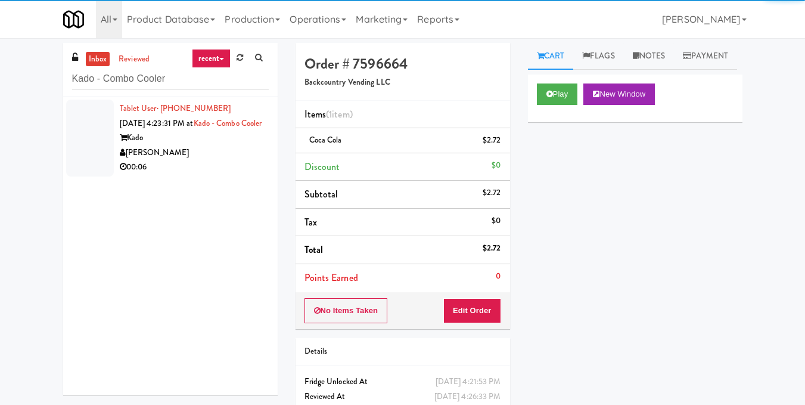
click at [235, 160] on div "[PERSON_NAME]" at bounding box center [194, 152] width 149 height 15
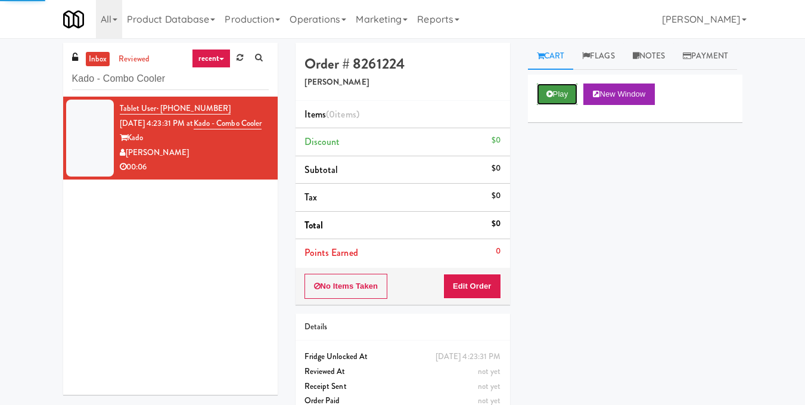
click at [565, 105] on button "Play" at bounding box center [557, 93] width 41 height 21
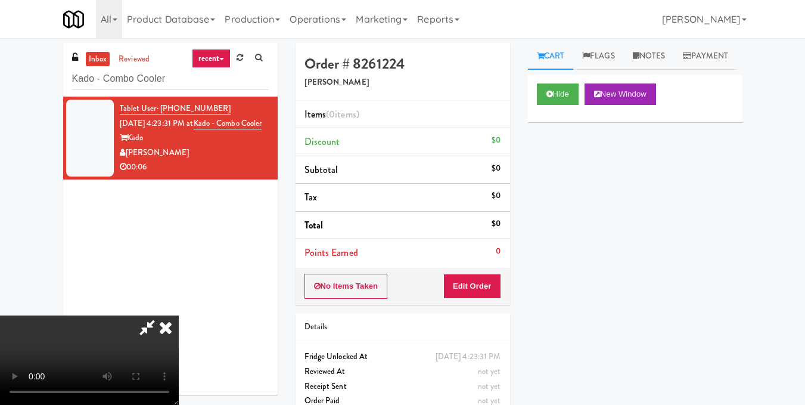
click at [179, 315] on video at bounding box center [89, 359] width 179 height 89
drag, startPoint x: 498, startPoint y: 282, endPoint x: 504, endPoint y: 253, distance: 29.8
click at [497, 282] on button "Edit Order" at bounding box center [472, 285] width 58 height 25
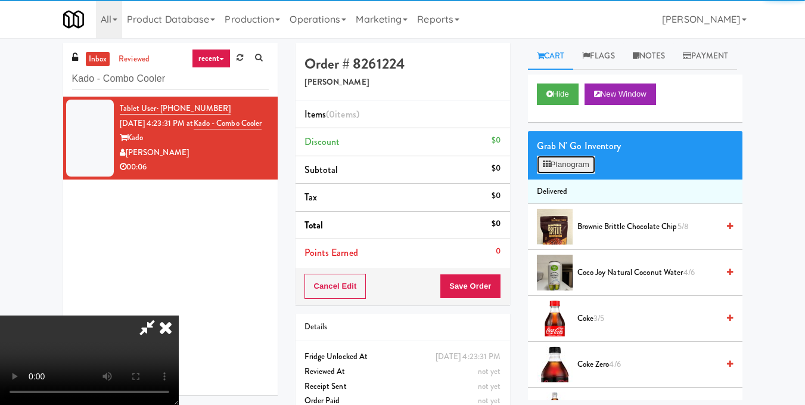
click at [557, 173] on button "Planogram" at bounding box center [566, 165] width 58 height 18
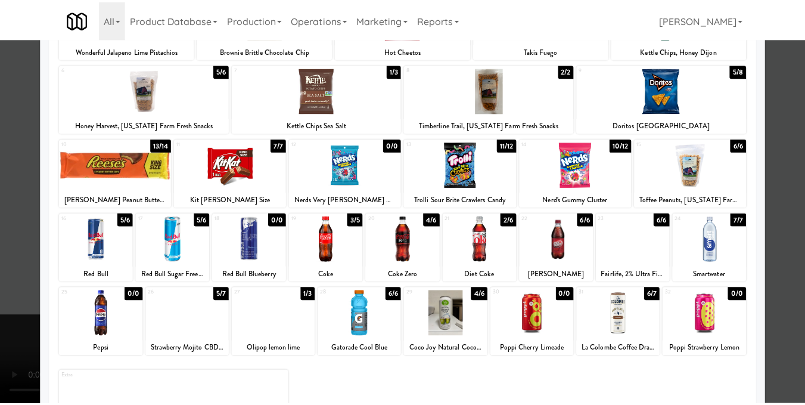
scroll to position [179, 0]
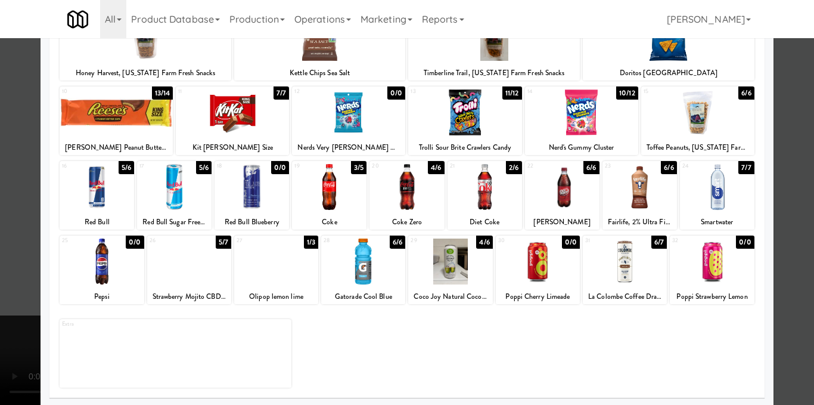
click at [89, 200] on div at bounding box center [97, 187] width 74 height 46
click at [785, 185] on div at bounding box center [407, 202] width 814 height 405
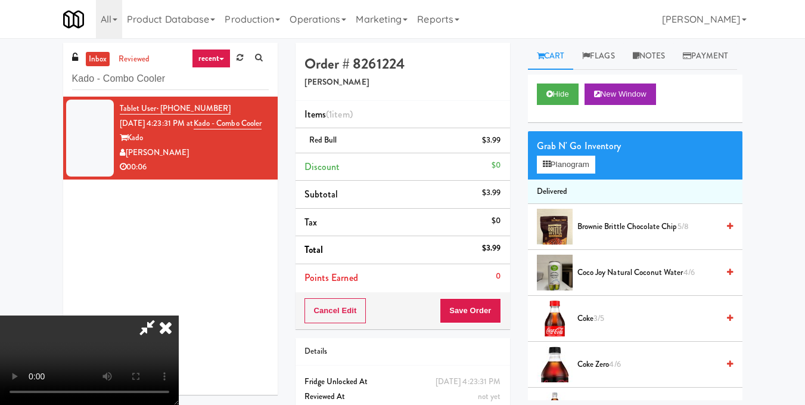
click at [179, 315] on video at bounding box center [89, 359] width 179 height 89
click at [179, 315] on icon at bounding box center [166, 327] width 26 height 24
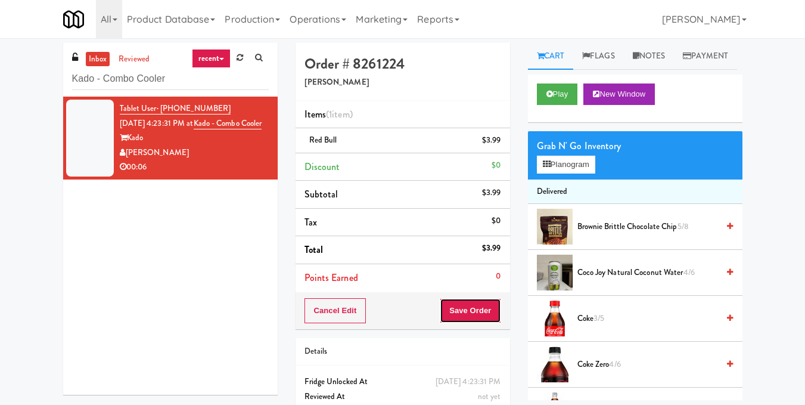
click at [474, 316] on button "Save Order" at bounding box center [470, 310] width 61 height 25
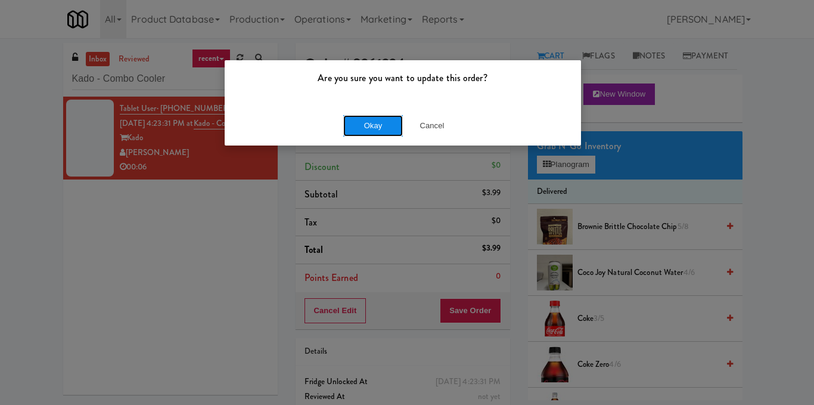
click at [380, 130] on button "Okay" at bounding box center [373, 125] width 60 height 21
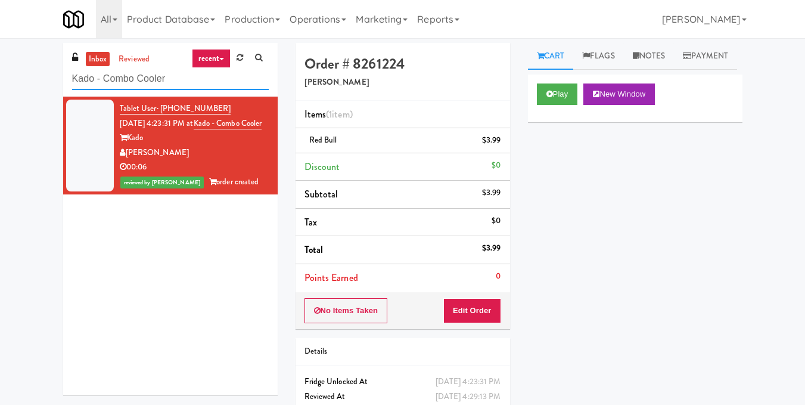
drag, startPoint x: 125, startPoint y: 71, endPoint x: 0, endPoint y: 78, distance: 124.7
click at [0, 78] on div "inbox reviewed recent all unclear take inventory issue suspicious failed recent…" at bounding box center [402, 247] width 805 height 408
paste input "Oliv Inside GYM"
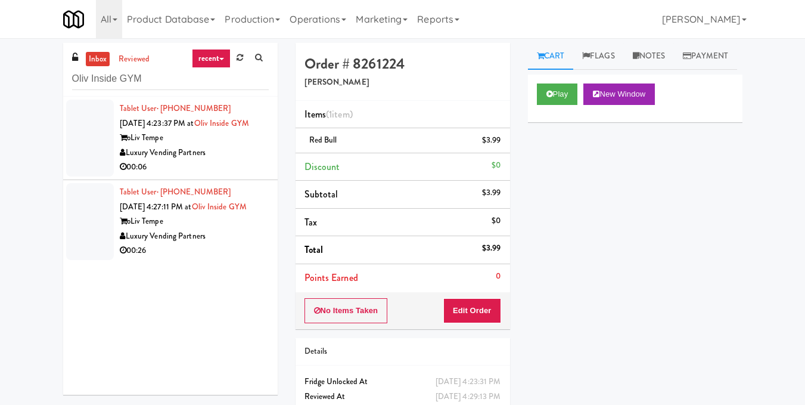
click at [208, 160] on div "Luxury Vending Partners" at bounding box center [194, 152] width 149 height 15
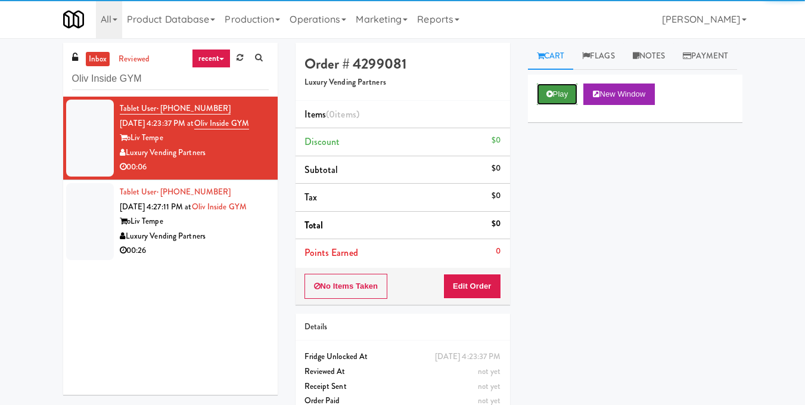
click at [567, 105] on button "Play" at bounding box center [557, 93] width 41 height 21
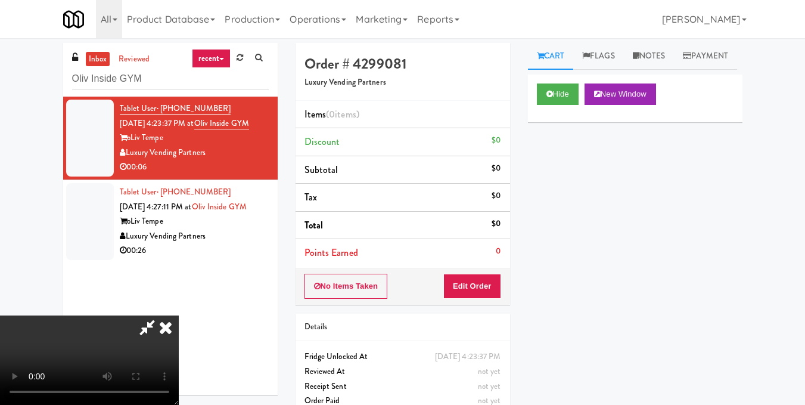
click at [179, 315] on video at bounding box center [89, 359] width 179 height 89
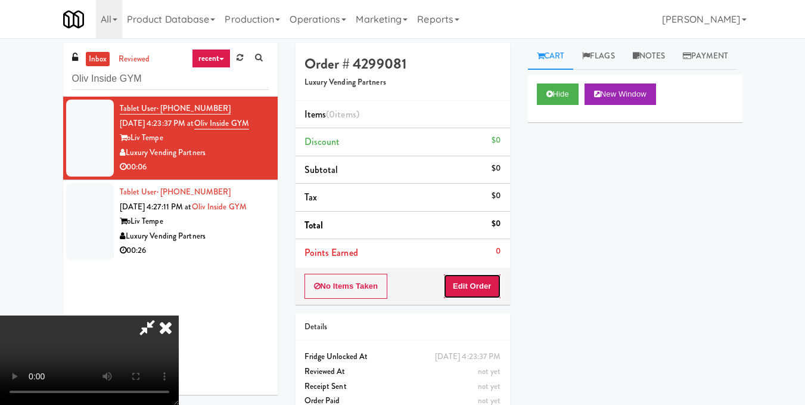
click at [493, 290] on button "Edit Order" at bounding box center [472, 285] width 58 height 25
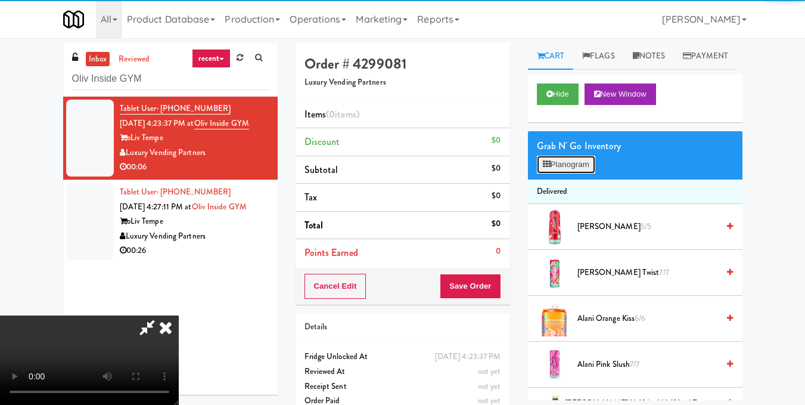
click at [555, 173] on button "Planogram" at bounding box center [566, 165] width 58 height 18
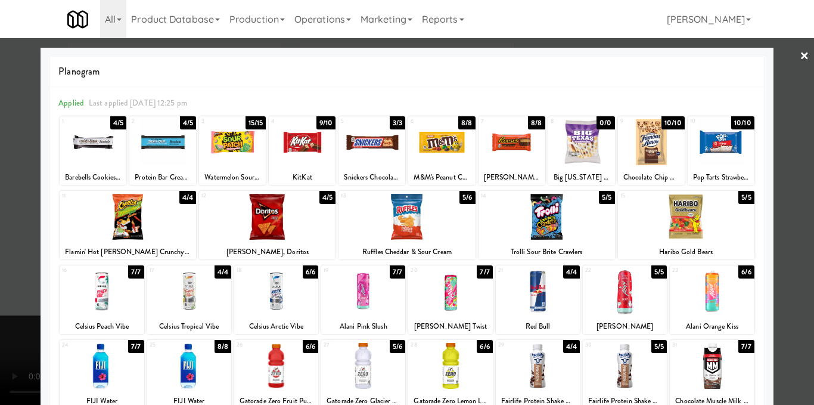
click at [545, 293] on div at bounding box center [538, 291] width 84 height 46
click at [770, 231] on div at bounding box center [407, 202] width 814 height 405
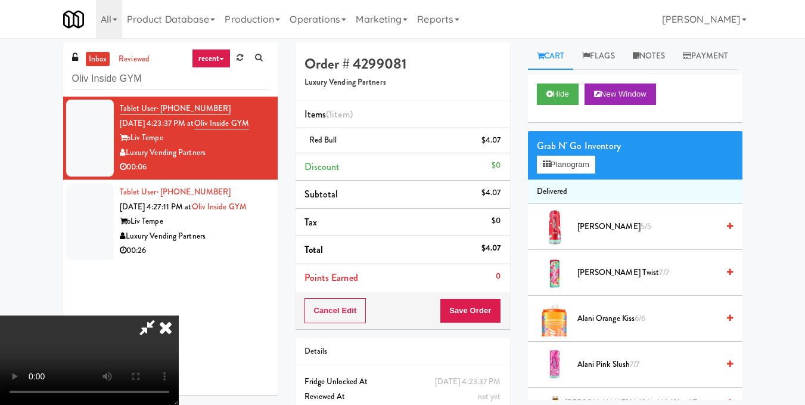
click at [179, 315] on video at bounding box center [89, 359] width 179 height 89
click at [179, 315] on icon at bounding box center [166, 327] width 26 height 24
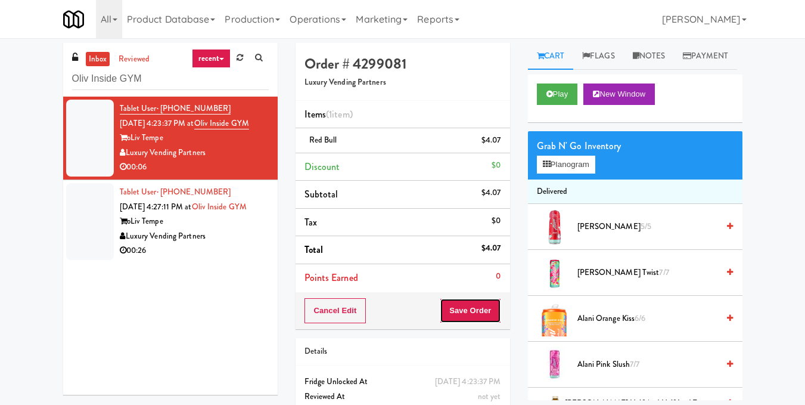
click at [471, 318] on button "Save Order" at bounding box center [470, 310] width 61 height 25
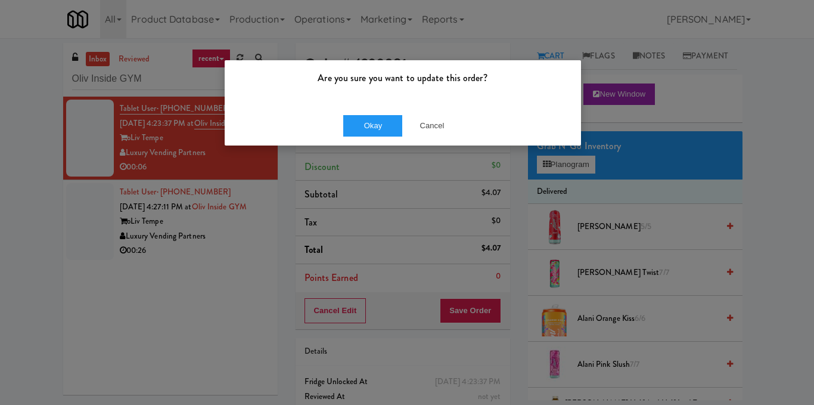
click at [382, 113] on div "Okay Cancel" at bounding box center [403, 125] width 356 height 40
click at [380, 123] on button "Okay" at bounding box center [373, 125] width 60 height 21
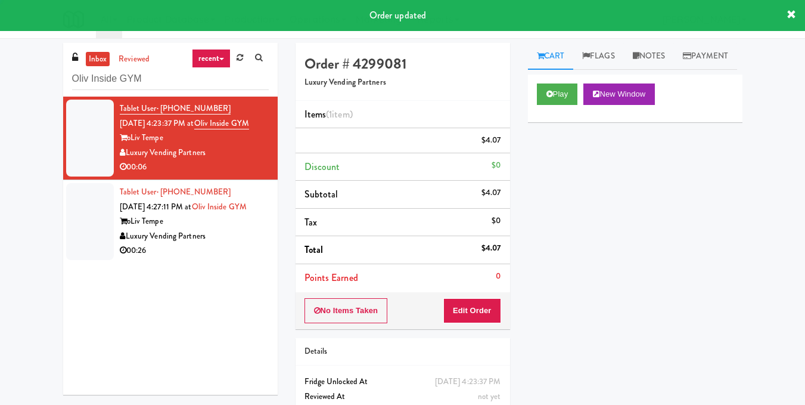
click at [232, 258] on div "00:26" at bounding box center [194, 250] width 149 height 15
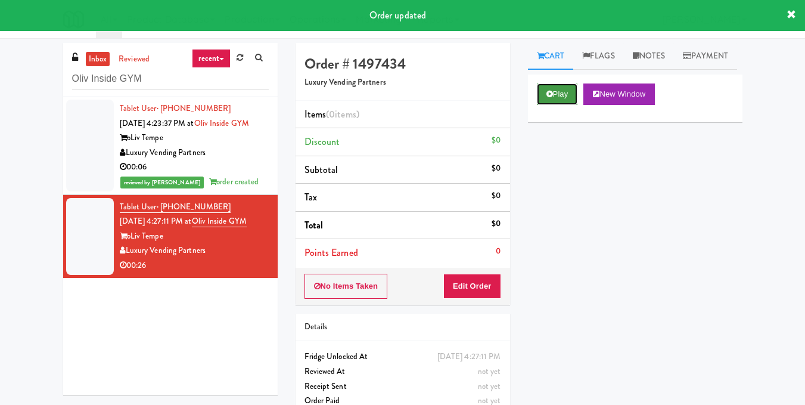
click at [555, 105] on button "Play" at bounding box center [557, 93] width 41 height 21
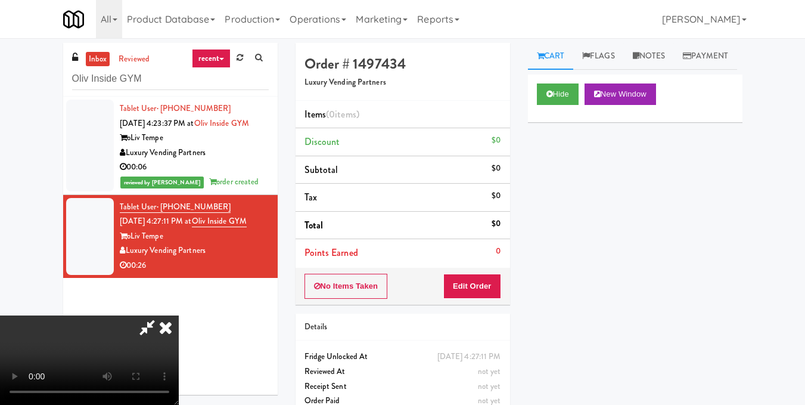
click at [179, 315] on video at bounding box center [89, 359] width 179 height 89
click at [495, 288] on button "Edit Order" at bounding box center [472, 285] width 58 height 25
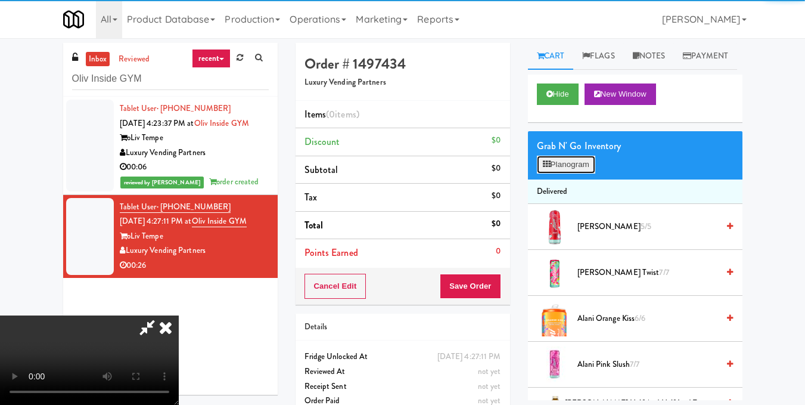
click at [558, 173] on button "Planogram" at bounding box center [566, 165] width 58 height 18
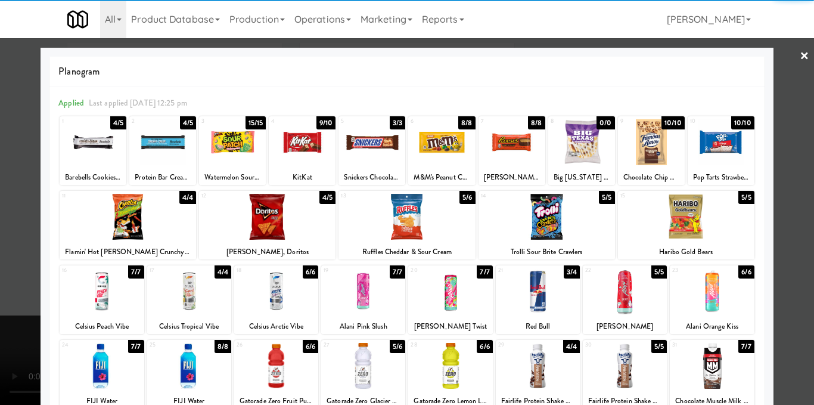
click at [557, 215] on div at bounding box center [546, 217] width 136 height 46
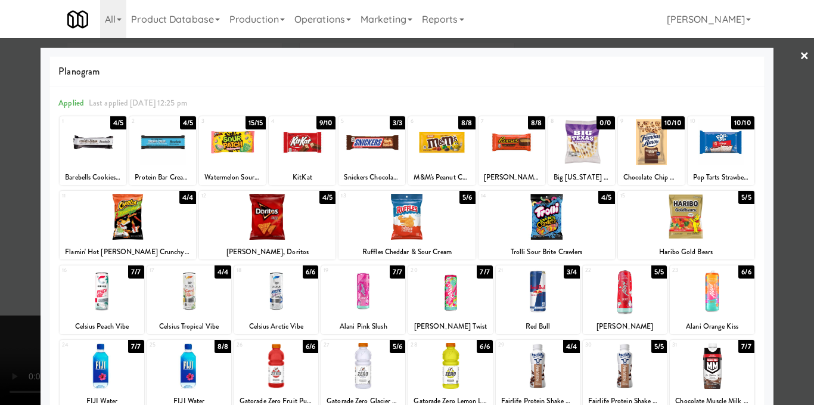
click at [791, 205] on div at bounding box center [407, 202] width 814 height 405
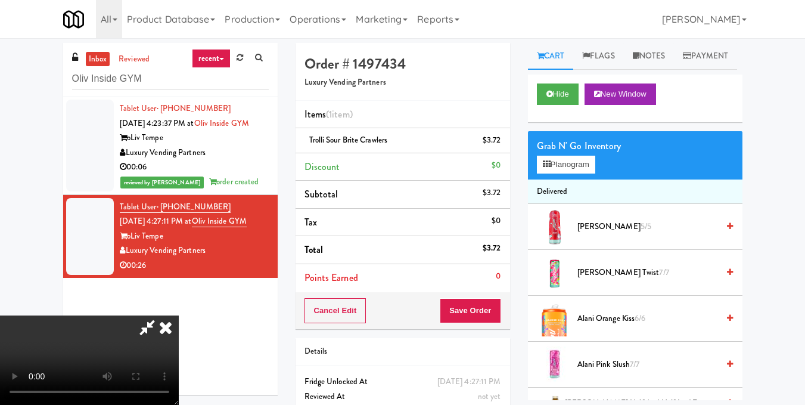
click at [179, 315] on video at bounding box center [89, 359] width 179 height 89
click at [179, 315] on icon at bounding box center [166, 327] width 26 height 24
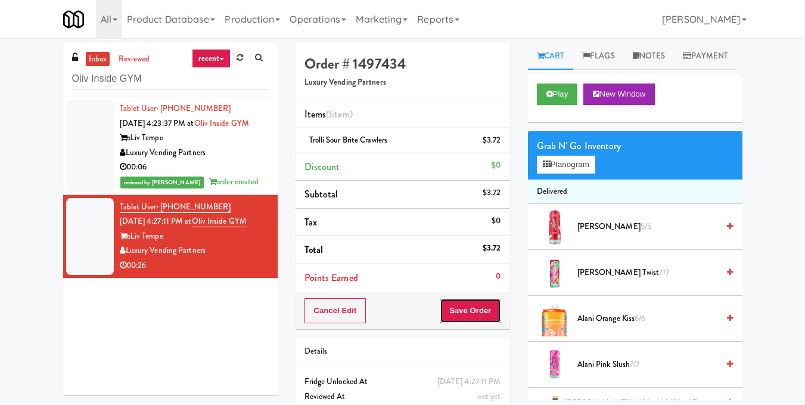
drag, startPoint x: 466, startPoint y: 307, endPoint x: 468, endPoint y: 299, distance: 8.7
click at [467, 307] on button "Save Order" at bounding box center [470, 310] width 61 height 25
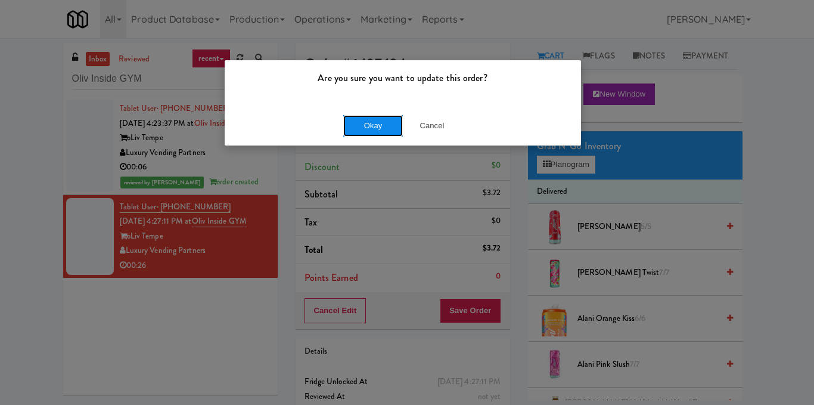
click at [360, 121] on button "Okay" at bounding box center [373, 125] width 60 height 21
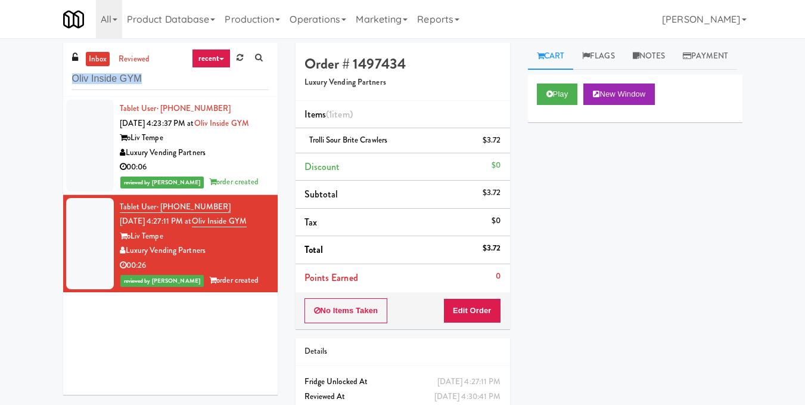
drag, startPoint x: 222, startPoint y: 93, endPoint x: 0, endPoint y: 100, distance: 221.7
click at [0, 100] on div "inbox reviewed recent all unclear take inventory issue suspicious failed recent…" at bounding box center [402, 247] width 805 height 408
drag, startPoint x: 175, startPoint y: 80, endPoint x: 0, endPoint y: 82, distance: 175.2
click at [0, 82] on div "inbox reviewed recent all unclear take inventory issue suspicious failed recent…" at bounding box center [402, 247] width 805 height 408
paste input "[PERSON_NAME] - Pantry - Right"
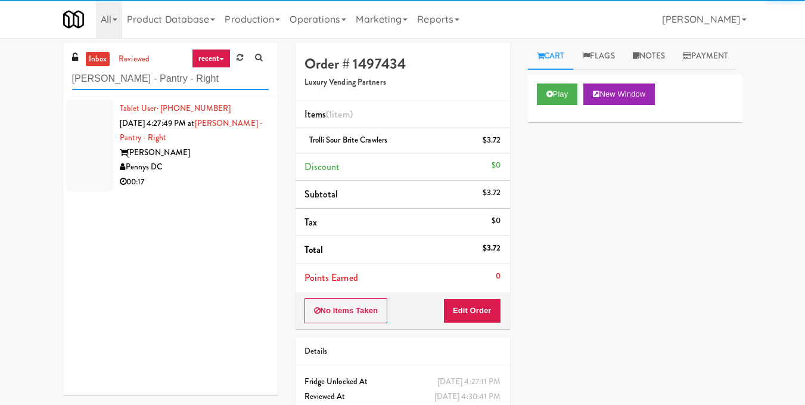
type input "[PERSON_NAME] - Pantry - Right"
click at [235, 185] on div "00:17" at bounding box center [194, 182] width 149 height 15
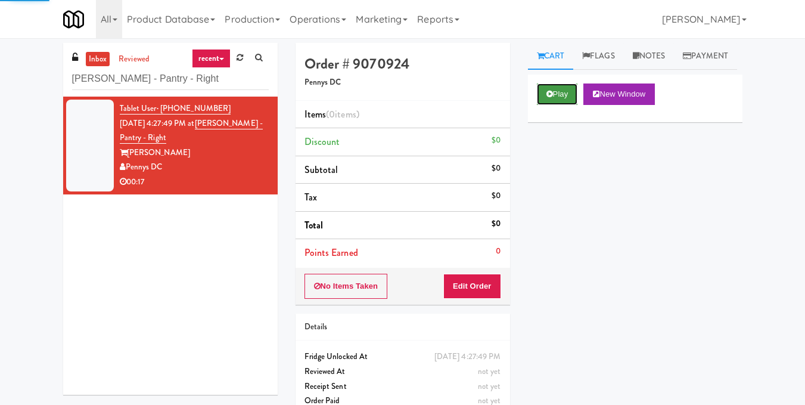
click at [545, 105] on button "Play" at bounding box center [557, 93] width 41 height 21
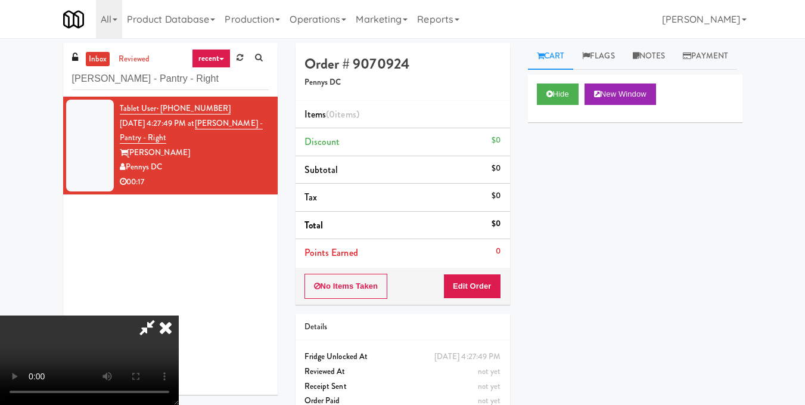
click at [179, 315] on video at bounding box center [89, 359] width 179 height 89
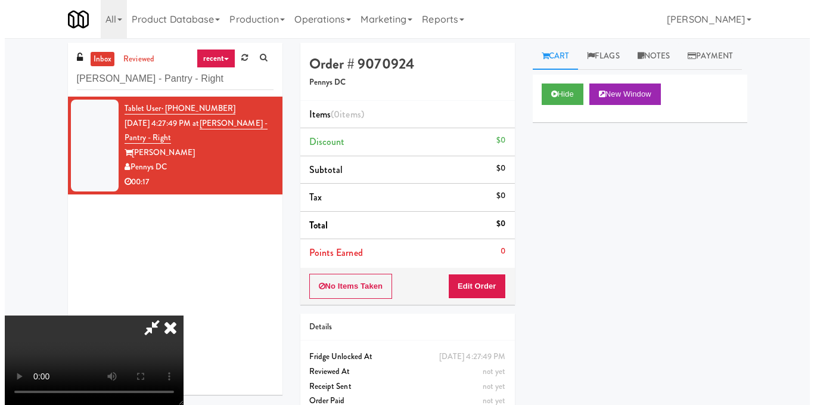
scroll to position [134, 0]
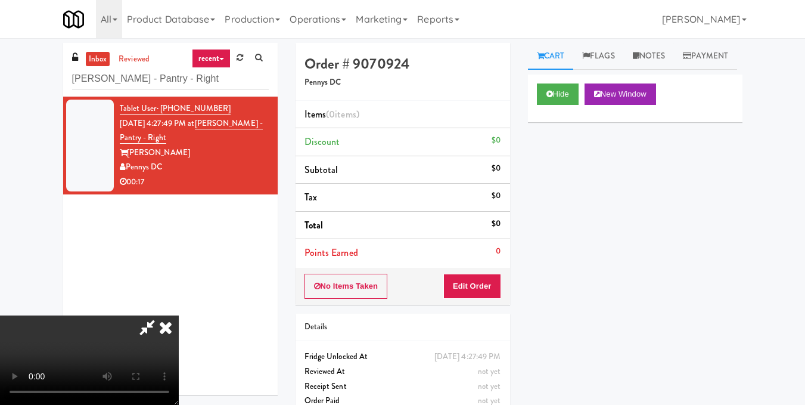
click at [179, 315] on video at bounding box center [89, 359] width 179 height 89
click at [493, 288] on button "Edit Order" at bounding box center [472, 285] width 58 height 25
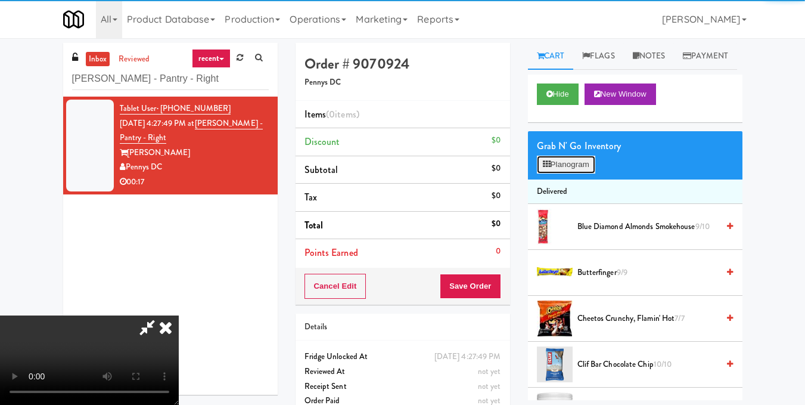
click at [562, 173] on button "Planogram" at bounding box center [566, 165] width 58 height 18
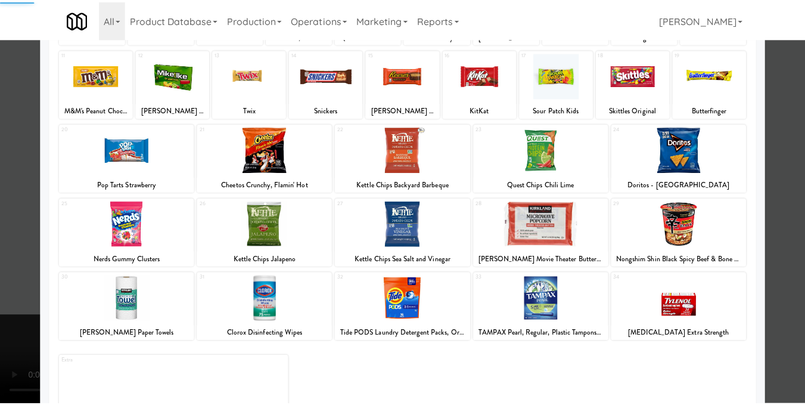
scroll to position [179, 0]
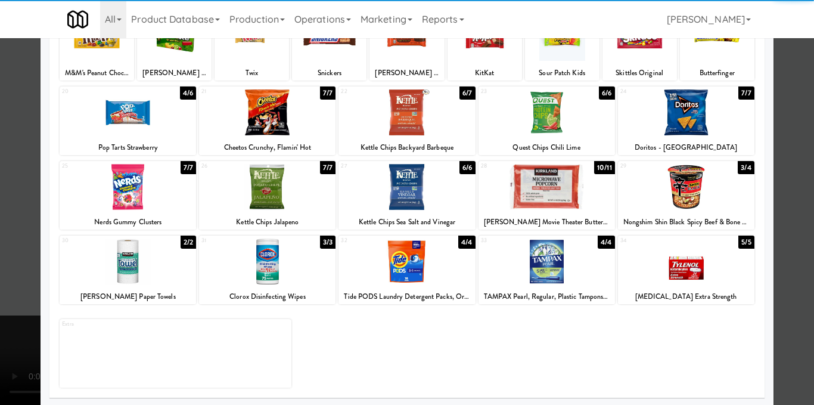
click at [399, 194] on div at bounding box center [406, 187] width 136 height 46
click at [773, 214] on div at bounding box center [407, 202] width 814 height 405
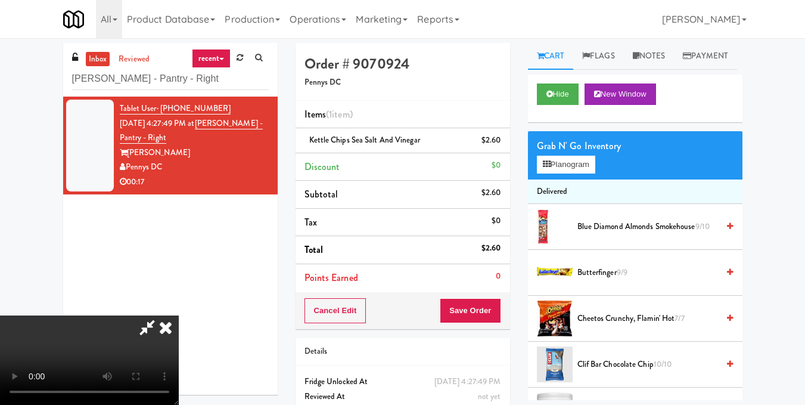
click at [179, 315] on video at bounding box center [89, 359] width 179 height 89
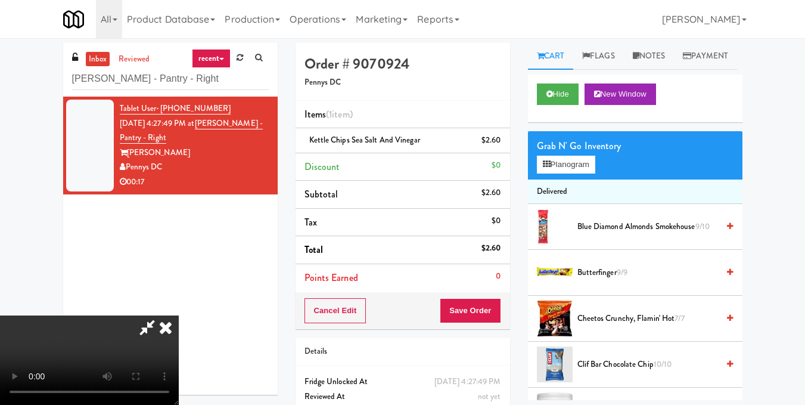
click at [179, 315] on video at bounding box center [89, 359] width 179 height 89
click at [568, 173] on button "Planogram" at bounding box center [566, 165] width 58 height 18
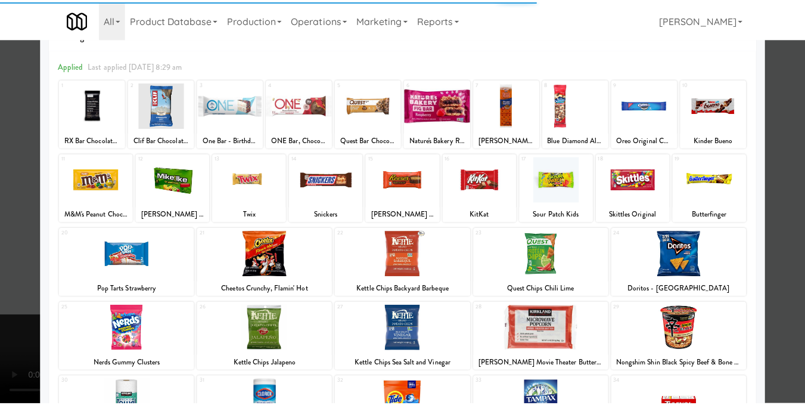
scroll to position [119, 0]
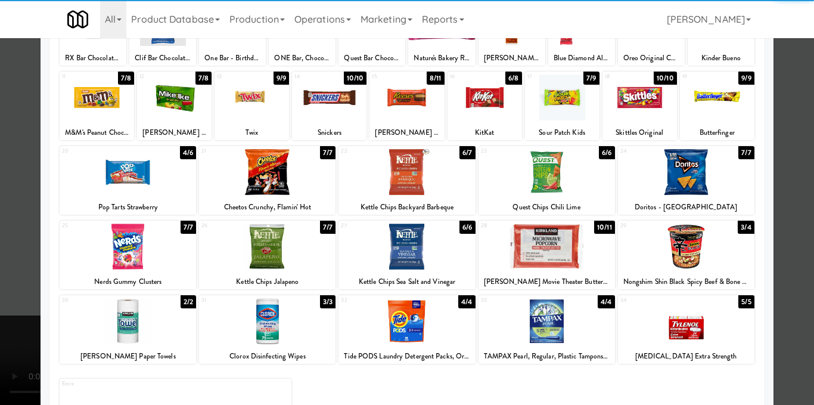
click at [160, 184] on div at bounding box center [128, 172] width 136 height 46
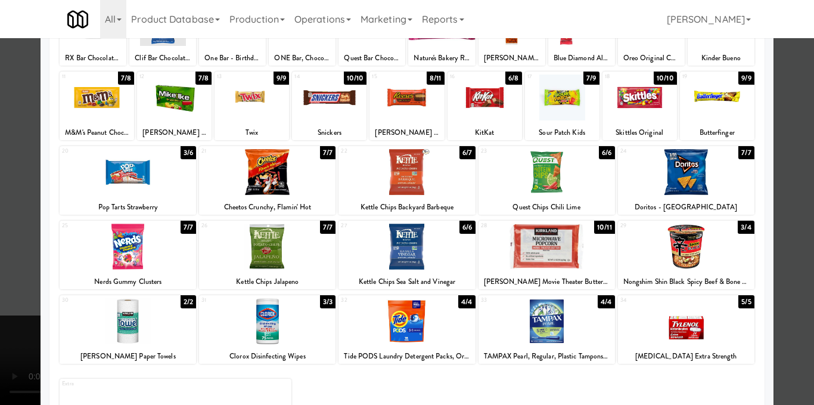
click at [782, 203] on div at bounding box center [407, 202] width 814 height 405
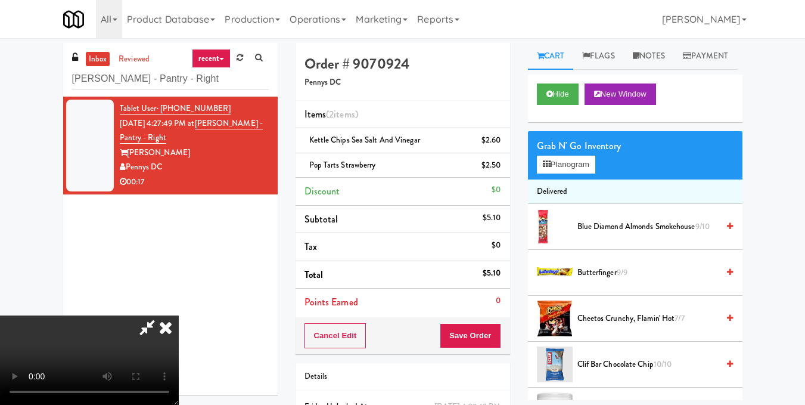
click at [179, 315] on video at bounding box center [89, 359] width 179 height 89
click at [179, 315] on icon at bounding box center [166, 327] width 26 height 24
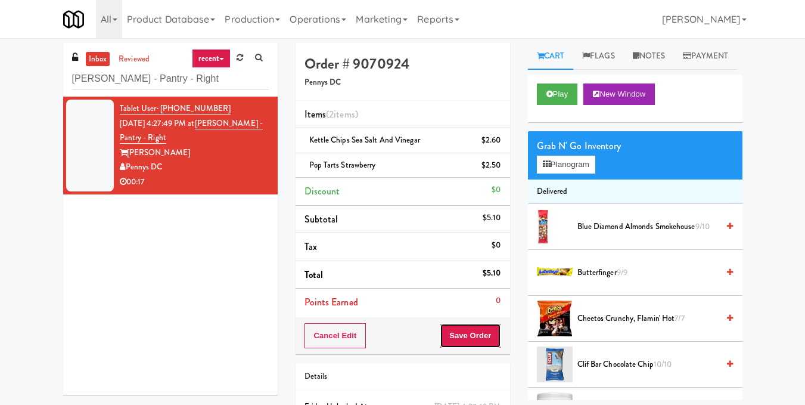
click at [462, 330] on button "Save Order" at bounding box center [470, 335] width 61 height 25
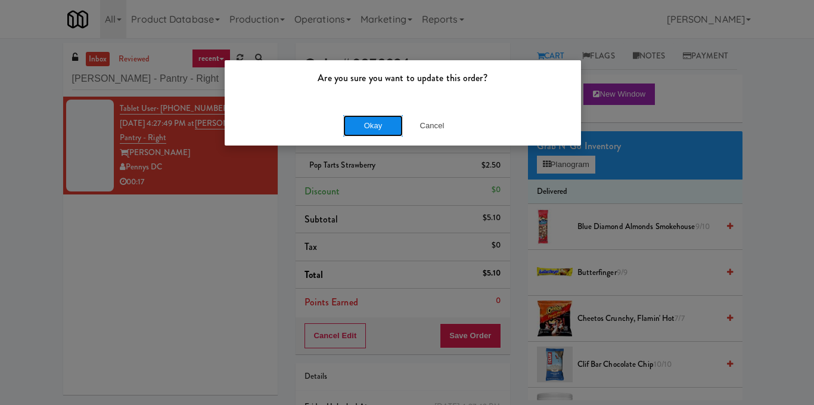
click at [368, 125] on button "Okay" at bounding box center [373, 125] width 60 height 21
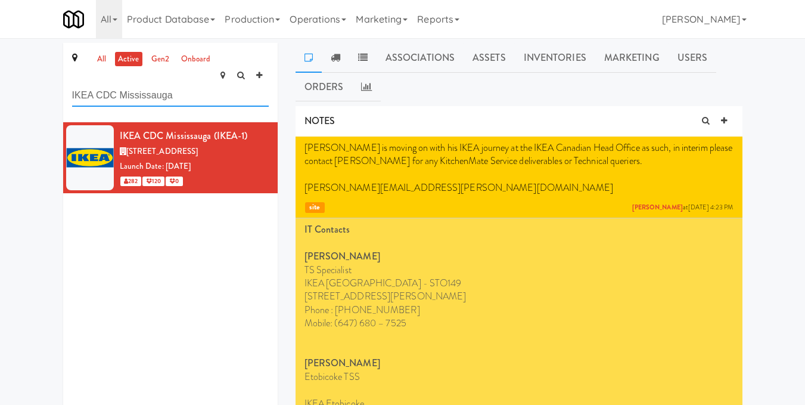
paste input "The Sutton - Cooler #2"
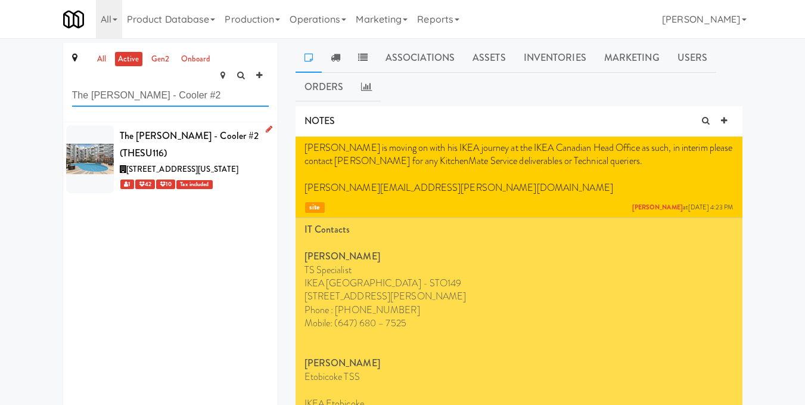
type input "The Sutton - Cooler #2"
drag, startPoint x: 250, startPoint y: 164, endPoint x: 266, endPoint y: 150, distance: 21.5
click at [251, 176] on div "1 42 10 Tax included" at bounding box center [194, 183] width 149 height 15
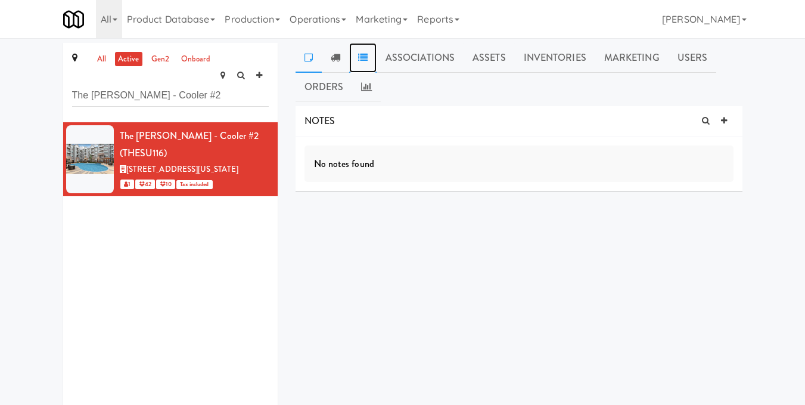
click at [363, 61] on icon at bounding box center [363, 57] width 10 height 10
click at [413, 56] on link "Associations" at bounding box center [420, 58] width 87 height 30
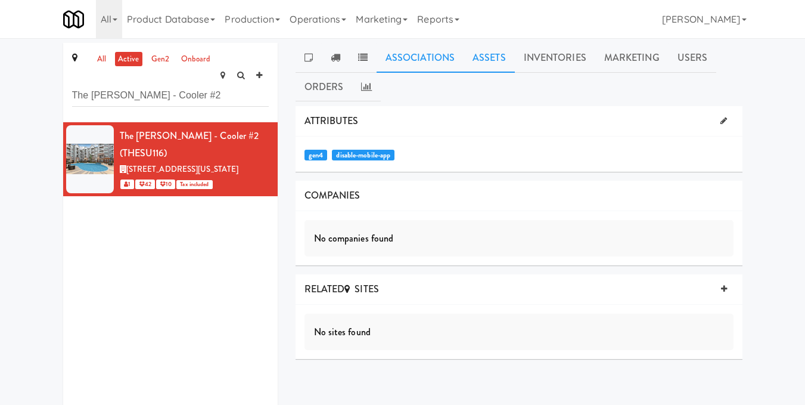
click at [490, 54] on link "Assets" at bounding box center [489, 58] width 51 height 30
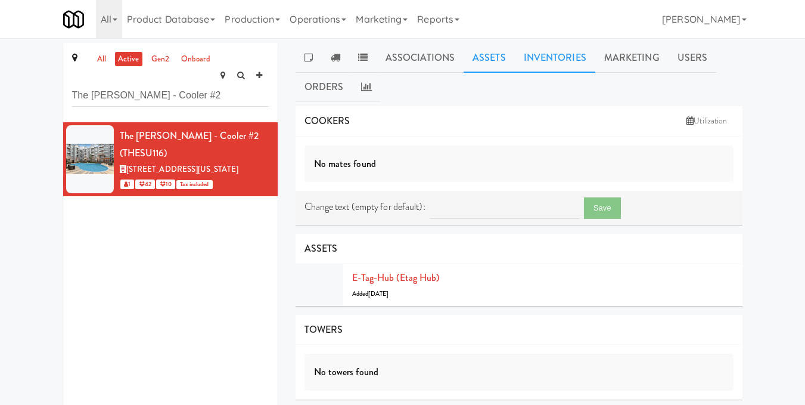
click at [541, 63] on link "Inventories" at bounding box center [555, 58] width 80 height 30
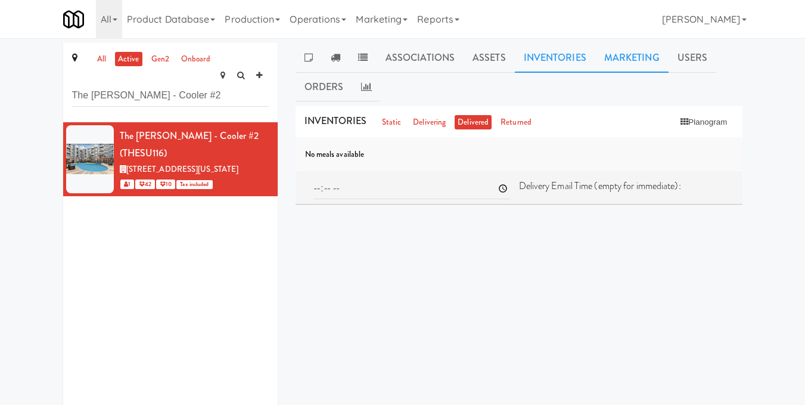
click at [616, 58] on link "Marketing" at bounding box center [631, 58] width 73 height 30
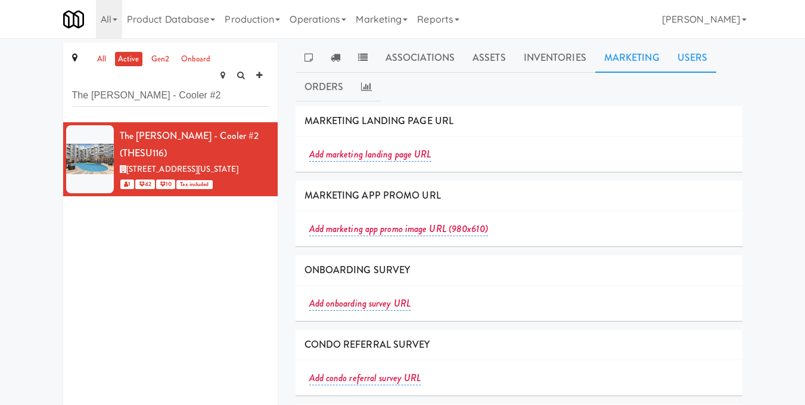
click at [700, 56] on link "Users" at bounding box center [693, 58] width 48 height 30
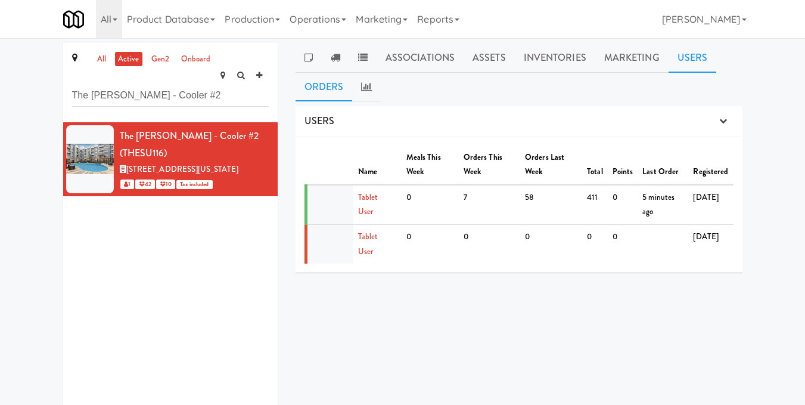
click at [331, 88] on link "Orders" at bounding box center [324, 87] width 57 height 30
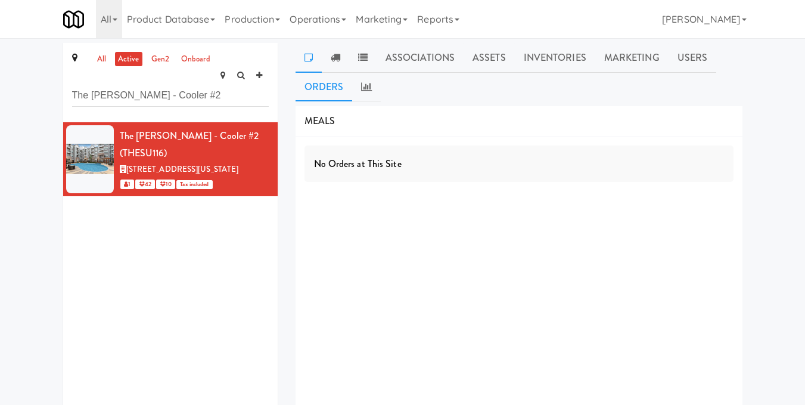
click at [315, 63] on link at bounding box center [309, 58] width 26 height 30
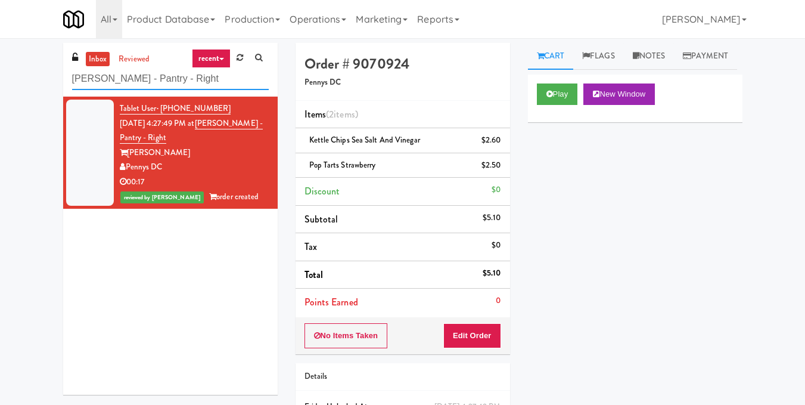
drag, startPoint x: 73, startPoint y: 77, endPoint x: 57, endPoint y: 81, distance: 16.6
click at [57, 81] on div "inbox reviewed recent all unclear take inventory issue suspicious failed recent…" at bounding box center [170, 223] width 232 height 360
paste input "192 Shoreline Combo B"
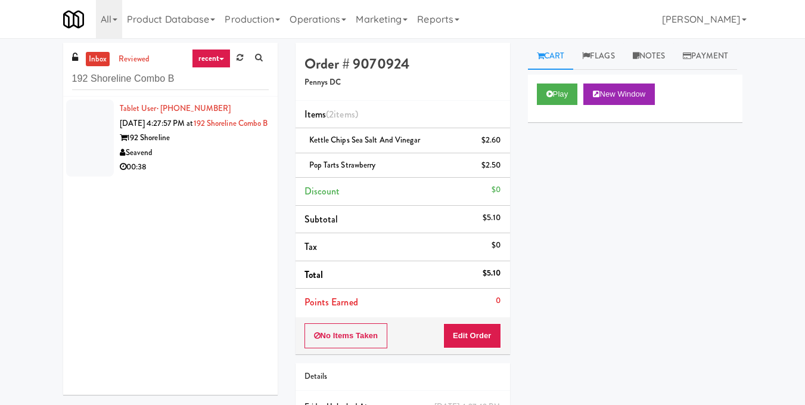
click at [239, 175] on div "00:38" at bounding box center [194, 167] width 149 height 15
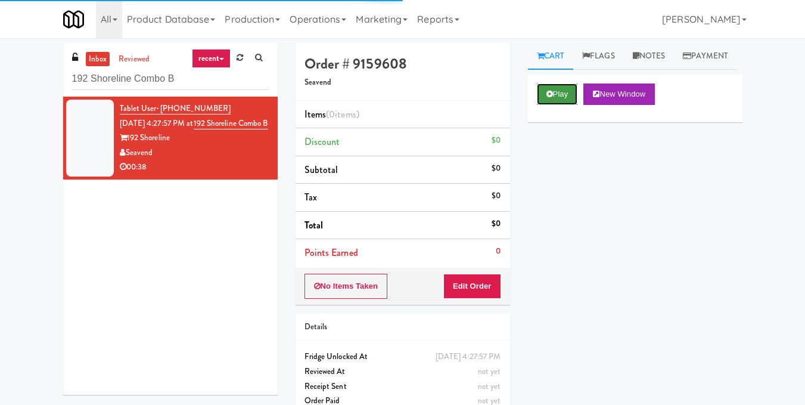
click at [559, 105] on button "Play" at bounding box center [557, 93] width 41 height 21
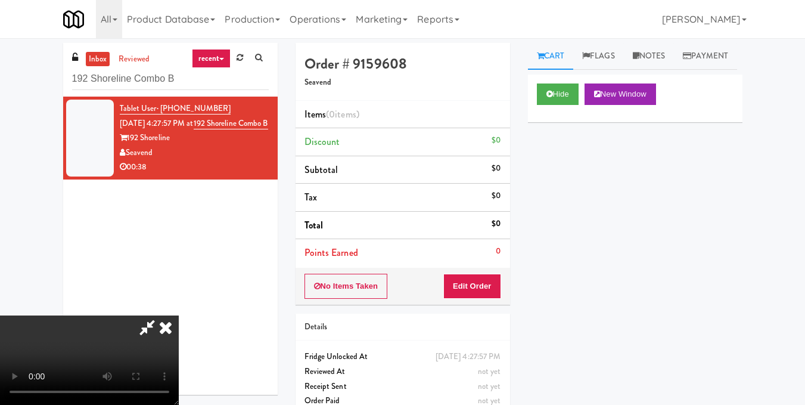
click at [179, 315] on video at bounding box center [89, 359] width 179 height 89
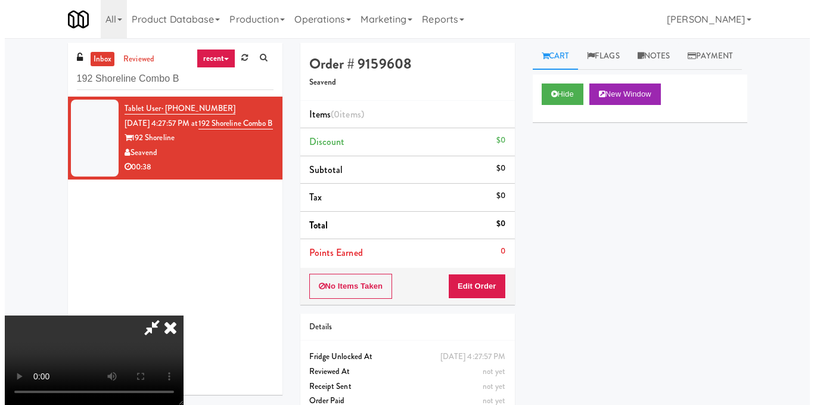
scroll to position [60, 0]
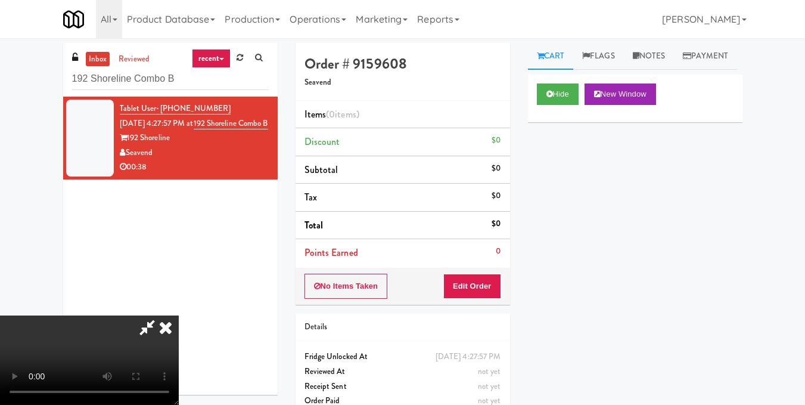
click at [179, 315] on video at bounding box center [89, 359] width 179 height 89
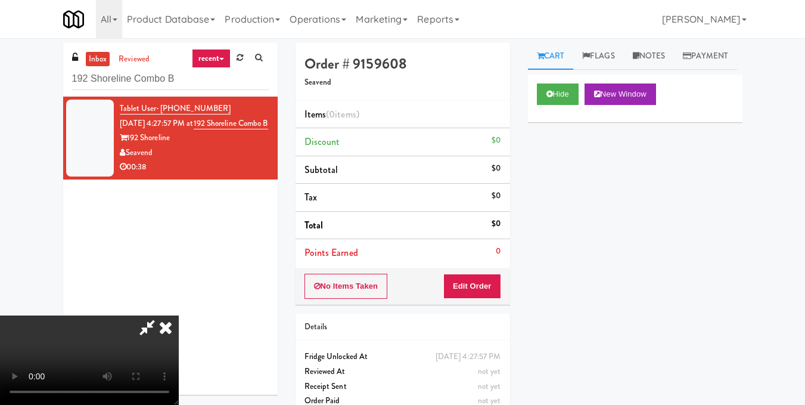
click at [179, 315] on video at bounding box center [89, 359] width 179 height 89
click at [492, 284] on button "Edit Order" at bounding box center [472, 285] width 58 height 25
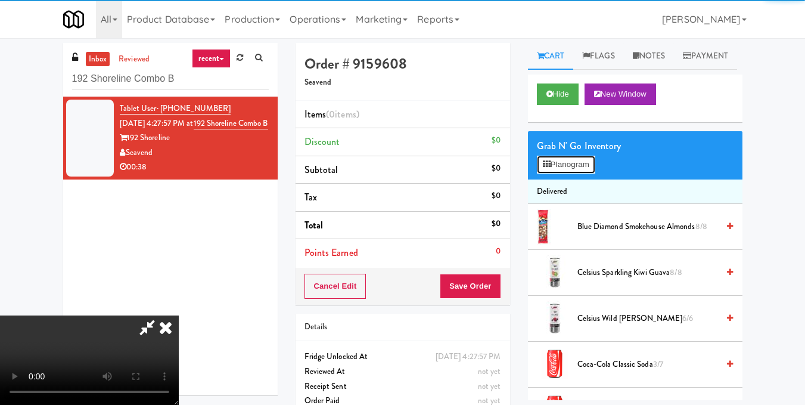
drag, startPoint x: 492, startPoint y: 284, endPoint x: 561, endPoint y: 190, distance: 117.1
click at [561, 173] on button "Planogram" at bounding box center [566, 165] width 58 height 18
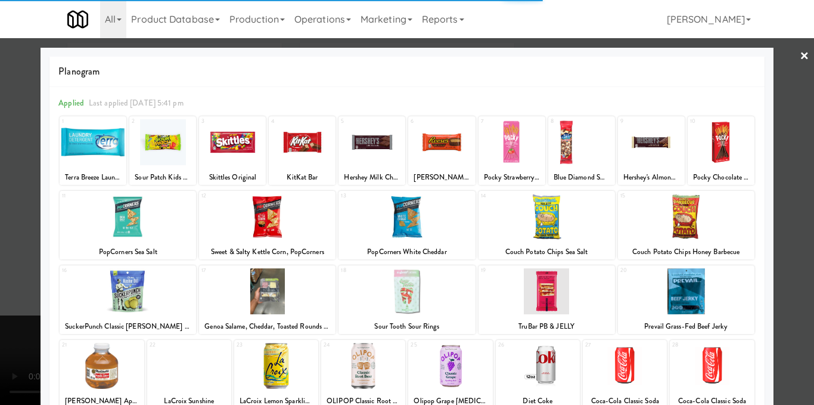
scroll to position [119, 0]
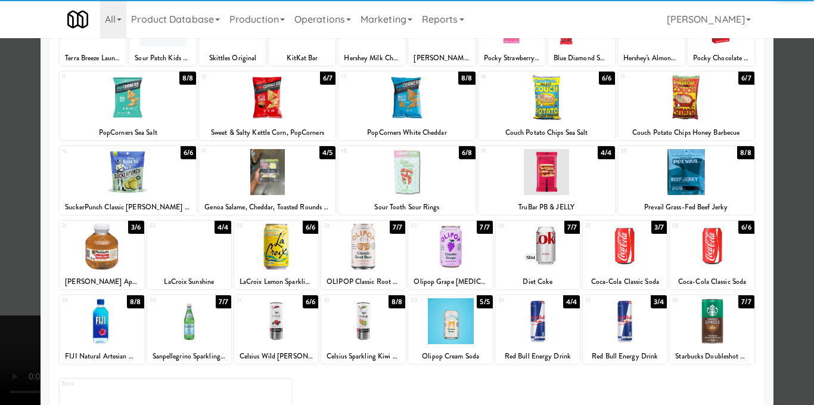
click at [620, 240] on div at bounding box center [625, 246] width 84 height 46
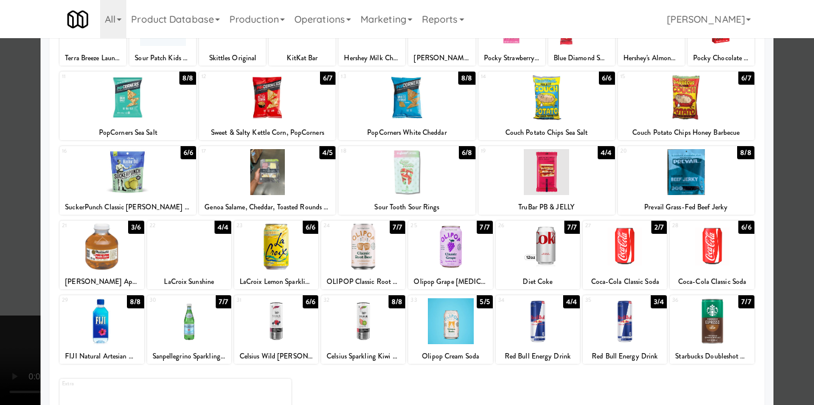
click at [786, 203] on div at bounding box center [407, 202] width 814 height 405
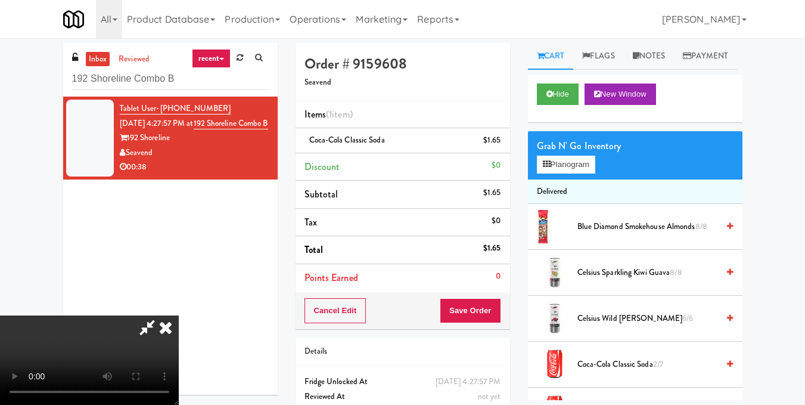
click at [179, 315] on video at bounding box center [89, 359] width 179 height 89
click at [563, 173] on button "Planogram" at bounding box center [566, 165] width 58 height 18
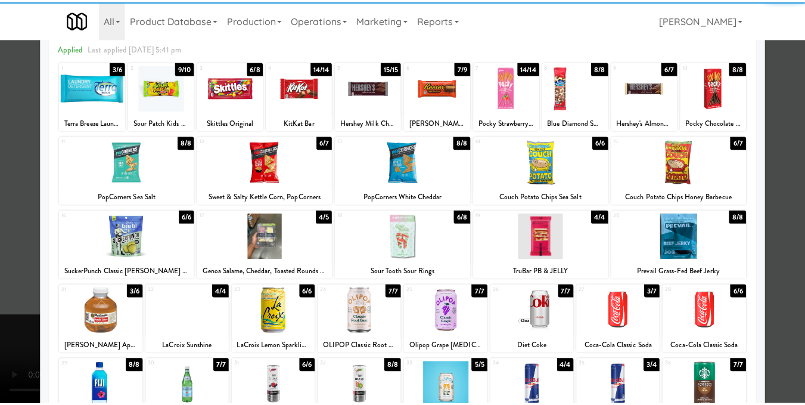
scroll to position [119, 0]
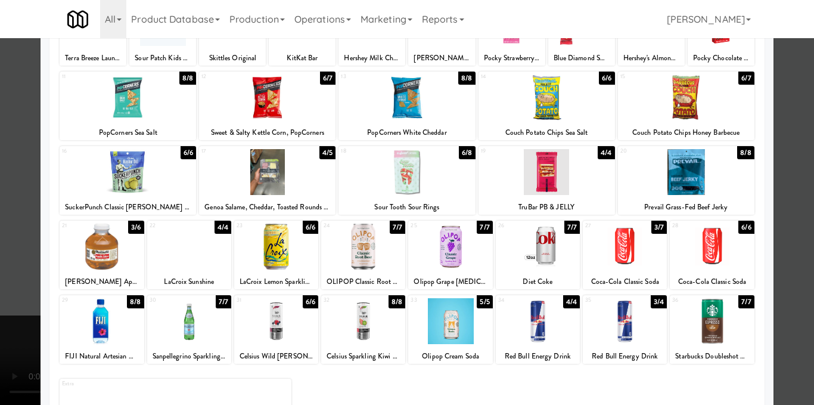
click at [620, 252] on div at bounding box center [625, 246] width 84 height 46
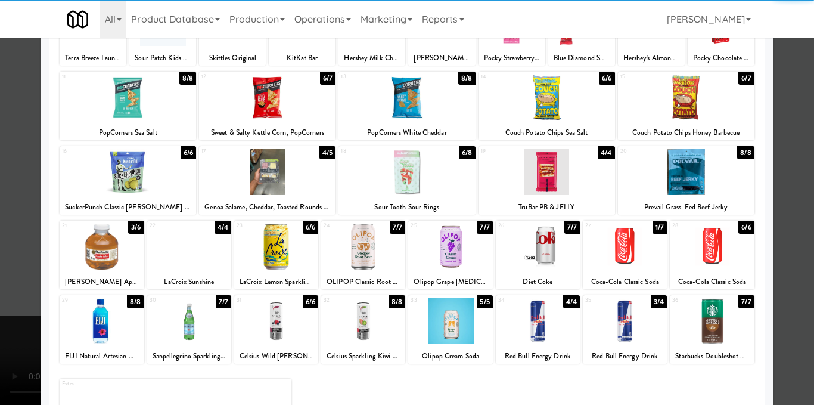
click at [776, 238] on div at bounding box center [407, 202] width 814 height 405
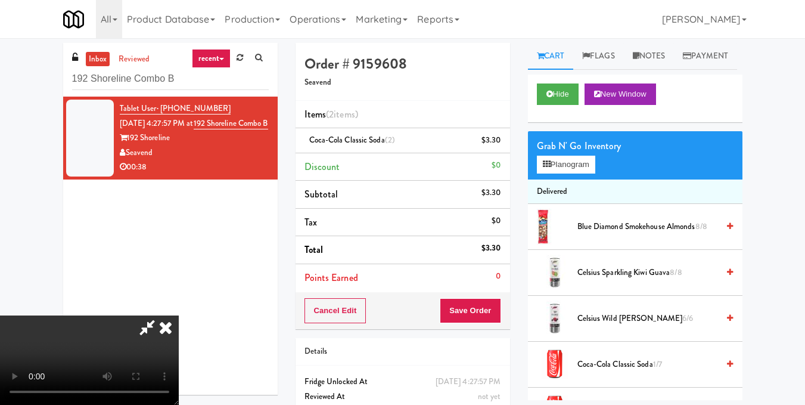
click at [179, 315] on video at bounding box center [89, 359] width 179 height 89
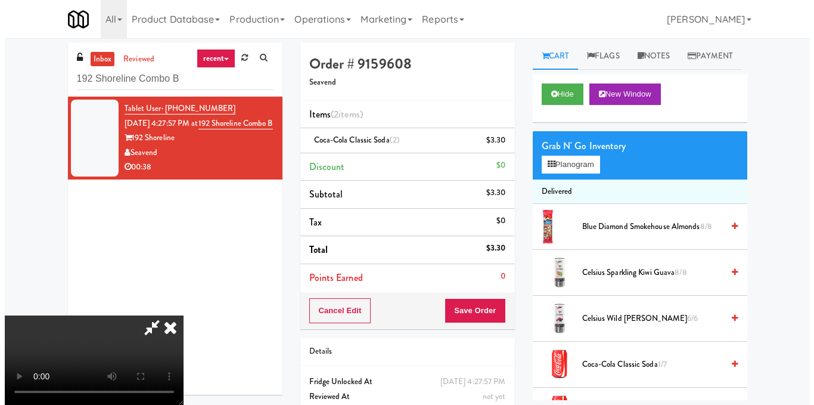
scroll to position [74, 0]
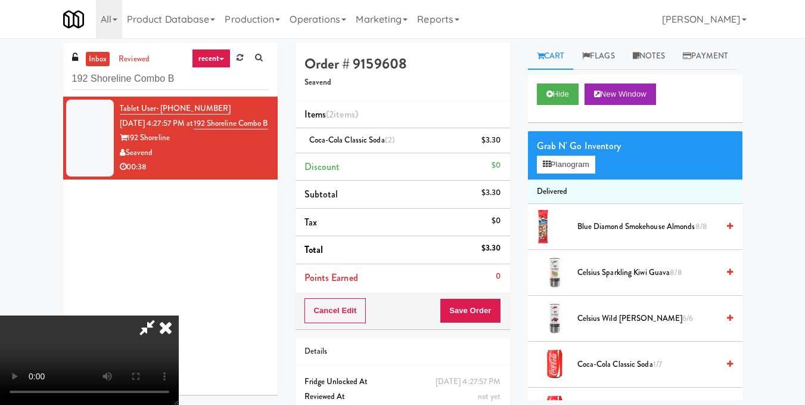
click at [179, 315] on video at bounding box center [89, 359] width 179 height 89
click at [577, 173] on button "Planogram" at bounding box center [566, 165] width 58 height 18
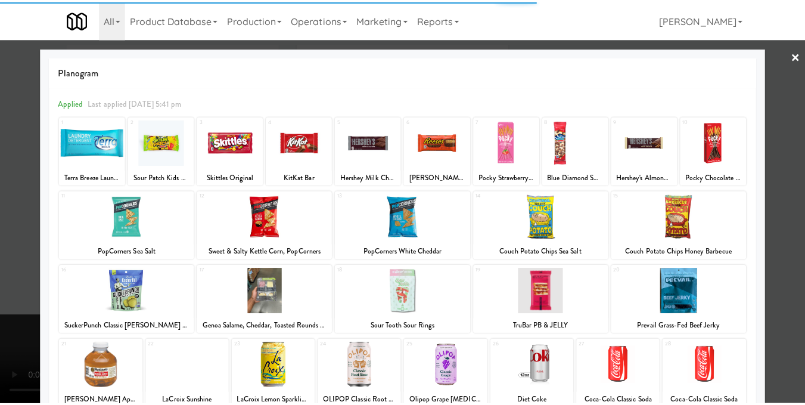
scroll to position [119, 0]
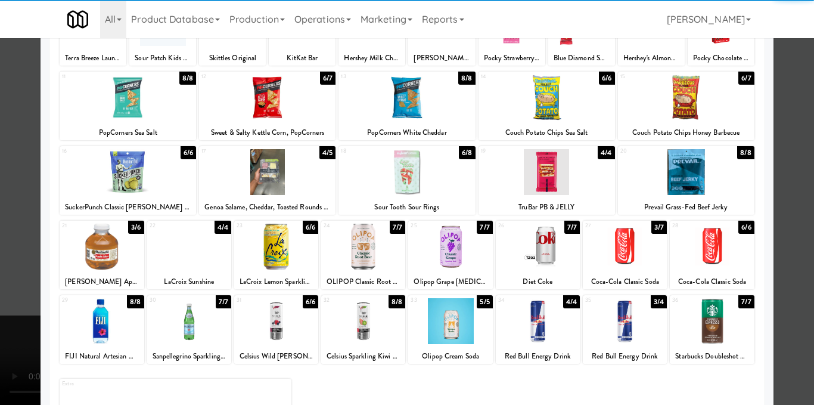
click at [117, 251] on div at bounding box center [102, 246] width 84 height 46
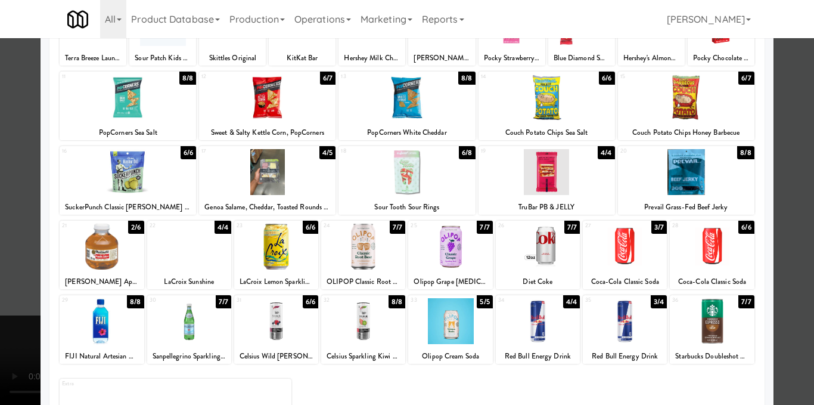
click at [803, 219] on div at bounding box center [407, 202] width 814 height 405
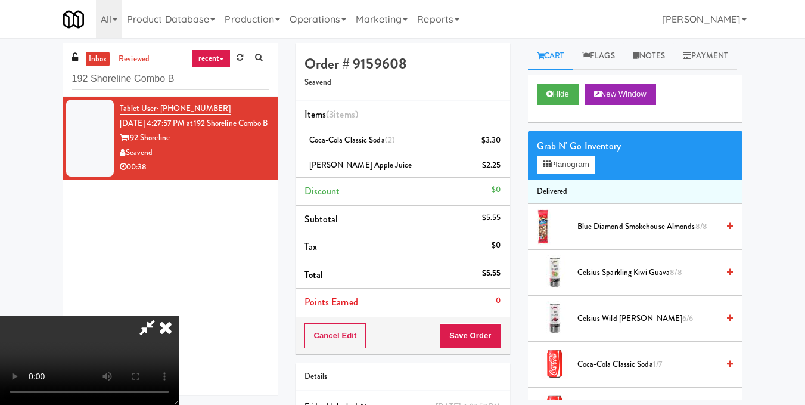
click at [179, 315] on video at bounding box center [89, 359] width 179 height 89
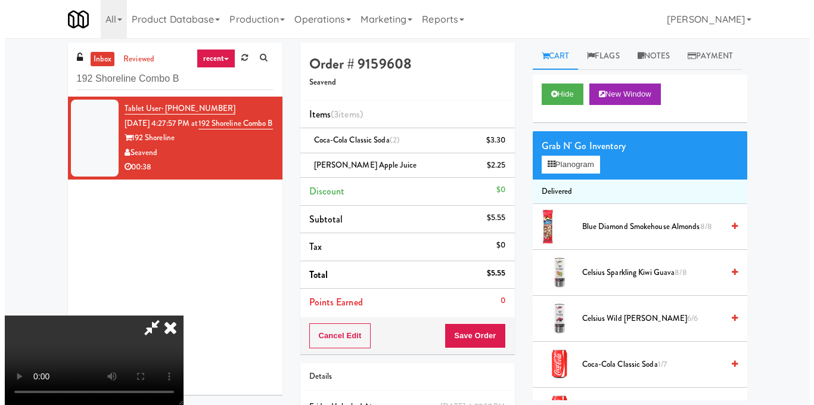
scroll to position [74, 0]
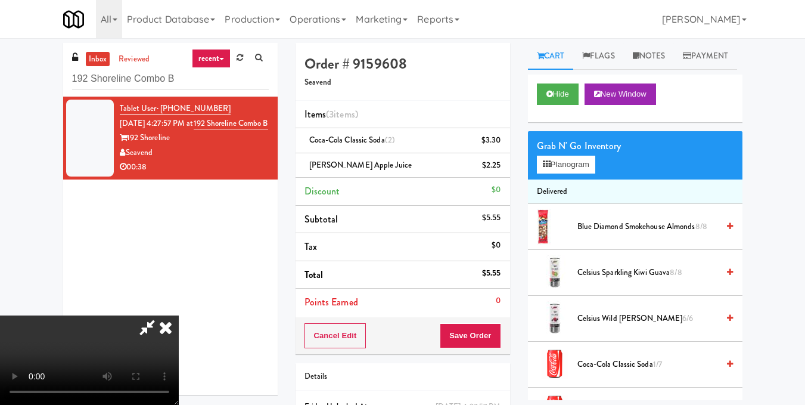
click at [179, 315] on video at bounding box center [89, 359] width 179 height 89
click at [562, 173] on button "Planogram" at bounding box center [566, 165] width 58 height 18
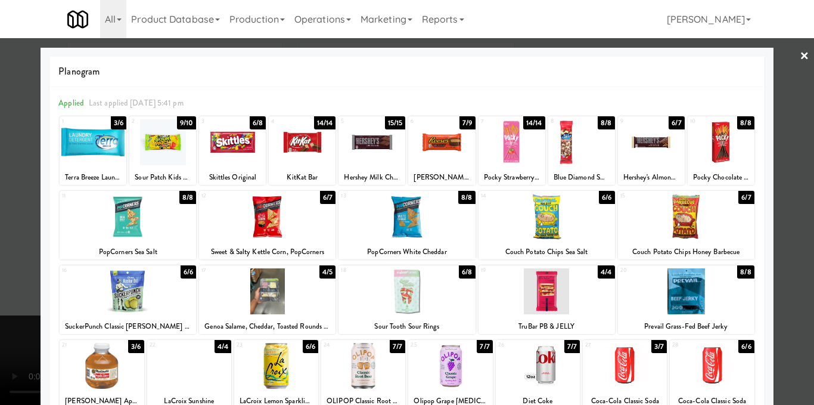
click at [119, 363] on div at bounding box center [102, 366] width 84 height 46
click at [773, 193] on div at bounding box center [407, 202] width 814 height 405
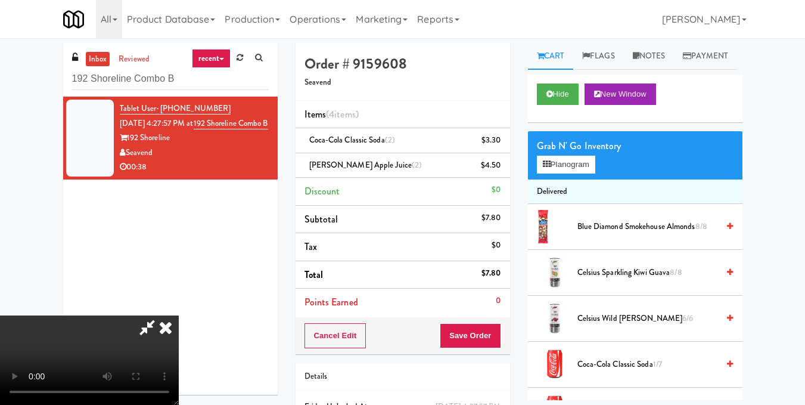
click at [179, 315] on video at bounding box center [89, 359] width 179 height 89
click at [179, 315] on icon at bounding box center [166, 327] width 26 height 24
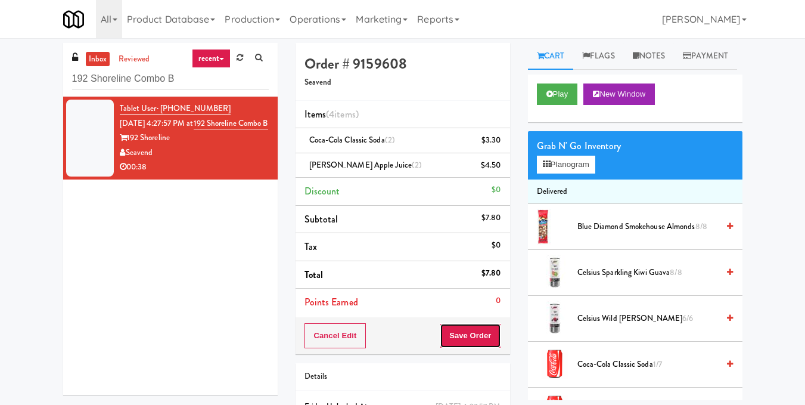
click at [464, 338] on button "Save Order" at bounding box center [470, 335] width 61 height 25
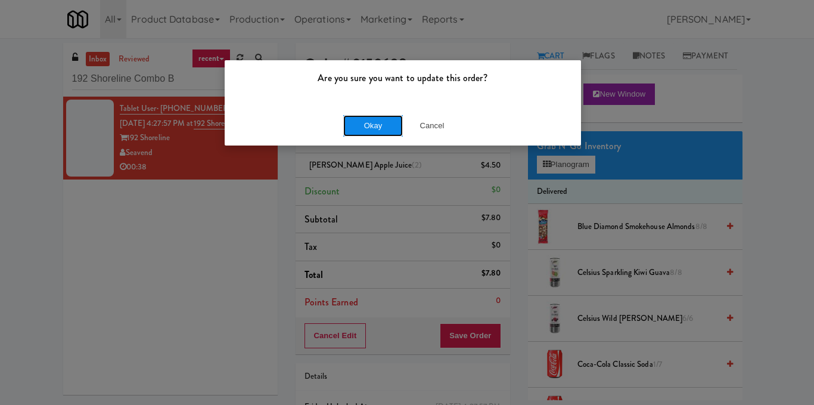
click at [374, 129] on button "Okay" at bounding box center [373, 125] width 60 height 21
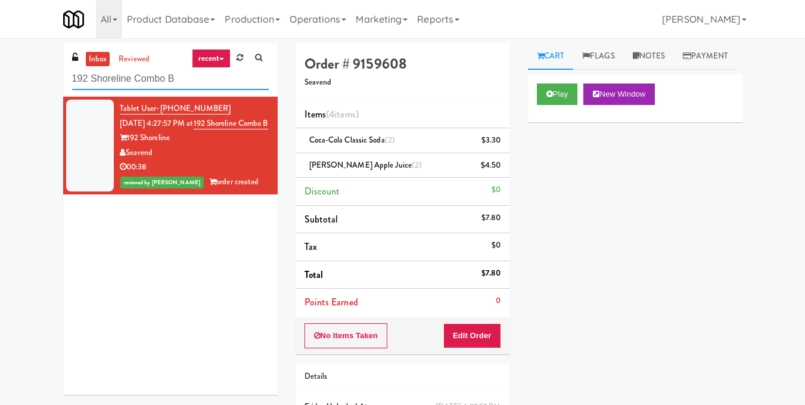
drag, startPoint x: 186, startPoint y: 73, endPoint x: 0, endPoint y: 92, distance: 186.9
click at [0, 92] on div "inbox reviewed recent all unclear take inventory issue suspicious failed recent…" at bounding box center [402, 259] width 805 height 433
paste input "Gentleman's Barber Cooler"
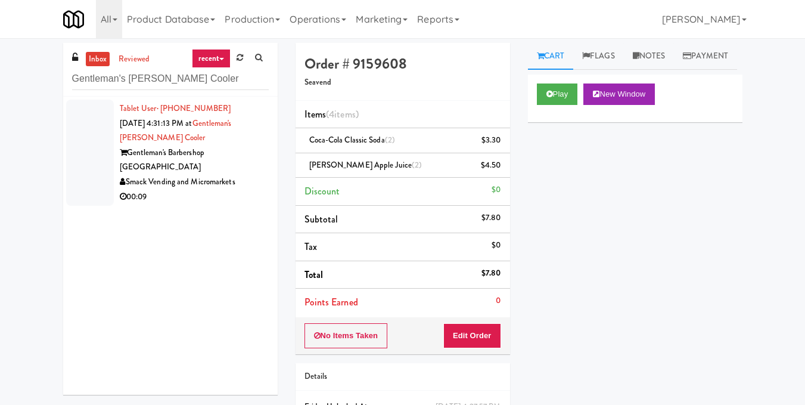
click at [244, 153] on div "Gentleman's Barbershop Roseville" at bounding box center [194, 159] width 149 height 29
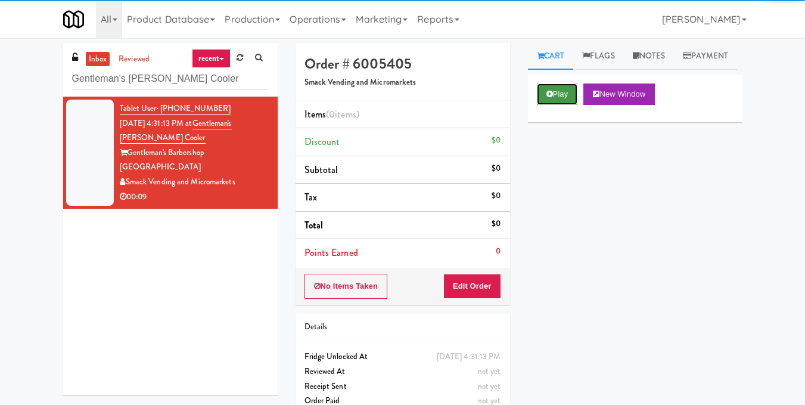
click at [556, 105] on button "Play" at bounding box center [557, 93] width 41 height 21
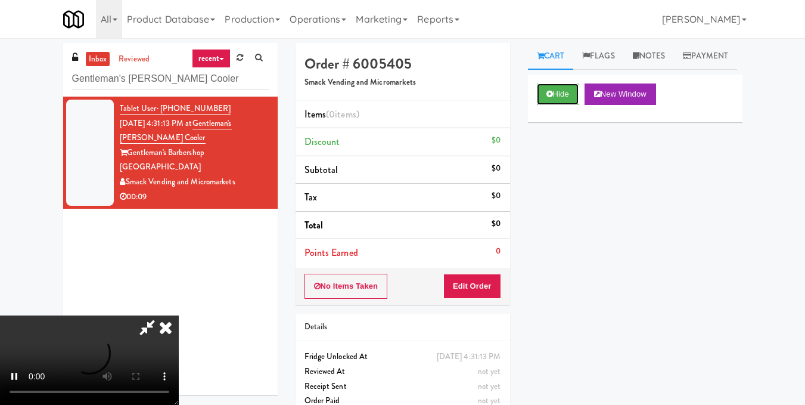
scroll to position [15, 0]
click at [179, 315] on video at bounding box center [89, 359] width 179 height 89
click at [493, 282] on button "Edit Order" at bounding box center [472, 285] width 58 height 25
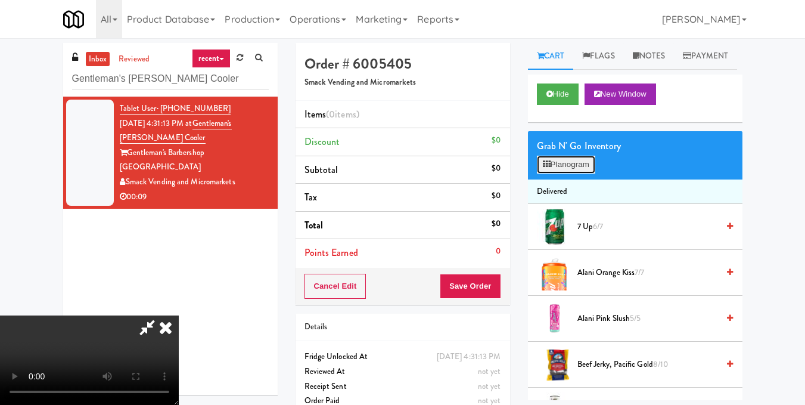
click at [561, 173] on button "Planogram" at bounding box center [566, 165] width 58 height 18
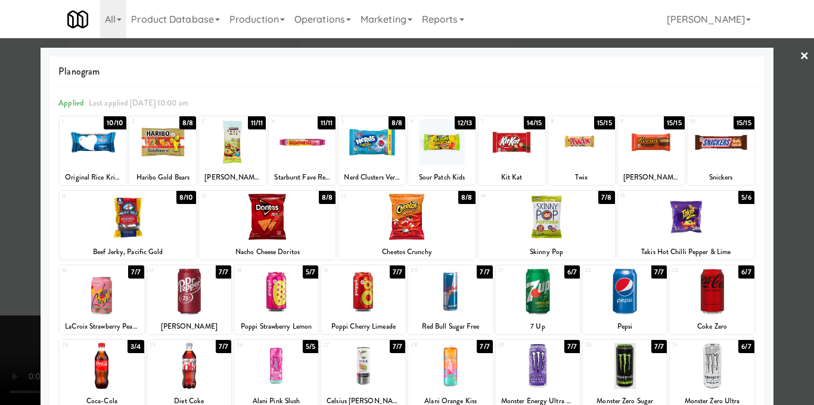
click at [563, 223] on div at bounding box center [546, 217] width 136 height 46
click at [784, 182] on div at bounding box center [407, 202] width 814 height 405
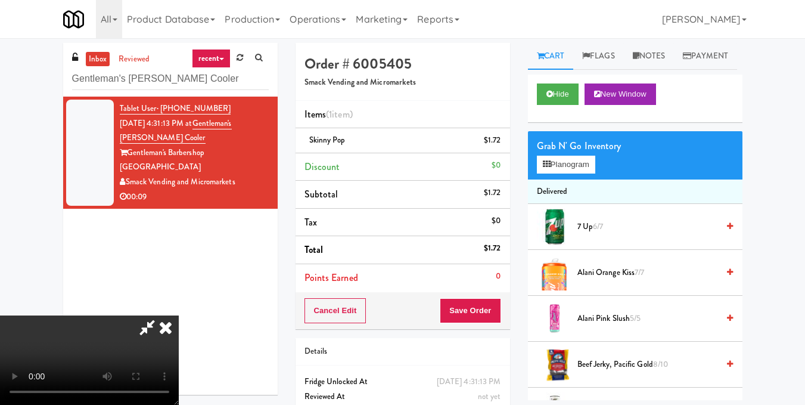
click at [179, 315] on icon at bounding box center [166, 327] width 26 height 24
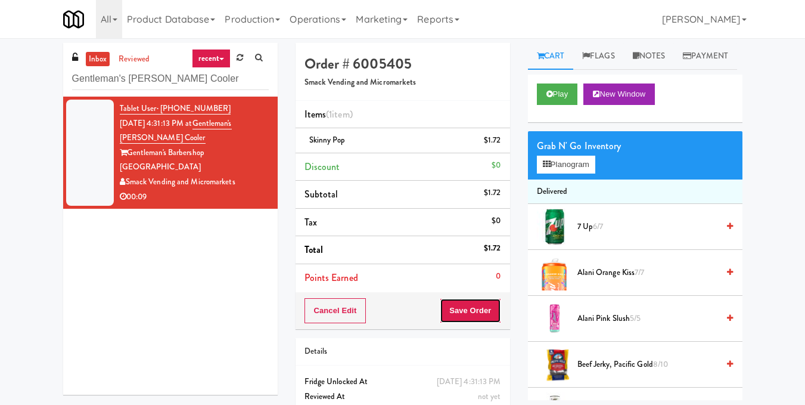
click at [478, 311] on button "Save Order" at bounding box center [470, 310] width 61 height 25
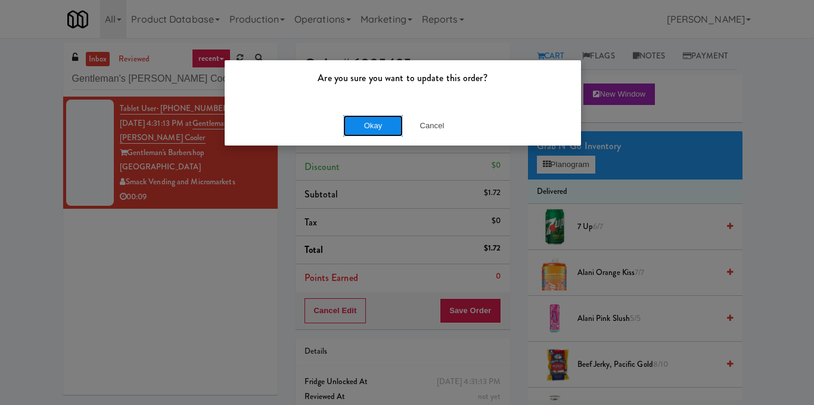
click at [373, 136] on button "Okay" at bounding box center [373, 125] width 60 height 21
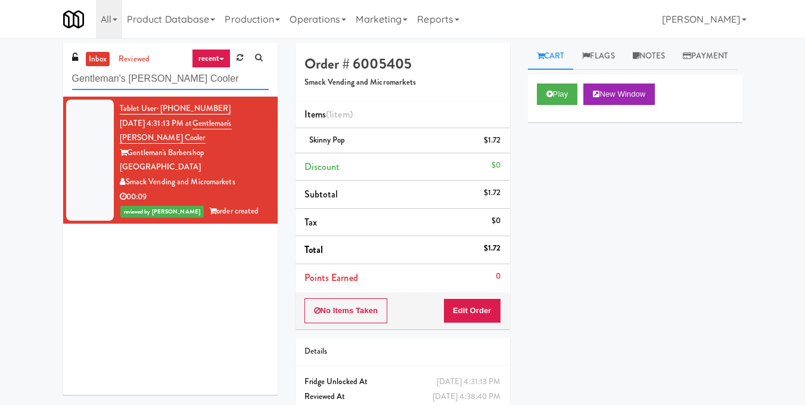
drag, startPoint x: 47, startPoint y: 61, endPoint x: 0, endPoint y: 54, distance: 47.5
click at [0, 54] on div "inbox reviewed recent all unclear take inventory issue suspicious failed recent…" at bounding box center [402, 247] width 805 height 408
paste input "Capital Plaza - Combo"
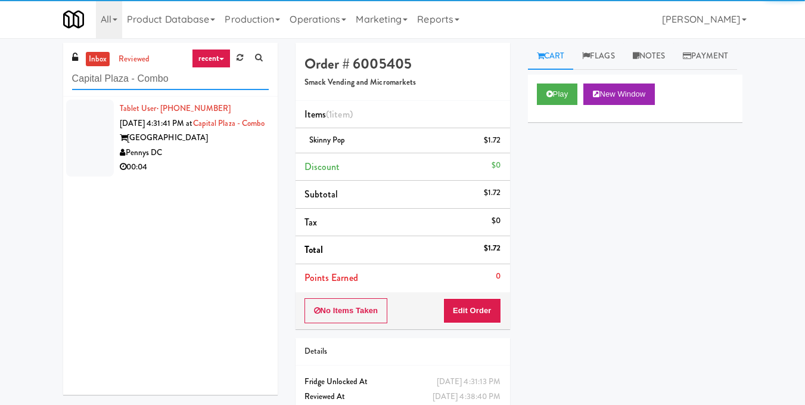
type input "Capital Plaza - Combo"
click at [219, 160] on div "Pennys DC" at bounding box center [194, 152] width 149 height 15
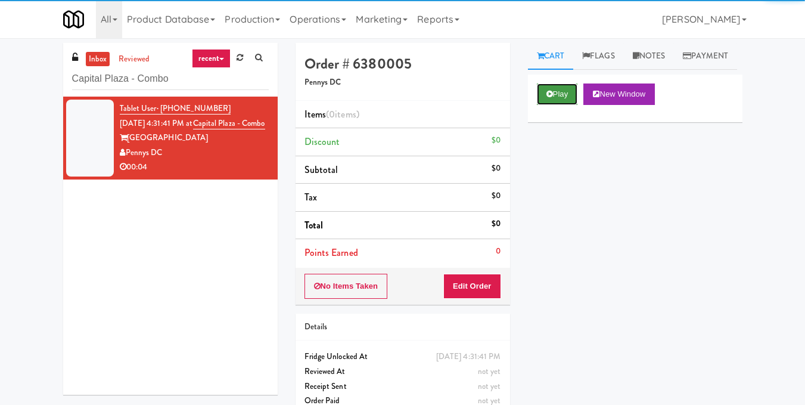
click at [552, 98] on icon at bounding box center [549, 94] width 7 height 8
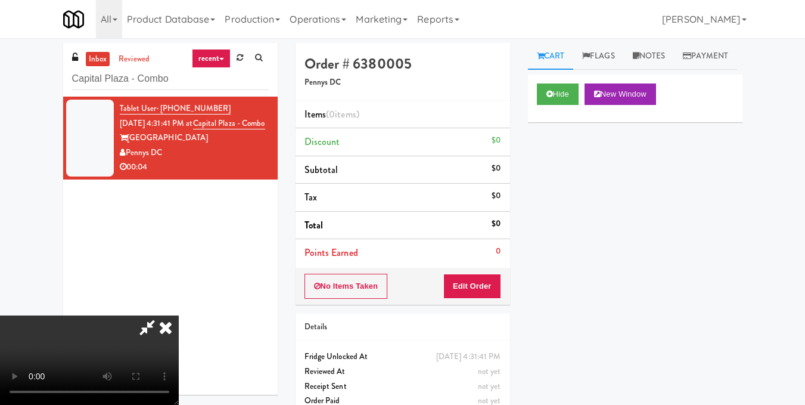
click at [179, 315] on video at bounding box center [89, 359] width 179 height 89
click at [493, 278] on button "Edit Order" at bounding box center [472, 285] width 58 height 25
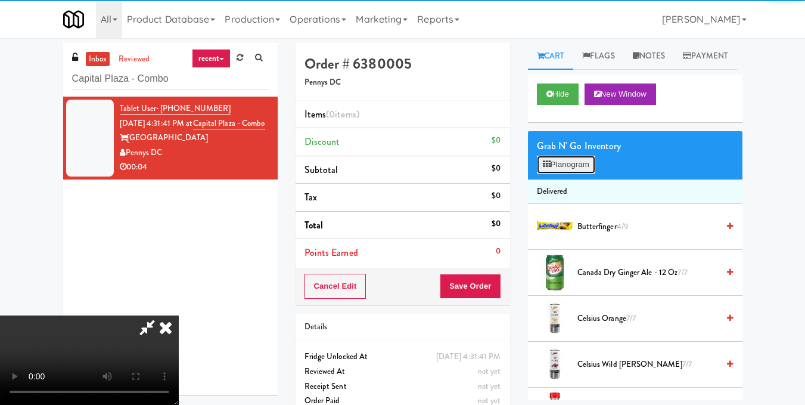
click at [561, 173] on button "Planogram" at bounding box center [566, 165] width 58 height 18
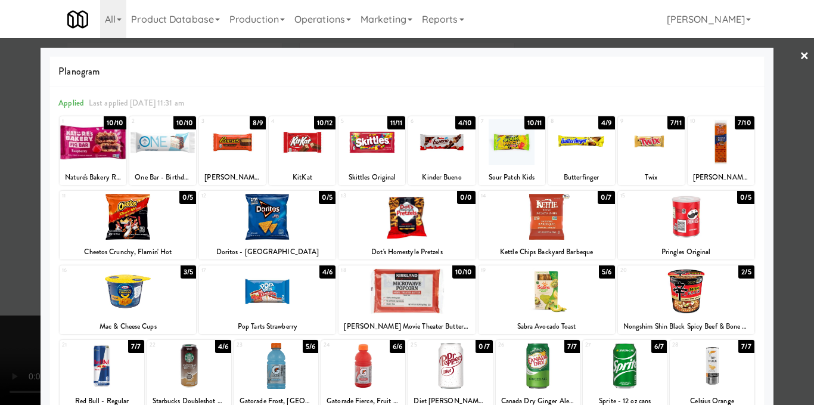
click at [270, 288] on div at bounding box center [267, 291] width 136 height 46
click at [777, 167] on div at bounding box center [407, 202] width 814 height 405
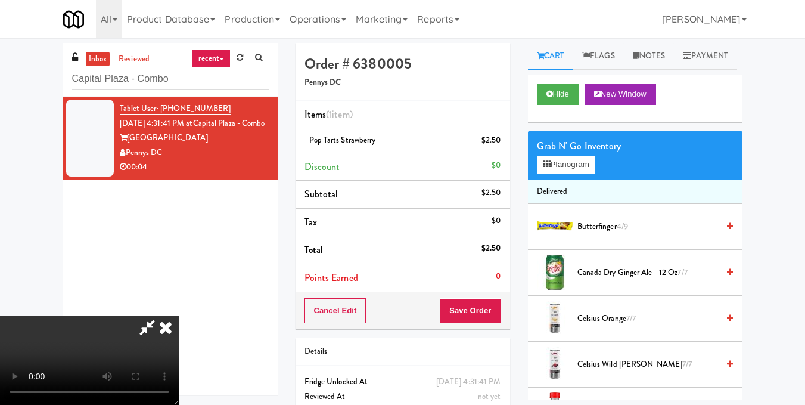
click at [179, 315] on video at bounding box center [89, 359] width 179 height 89
click at [179, 315] on icon at bounding box center [166, 327] width 26 height 24
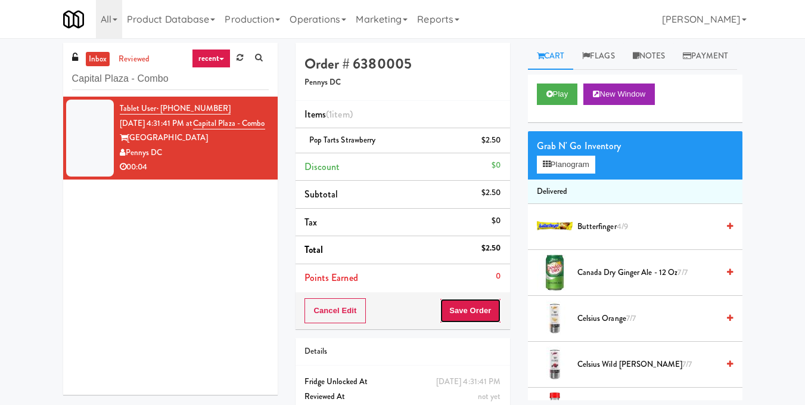
click at [490, 312] on button "Save Order" at bounding box center [470, 310] width 61 height 25
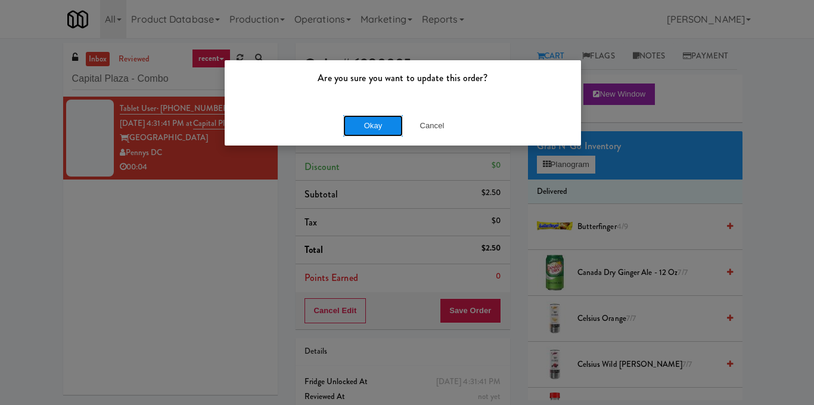
click at [387, 135] on button "Okay" at bounding box center [373, 125] width 60 height 21
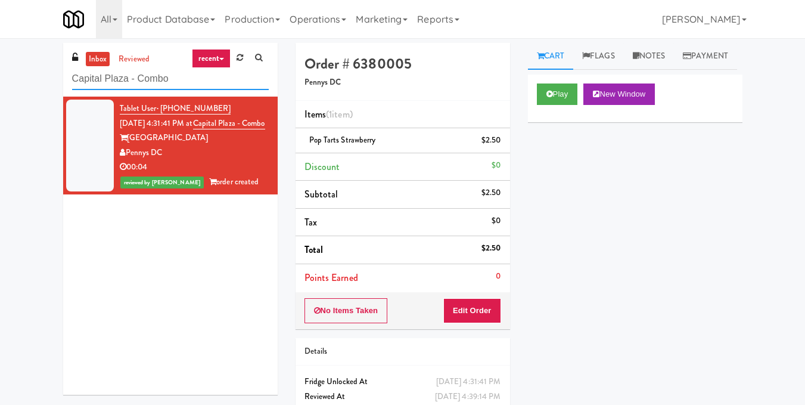
drag, startPoint x: 195, startPoint y: 82, endPoint x: 0, endPoint y: 67, distance: 196.0
click at [0, 67] on div "inbox reviewed recent all unclear take inventory issue suspicious failed recent…" at bounding box center [402, 247] width 805 height 408
paste input "Poplar Creek - Cooler"
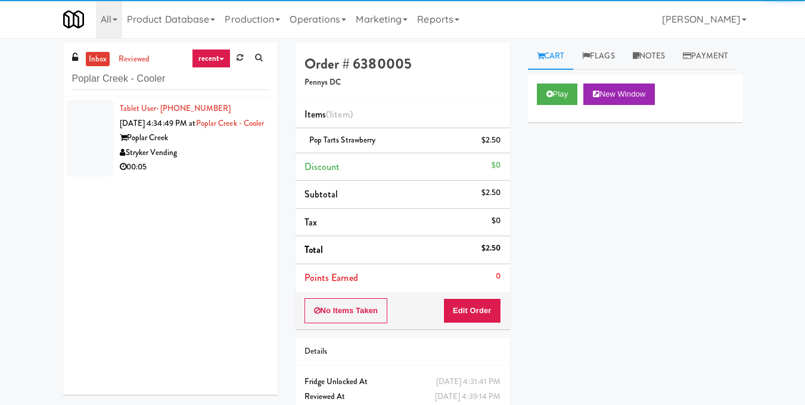
click at [227, 145] on div "Poplar Creek" at bounding box center [194, 137] width 149 height 15
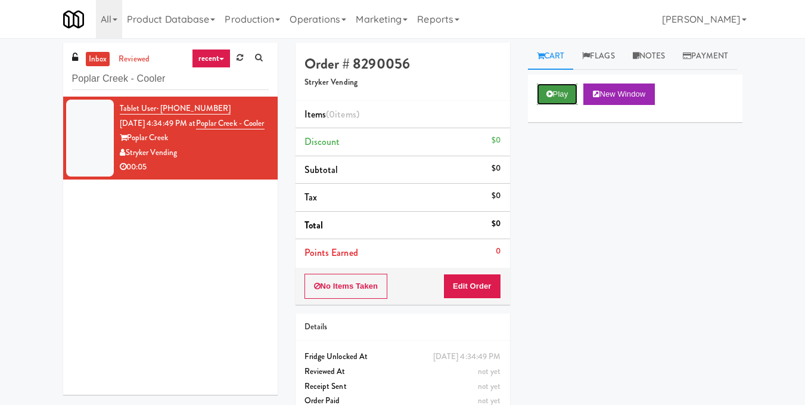
click at [554, 105] on button "Play" at bounding box center [557, 93] width 41 height 21
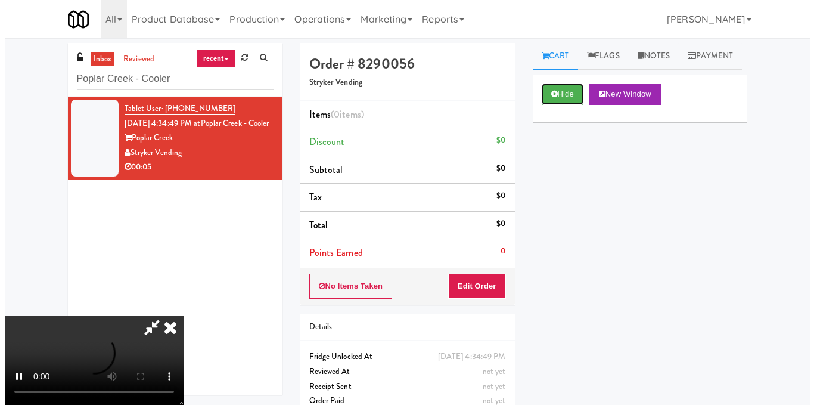
scroll to position [119, 0]
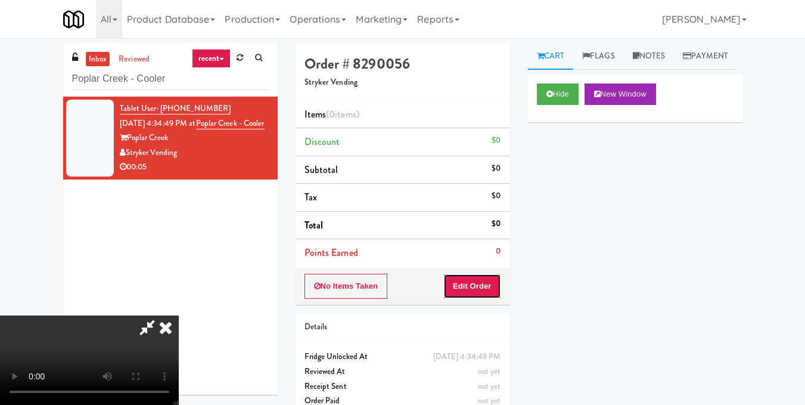
click at [496, 288] on button "Edit Order" at bounding box center [472, 285] width 58 height 25
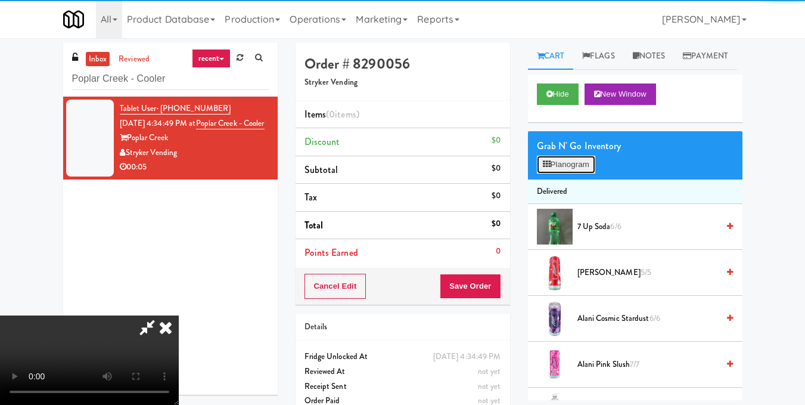
click at [587, 173] on button "Planogram" at bounding box center [566, 165] width 58 height 18
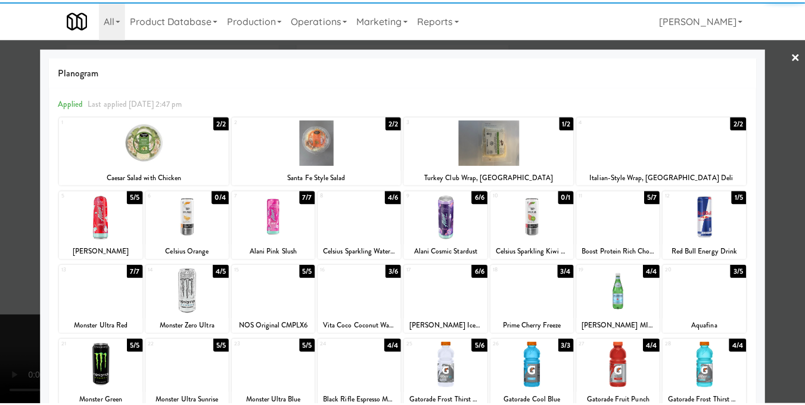
scroll to position [60, 0]
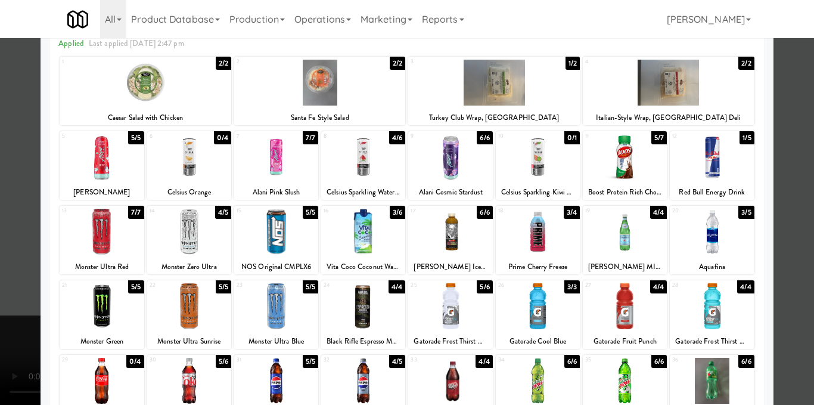
click at [438, 157] on div at bounding box center [450, 157] width 84 height 46
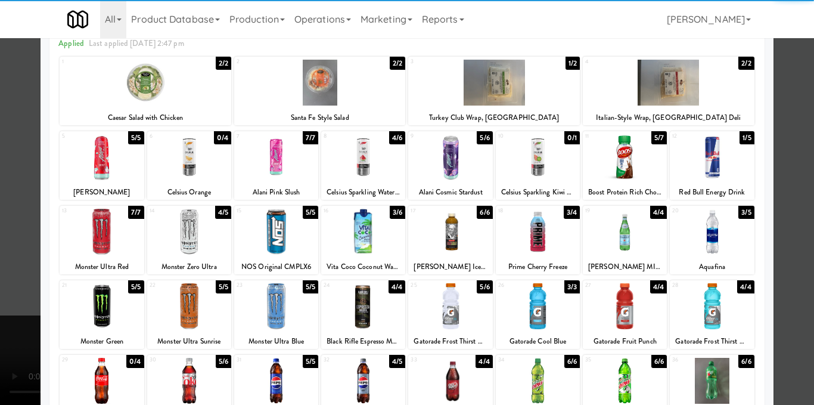
click at [787, 161] on div at bounding box center [407, 202] width 814 height 405
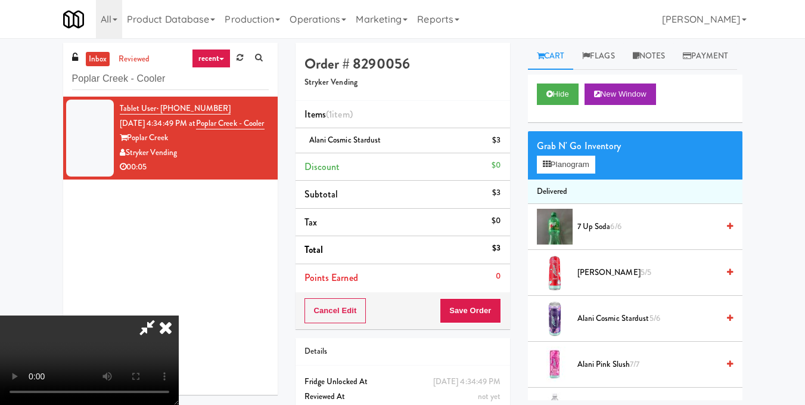
click at [179, 315] on icon at bounding box center [166, 327] width 26 height 24
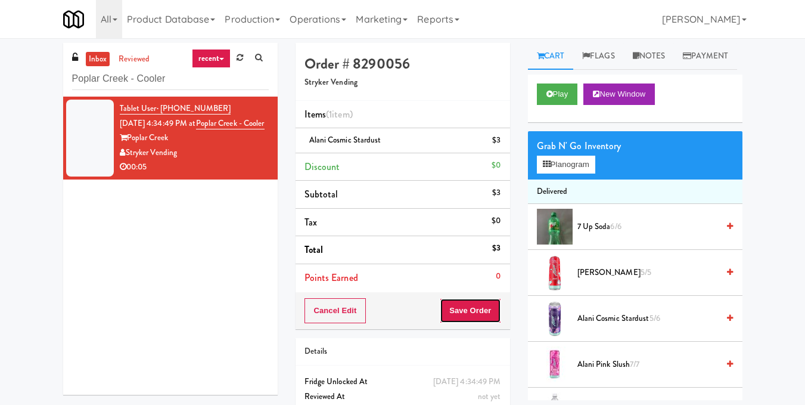
click at [476, 312] on button "Save Order" at bounding box center [470, 310] width 61 height 25
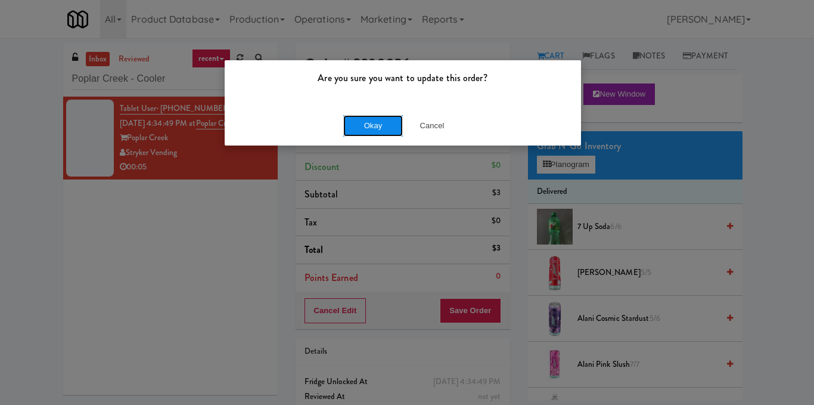
click at [375, 129] on button "Okay" at bounding box center [373, 125] width 60 height 21
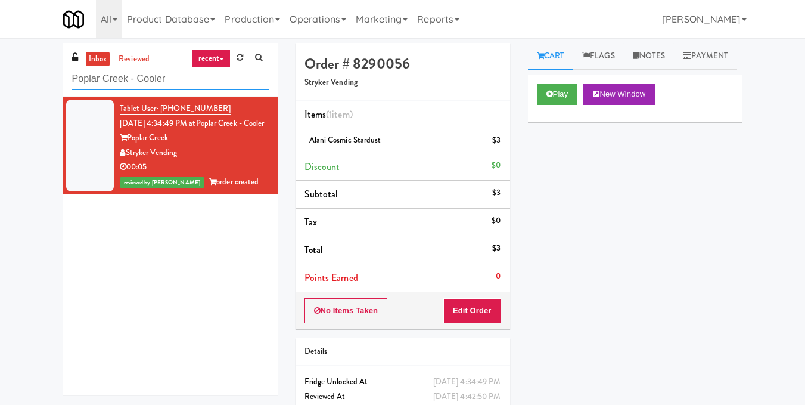
click at [0, 71] on div "inbox reviewed recent all unclear take inventory issue suspicious failed recent…" at bounding box center [402, 247] width 805 height 408
paste input "Centra - Main Floo"
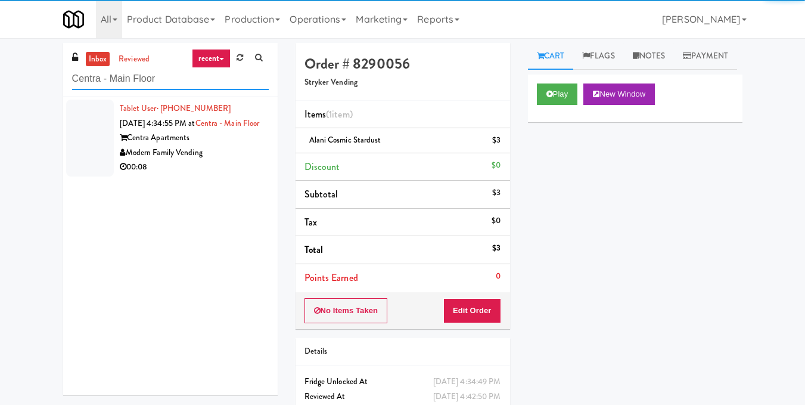
type input "Centra - Main Floor"
click at [206, 145] on div "Centra Apartments" at bounding box center [194, 137] width 149 height 15
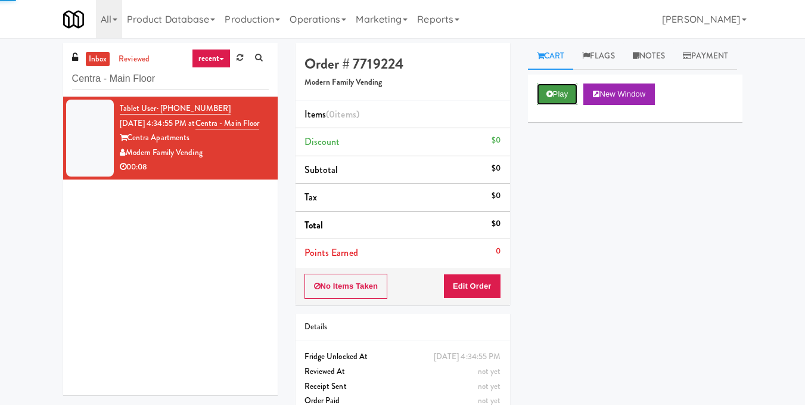
click at [546, 98] on icon at bounding box center [549, 94] width 7 height 8
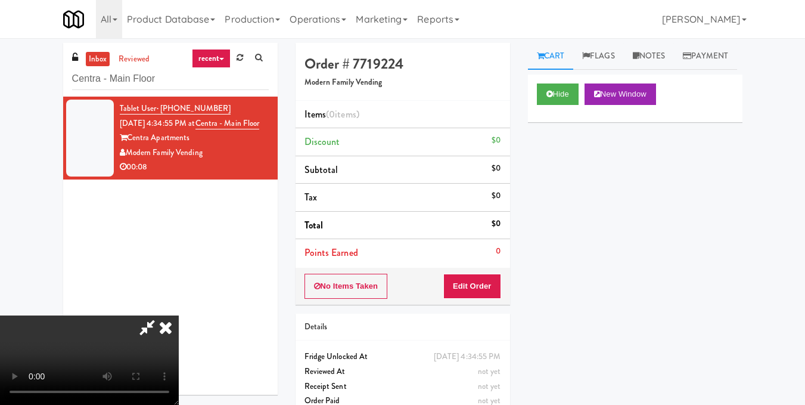
click at [179, 315] on video at bounding box center [89, 359] width 179 height 89
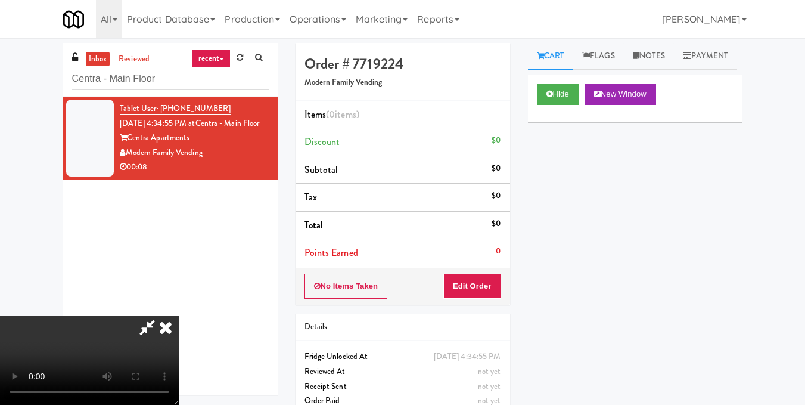
click at [179, 315] on video at bounding box center [89, 359] width 179 height 89
click at [495, 286] on button "Edit Order" at bounding box center [472, 285] width 58 height 25
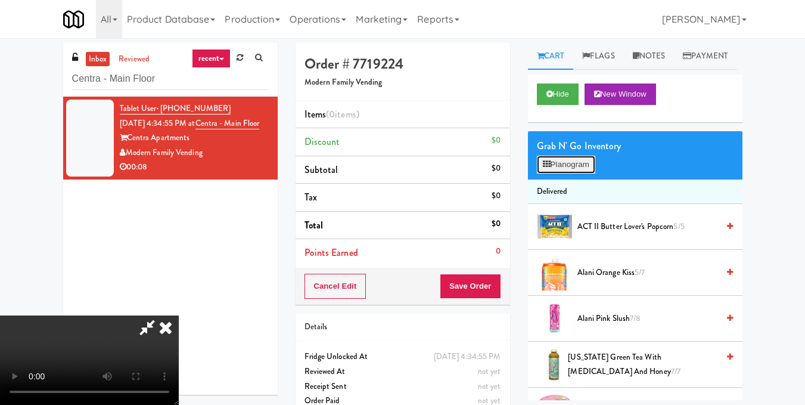
click at [568, 173] on button "Planogram" at bounding box center [566, 165] width 58 height 18
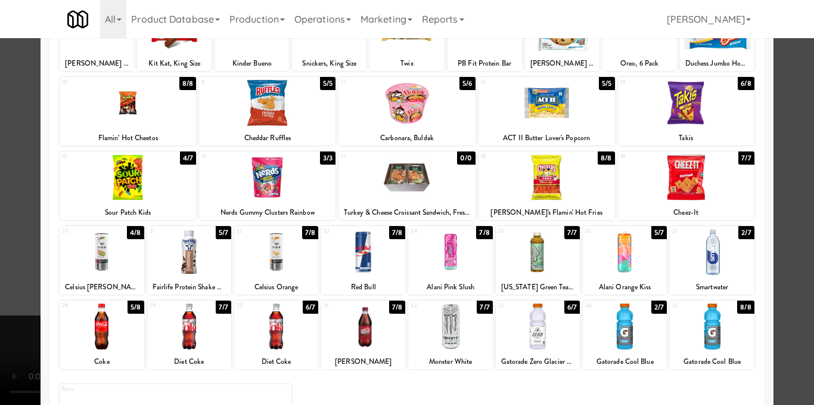
scroll to position [119, 0]
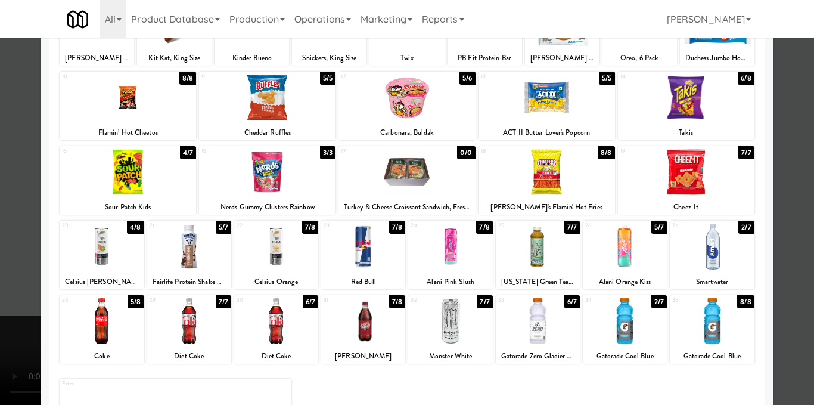
click at [442, 257] on div at bounding box center [450, 246] width 84 height 46
click at [616, 256] on div at bounding box center [625, 246] width 84 height 46
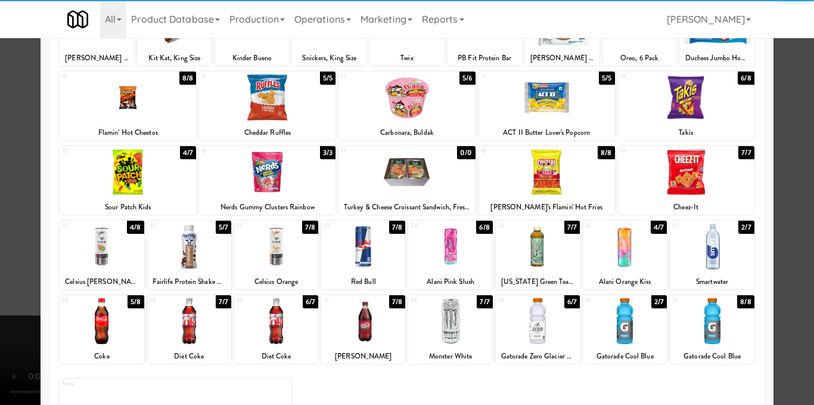
click at [775, 228] on div at bounding box center [407, 202] width 814 height 405
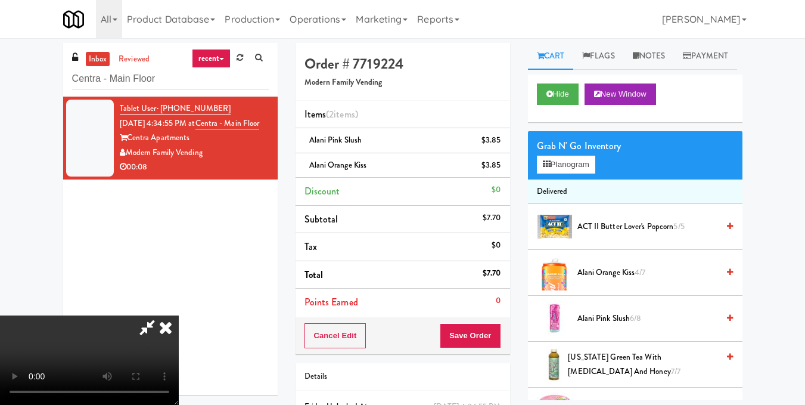
click at [179, 315] on icon at bounding box center [166, 327] width 26 height 24
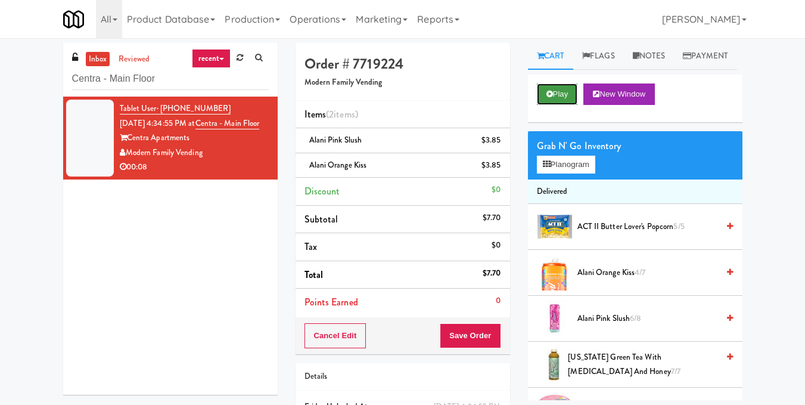
click at [549, 98] on icon at bounding box center [549, 94] width 7 height 8
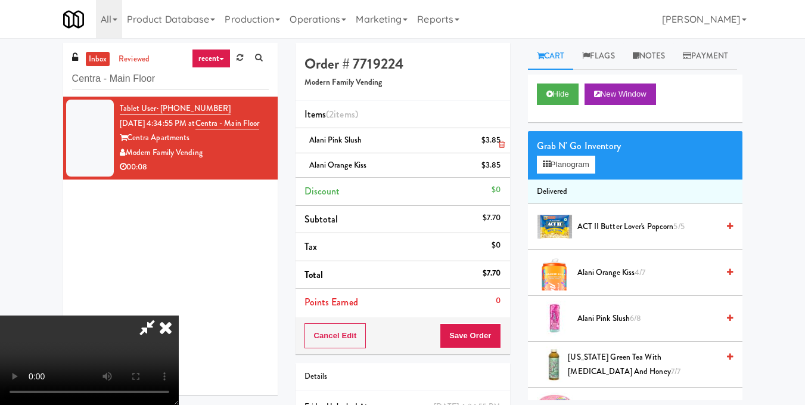
click at [179, 315] on icon at bounding box center [166, 327] width 26 height 24
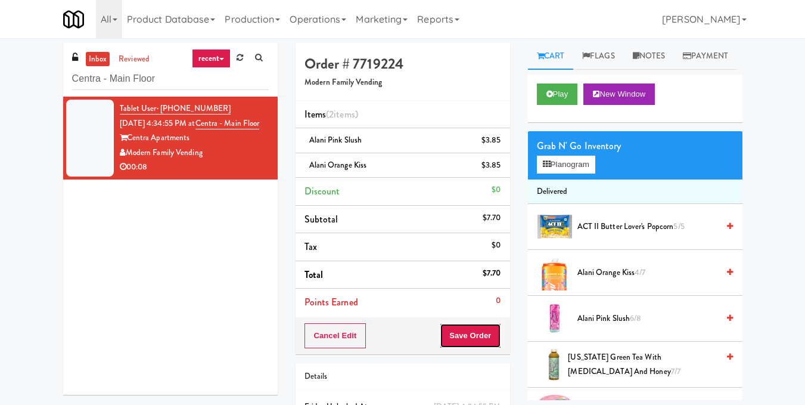
drag, startPoint x: 469, startPoint y: 338, endPoint x: 469, endPoint y: 330, distance: 7.7
click at [470, 338] on button "Save Order" at bounding box center [470, 335] width 61 height 25
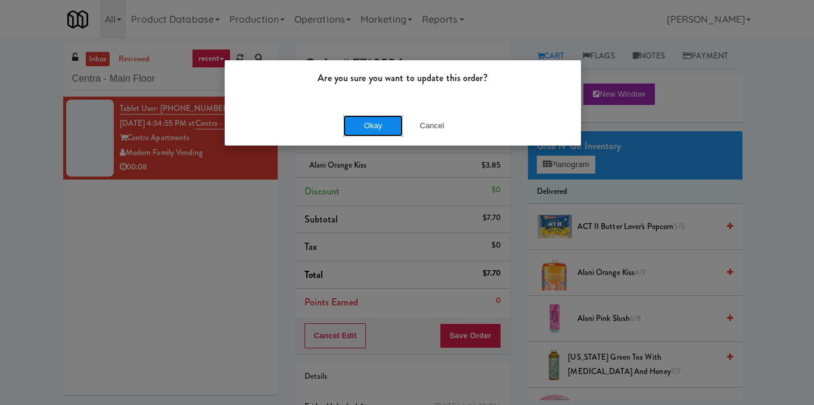
click at [370, 124] on button "Okay" at bounding box center [373, 125] width 60 height 21
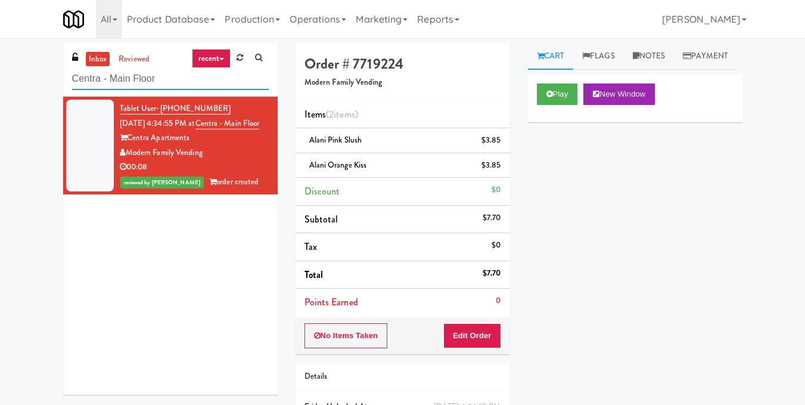
drag, startPoint x: 176, startPoint y: 72, endPoint x: 0, endPoint y: 98, distance: 177.7
click at [0, 97] on div "inbox reviewed recent all unclear take inventory issue suspicious failed recent…" at bounding box center [402, 259] width 805 height 433
paste input "The Vue - Coole"
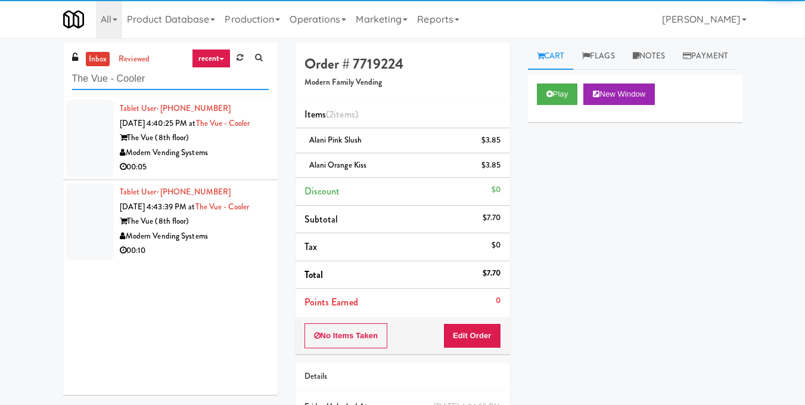
type input "The Vue - Cooler"
click at [234, 160] on div "Modern Vending Systems" at bounding box center [194, 152] width 149 height 15
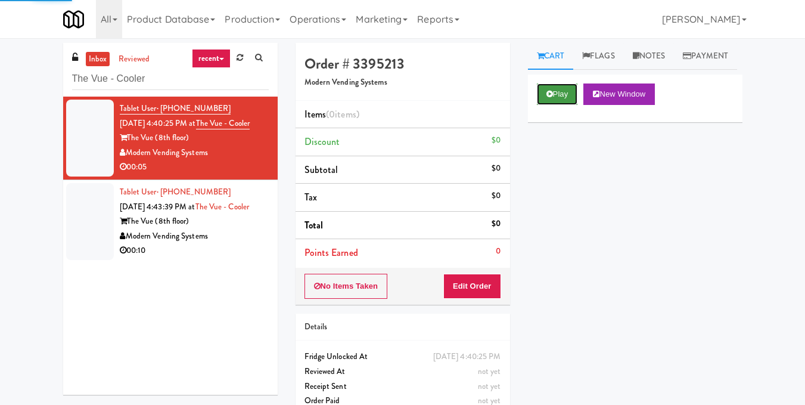
click at [548, 105] on button "Play" at bounding box center [557, 93] width 41 height 21
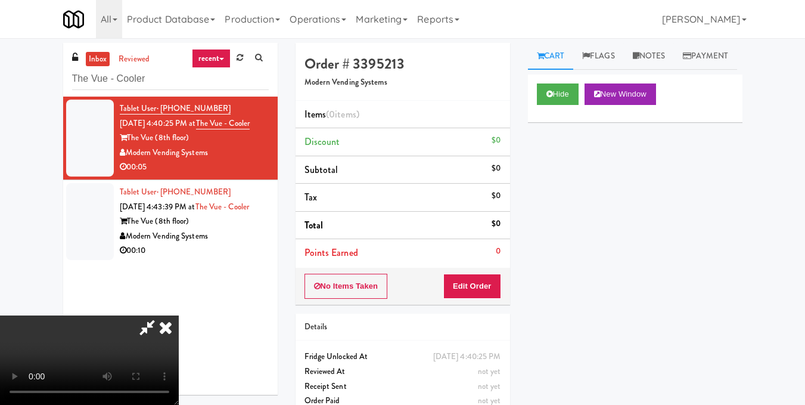
click at [179, 315] on video at bounding box center [89, 359] width 179 height 89
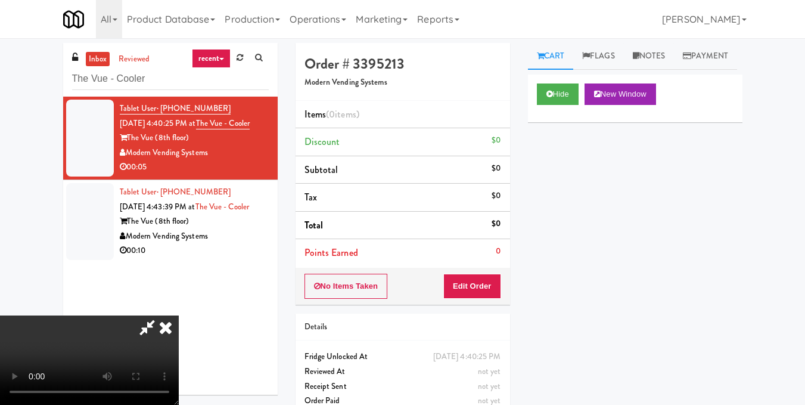
click at [179, 315] on video at bounding box center [89, 359] width 179 height 89
click at [493, 282] on button "Edit Order" at bounding box center [472, 285] width 58 height 25
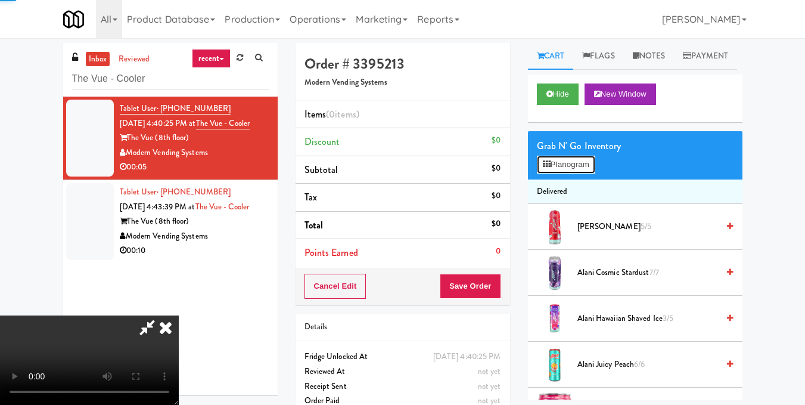
click at [576, 173] on button "Planogram" at bounding box center [566, 165] width 58 height 18
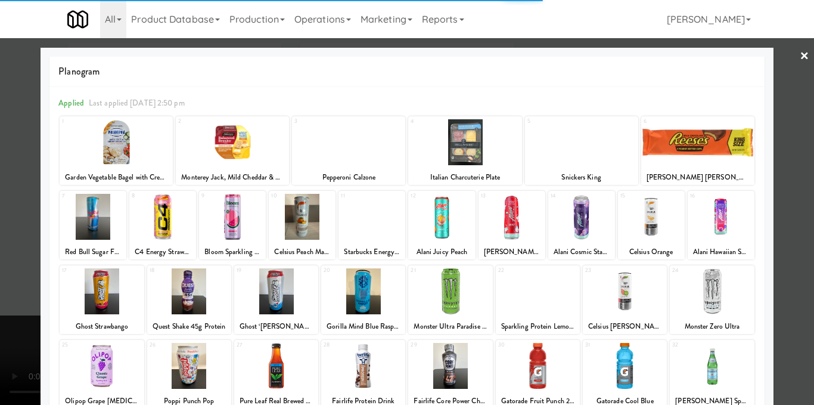
scroll to position [179, 0]
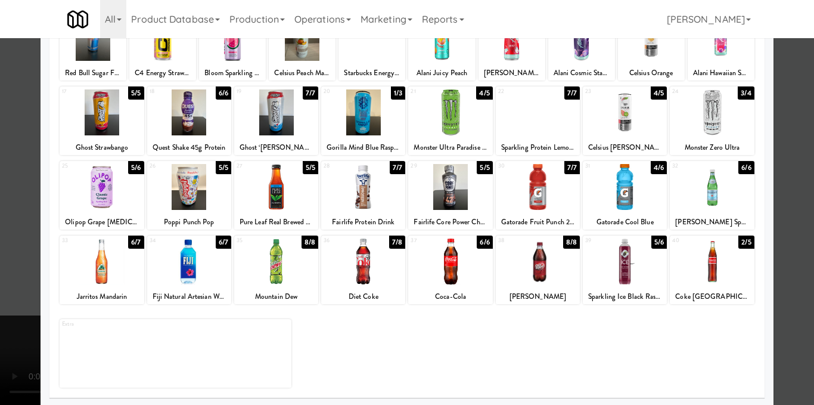
drag, startPoint x: 453, startPoint y: 261, endPoint x: 479, endPoint y: 251, distance: 27.9
click at [453, 261] on div at bounding box center [450, 261] width 84 height 46
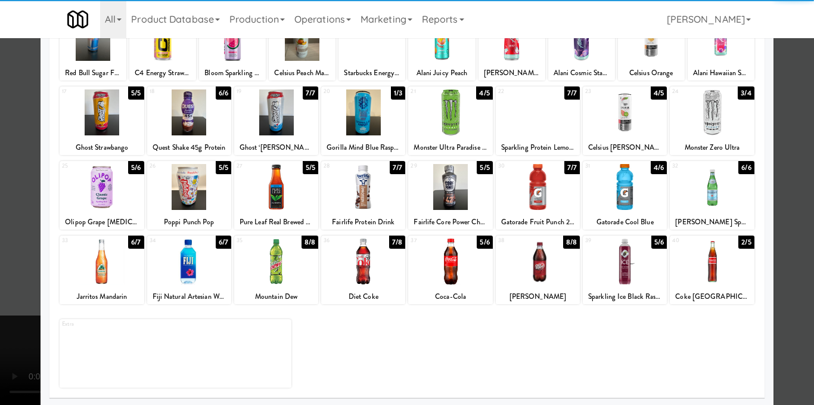
click at [753, 177] on div "Applied Last applied Sunday 2:50 pm 1 2/2 Garden Vegetable Bagel with Cream Che…" at bounding box center [406, 153] width 714 height 490
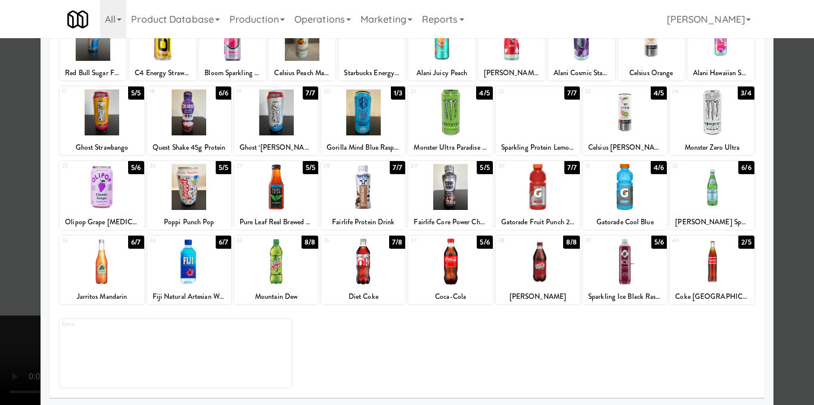
click at [776, 181] on div at bounding box center [407, 202] width 814 height 405
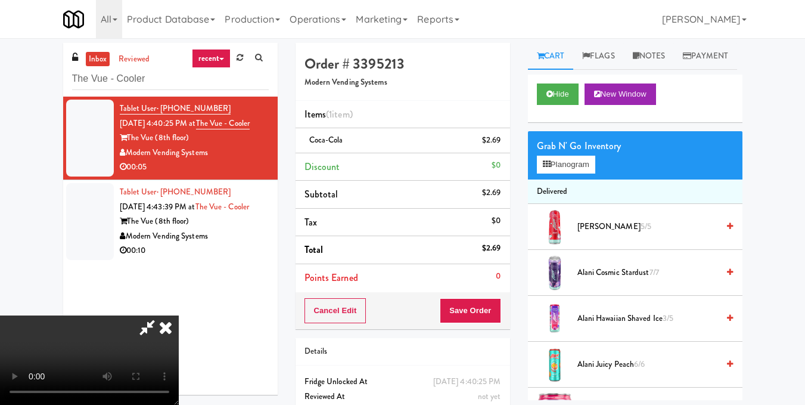
click at [179, 315] on video at bounding box center [89, 359] width 179 height 89
click at [179, 315] on icon at bounding box center [166, 327] width 26 height 24
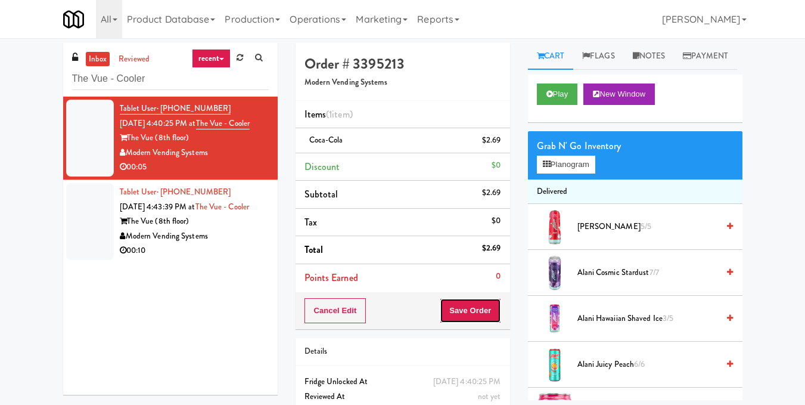
click at [468, 309] on button "Save Order" at bounding box center [470, 310] width 61 height 25
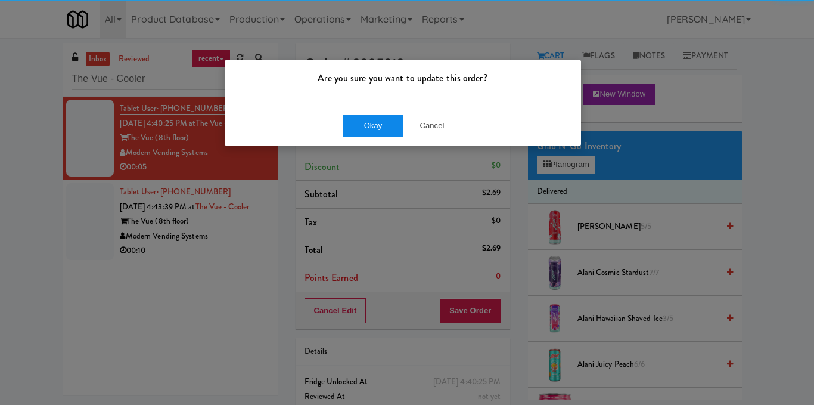
click at [380, 113] on div "Okay Cancel" at bounding box center [403, 125] width 356 height 40
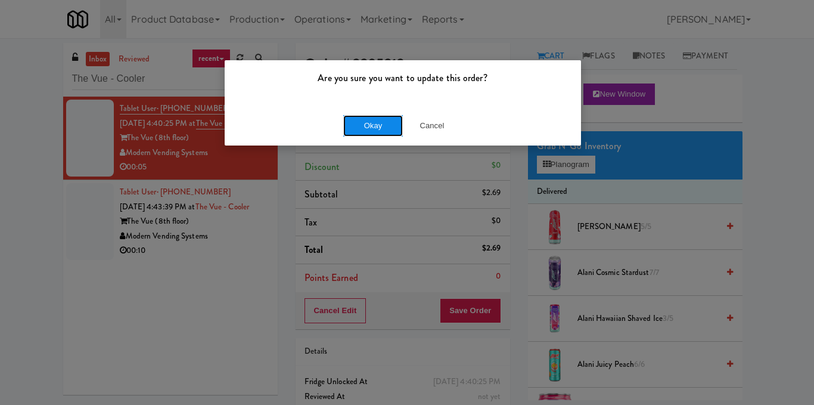
click at [380, 121] on button "Okay" at bounding box center [373, 125] width 60 height 21
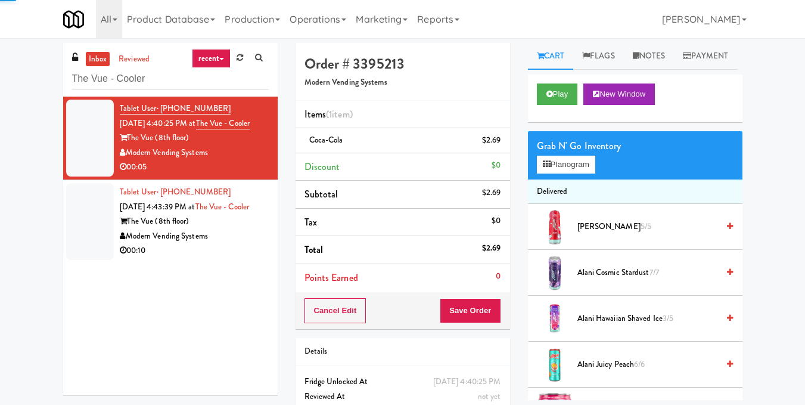
click at [239, 229] on div "The Vue (8th floor)" at bounding box center [194, 221] width 149 height 15
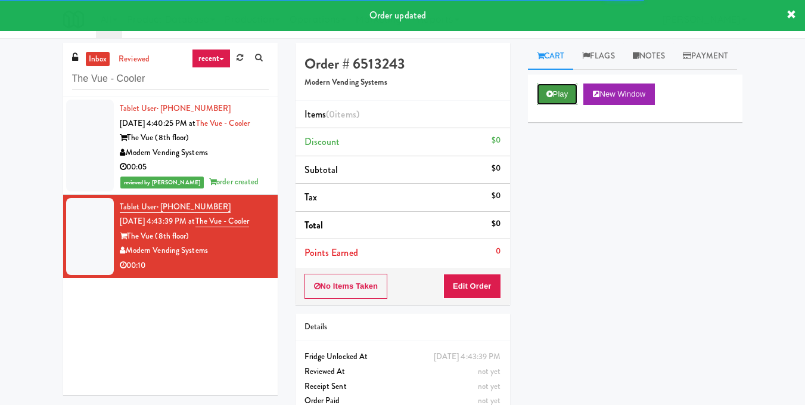
click at [554, 105] on button "Play" at bounding box center [557, 93] width 41 height 21
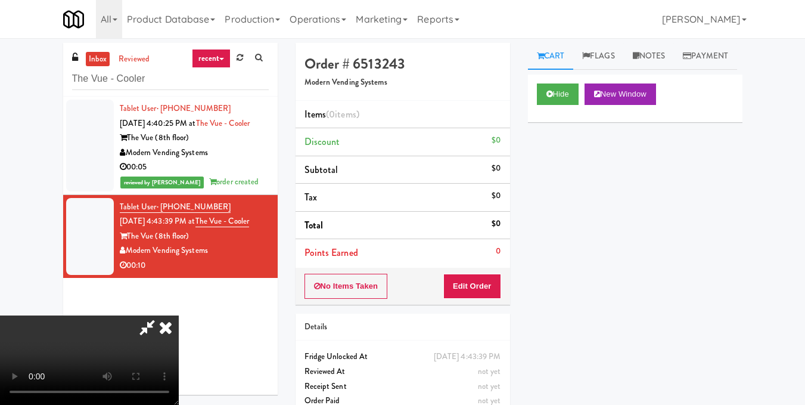
click at [179, 315] on icon at bounding box center [166, 327] width 26 height 24
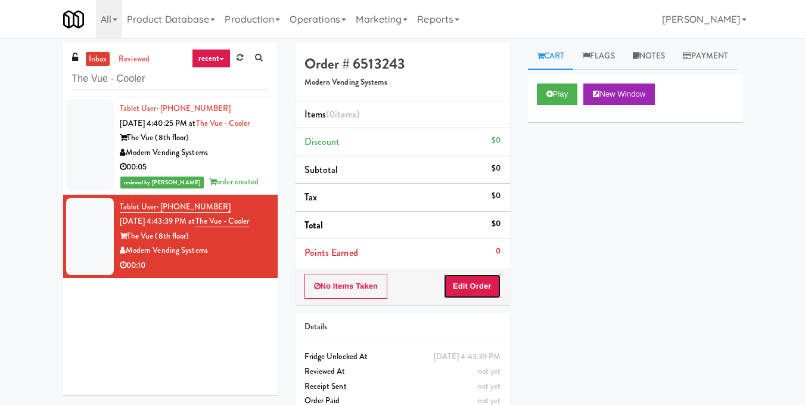
click at [480, 293] on button "Edit Order" at bounding box center [472, 285] width 58 height 25
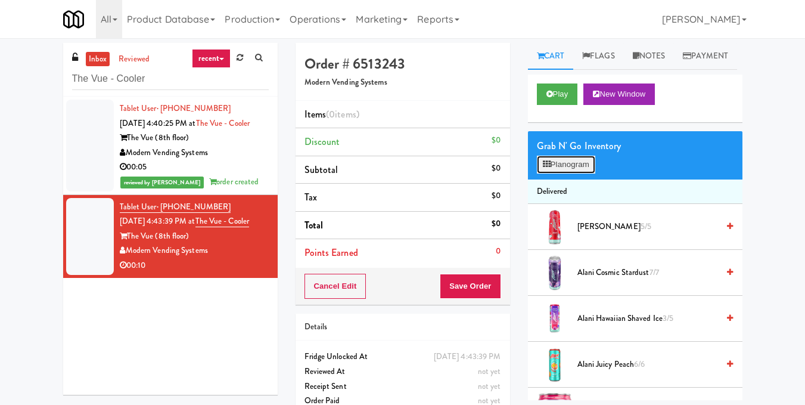
click at [567, 173] on button "Planogram" at bounding box center [566, 165] width 58 height 18
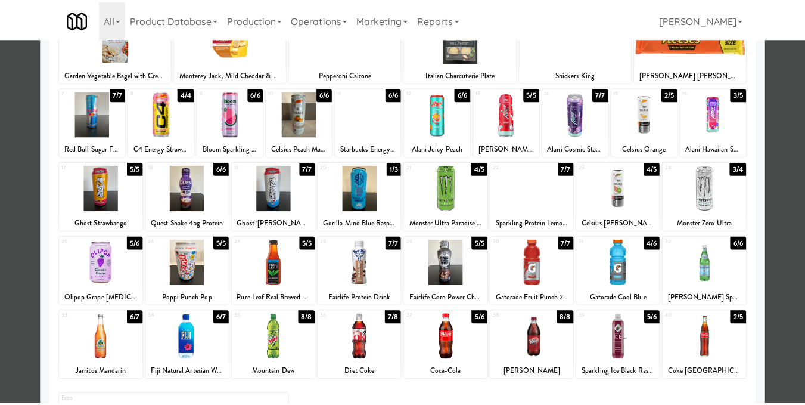
scroll to position [119, 0]
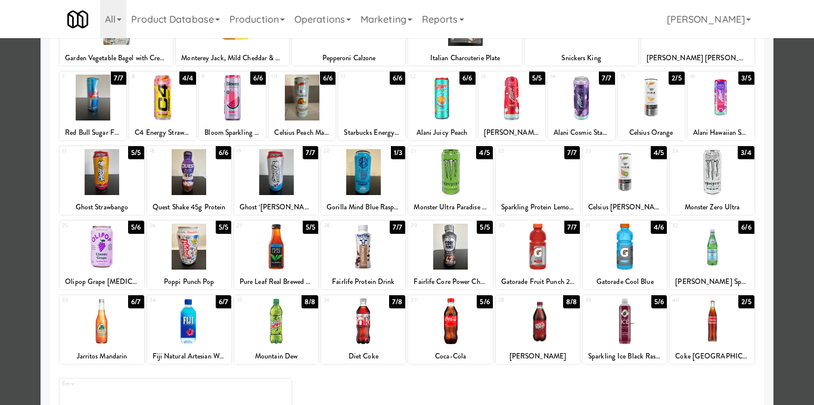
drag, startPoint x: 702, startPoint y: 176, endPoint x: 778, endPoint y: 176, distance: 76.3
click at [702, 176] on div at bounding box center [712, 172] width 84 height 46
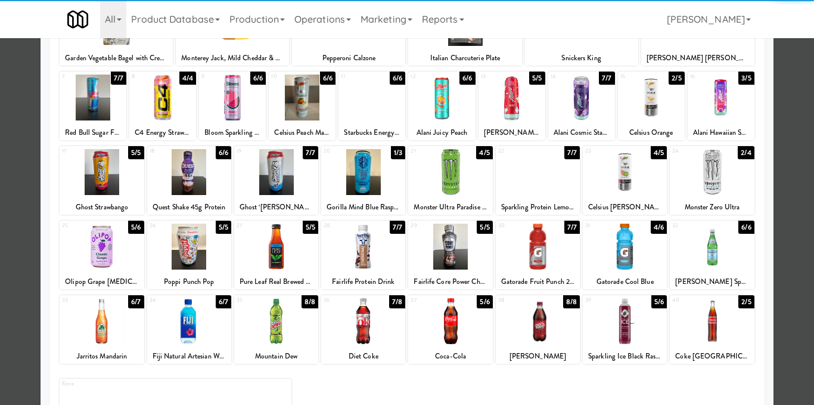
click at [790, 175] on div at bounding box center [407, 202] width 814 height 405
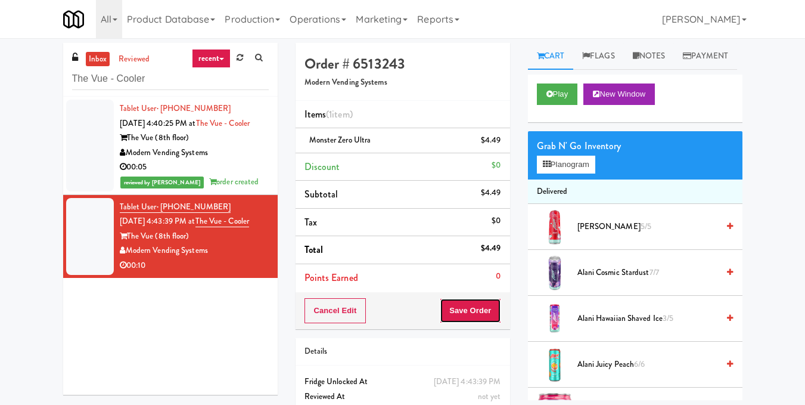
click at [470, 311] on button "Save Order" at bounding box center [470, 310] width 61 height 25
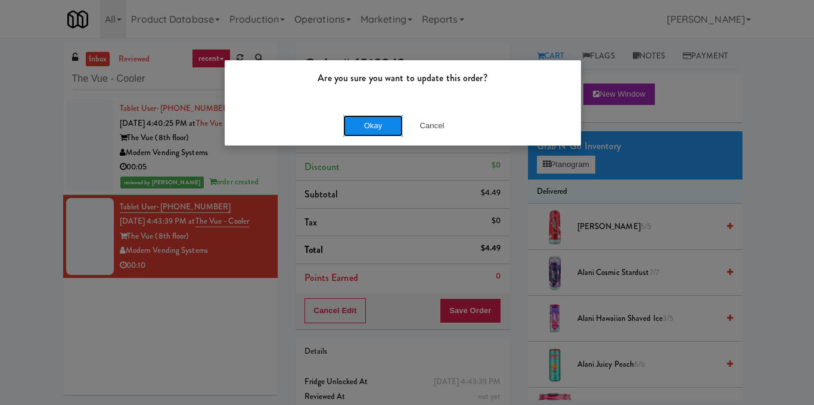
click at [372, 128] on button "Okay" at bounding box center [373, 125] width 60 height 21
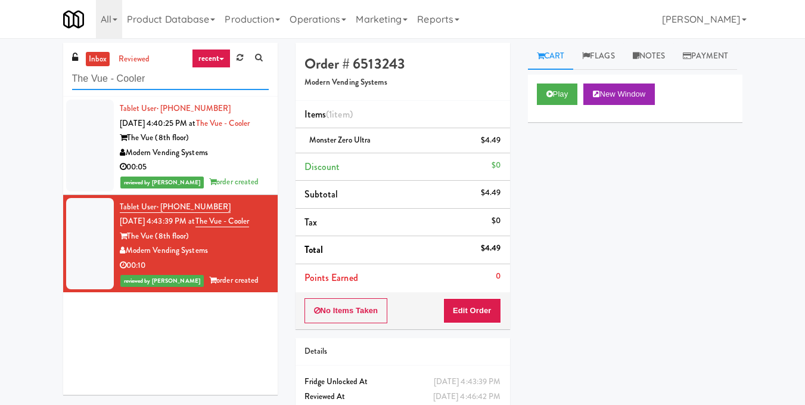
drag, startPoint x: 216, startPoint y: 82, endPoint x: 0, endPoint y: 95, distance: 216.7
click at [0, 95] on div "inbox reviewed recent all unclear take inventory issue suspicious failed recent…" at bounding box center [402, 247] width 805 height 408
paste input "Via Apartments - Pantry - Left"
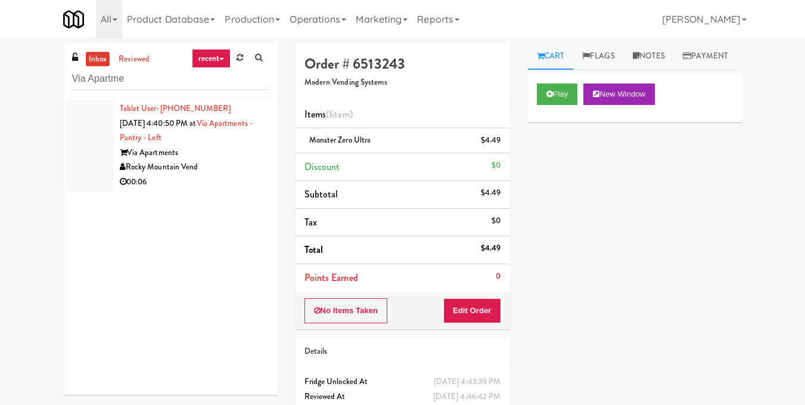
click at [230, 172] on div "Rocky Mountain Vend" at bounding box center [194, 167] width 149 height 15
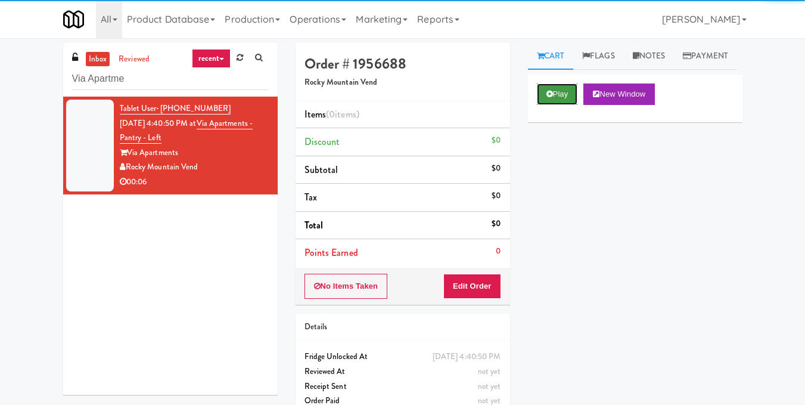
click at [559, 105] on button "Play" at bounding box center [557, 93] width 41 height 21
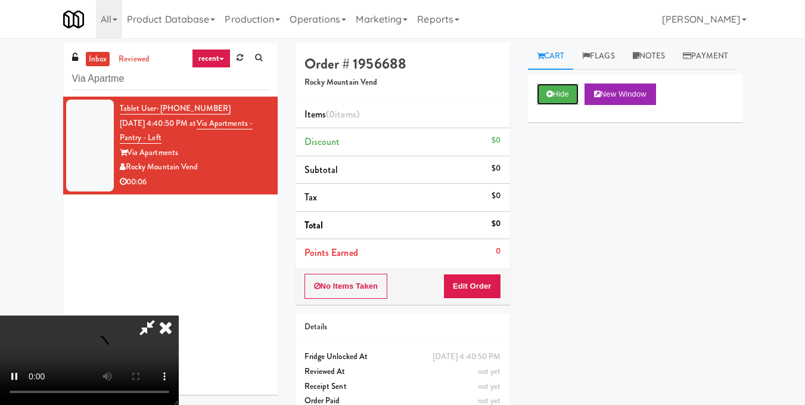
scroll to position [15, 0]
click at [179, 315] on video at bounding box center [89, 359] width 179 height 89
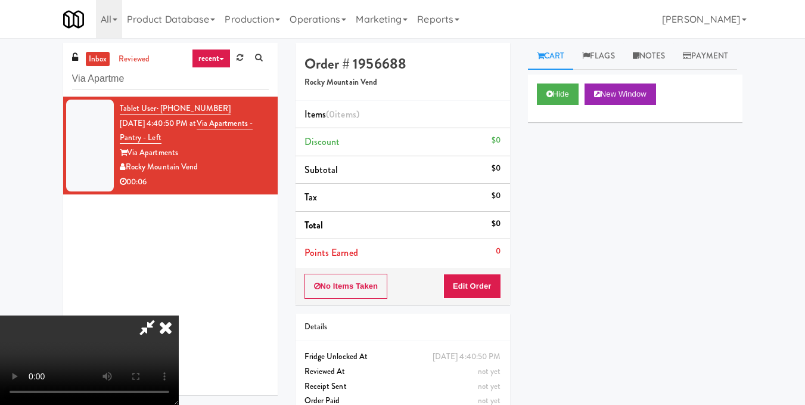
click at [179, 315] on video at bounding box center [89, 359] width 179 height 89
click at [497, 291] on button "Edit Order" at bounding box center [472, 285] width 58 height 25
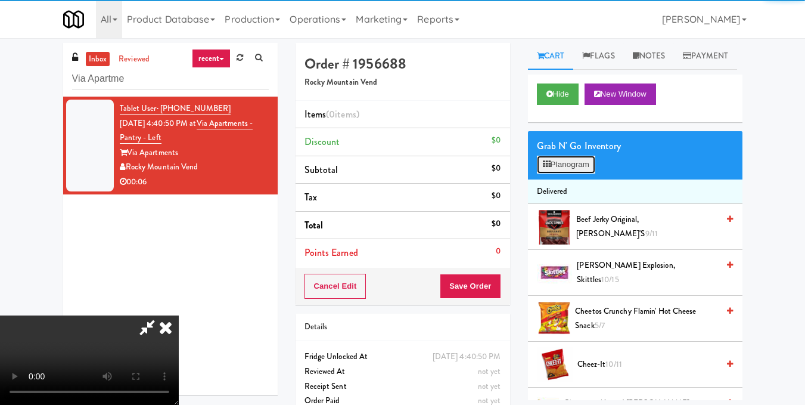
click at [577, 173] on button "Planogram" at bounding box center [566, 165] width 58 height 18
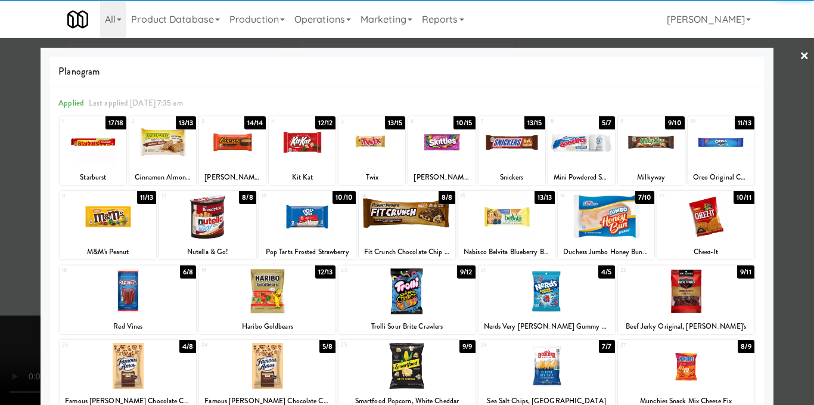
click at [125, 220] on div at bounding box center [108, 217] width 97 height 46
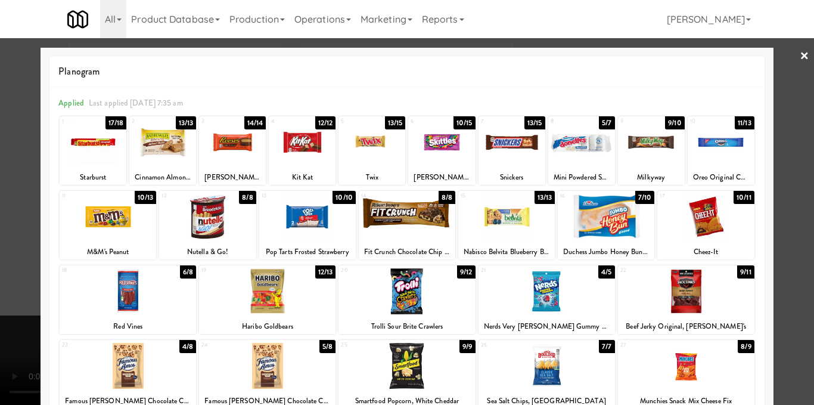
click at [437, 136] on div at bounding box center [441, 142] width 67 height 46
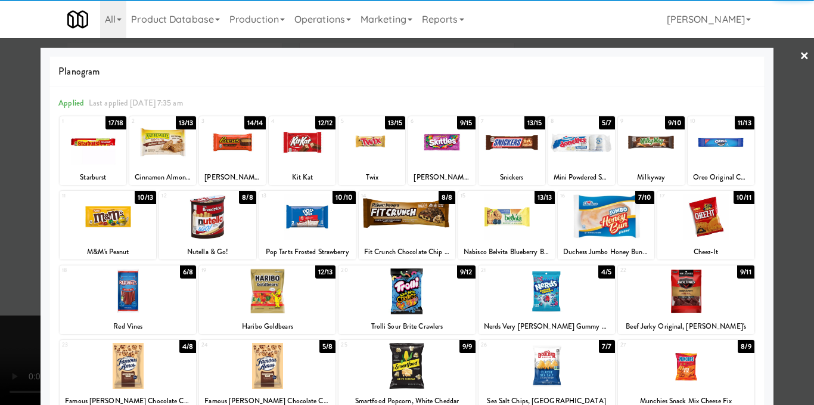
click at [795, 188] on div at bounding box center [407, 202] width 814 height 405
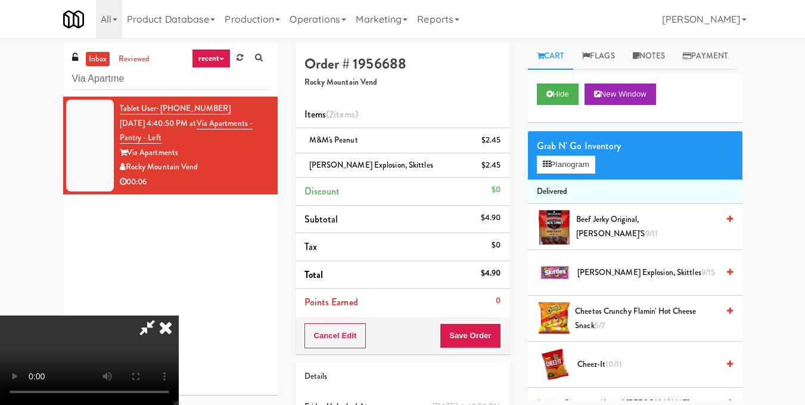
click at [179, 315] on video at bounding box center [89, 359] width 179 height 89
click at [179, 315] on icon at bounding box center [166, 327] width 26 height 24
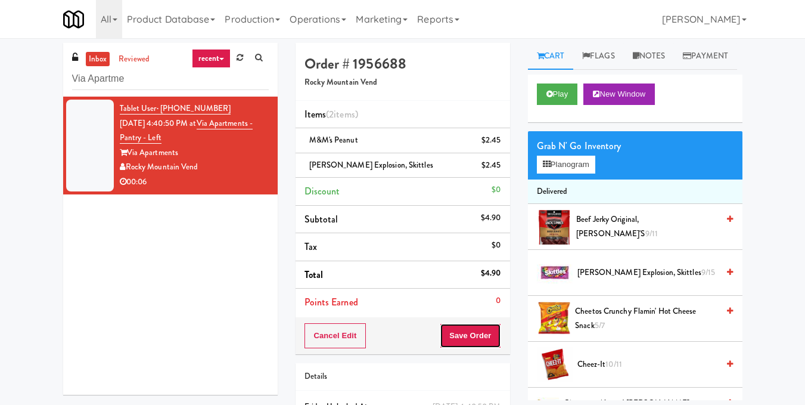
click at [474, 339] on button "Save Order" at bounding box center [470, 335] width 61 height 25
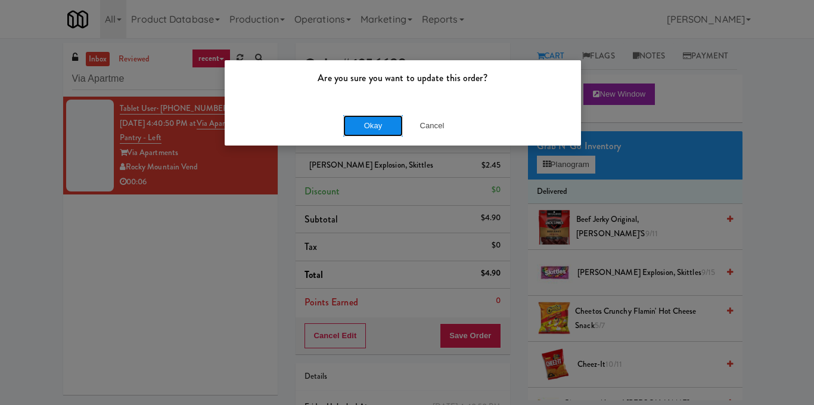
click at [380, 129] on button "Okay" at bounding box center [373, 125] width 60 height 21
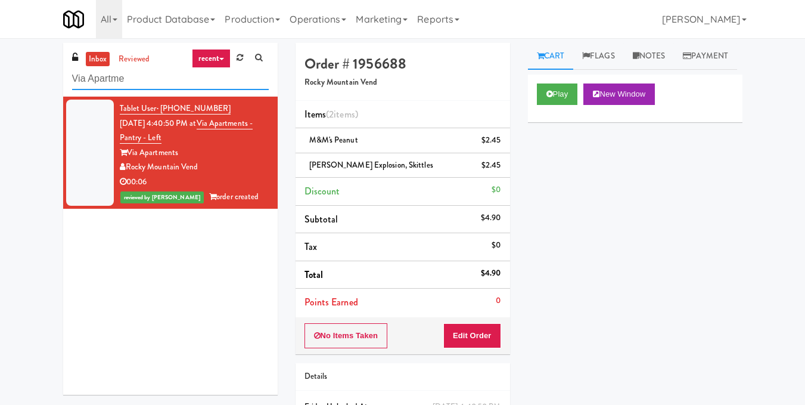
drag, startPoint x: 194, startPoint y: 71, endPoint x: 0, endPoint y: 70, distance: 194.2
click at [0, 70] on div "inbox reviewed recent all unclear take inventory issue suspicious failed recent…" at bounding box center [402, 259] width 805 height 433
paste input "The Vue - Pantry"
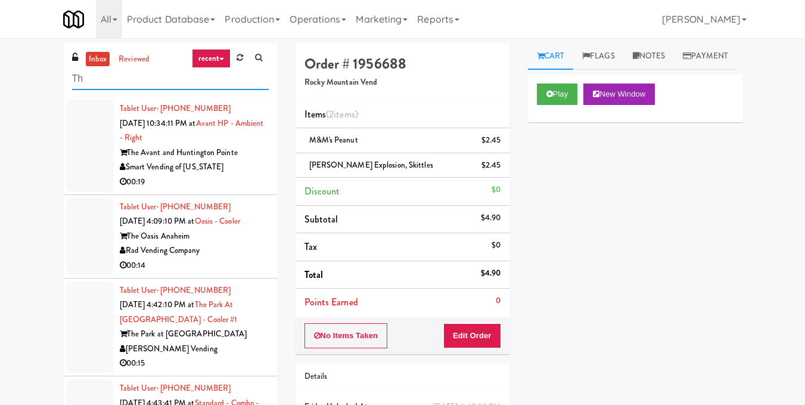
type input "T"
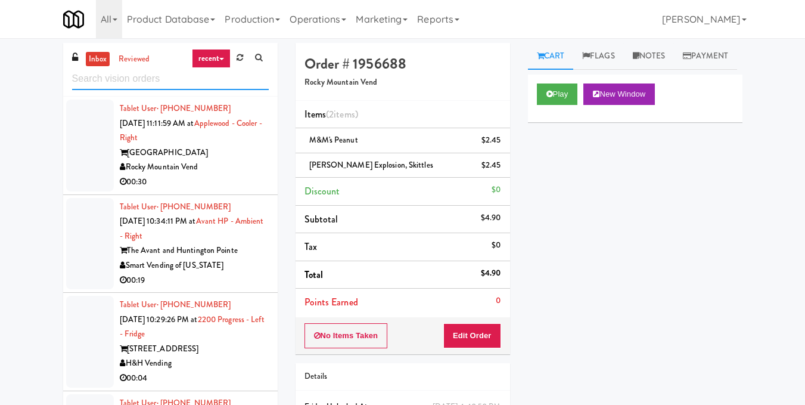
paste input "Hale - Pantry - Left"
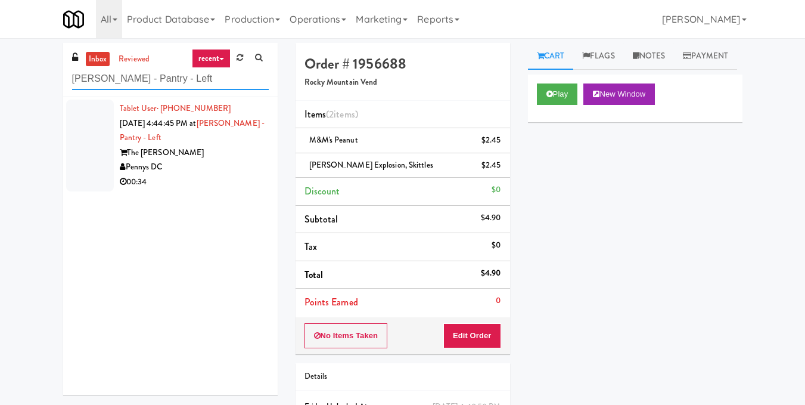
type input "Hale - Pantry - Left"
click at [211, 157] on div "The [PERSON_NAME]" at bounding box center [194, 152] width 149 height 15
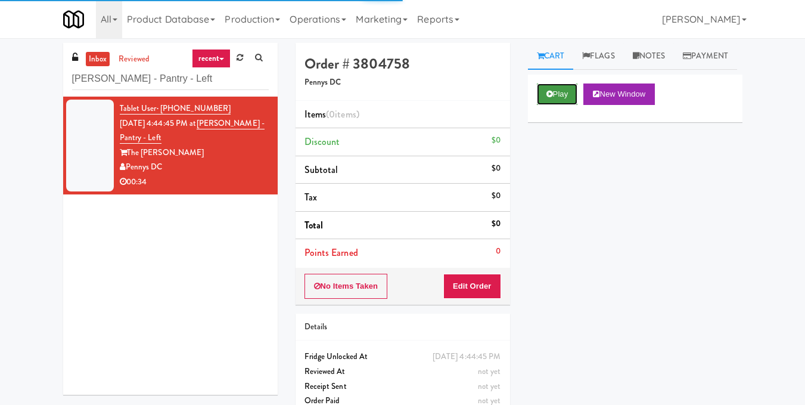
click at [557, 105] on button "Play" at bounding box center [557, 93] width 41 height 21
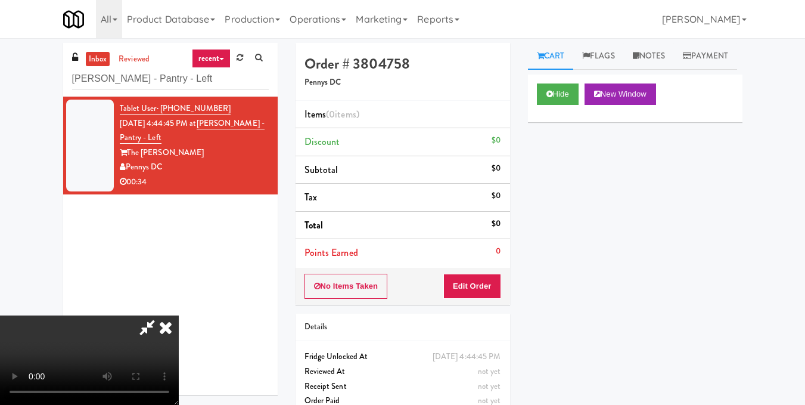
click at [179, 315] on video at bounding box center [89, 359] width 179 height 89
click at [498, 286] on button "Edit Order" at bounding box center [472, 285] width 58 height 25
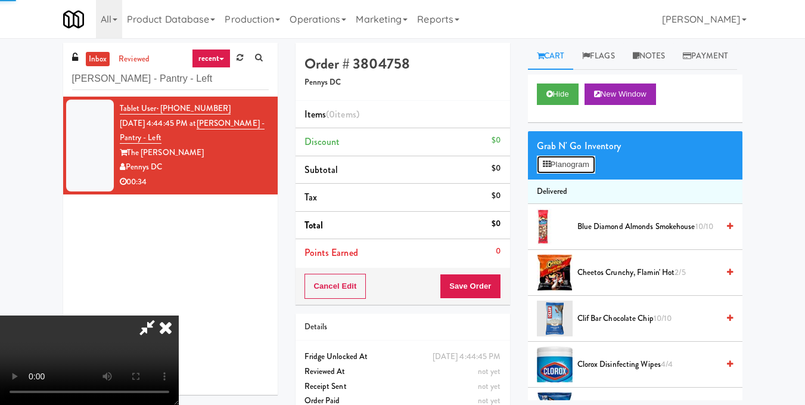
click at [570, 173] on button "Planogram" at bounding box center [566, 165] width 58 height 18
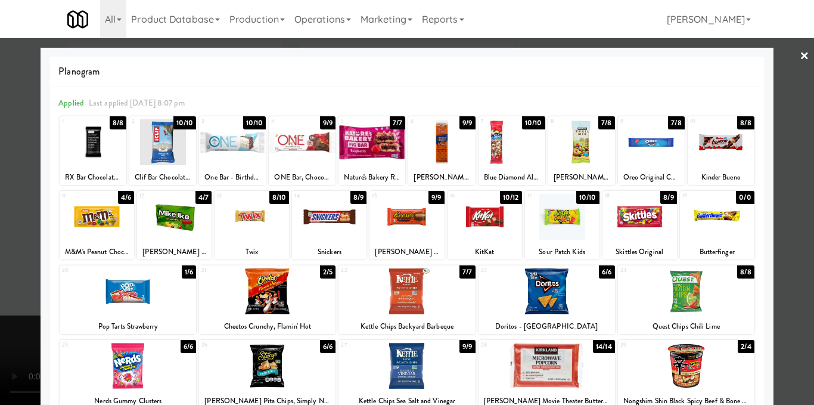
click at [335, 223] on div at bounding box center [329, 217] width 74 height 46
click at [782, 195] on div at bounding box center [407, 202] width 814 height 405
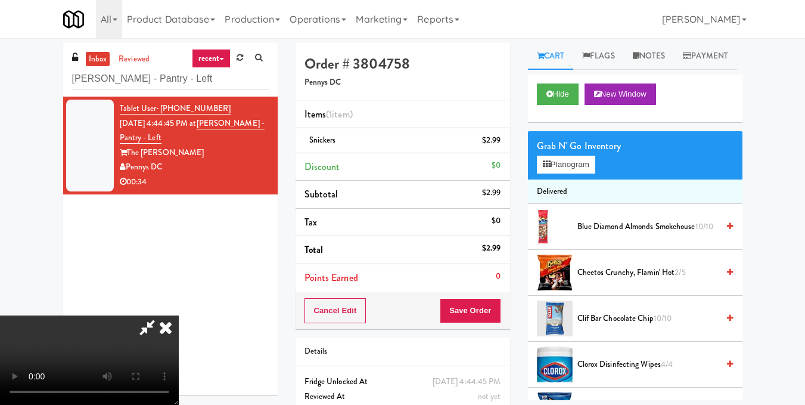
click at [179, 315] on video at bounding box center [89, 359] width 179 height 89
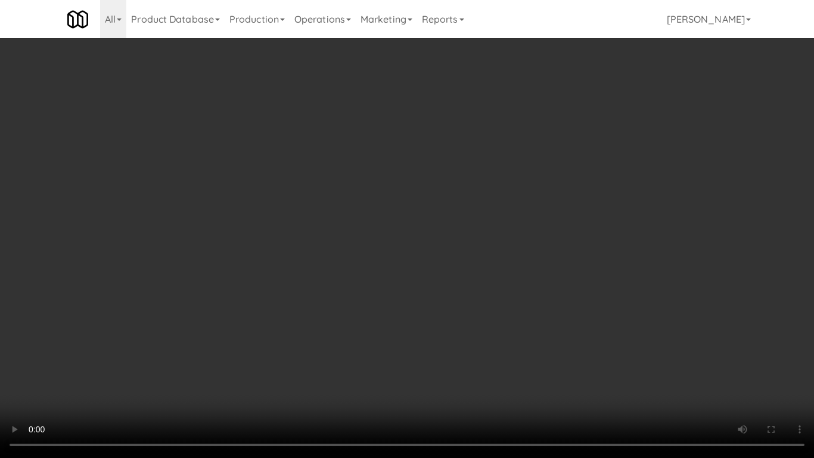
click at [450, 335] on video at bounding box center [407, 229] width 814 height 458
click at [545, 330] on video at bounding box center [407, 229] width 814 height 458
click at [592, 324] on video at bounding box center [407, 229] width 814 height 458
click at [592, 322] on video at bounding box center [407, 229] width 814 height 458
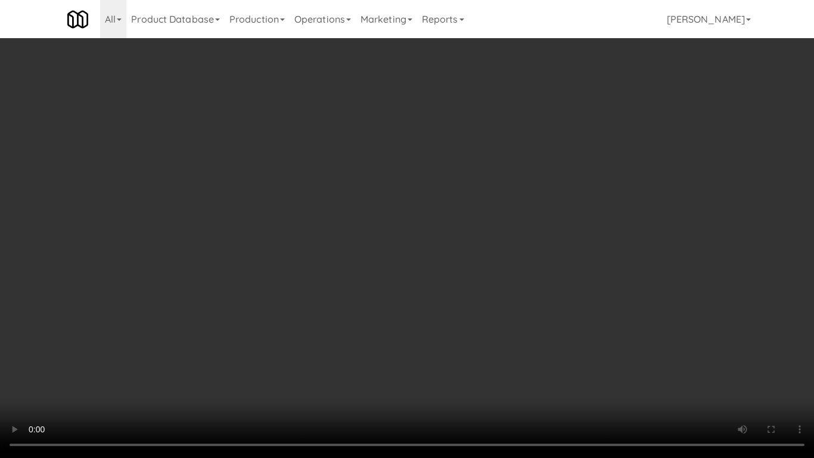
click at [623, 343] on video at bounding box center [407, 229] width 814 height 458
click at [620, 337] on video at bounding box center [407, 229] width 814 height 458
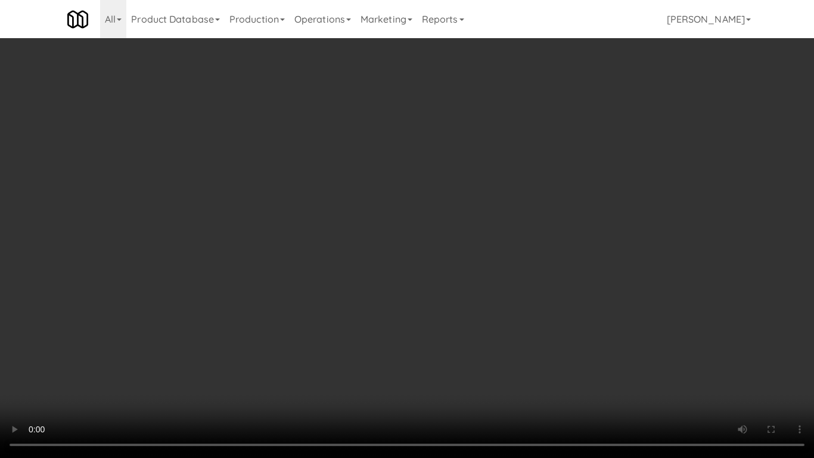
click at [620, 337] on video at bounding box center [407, 229] width 814 height 458
click at [621, 354] on video at bounding box center [407, 229] width 814 height 458
click at [620, 350] on video at bounding box center [407, 229] width 814 height 458
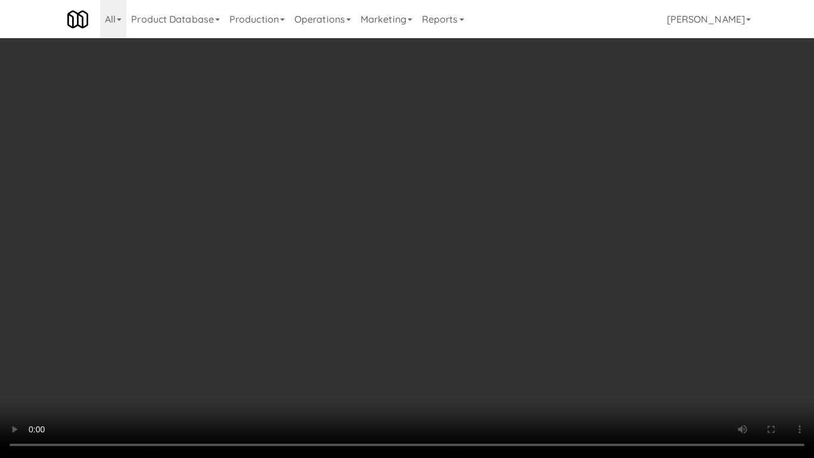
click at [620, 350] on video at bounding box center [407, 229] width 814 height 458
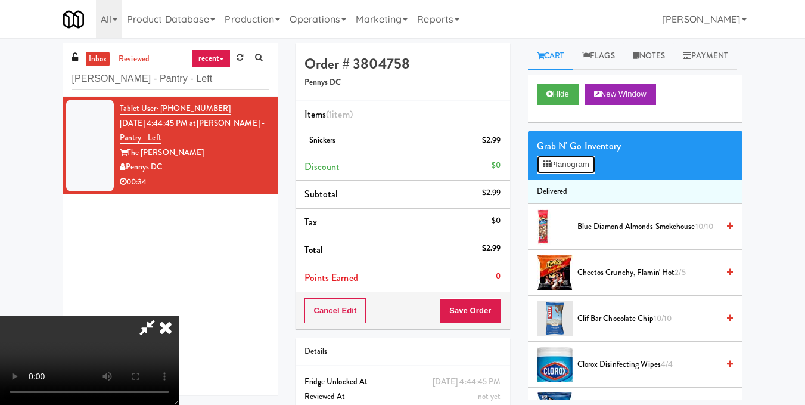
click at [567, 173] on button "Planogram" at bounding box center [566, 165] width 58 height 18
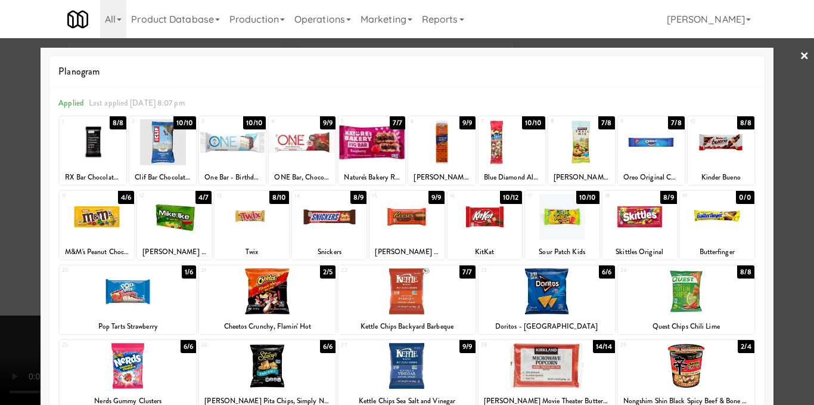
drag, startPoint x: 424, startPoint y: 358, endPoint x: 558, endPoint y: 282, distance: 154.2
click at [424, 358] on div at bounding box center [406, 366] width 136 height 46
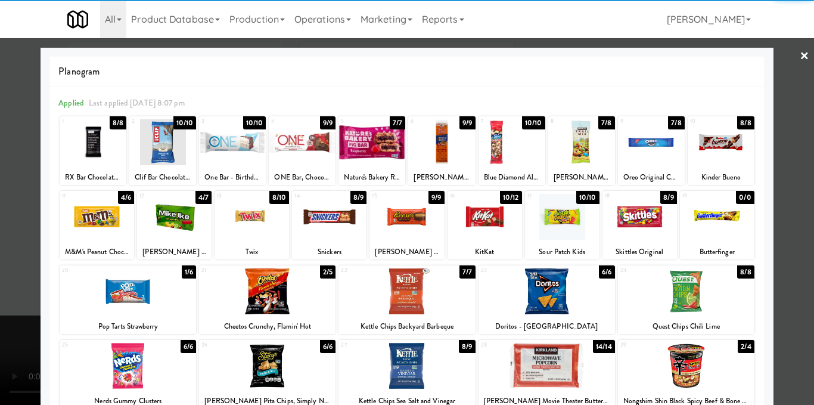
click at [793, 170] on div at bounding box center [407, 202] width 814 height 405
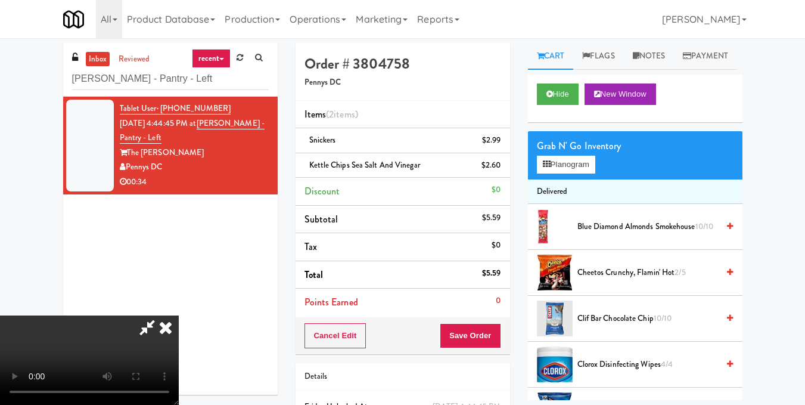
click at [179, 315] on icon at bounding box center [166, 327] width 26 height 24
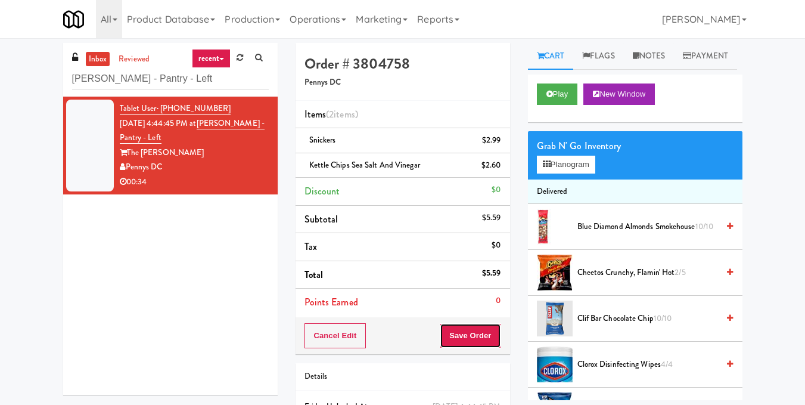
click at [462, 332] on button "Save Order" at bounding box center [470, 335] width 61 height 25
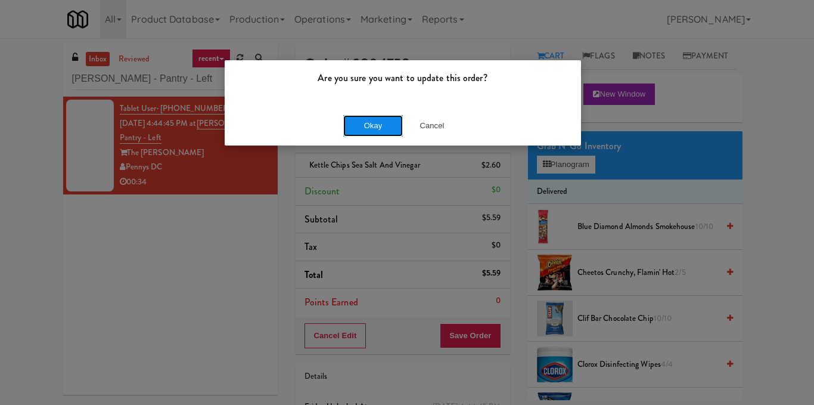
click at [384, 127] on button "Okay" at bounding box center [373, 125] width 60 height 21
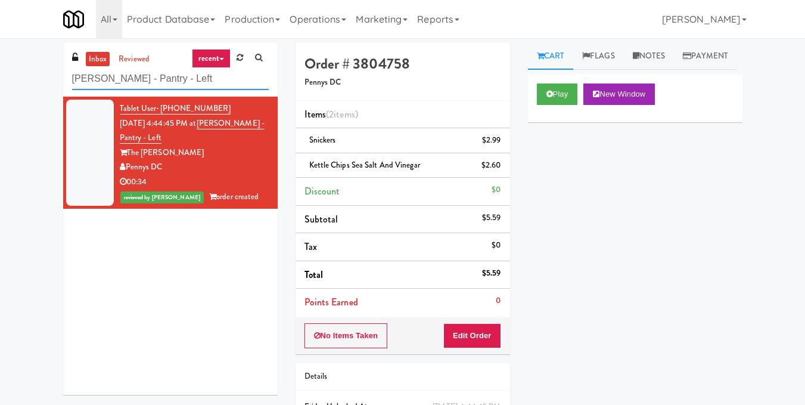
drag, startPoint x: 192, startPoint y: 87, endPoint x: 0, endPoint y: 105, distance: 193.3
click at [0, 105] on div "inbox reviewed recent all unclear take inventory issue suspicious failed recent…" at bounding box center [402, 259] width 805 height 433
paste input "Crave Cave @ HCA Combo Cooler"
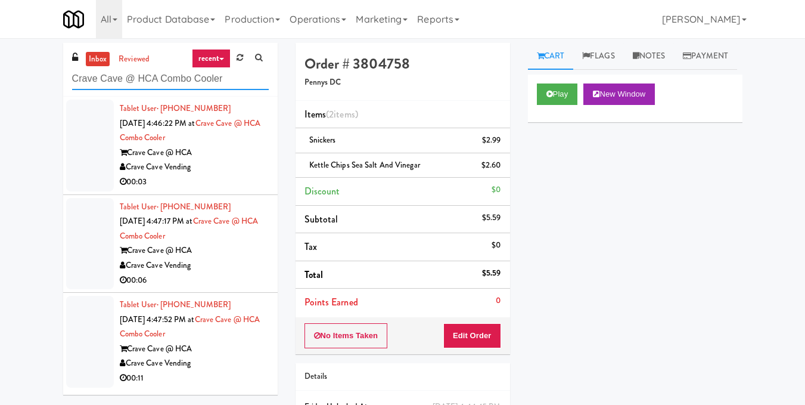
type input "Crave Cave @ HCA Combo Cooler"
drag, startPoint x: 234, startPoint y: 154, endPoint x: 266, endPoint y: 128, distance: 41.0
click at [238, 142] on div "Tablet User · (956) 530-6568 Sep 1, 2025 4:46:22 PM at Crave Cave @ HCA Combo C…" at bounding box center [194, 145] width 149 height 88
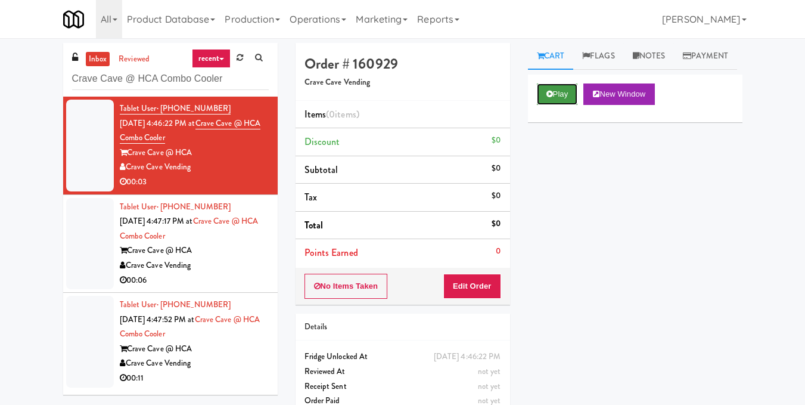
click at [561, 105] on button "Play" at bounding box center [557, 93] width 41 height 21
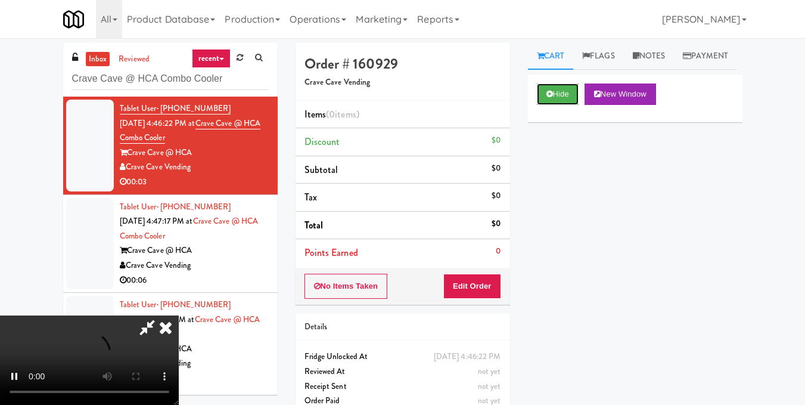
scroll to position [60, 0]
click at [179, 315] on video at bounding box center [89, 359] width 179 height 89
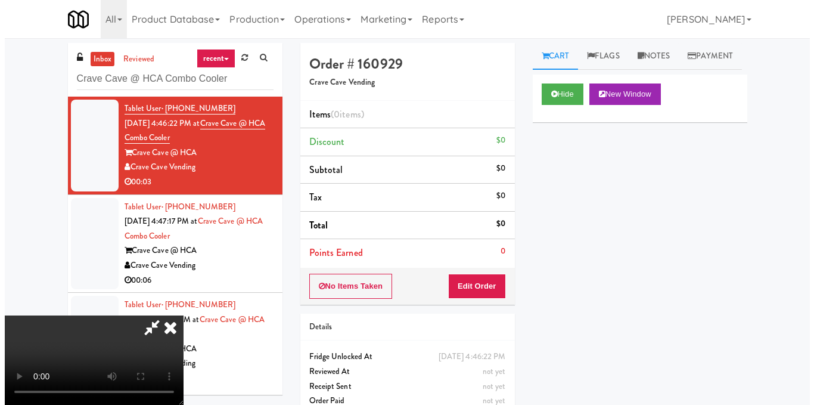
scroll to position [119, 0]
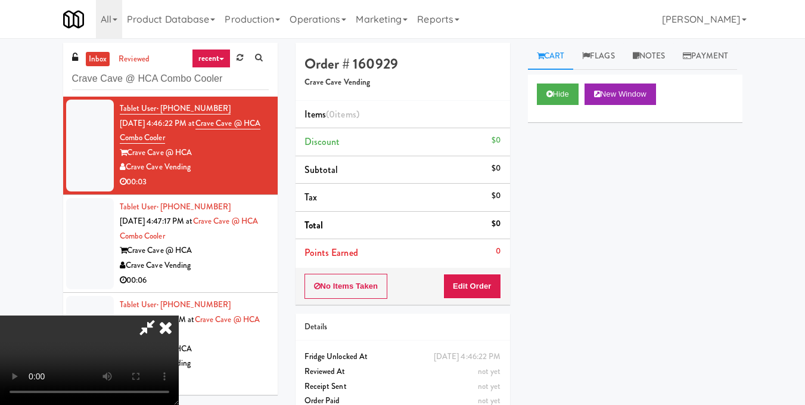
click at [179, 315] on video at bounding box center [89, 359] width 179 height 89
click at [489, 279] on button "Edit Order" at bounding box center [472, 285] width 58 height 25
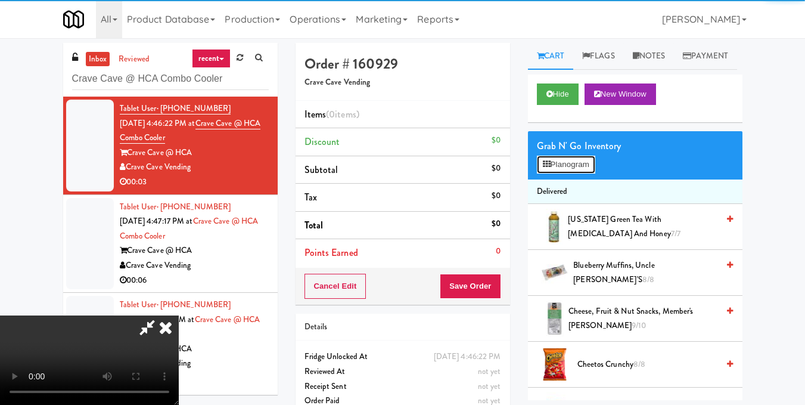
click at [574, 173] on button "Planogram" at bounding box center [566, 165] width 58 height 18
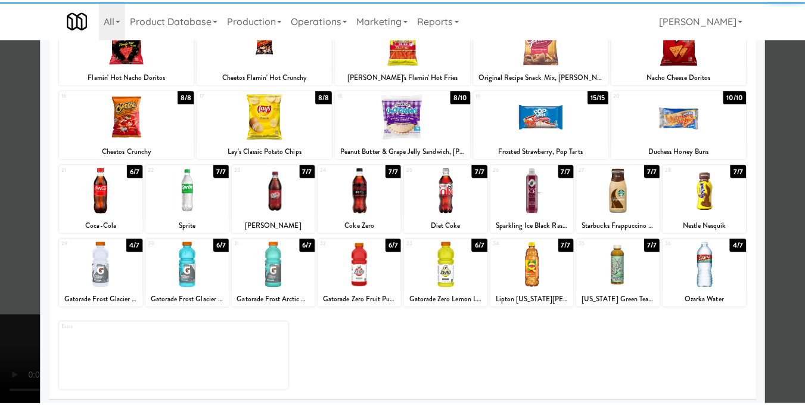
scroll to position [181, 0]
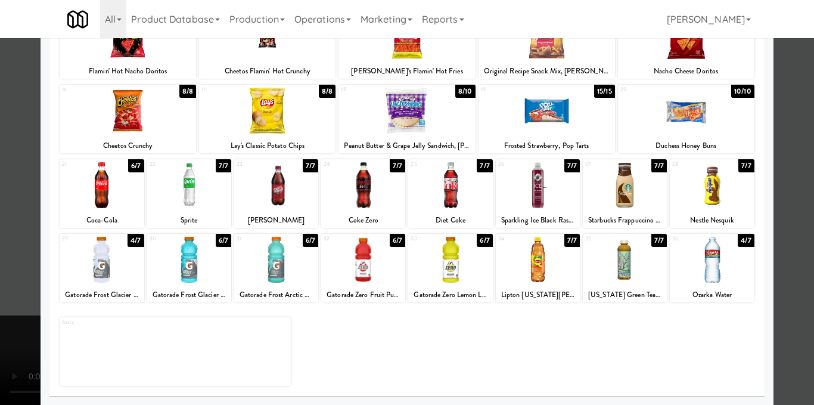
click at [717, 265] on div at bounding box center [712, 260] width 84 height 46
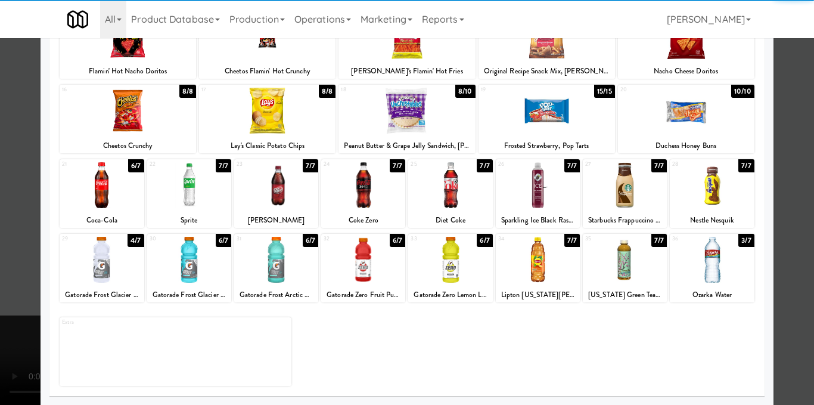
click at [786, 228] on div at bounding box center [407, 202] width 814 height 405
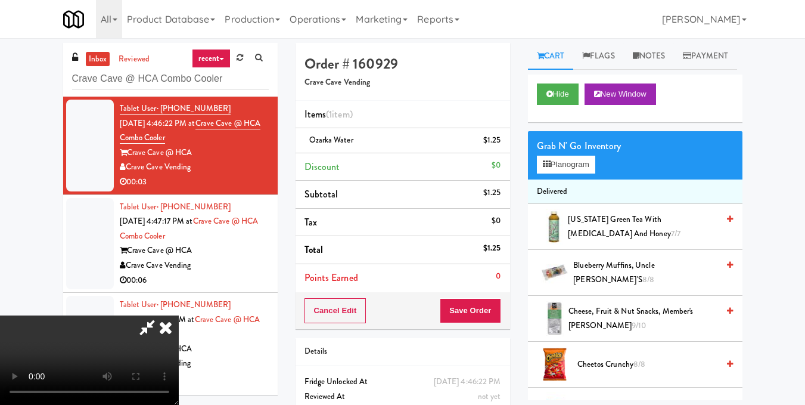
click at [161, 315] on icon at bounding box center [146, 327] width 27 height 24
drag, startPoint x: 474, startPoint y: 320, endPoint x: 476, endPoint y: 309, distance: 10.9
click at [474, 319] on button "Save Order" at bounding box center [470, 310] width 61 height 25
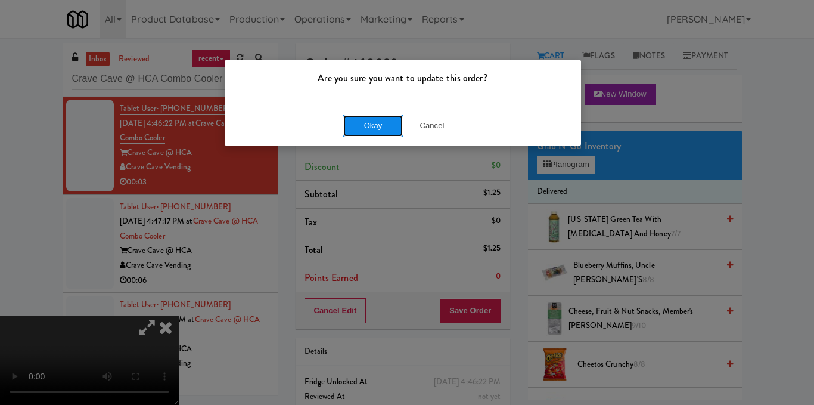
click at [375, 123] on button "Okay" at bounding box center [373, 125] width 60 height 21
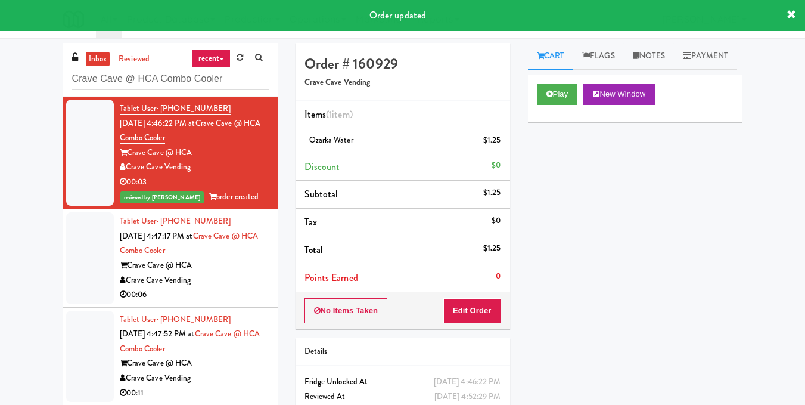
click at [245, 268] on div "Crave Cave @ HCA" at bounding box center [194, 265] width 149 height 15
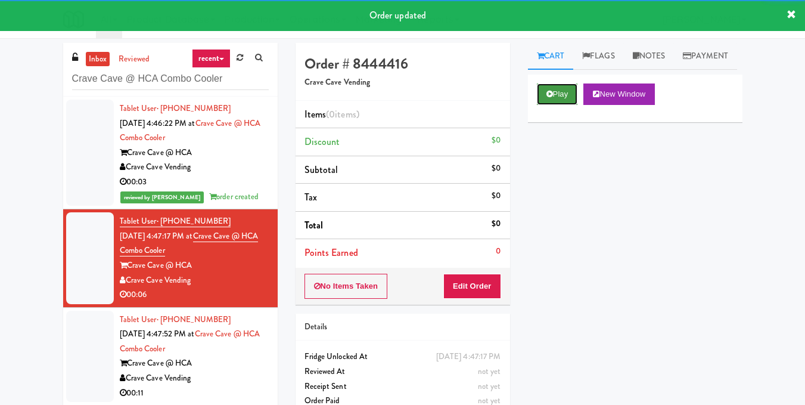
click at [557, 105] on button "Play" at bounding box center [557, 93] width 41 height 21
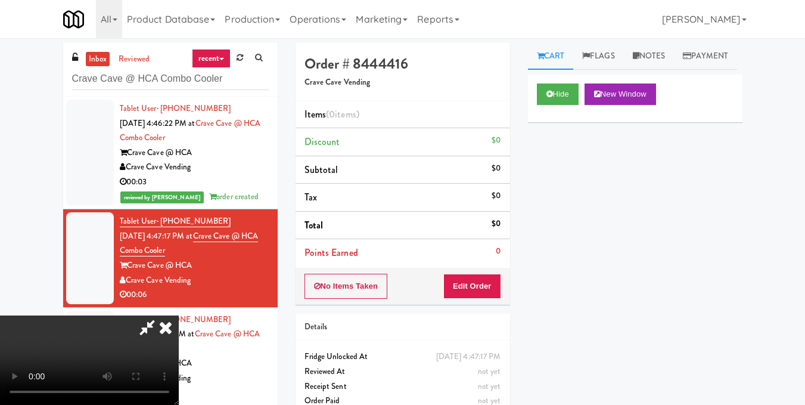
click at [179, 315] on video at bounding box center [89, 359] width 179 height 89
drag, startPoint x: 493, startPoint y: 286, endPoint x: 514, endPoint y: 250, distance: 41.4
click at [494, 287] on button "Edit Order" at bounding box center [472, 285] width 58 height 25
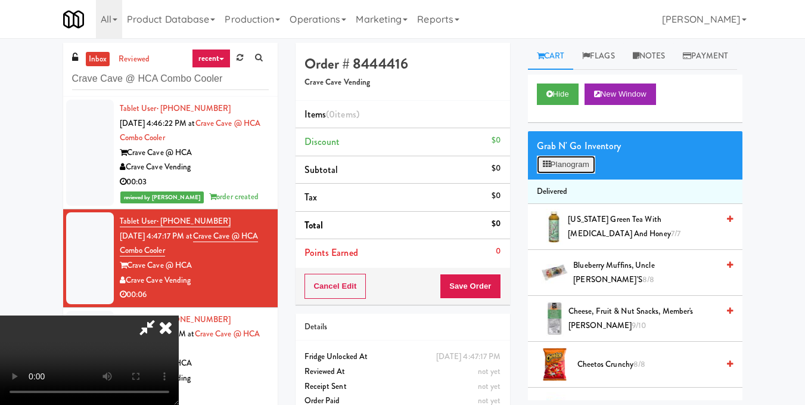
click at [560, 173] on button "Planogram" at bounding box center [566, 165] width 58 height 18
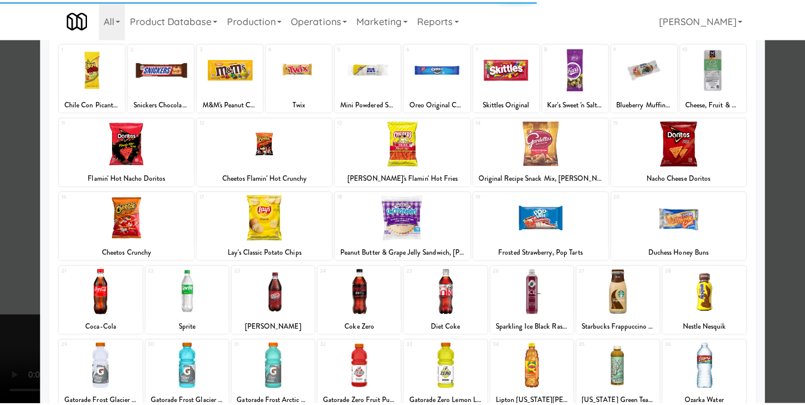
scroll to position [181, 0]
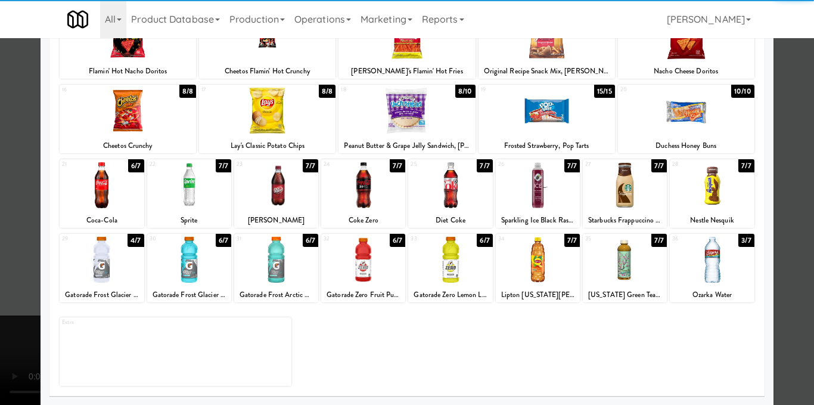
click at [110, 275] on div at bounding box center [102, 260] width 84 height 46
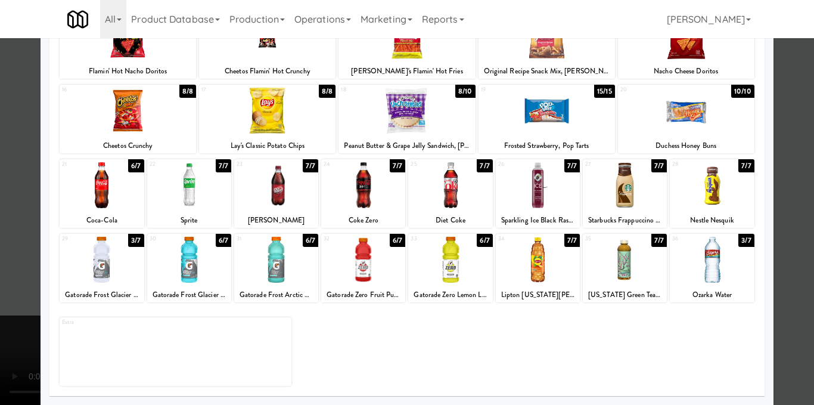
click at [784, 160] on div at bounding box center [407, 202] width 814 height 405
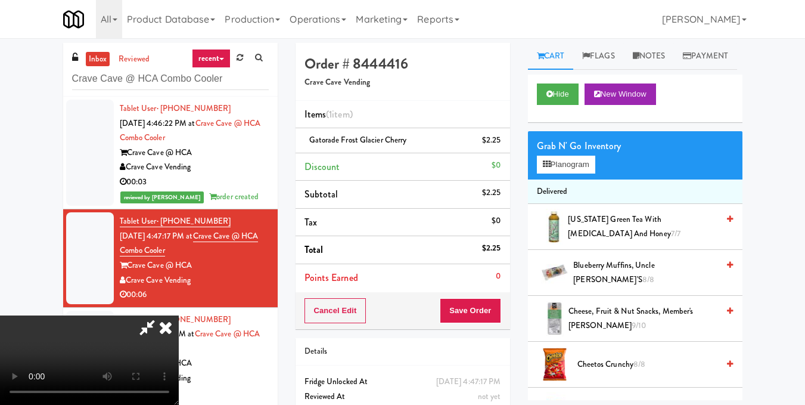
click at [179, 315] on icon at bounding box center [166, 327] width 26 height 24
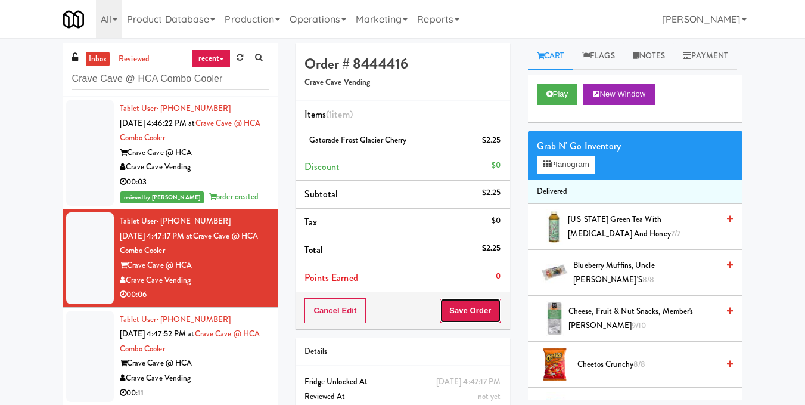
click at [480, 308] on button "Save Order" at bounding box center [470, 310] width 61 height 25
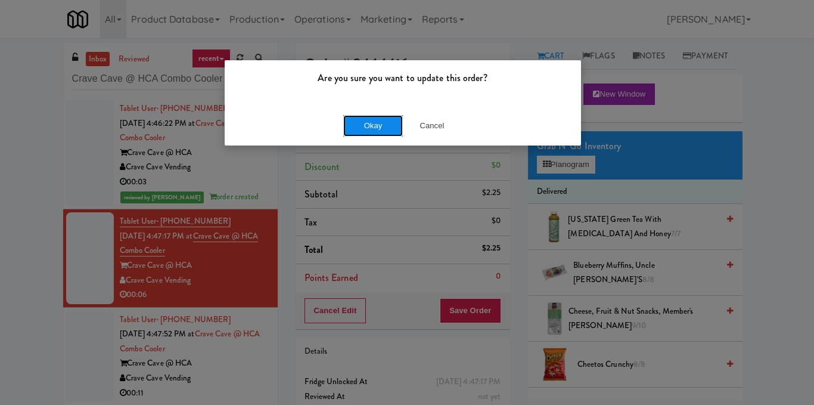
click at [363, 125] on button "Okay" at bounding box center [373, 125] width 60 height 21
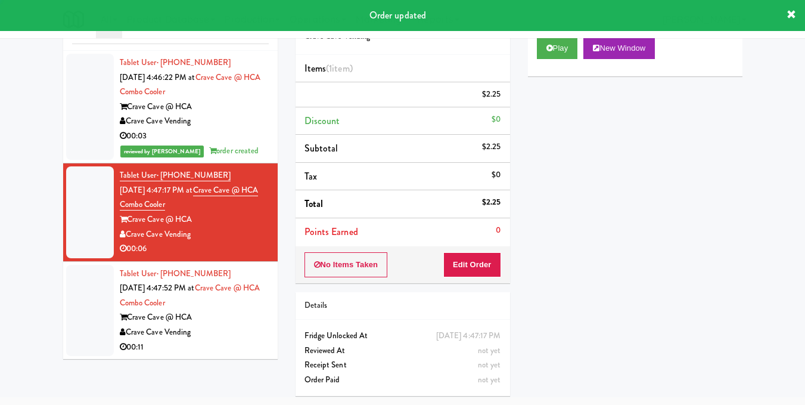
click at [248, 325] on div "Tablet User · (956) 624-5378 Sep 1, 2025 4:47:52 PM at Crave Cave @ HCA Combo C…" at bounding box center [194, 310] width 149 height 88
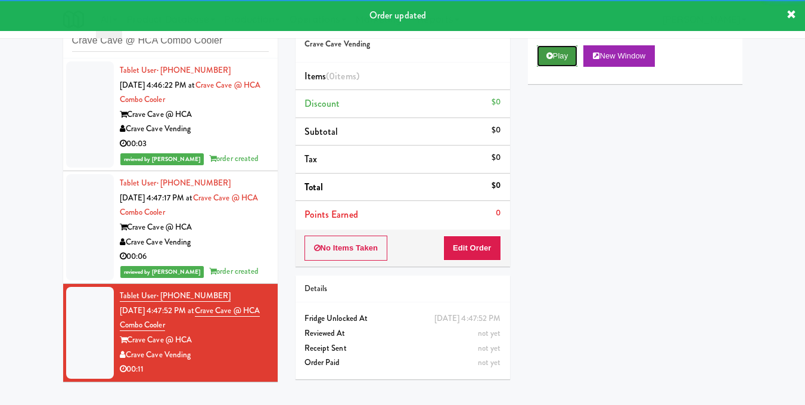
click at [569, 67] on button "Play" at bounding box center [557, 55] width 41 height 21
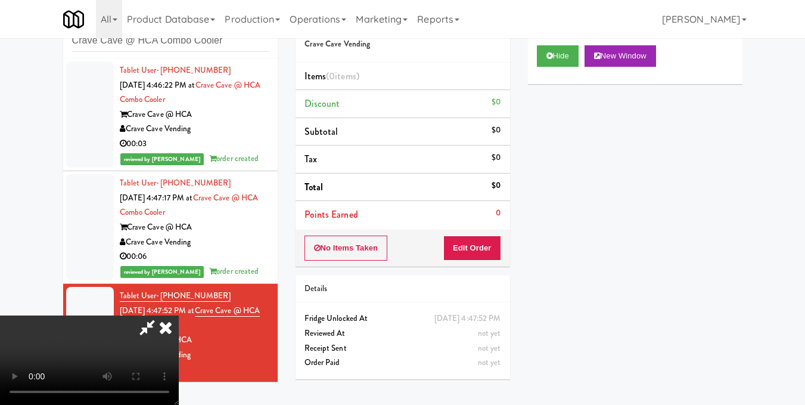
click at [179, 315] on video at bounding box center [89, 359] width 179 height 89
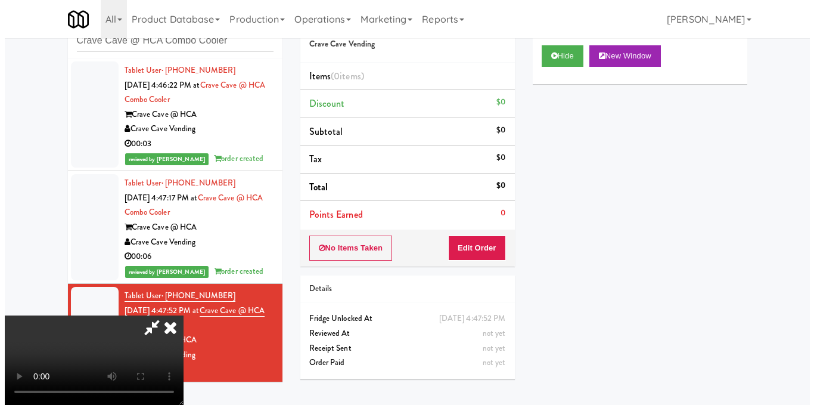
scroll to position [119, 0]
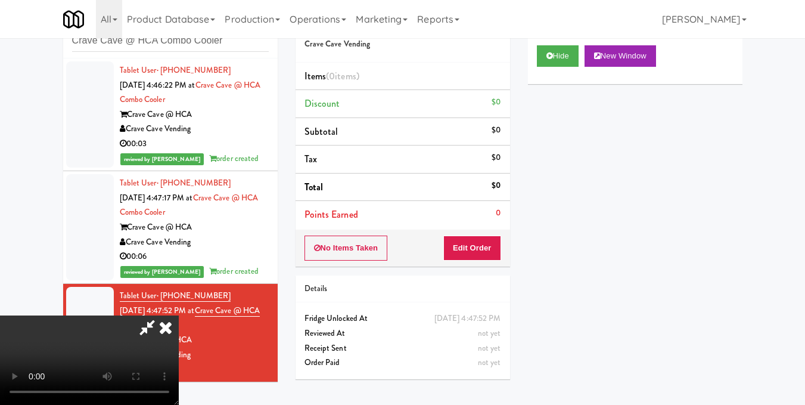
click at [179, 315] on video at bounding box center [89, 359] width 179 height 89
click at [493, 247] on button "Edit Order" at bounding box center [472, 247] width 58 height 25
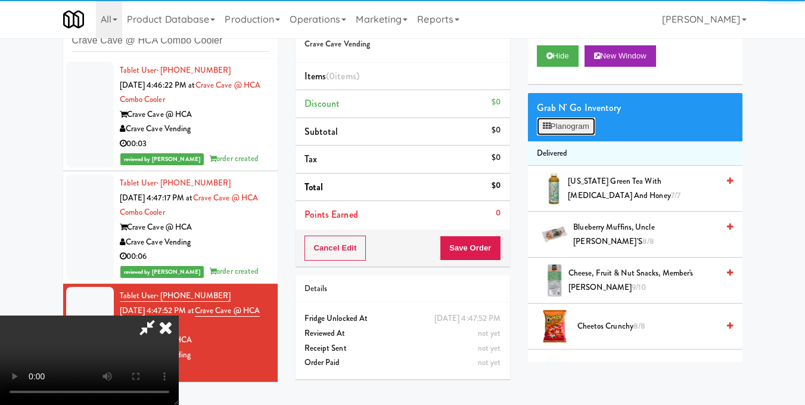
click at [561, 135] on button "Planogram" at bounding box center [566, 126] width 58 height 18
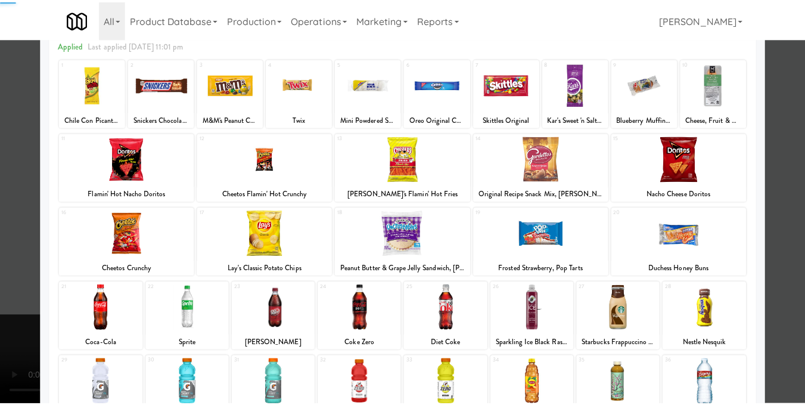
scroll to position [181, 0]
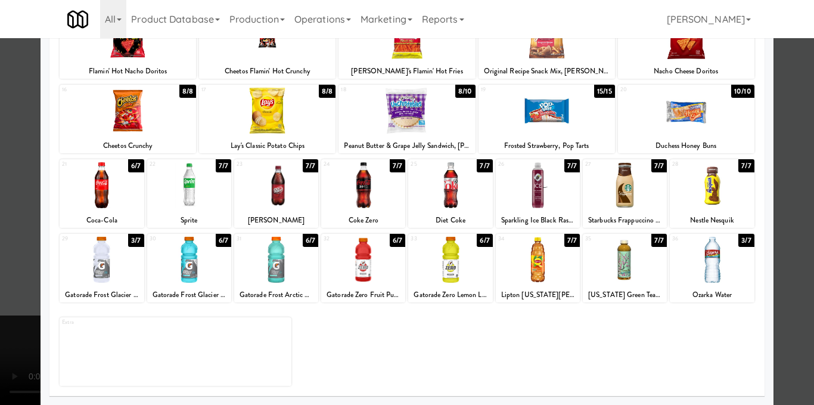
click at [281, 276] on div at bounding box center [276, 260] width 84 height 46
click at [785, 156] on div at bounding box center [407, 202] width 814 height 405
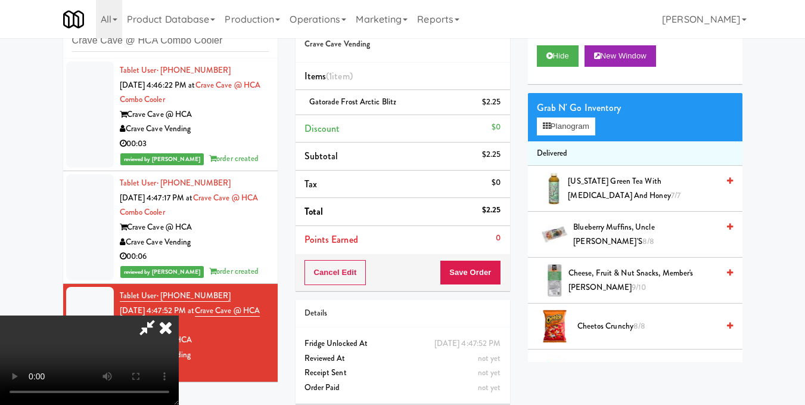
click at [179, 315] on video at bounding box center [89, 359] width 179 height 89
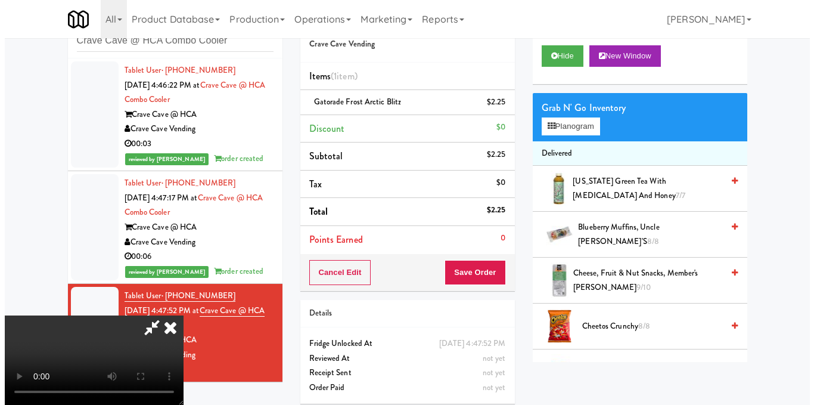
scroll to position [134, 0]
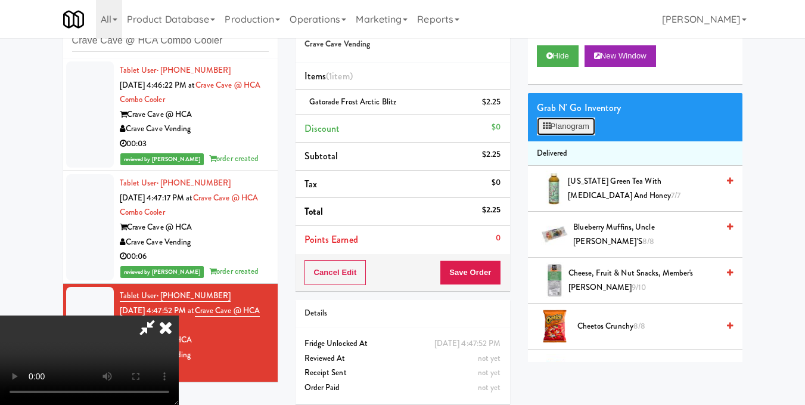
click at [561, 135] on button "Planogram" at bounding box center [566, 126] width 58 height 18
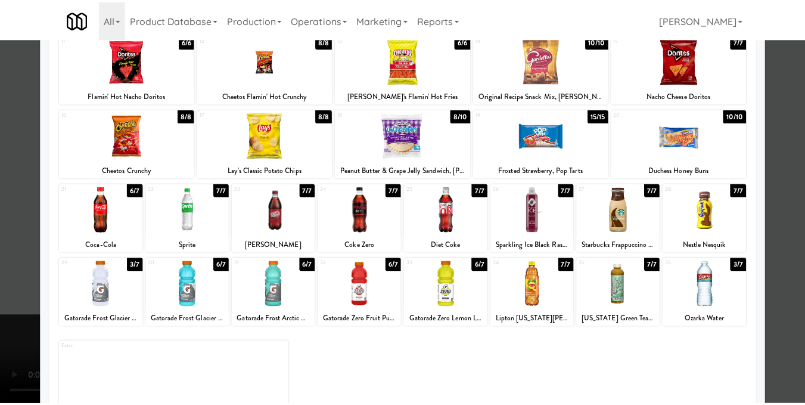
scroll to position [179, 0]
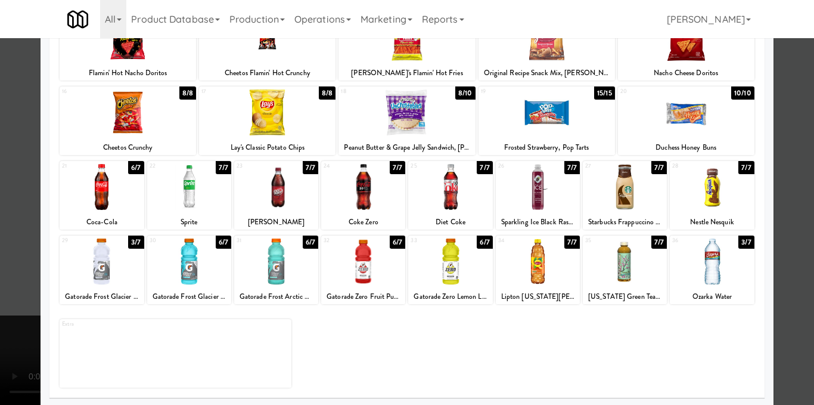
click at [104, 278] on div at bounding box center [102, 261] width 84 height 46
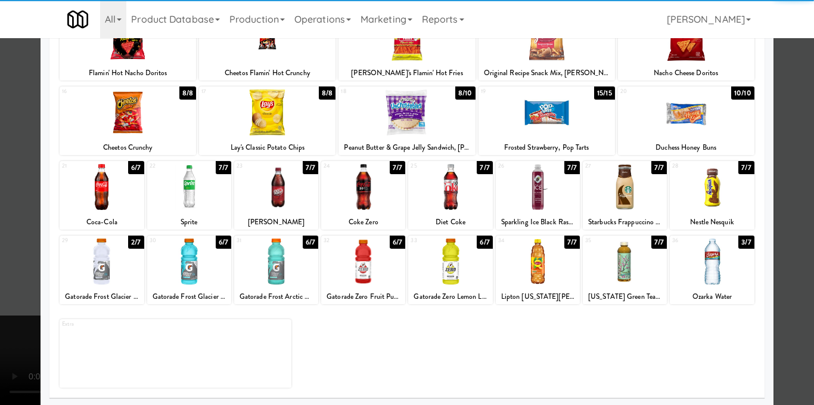
click at [791, 181] on div at bounding box center [407, 202] width 814 height 405
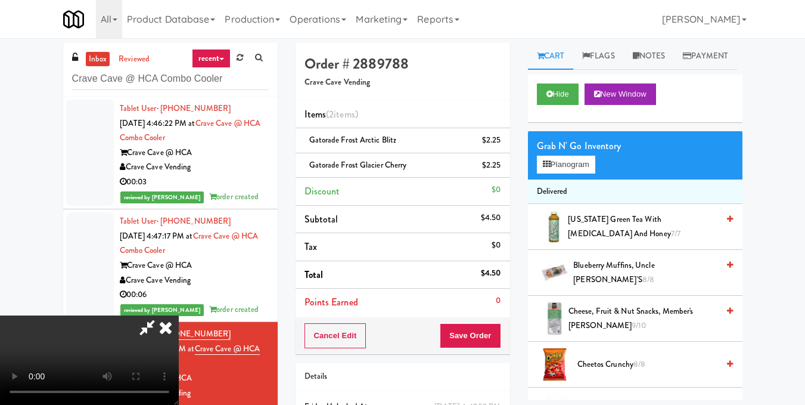
click at [179, 315] on icon at bounding box center [166, 327] width 26 height 24
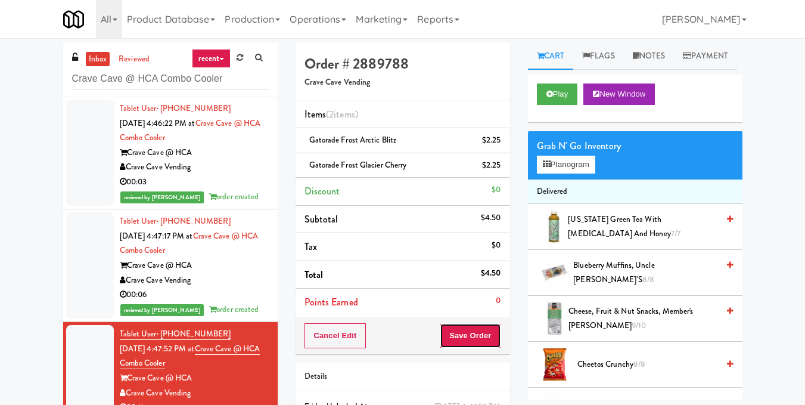
click at [455, 345] on button "Save Order" at bounding box center [470, 335] width 61 height 25
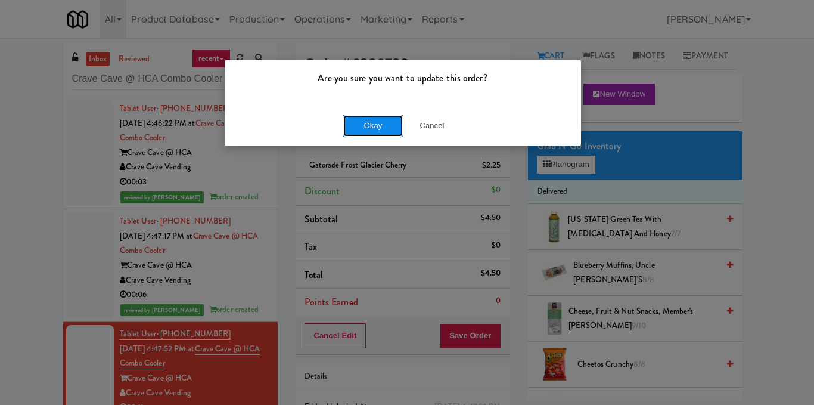
click at [380, 129] on button "Okay" at bounding box center [373, 125] width 60 height 21
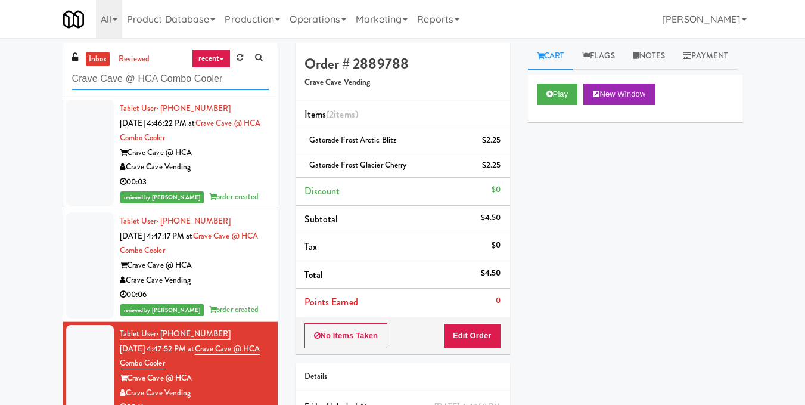
drag, startPoint x: 229, startPoint y: 79, endPoint x: 0, endPoint y: 90, distance: 229.1
click at [0, 90] on div "inbox reviewed recent all unclear take inventory issue suspicious failed recent…" at bounding box center [402, 259] width 805 height 433
paste input "Peabody -"
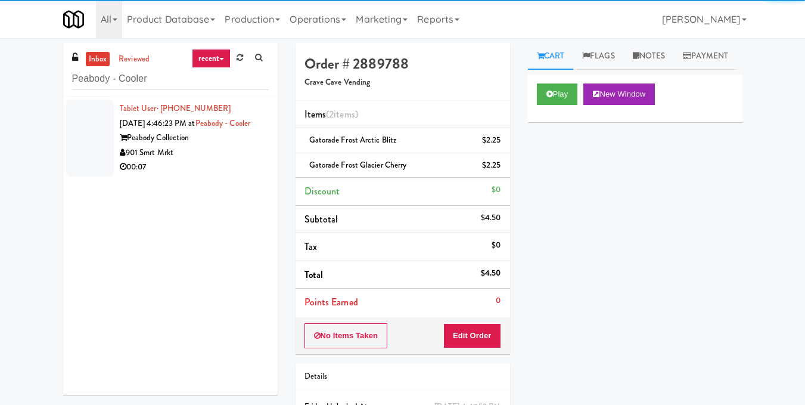
click at [242, 145] on div "Peabody Collection" at bounding box center [194, 137] width 149 height 15
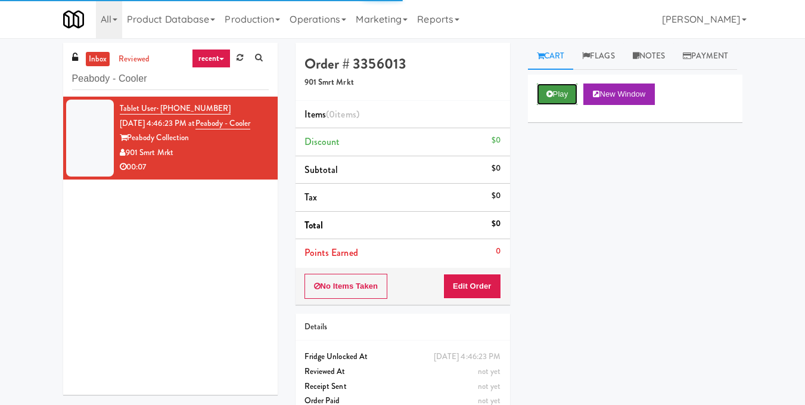
click at [560, 105] on button "Play" at bounding box center [557, 93] width 41 height 21
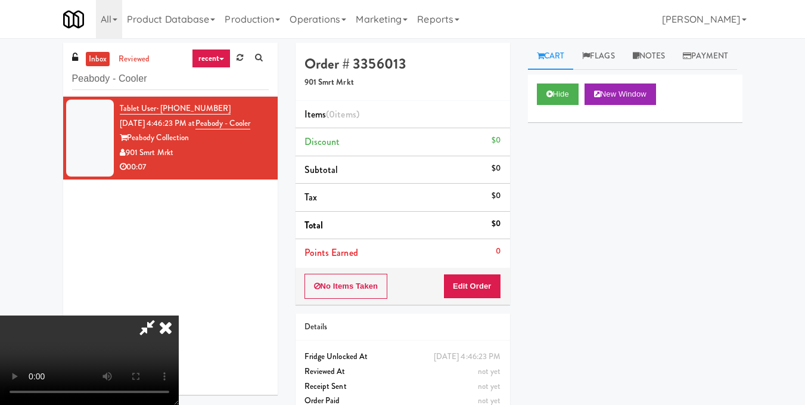
click at [179, 315] on video at bounding box center [89, 359] width 179 height 89
click at [491, 287] on button "Edit Order" at bounding box center [472, 285] width 58 height 25
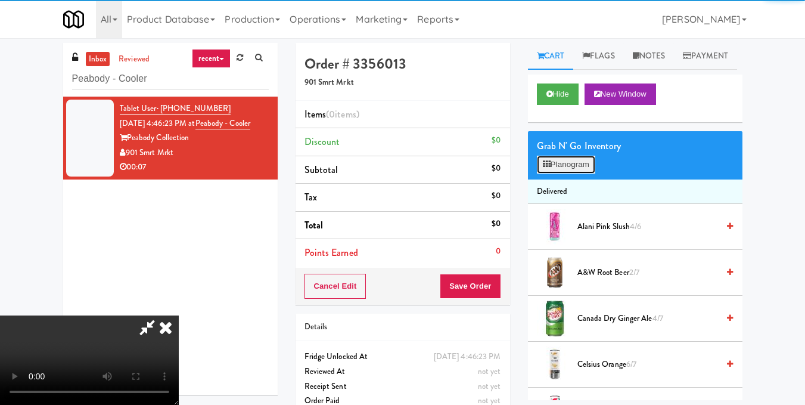
click at [546, 168] on icon at bounding box center [547, 164] width 8 height 8
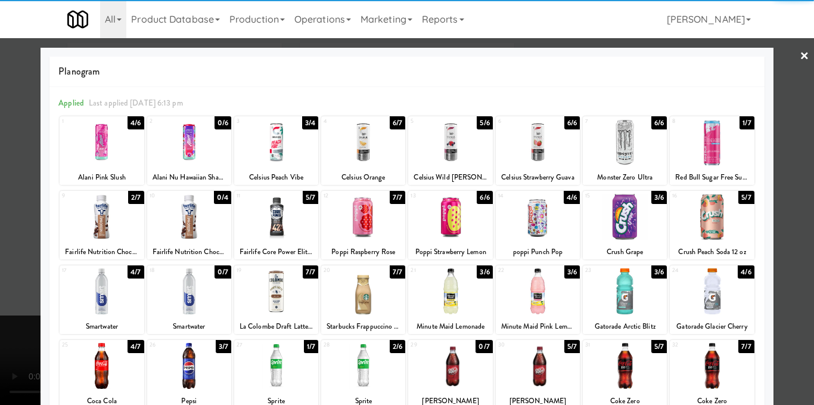
click at [352, 153] on div at bounding box center [363, 142] width 84 height 46
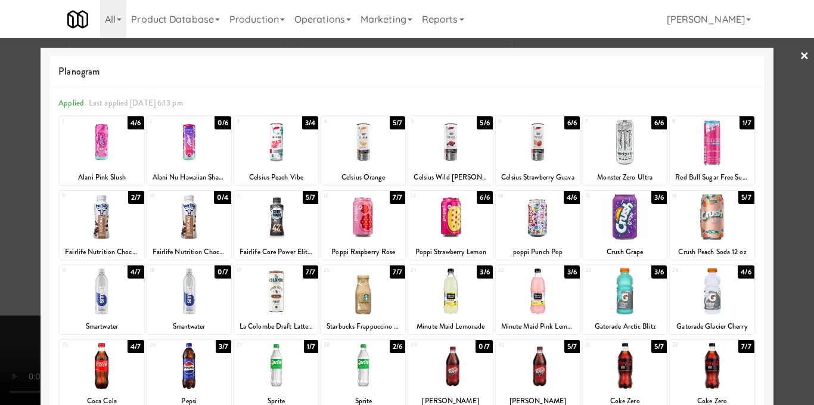
click at [795, 154] on div at bounding box center [407, 202] width 814 height 405
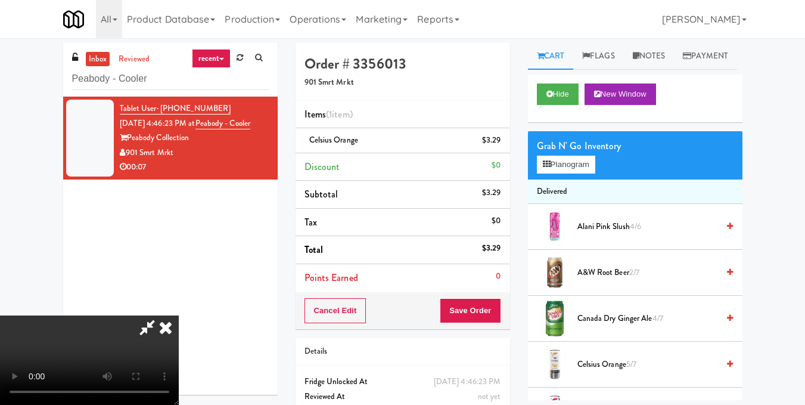
click at [179, 315] on video at bounding box center [89, 359] width 179 height 89
click at [669, 59] on link "Notes" at bounding box center [649, 56] width 51 height 27
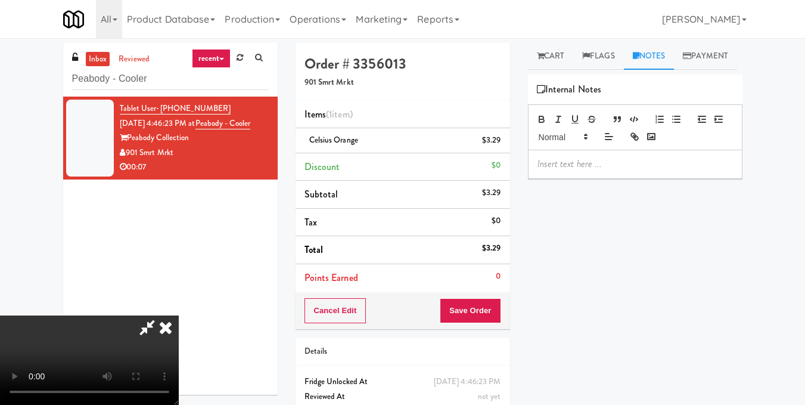
click at [611, 170] on p at bounding box center [634, 163] width 195 height 13
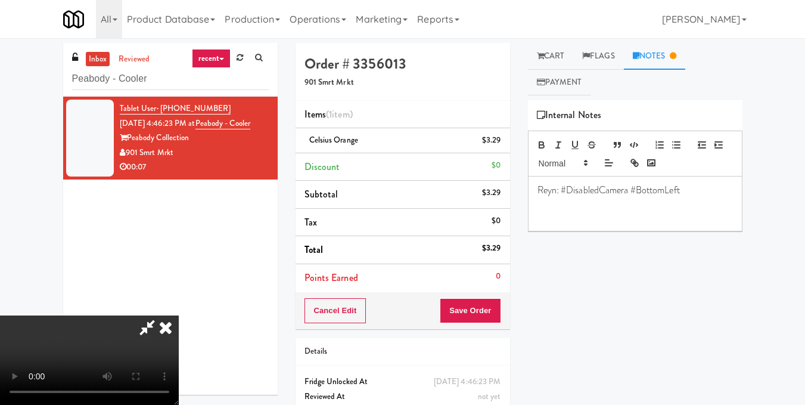
click at [179, 315] on icon at bounding box center [166, 327] width 26 height 24
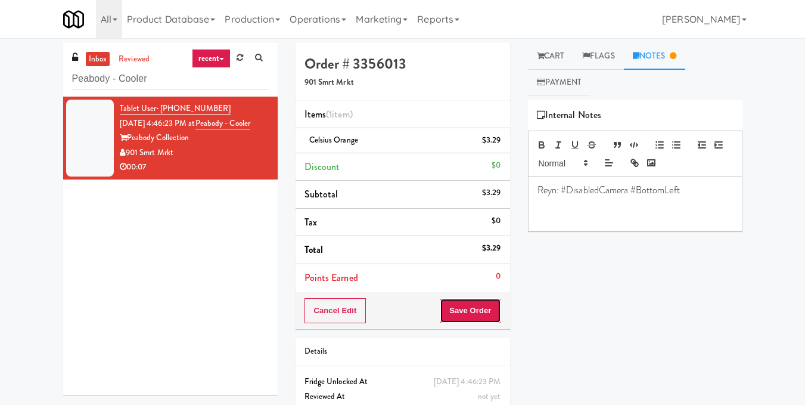
click at [466, 312] on button "Save Order" at bounding box center [470, 310] width 61 height 25
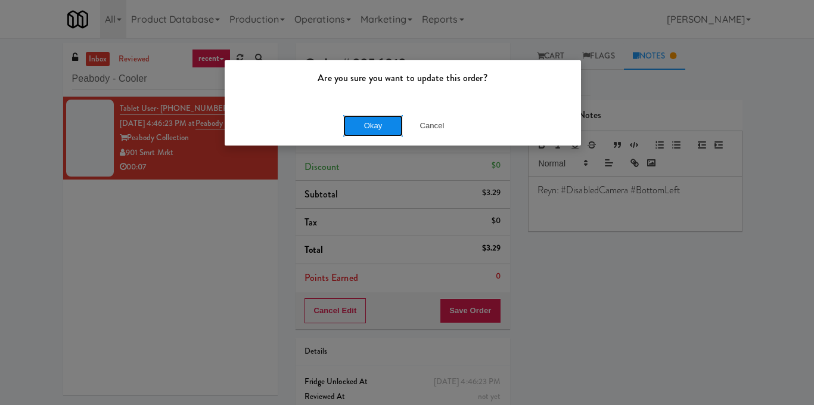
click at [389, 124] on button "Okay" at bounding box center [373, 125] width 60 height 21
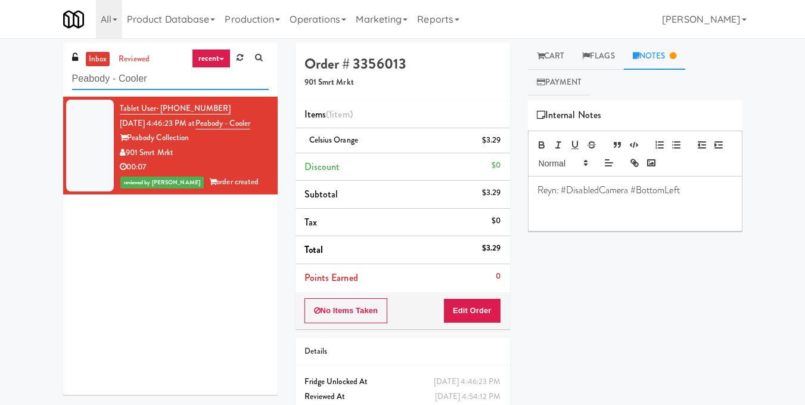
drag, startPoint x: 252, startPoint y: 70, endPoint x: 0, endPoint y: 86, distance: 252.5
click at [0, 86] on div "inbox reviewed recent all unclear take inventory issue suspicious failed recent…" at bounding box center [402, 247] width 805 height 408
paste input "Haw River 01"
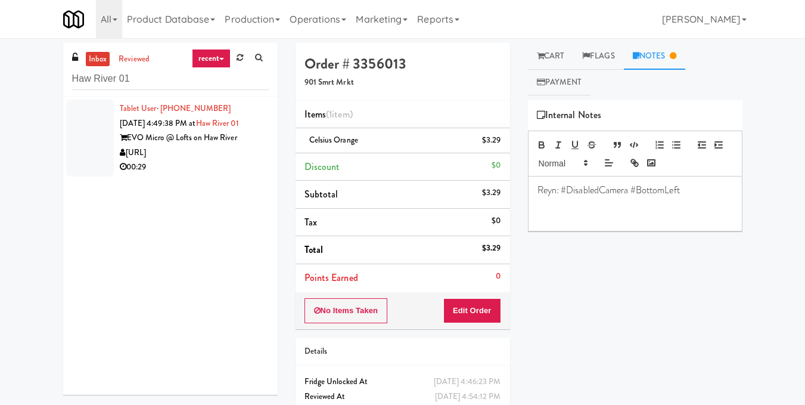
click at [287, 180] on div "Order # 3356013 901 Smrt Mrkt Items (1 item ) Celsius Orange $3.29 Discount $0 …" at bounding box center [403, 247] width 232 height 408
click at [219, 167] on div "00:29" at bounding box center [194, 167] width 149 height 15
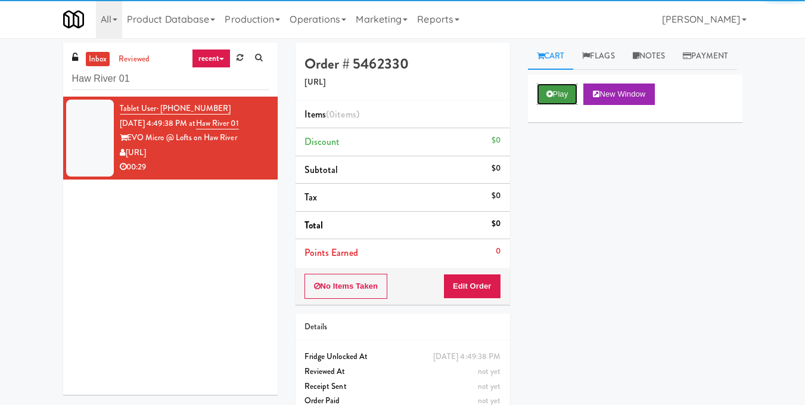
click at [569, 105] on button "Play" at bounding box center [557, 93] width 41 height 21
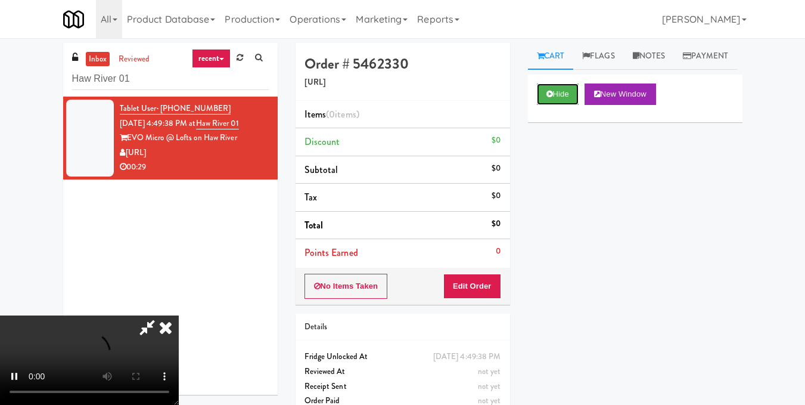
scroll to position [119, 0]
click at [179, 315] on video at bounding box center [89, 359] width 179 height 89
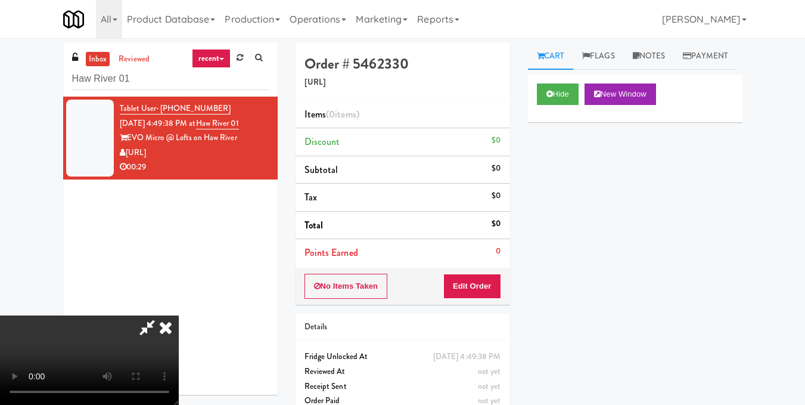
click at [179, 315] on video at bounding box center [89, 359] width 179 height 89
click at [494, 287] on button "Edit Order" at bounding box center [472, 285] width 58 height 25
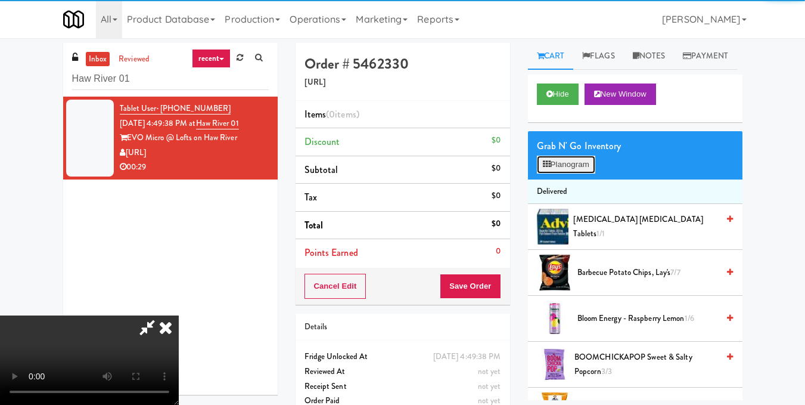
click at [568, 173] on button "Planogram" at bounding box center [566, 165] width 58 height 18
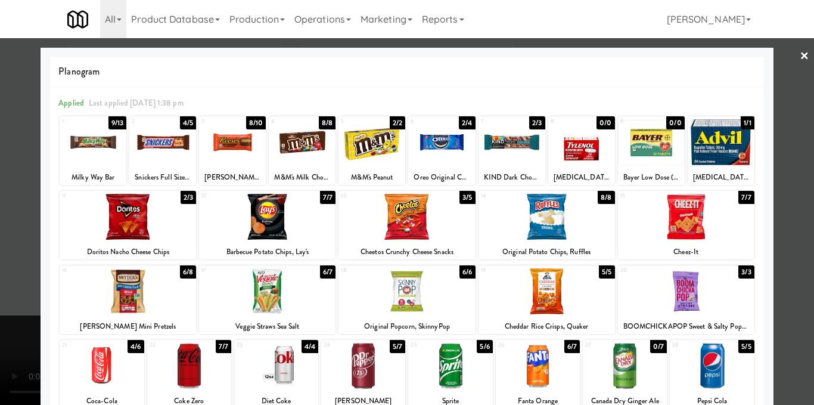
click at [448, 142] on div at bounding box center [441, 142] width 67 height 46
click at [212, 141] on div at bounding box center [232, 142] width 67 height 46
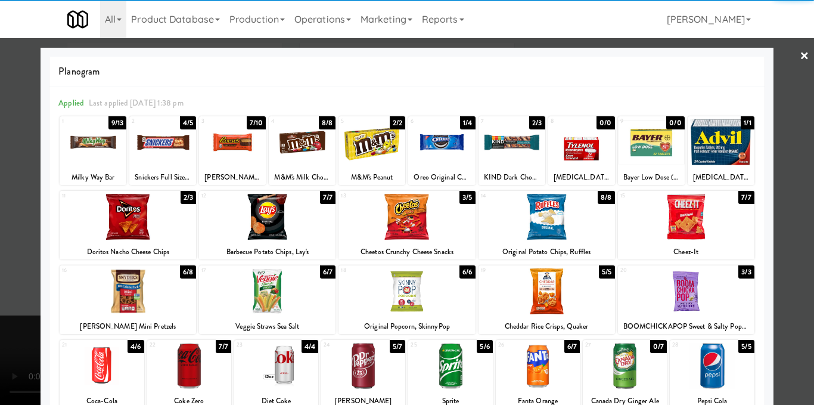
drag, startPoint x: 132, startPoint y: 228, endPoint x: 135, endPoint y: 222, distance: 7.0
click at [133, 228] on div at bounding box center [128, 217] width 136 height 46
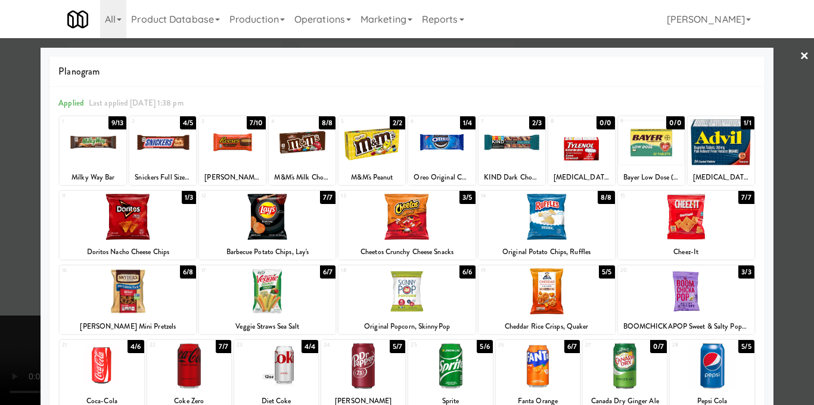
click at [788, 263] on div at bounding box center [407, 202] width 814 height 405
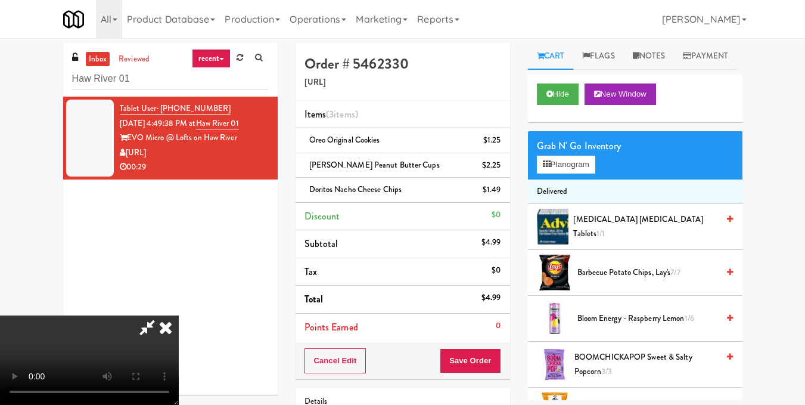
click at [179, 315] on video at bounding box center [89, 359] width 179 height 89
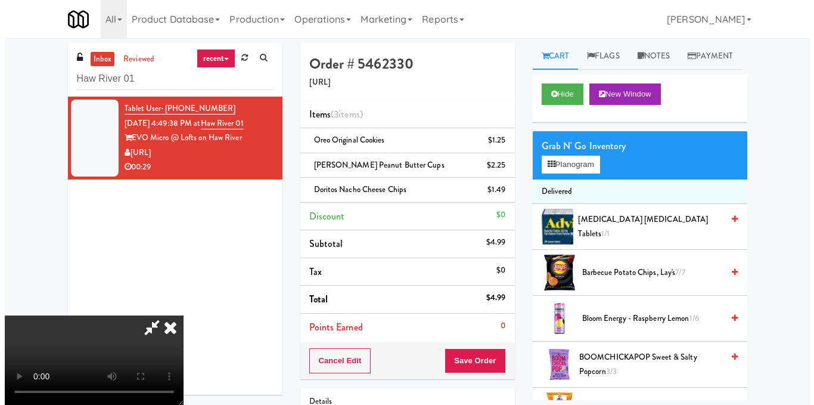
scroll to position [134, 0]
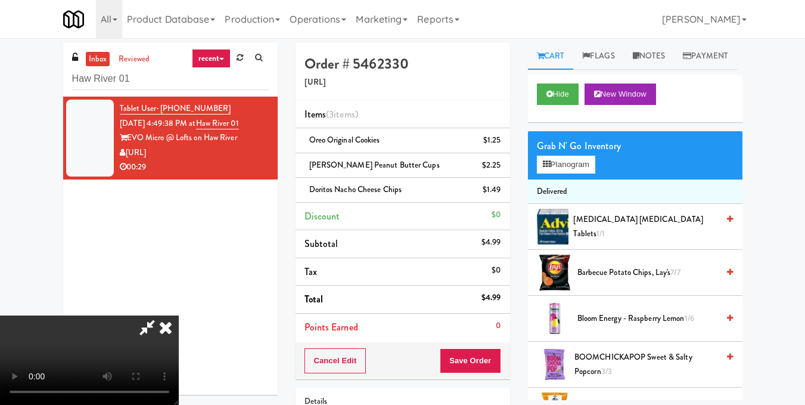
click at [179, 315] on video at bounding box center [89, 359] width 179 height 89
click at [572, 173] on button "Planogram" at bounding box center [566, 165] width 58 height 18
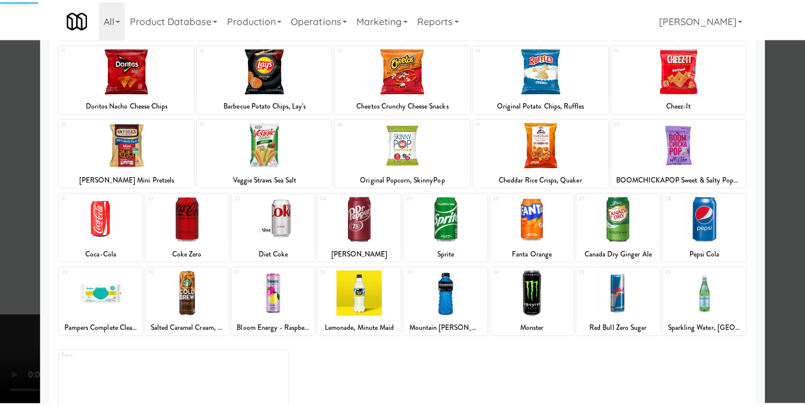
scroll to position [181, 0]
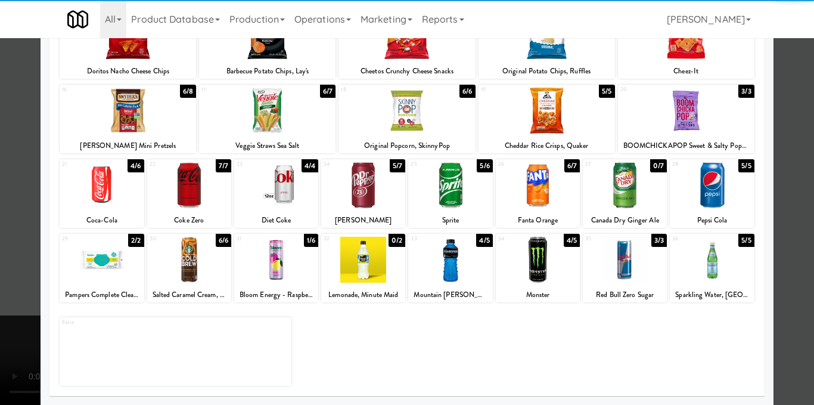
drag, startPoint x: 629, startPoint y: 269, endPoint x: 646, endPoint y: 265, distance: 17.8
click at [629, 270] on div at bounding box center [625, 260] width 84 height 46
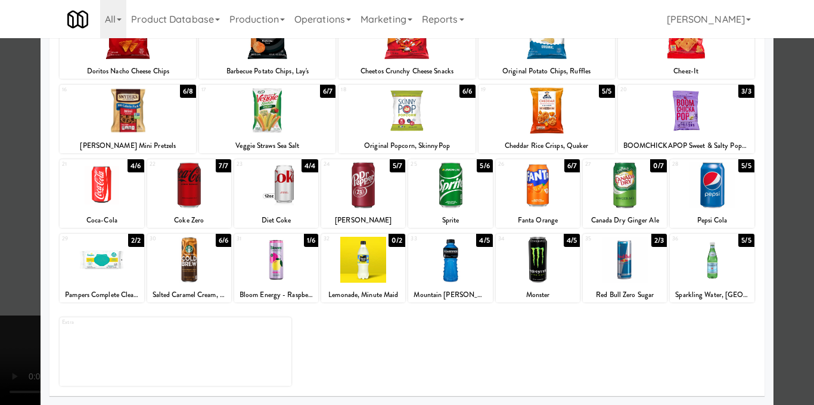
click at [792, 223] on div at bounding box center [407, 202] width 814 height 405
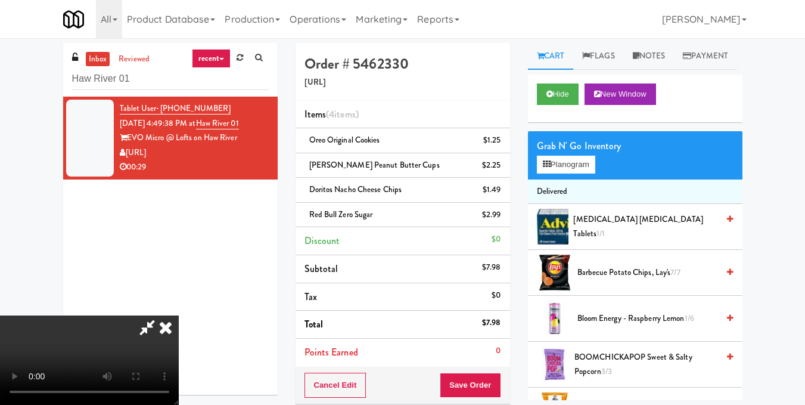
click at [179, 315] on video at bounding box center [89, 359] width 179 height 89
click at [179, 315] on icon at bounding box center [166, 327] width 26 height 24
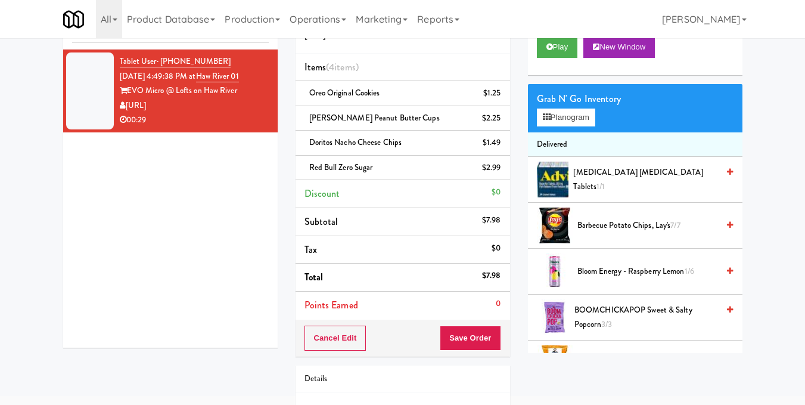
scroll to position [119, 0]
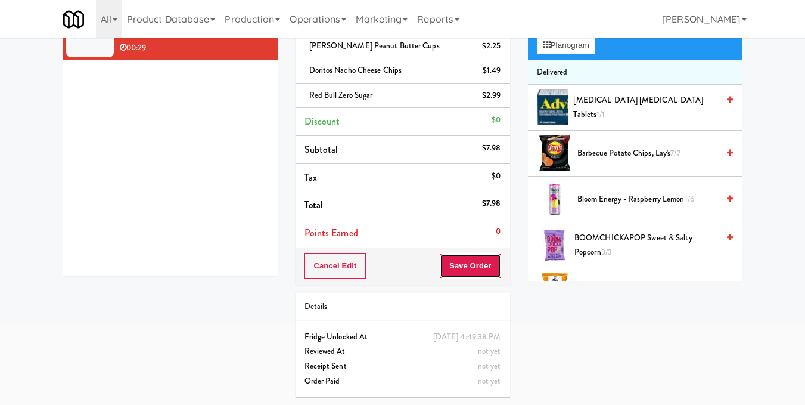
click at [476, 267] on button "Save Order" at bounding box center [470, 265] width 61 height 25
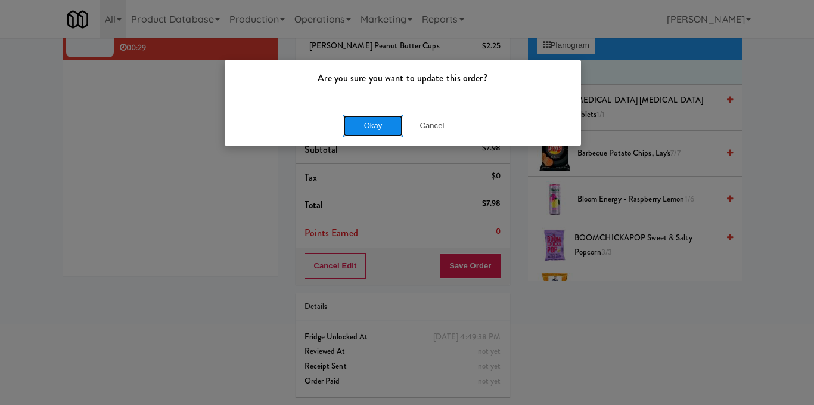
click at [374, 124] on button "Okay" at bounding box center [373, 125] width 60 height 21
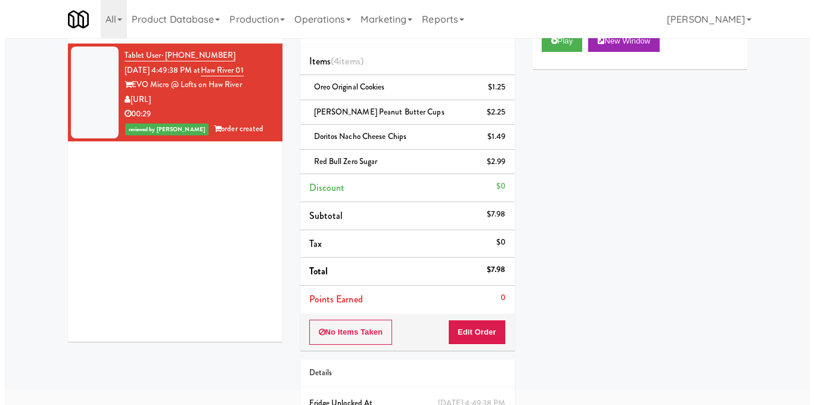
scroll to position [0, 0]
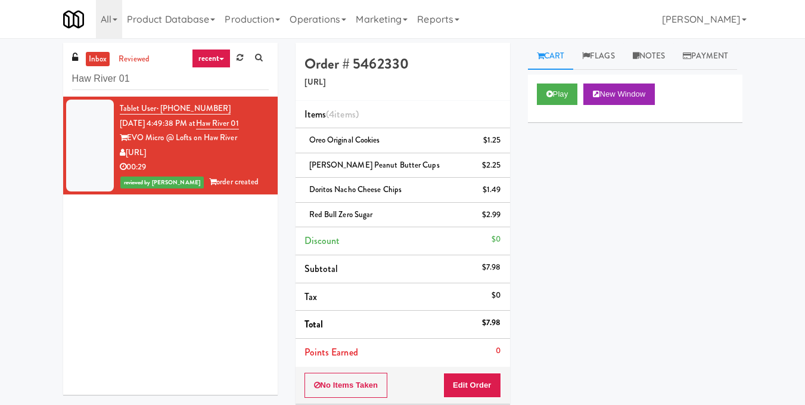
drag, startPoint x: 241, startPoint y: 93, endPoint x: 17, endPoint y: 84, distance: 223.6
click at [17, 84] on div "inbox reviewed recent all unclear take inventory issue suspicious failed recent…" at bounding box center [402, 284] width 805 height 482
click at [148, 79] on input "Haw River 01" at bounding box center [170, 79] width 197 height 22
click at [186, 83] on input "Haw River 01" at bounding box center [170, 79] width 197 height 22
click at [163, 77] on input "Haw River 01" at bounding box center [170, 79] width 197 height 22
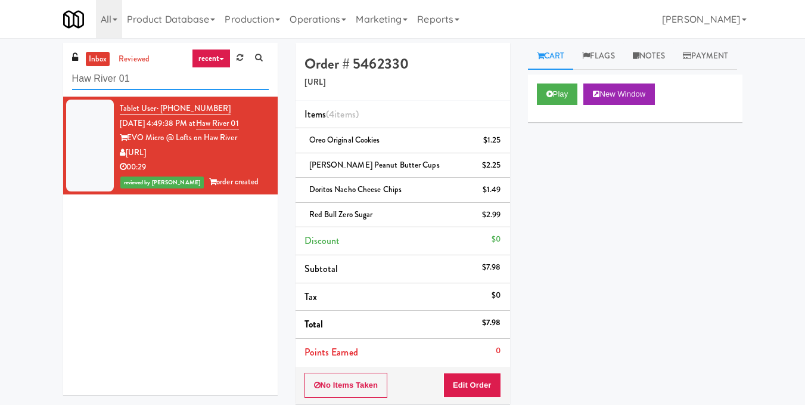
click at [0, 154] on div "inbox reviewed recent all unclear take inventory issue suspicious failed recent…" at bounding box center [402, 284] width 805 height 482
paste input "The Vue - Cooler"
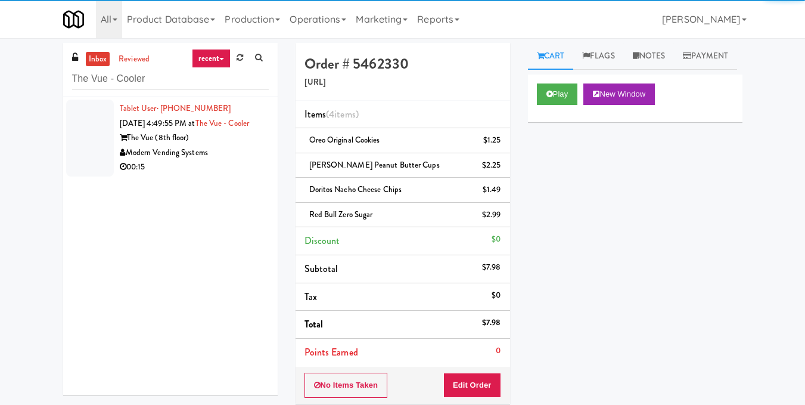
click at [229, 160] on div "Modern Vending Systems" at bounding box center [194, 152] width 149 height 15
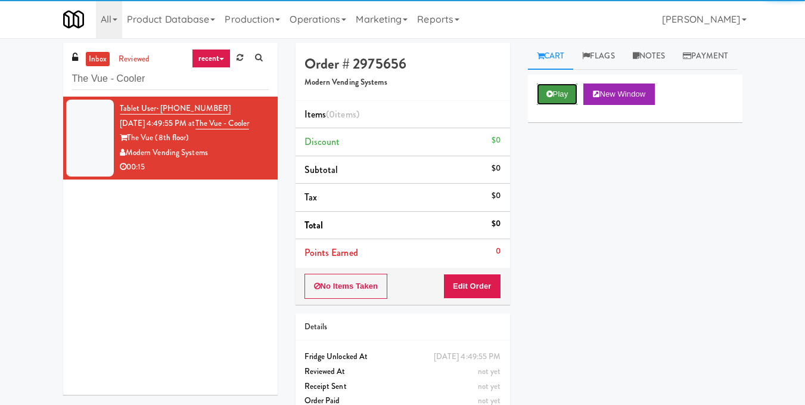
click at [571, 105] on button "Play" at bounding box center [557, 93] width 41 height 21
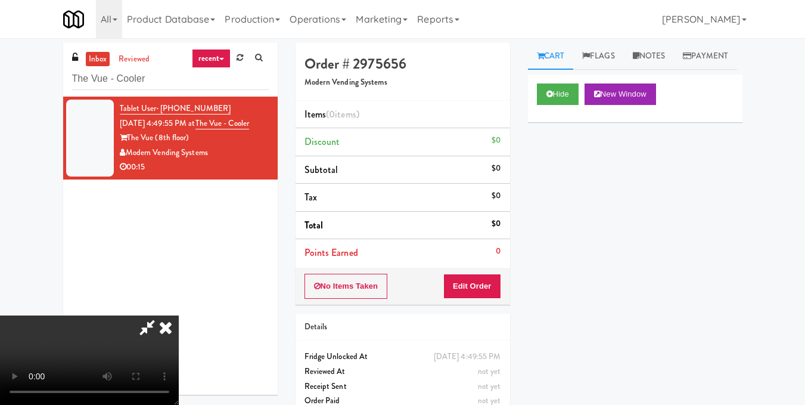
click at [179, 315] on video at bounding box center [89, 359] width 179 height 89
click at [496, 285] on button "Edit Order" at bounding box center [472, 285] width 58 height 25
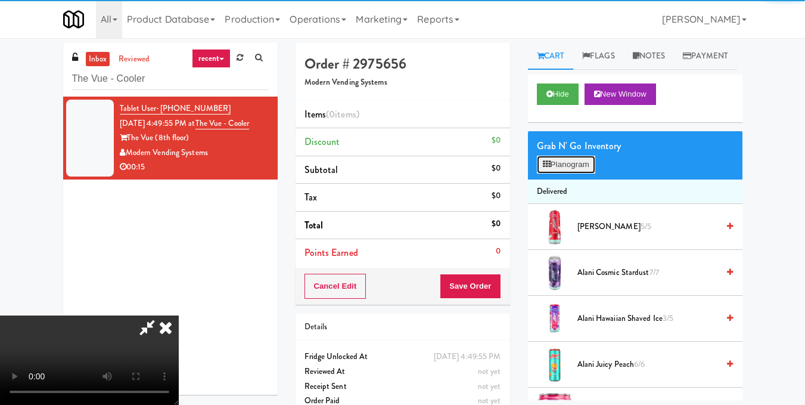
click at [557, 173] on button "Planogram" at bounding box center [566, 165] width 58 height 18
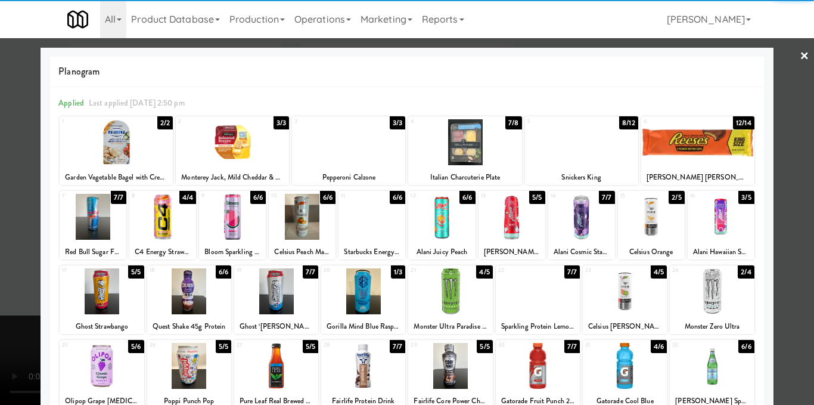
click at [188, 296] on div at bounding box center [189, 291] width 84 height 46
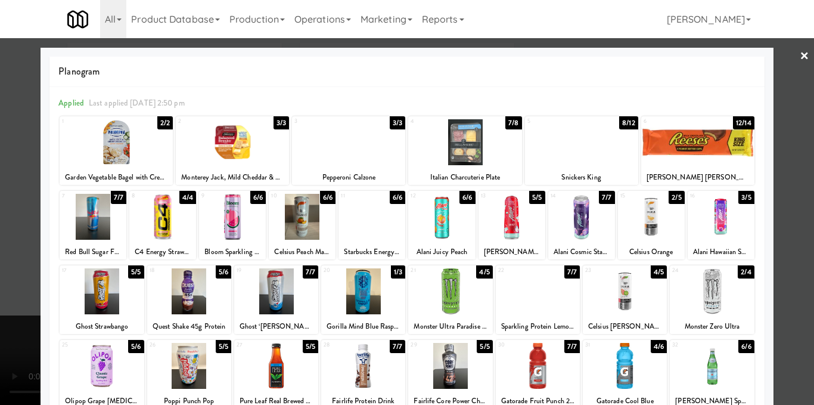
click at [781, 279] on div at bounding box center [407, 202] width 814 height 405
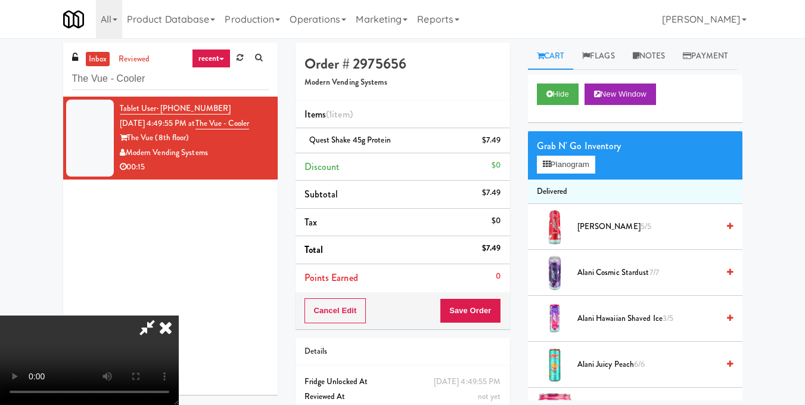
click at [179, 315] on video at bounding box center [89, 359] width 179 height 89
click at [568, 173] on button "Planogram" at bounding box center [566, 165] width 58 height 18
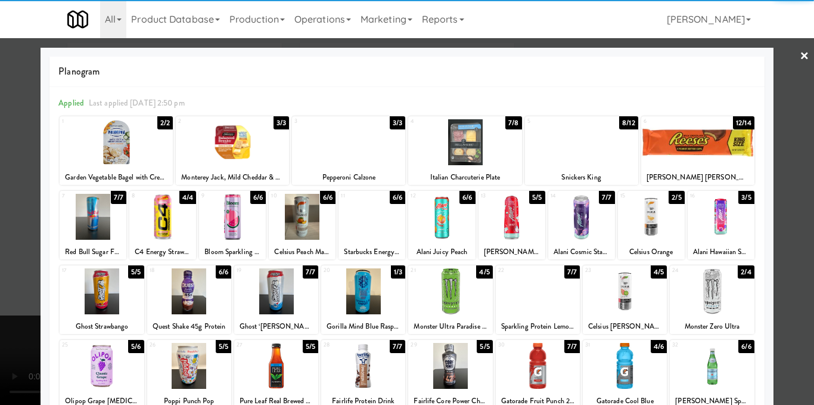
click at [442, 229] on div at bounding box center [441, 217] width 67 height 46
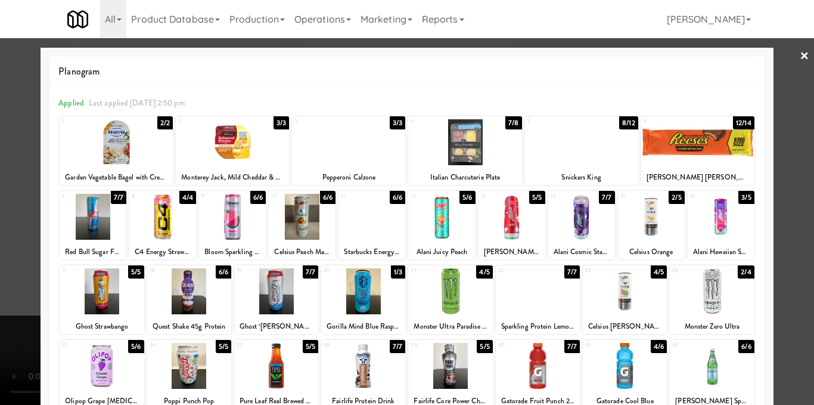
click at [773, 251] on div at bounding box center [407, 202] width 814 height 405
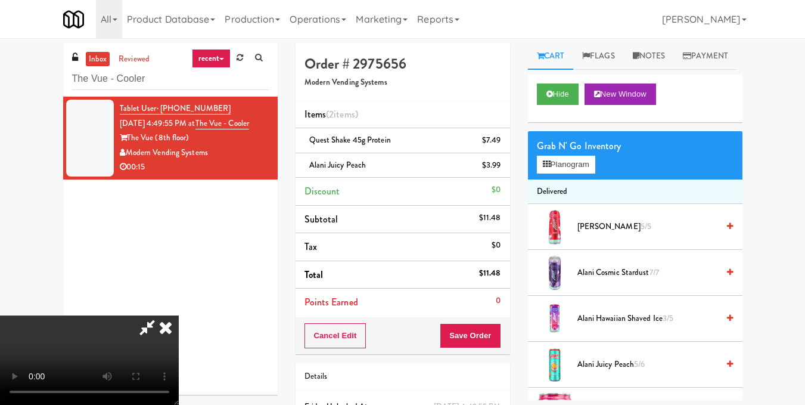
click at [179, 315] on video at bounding box center [89, 359] width 179 height 89
click at [565, 173] on button "Planogram" at bounding box center [566, 165] width 58 height 18
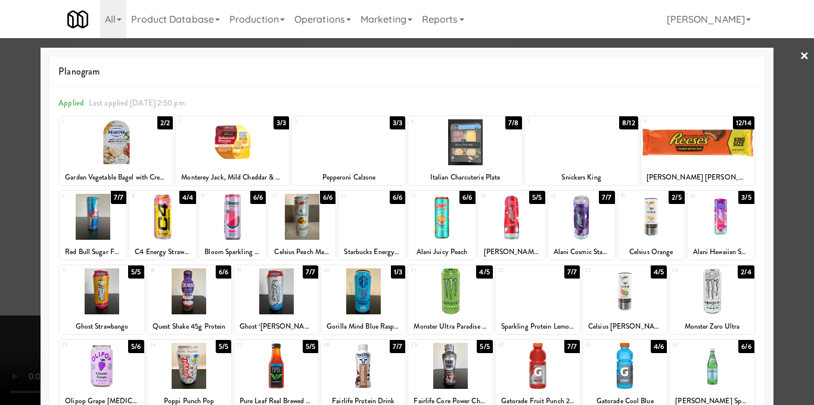
click at [363, 156] on div at bounding box center [348, 142] width 113 height 46
click at [787, 245] on div at bounding box center [407, 202] width 814 height 405
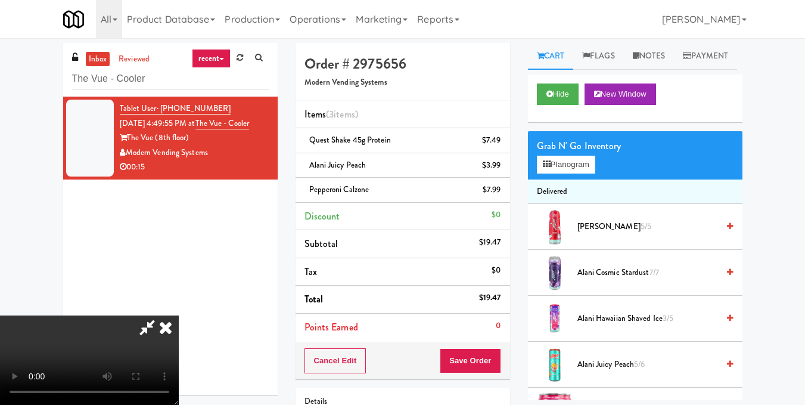
click at [179, 315] on video at bounding box center [89, 359] width 179 height 89
click at [179, 315] on icon at bounding box center [166, 327] width 26 height 24
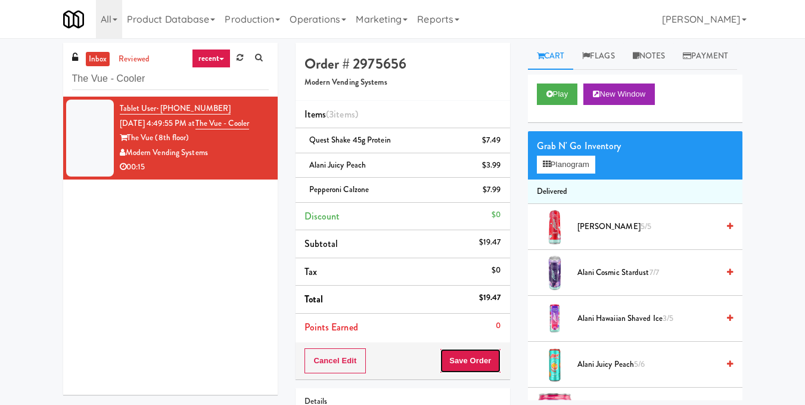
click at [466, 360] on button "Save Order" at bounding box center [470, 360] width 61 height 25
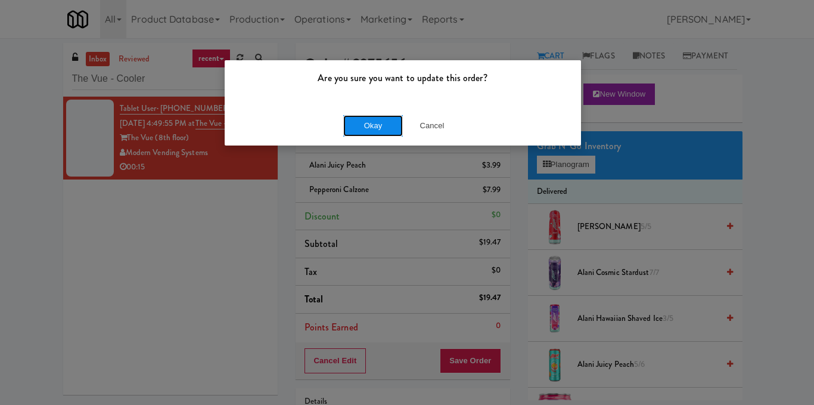
click at [366, 117] on button "Okay" at bounding box center [373, 125] width 60 height 21
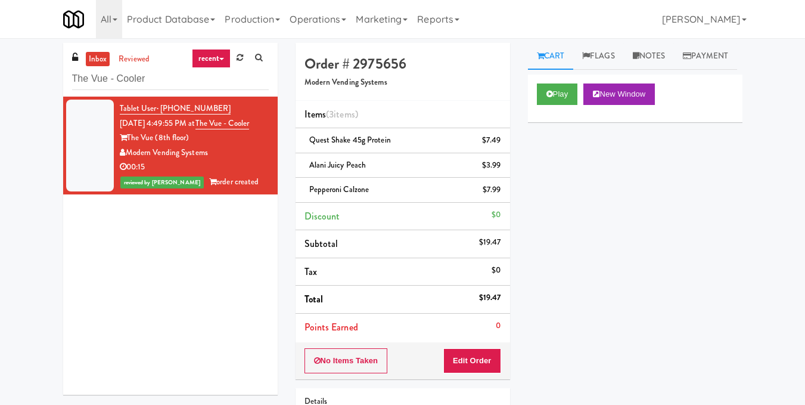
drag, startPoint x: 191, startPoint y: 62, endPoint x: 69, endPoint y: 76, distance: 122.9
click at [69, 76] on div "inbox reviewed recent all unclear take inventory issue suspicious failed recent…" at bounding box center [170, 70] width 215 height 54
drag, startPoint x: 158, startPoint y: 72, endPoint x: 17, endPoint y: 73, distance: 141.2
click at [17, 73] on div "inbox reviewed recent all unclear take inventory issue suspicious failed recent…" at bounding box center [402, 272] width 805 height 458
paste input "Sutton - Cooler #2"
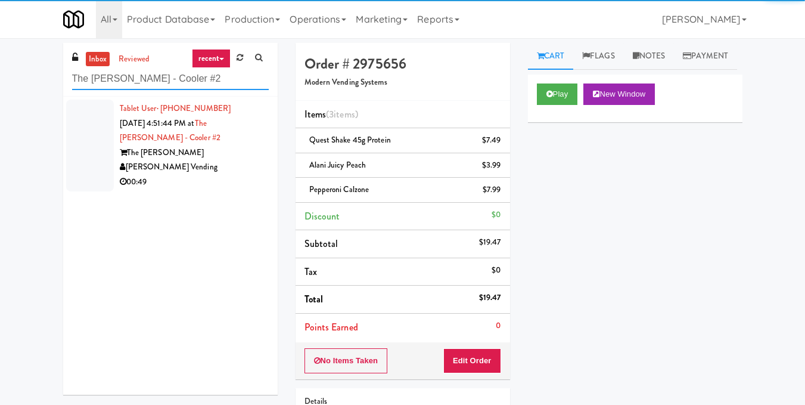
type input "The Sutton - Cooler #2"
click at [232, 164] on div "[PERSON_NAME] Vending" at bounding box center [194, 167] width 149 height 15
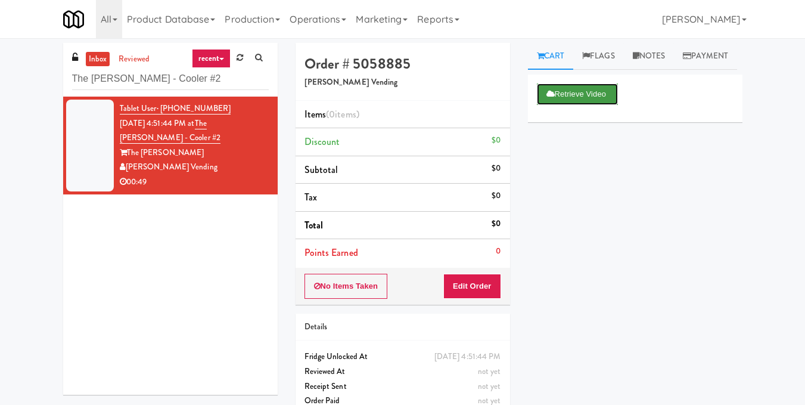
click at [583, 105] on button "Retrieve Video" at bounding box center [577, 93] width 81 height 21
click at [592, 105] on button "Retrieve Video" at bounding box center [577, 93] width 81 height 21
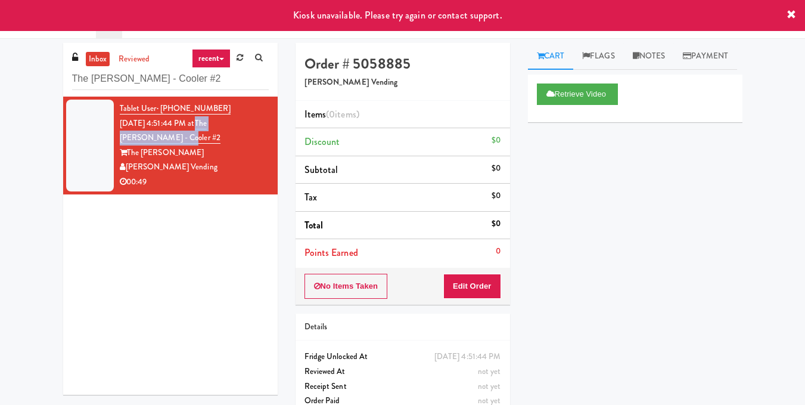
drag, startPoint x: 207, startPoint y: 124, endPoint x: 246, endPoint y: 135, distance: 40.4
click at [246, 135] on div "Tablet User · (630) 886-7460 Sep 1, 2025 4:51:44 PM at The Sutton - Cooler #2 T…" at bounding box center [194, 145] width 149 height 88
copy link "The Sutton - Cooler #2"
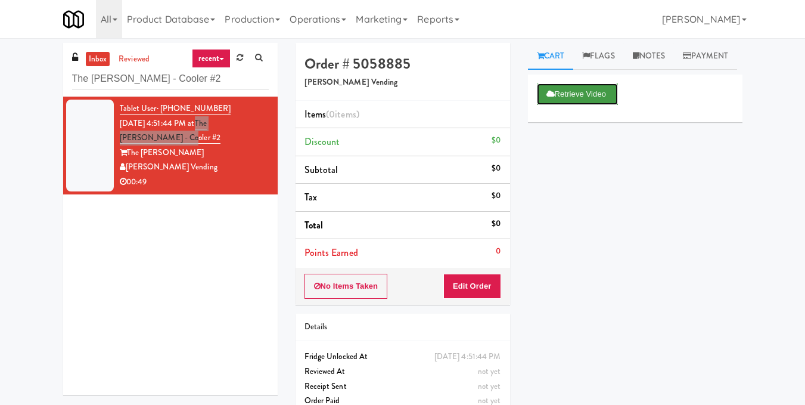
click at [579, 105] on button "Retrieve Video" at bounding box center [577, 93] width 81 height 21
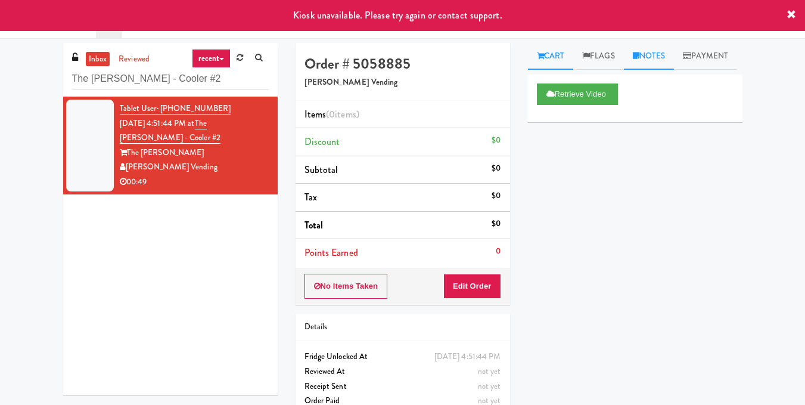
click at [644, 54] on link "Notes" at bounding box center [649, 56] width 51 height 27
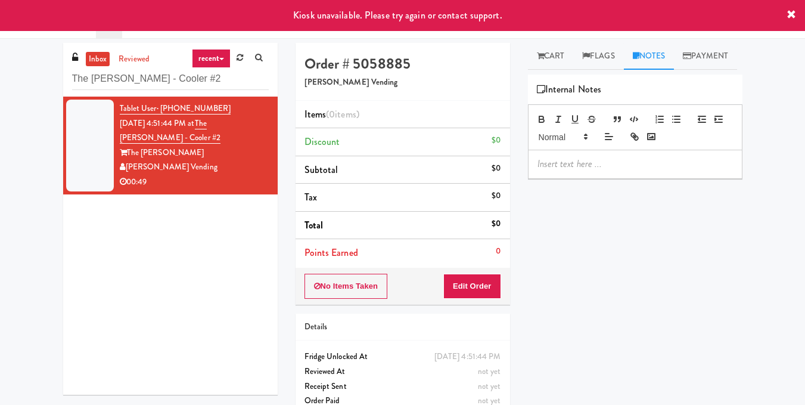
click at [555, 170] on p at bounding box center [634, 163] width 195 height 13
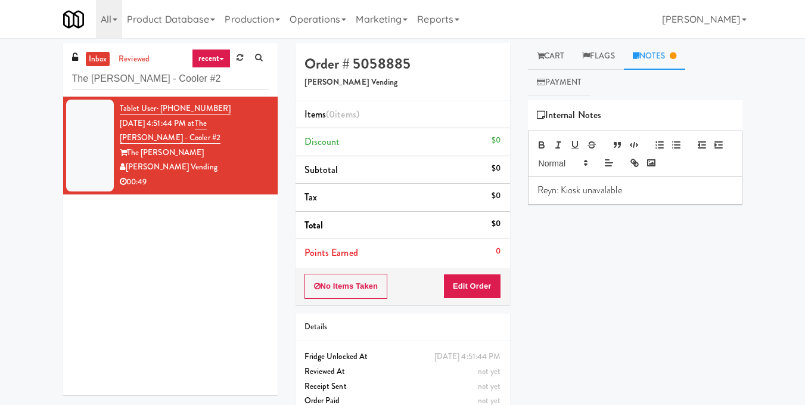
click at [601, 191] on p "Reyn: Kiosk unavalable" at bounding box center [634, 190] width 195 height 13
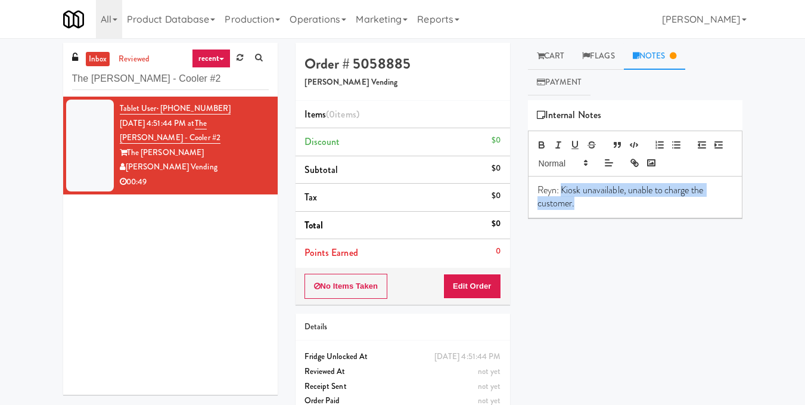
drag, startPoint x: 561, startPoint y: 189, endPoint x: 584, endPoint y: 202, distance: 25.9
click at [584, 202] on p "Reyn: Kiosk unavailable, unable to charge the customer." at bounding box center [634, 197] width 195 height 27
copy p "Kiosk unavailable, unable to charge the customer."
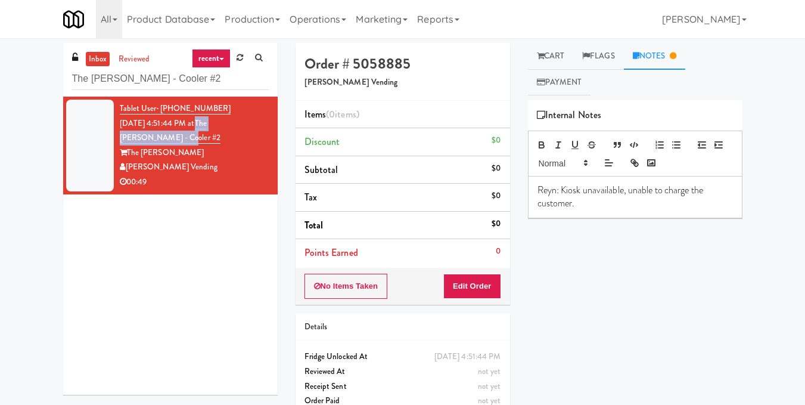
drag, startPoint x: 207, startPoint y: 125, endPoint x: 243, endPoint y: 134, distance: 36.4
click at [241, 133] on div "Tablet User · (630) 886-7460 Sep 1, 2025 4:51:44 PM at The Sutton - Cooler #2 T…" at bounding box center [194, 145] width 149 height 88
copy link "The Sutton - Cooler #2"
drag, startPoint x: 125, startPoint y: 164, endPoint x: 178, endPoint y: 169, distance: 53.2
click at [178, 169] on div "[PERSON_NAME] Vending" at bounding box center [194, 167] width 149 height 15
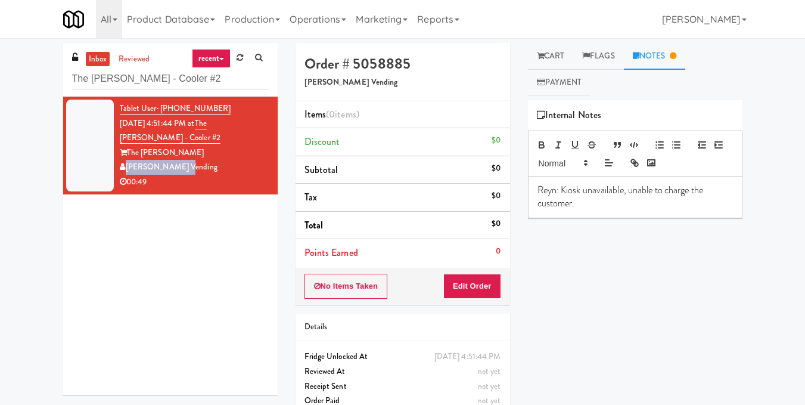
copy div "[PERSON_NAME] Vending"
click at [563, 51] on link "Cart" at bounding box center [551, 56] width 46 height 27
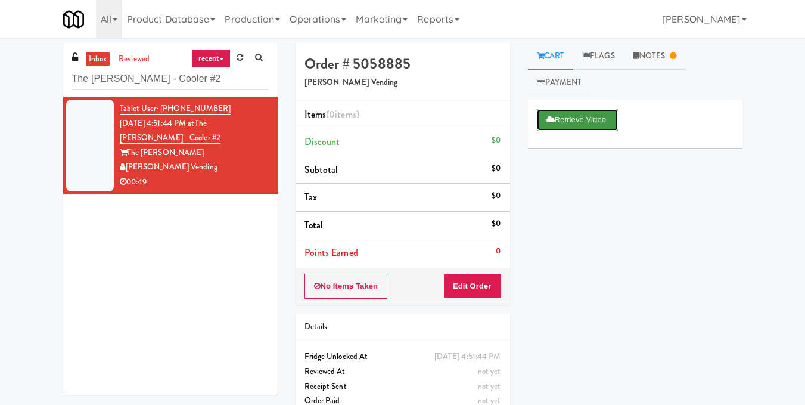
click at [576, 125] on button "Retrieve Video" at bounding box center [577, 119] width 81 height 21
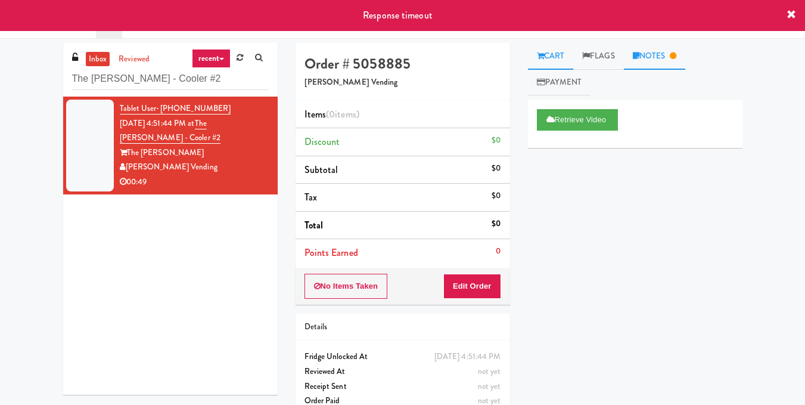
click at [647, 60] on link "Notes" at bounding box center [655, 56] width 62 height 27
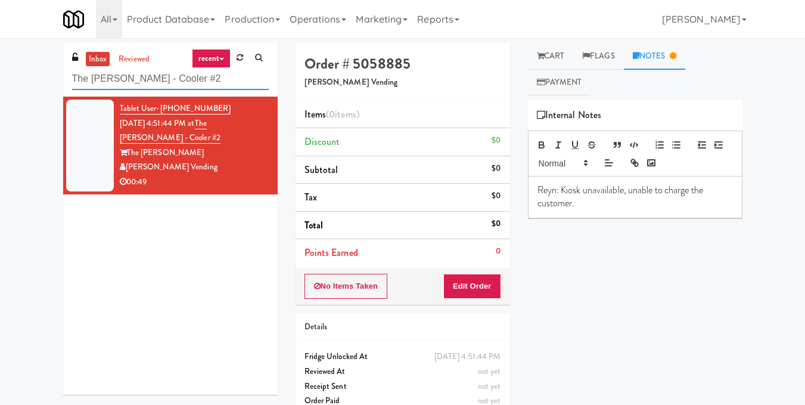
drag, startPoint x: 189, startPoint y: 74, endPoint x: 13, endPoint y: 76, distance: 177.0
click at [13, 76] on div "inbox reviewed recent all unclear take inventory issue suspicious failed recent…" at bounding box center [402, 234] width 805 height 383
paste input "VY - Cooler - Left"
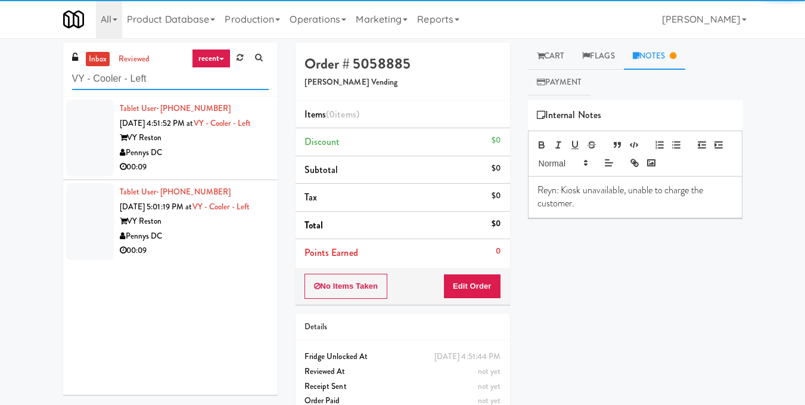
type input "VY - Cooler - Left"
click at [222, 175] on div "00:09" at bounding box center [194, 167] width 149 height 15
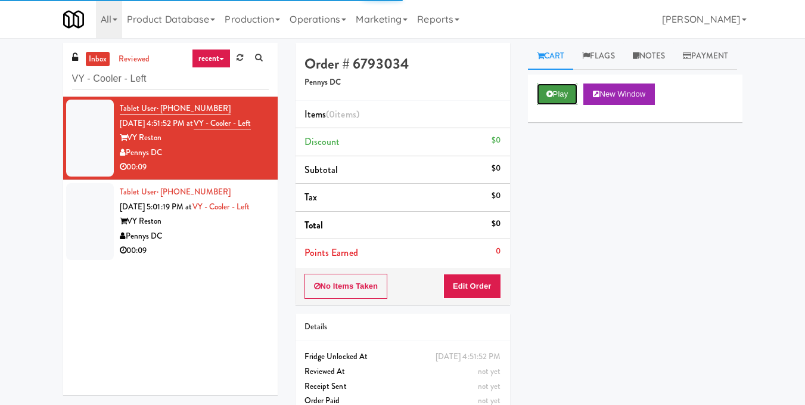
click at [562, 105] on button "Play" at bounding box center [557, 93] width 41 height 21
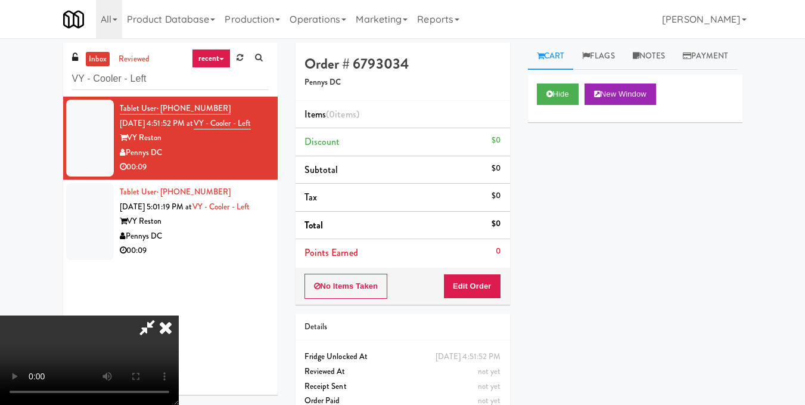
click at [179, 315] on video at bounding box center [89, 359] width 179 height 89
click at [493, 286] on button "Edit Order" at bounding box center [472, 285] width 58 height 25
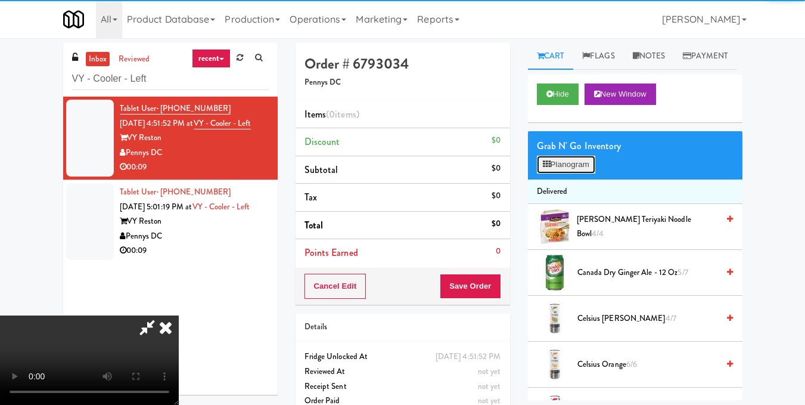
click at [562, 173] on button "Planogram" at bounding box center [566, 165] width 58 height 18
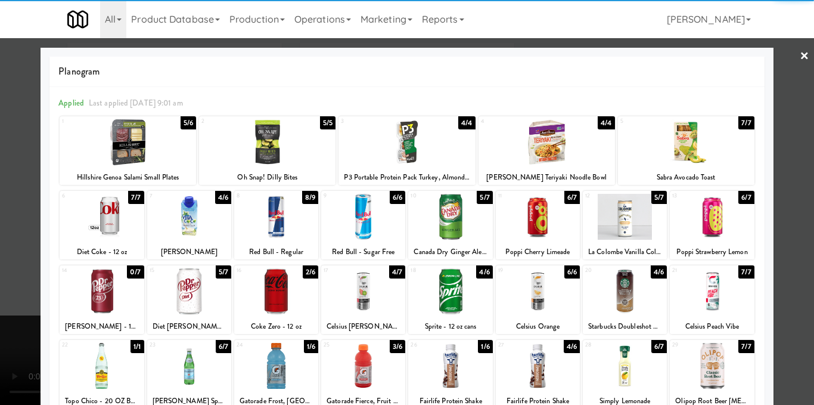
click at [180, 213] on div at bounding box center [189, 217] width 84 height 46
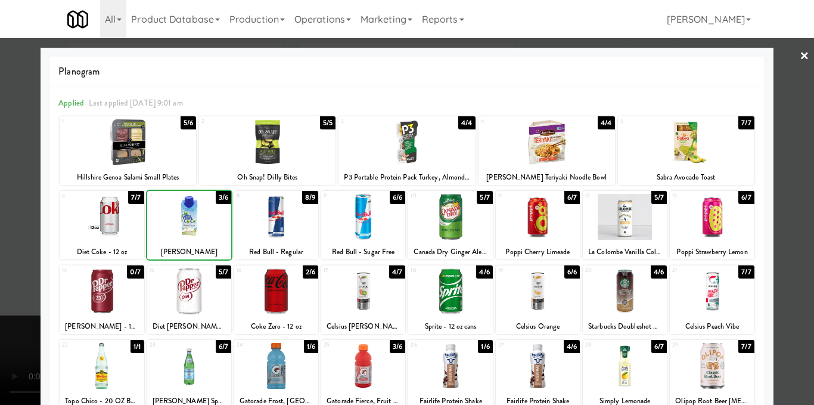
click at [180, 213] on div at bounding box center [189, 217] width 84 height 46
drag, startPoint x: 180, startPoint y: 213, endPoint x: 273, endPoint y: 211, distance: 93.6
click at [180, 214] on div at bounding box center [189, 217] width 84 height 46
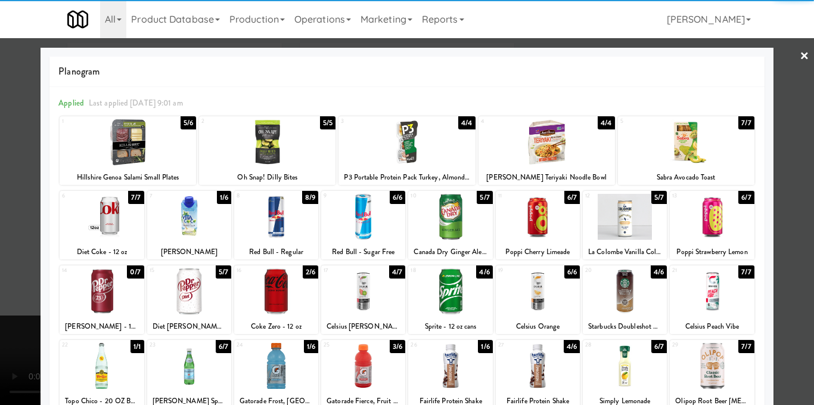
click at [781, 225] on div at bounding box center [407, 202] width 814 height 405
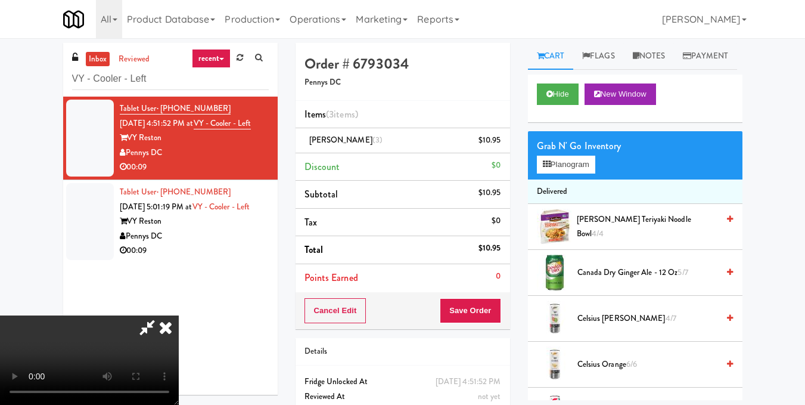
click at [179, 315] on video at bounding box center [89, 359] width 179 height 89
click at [179, 315] on icon at bounding box center [166, 327] width 26 height 24
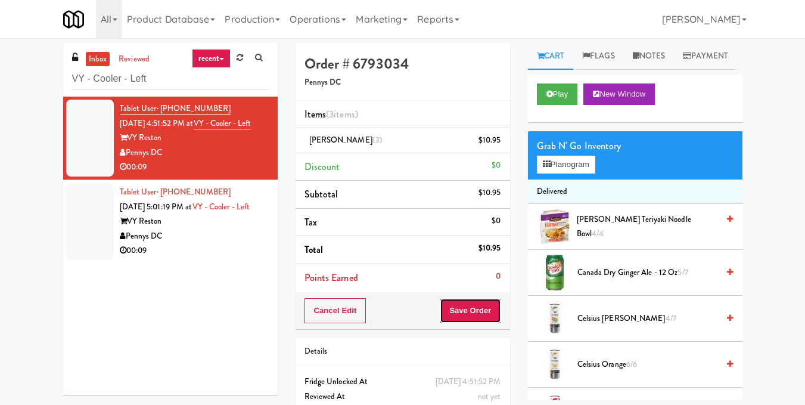
click at [464, 314] on button "Save Order" at bounding box center [470, 310] width 61 height 25
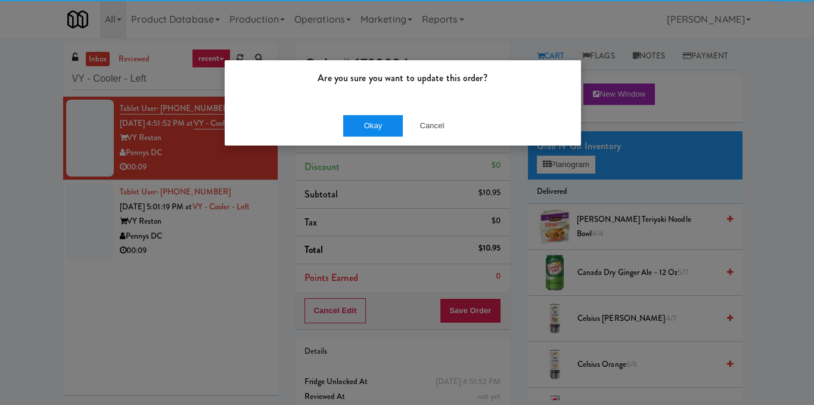
click at [360, 111] on div "Okay Cancel" at bounding box center [403, 125] width 356 height 40
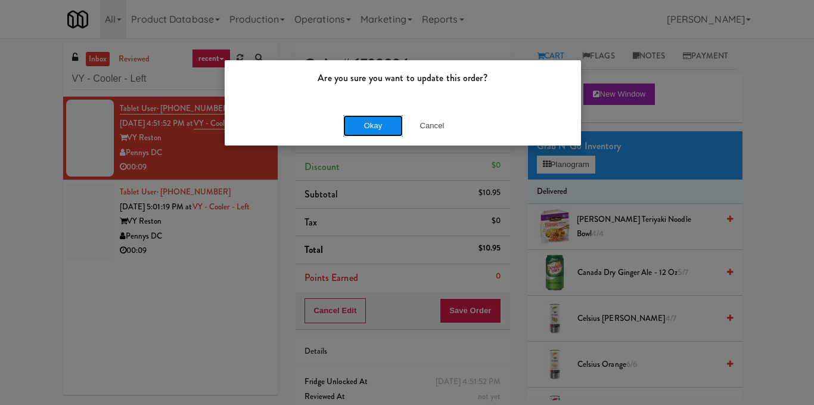
drag, startPoint x: 361, startPoint y: 120, endPoint x: 360, endPoint y: 126, distance: 6.6
click at [361, 120] on button "Okay" at bounding box center [373, 125] width 60 height 21
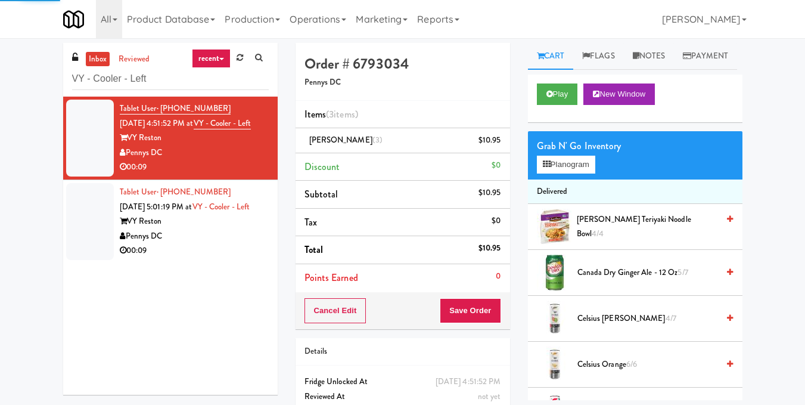
click at [194, 258] on div "00:09" at bounding box center [194, 250] width 149 height 15
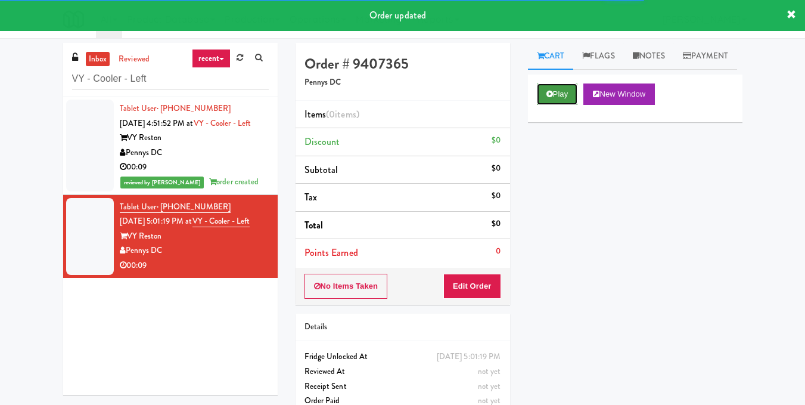
click at [552, 98] on icon at bounding box center [549, 94] width 7 height 8
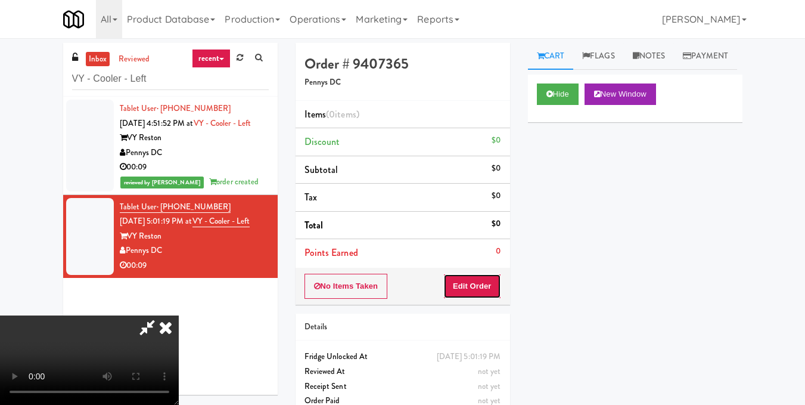
drag, startPoint x: 493, startPoint y: 287, endPoint x: 521, endPoint y: 253, distance: 43.9
click at [493, 287] on button "Edit Order" at bounding box center [472, 285] width 58 height 25
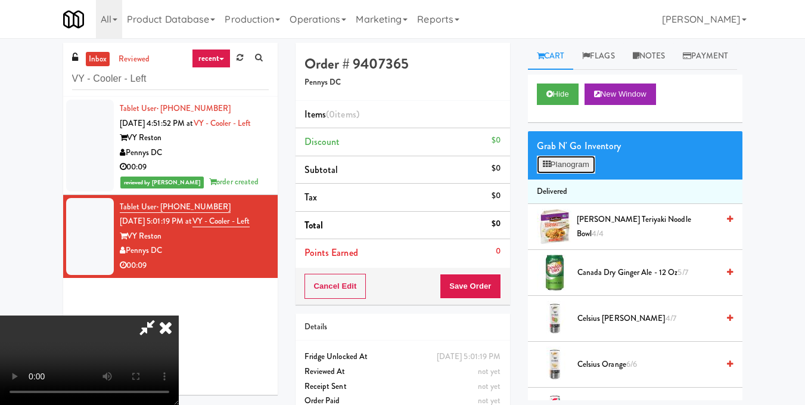
click at [570, 173] on button "Planogram" at bounding box center [566, 165] width 58 height 18
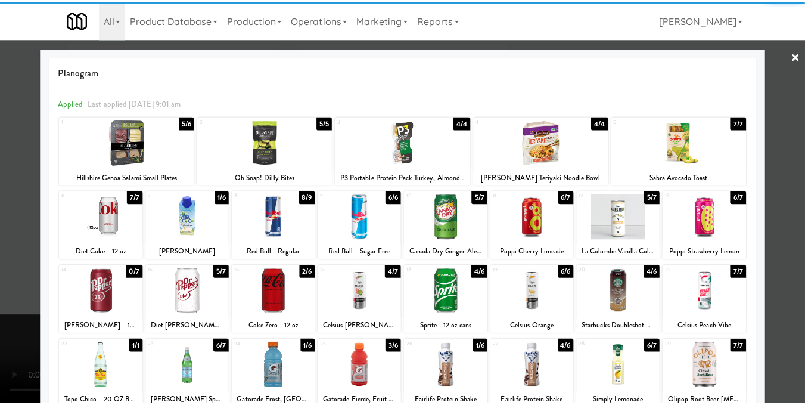
scroll to position [179, 0]
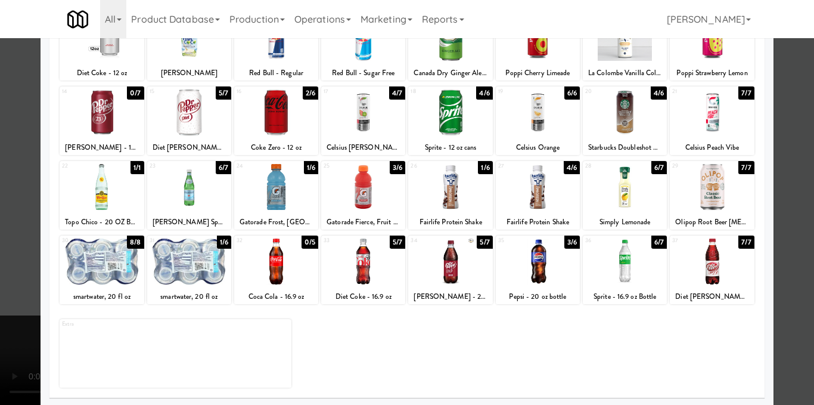
click at [374, 263] on div at bounding box center [363, 261] width 84 height 46
click at [786, 208] on div at bounding box center [407, 202] width 814 height 405
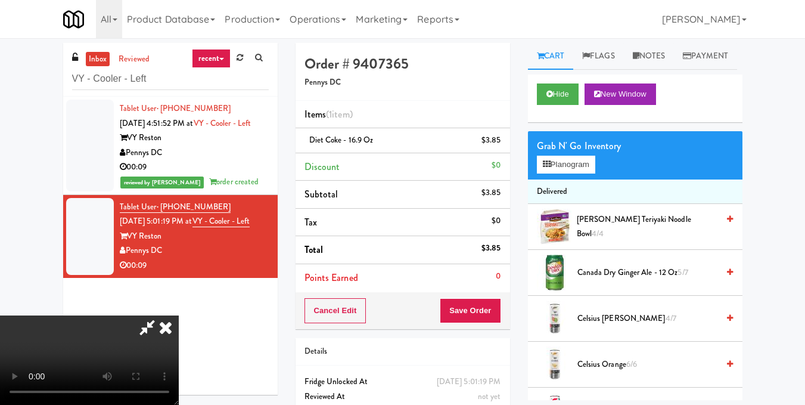
click at [179, 315] on icon at bounding box center [166, 327] width 26 height 24
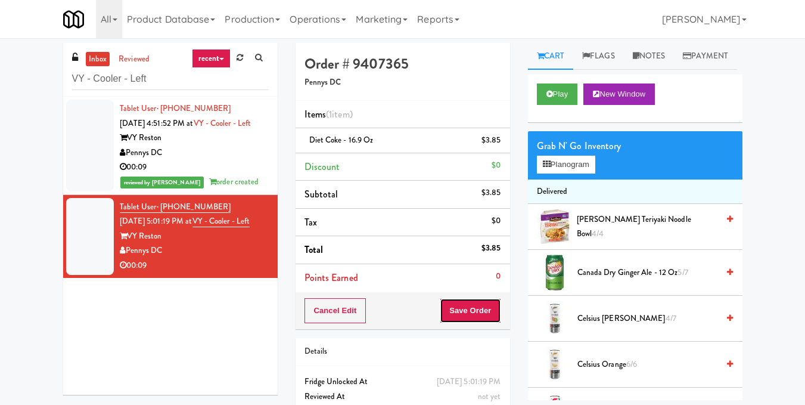
click at [459, 300] on button "Save Order" at bounding box center [470, 310] width 61 height 25
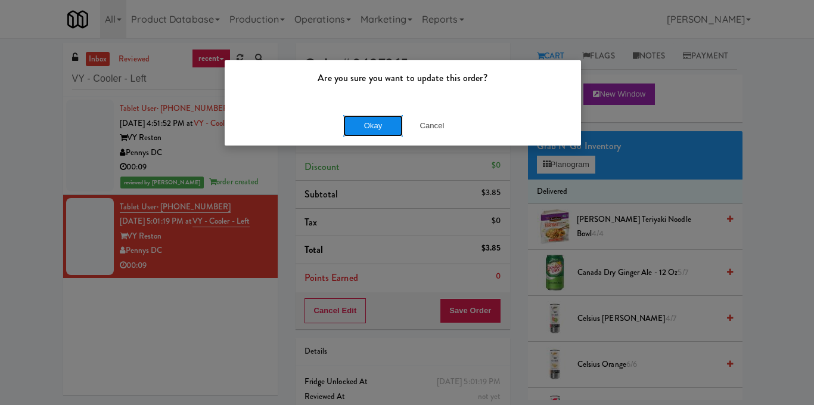
click at [375, 130] on button "Okay" at bounding box center [373, 125] width 60 height 21
